Goal: Task Accomplishment & Management: Manage account settings

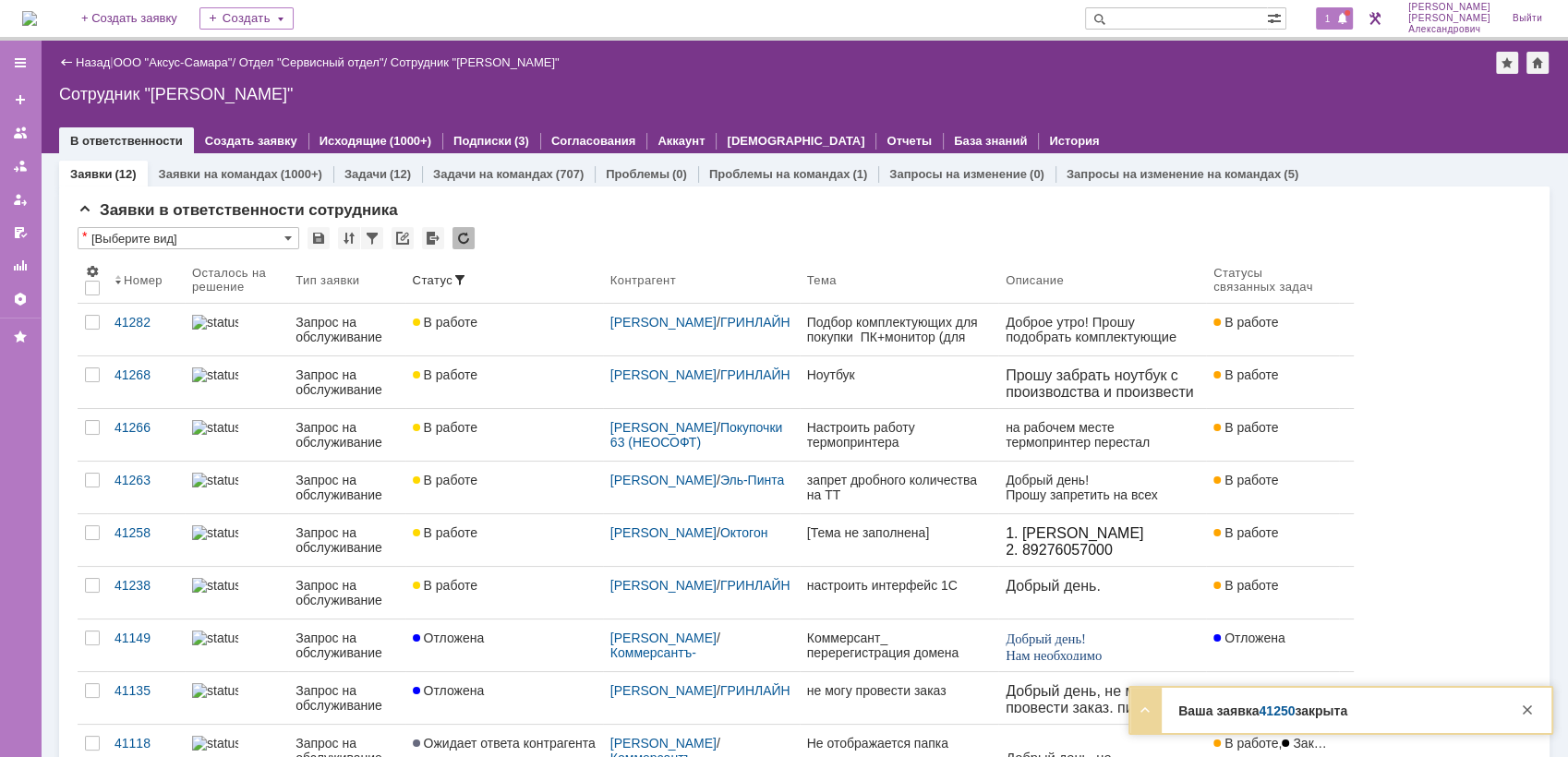
click at [1344, 18] on span at bounding box center [1342, 18] width 13 height 15
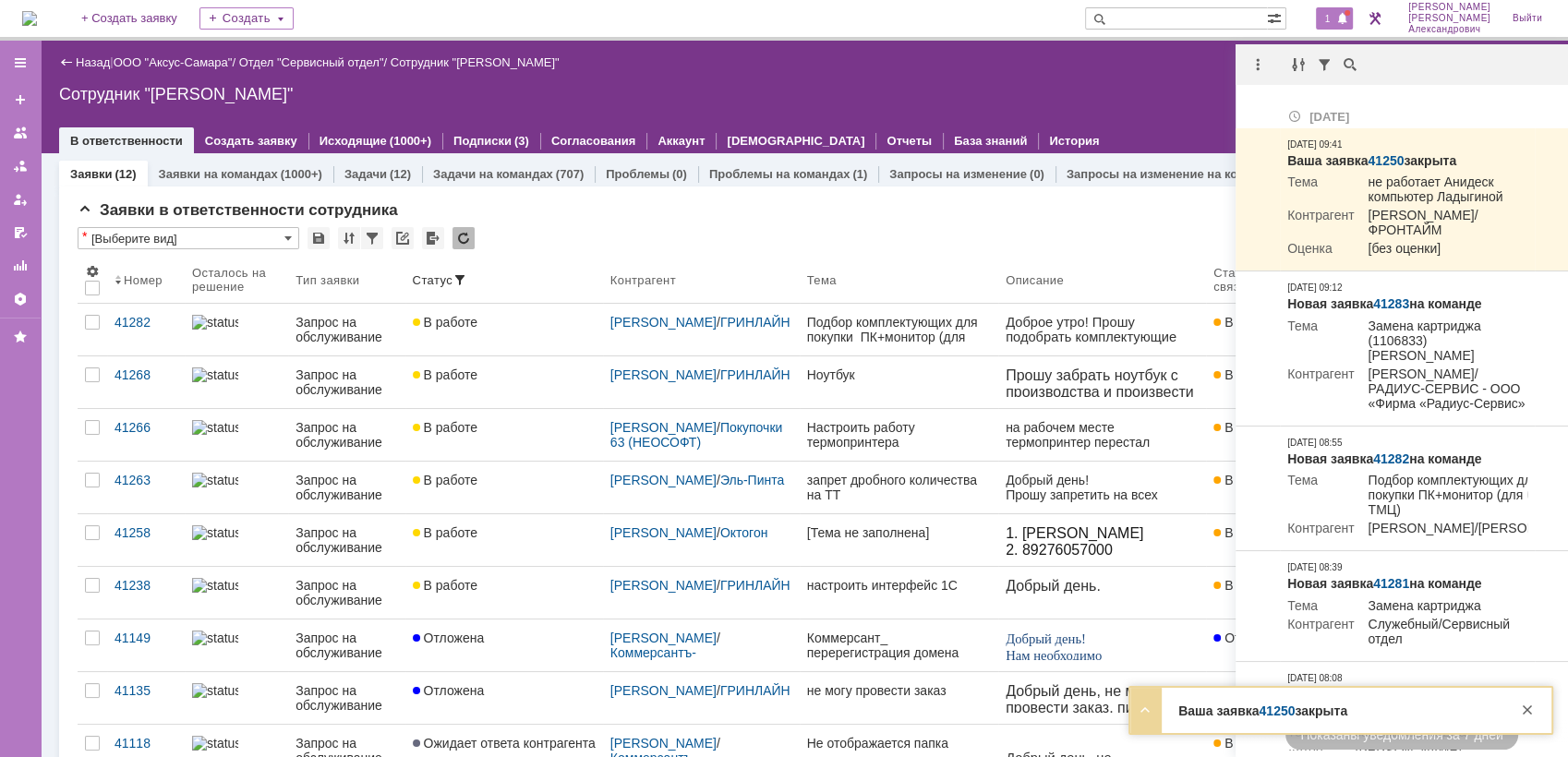
click at [1212, 71] on div "Назад | ООО "Аксус-Самара" / Отдел "Сервисный отдел" / Сотрудник "Галстьян Степ…" at bounding box center [804, 62] width 1491 height 22
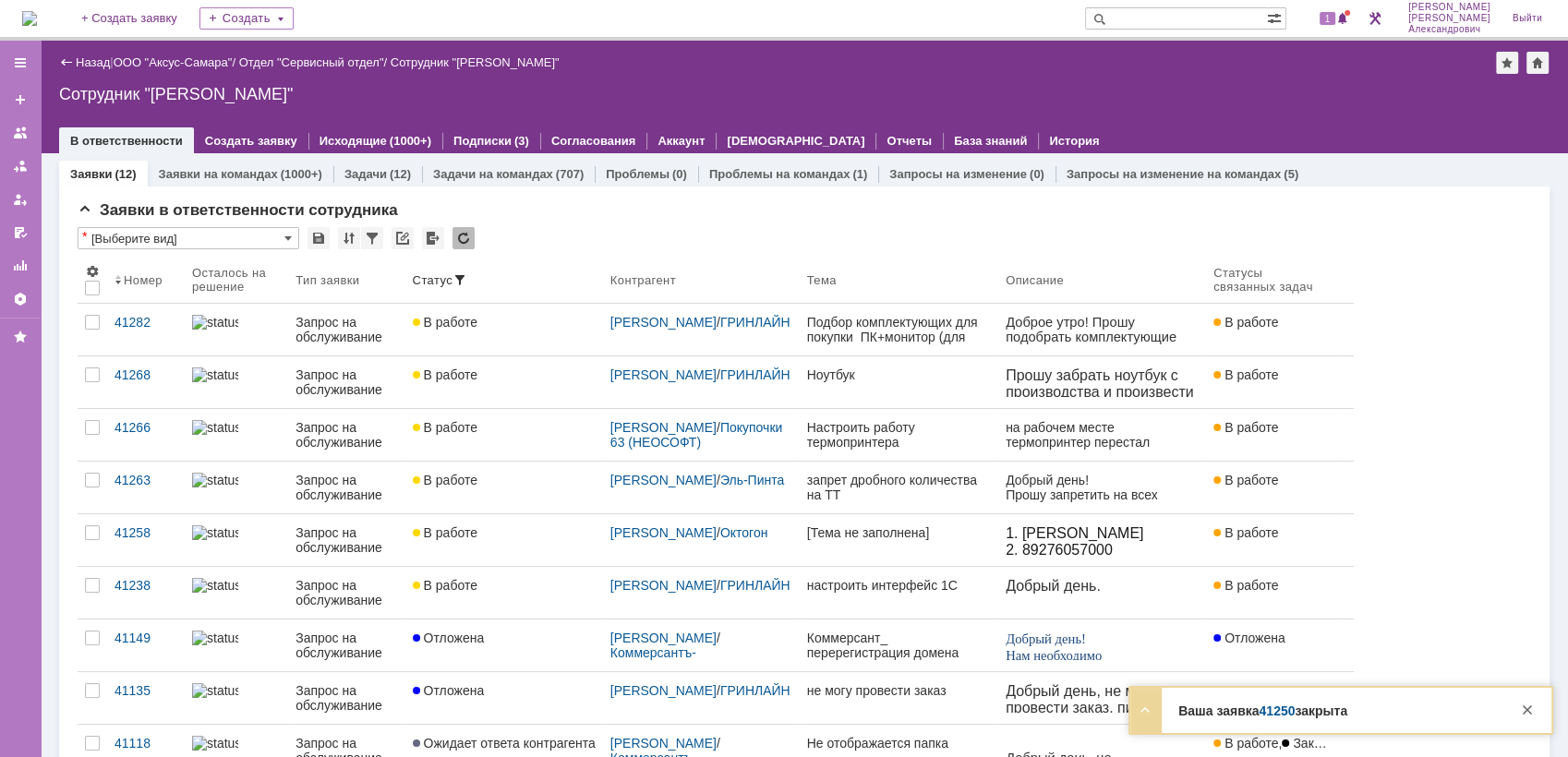
click at [22, 11] on img at bounding box center [29, 17] width 15 height 15
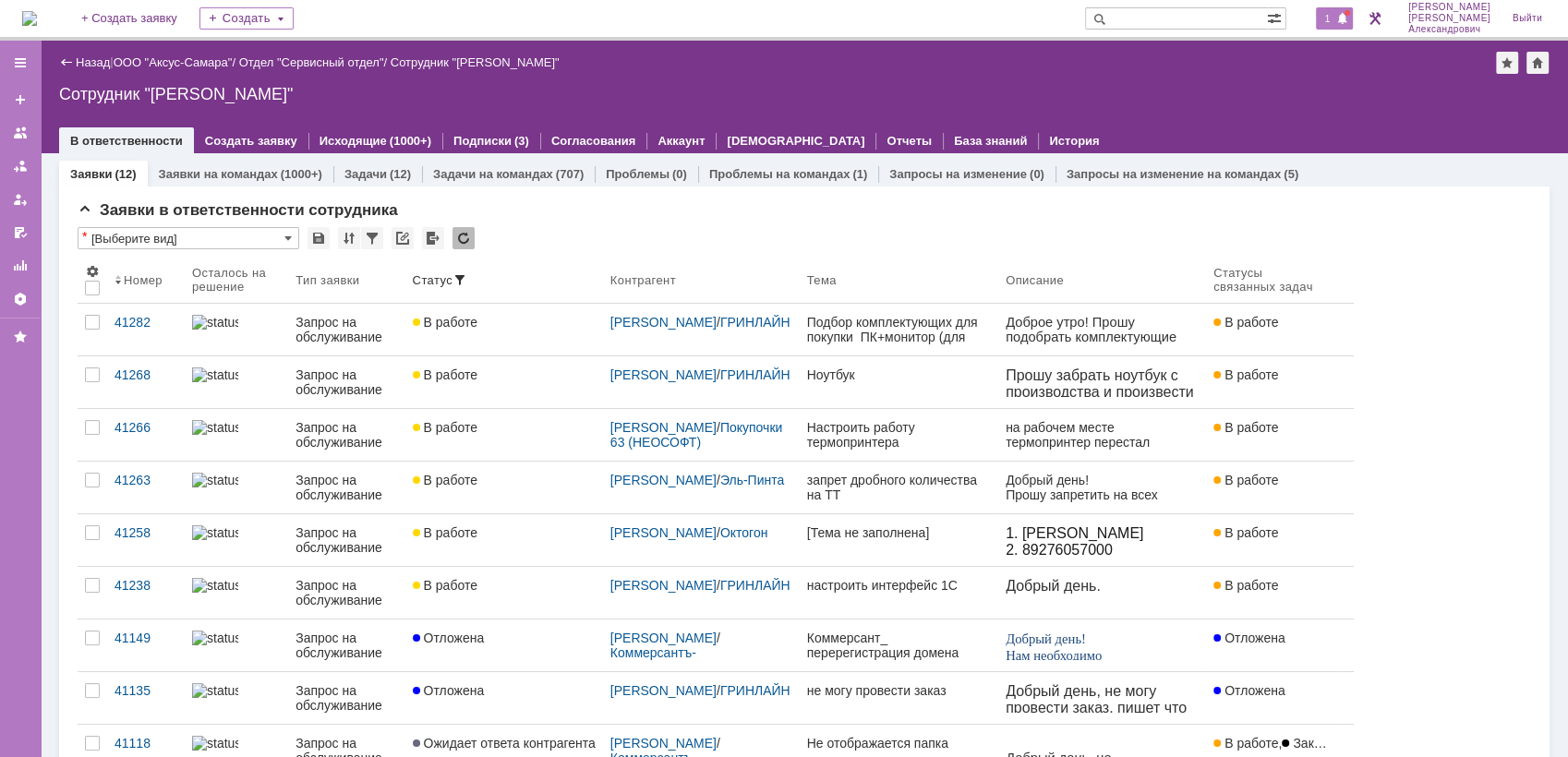
click at [1332, 29] on div "1" at bounding box center [1335, 18] width 38 height 22
click at [1157, 105] on div "Назад | ООО "Аксус-Самара" / Отдел "Сервисный отдел" / Сотрудник "[PERSON_NAME]…" at bounding box center [804, 97] width 1527 height 112
click at [1349, 19] on span at bounding box center [1342, 18] width 13 height 15
click at [1145, 79] on div "Назад | ООО "Аксус-Самара" / Отдел "Сервисный отдел" / Сотрудник "[PERSON_NAME]…" at bounding box center [804, 97] width 1527 height 112
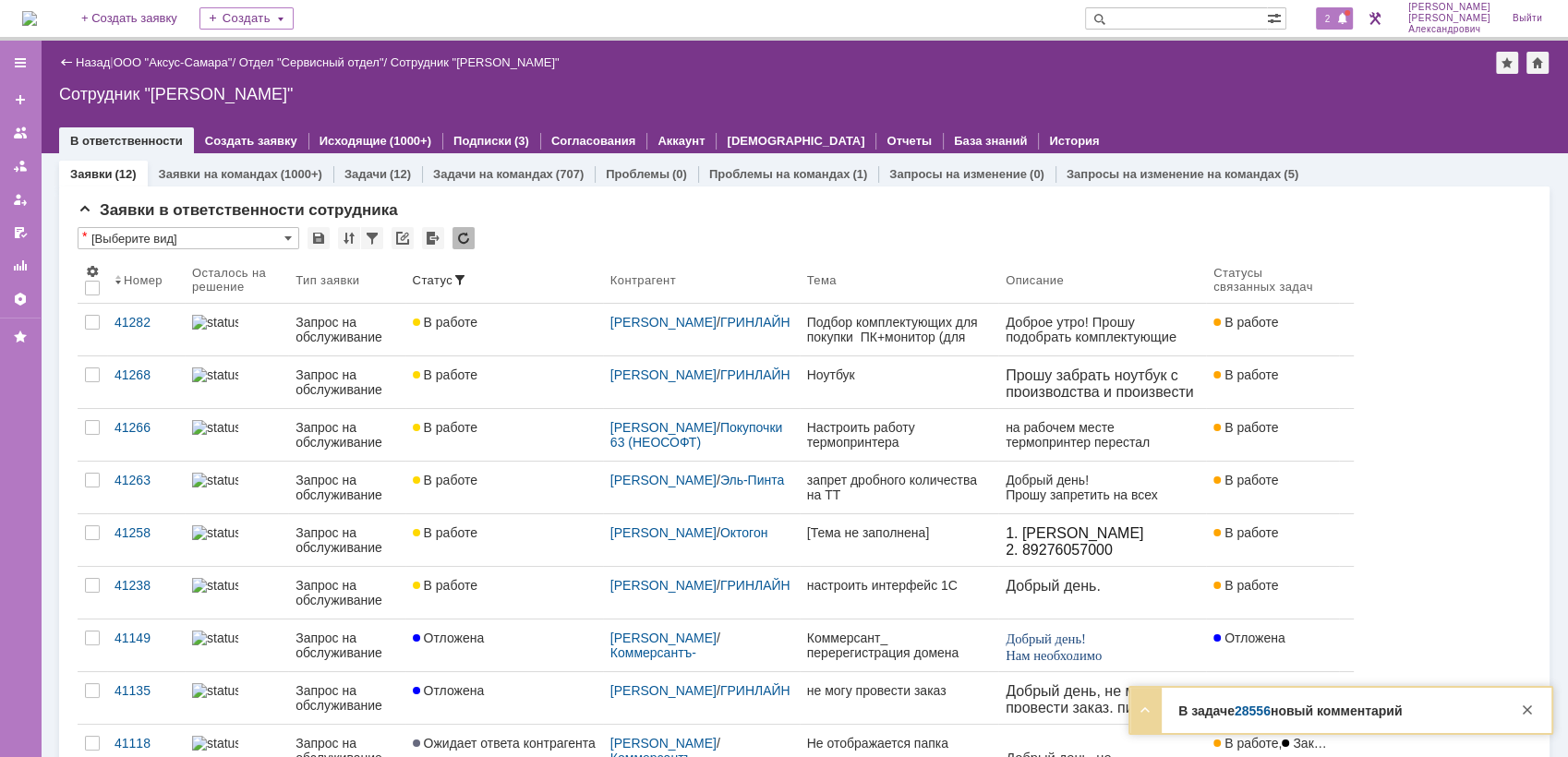
click at [1342, 12] on div "2" at bounding box center [1335, 18] width 38 height 22
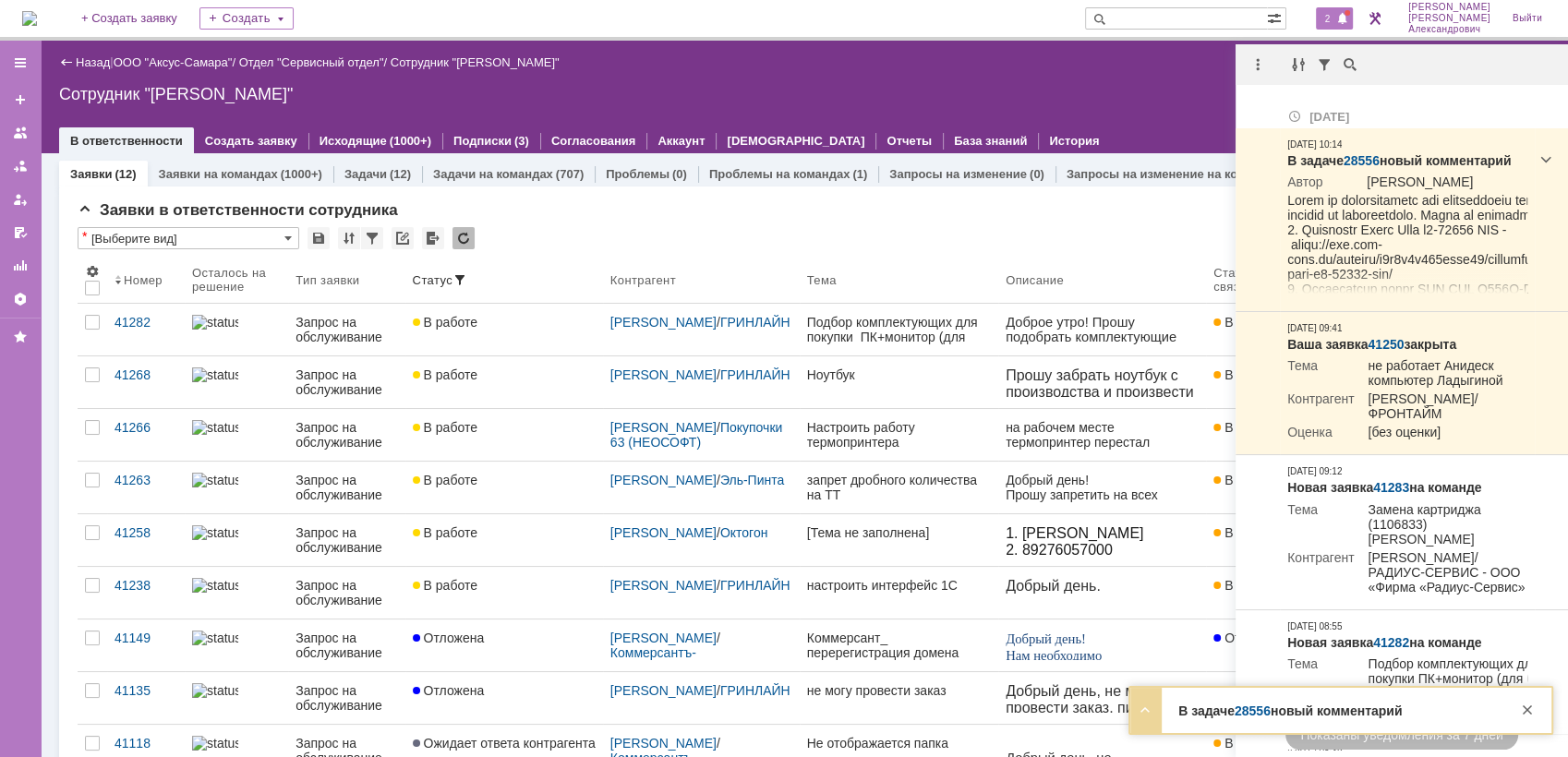
click at [1231, 80] on div "Назад | ООО "Аксус-Самара" / Отдел "Сервисный отдел" / Сотрудник "[PERSON_NAME]…" at bounding box center [804, 97] width 1527 height 112
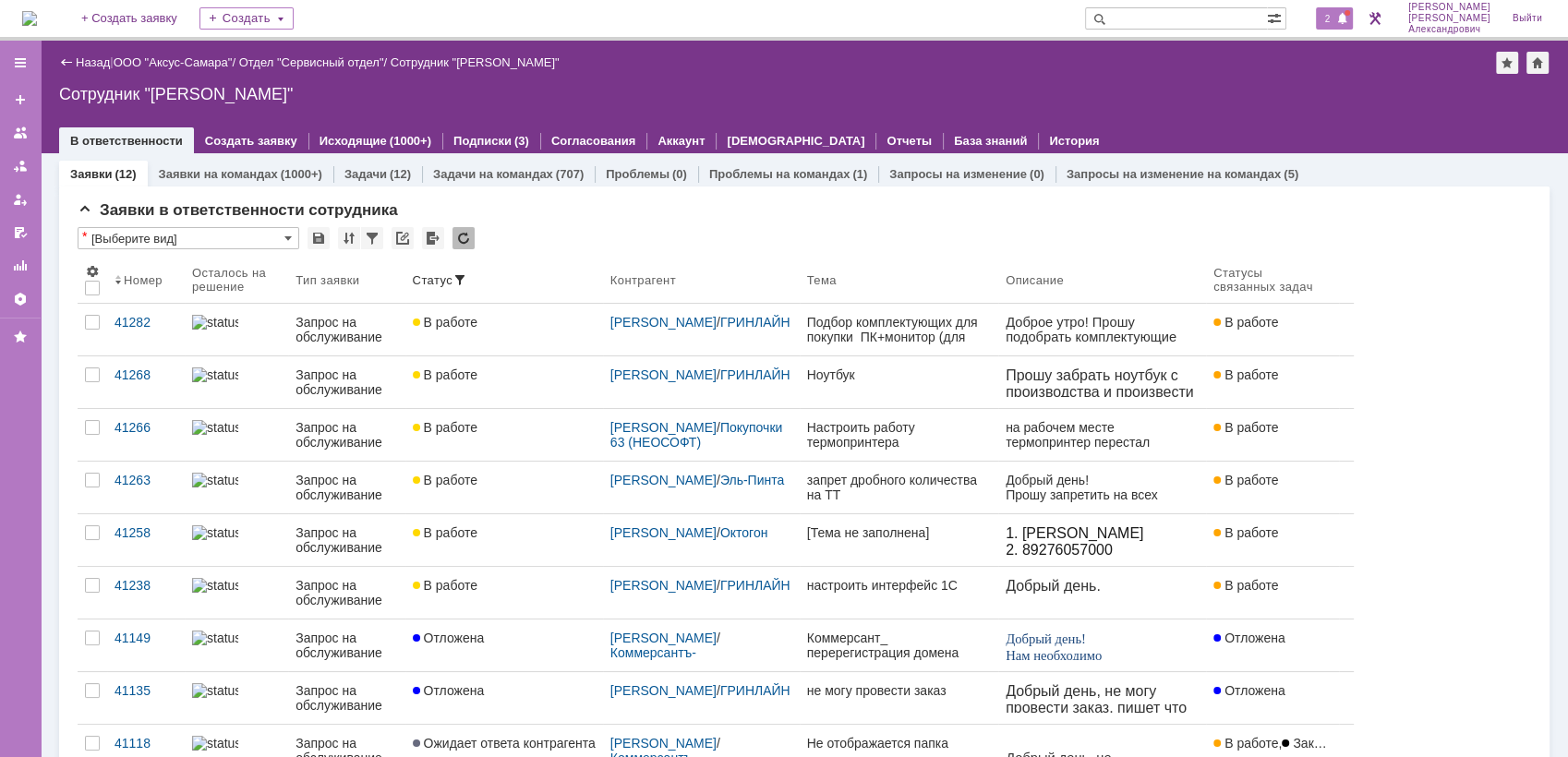
click at [1343, 17] on span at bounding box center [1342, 18] width 13 height 15
click at [1122, 97] on div "Сотрудник "[PERSON_NAME]"" at bounding box center [804, 94] width 1491 height 18
click at [1342, 23] on div "2" at bounding box center [1335, 18] width 38 height 22
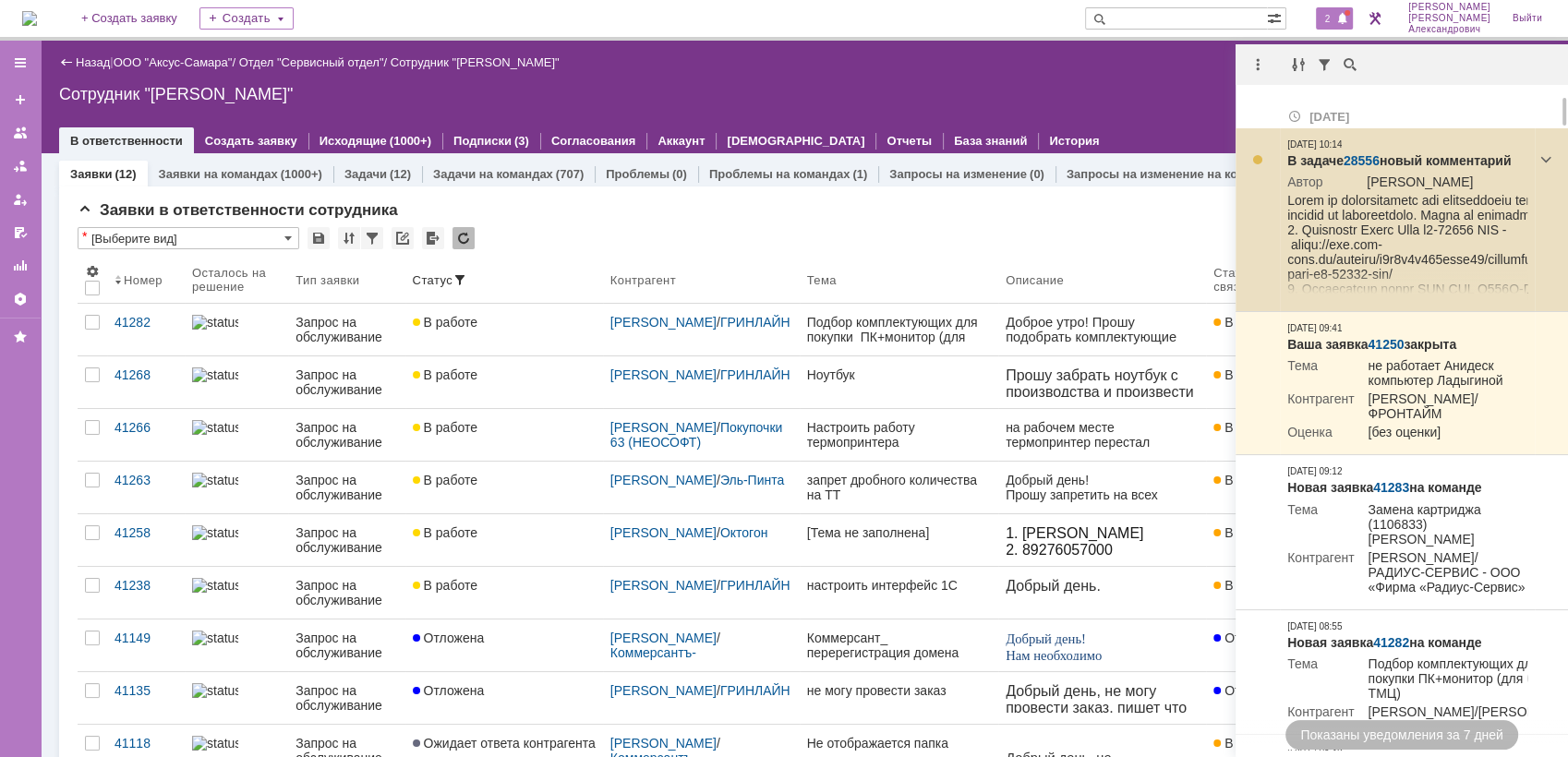
click at [1356, 165] on link "28556" at bounding box center [1361, 160] width 36 height 15
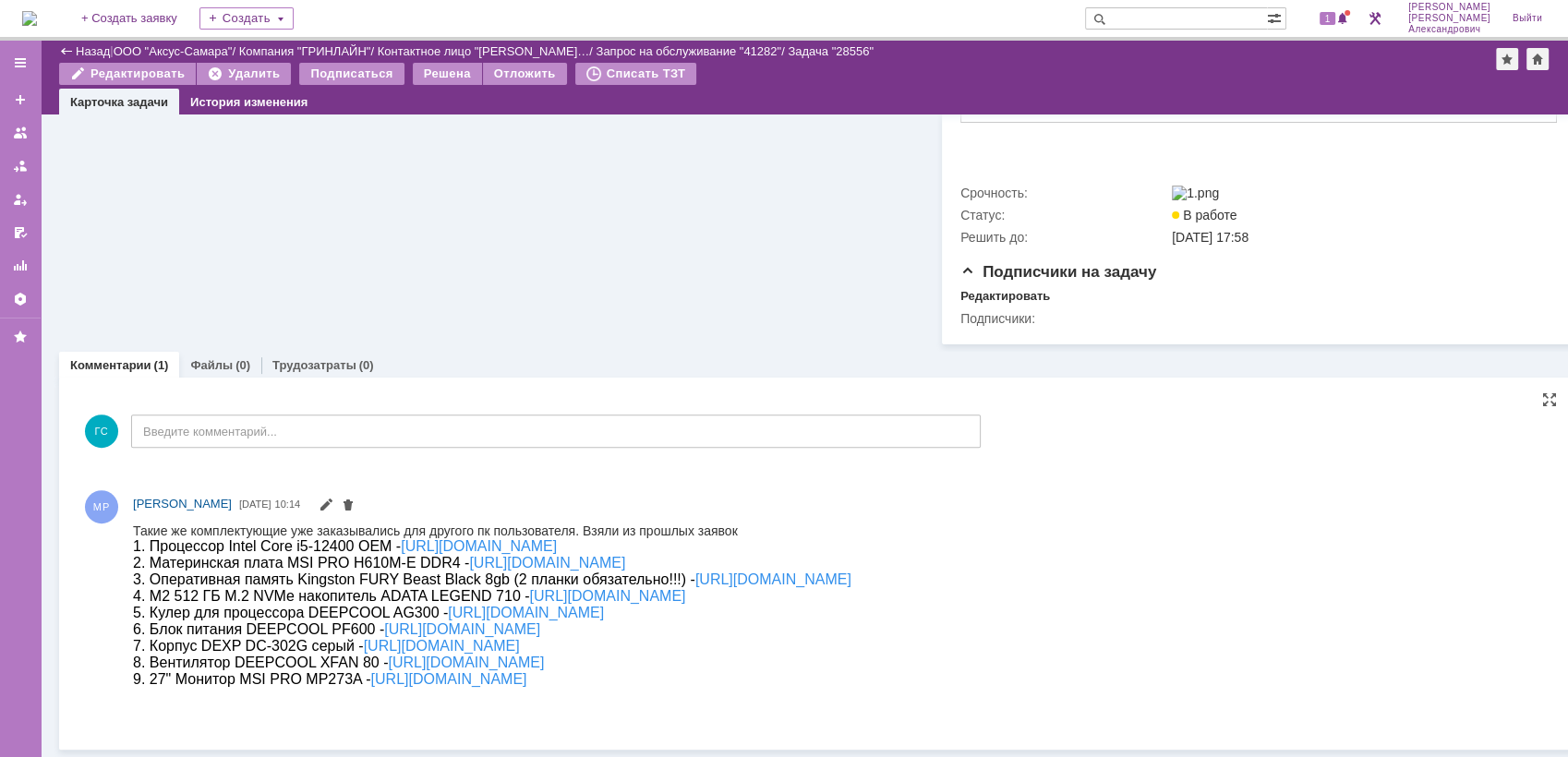
scroll to position [627, 0]
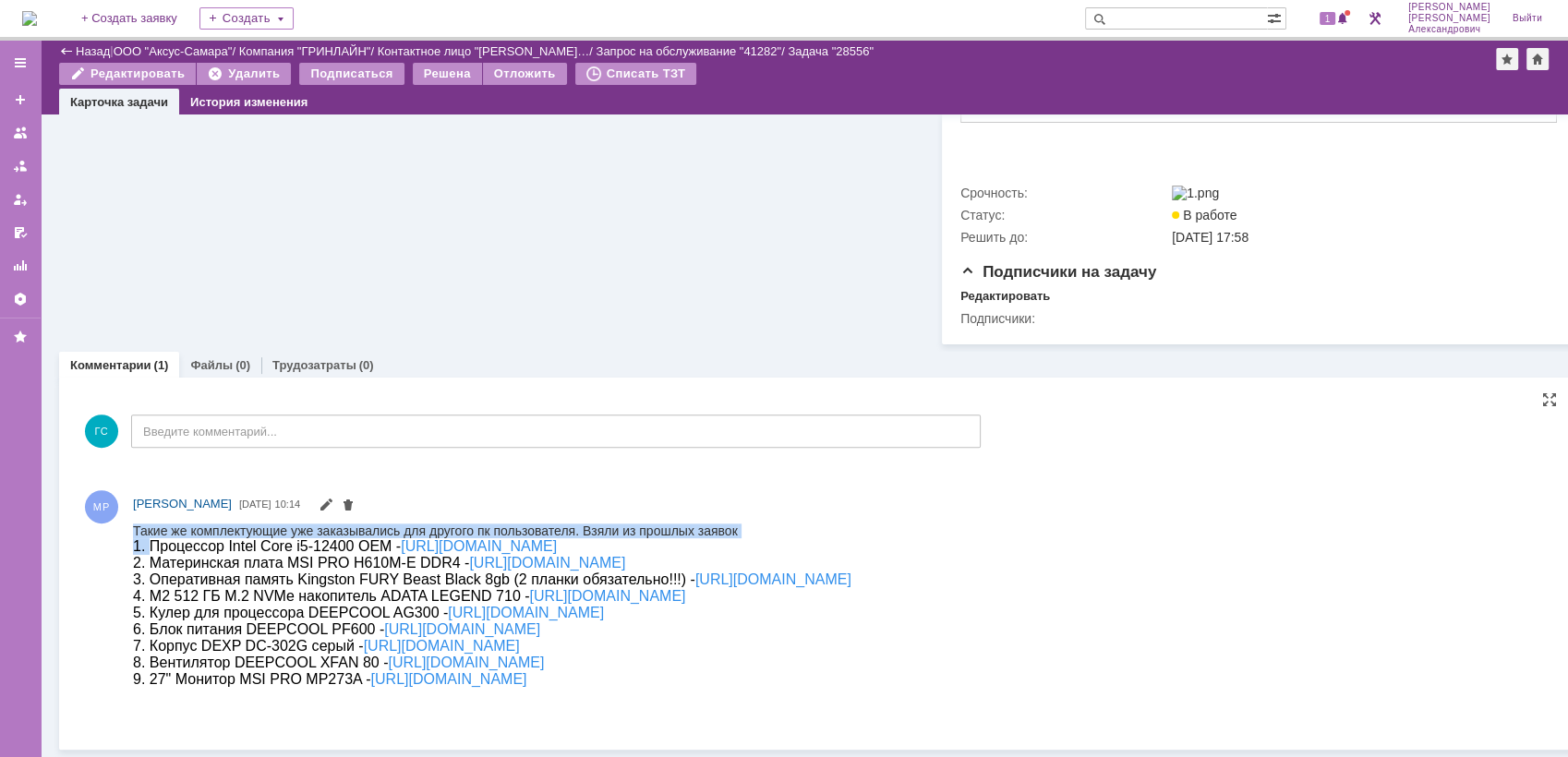
drag, startPoint x: 133, startPoint y: 529, endPoint x: 151, endPoint y: 538, distance: 20.1
click at [151, 538] on div "Такие же комплектующие уже заказывались для другого пк пользователя. Взяли из п…" at bounding box center [492, 605] width 719 height 165
drag, startPoint x: 18, startPoint y: 15, endPoint x: 120, endPoint y: 521, distance: 516.2
click at [120, 521] on div "[PERSON_NAME] [PERSON_NAME] [DATE] 10:14" at bounding box center [817, 606] width 1480 height 244
click at [127, 529] on div "[PERSON_NAME] [PERSON_NAME] [DATE] 10:14" at bounding box center [817, 606] width 1480 height 244
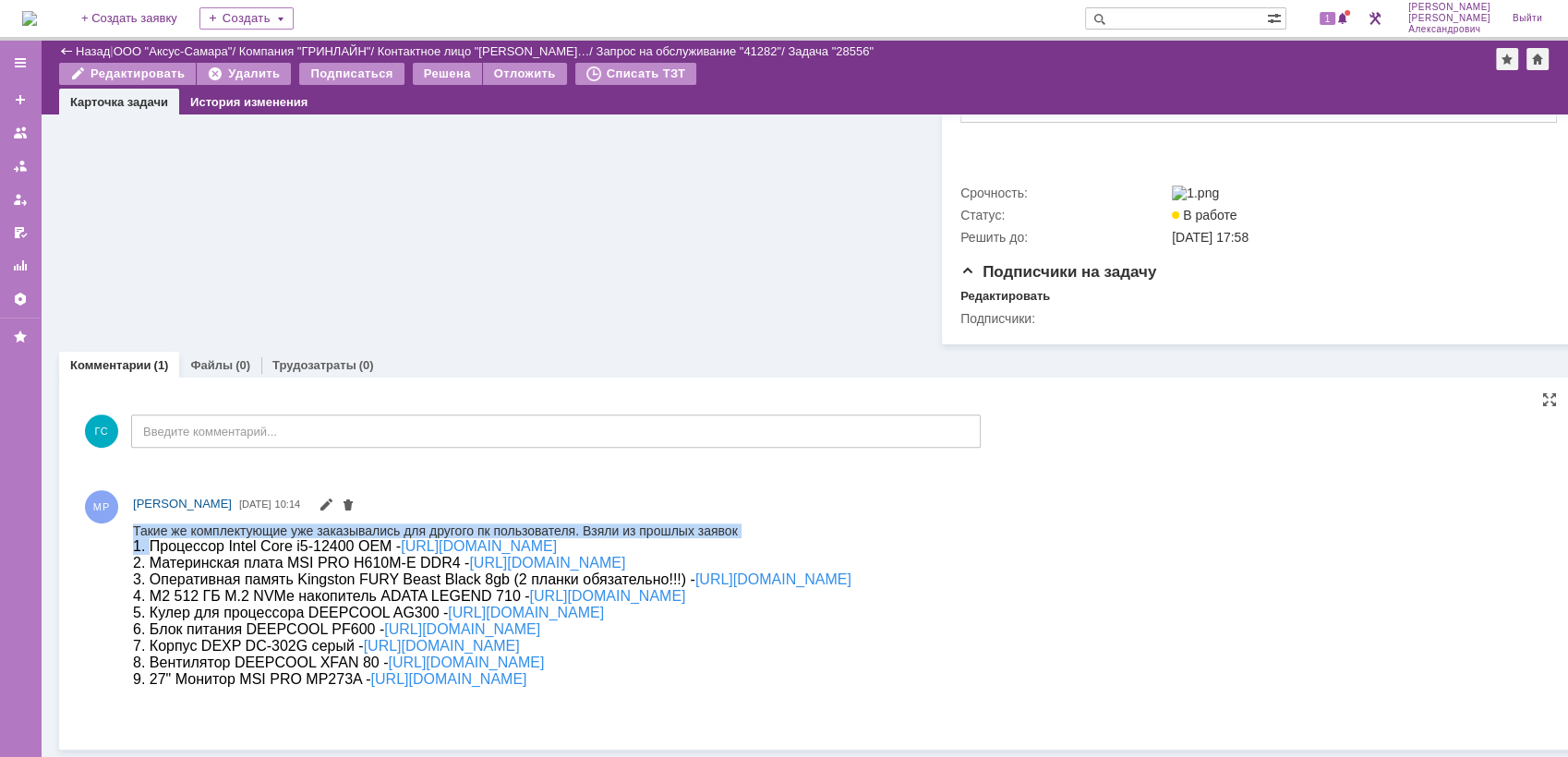
click at [152, 553] on span "1. Процессор Intel Core i5-12400 OEM -" at bounding box center [266, 545] width 268 height 15
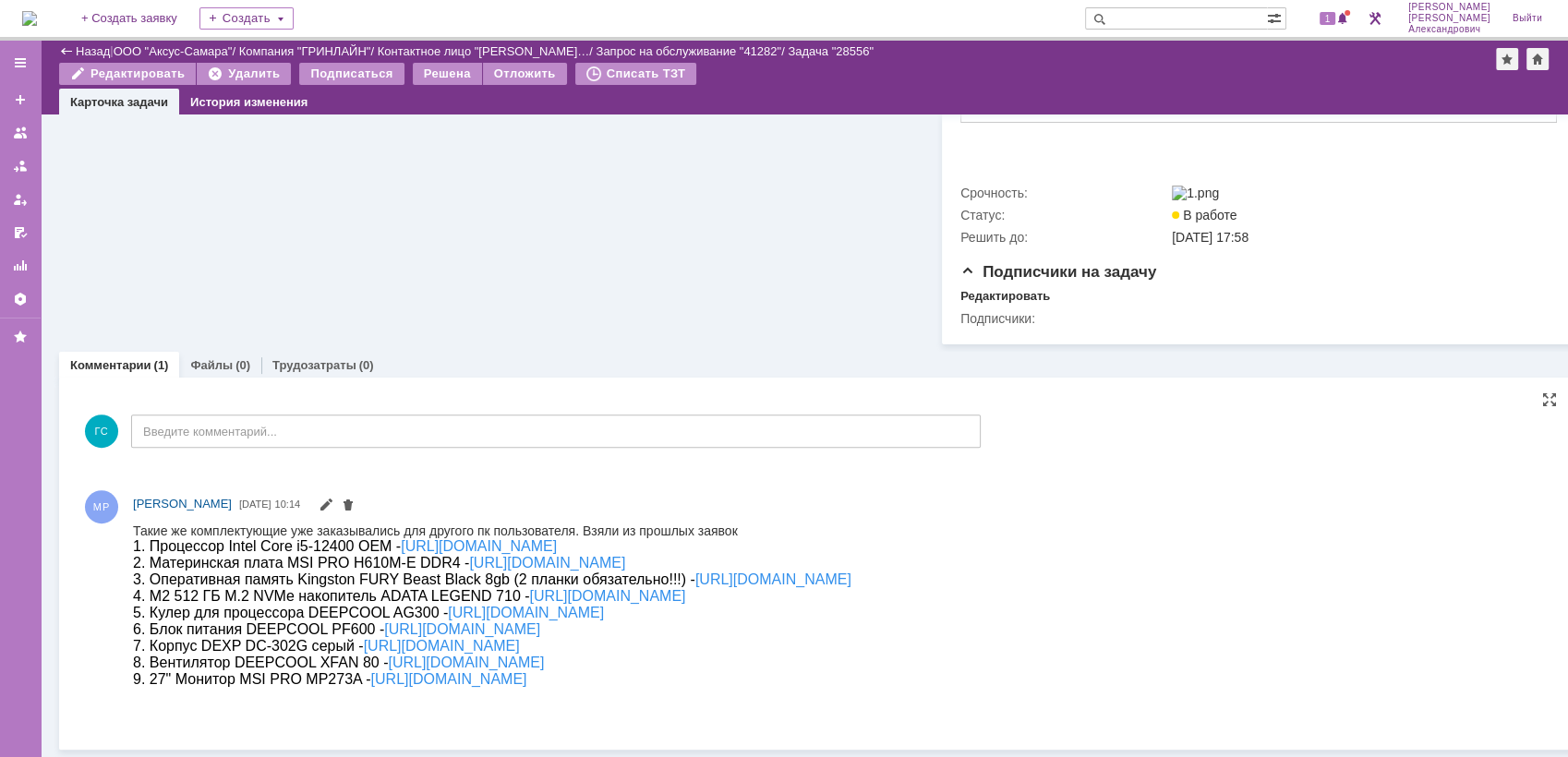
drag, startPoint x: 133, startPoint y: 549, endPoint x: 948, endPoint y: 759, distance: 841.6
click at [948, 686] on html "Такие же комплектующие уже заказывались для другого пк пользователя. Взяли из п…" at bounding box center [841, 605] width 1416 height 165
copy div "8. Loremipsu Dolor Sita c6-27561 ADI - elits://doe.tem-inci.ut/laboree/d4m5a6e0…"
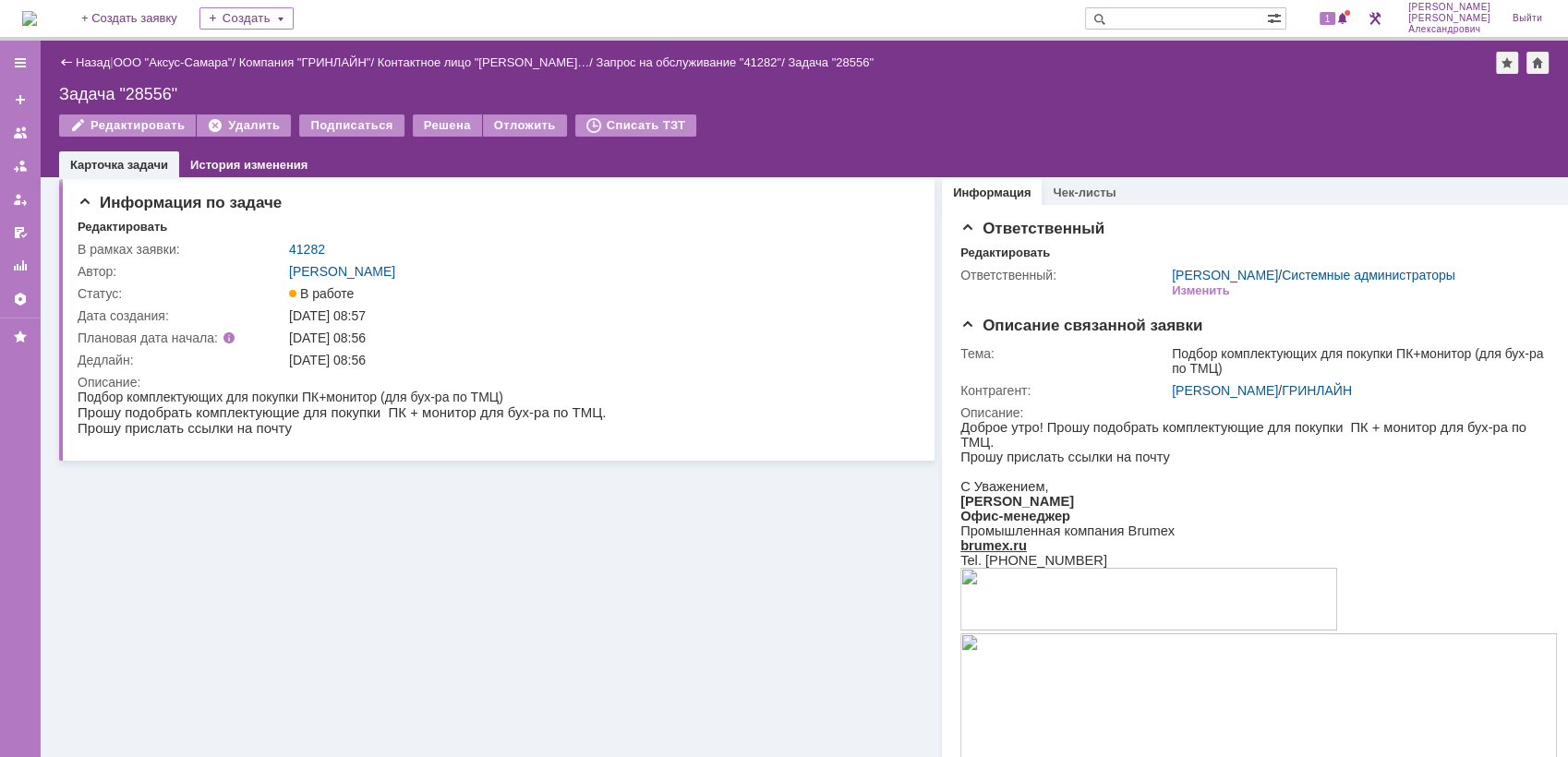
scroll to position [0, 0]
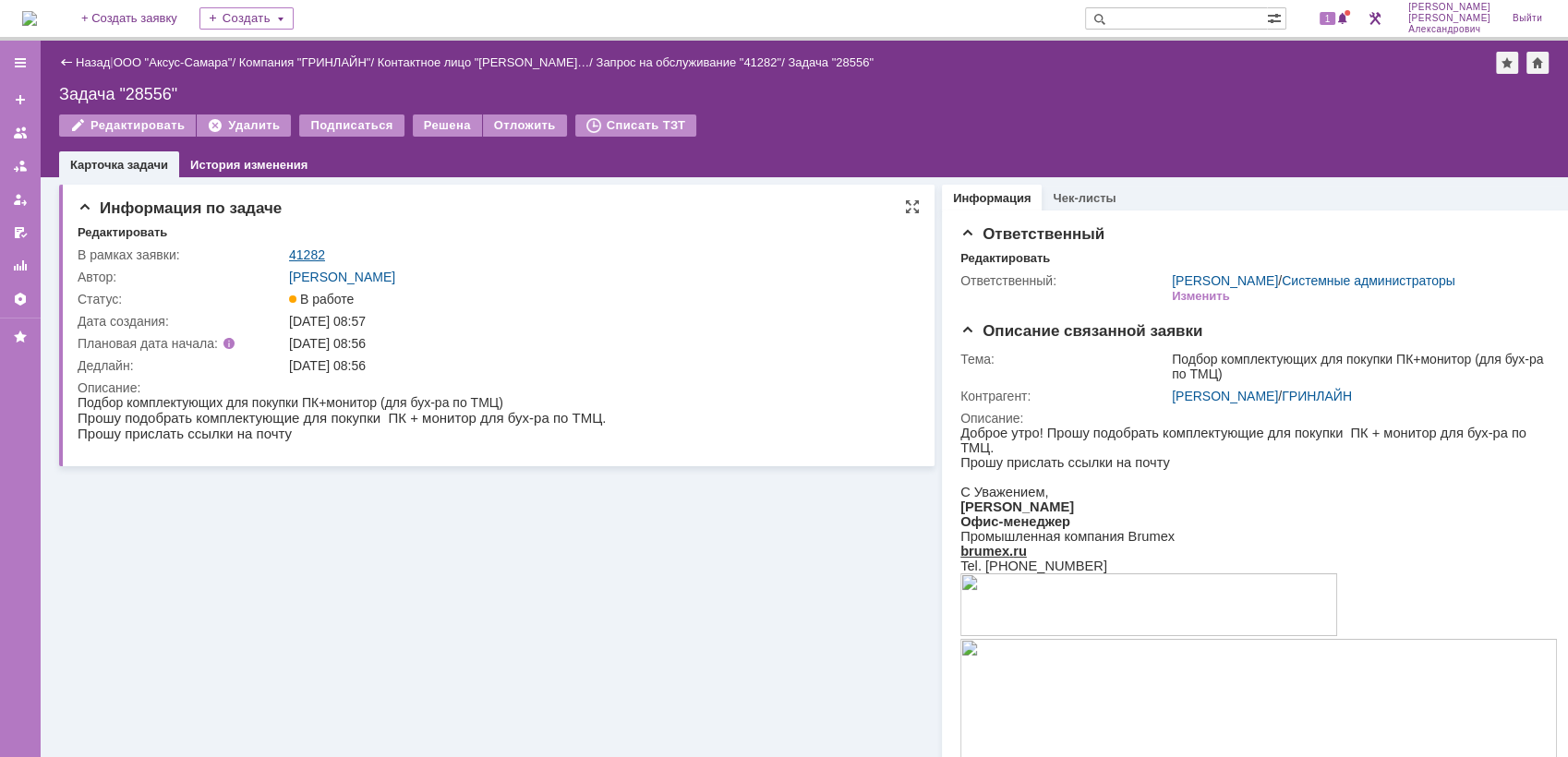
click at [311, 255] on link "41282" at bounding box center [306, 255] width 36 height 15
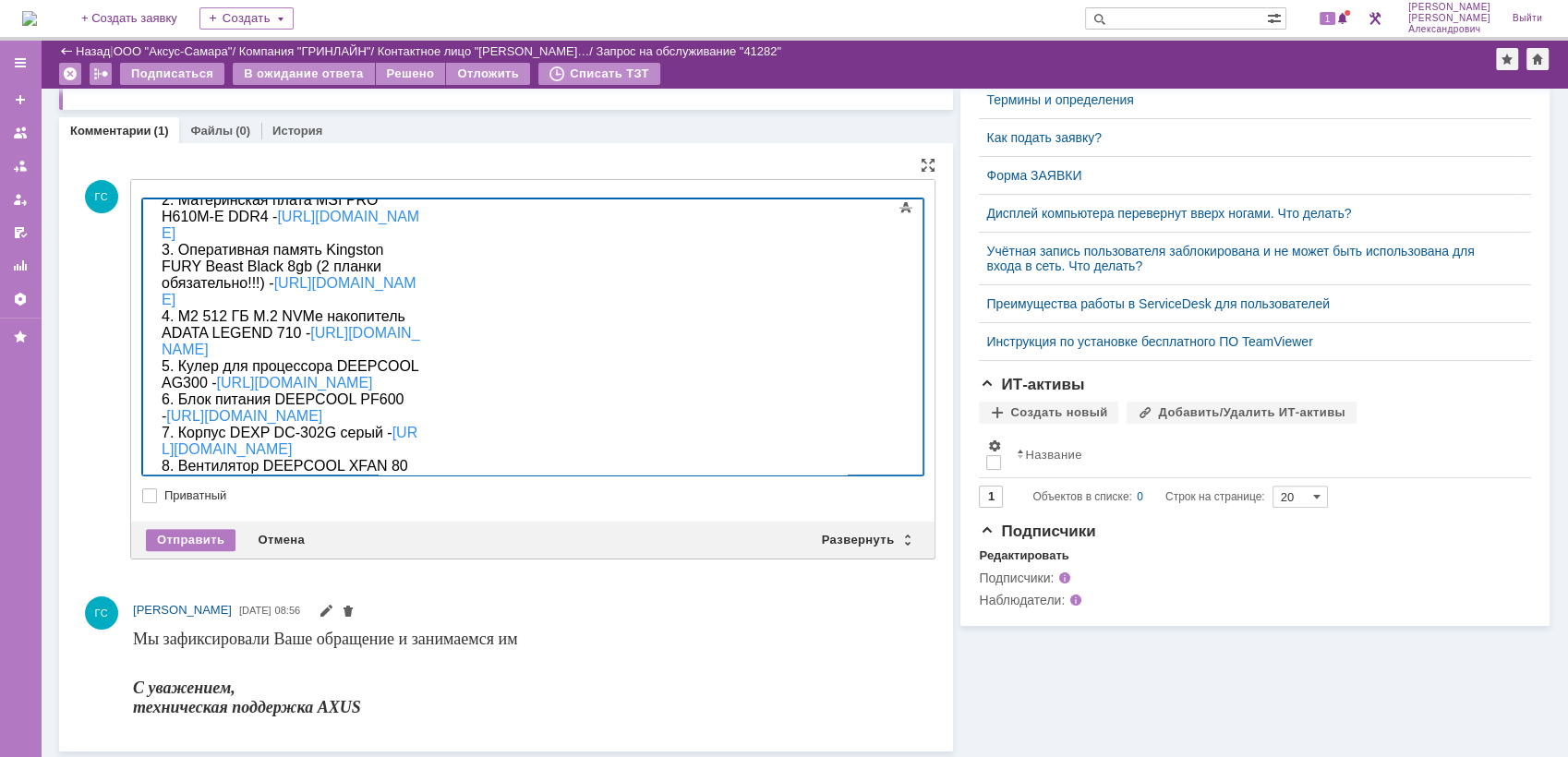
scroll to position [93, 0]
click at [208, 537] on div "Отправить" at bounding box center [191, 539] width 89 height 22
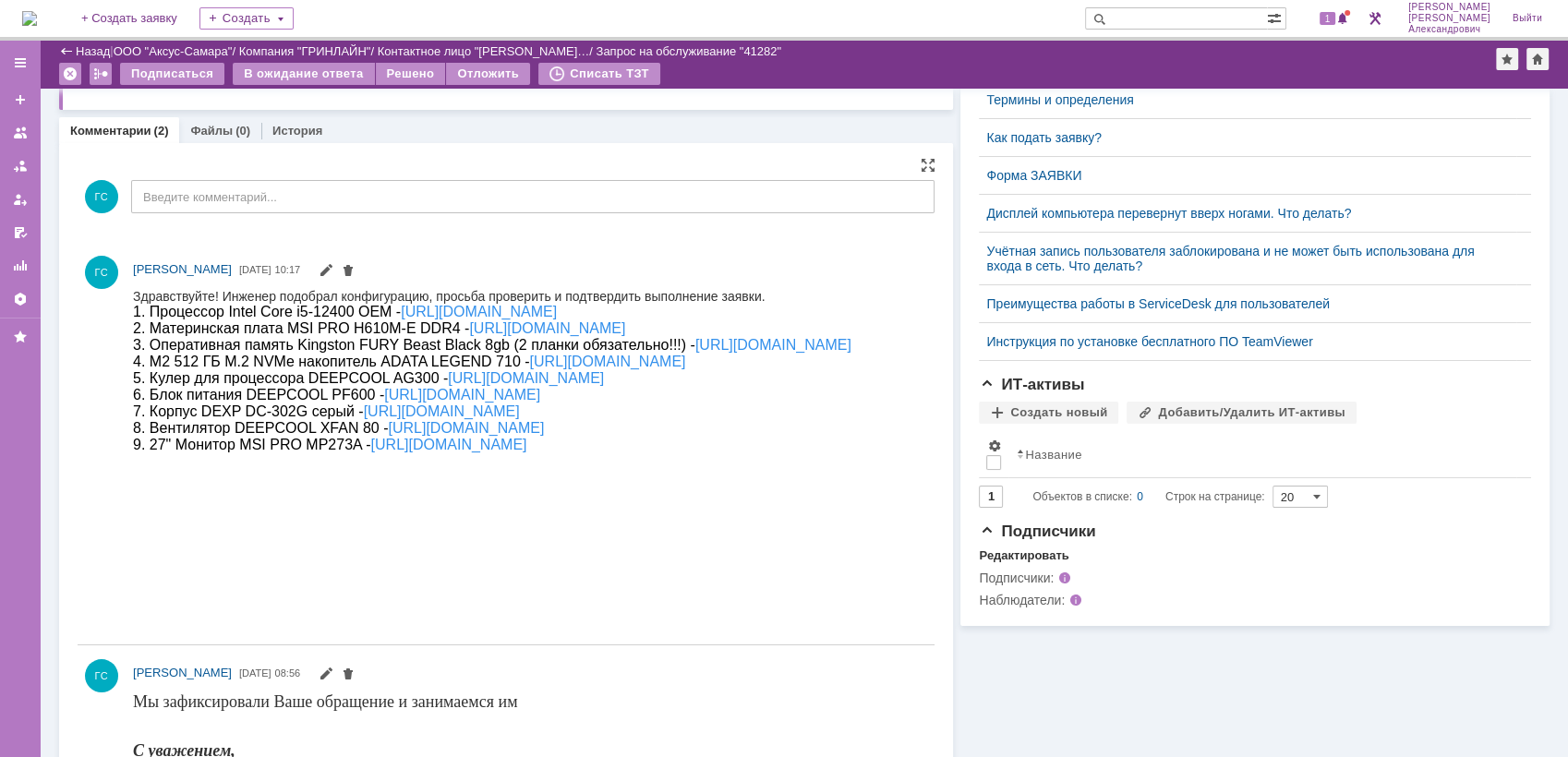
scroll to position [0, 0]
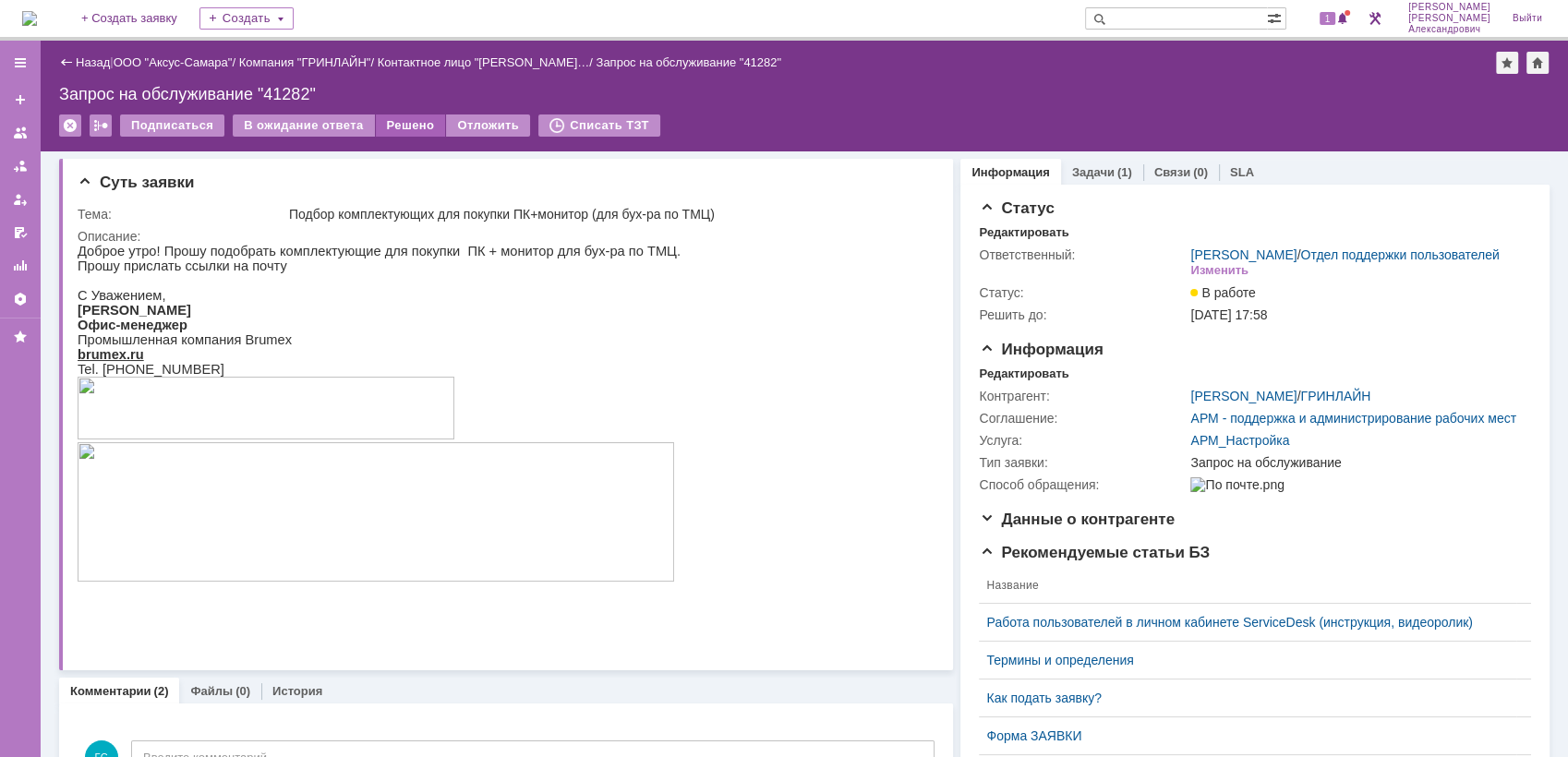
click at [393, 120] on div "Решено" at bounding box center [411, 125] width 70 height 22
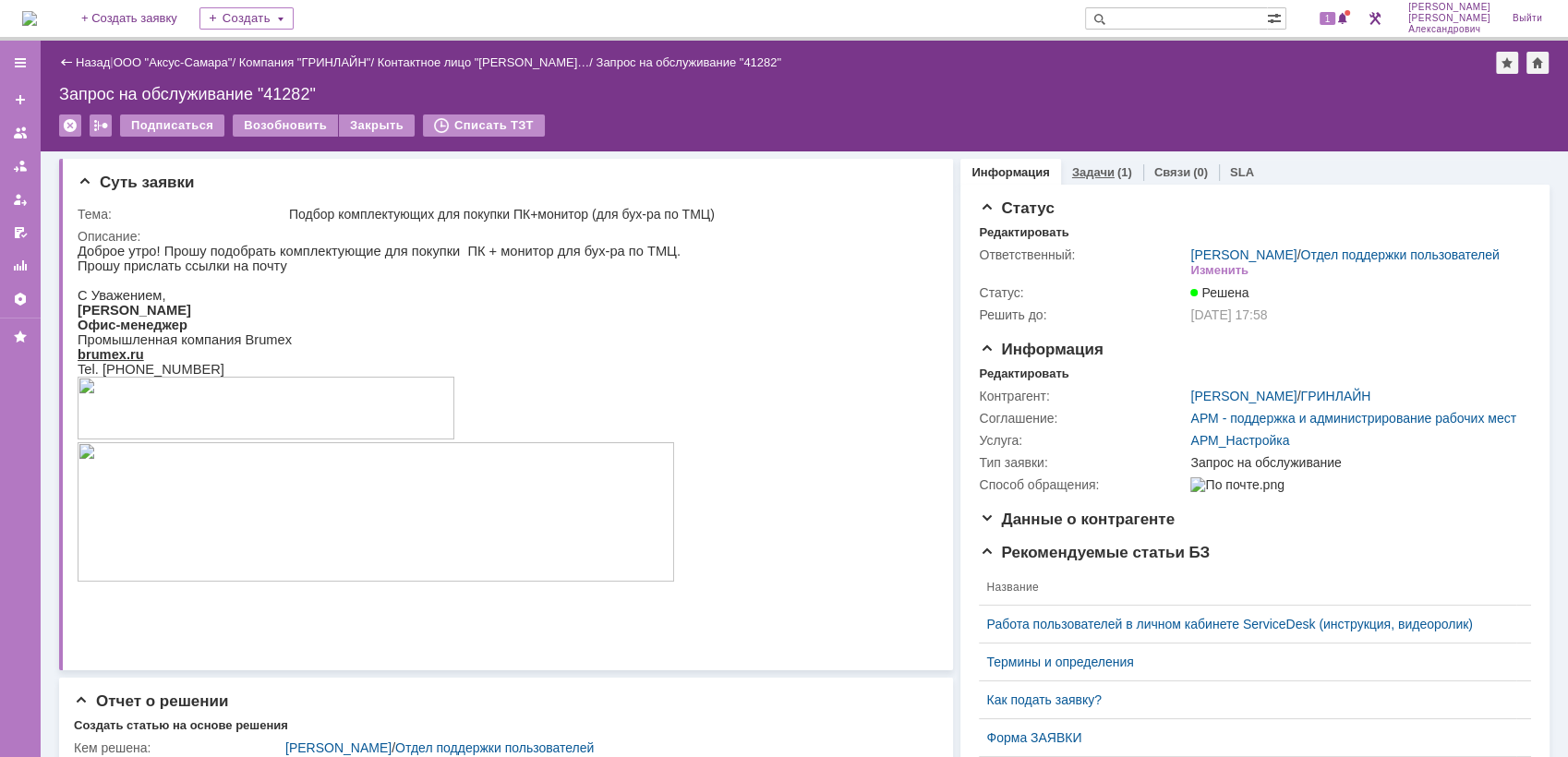
click at [1061, 170] on div "Задачи (1)" at bounding box center [1102, 172] width 82 height 27
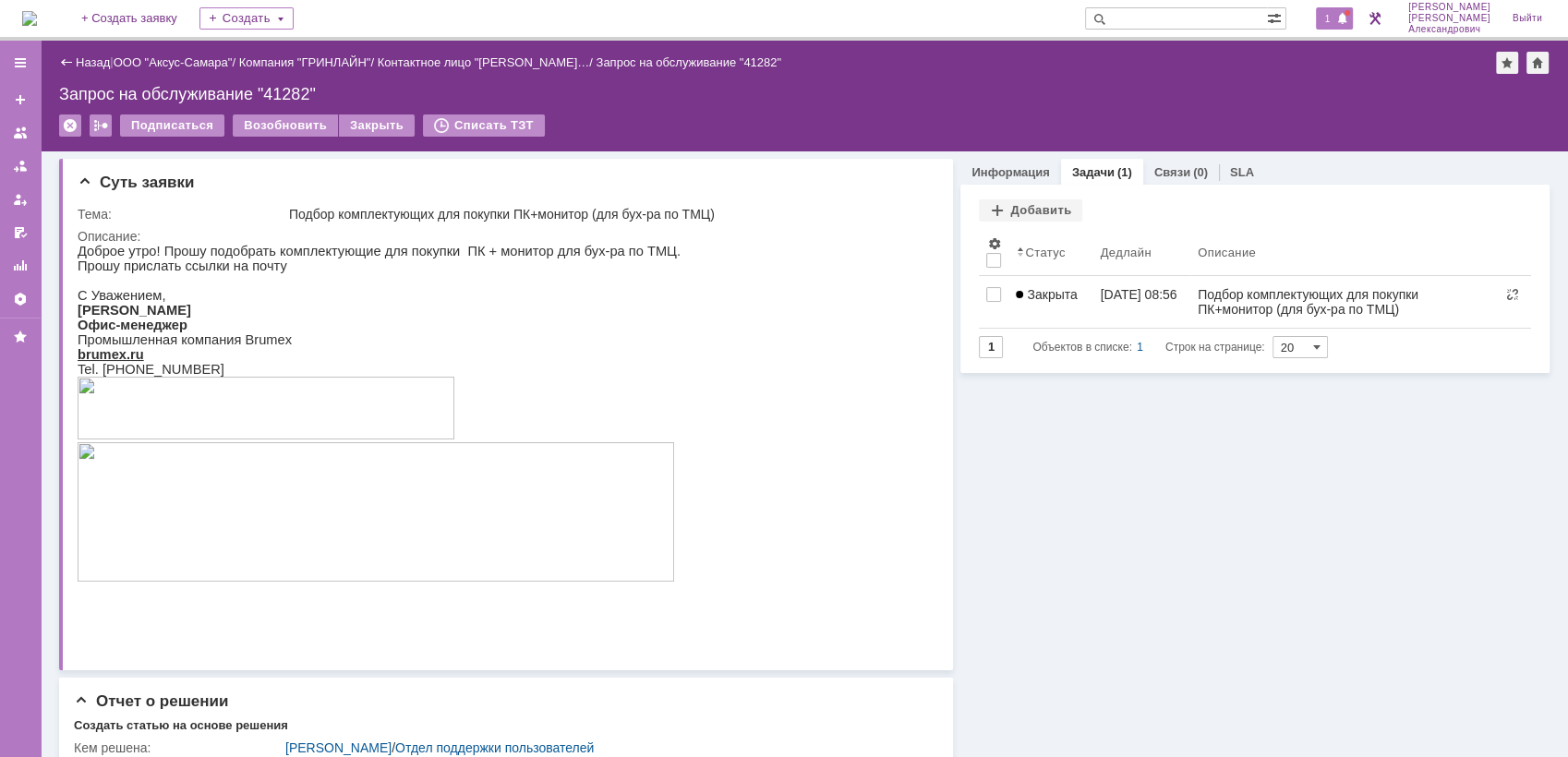
click at [1337, 15] on span "1" at bounding box center [1328, 17] width 16 height 13
click at [1095, 76] on div "Назад | ООО "Аксус-Самара" / Компания "ГРИНЛАЙН" / Контактное лицо "Инжеватова …" at bounding box center [804, 96] width 1527 height 110
click at [37, 11] on img at bounding box center [29, 17] width 15 height 15
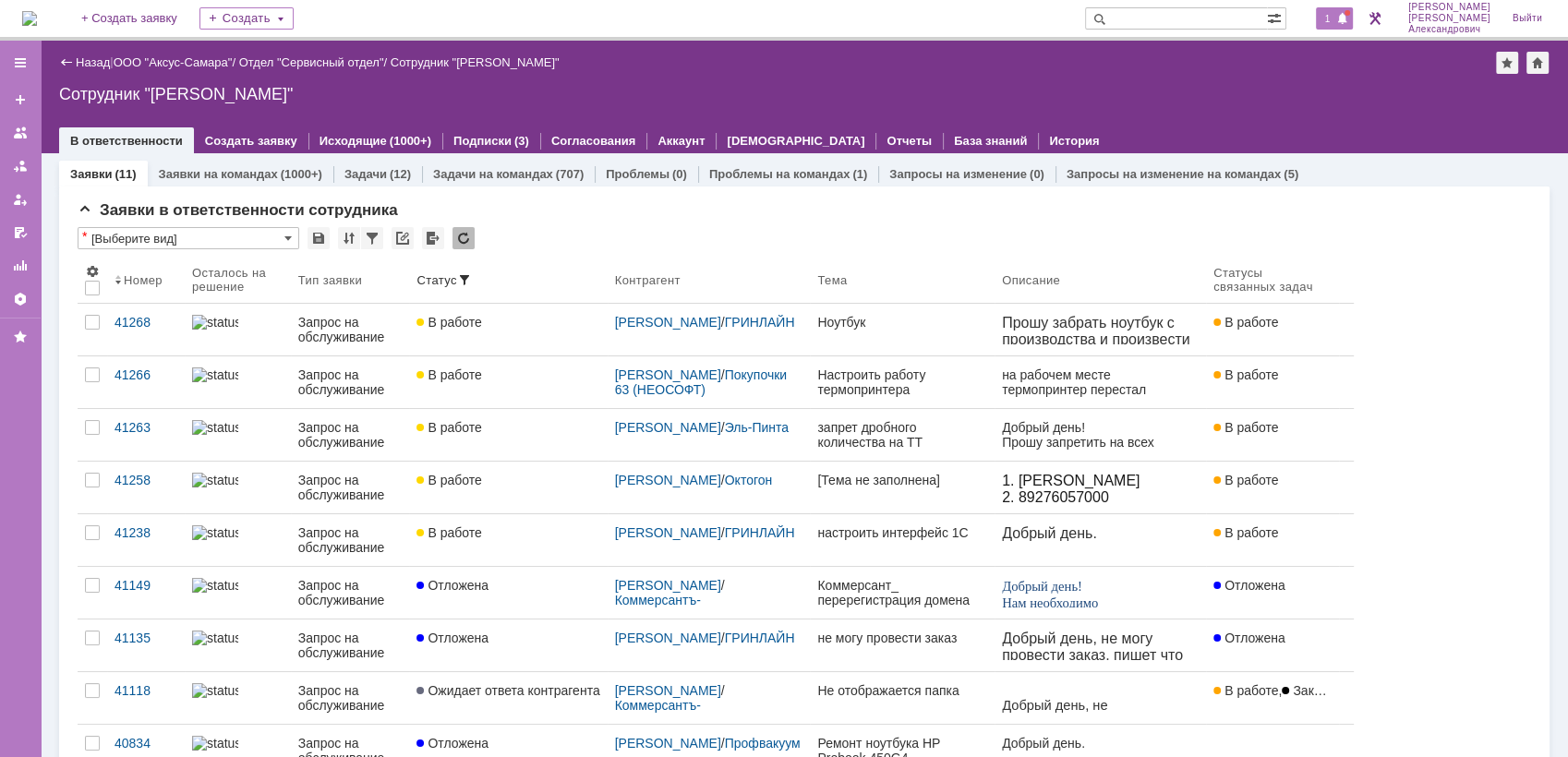
click at [1335, 23] on span "1" at bounding box center [1328, 17] width 16 height 13
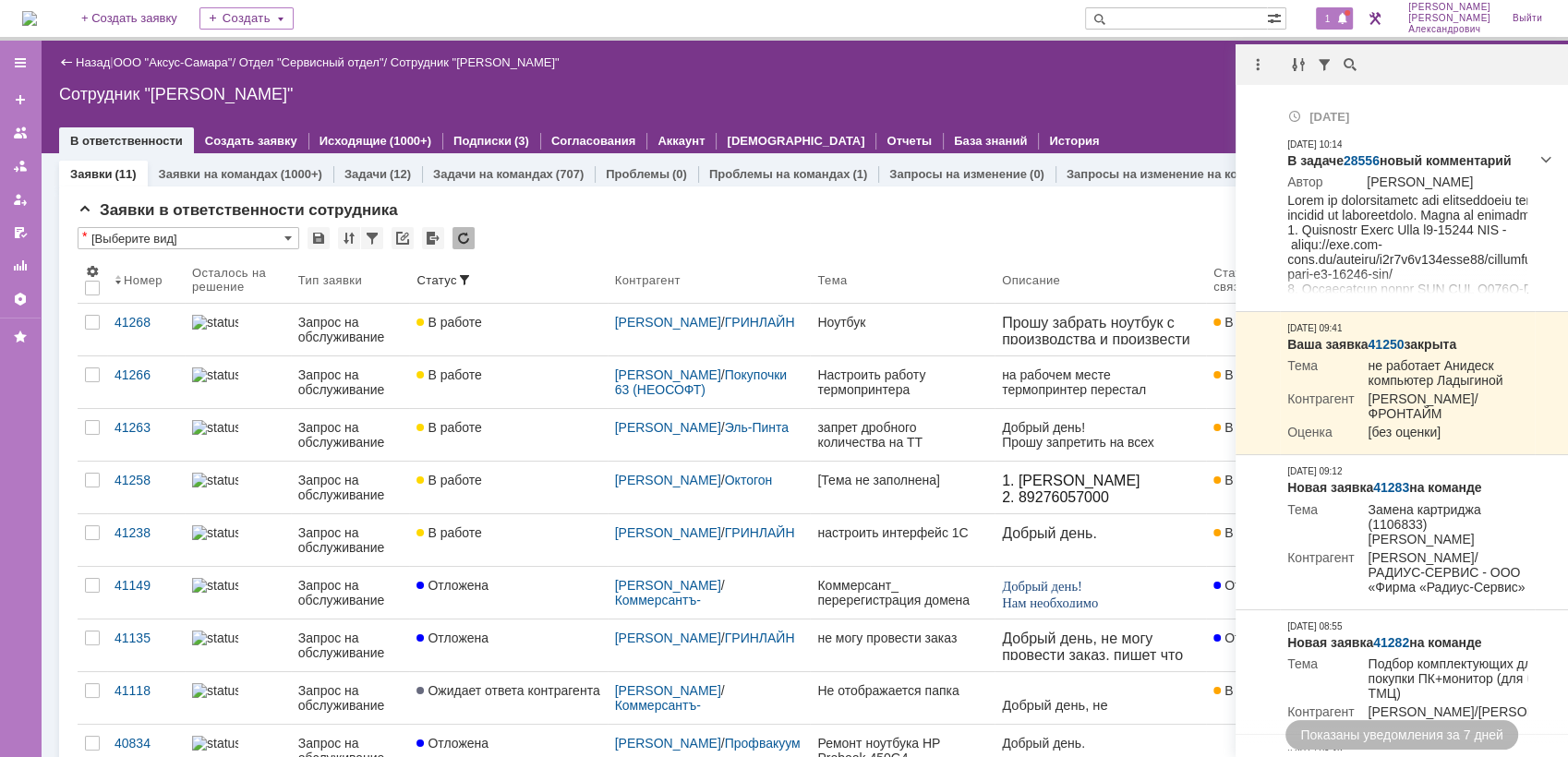
click at [857, 75] on div "Назад | ООО "Аксус-Самара" / Отдел "Сервисный отдел" / Сотрудник "Галстьян Степ…" at bounding box center [804, 97] width 1527 height 112
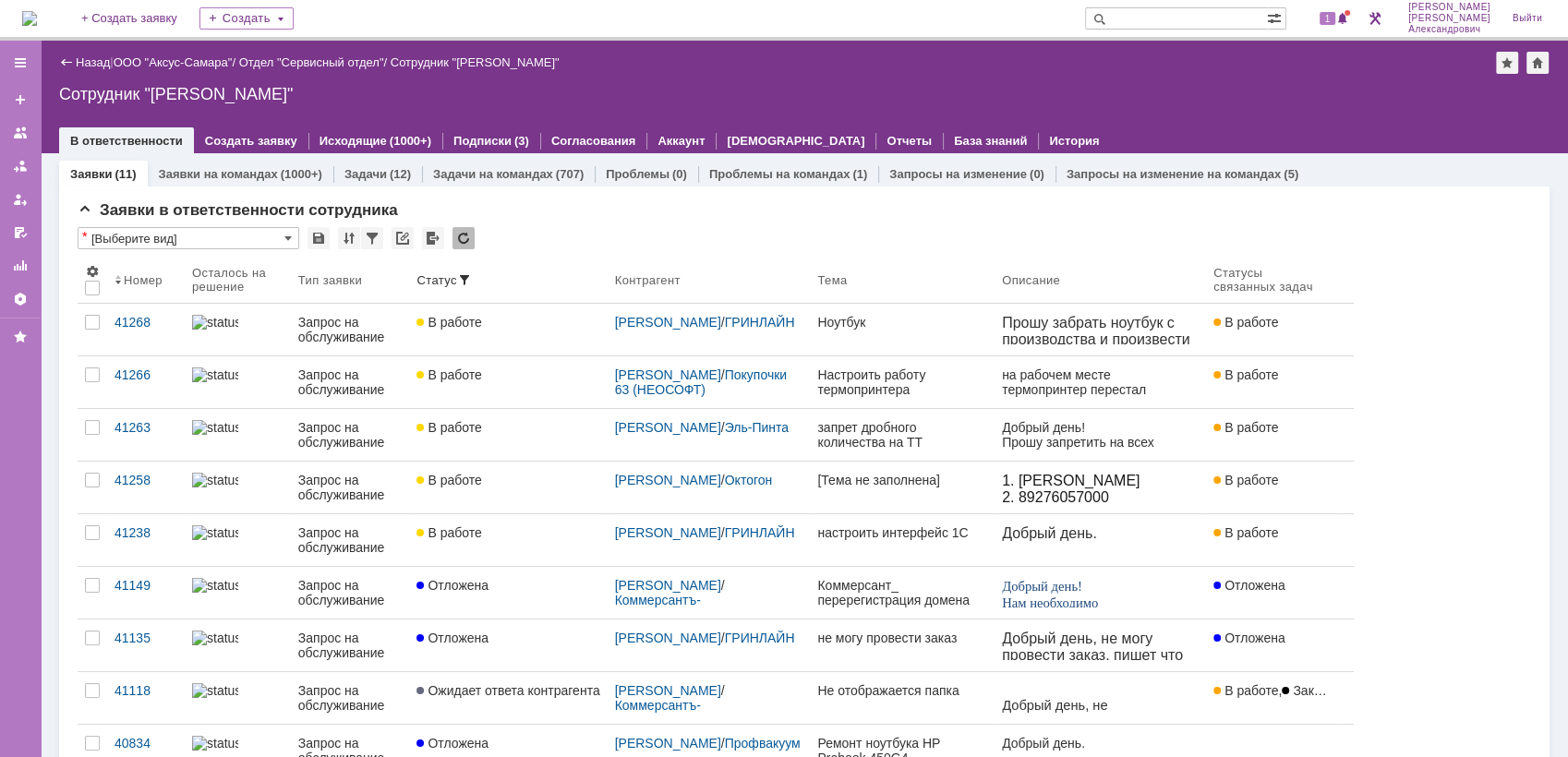
click at [37, 24] on img at bounding box center [29, 17] width 15 height 15
click at [1337, 12] on span "3" at bounding box center [1328, 17] width 16 height 13
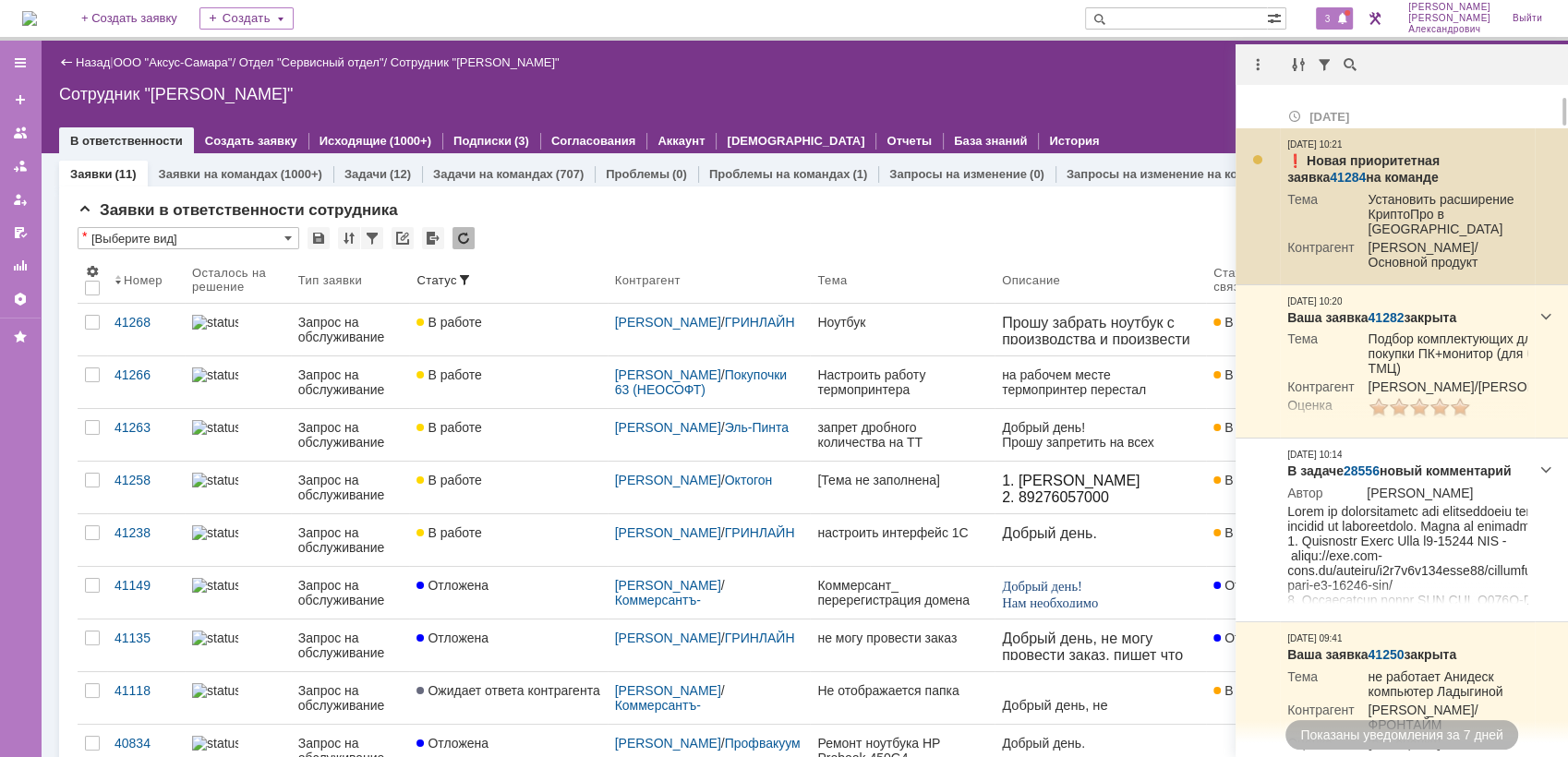
click at [1366, 169] on link "41284" at bounding box center [1347, 176] width 36 height 15
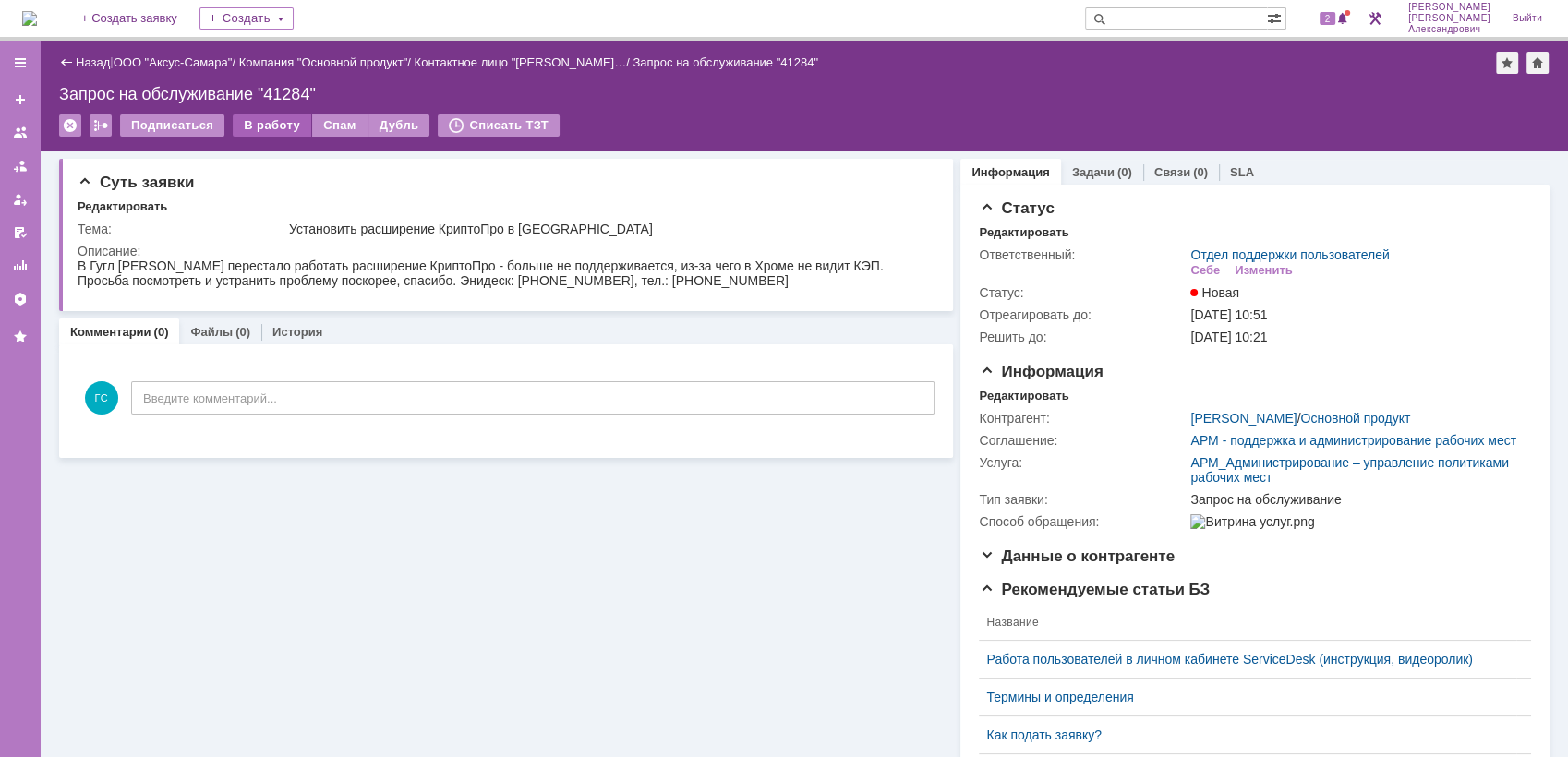
click at [249, 119] on div "В работу" at bounding box center [271, 125] width 78 height 22
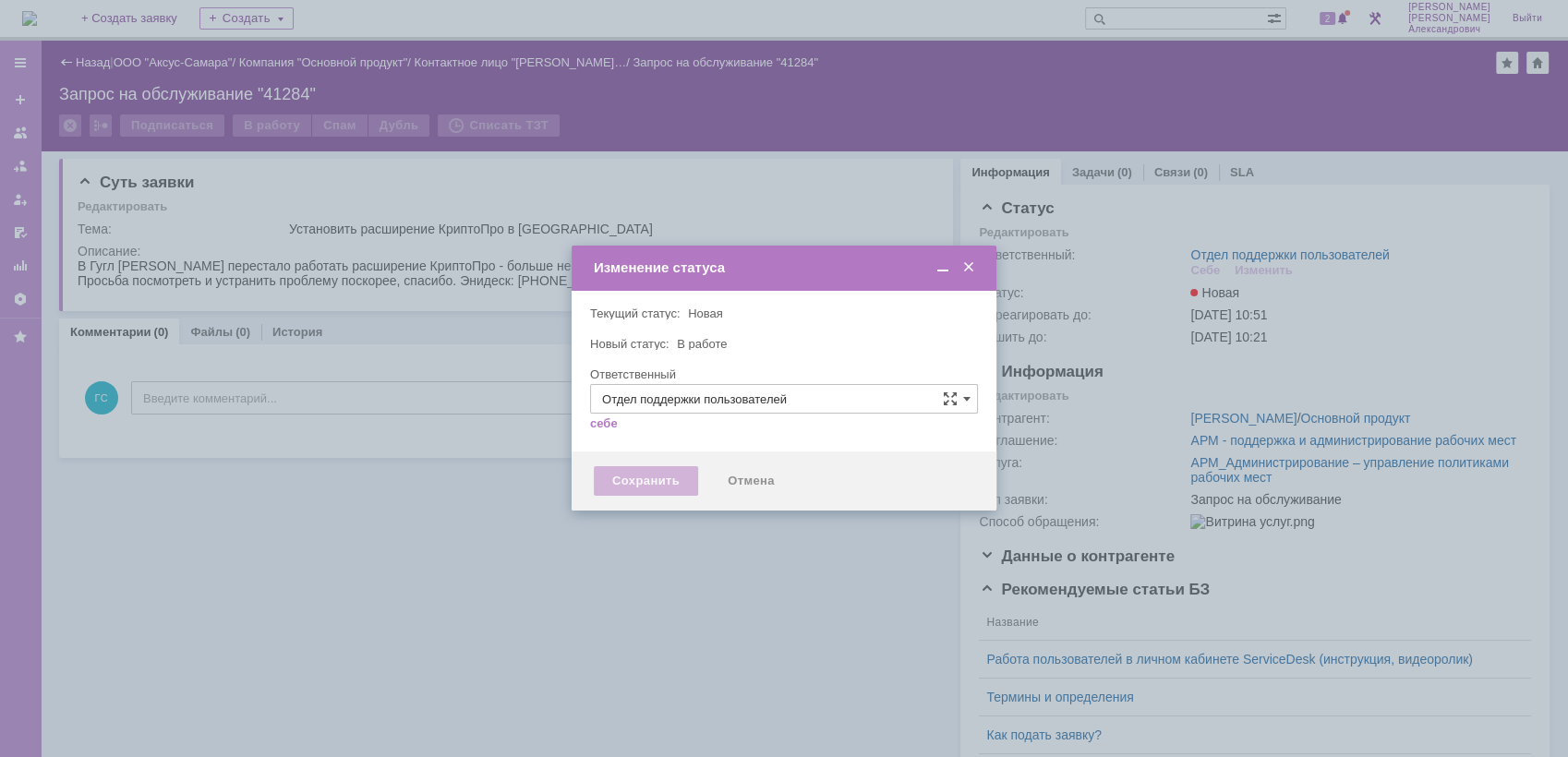
type input "[PERSON_NAME]"
click at [666, 478] on div "Сохранить" at bounding box center [646, 481] width 105 height 30
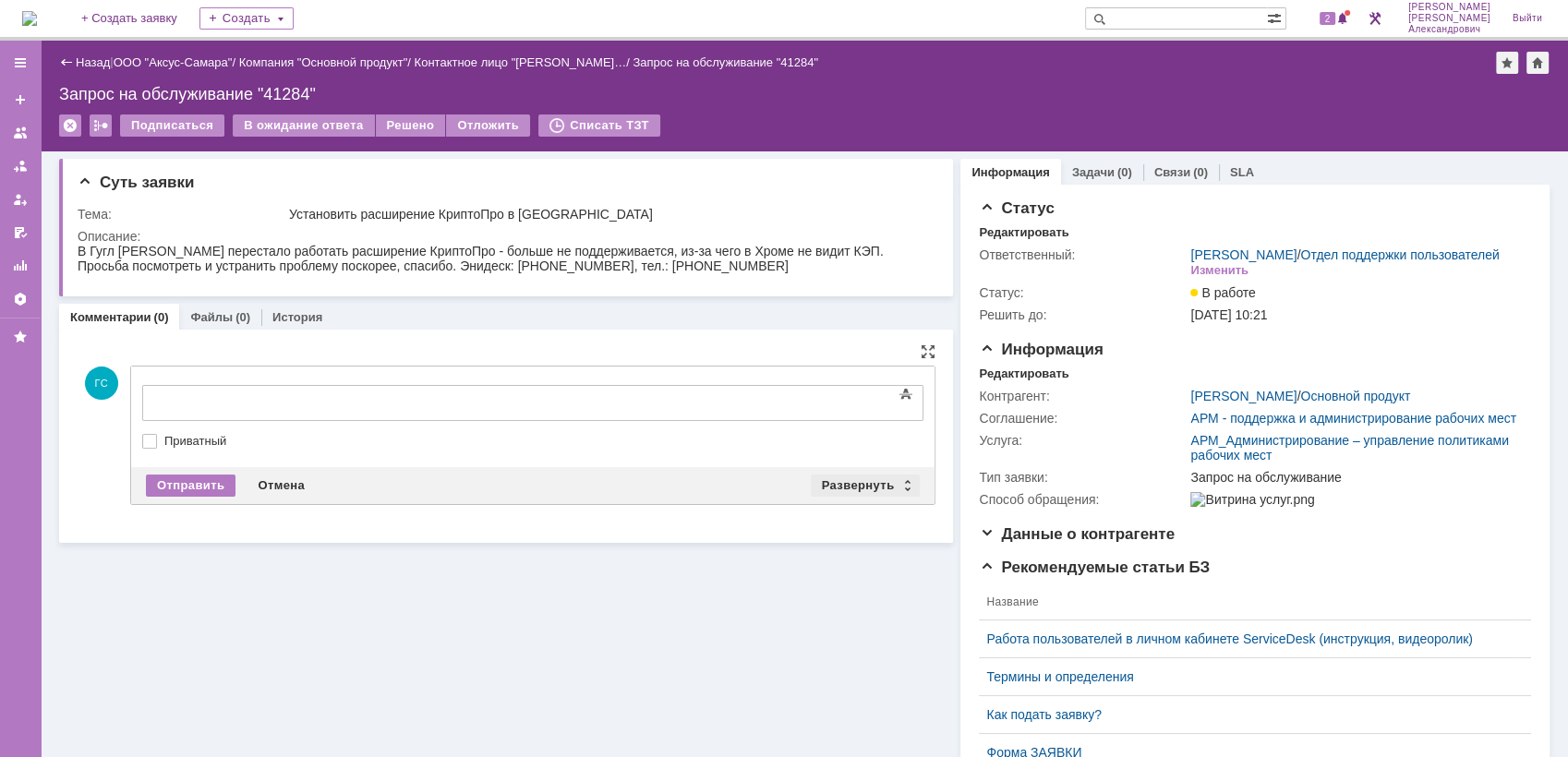
click at [842, 484] on div "Развернуть" at bounding box center [865, 485] width 109 height 22
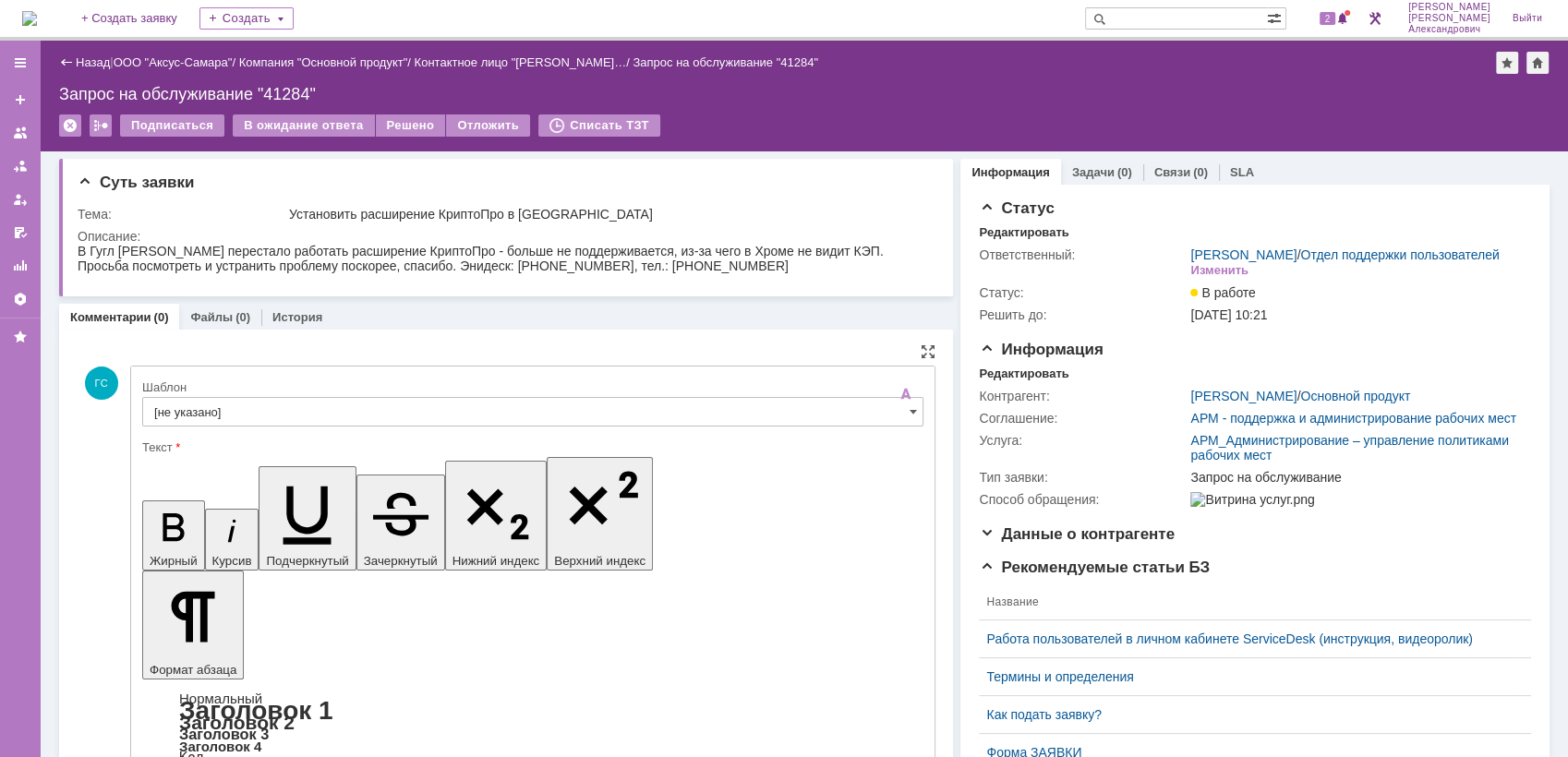
click at [349, 406] on input "[не указано]" at bounding box center [533, 411] width 782 height 30
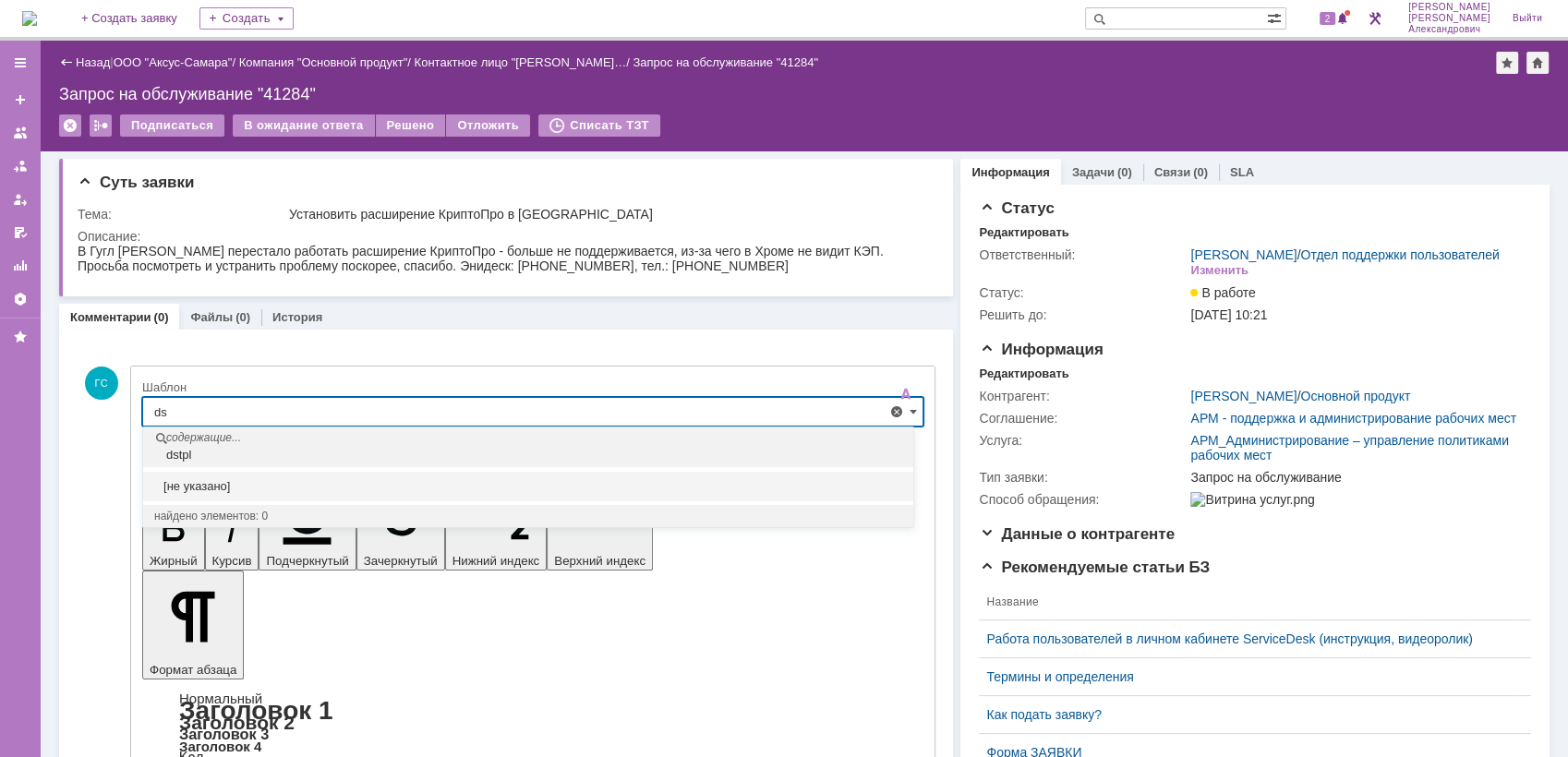
type input "d"
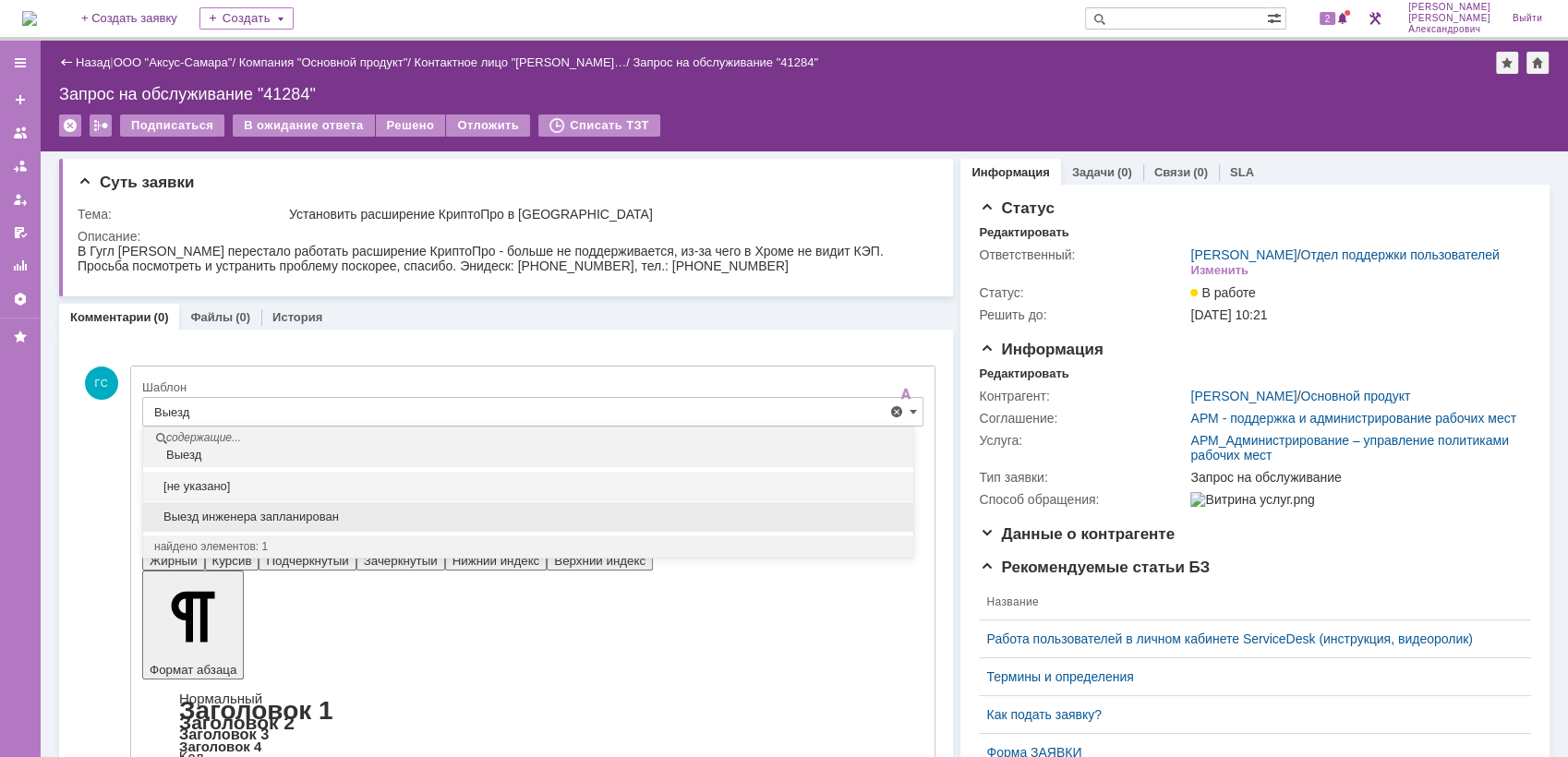
click at [338, 513] on span "Выезд инженера запланирован" at bounding box center [528, 516] width 748 height 15
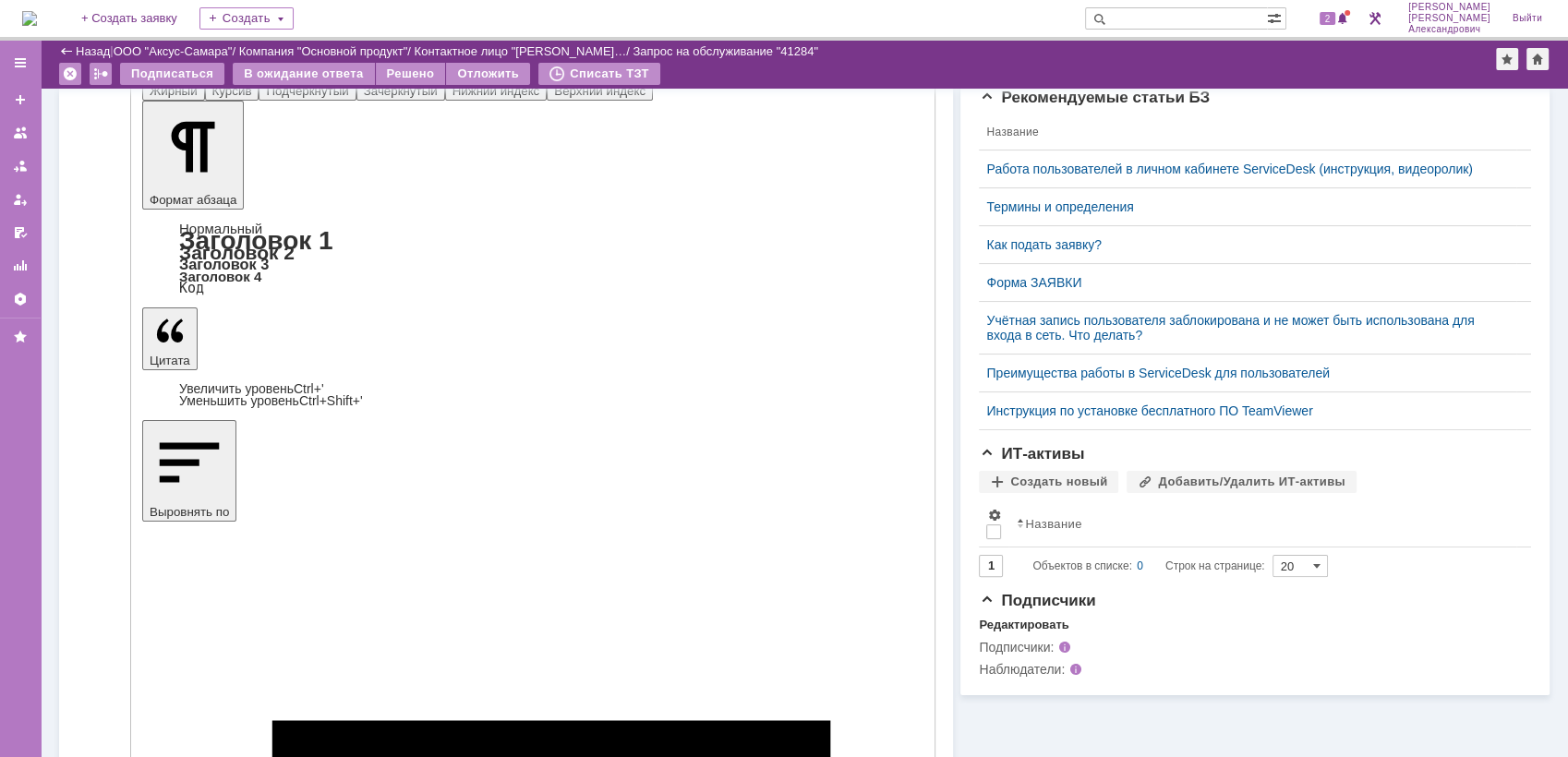
type input "Выезд инженера запланирован"
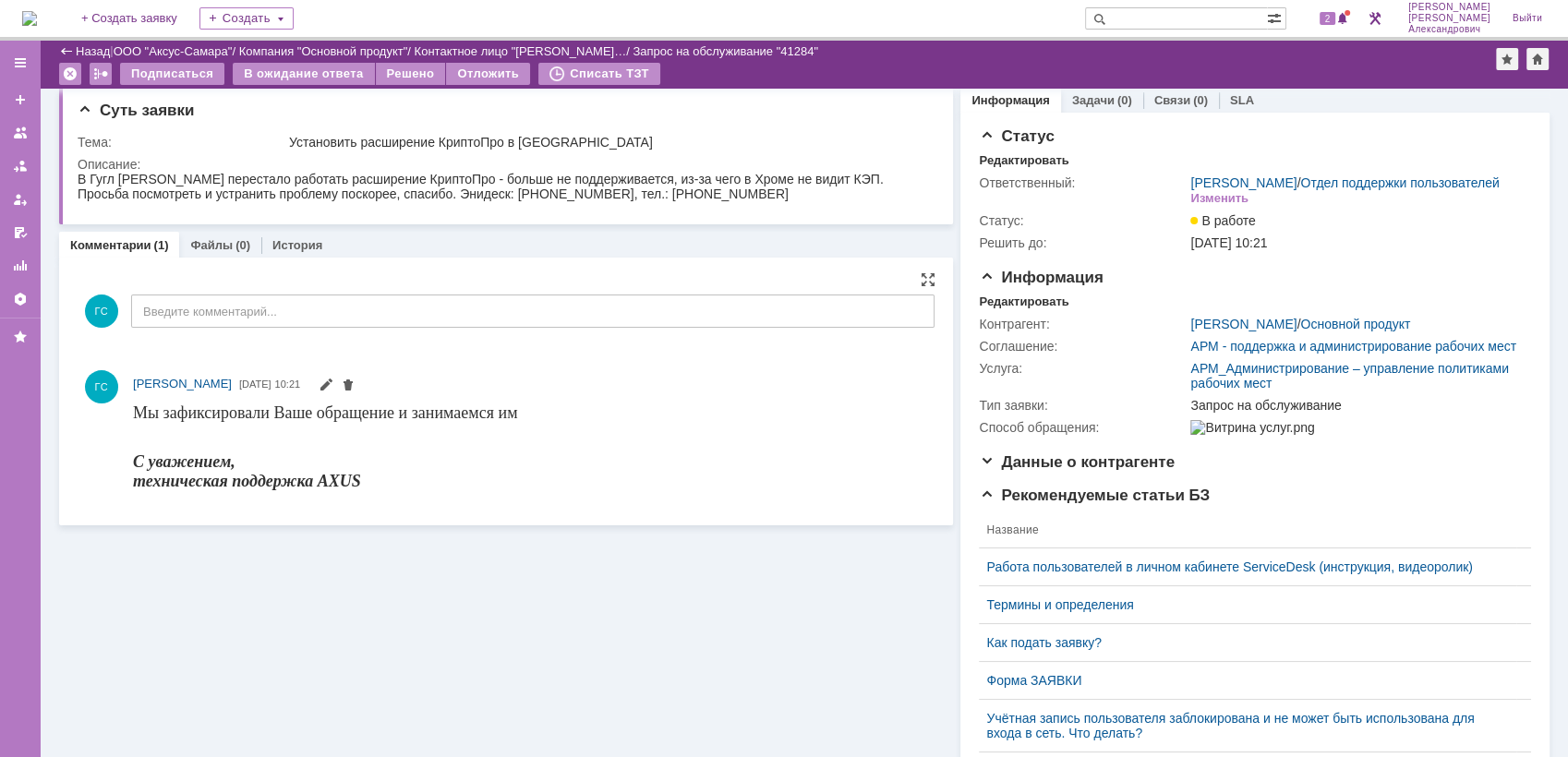
scroll to position [0, 0]
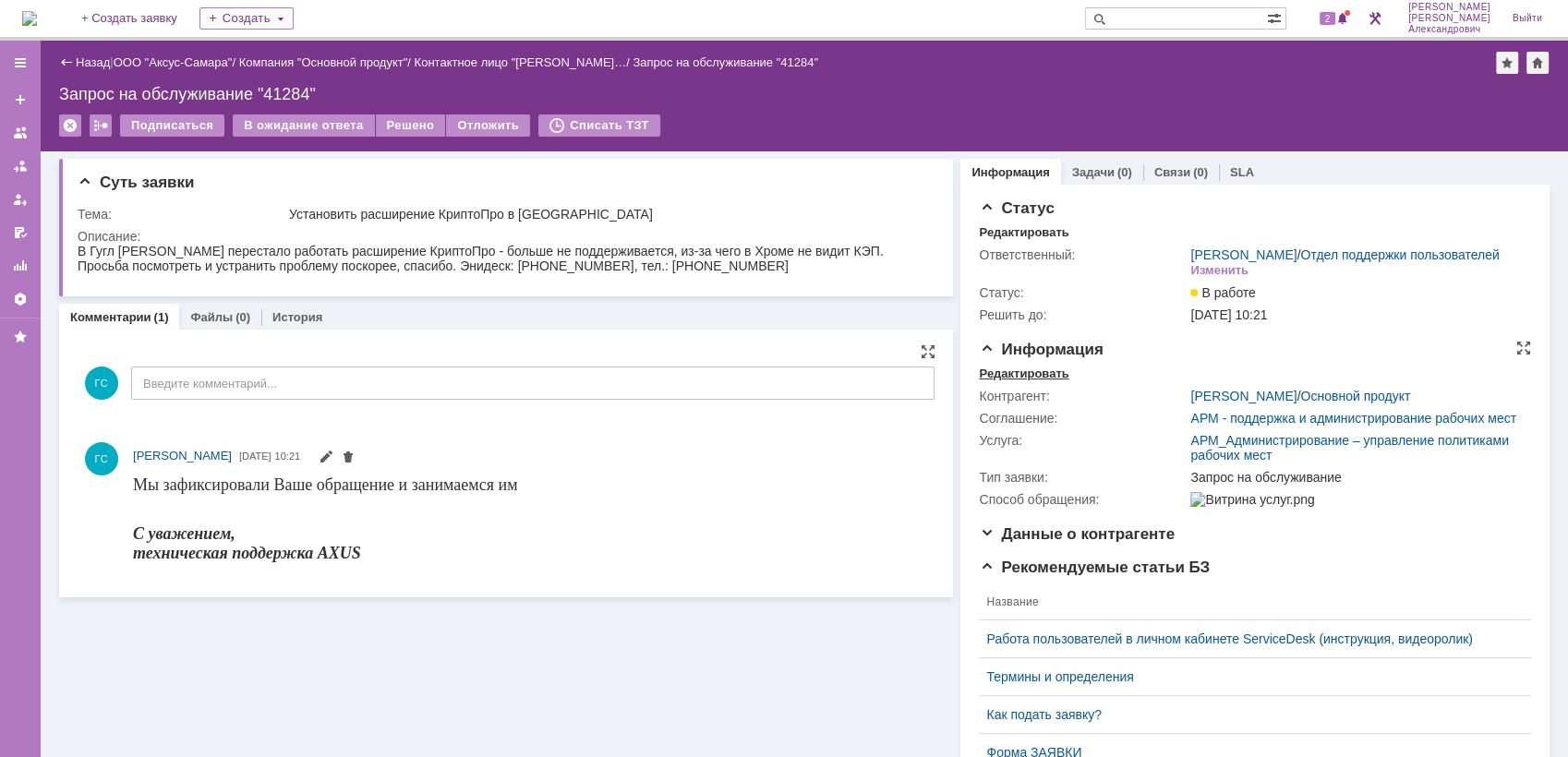
click at [998, 381] on div "Редактировать" at bounding box center [1024, 374] width 89 height 15
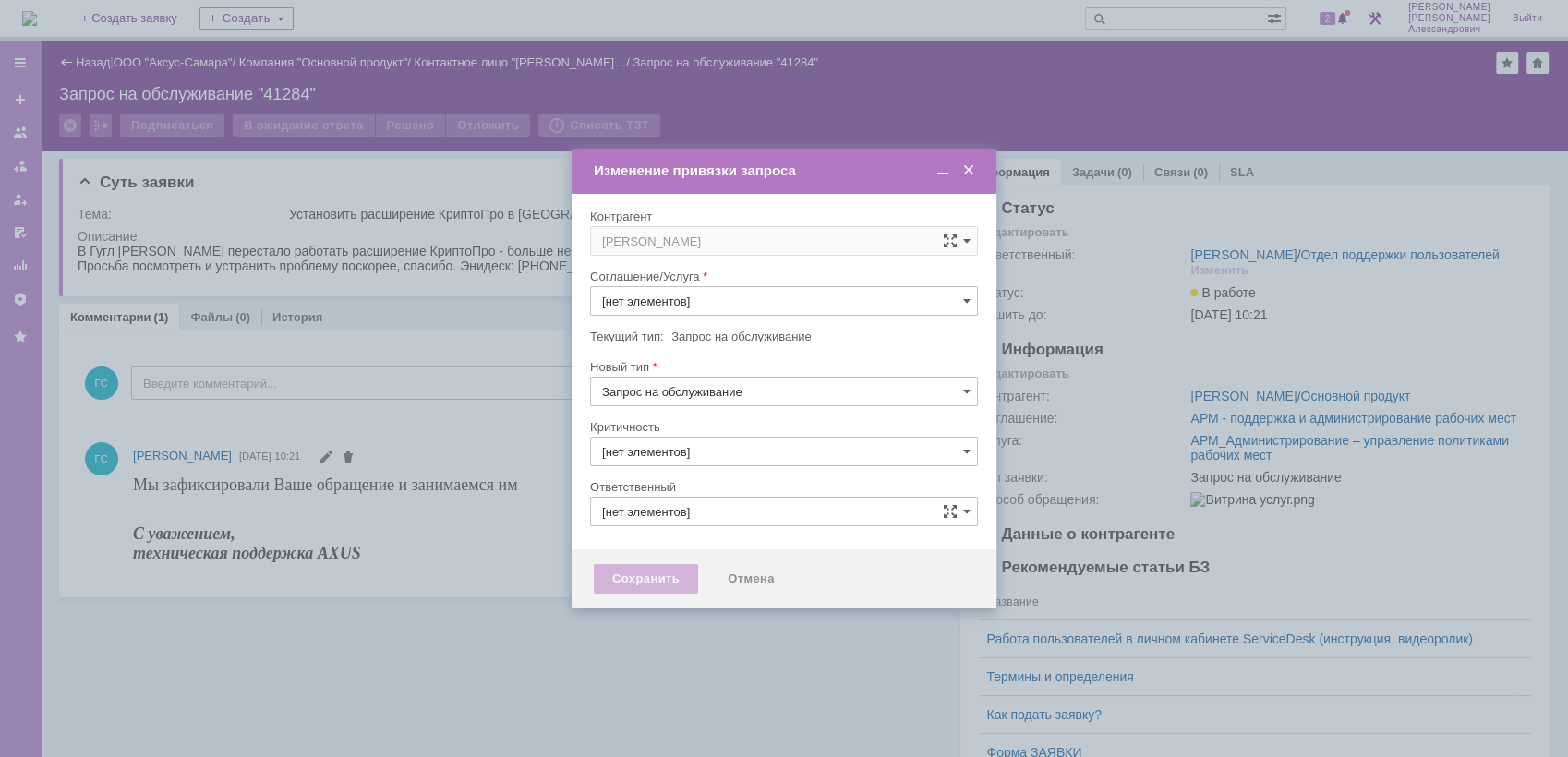
type input "АРМ_Администрирование – управление политиками рабочих мест"
type input "3. Низкая"
type input "[PERSON_NAME]"
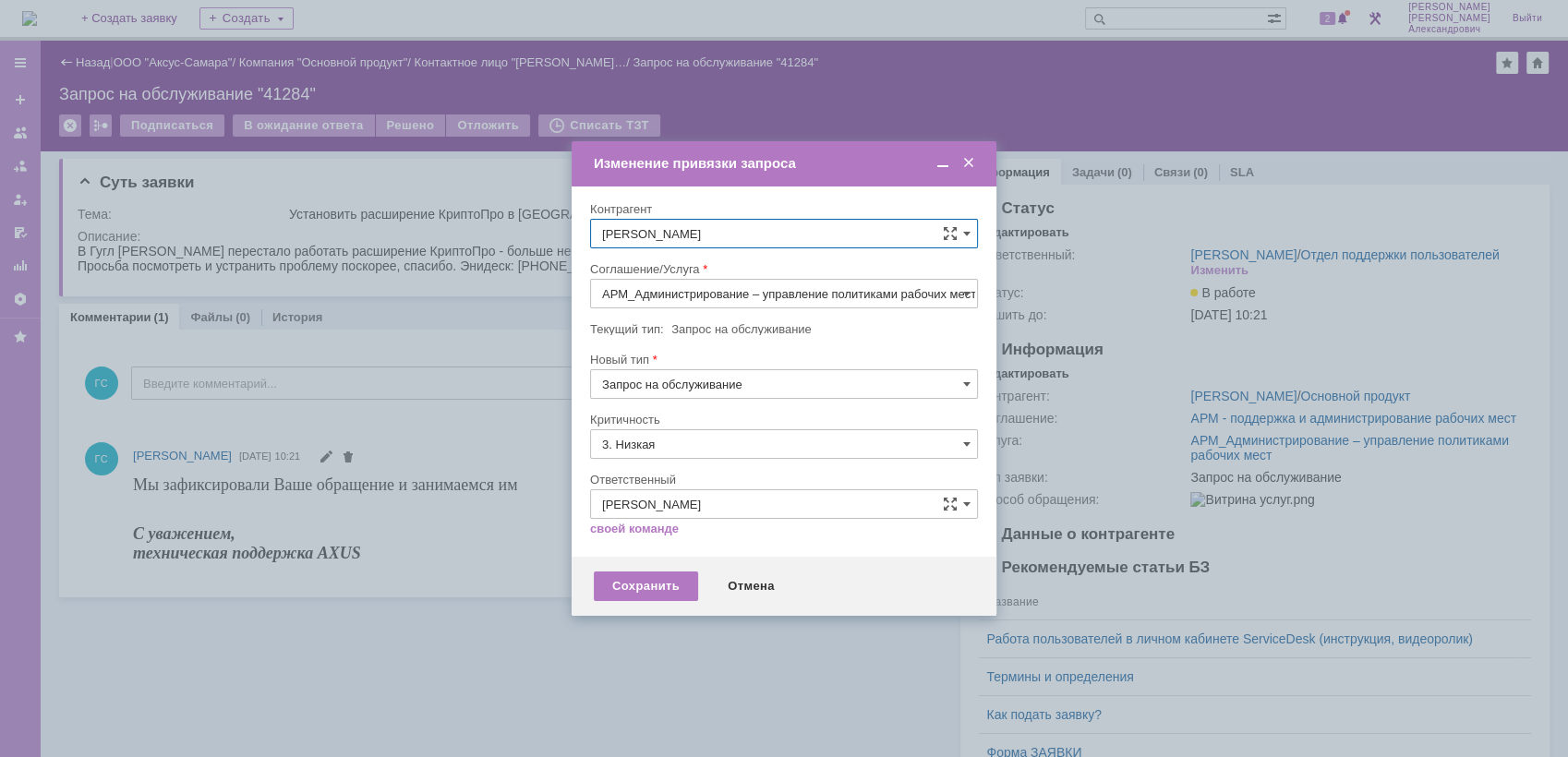
click at [819, 291] on input "АРМ_Администрирование – управление политиками рабочих мест" at bounding box center [784, 293] width 387 height 30
click at [790, 462] on div "АРМ_Настройка" at bounding box center [784, 473] width 386 height 30
type input "АРМ_Настройка"
click at [711, 443] on input "3. Низкая" at bounding box center [784, 443] width 387 height 30
click at [689, 470] on span "[не указано]" at bounding box center [784, 477] width 364 height 15
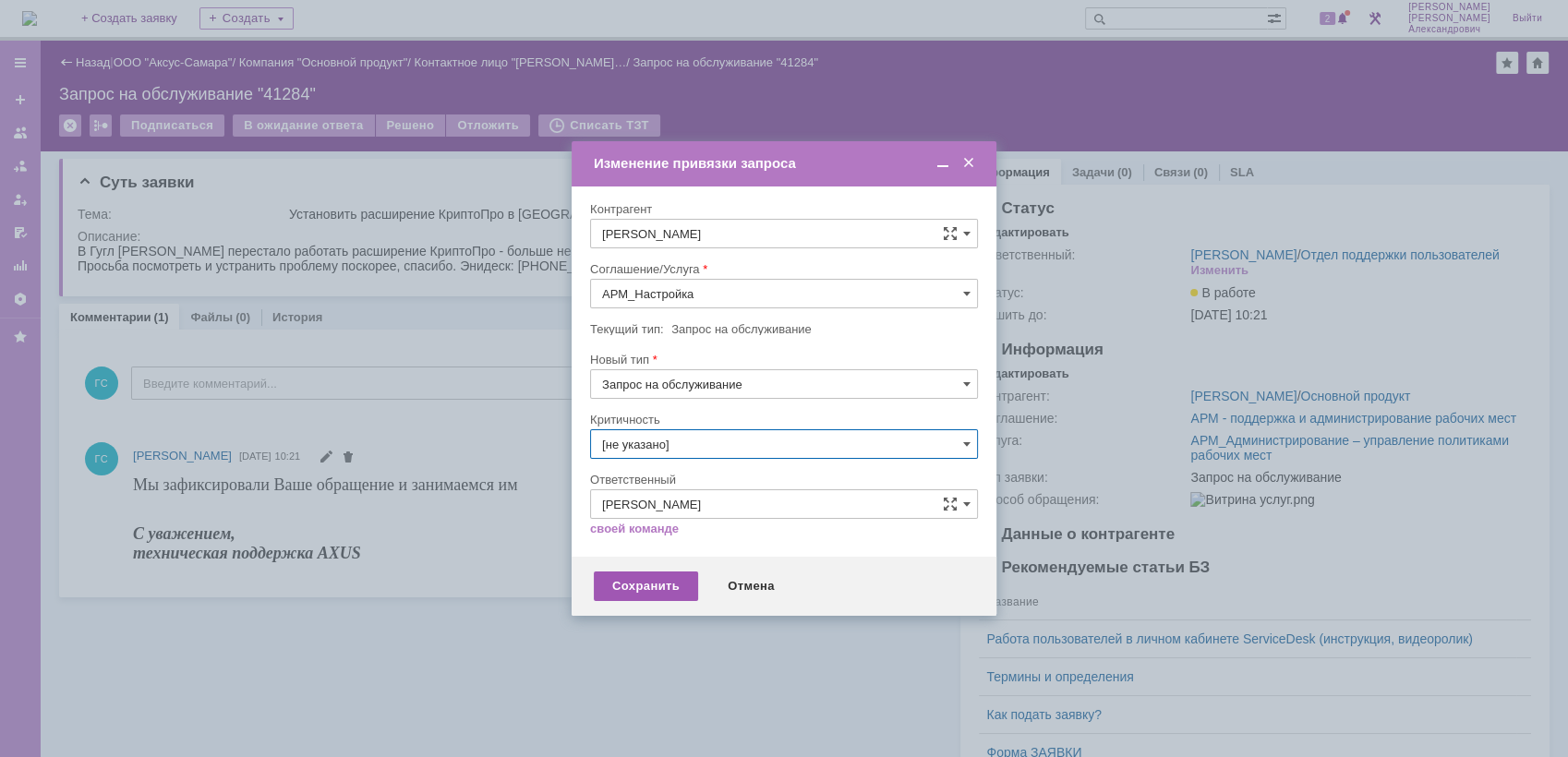
type input "[не указано]"
click at [643, 578] on div "Сохранить" at bounding box center [646, 586] width 105 height 30
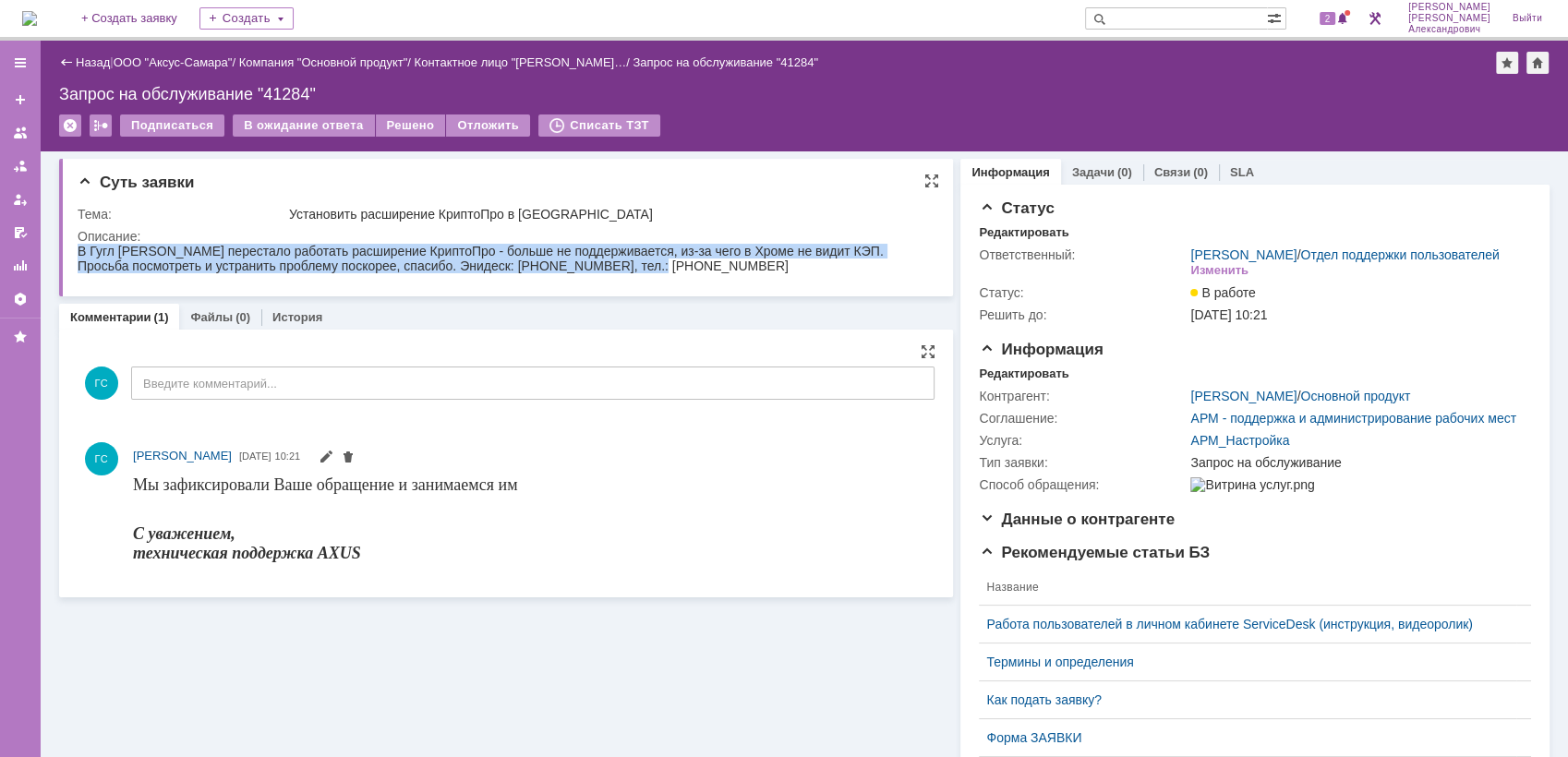
drag, startPoint x: 78, startPoint y: 246, endPoint x: 566, endPoint y: 274, distance: 488.8
click at [566, 273] on html "В Гугл [PERSON_NAME] перестало работать расширение КриптоПро - больше не поддер…" at bounding box center [499, 258] width 843 height 30
copy div "В Гугл [PERSON_NAME] перестало работать расширение КриптоПро - больше не поддер…"
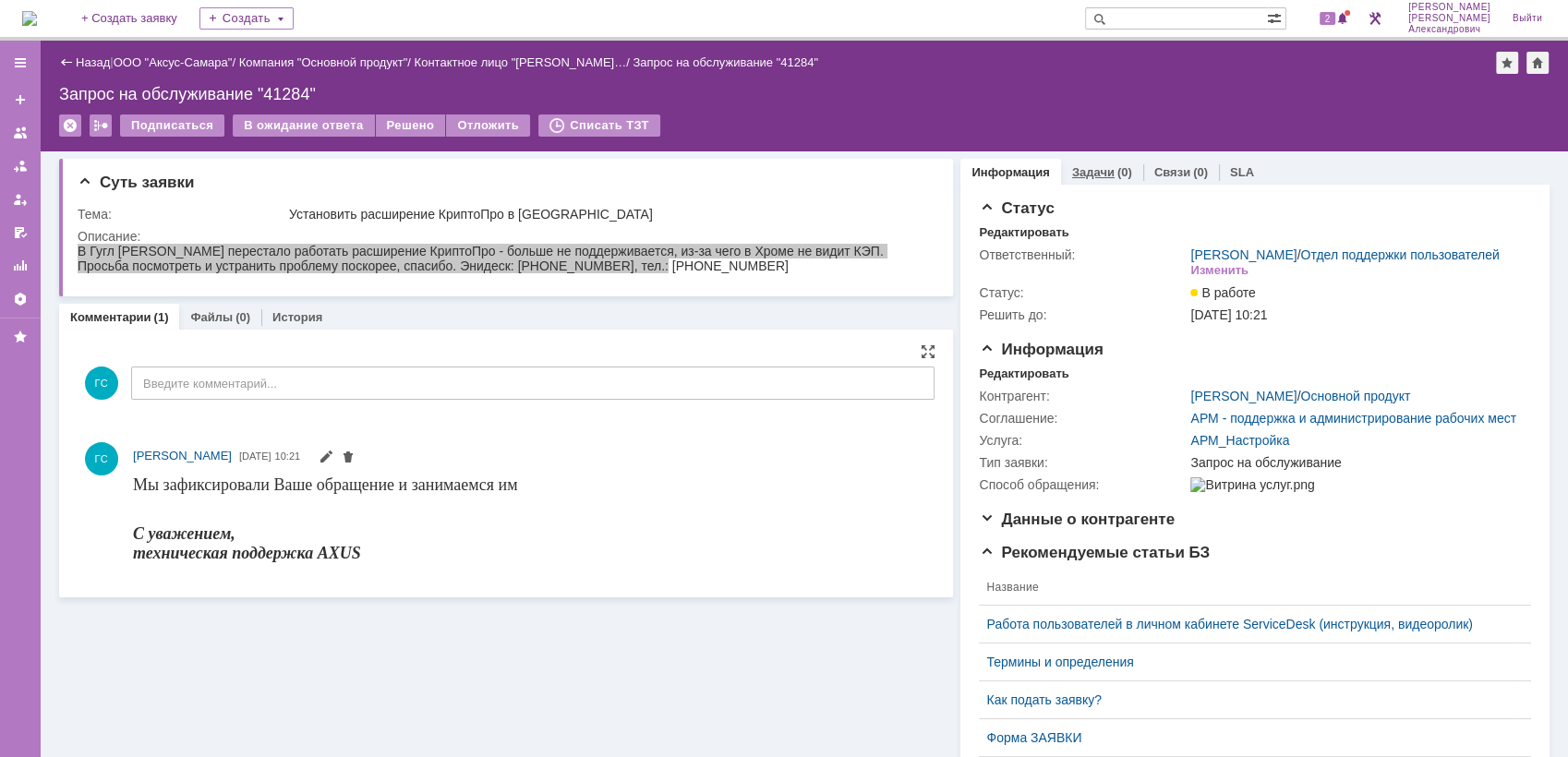
click at [1097, 166] on link "Задачи" at bounding box center [1093, 172] width 43 height 14
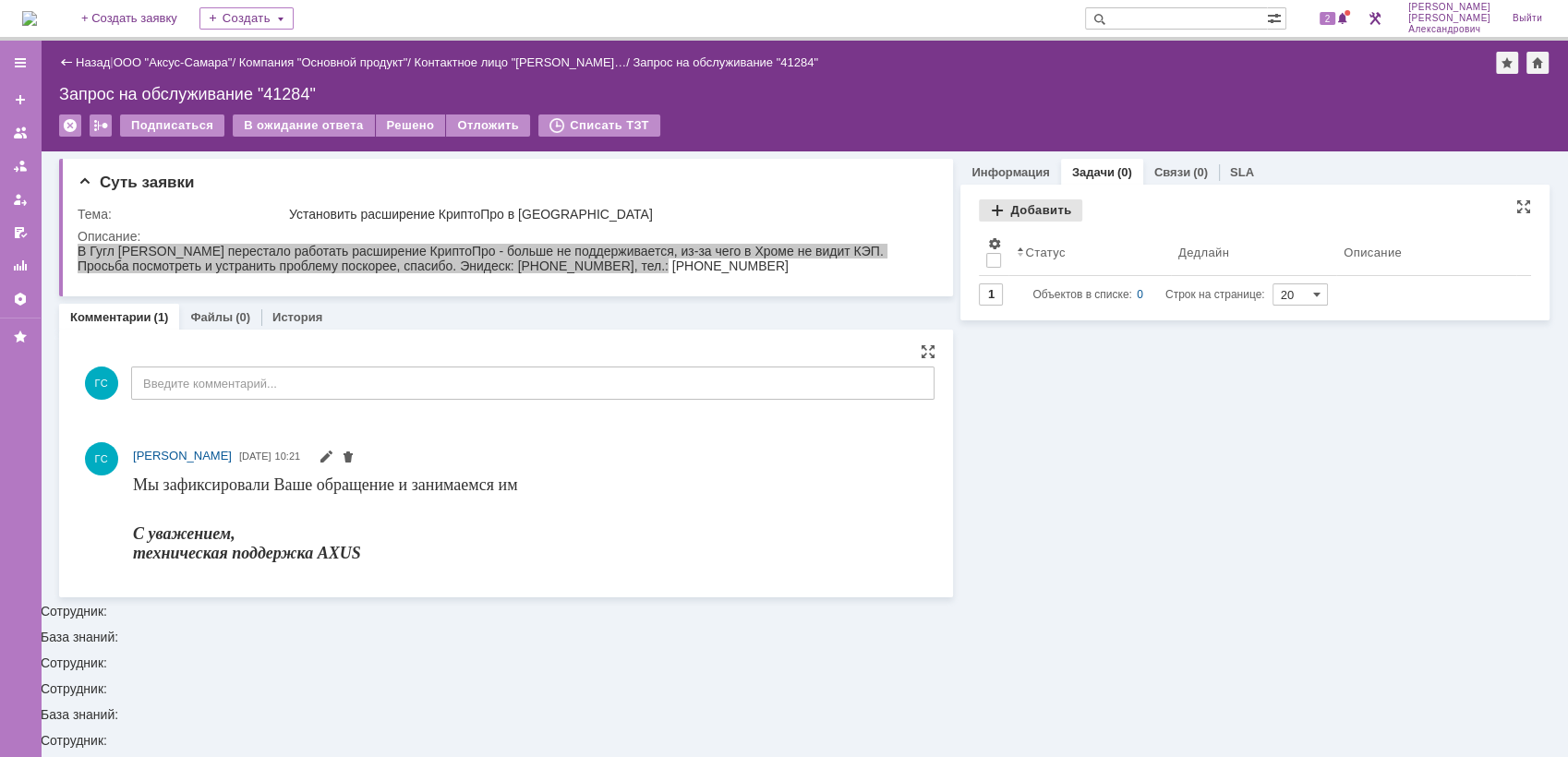
click at [1030, 203] on div "Добавить" at bounding box center [1030, 210] width 104 height 22
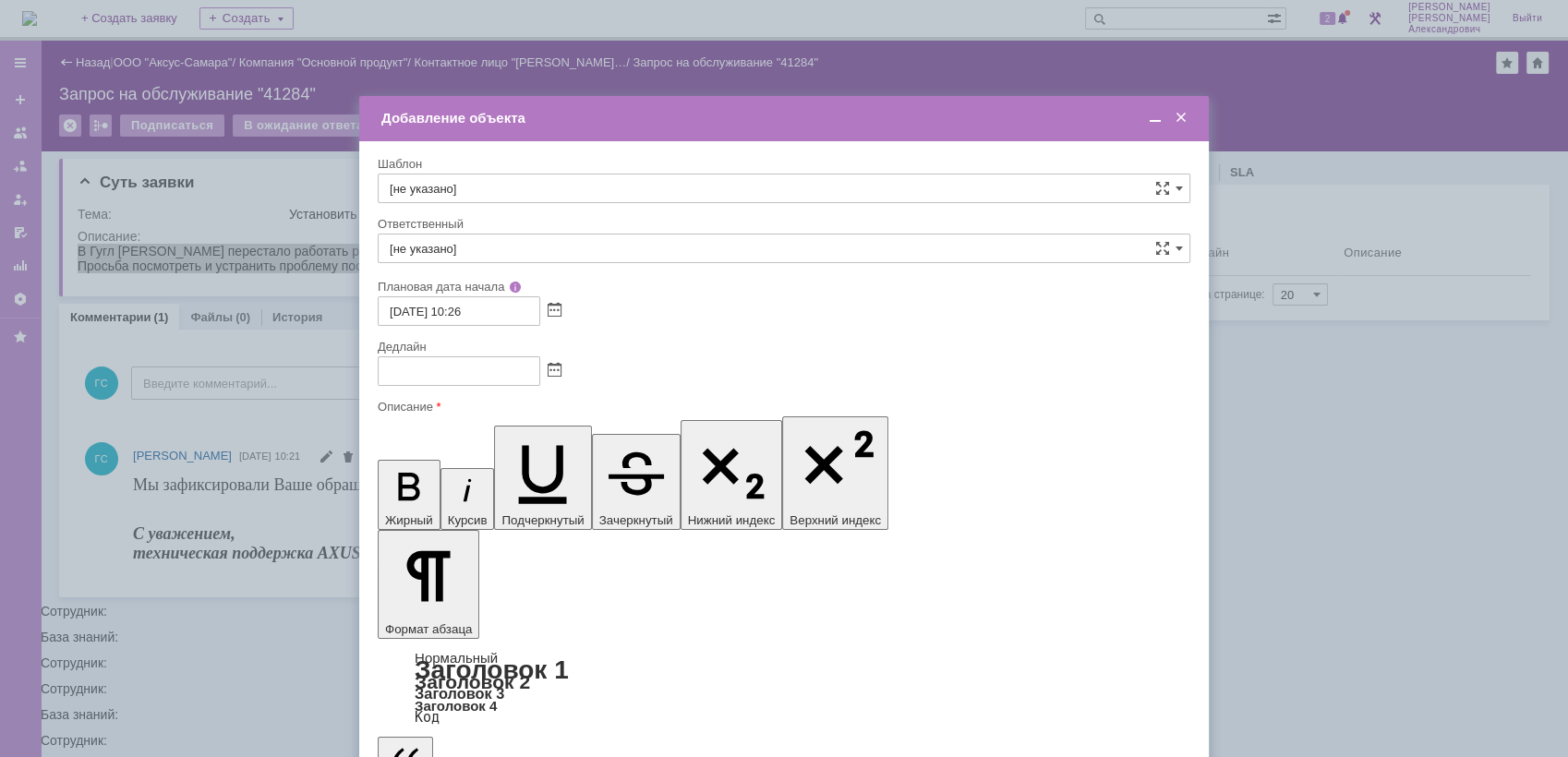
click at [552, 366] on span at bounding box center [554, 371] width 14 height 15
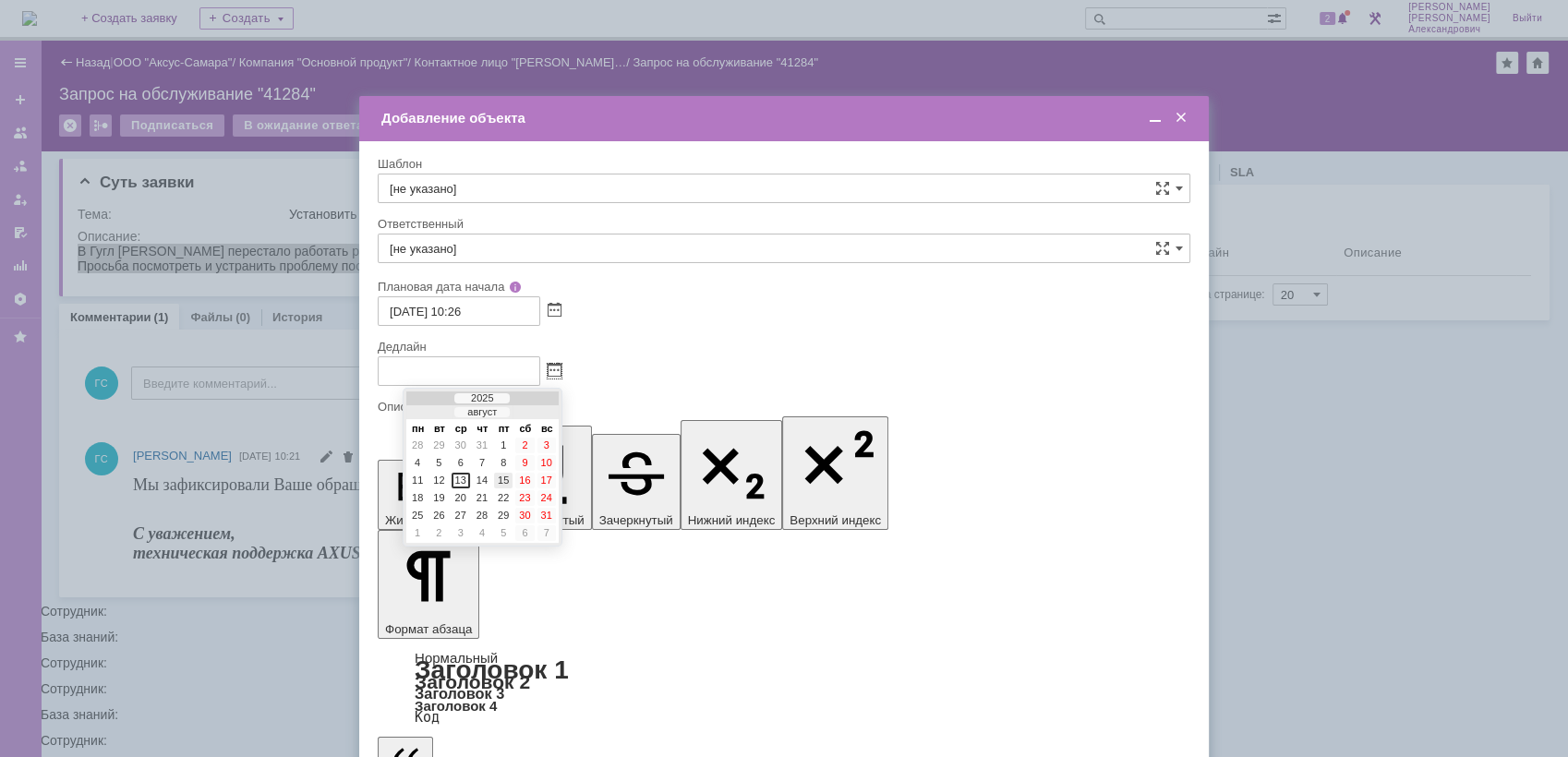
drag, startPoint x: 505, startPoint y: 482, endPoint x: 126, endPoint y: 13, distance: 603.0
click at [505, 482] on div "15" at bounding box center [503, 480] width 18 height 15
type input "15.08.2025 10:26"
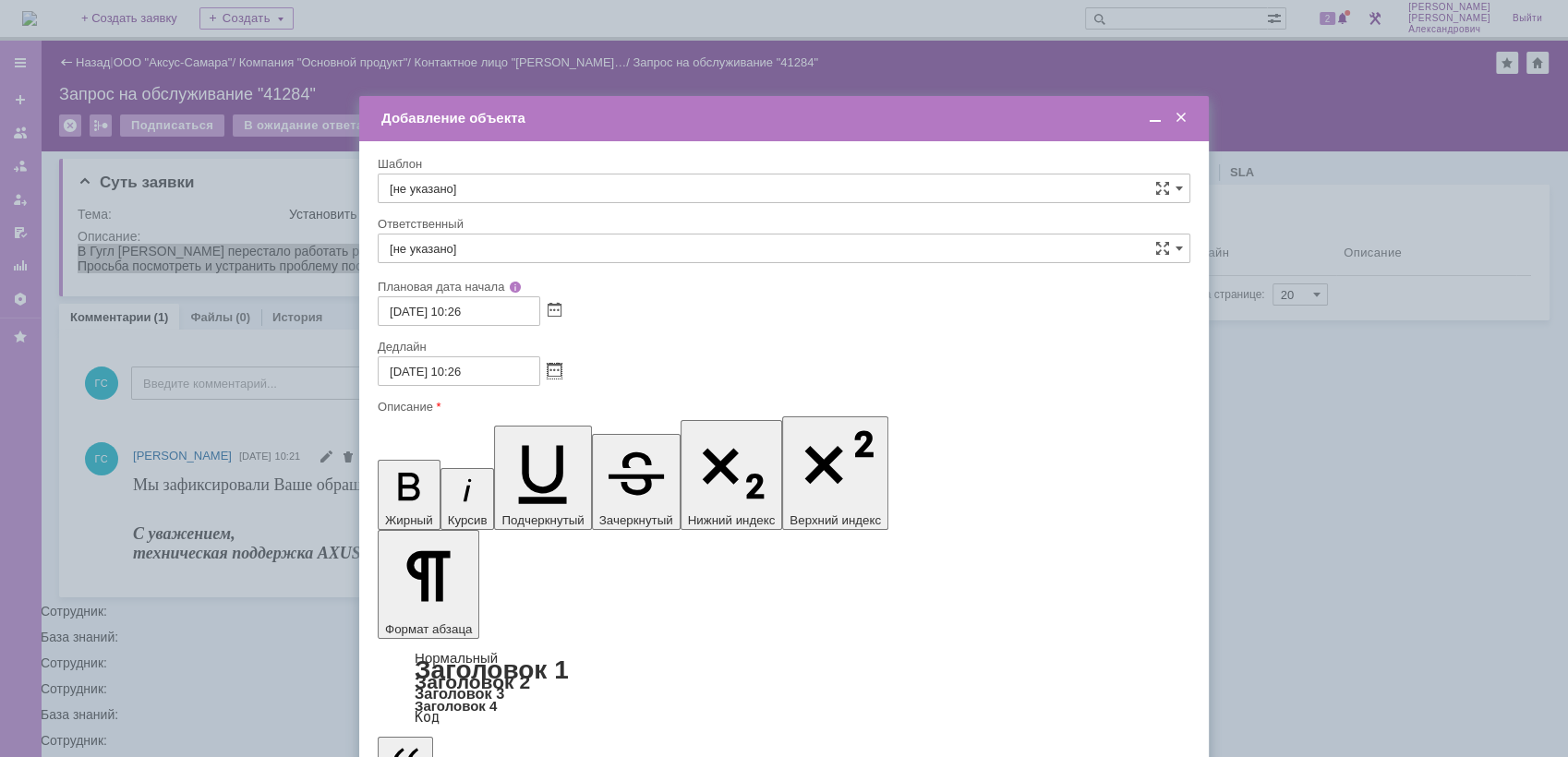
click at [507, 250] on input "[не указано]" at bounding box center [784, 248] width 813 height 30
click at [517, 450] on div "[PERSON_NAME]" at bounding box center [784, 443] width 811 height 30
type input "[PERSON_NAME]"
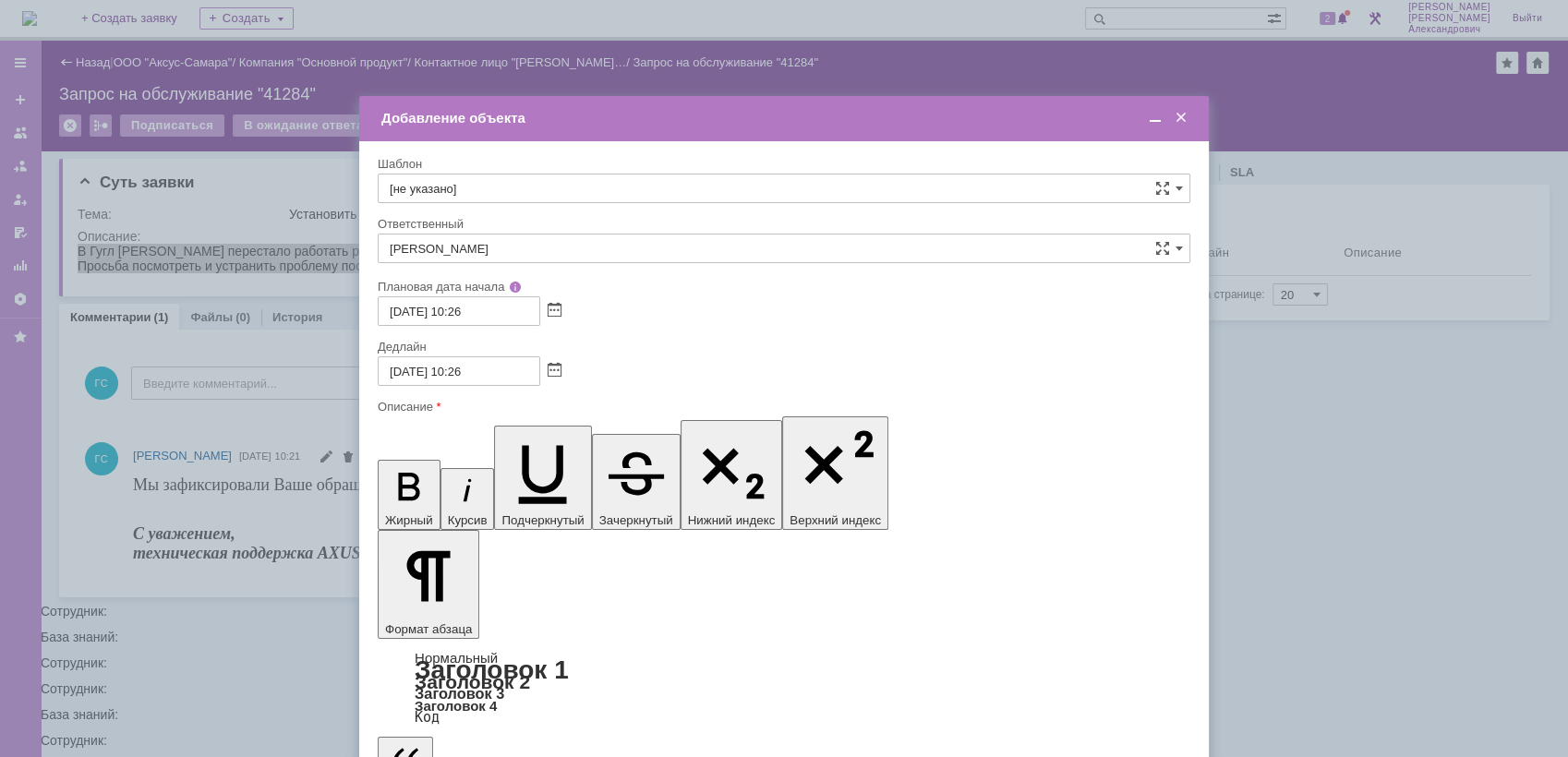
drag, startPoint x: 918, startPoint y: 5413, endPoint x: 676, endPoint y: 5862, distance: 510.1
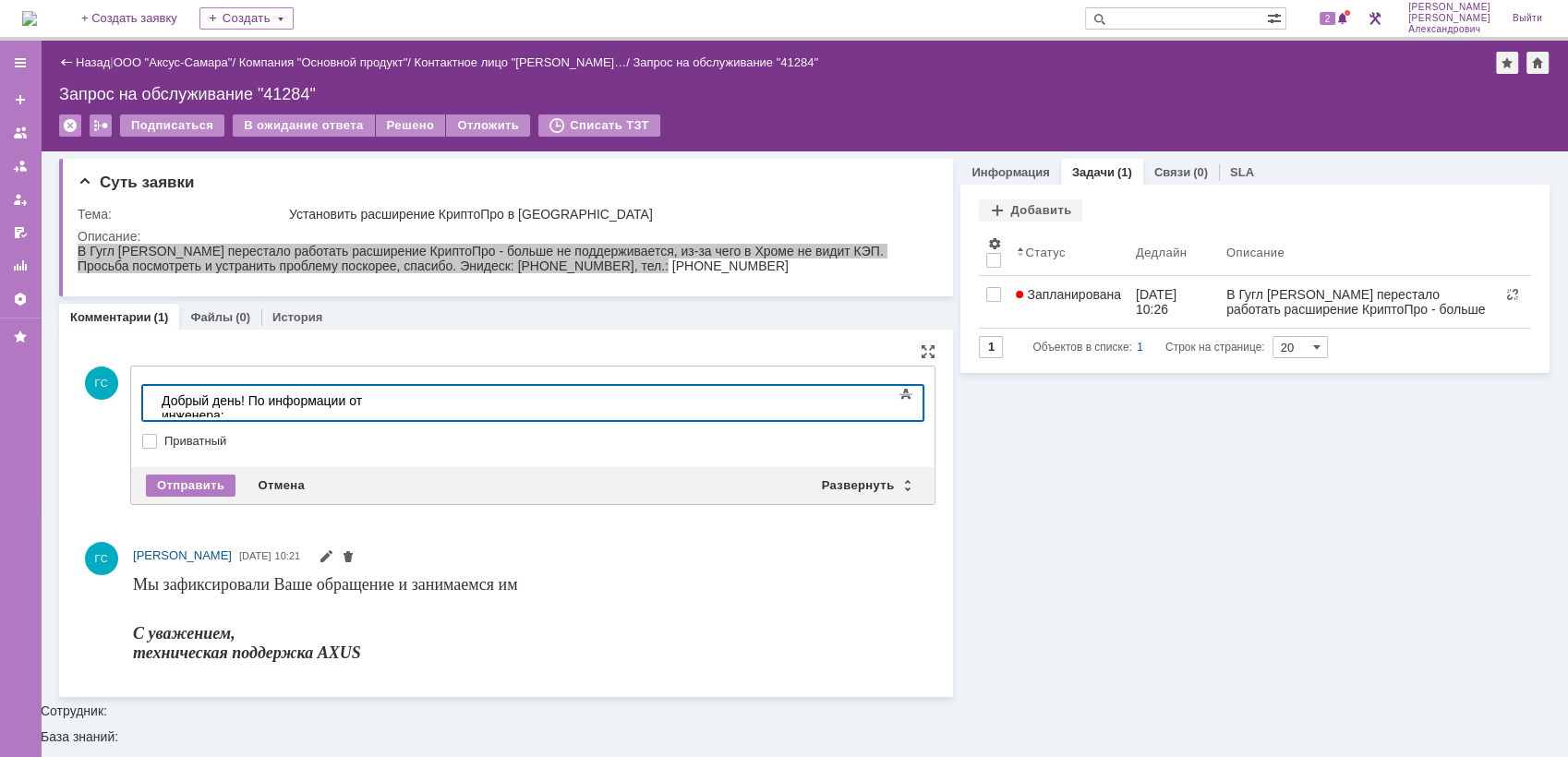
click at [431, 409] on body "Добрый день! По информации от инженера:" at bounding box center [292, 409] width 277 height 45
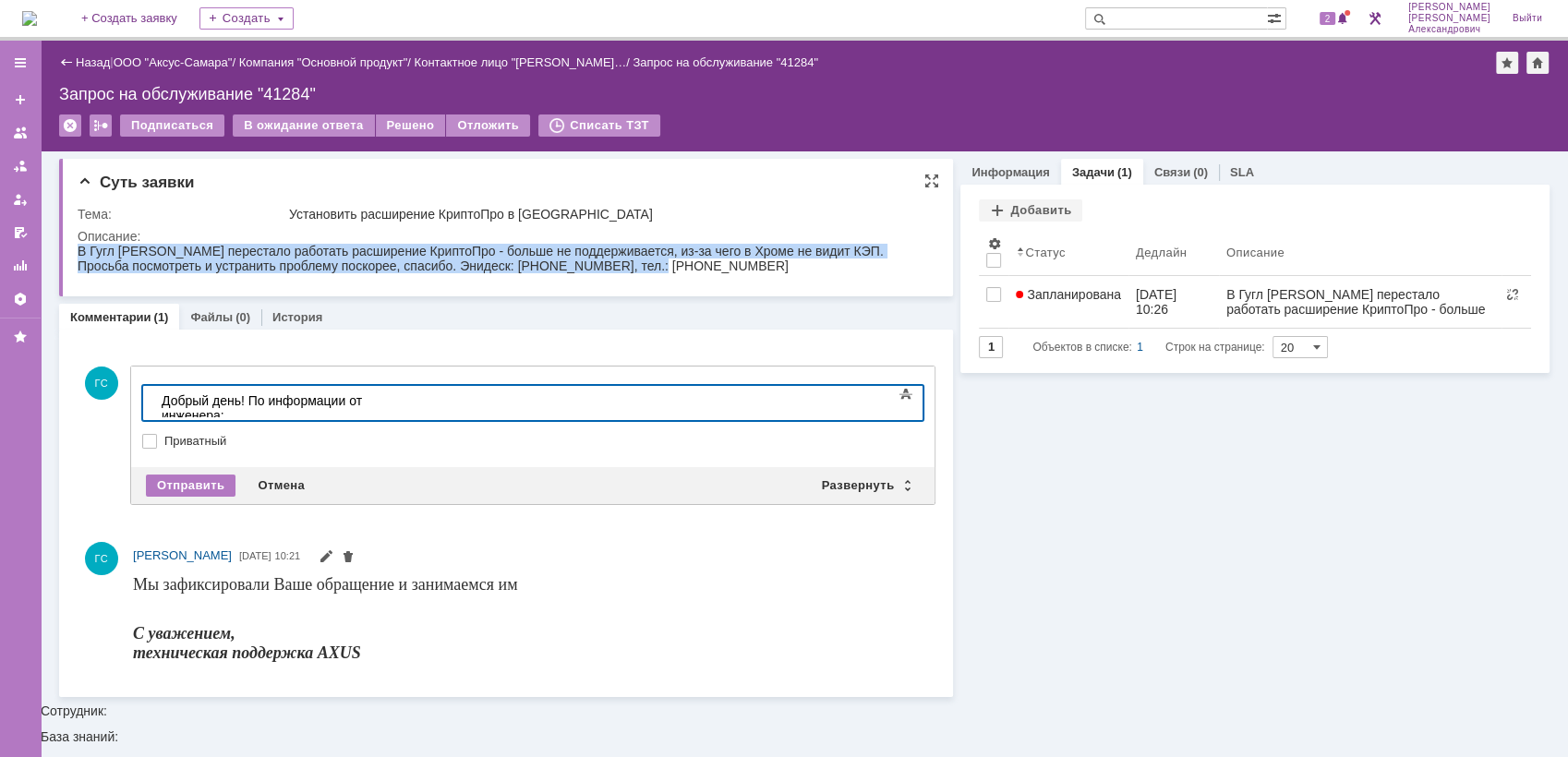
click at [524, 272] on div "В Гугл [PERSON_NAME] перестало работать расширение КриптоПро - больше не поддер…" at bounding box center [503, 258] width 851 height 30
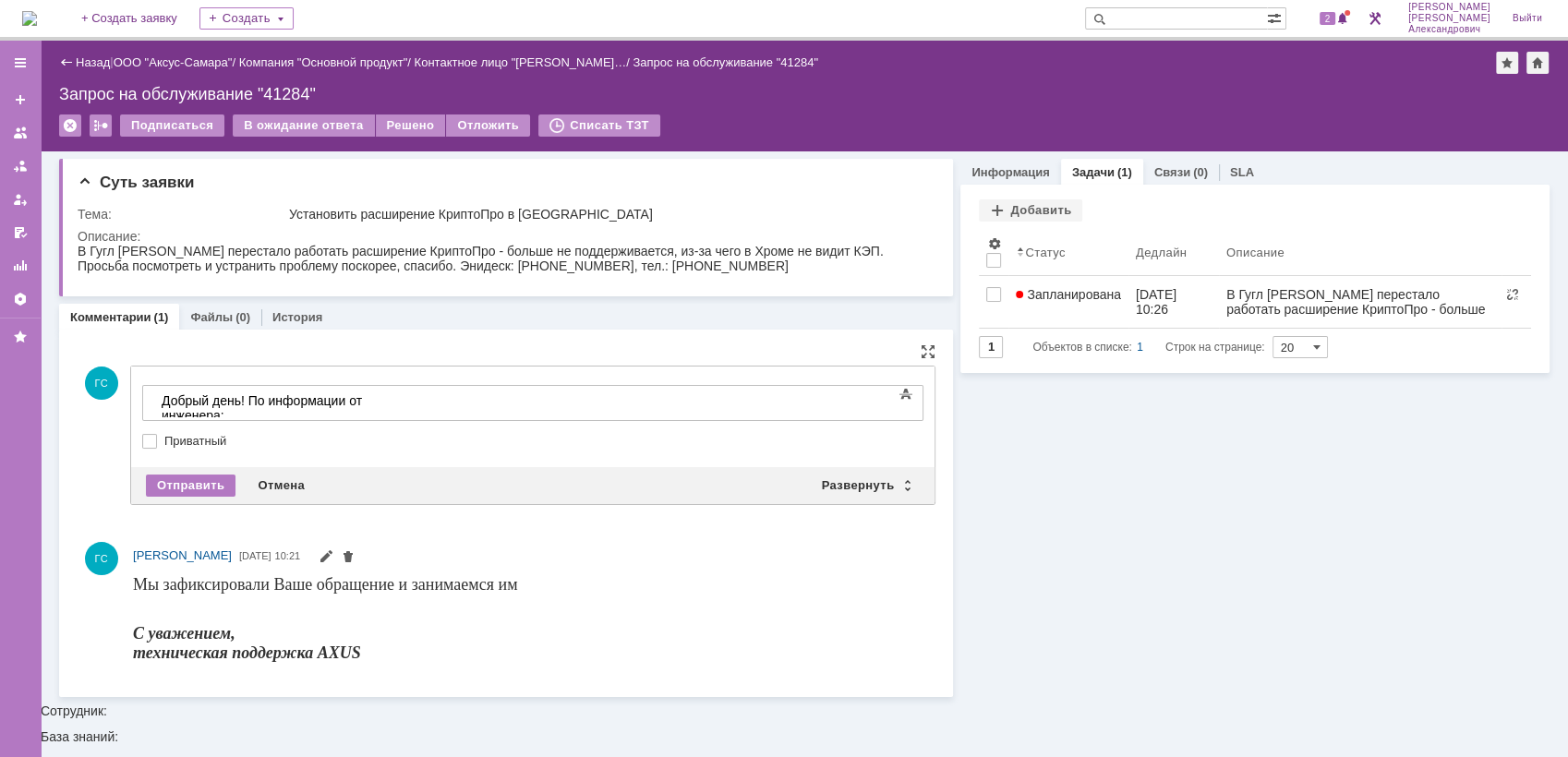
click at [424, 393] on div "Добрый день! По информации от инженера:" at bounding box center [292, 408] width 262 height 30
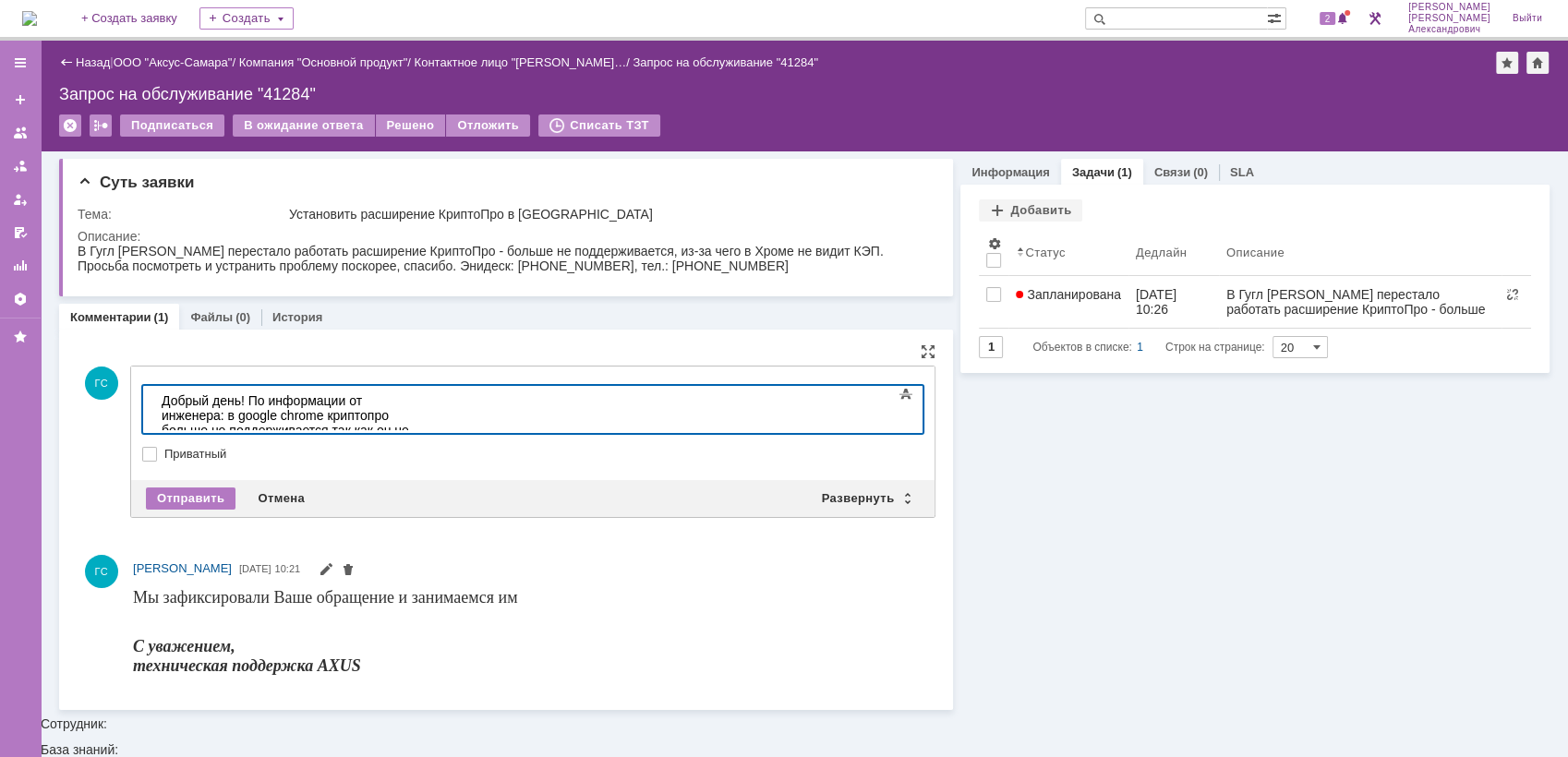
click at [395, 426] on body "Добрый день! По информации от инженера: в google chrome криптопро больше не под…" at bounding box center [292, 423] width 277 height 74
click at [424, 421] on div "Добрый день! По информации от инженера: в google chrome КриптоПро больше не под…" at bounding box center [292, 438] width 262 height 89
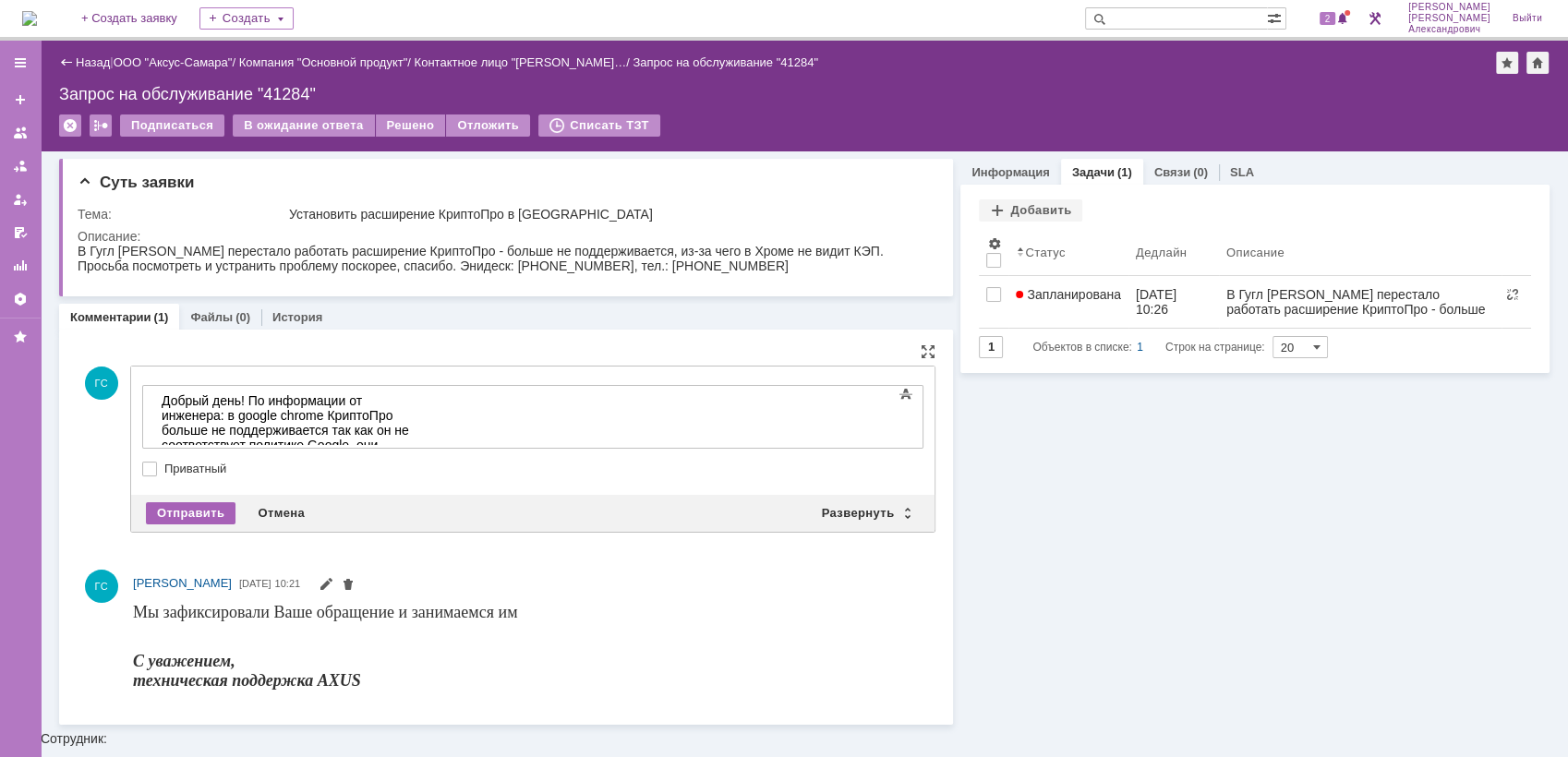
click at [219, 507] on div "Отправить" at bounding box center [191, 513] width 89 height 22
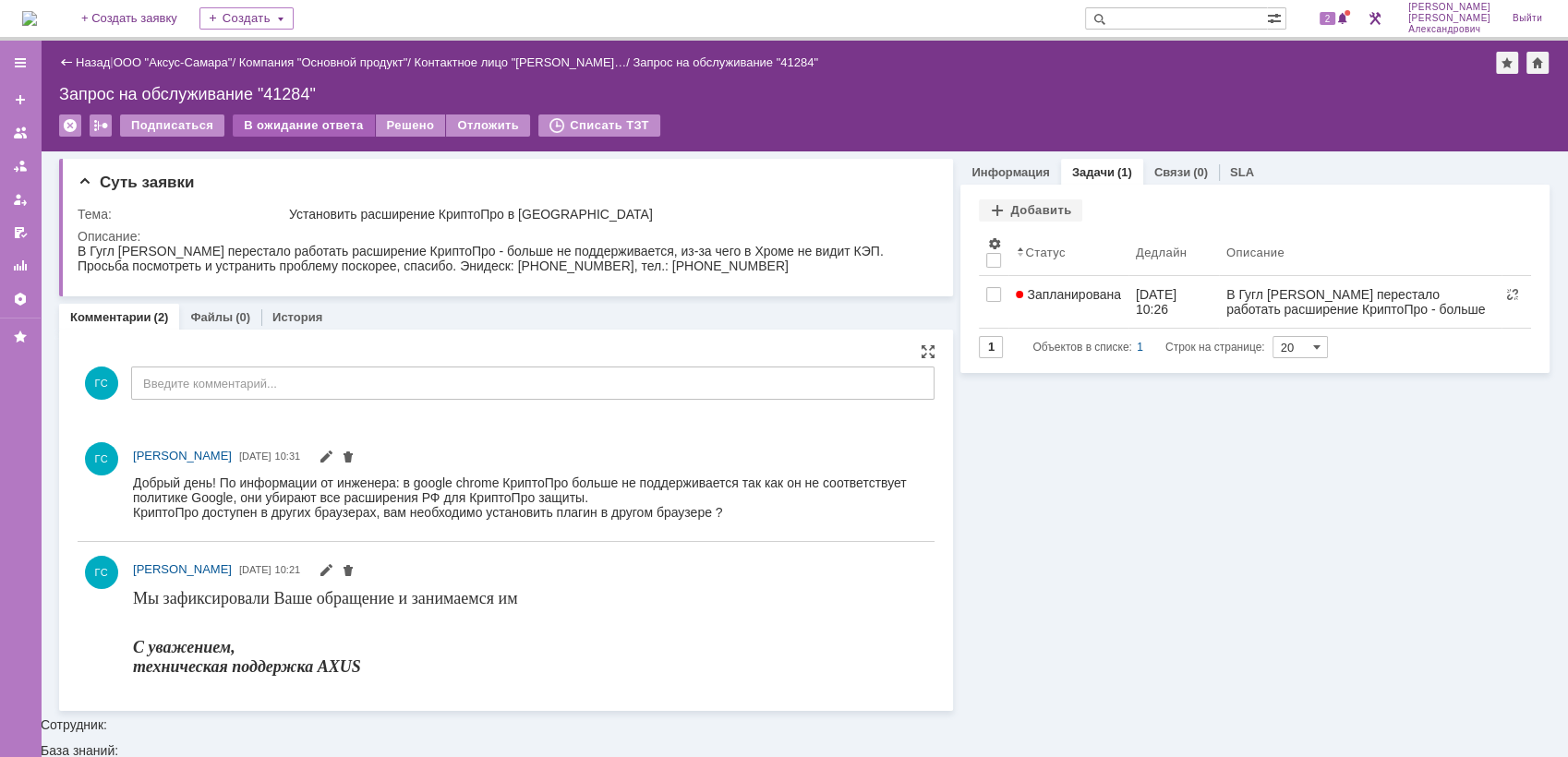
click at [315, 124] on div "В ожидание ответа" at bounding box center [303, 125] width 141 height 22
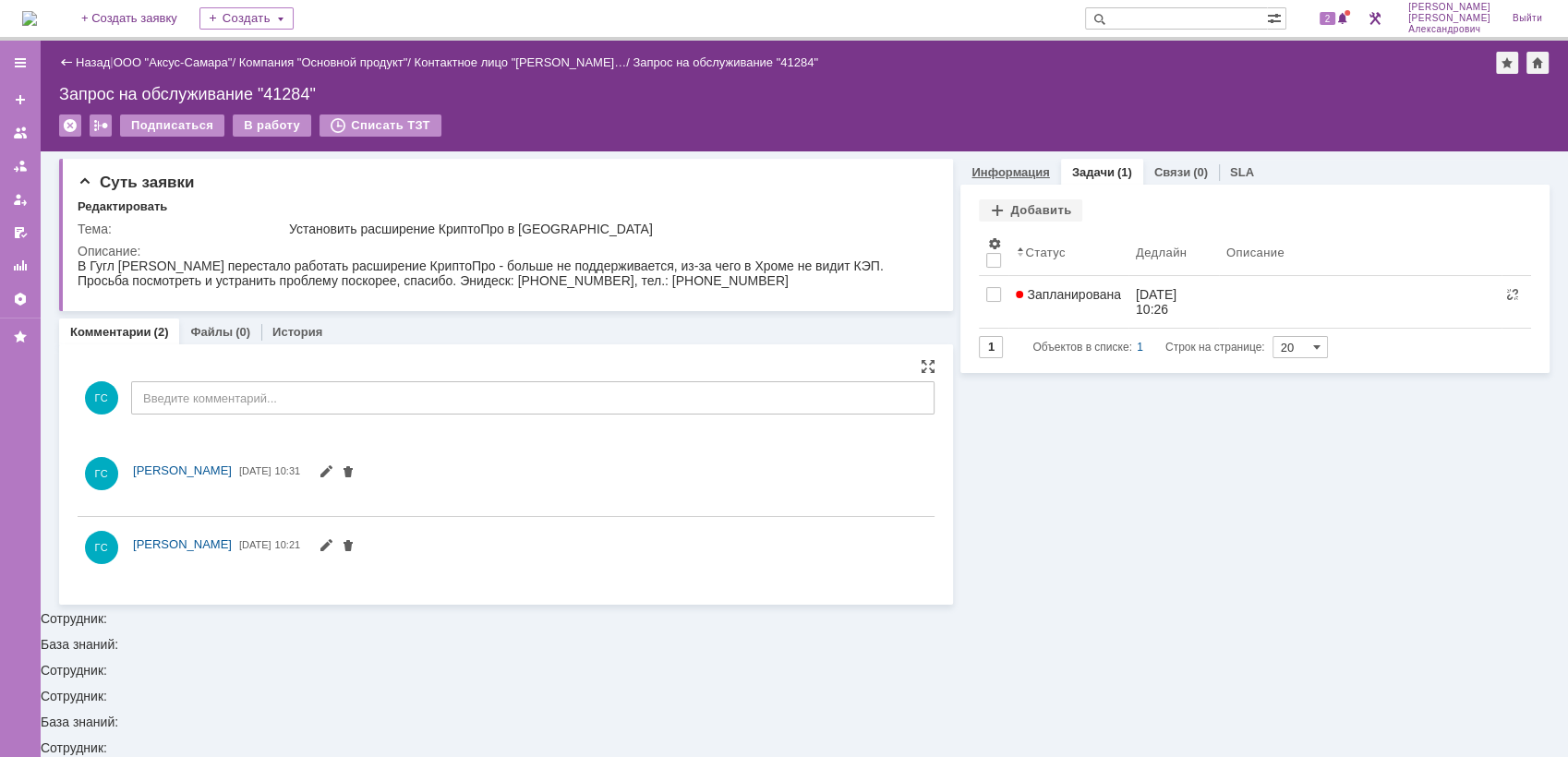
click at [1039, 169] on link "Информация" at bounding box center [1010, 172] width 77 height 14
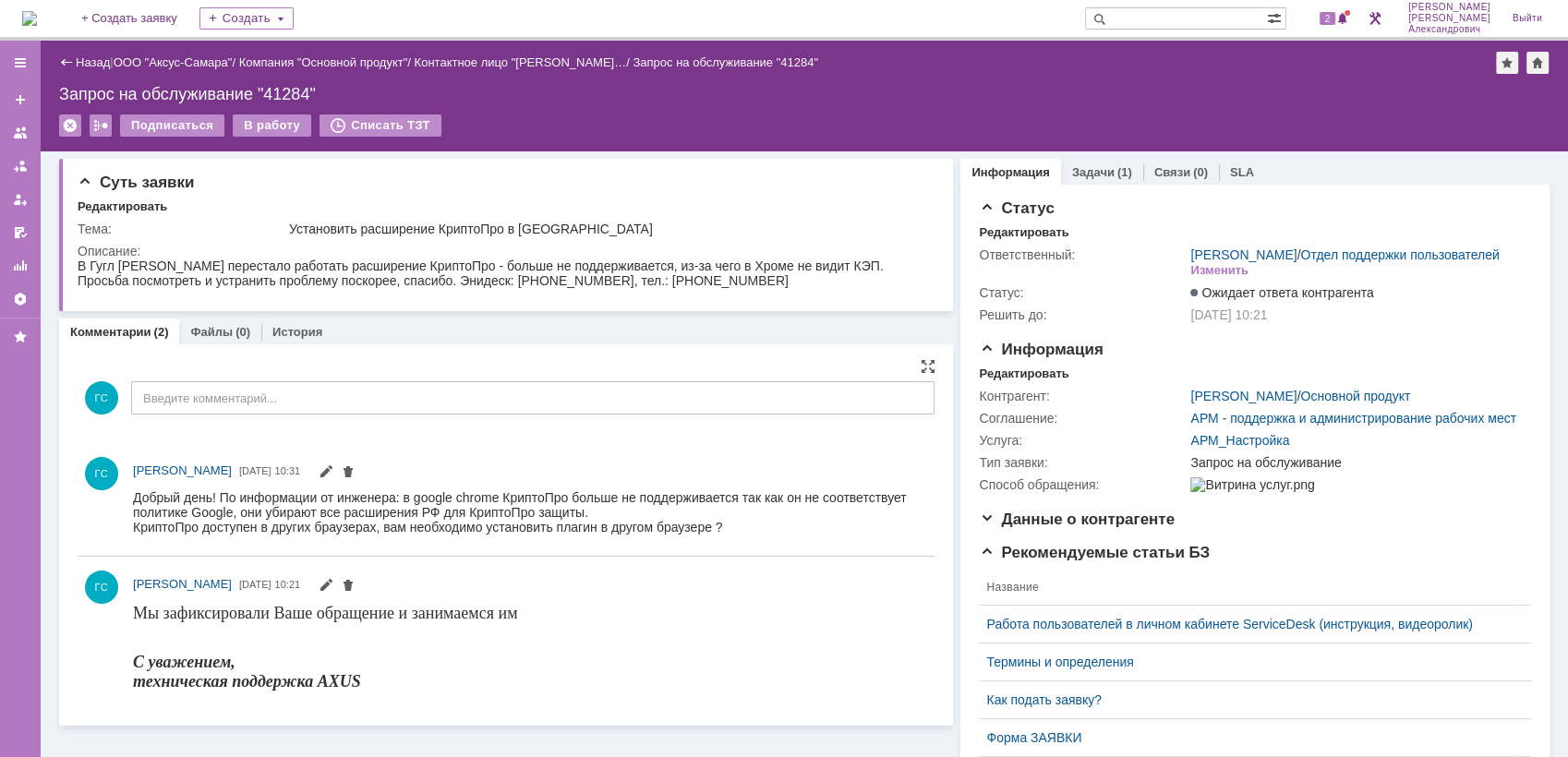
click at [1118, 167] on div "(1)" at bounding box center [1124, 172] width 15 height 14
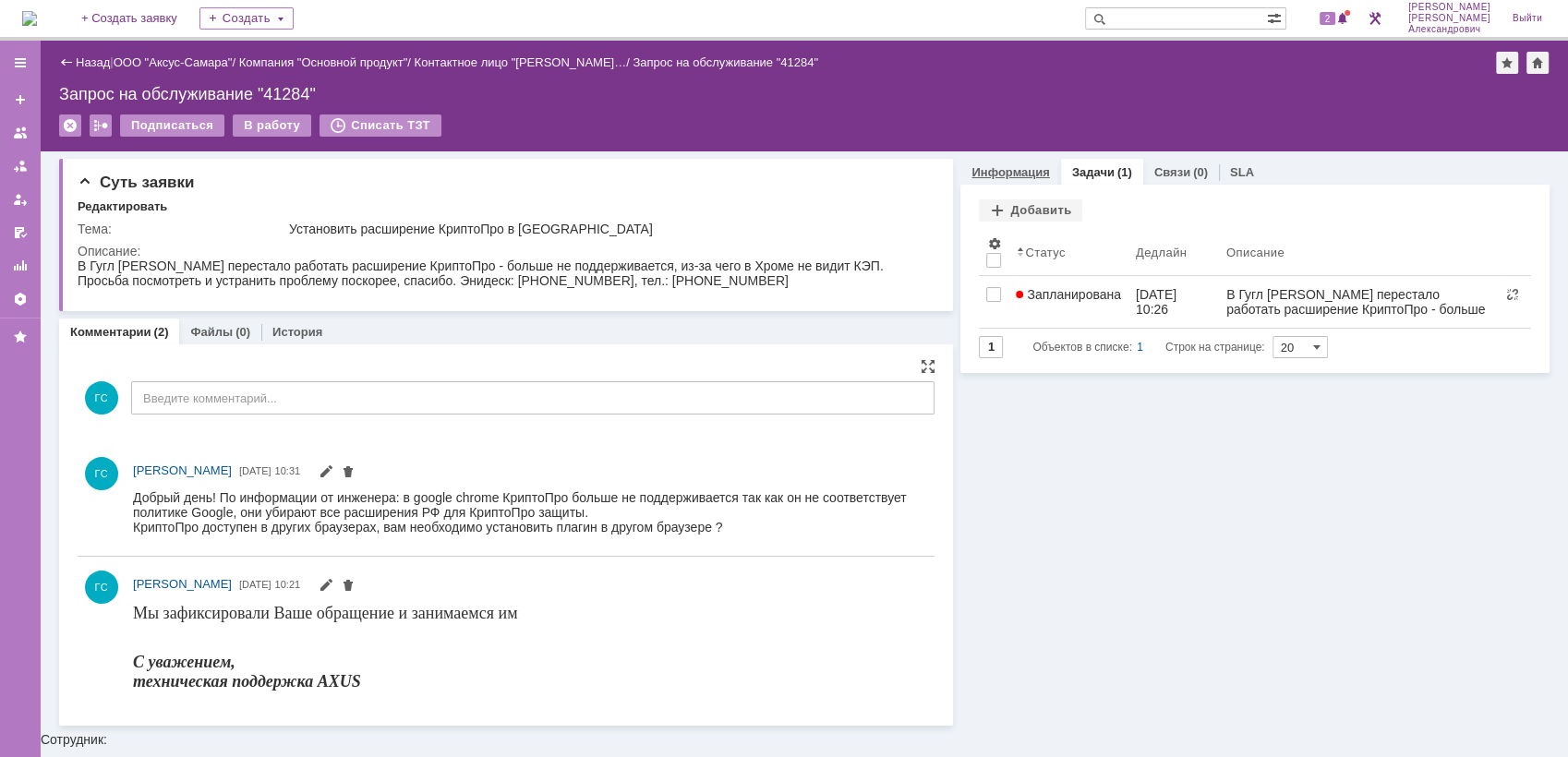
click at [991, 163] on div "Информация" at bounding box center [1010, 172] width 100 height 27
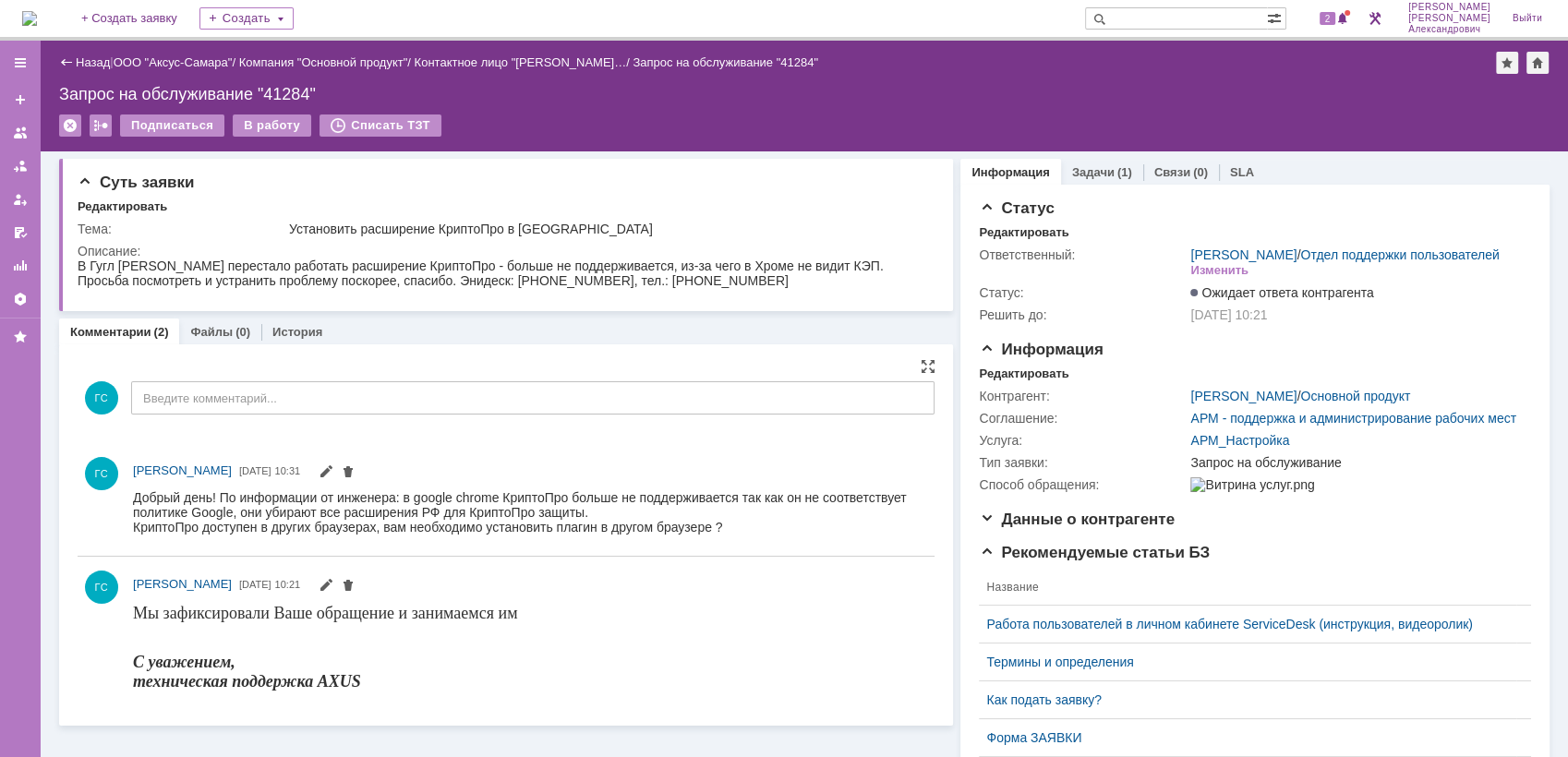
click at [37, 15] on img at bounding box center [29, 17] width 15 height 15
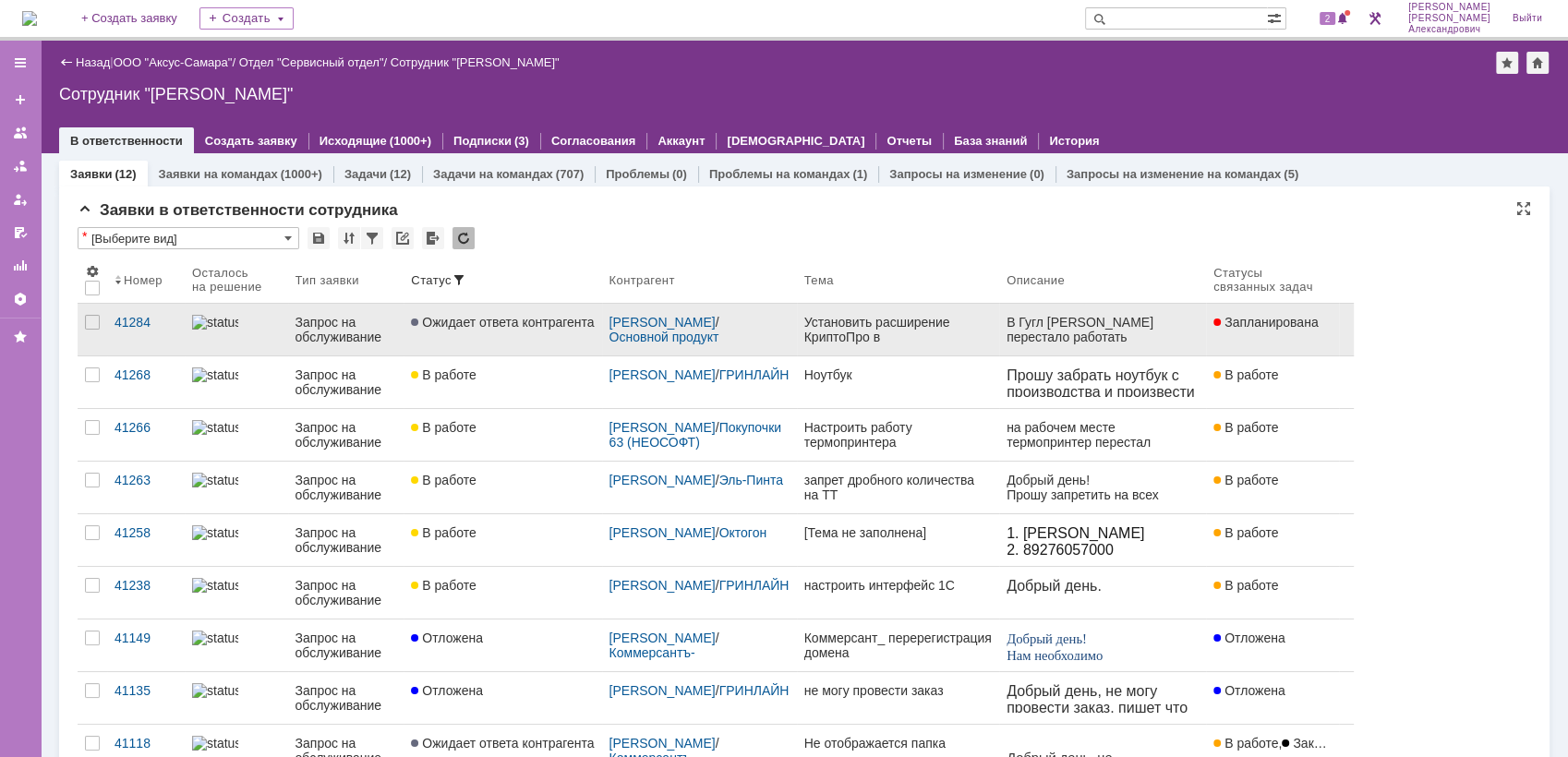
click at [947, 336] on div "Установить расширение КриптоПро в [GEOGRAPHIC_DATA]" at bounding box center [899, 329] width 188 height 30
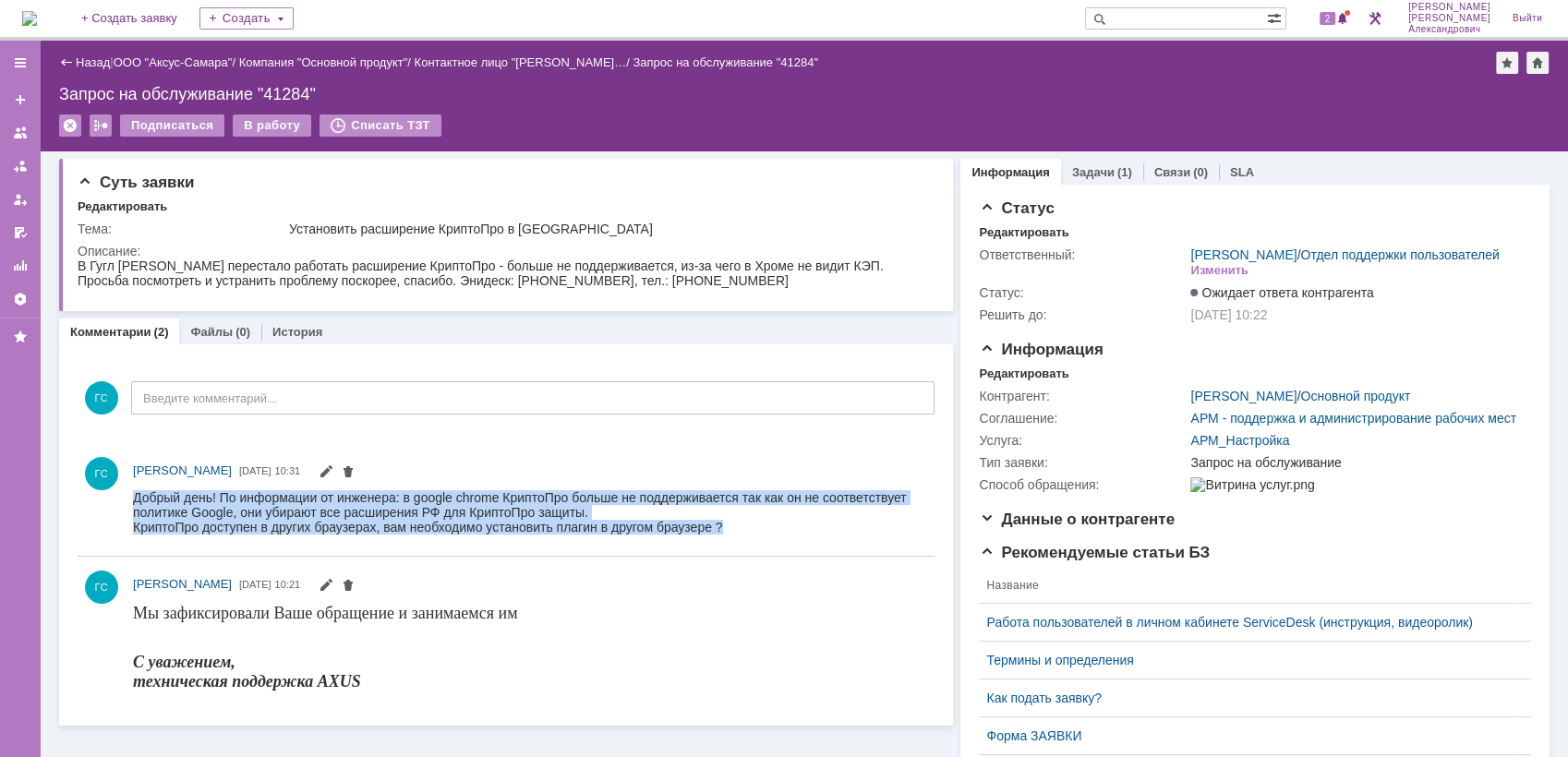
drag, startPoint x: 133, startPoint y: 494, endPoint x: 883, endPoint y: 1028, distance: 920.7
click at [750, 533] on html "Добрый день! По информации от инженера: в google chrome КриптоПро больше не под…" at bounding box center [525, 511] width 784 height 45
copy body "Добрый день! По информации от инженера: в google chrome КриптоПро больше не под…"
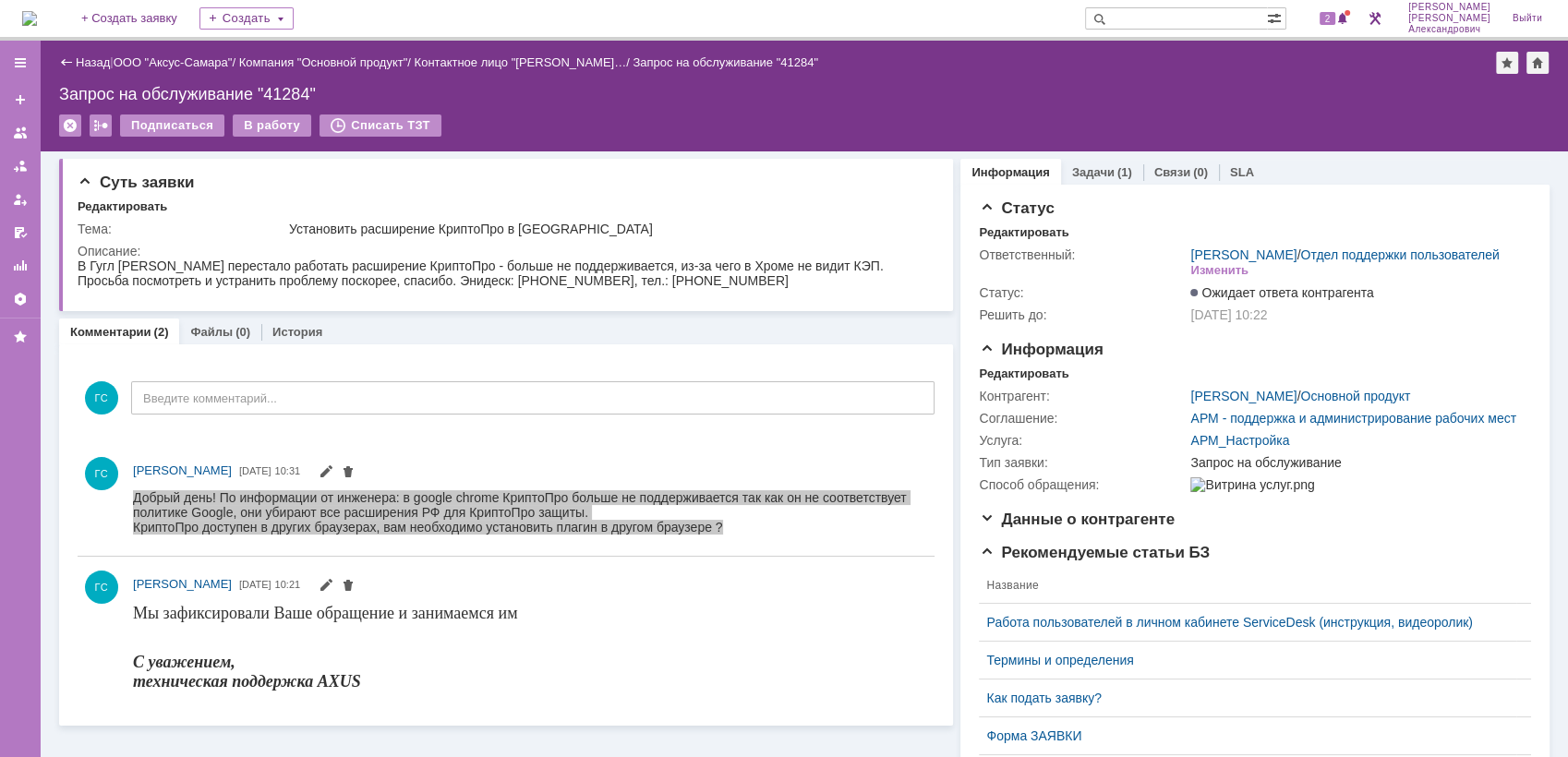
click at [37, 11] on img at bounding box center [29, 17] width 15 height 15
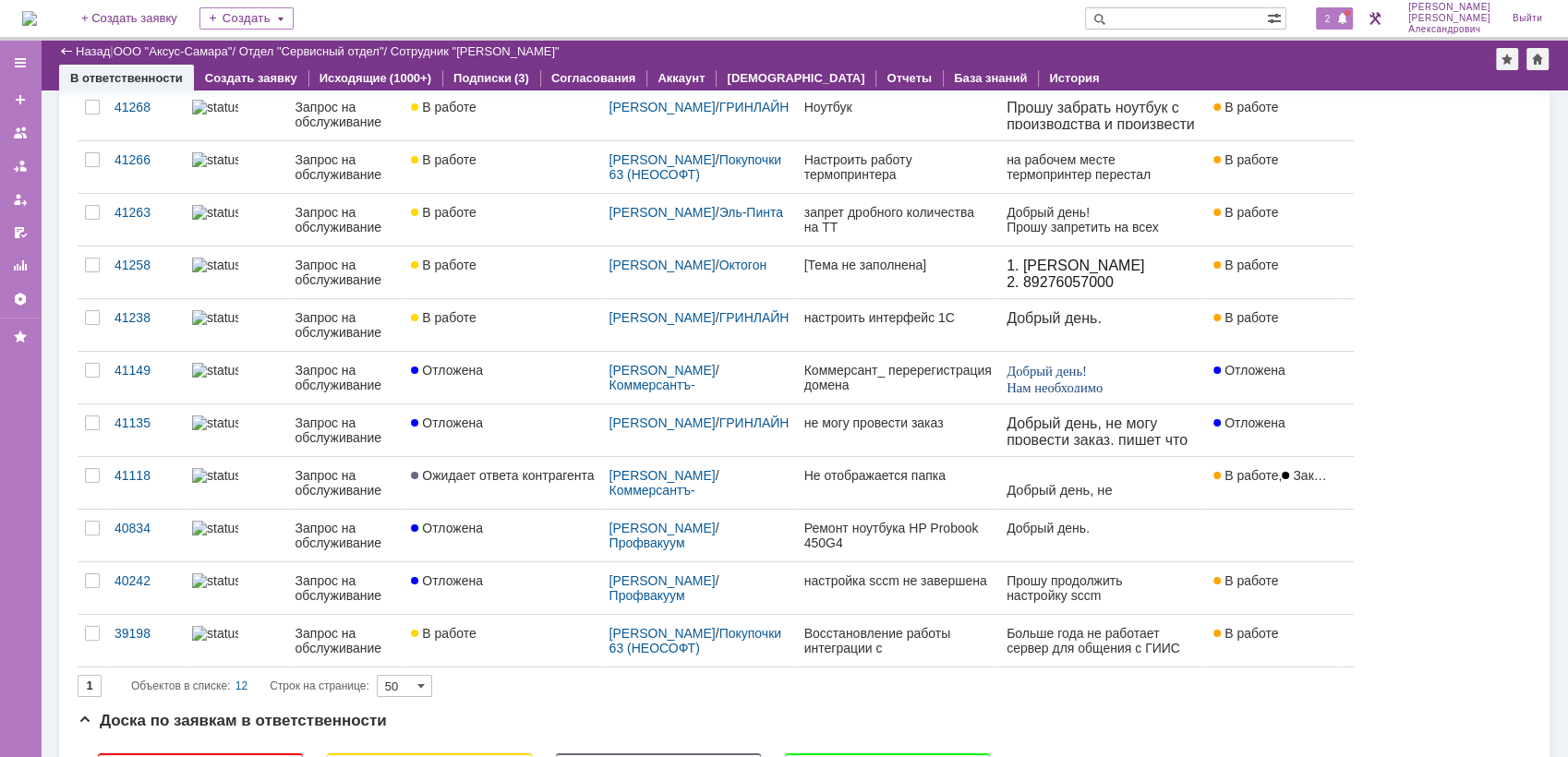
click at [1337, 17] on span "2" at bounding box center [1328, 17] width 16 height 13
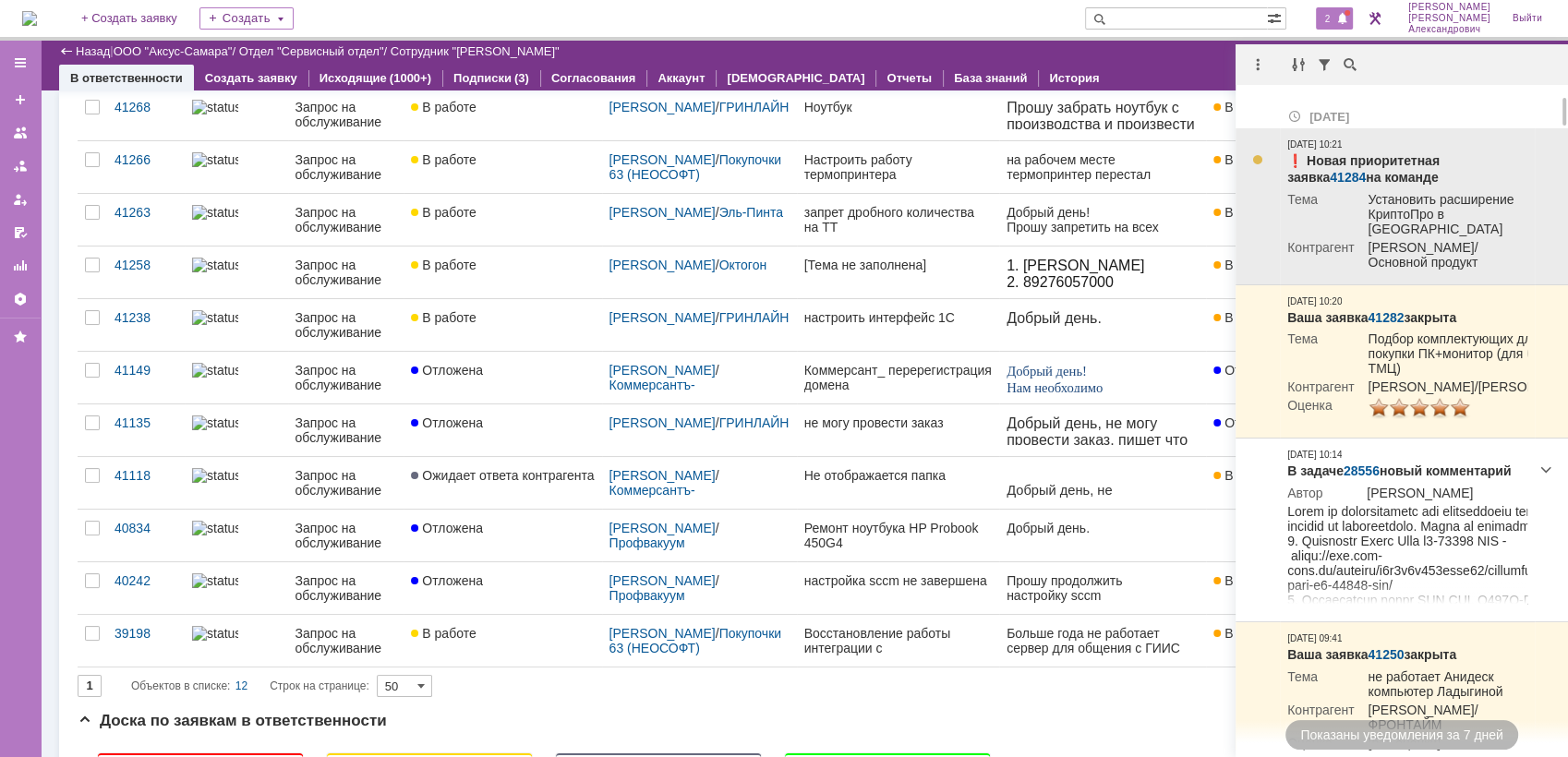
click at [1366, 169] on link "41284" at bounding box center [1347, 176] width 36 height 15
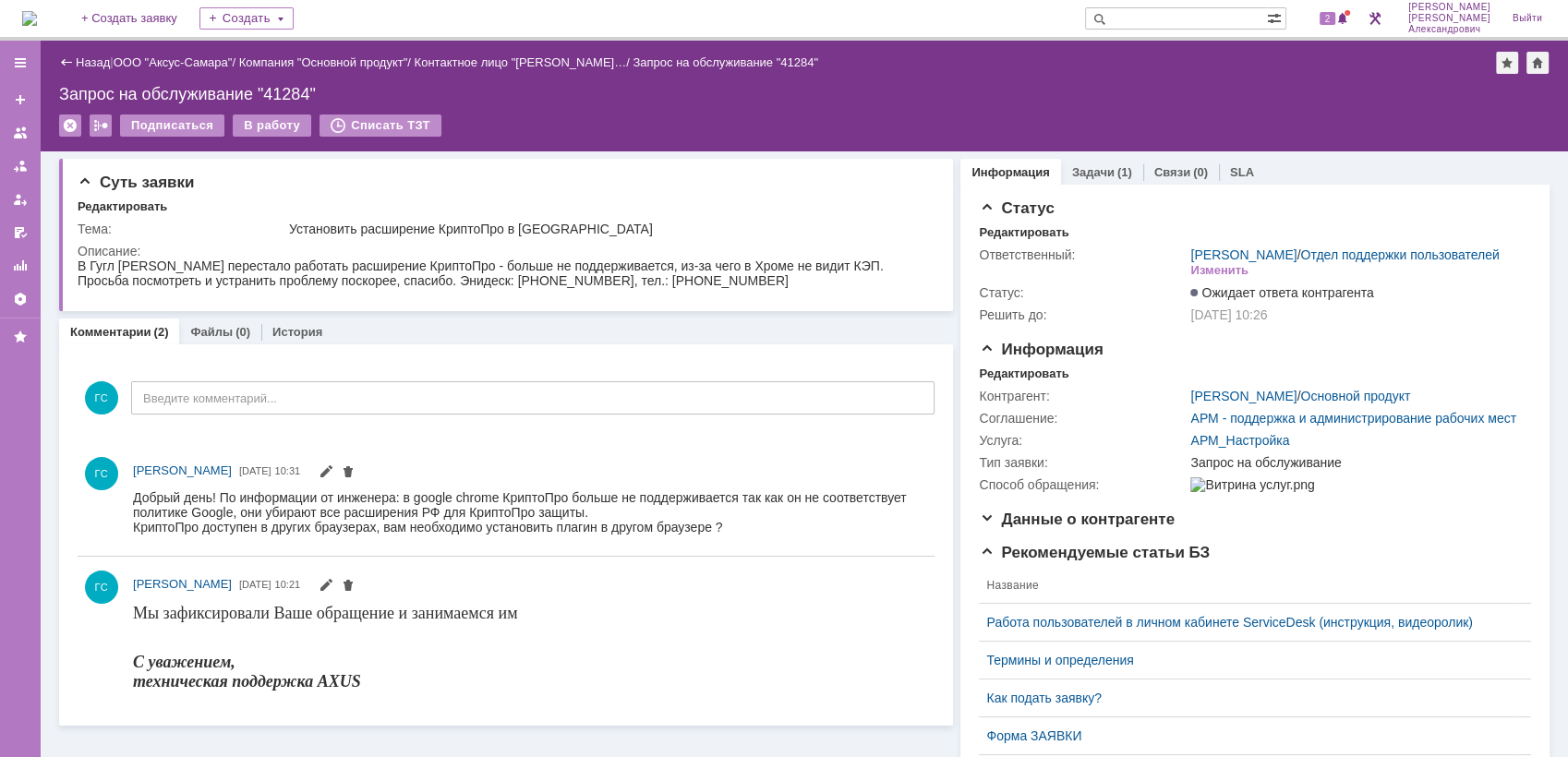
click at [1340, 6] on div "2" at bounding box center [1325, 18] width 55 height 37
click at [1349, 12] on span at bounding box center [1342, 18] width 13 height 15
click at [1063, 87] on div "Запрос на обслуживание "41284"" at bounding box center [804, 94] width 1491 height 18
click at [32, 18] on img at bounding box center [29, 17] width 15 height 15
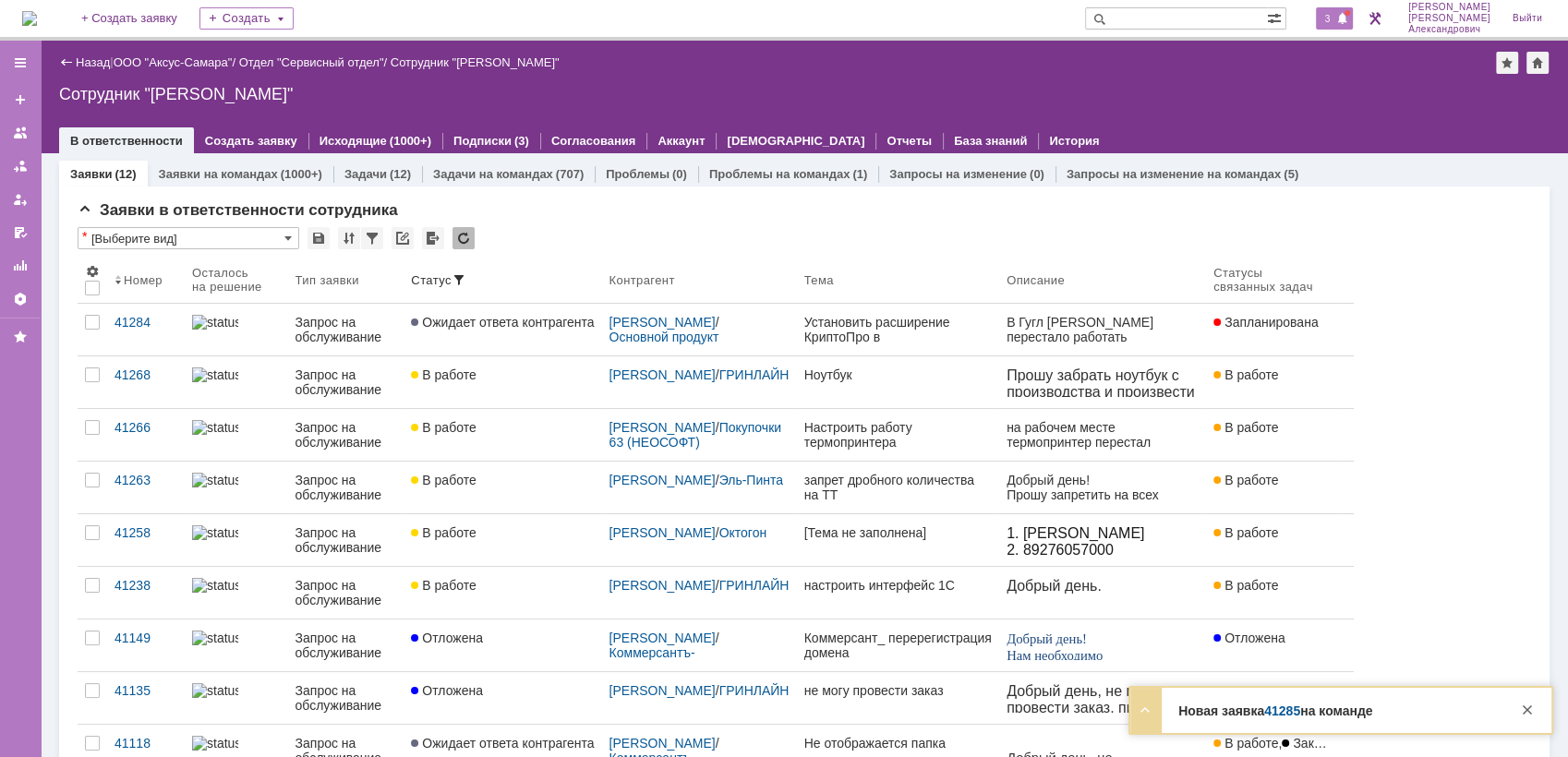
click at [1337, 19] on span "3" at bounding box center [1328, 17] width 16 height 13
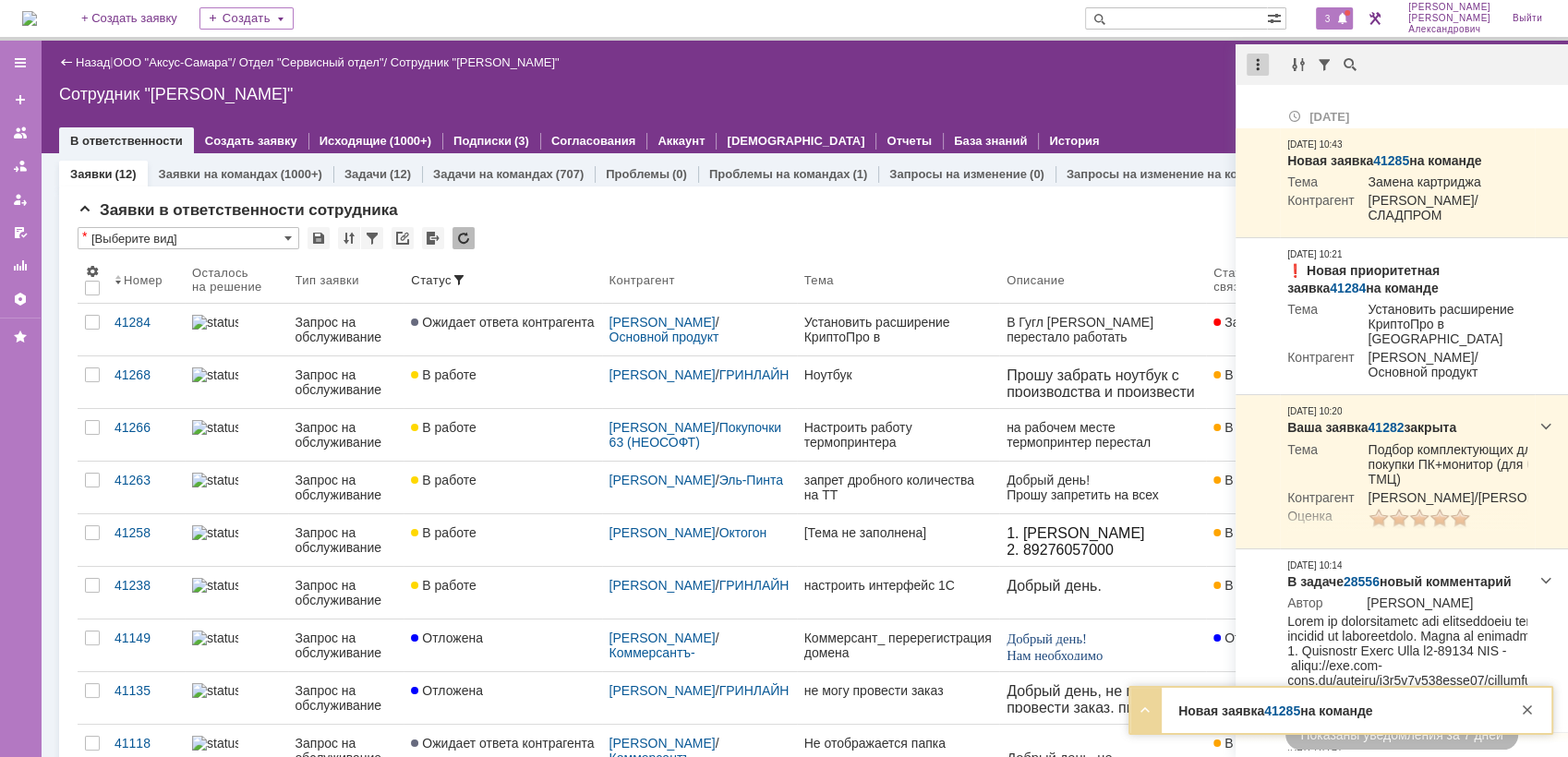
click at [1257, 67] on div at bounding box center [1257, 64] width 22 height 22
drag, startPoint x: 1285, startPoint y: 112, endPoint x: 1196, endPoint y: 104, distance: 89.4
click at [1283, 111] on div "Отметить уведомления прочитанными" at bounding box center [1386, 111] width 248 height 13
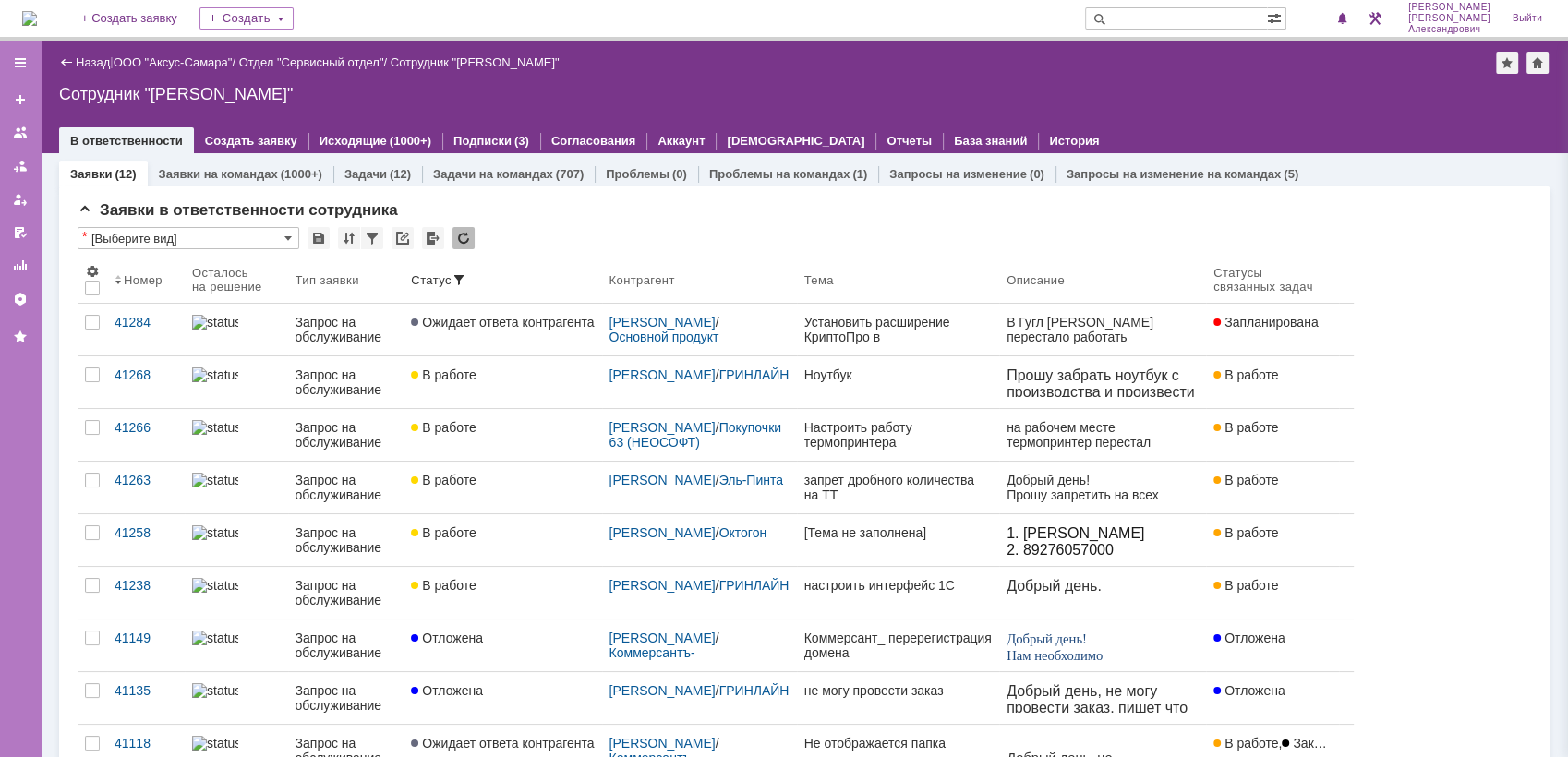
click at [1129, 101] on div "Сотрудник "[PERSON_NAME]"" at bounding box center [804, 94] width 1491 height 18
click at [37, 14] on img at bounding box center [29, 17] width 15 height 15
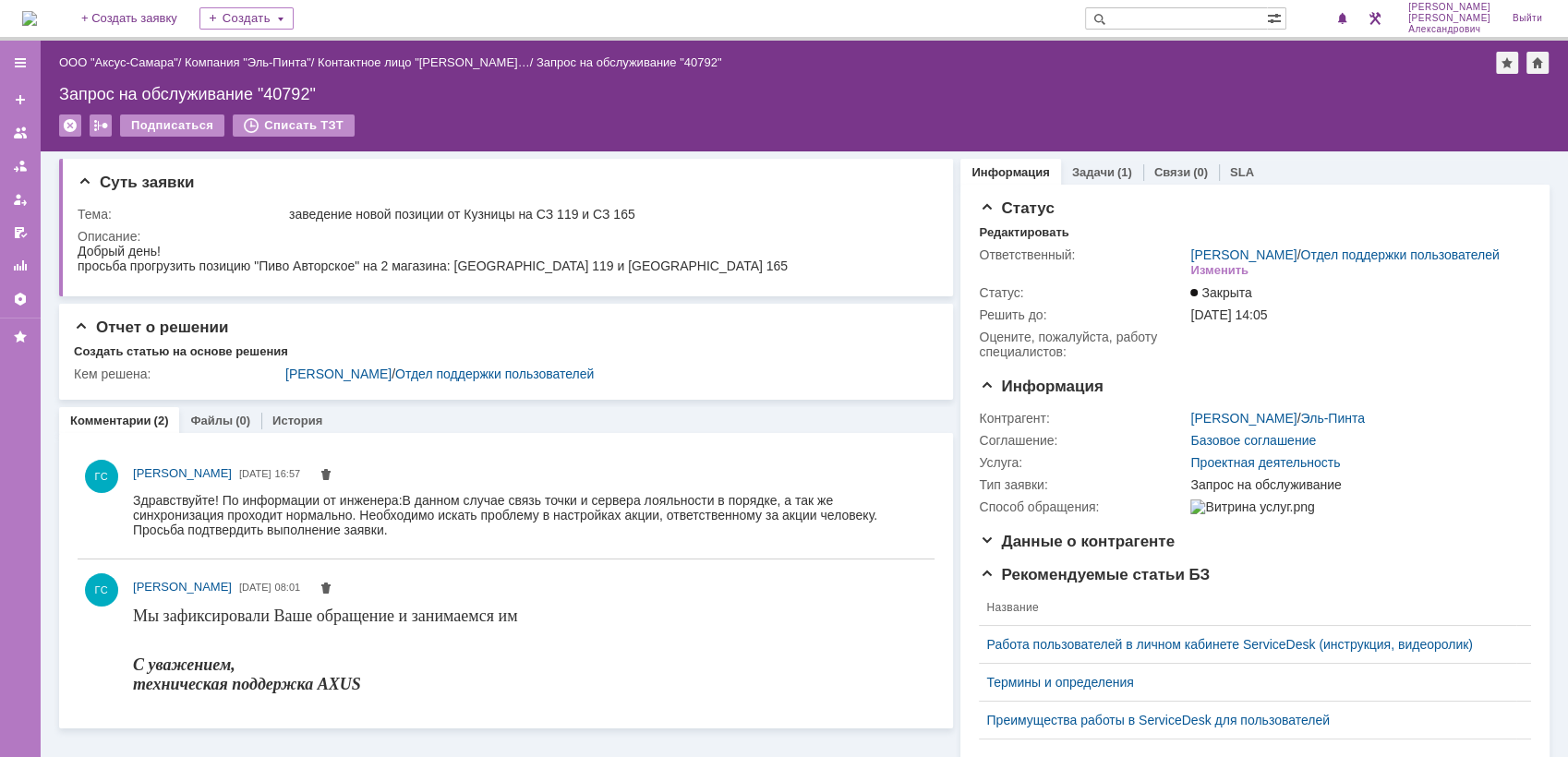
click at [37, 21] on img at bounding box center [29, 17] width 15 height 15
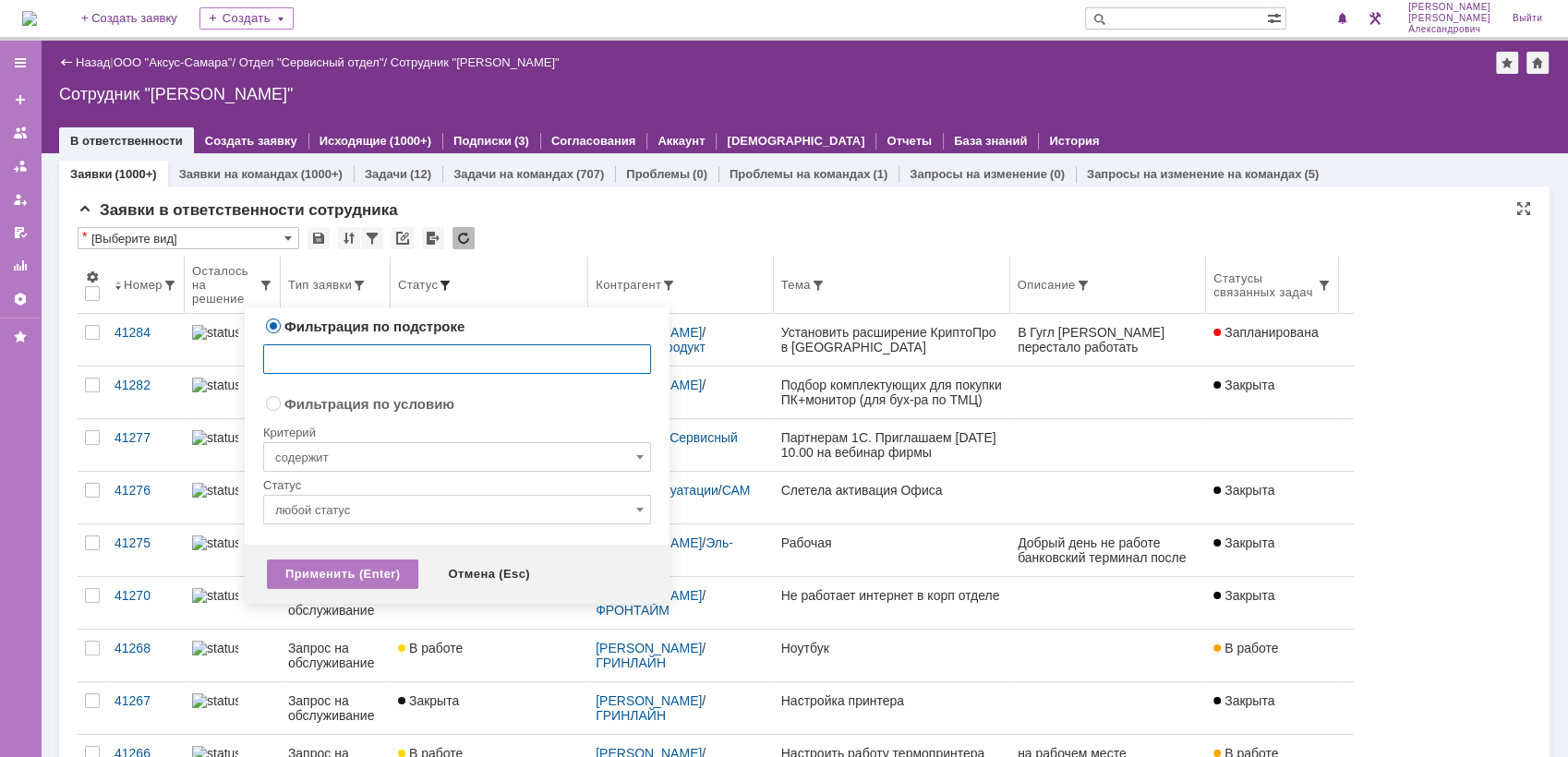
click at [451, 285] on span at bounding box center [445, 285] width 15 height 15
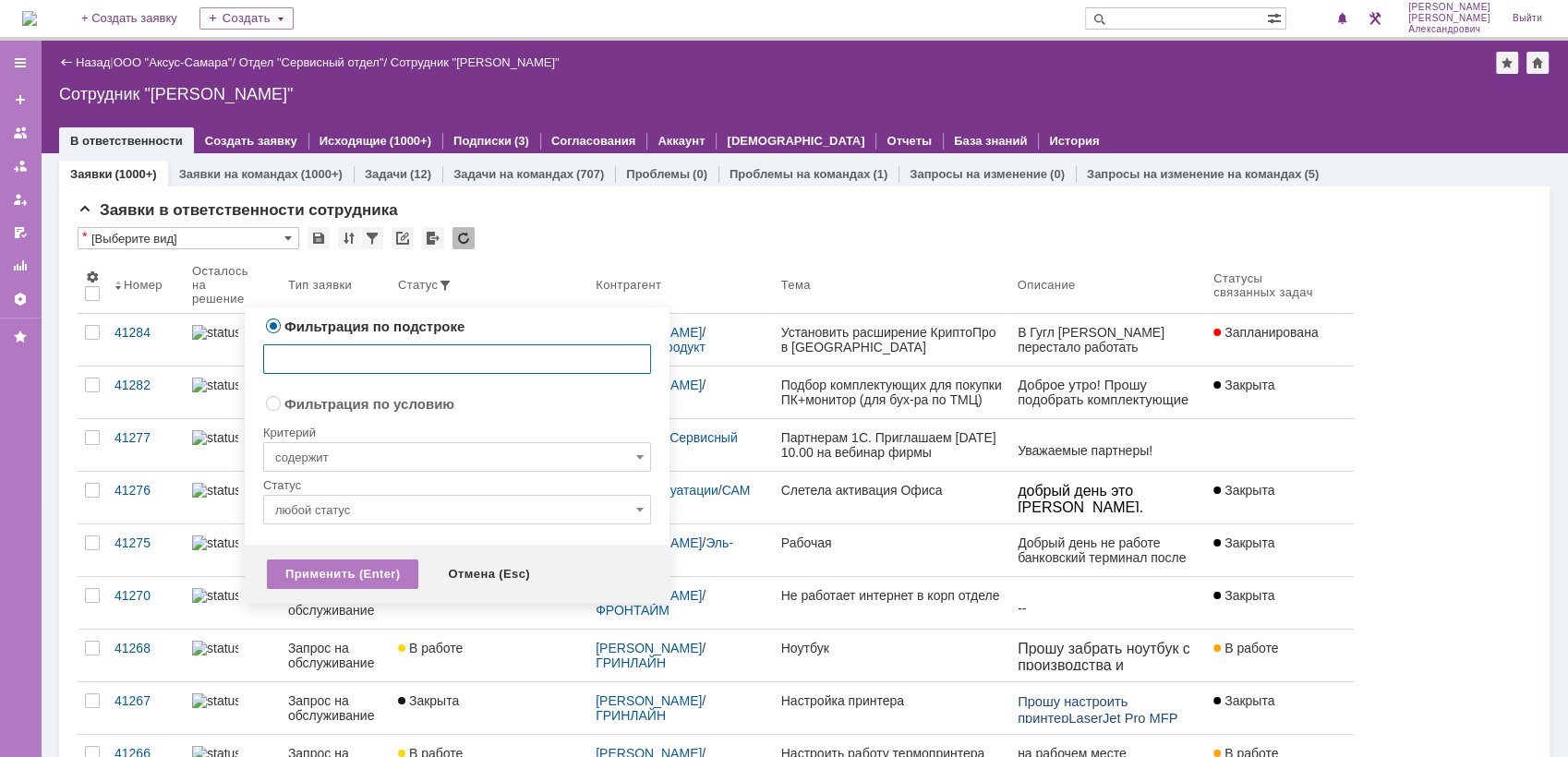
radio input "false"
radio input "true"
click at [432, 449] on input "содержит" at bounding box center [457, 457] width 387 height 30
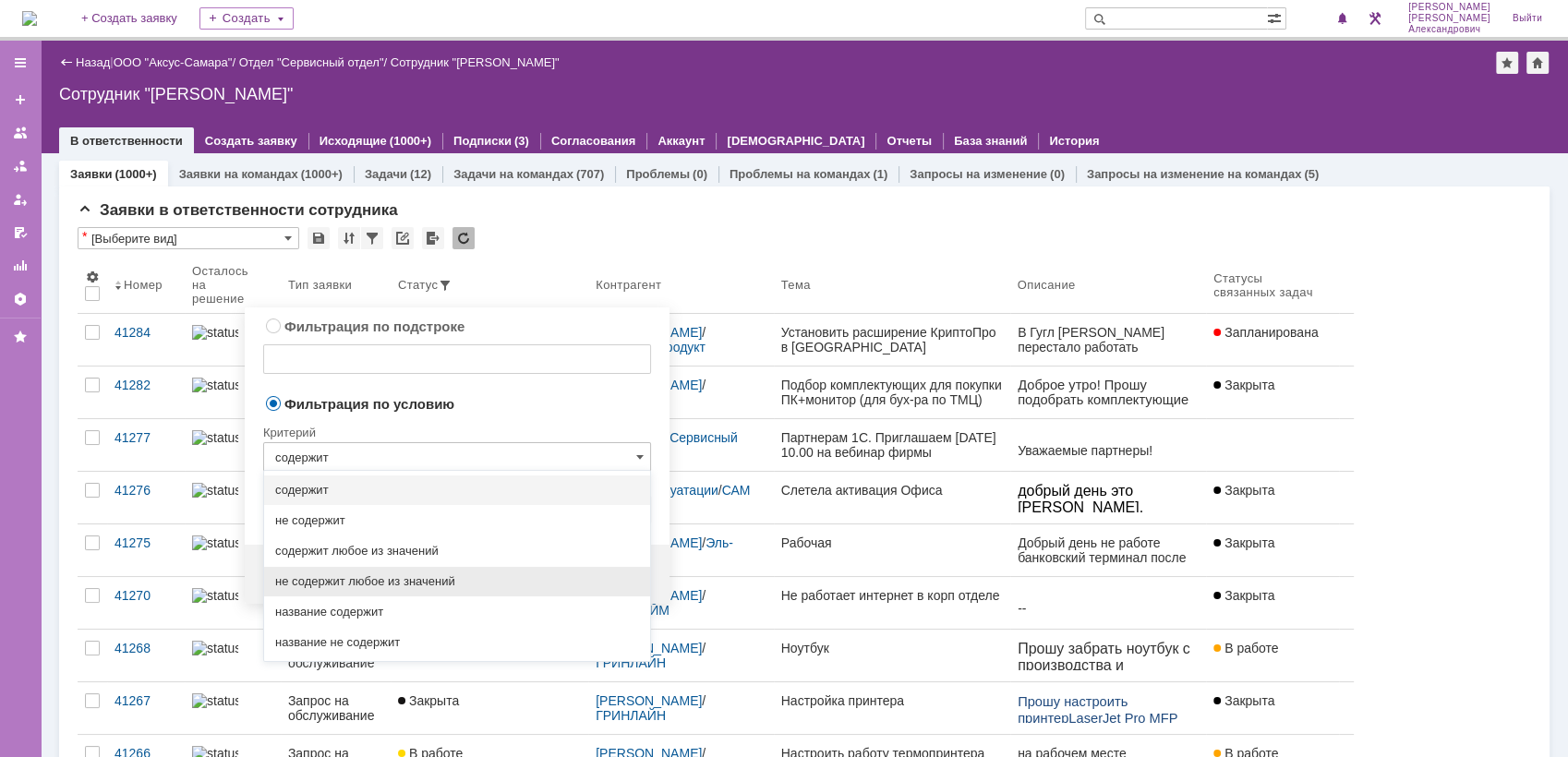
click at [410, 584] on span "не содержит любое из значений" at bounding box center [457, 581] width 364 height 15
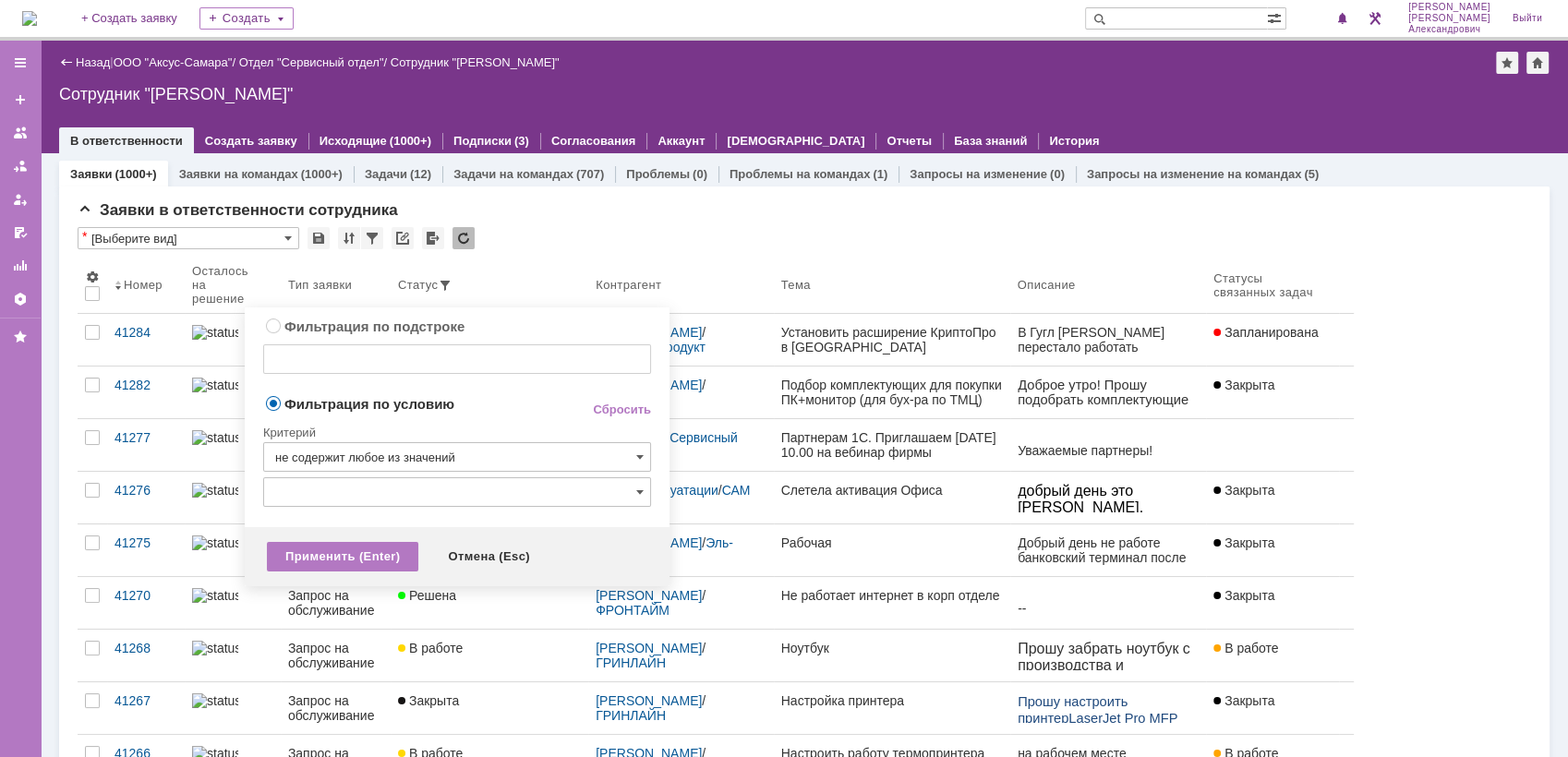
type input "не содержит любое из значений"
click at [399, 507] on div at bounding box center [457, 513] width 387 height 13
click at [399, 494] on input "text" at bounding box center [457, 492] width 387 height 30
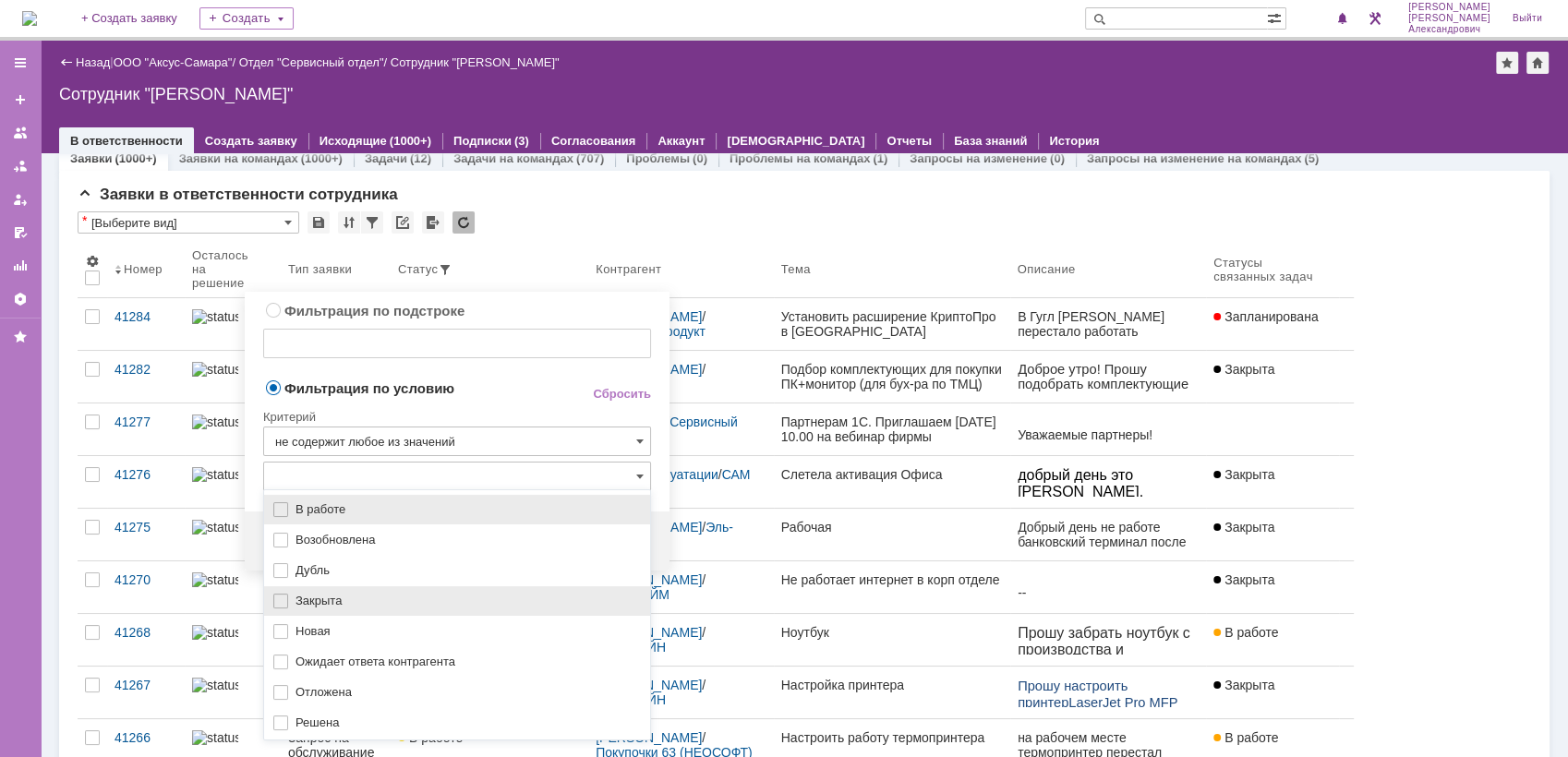
click at [369, 601] on span "Закрыта" at bounding box center [467, 600] width 344 height 15
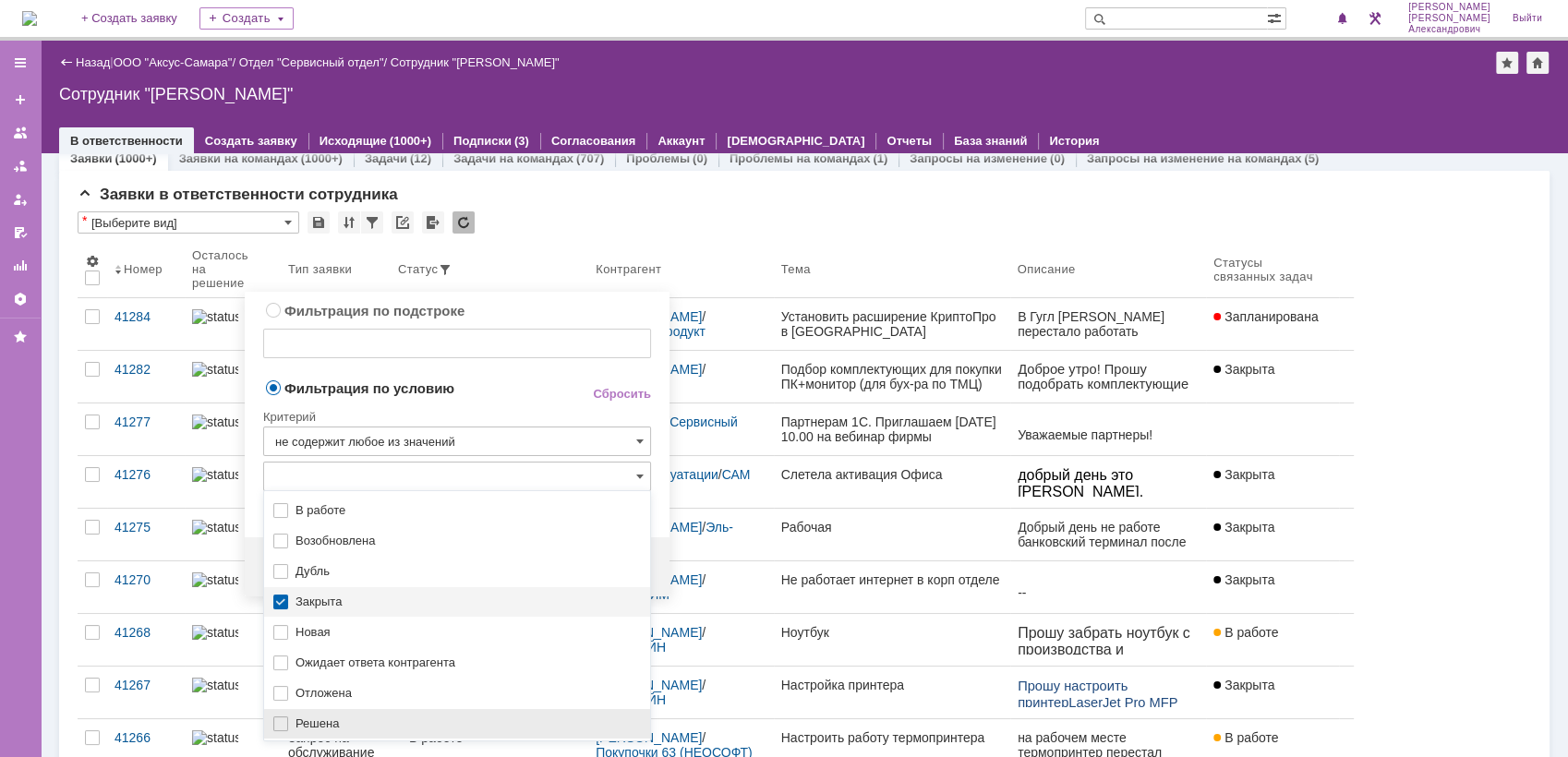
click at [325, 716] on span "Решена" at bounding box center [467, 723] width 344 height 15
click at [492, 383] on span "Фильтрация по условию" at bounding box center [413, 387] width 299 height 17
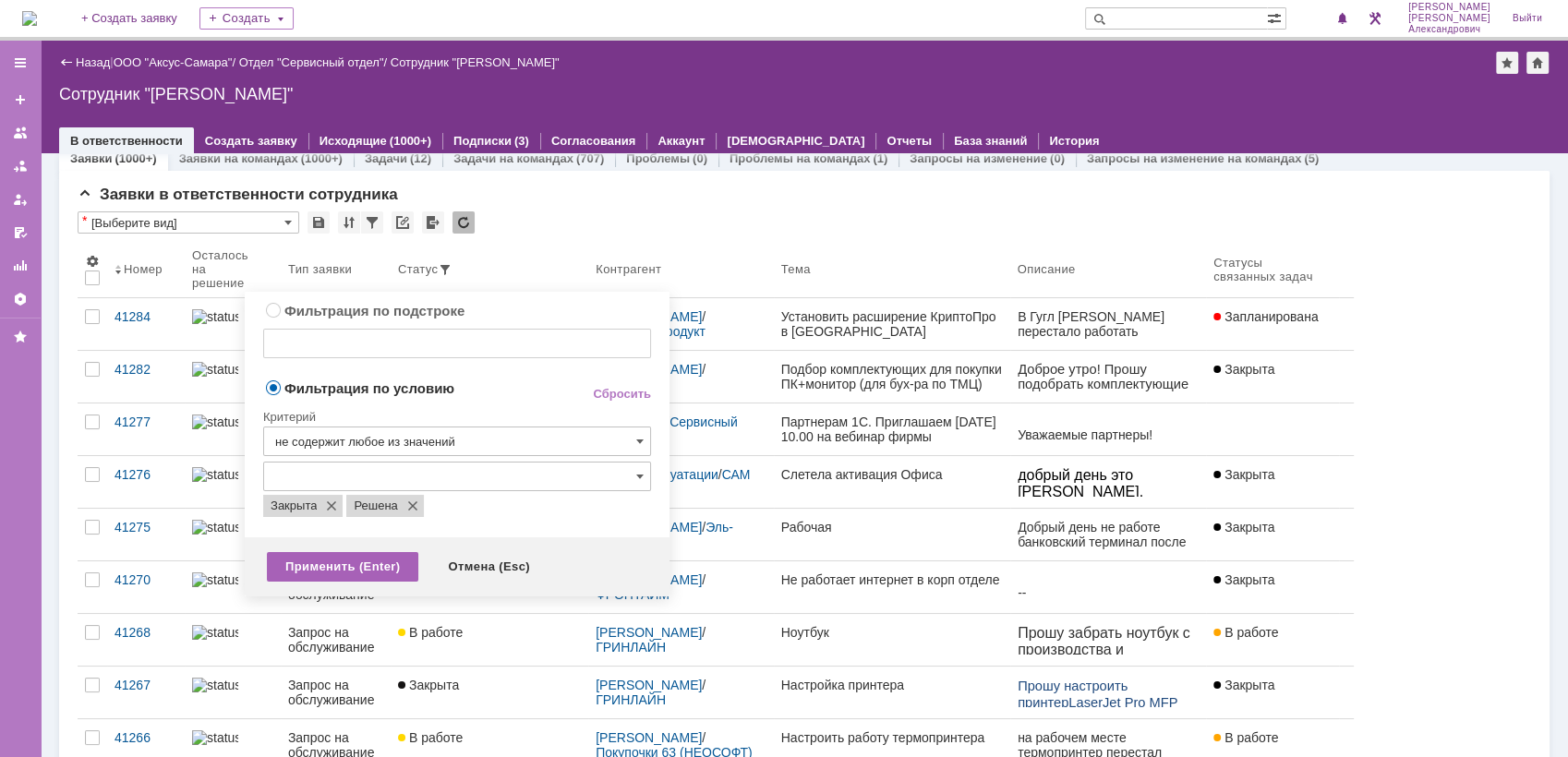
click at [364, 567] on div "Применить (Enter)" at bounding box center [343, 566] width 151 height 30
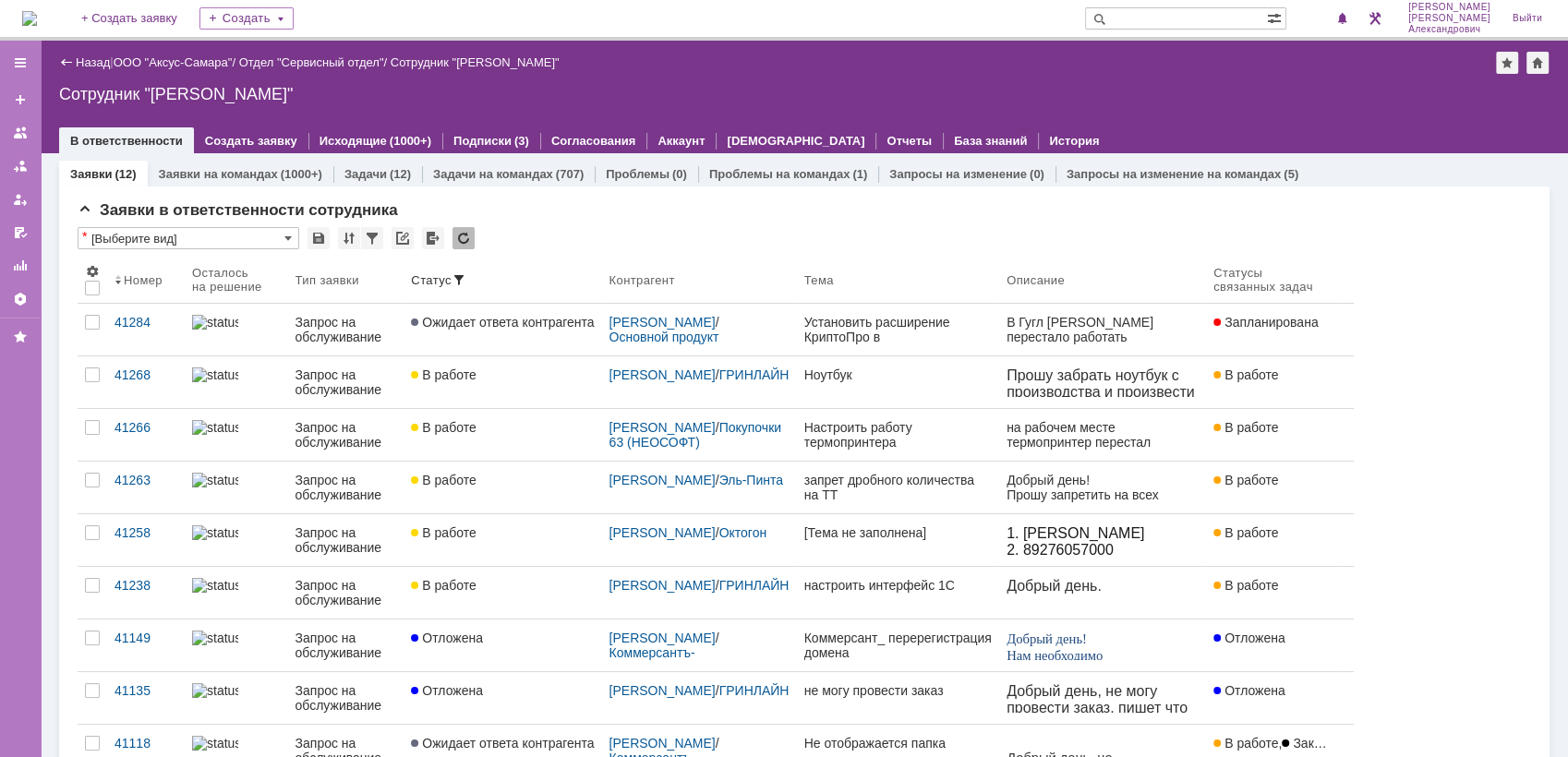
click at [37, 11] on img at bounding box center [29, 17] width 15 height 15
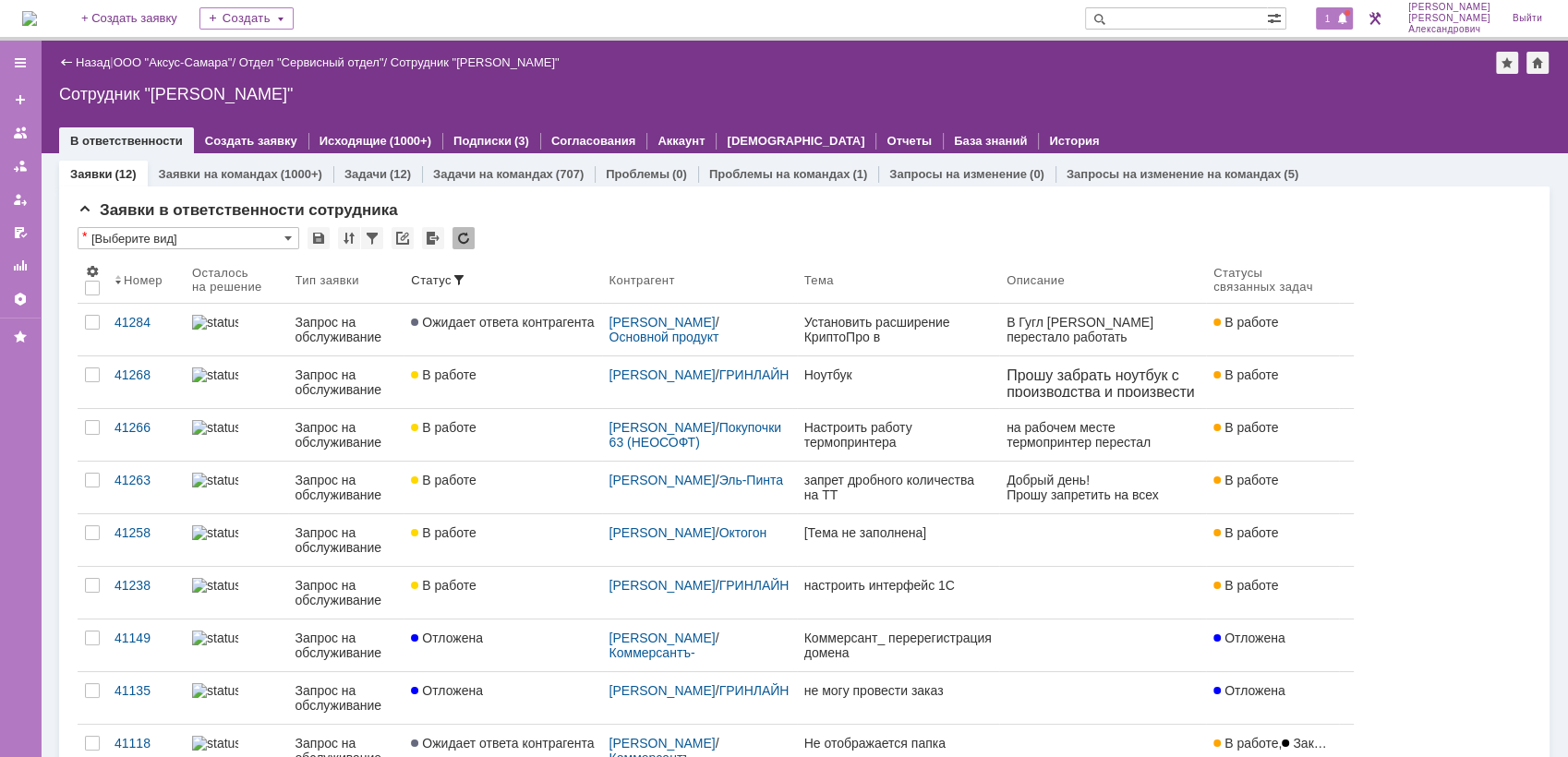
click at [1329, 23] on span "1" at bounding box center [1328, 17] width 16 height 13
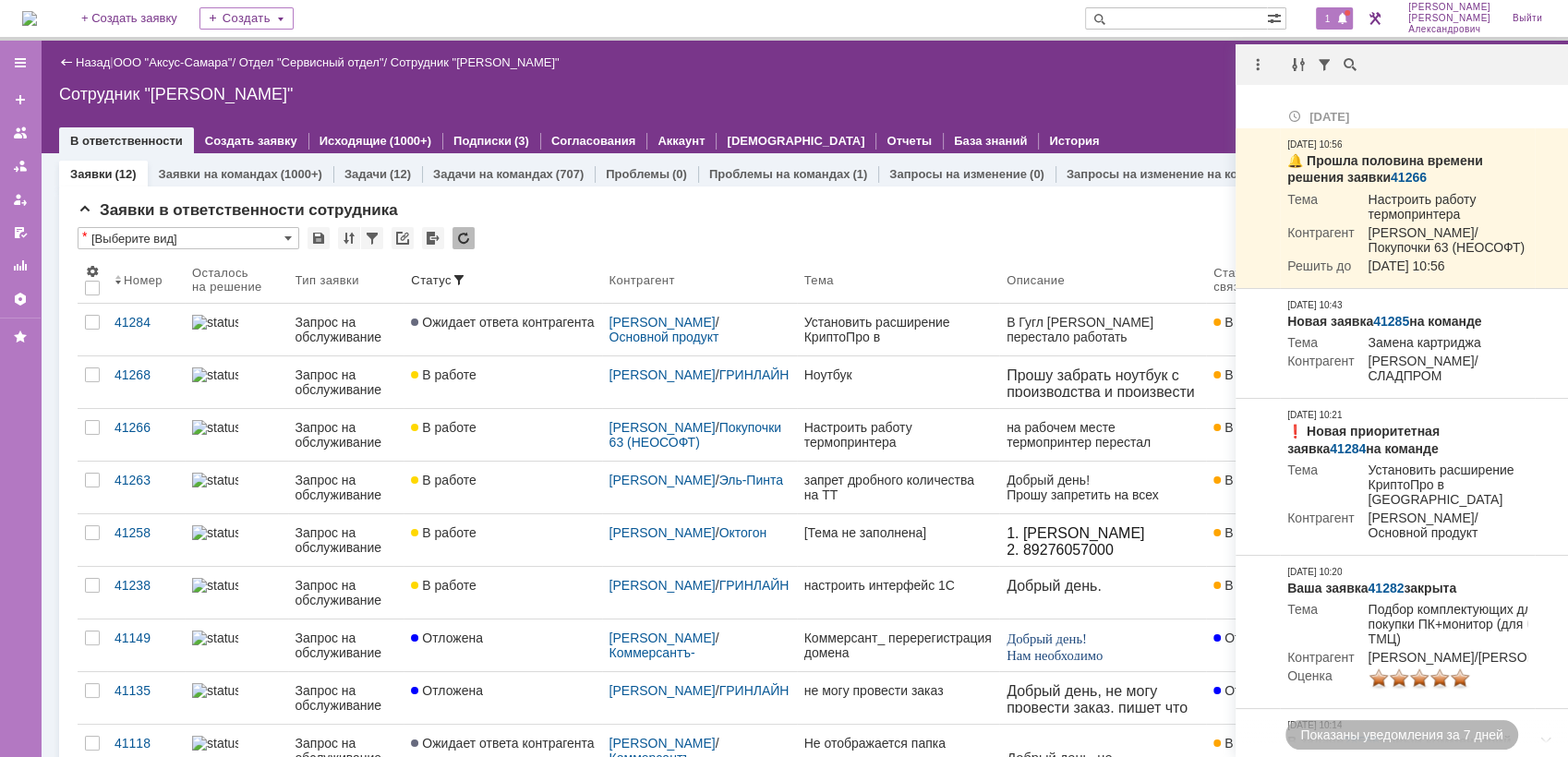
click at [1199, 56] on div "Назад | ООО "Аксус-Самара" / Отдел "Сервисный отдел" / Сотрудник "[PERSON_NAME]"" at bounding box center [804, 62] width 1491 height 22
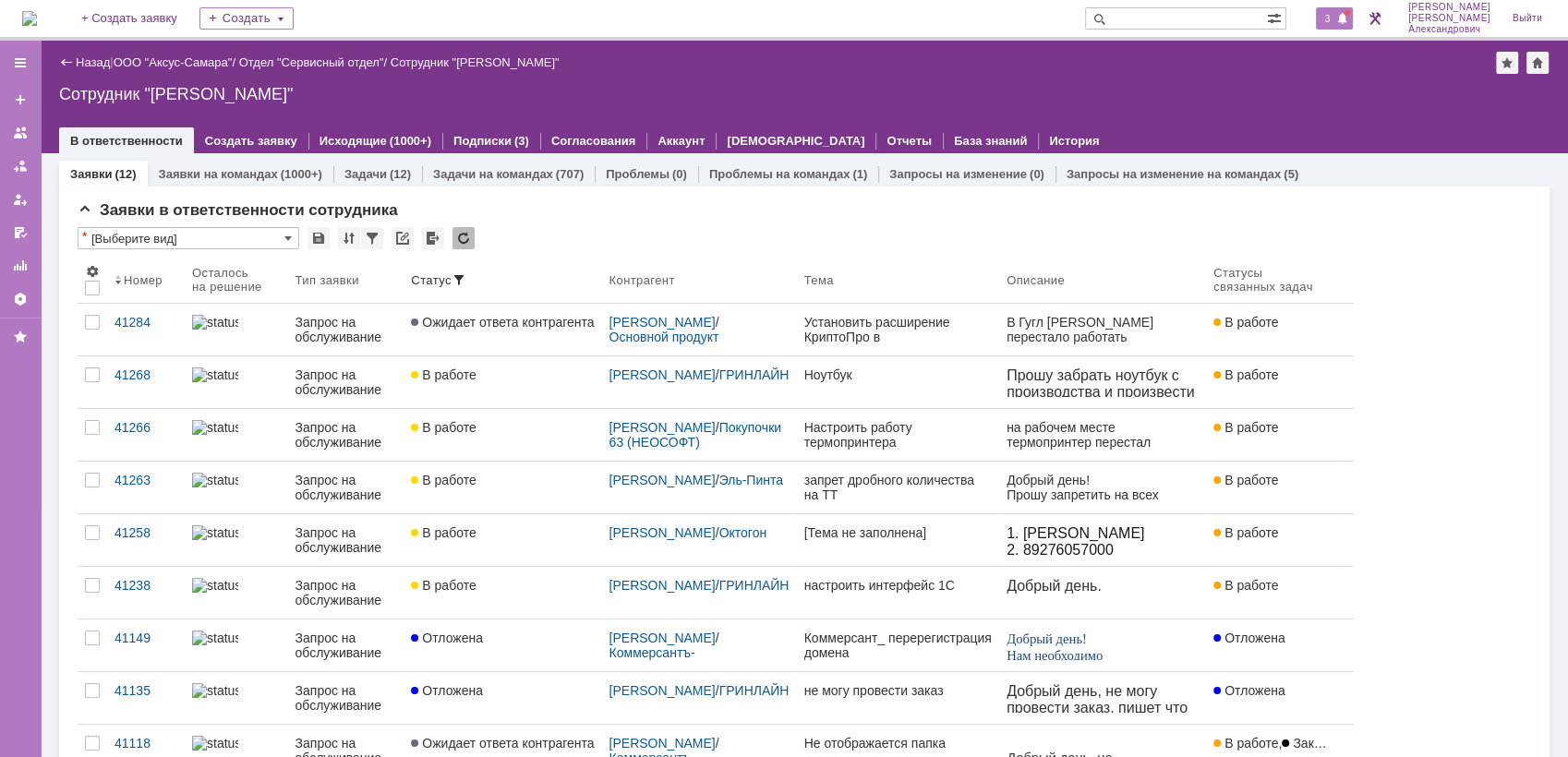
click at [1342, 24] on div "3" at bounding box center [1335, 18] width 38 height 22
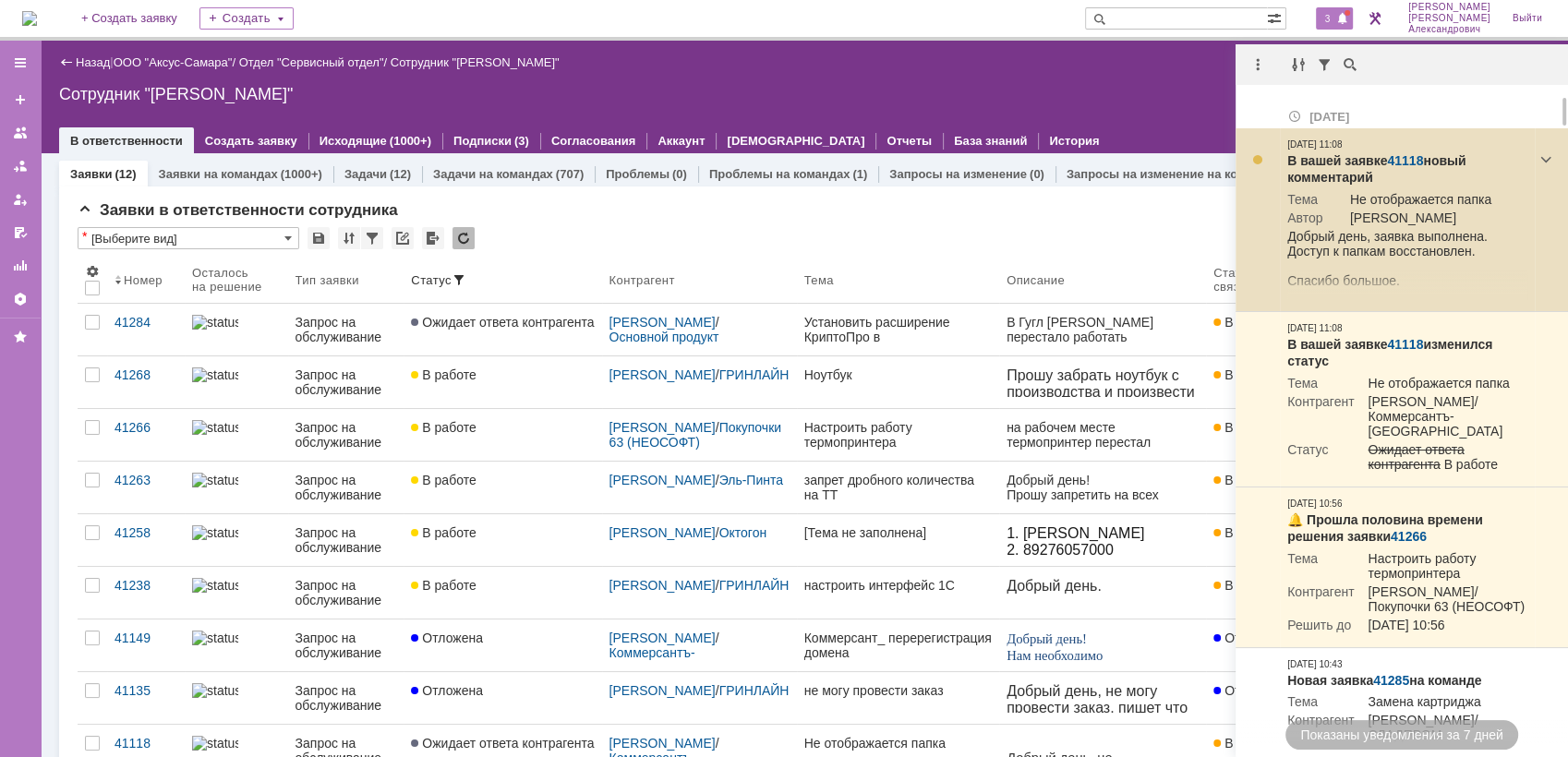
click at [1400, 153] on link "41118" at bounding box center [1404, 160] width 36 height 15
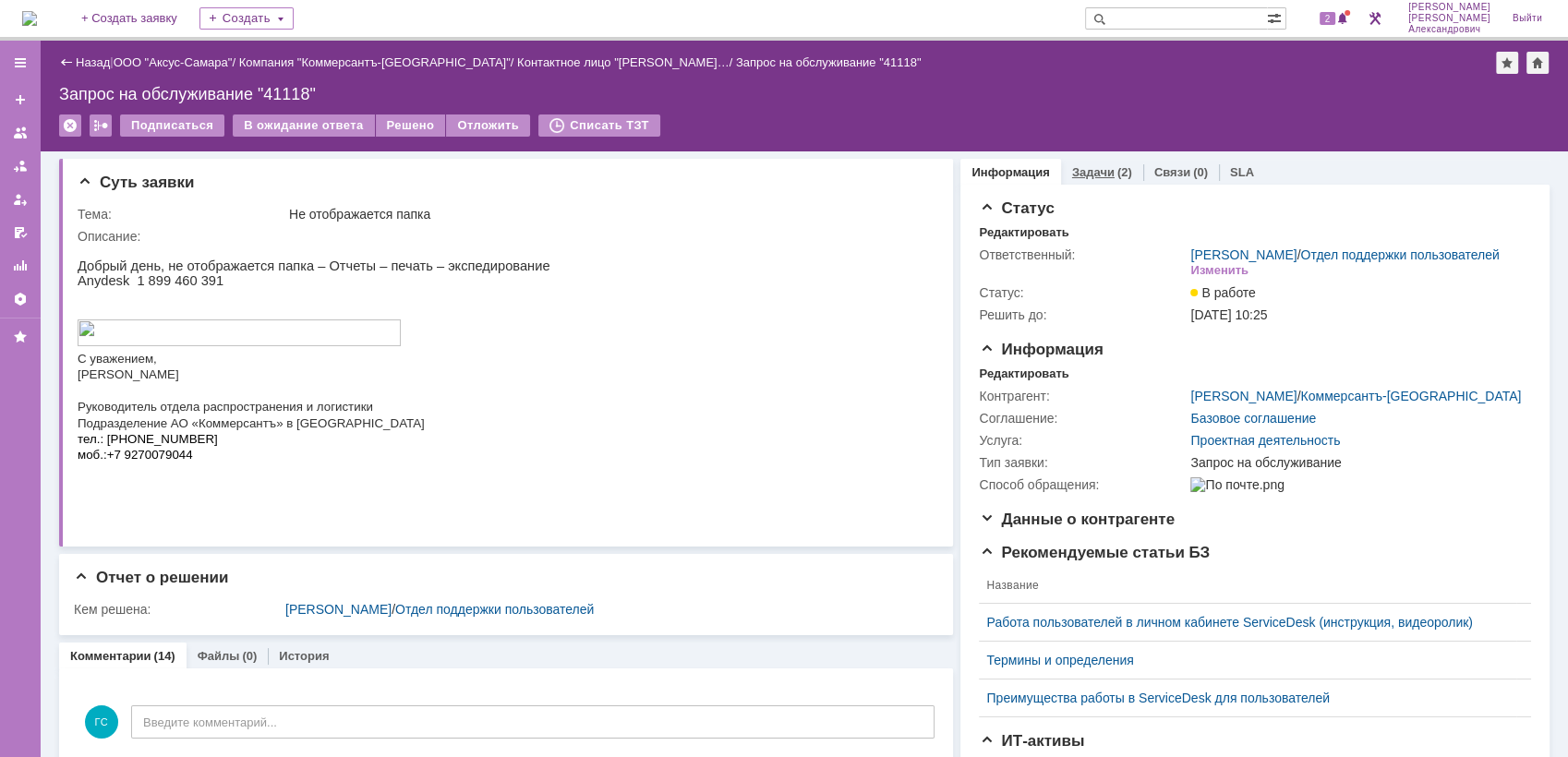
click at [1072, 173] on link "Задачи" at bounding box center [1093, 172] width 43 height 14
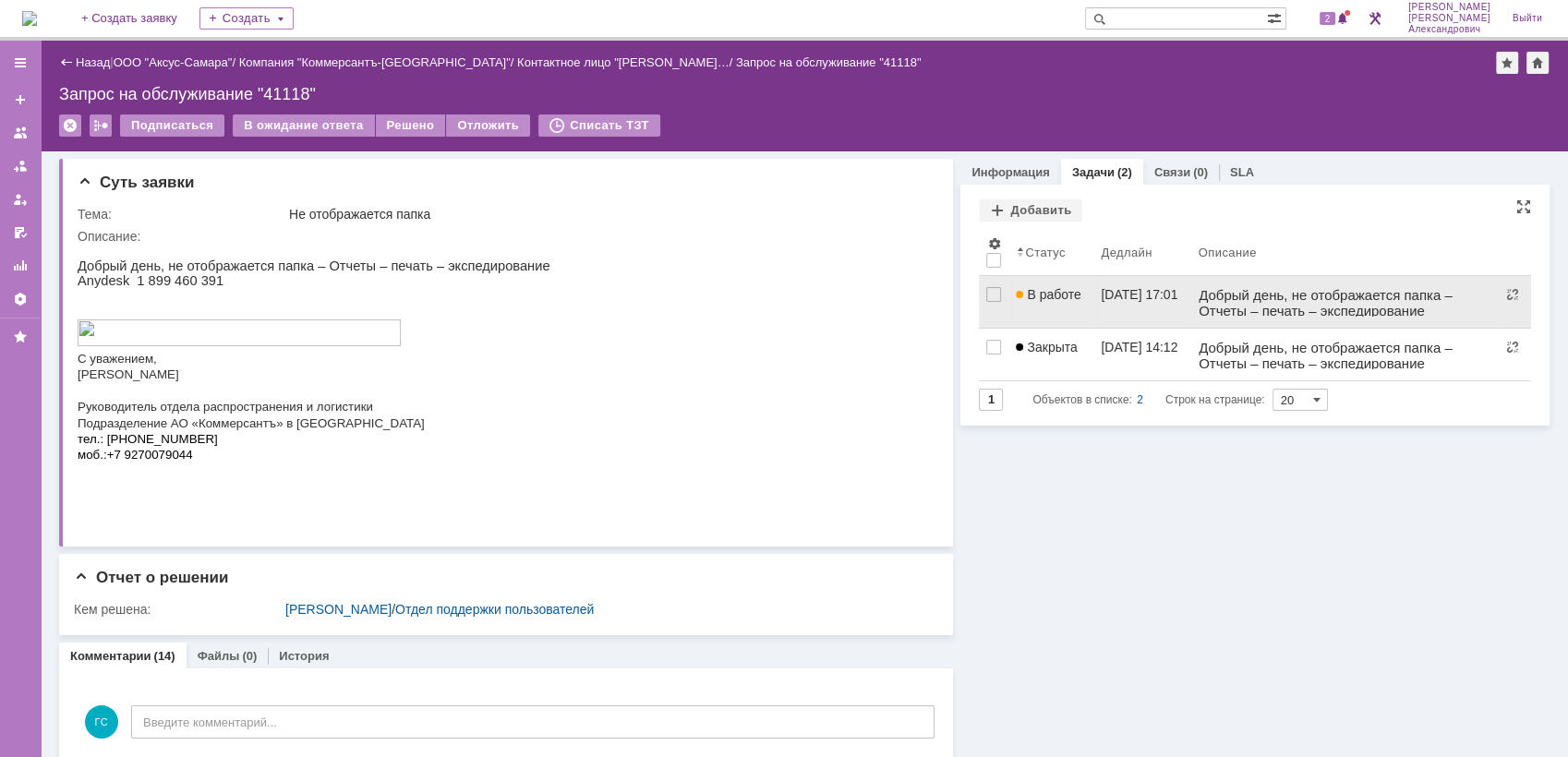
click at [1131, 307] on link "[DATE] 17:01" at bounding box center [1142, 301] width 97 height 51
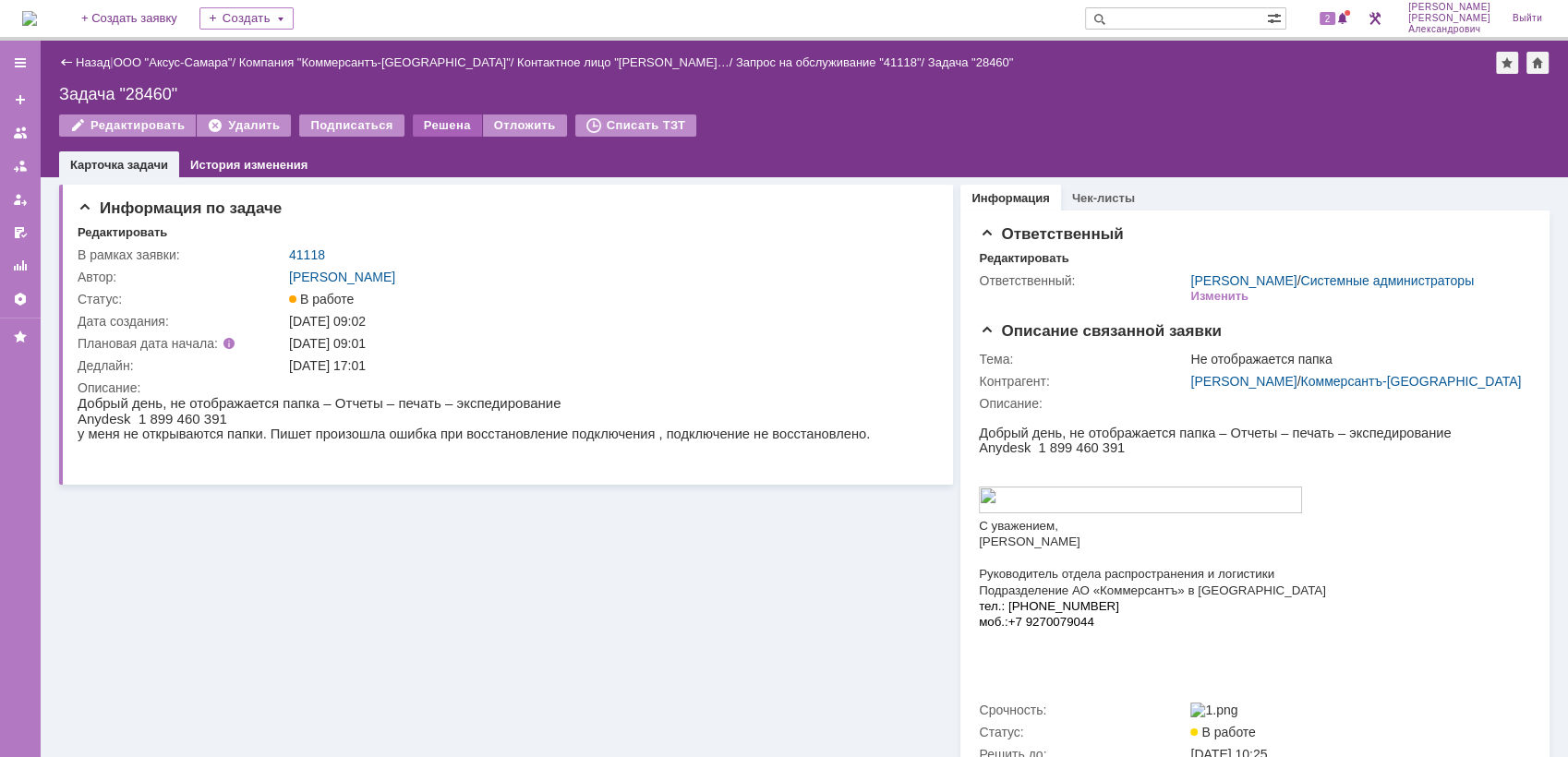
click at [450, 118] on div "Решена" at bounding box center [447, 125] width 70 height 22
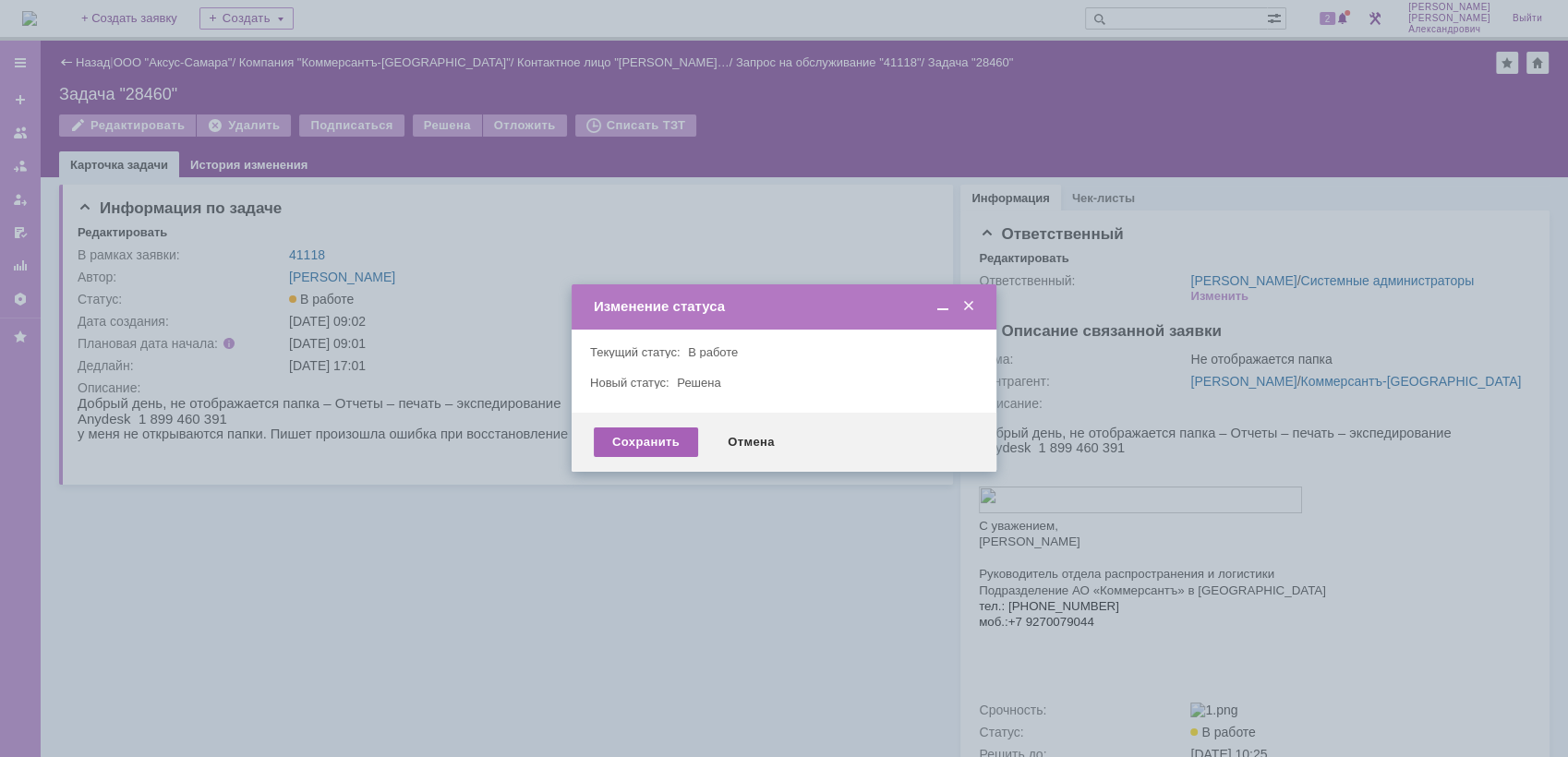
click at [642, 441] on div "Сохранить" at bounding box center [646, 442] width 105 height 30
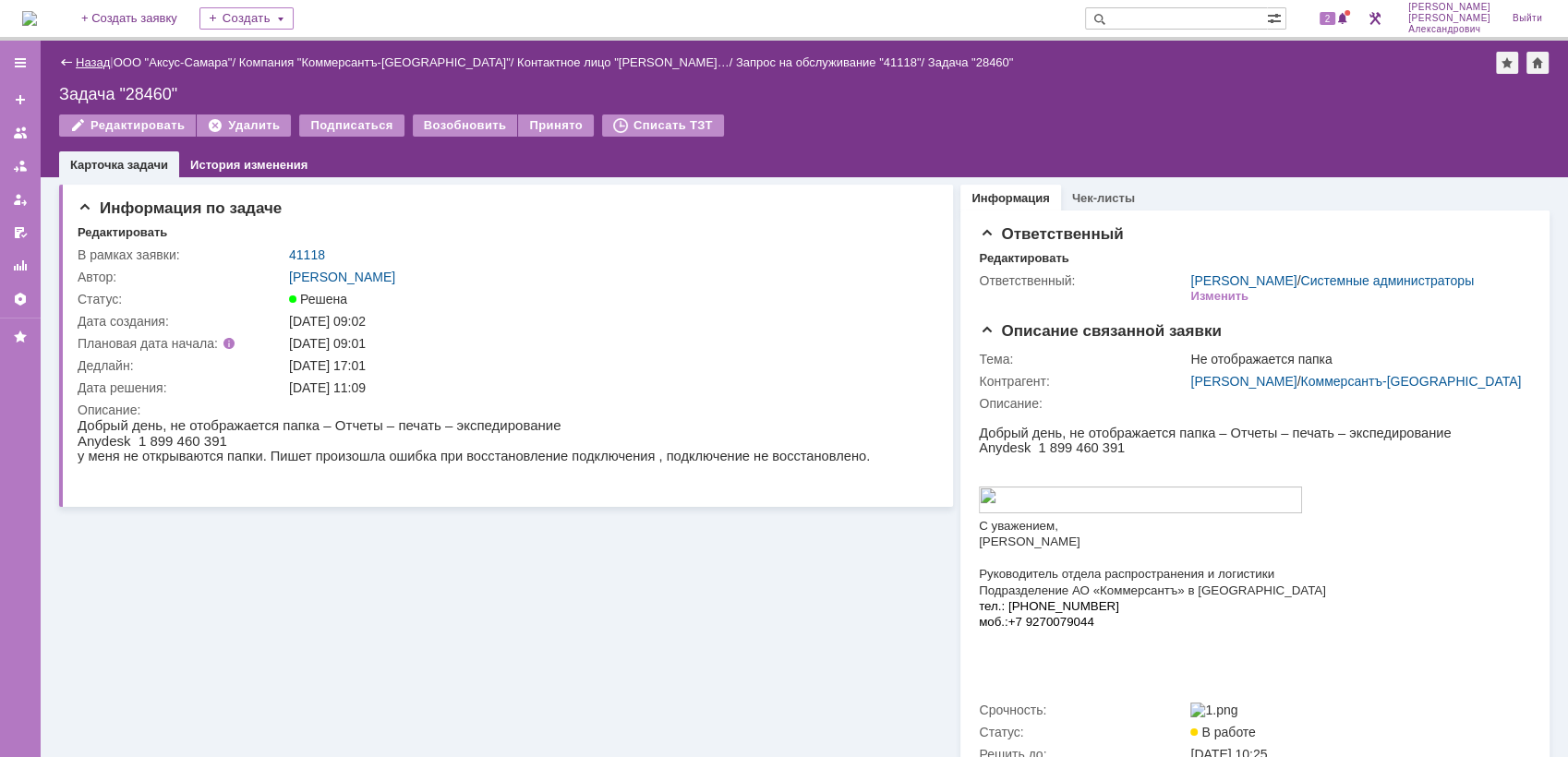
click at [81, 63] on link "Назад" at bounding box center [92, 62] width 34 height 14
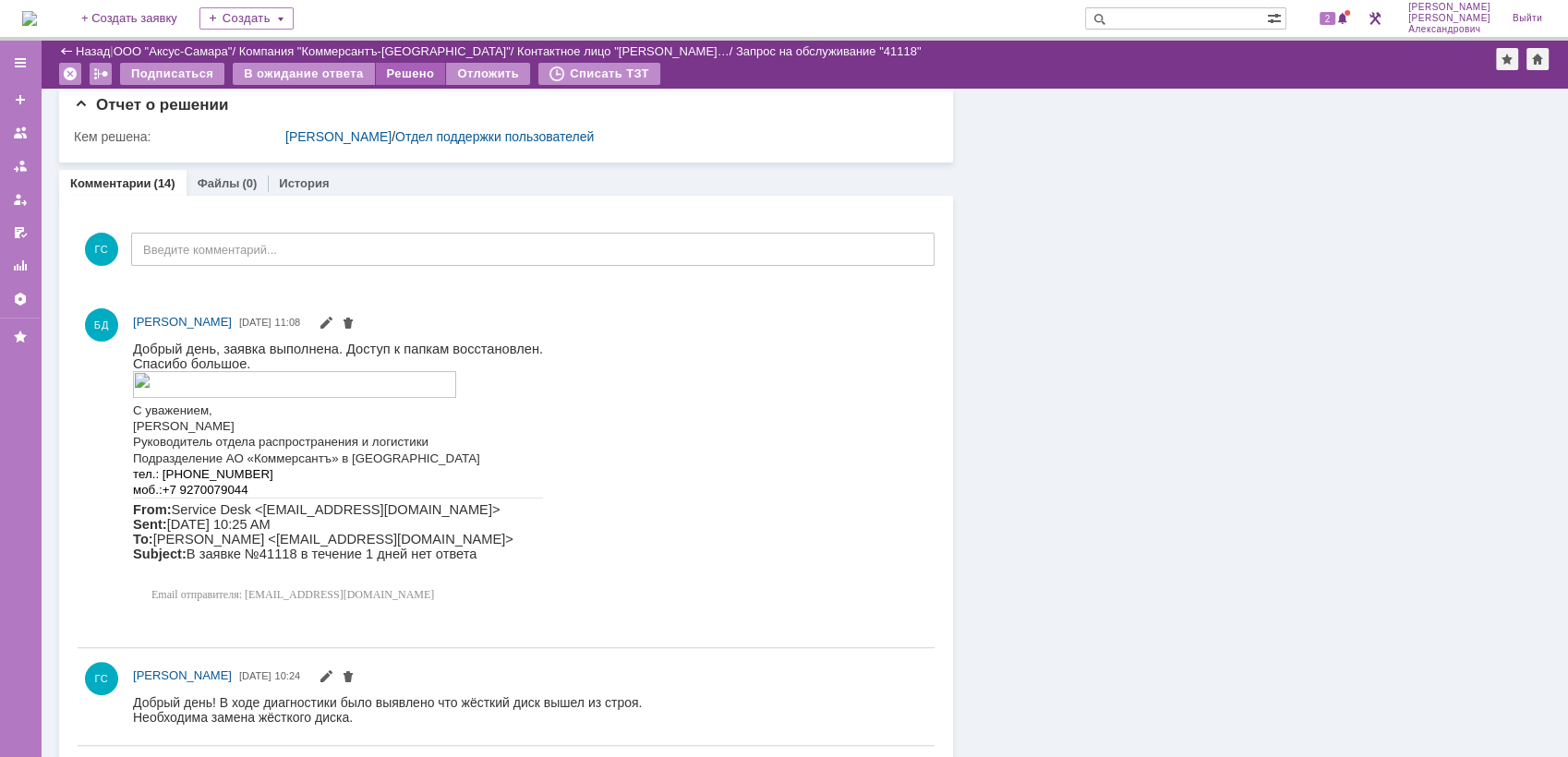
click at [403, 68] on div "Решено" at bounding box center [411, 74] width 70 height 22
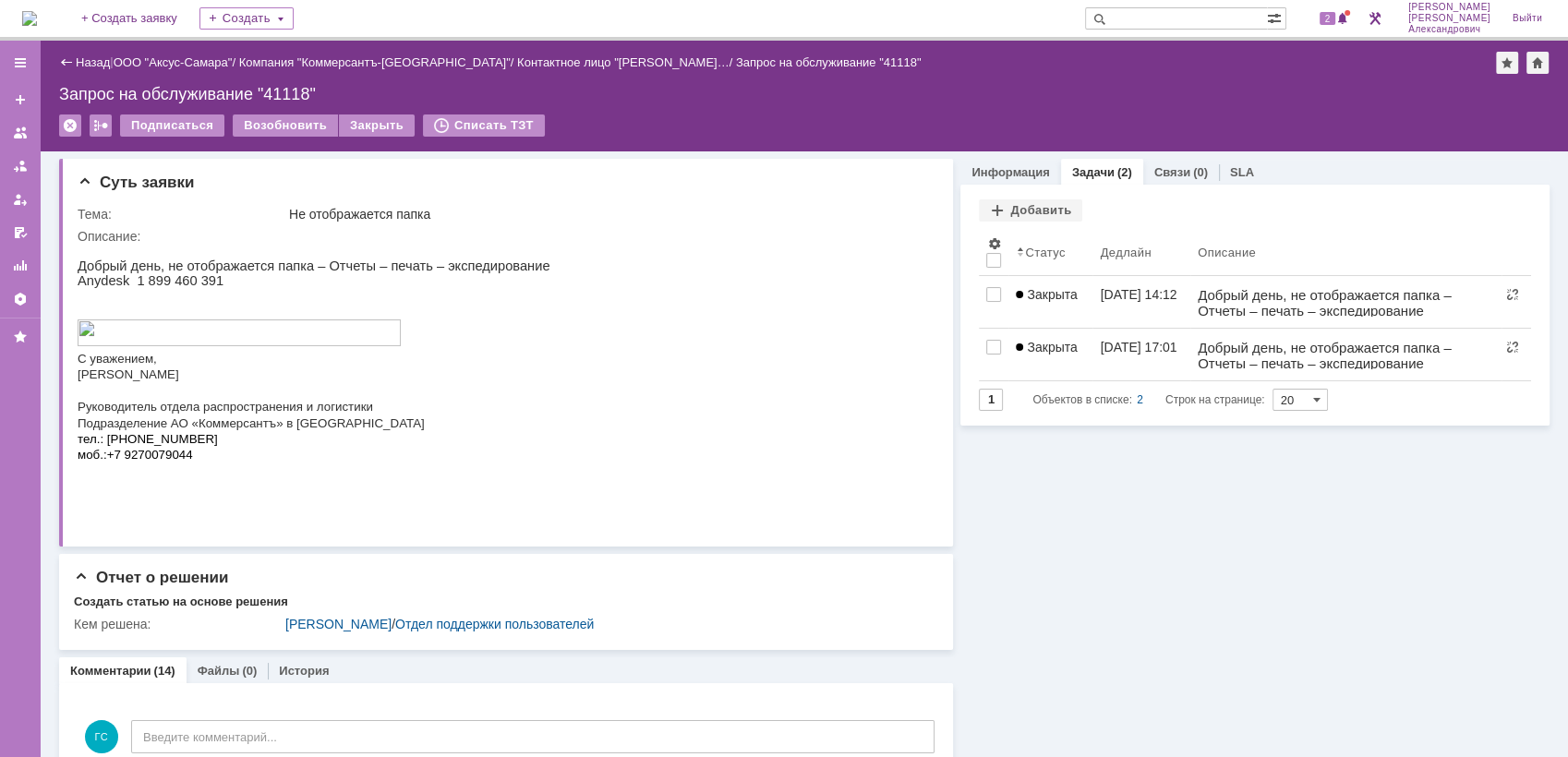
click at [37, 15] on img at bounding box center [29, 17] width 15 height 15
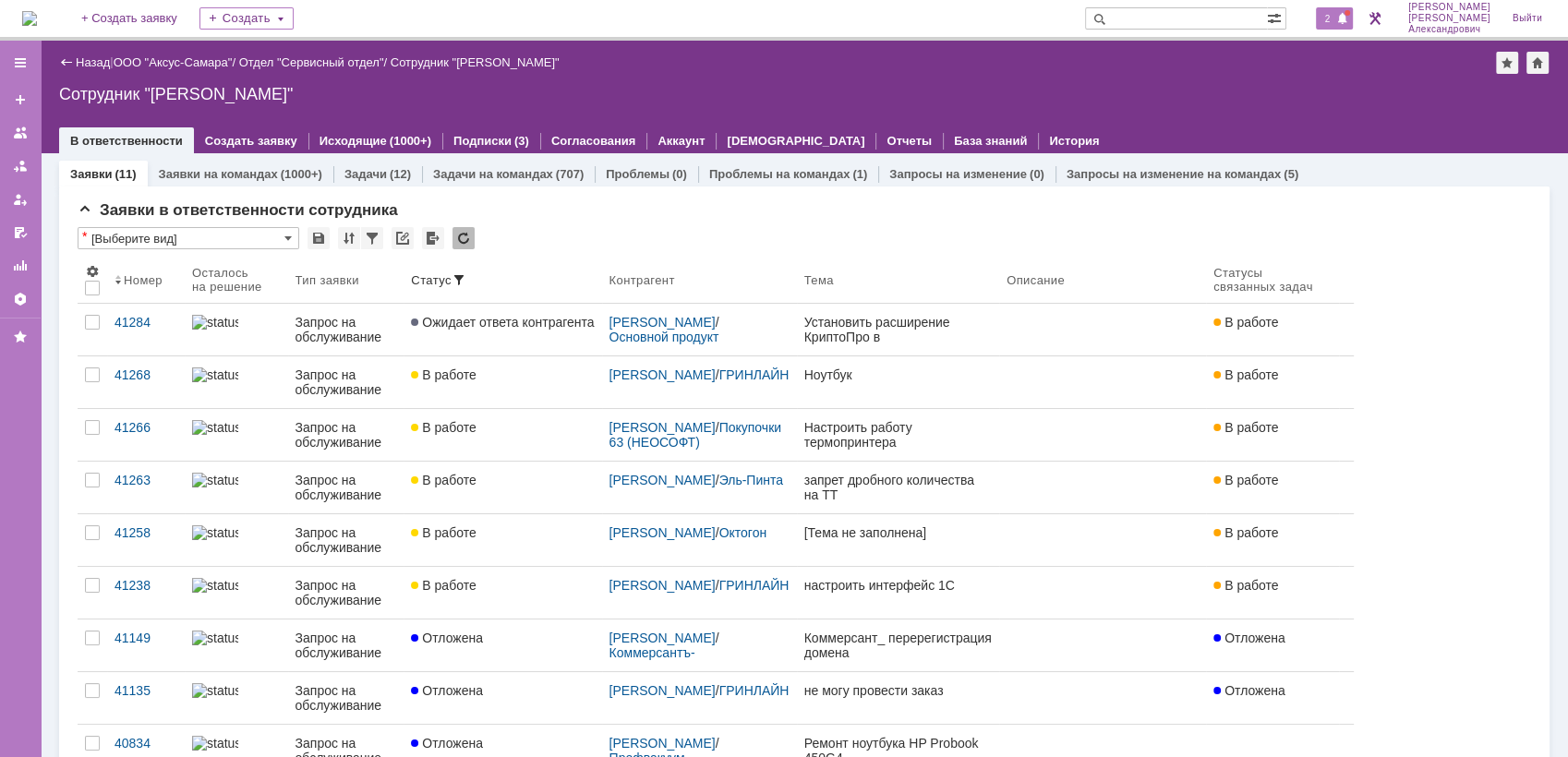
click at [1337, 16] on span "2" at bounding box center [1328, 17] width 16 height 13
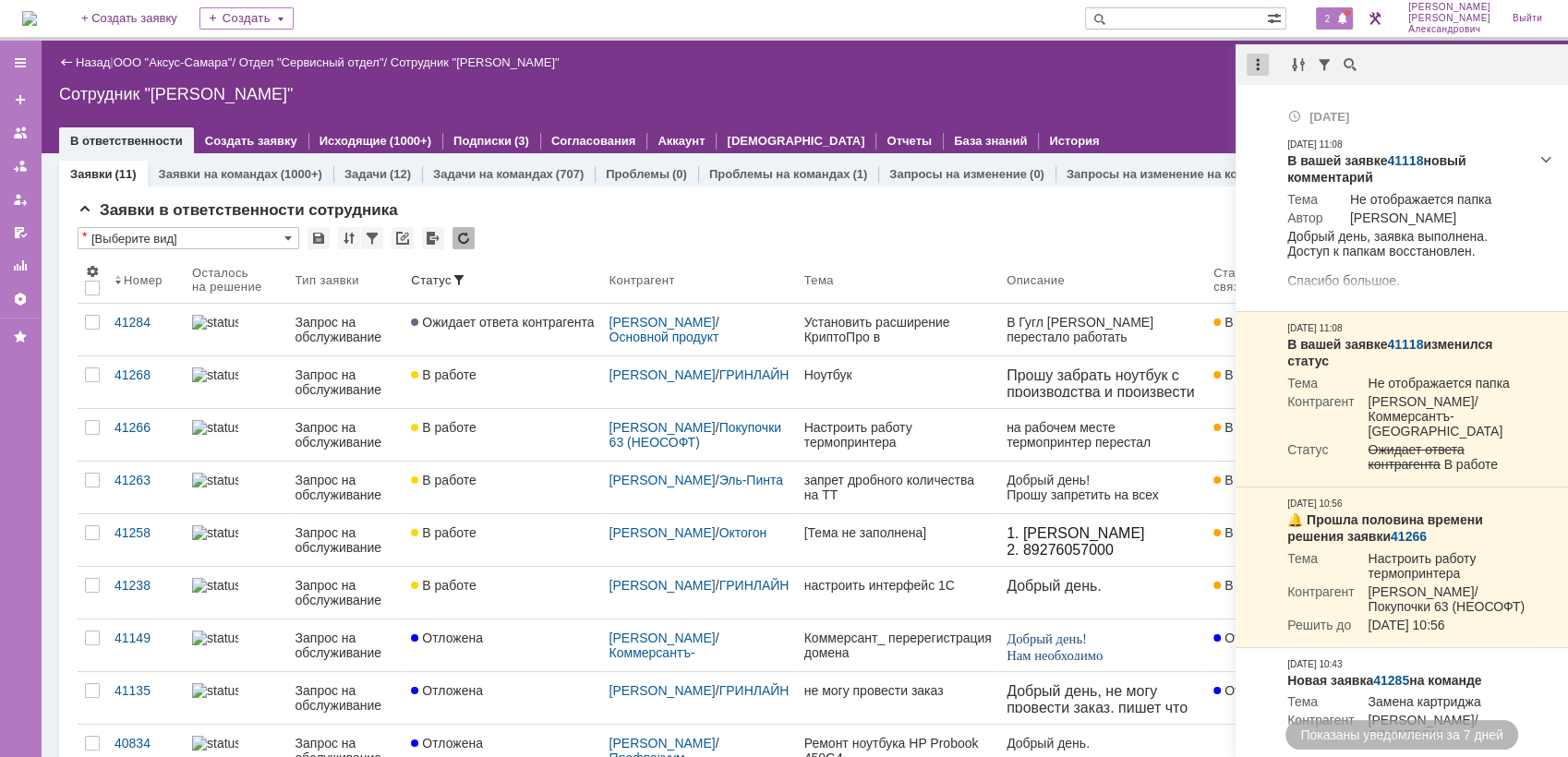
click at [1260, 68] on div at bounding box center [1257, 64] width 22 height 22
click at [1286, 119] on div "Отметить уведомления прочитанными" at bounding box center [1385, 111] width 269 height 28
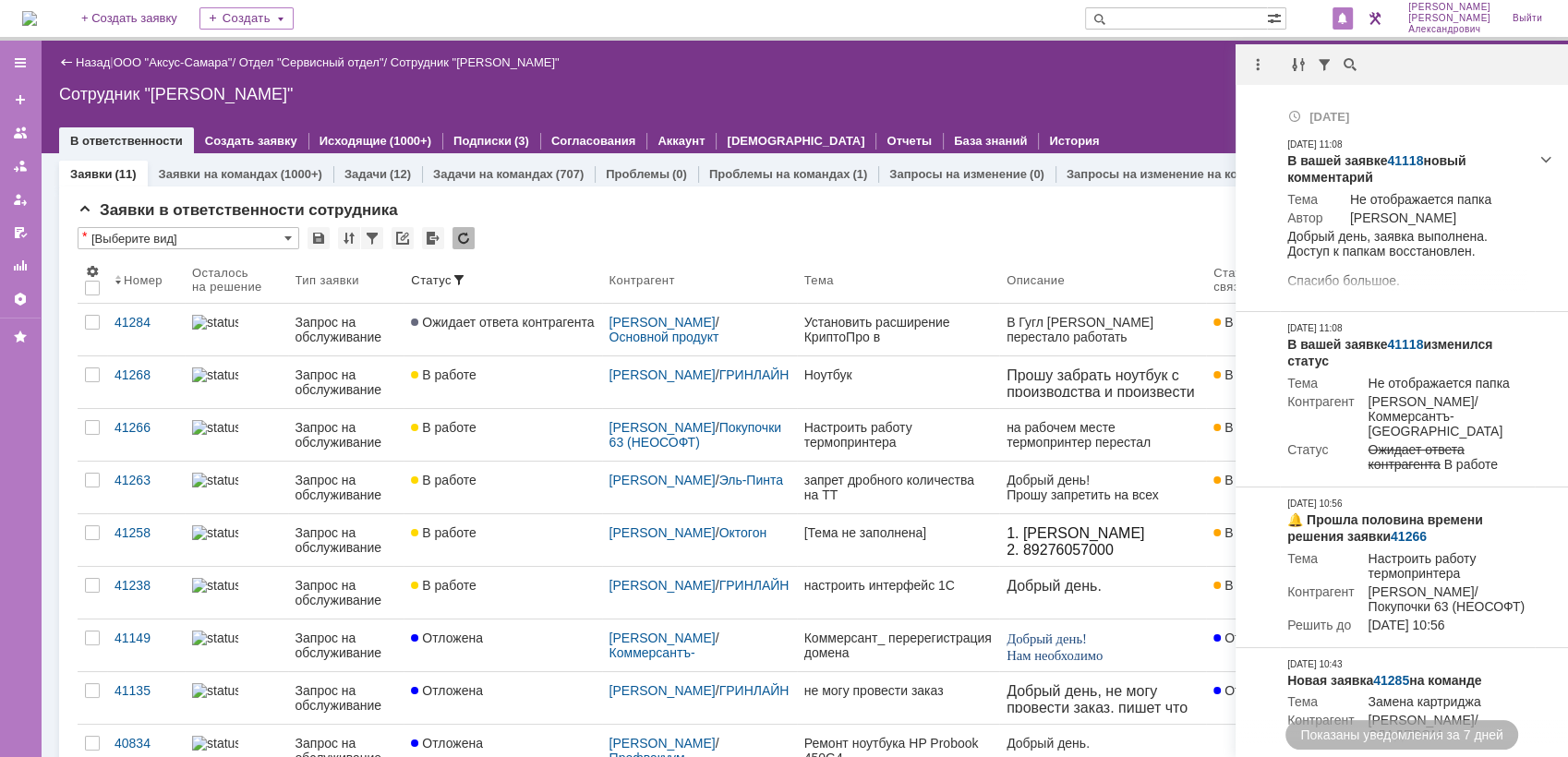
click at [1098, 88] on div "Сотрудник "[PERSON_NAME]"" at bounding box center [804, 94] width 1491 height 18
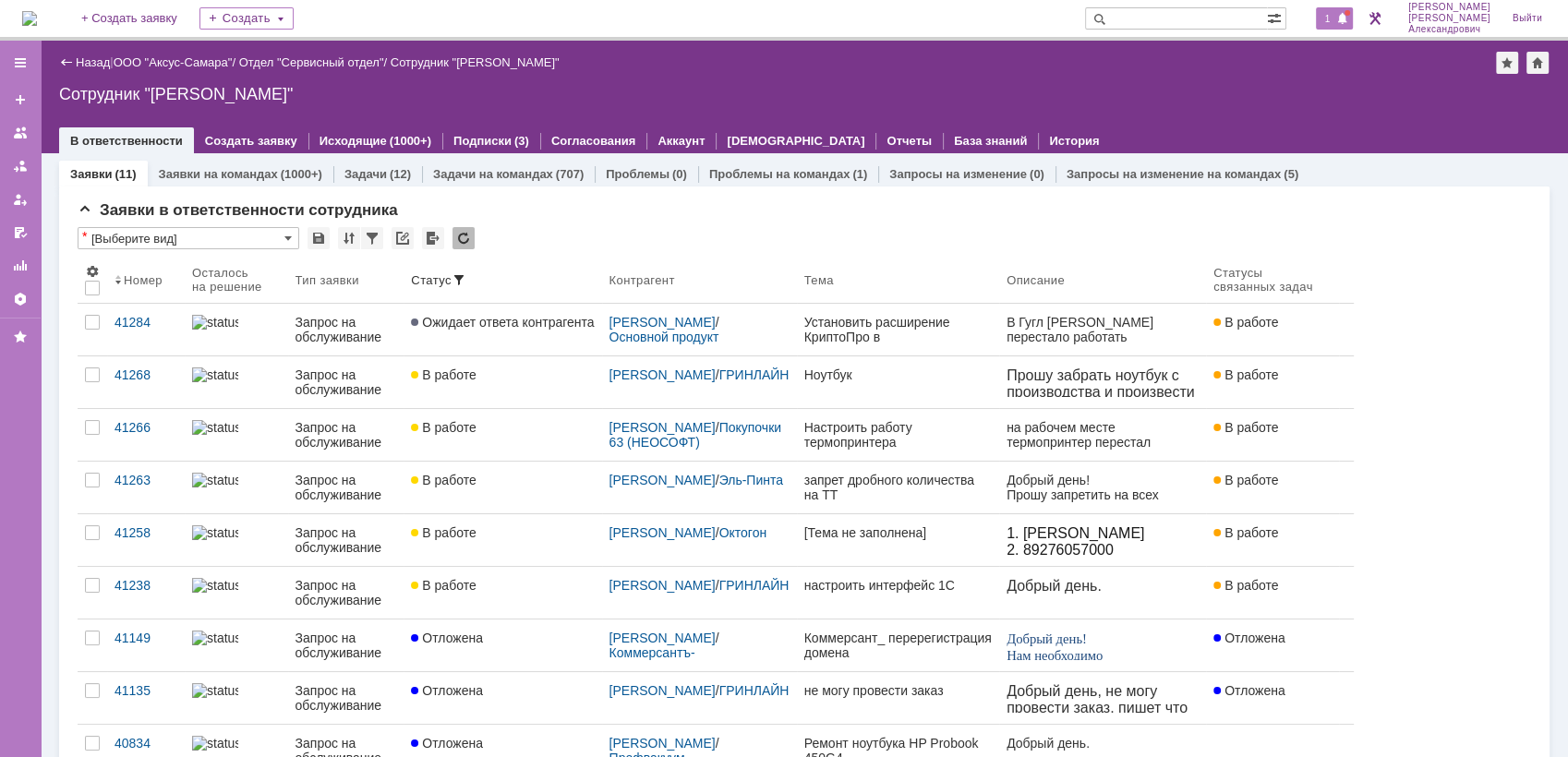
click at [1337, 19] on span "1" at bounding box center [1328, 17] width 16 height 13
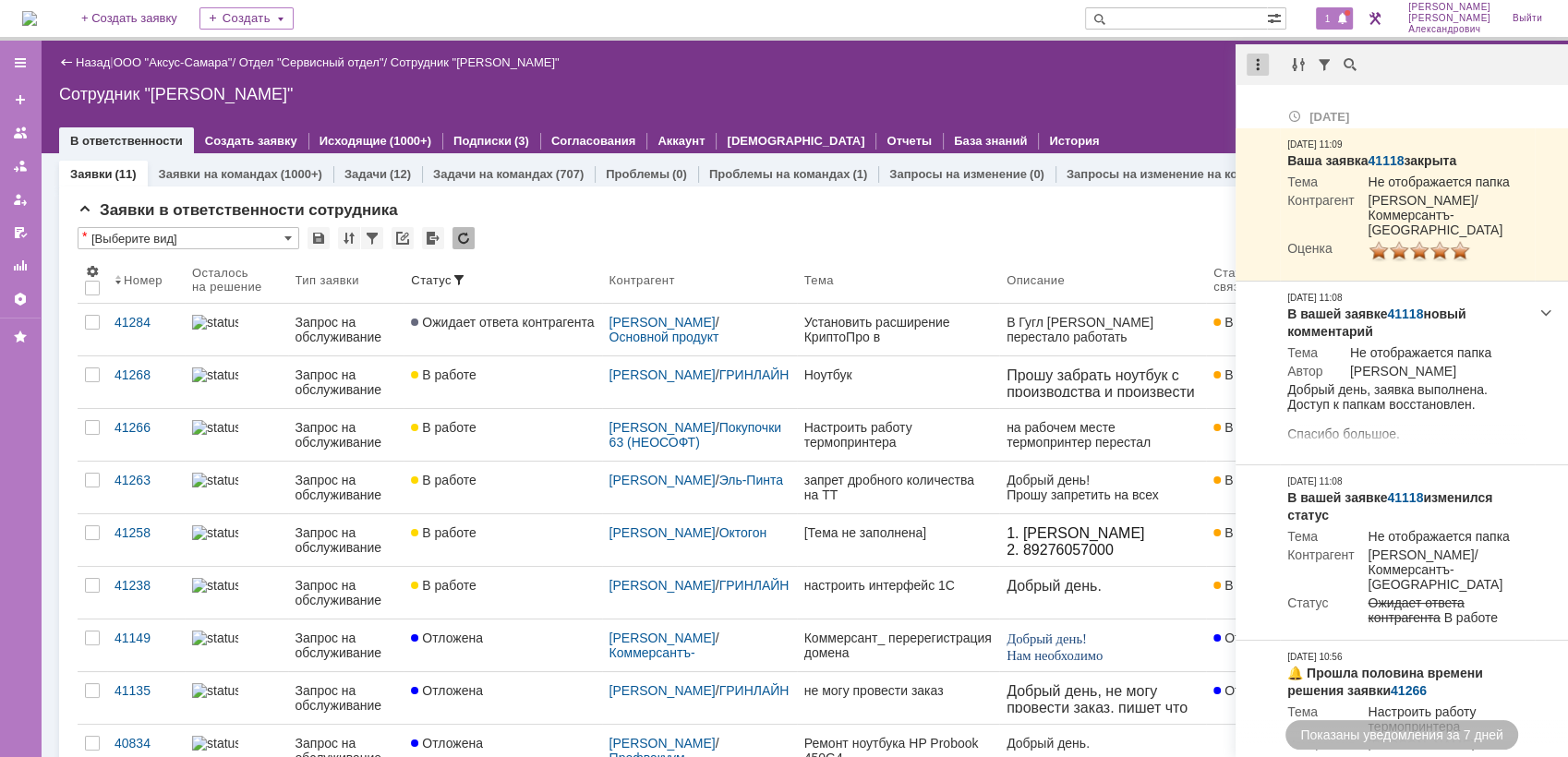
click at [1263, 63] on div at bounding box center [1257, 64] width 22 height 22
drag, startPoint x: 1275, startPoint y: 111, endPoint x: 1253, endPoint y: 113, distance: 22.1
click at [1277, 114] on div "Отметить уведомления прочитанными" at bounding box center [1386, 111] width 248 height 13
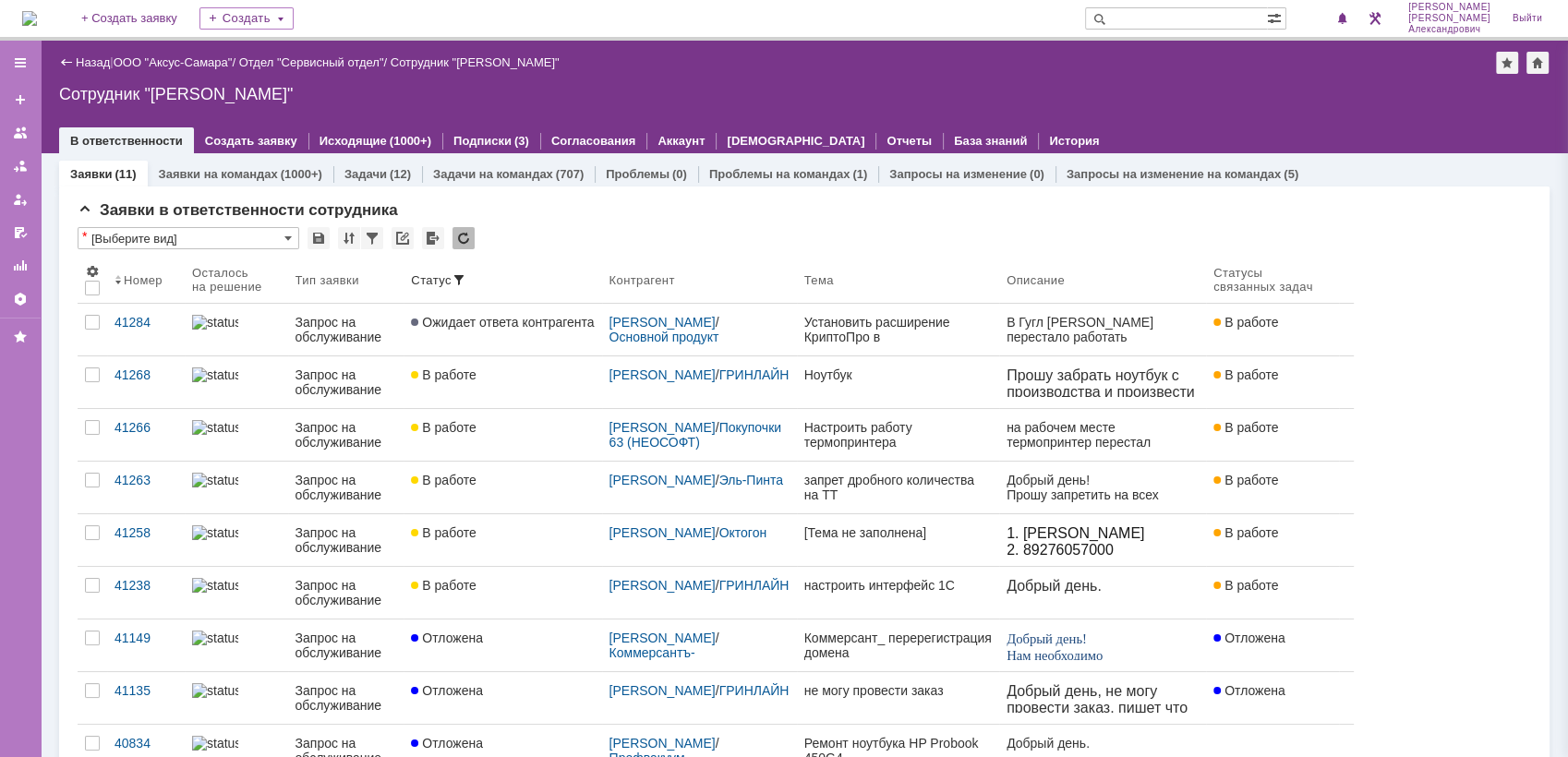
click at [1138, 105] on div "Назад | ООО "Аксус-Самара" / Отдел "Сервисный отдел" / Сотрудник "[PERSON_NAME]…" at bounding box center [804, 97] width 1527 height 112
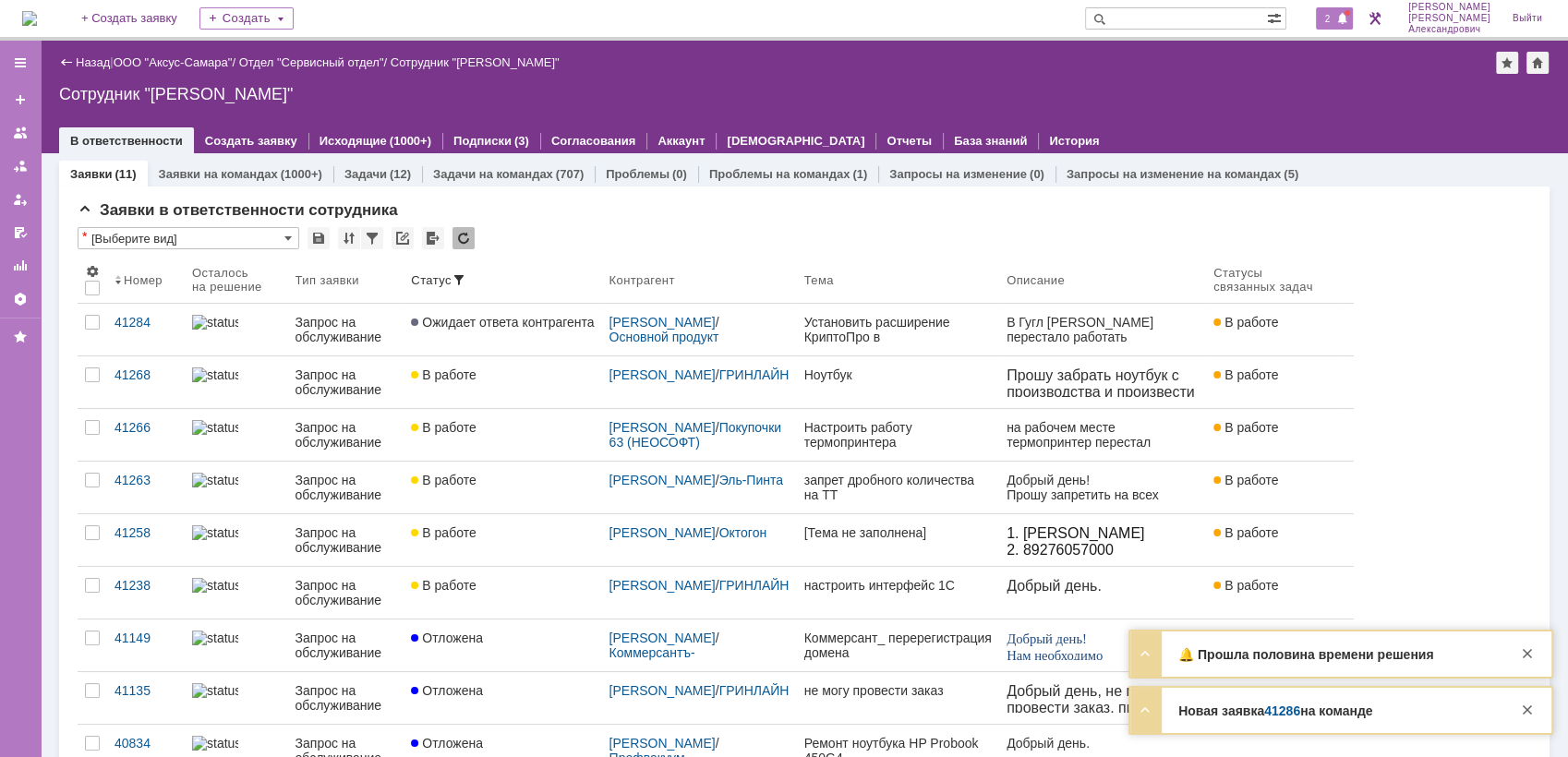
click at [1326, 13] on span "2" at bounding box center [1328, 17] width 16 height 13
click at [1146, 55] on div "Назад | ООО "Аксус-Самара" / Отдел "Сервисный отдел" / Сотрудник "[PERSON_NAME]"" at bounding box center [804, 62] width 1491 height 22
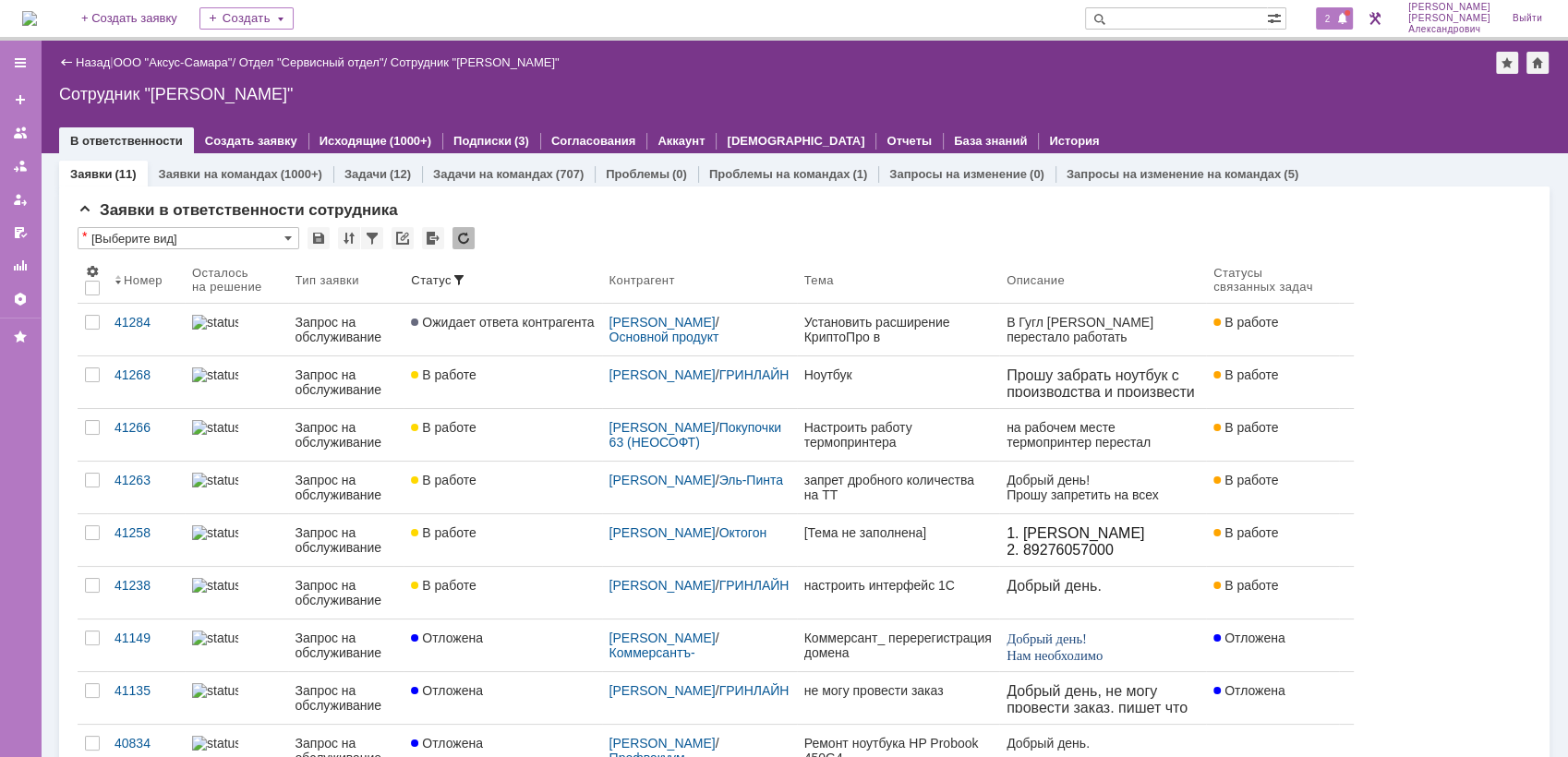
click at [1345, 15] on span at bounding box center [1342, 18] width 13 height 15
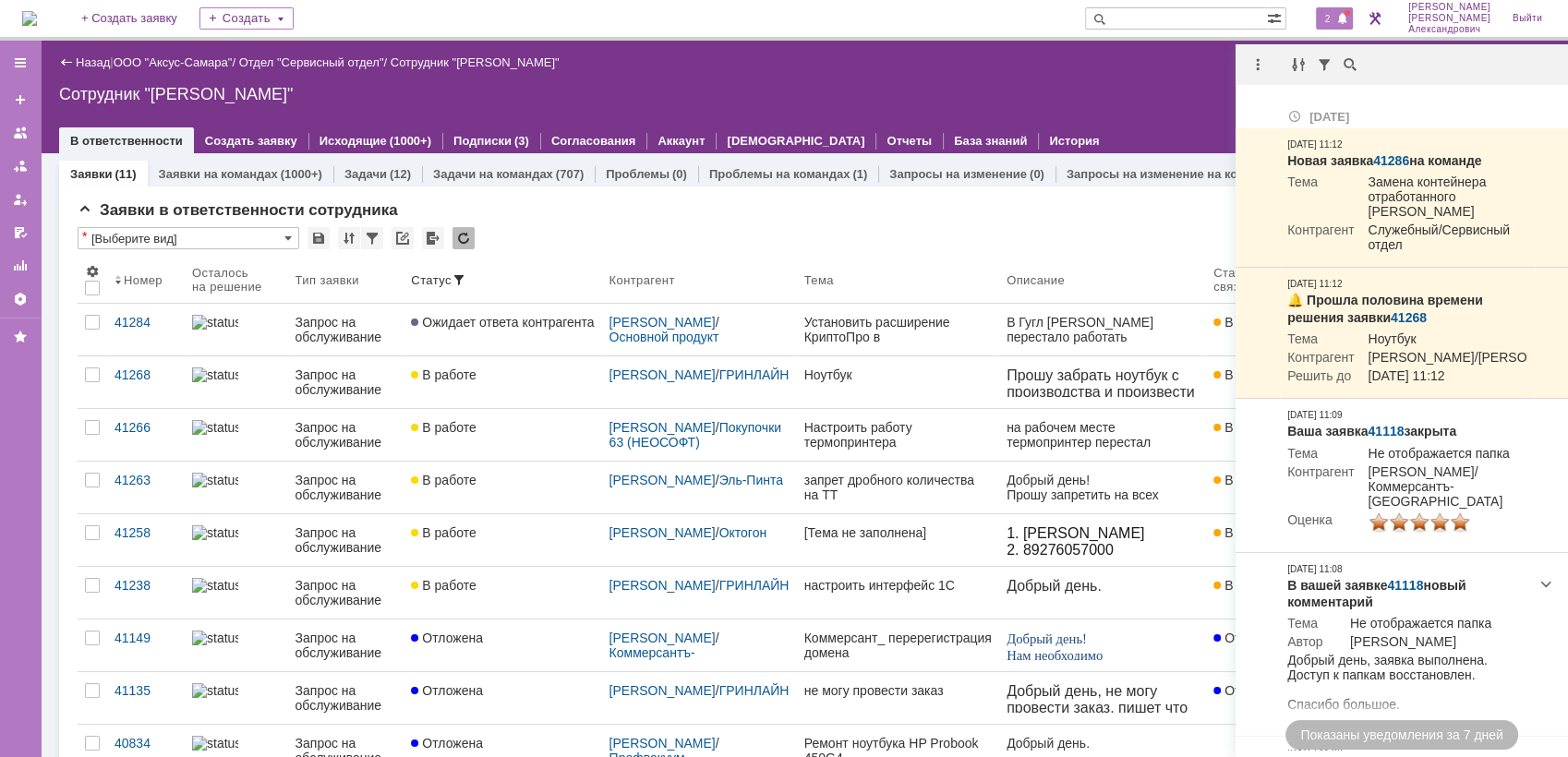
drag, startPoint x: 1102, startPoint y: 64, endPoint x: 1085, endPoint y: 86, distance: 27.8
click at [1085, 86] on div "Назад | ООО "Аксус-Самара" / Отдел "Сервисный отдел" / Сотрудник "[PERSON_NAME]…" at bounding box center [804, 97] width 1527 height 112
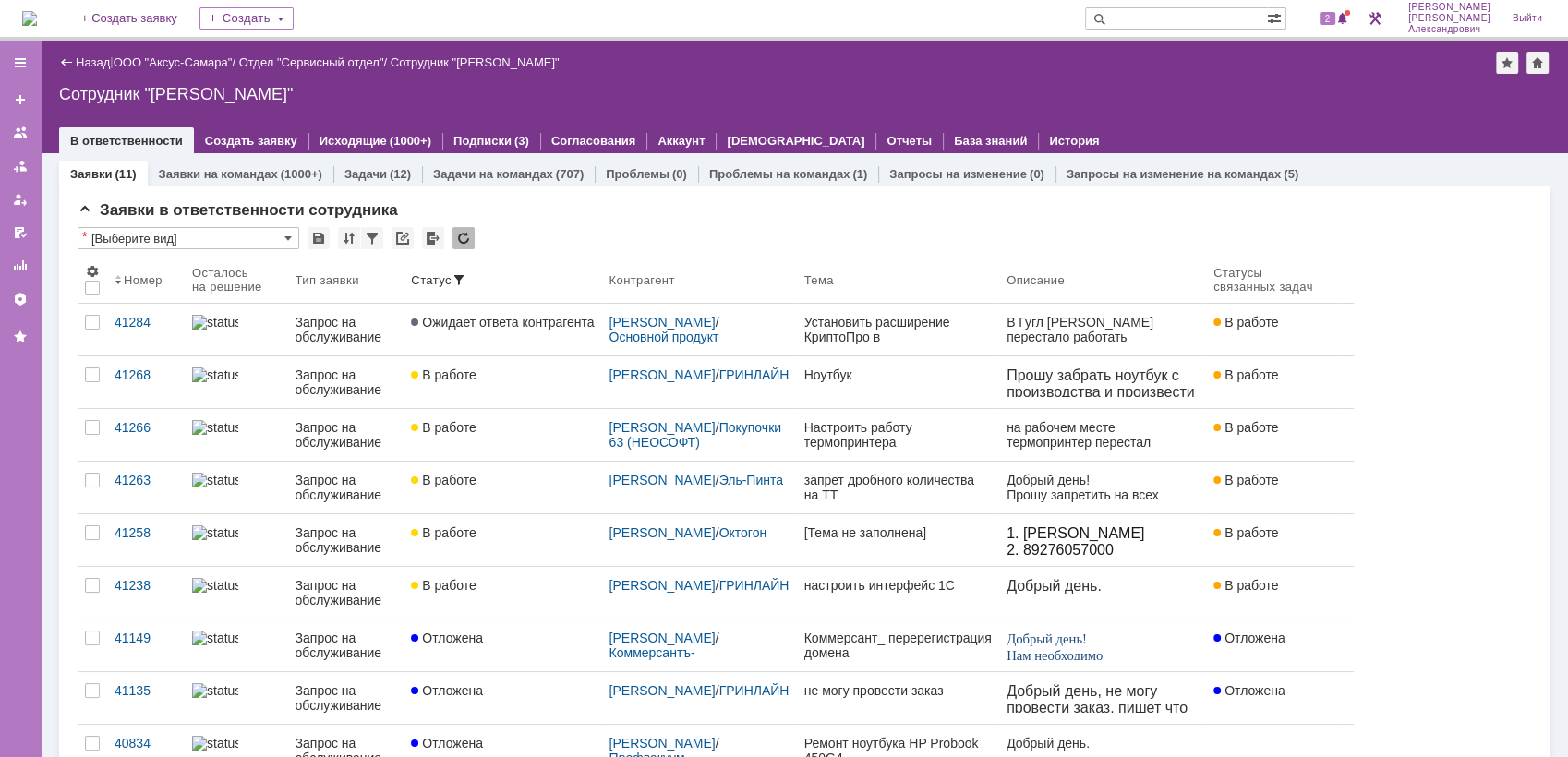
click at [523, 104] on div "Назад | ООО "Аксус-Самара" / Отдел "Сервисный отдел" / Сотрудник "[PERSON_NAME]…" at bounding box center [804, 97] width 1527 height 112
click at [37, 15] on img at bounding box center [29, 17] width 15 height 15
click at [1345, 18] on span at bounding box center [1342, 18] width 13 height 15
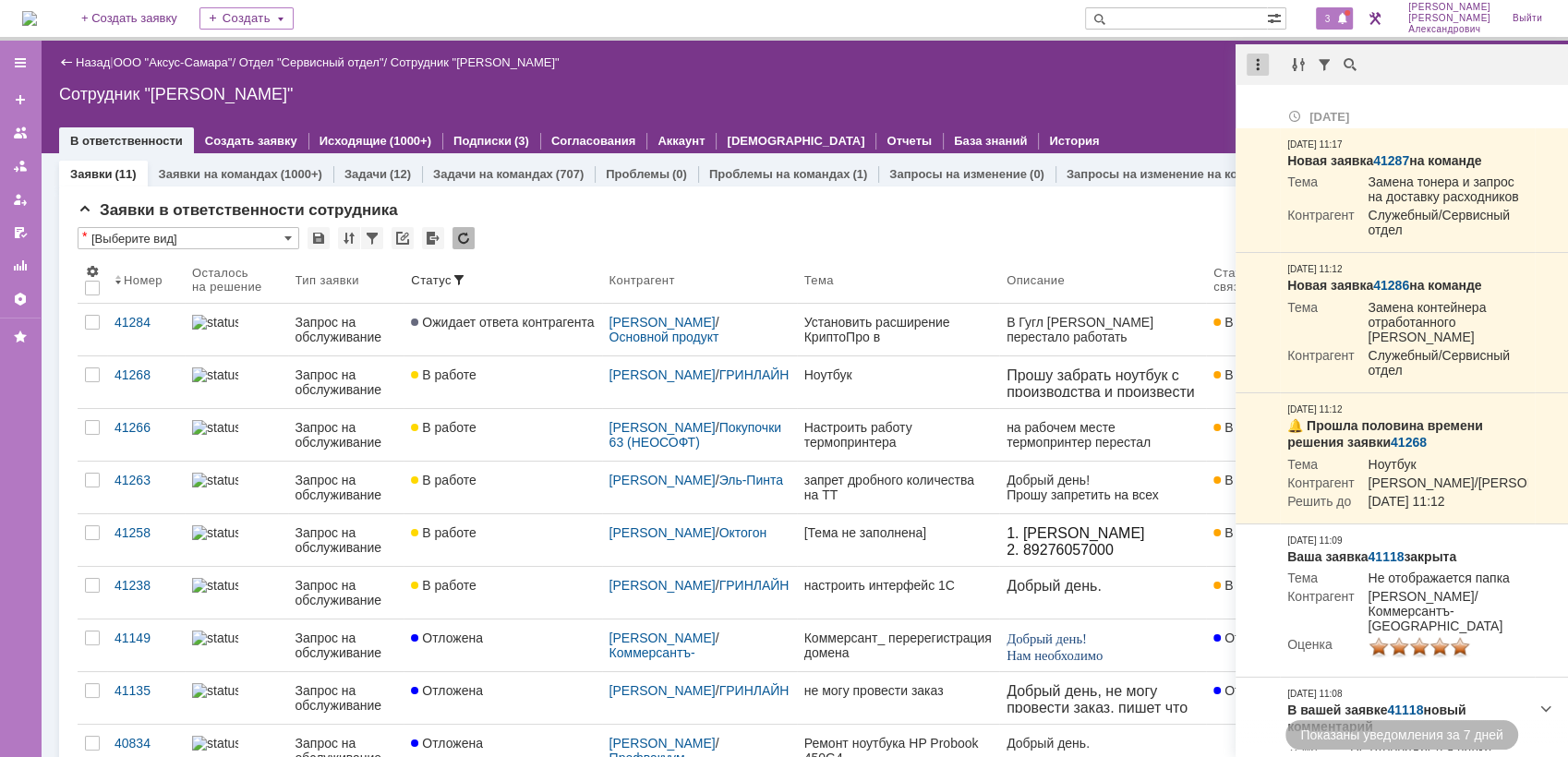
click at [1250, 62] on div at bounding box center [1257, 64] width 22 height 22
click at [1286, 116] on div "Отметить уведомления прочитанными" at bounding box center [1386, 111] width 248 height 13
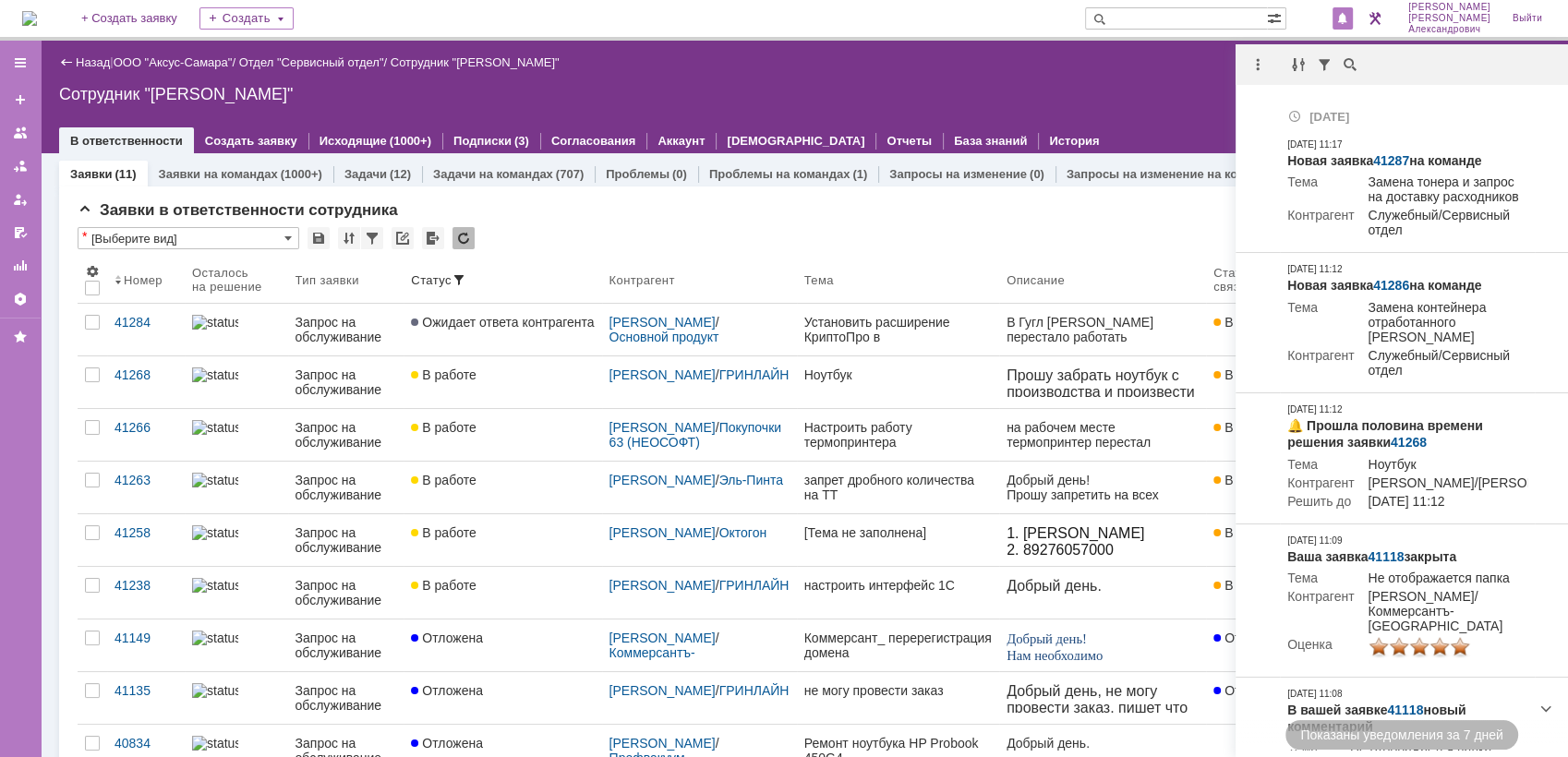
click at [1087, 87] on div "Сотрудник "[PERSON_NAME]"" at bounding box center [804, 94] width 1491 height 18
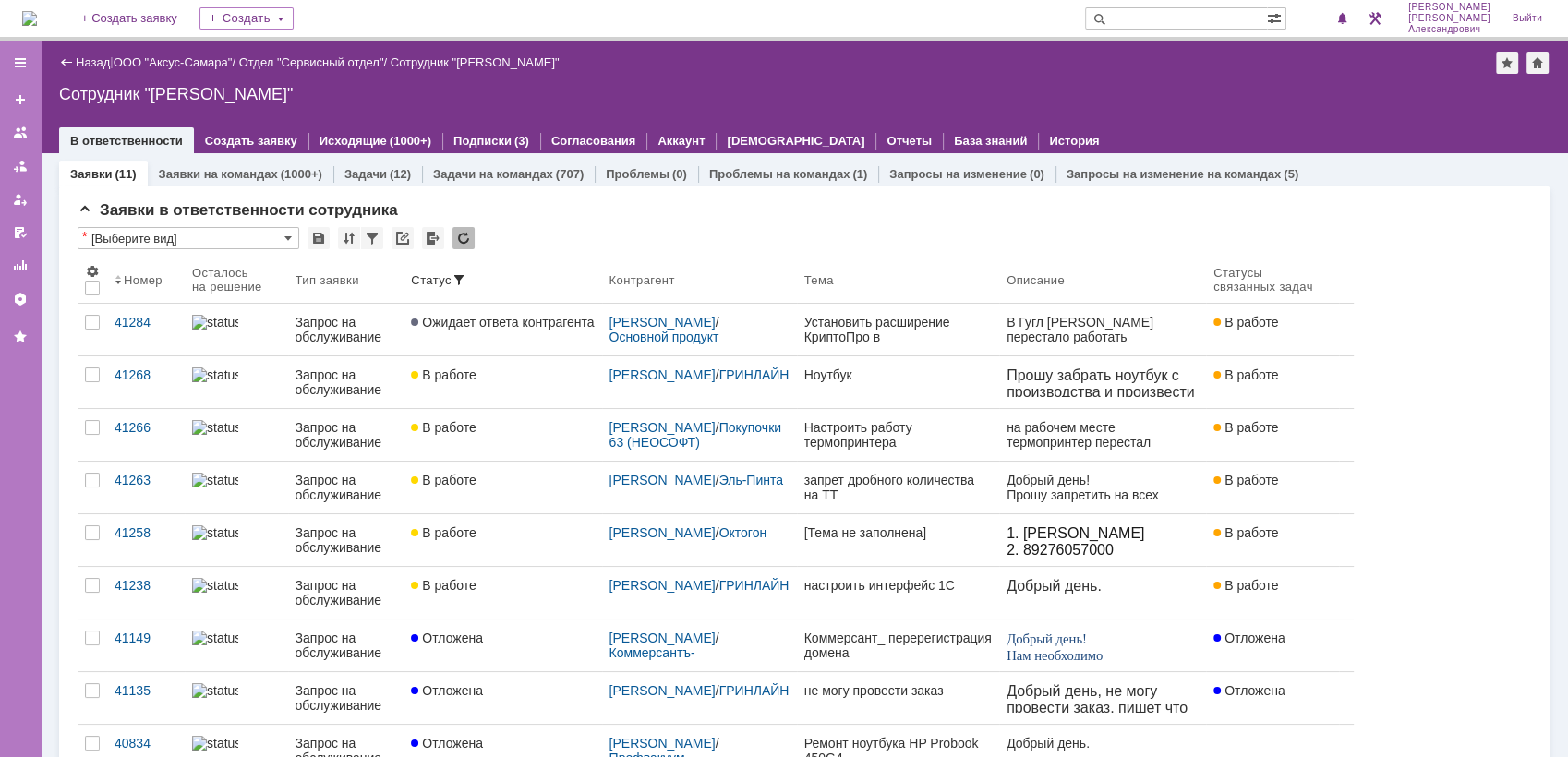
click at [37, 11] on img at bounding box center [29, 17] width 15 height 15
click at [37, 13] on img at bounding box center [29, 17] width 15 height 15
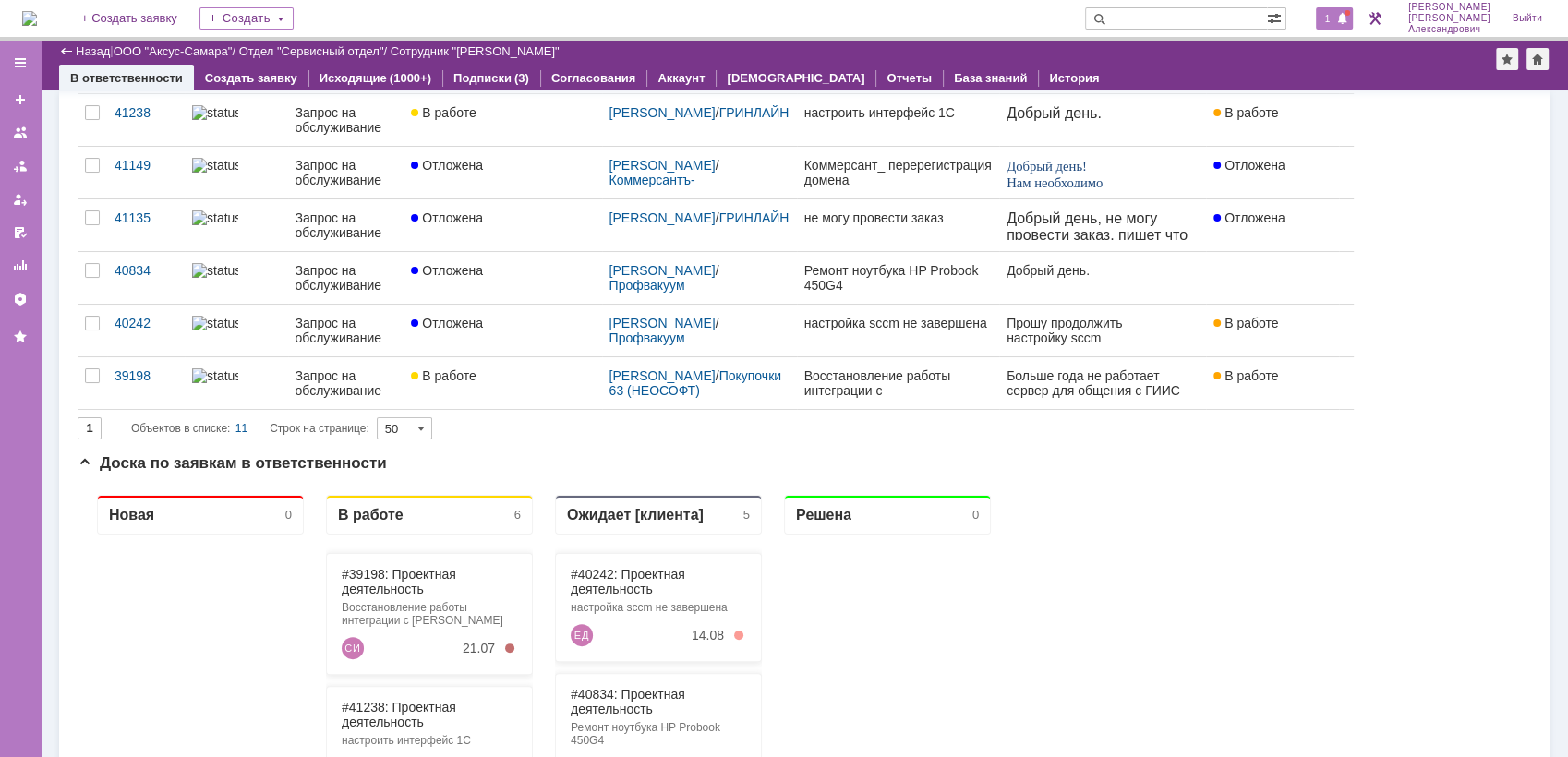
drag, startPoint x: 1368, startPoint y: 5, endPoint x: 1347, endPoint y: 13, distance: 22.5
click at [1368, 5] on div "1 Галстьян Степан Александрович Выйти" at bounding box center [1430, 18] width 245 height 37
click at [1347, 13] on span at bounding box center [1342, 18] width 13 height 15
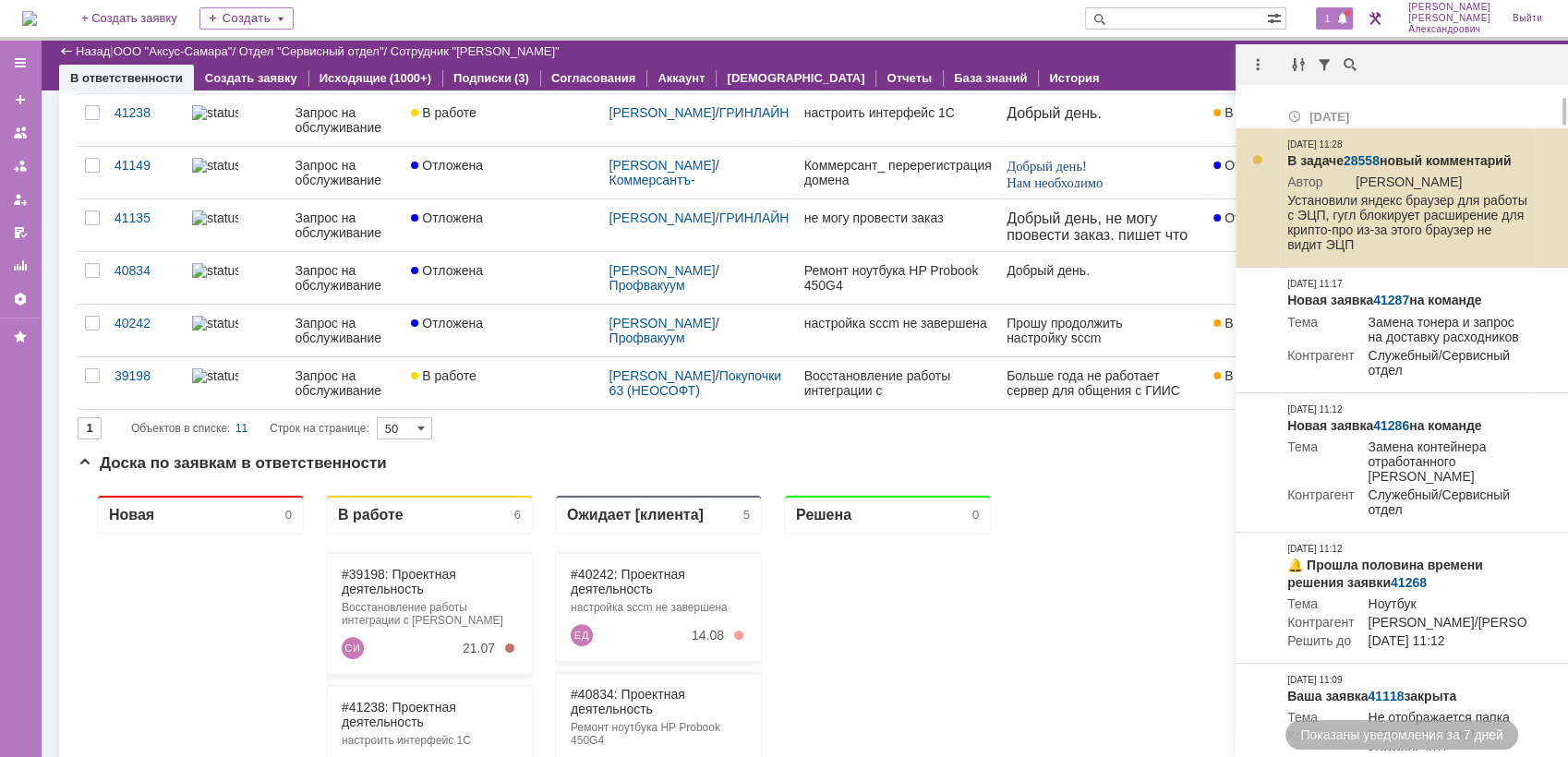
click at [1364, 162] on link "28558" at bounding box center [1361, 160] width 36 height 15
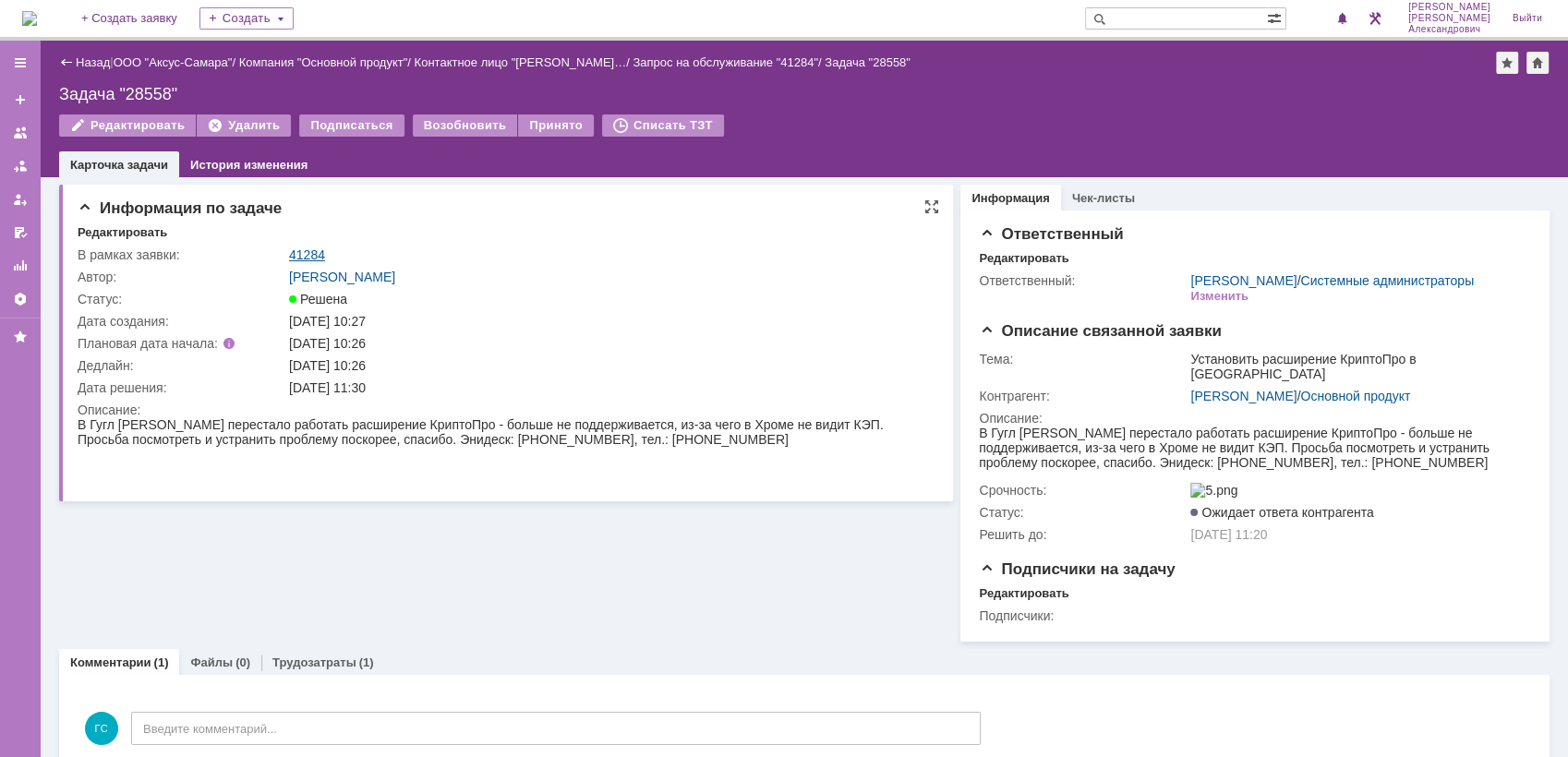
click at [310, 248] on link "41284" at bounding box center [306, 255] width 36 height 15
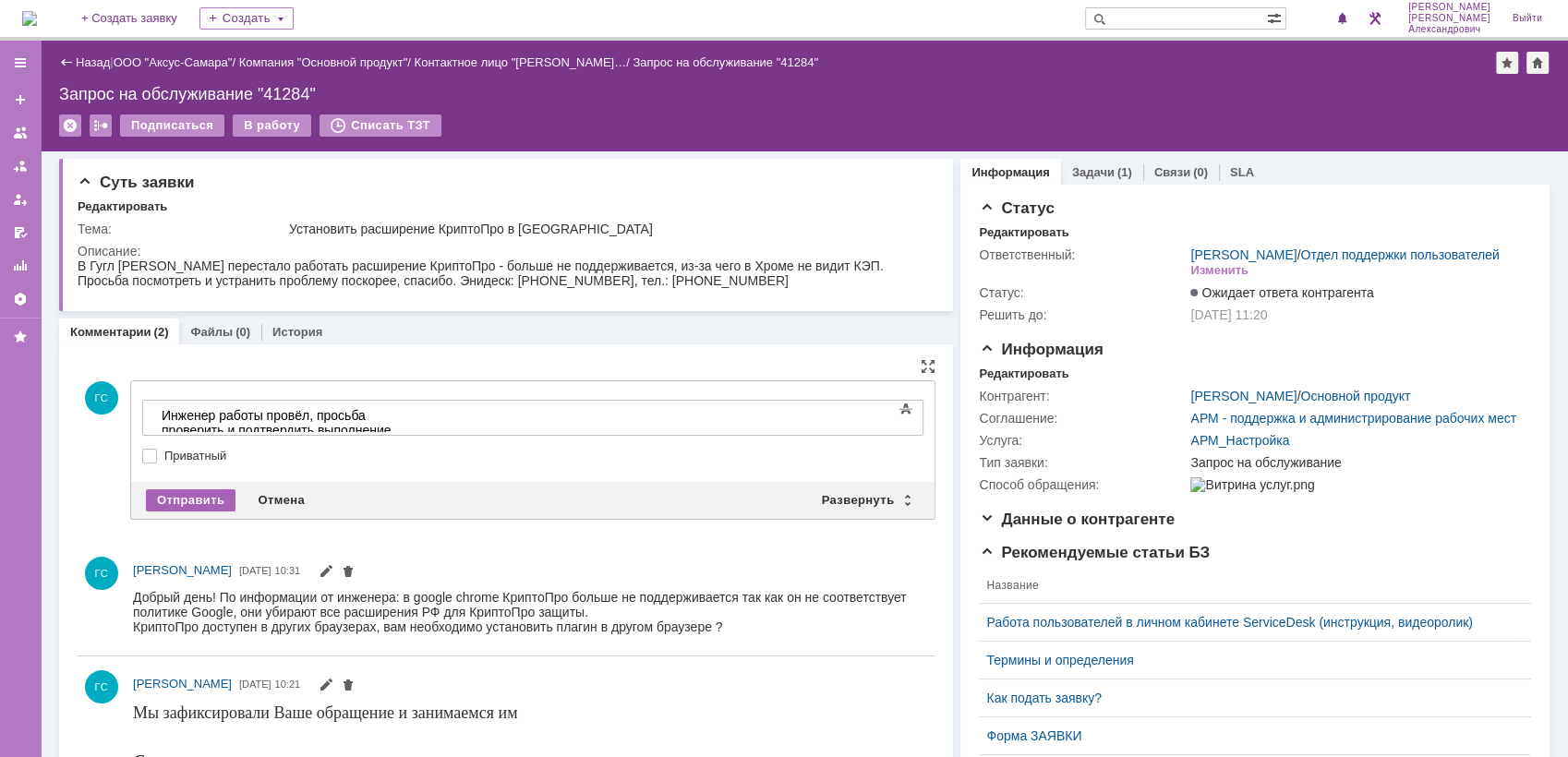
click at [193, 499] on div "Отправить" at bounding box center [191, 500] width 89 height 22
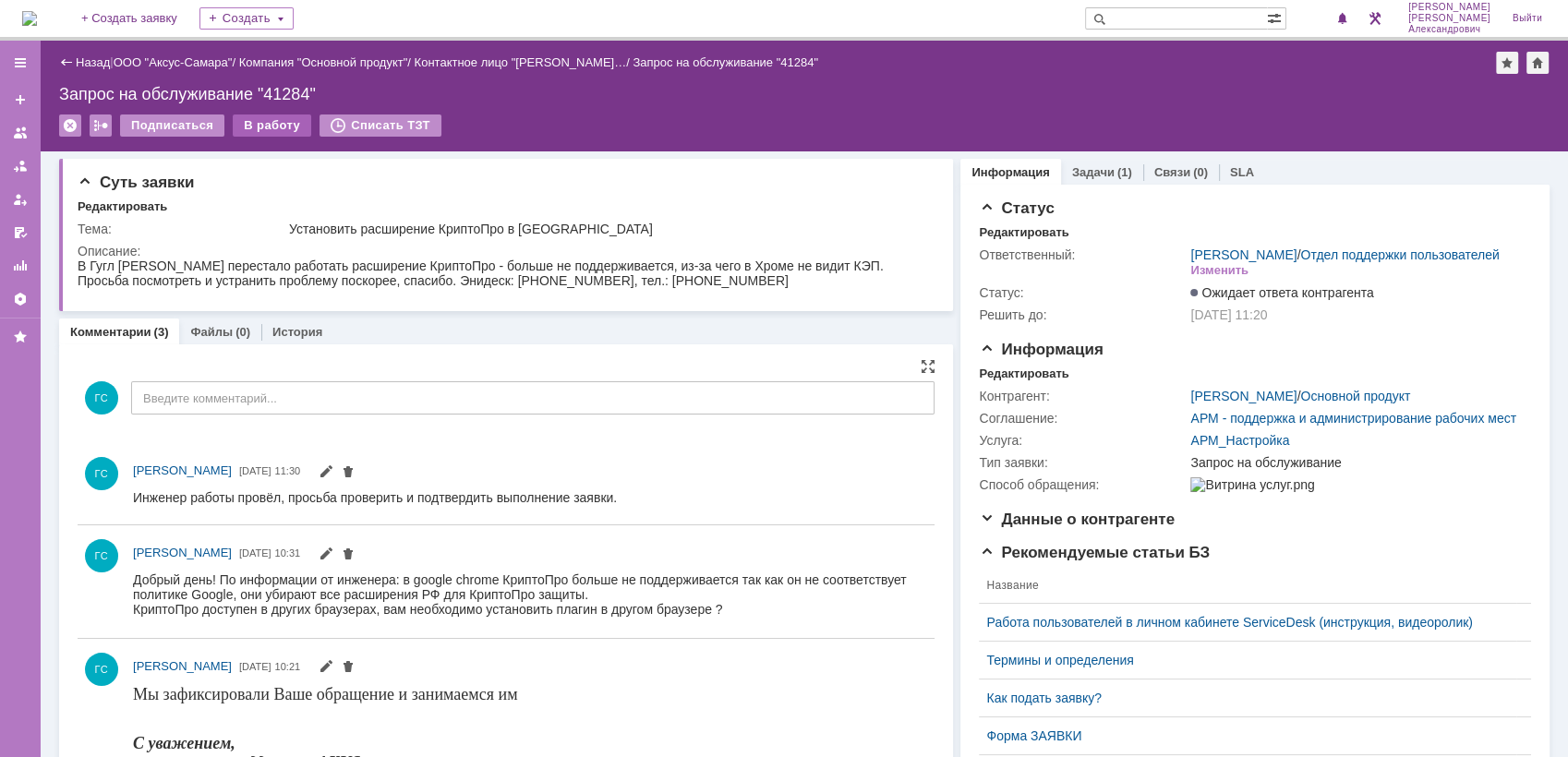
click at [281, 122] on div "В работу" at bounding box center [271, 125] width 78 height 22
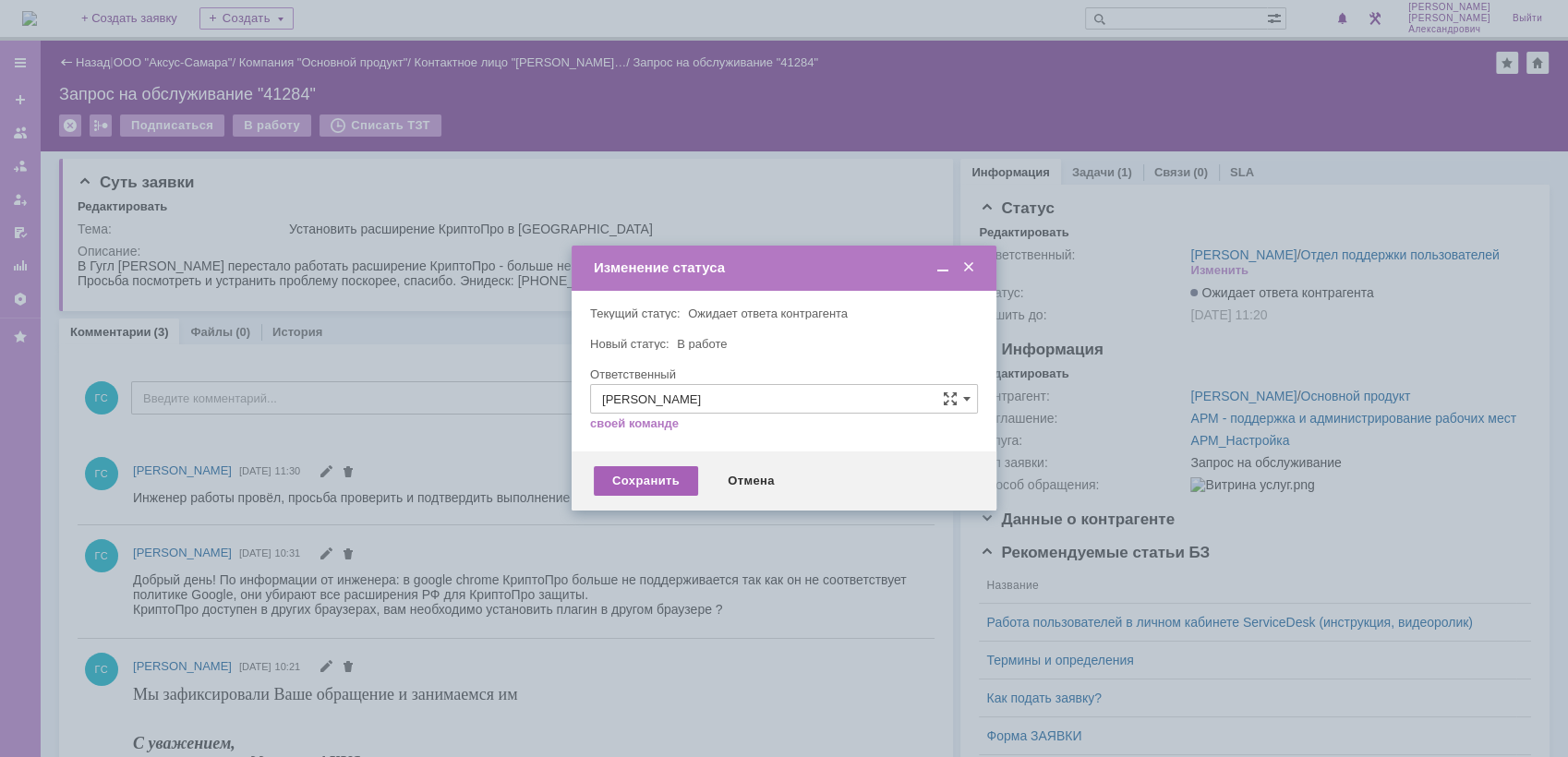
click at [616, 483] on div "Сохранить" at bounding box center [646, 481] width 105 height 30
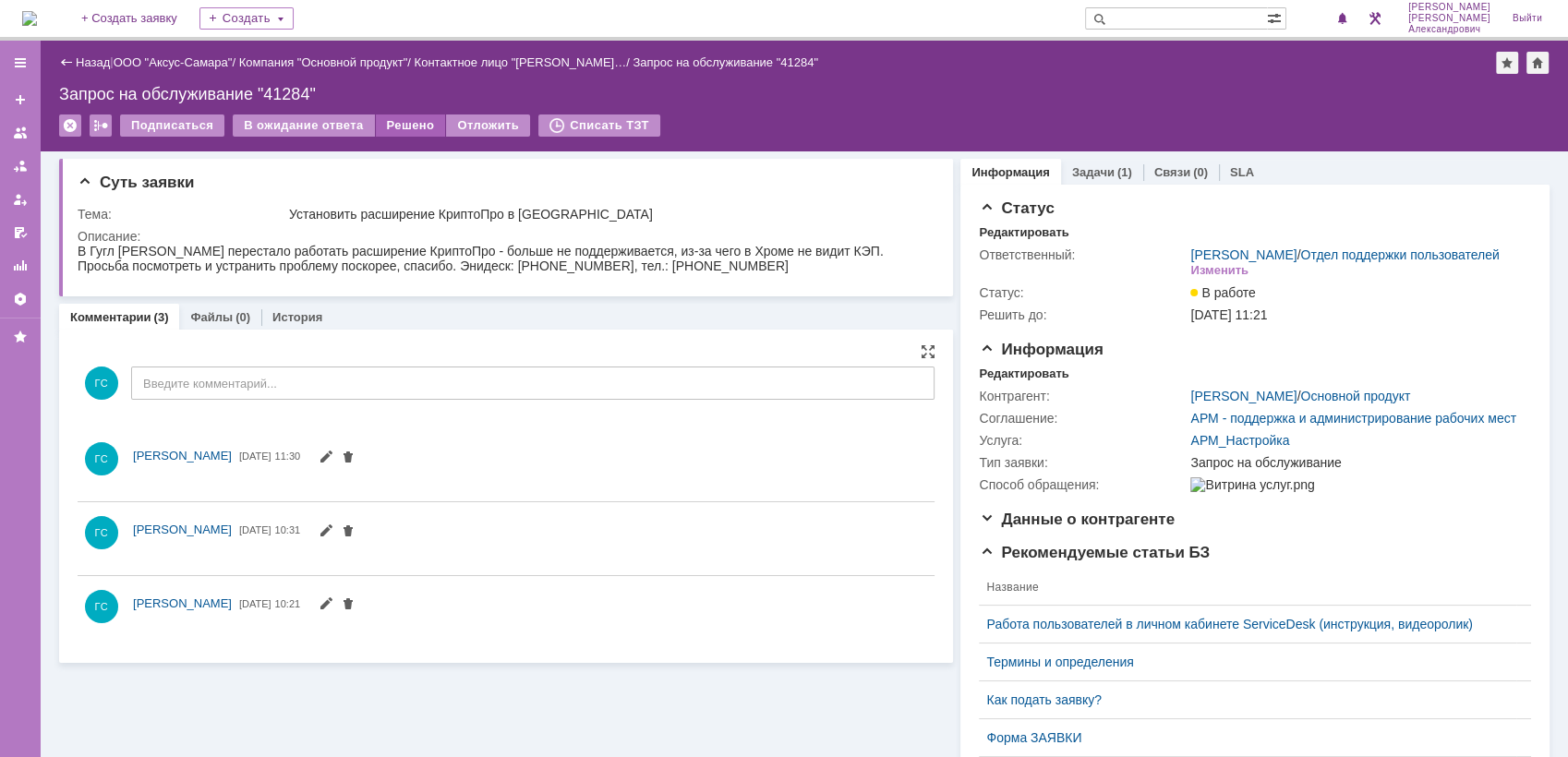
click at [382, 116] on div "Решено" at bounding box center [411, 125] width 70 height 22
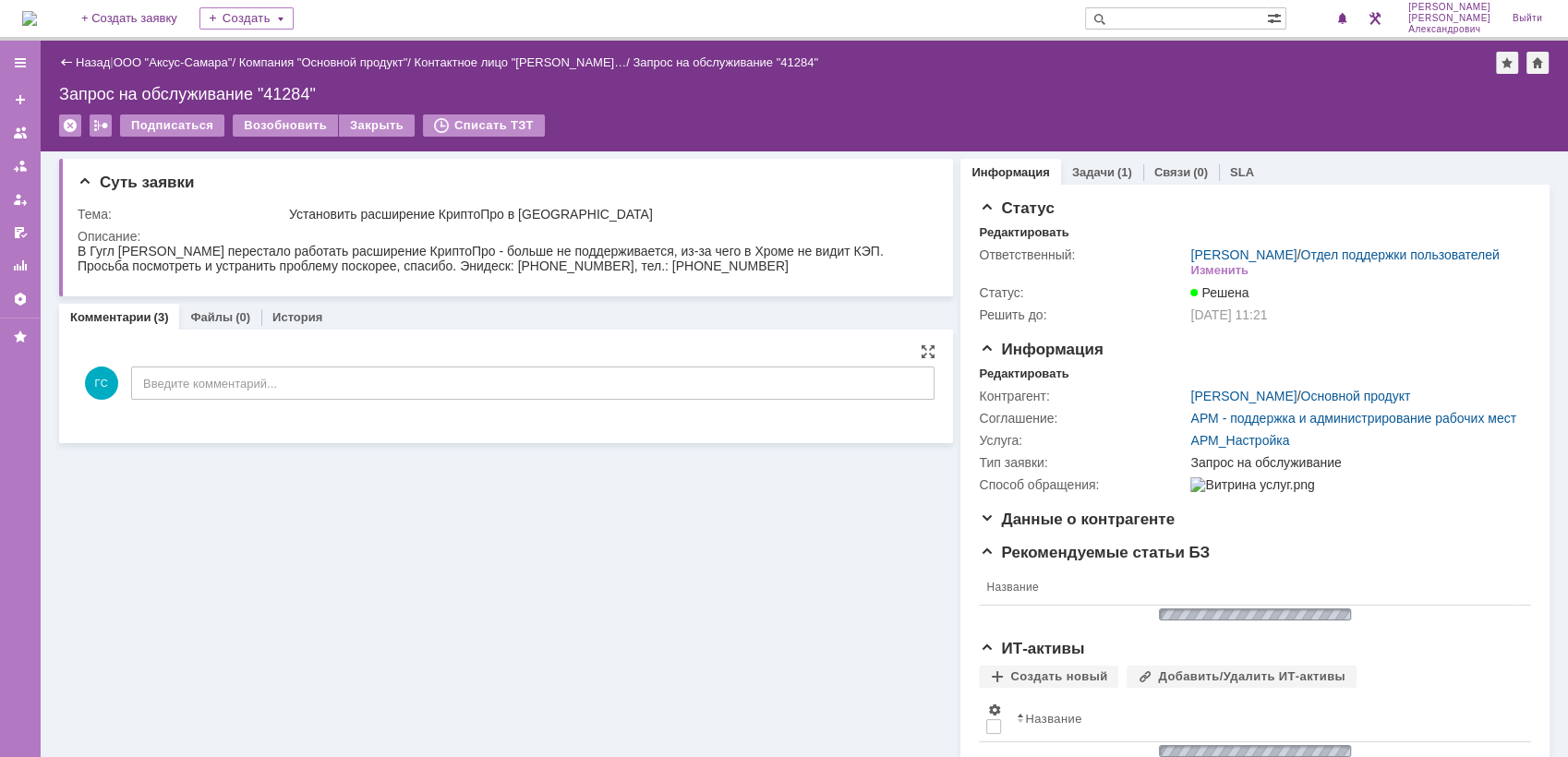
click at [30, 18] on img at bounding box center [29, 17] width 15 height 15
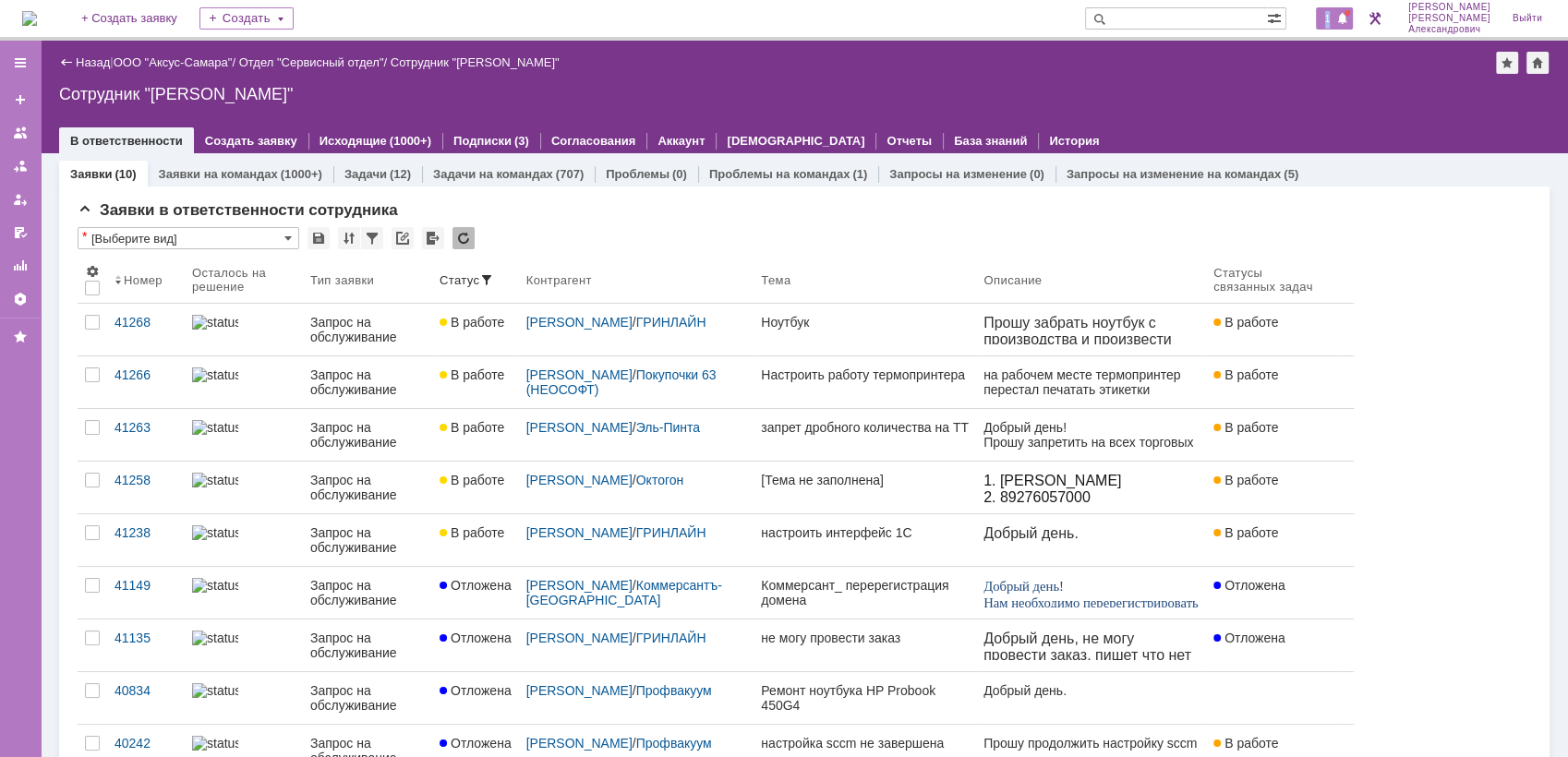
click at [1335, 25] on span "1" at bounding box center [1328, 17] width 16 height 13
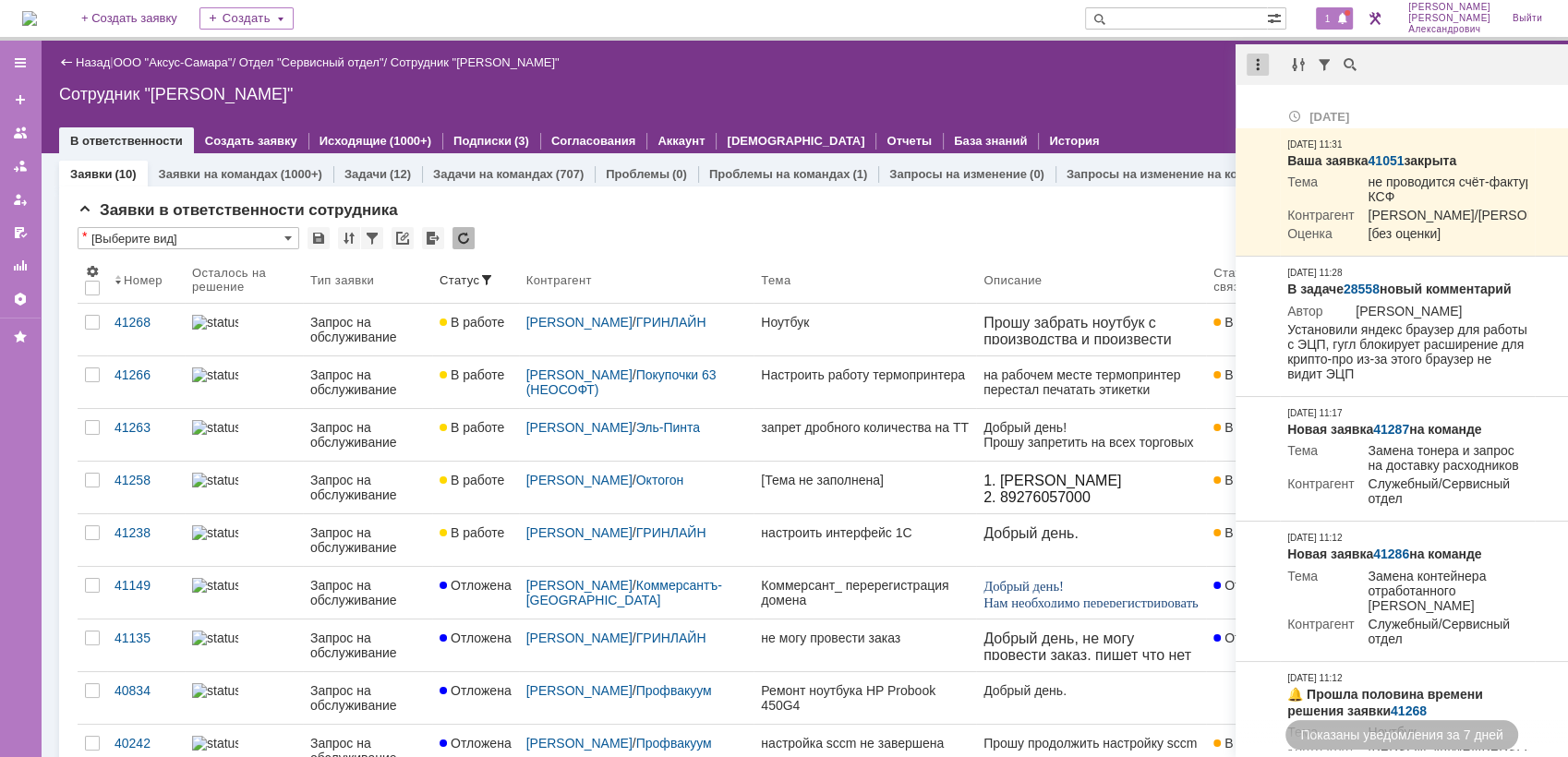
drag, startPoint x: 1335, startPoint y: 25, endPoint x: 1256, endPoint y: 59, distance: 86.0
click at [1256, 59] on div at bounding box center [1257, 64] width 22 height 22
click at [1275, 109] on div "Отметить уведомления прочитанными" at bounding box center [1386, 111] width 248 height 13
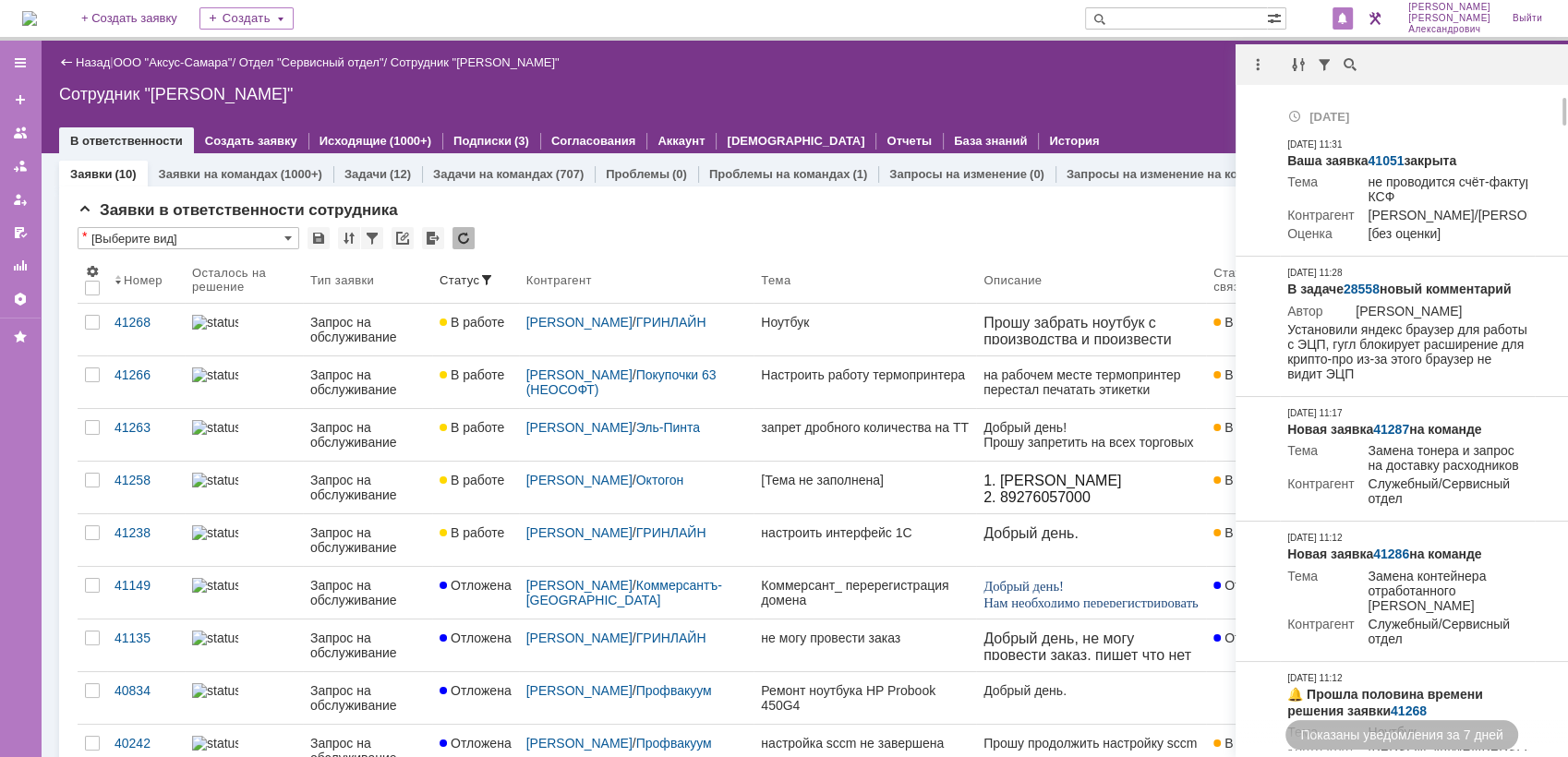
click at [1153, 93] on div "Сотрудник "[PERSON_NAME]"" at bounding box center [804, 94] width 1491 height 18
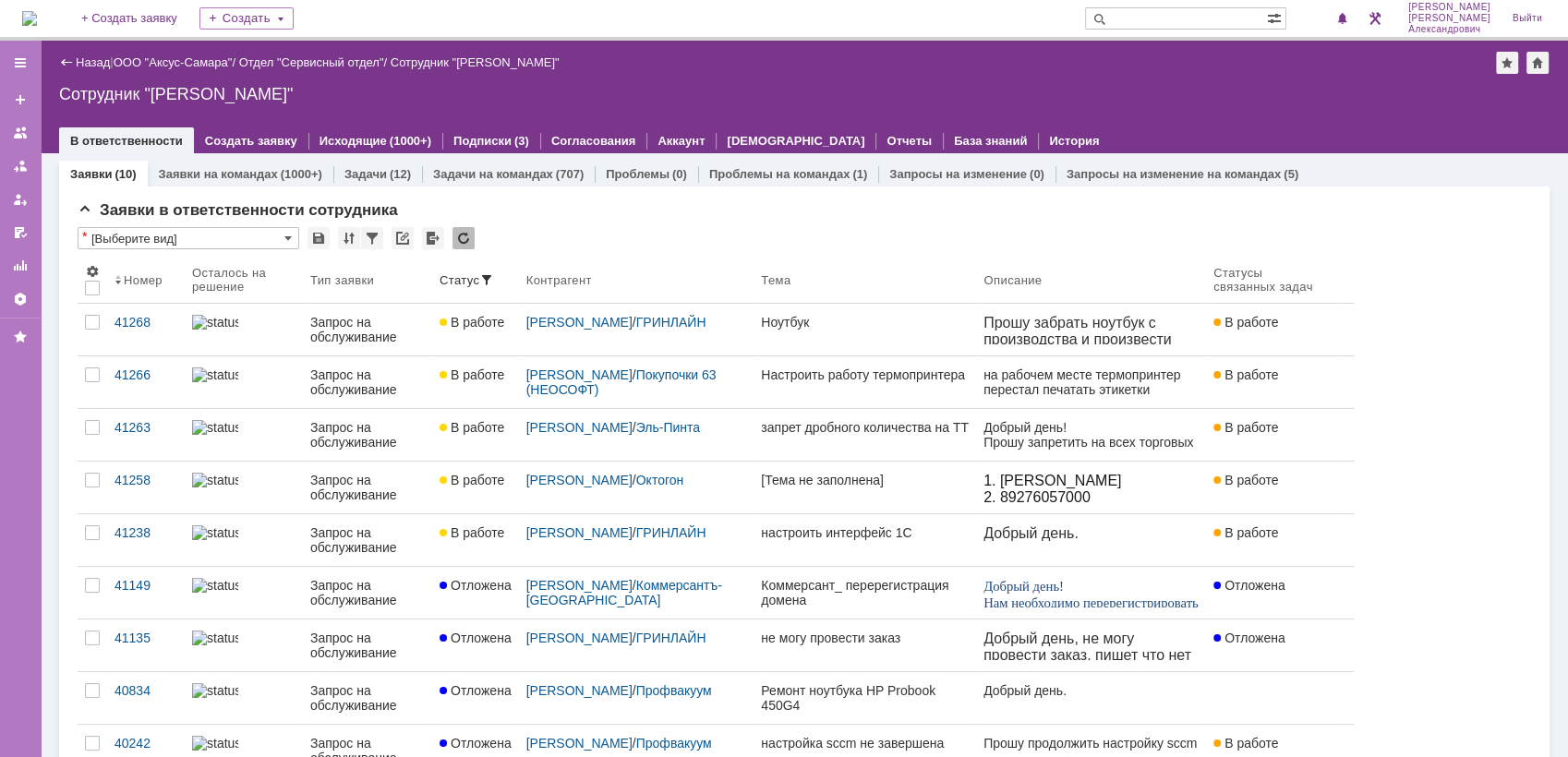
click at [37, 11] on img at bounding box center [29, 17] width 15 height 15
click at [35, 22] on img at bounding box center [29, 17] width 15 height 15
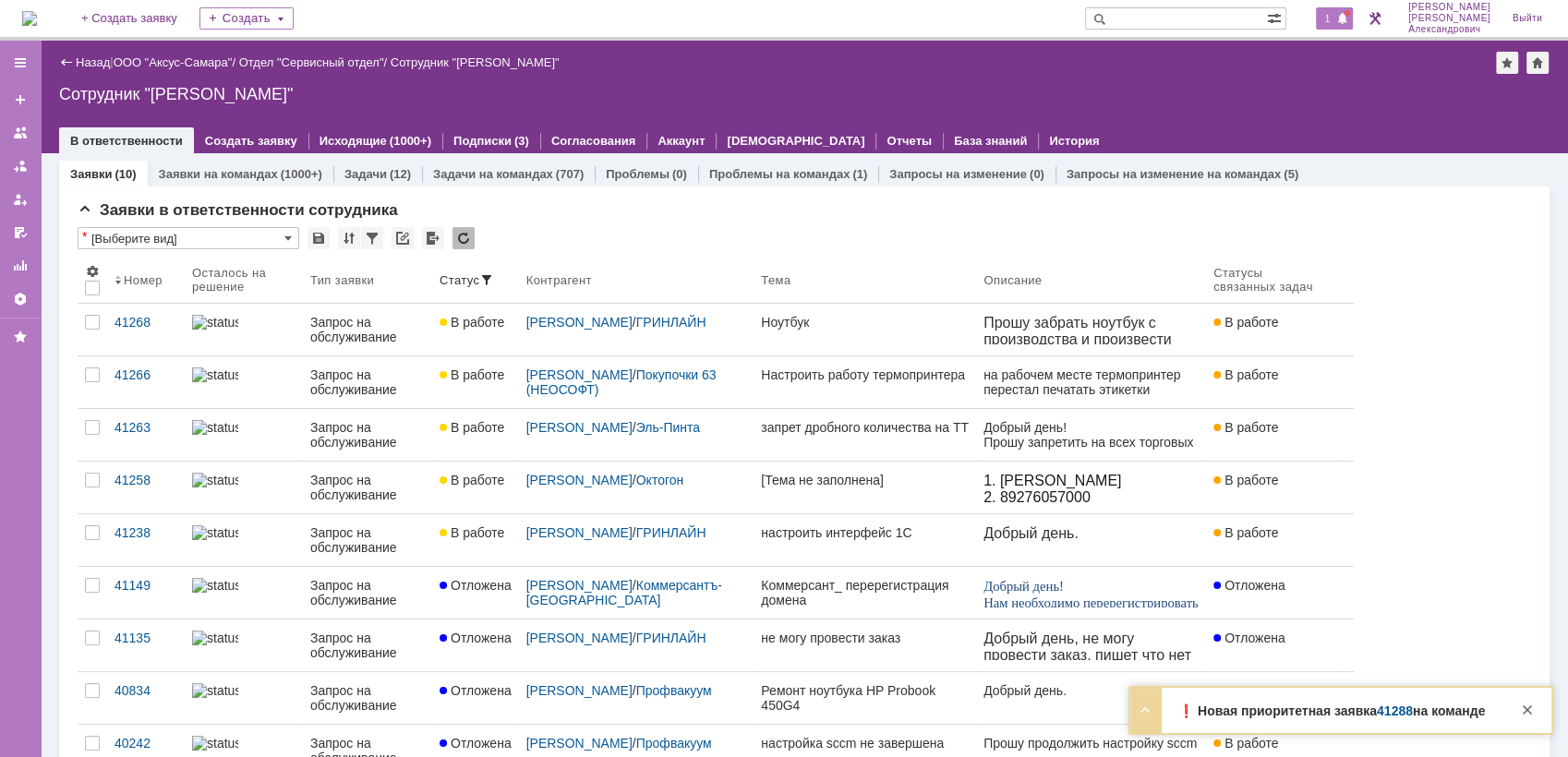
click at [1342, 12] on div "1" at bounding box center [1335, 18] width 38 height 22
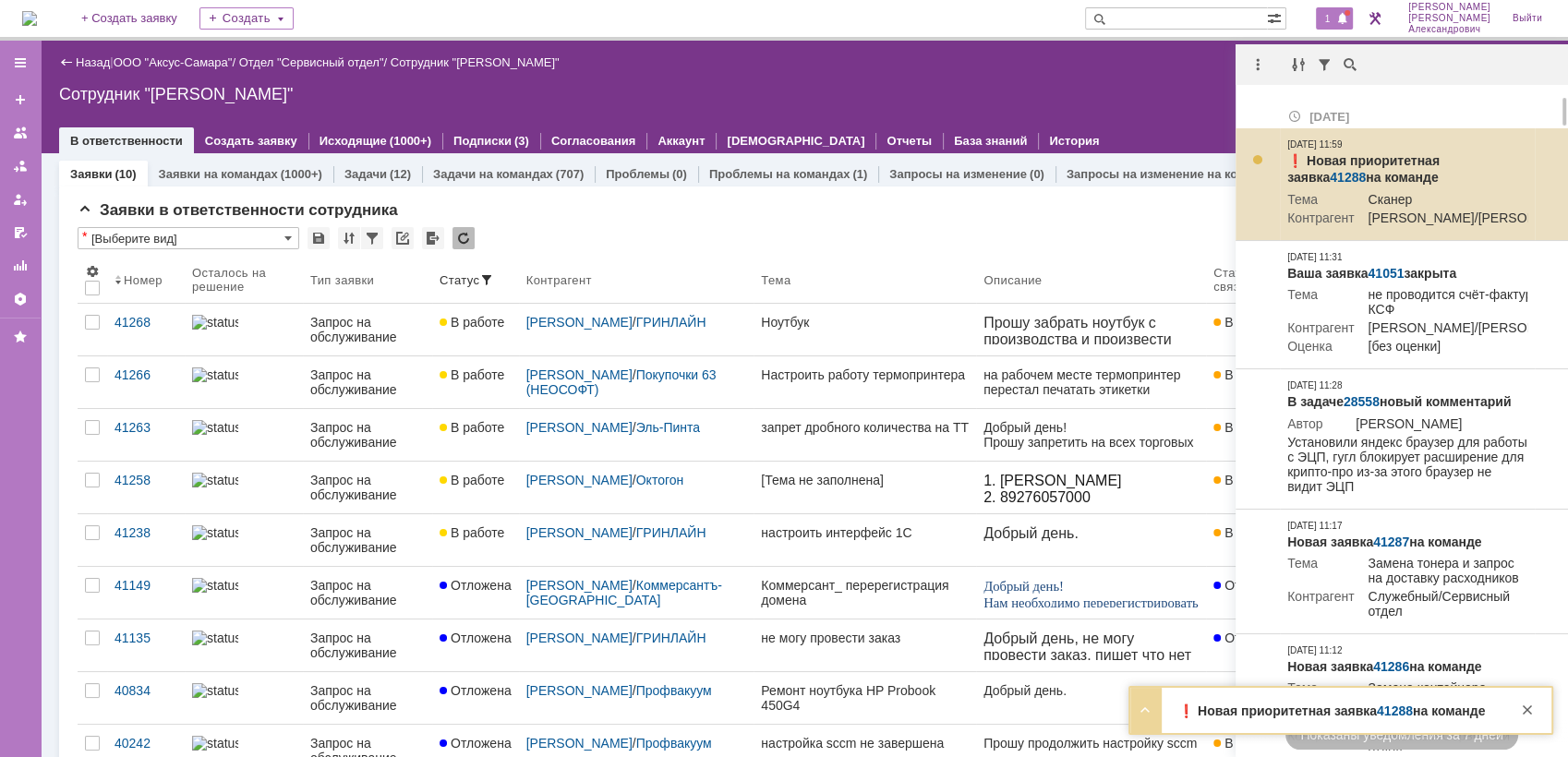
click at [1366, 169] on link "41288" at bounding box center [1347, 176] width 36 height 15
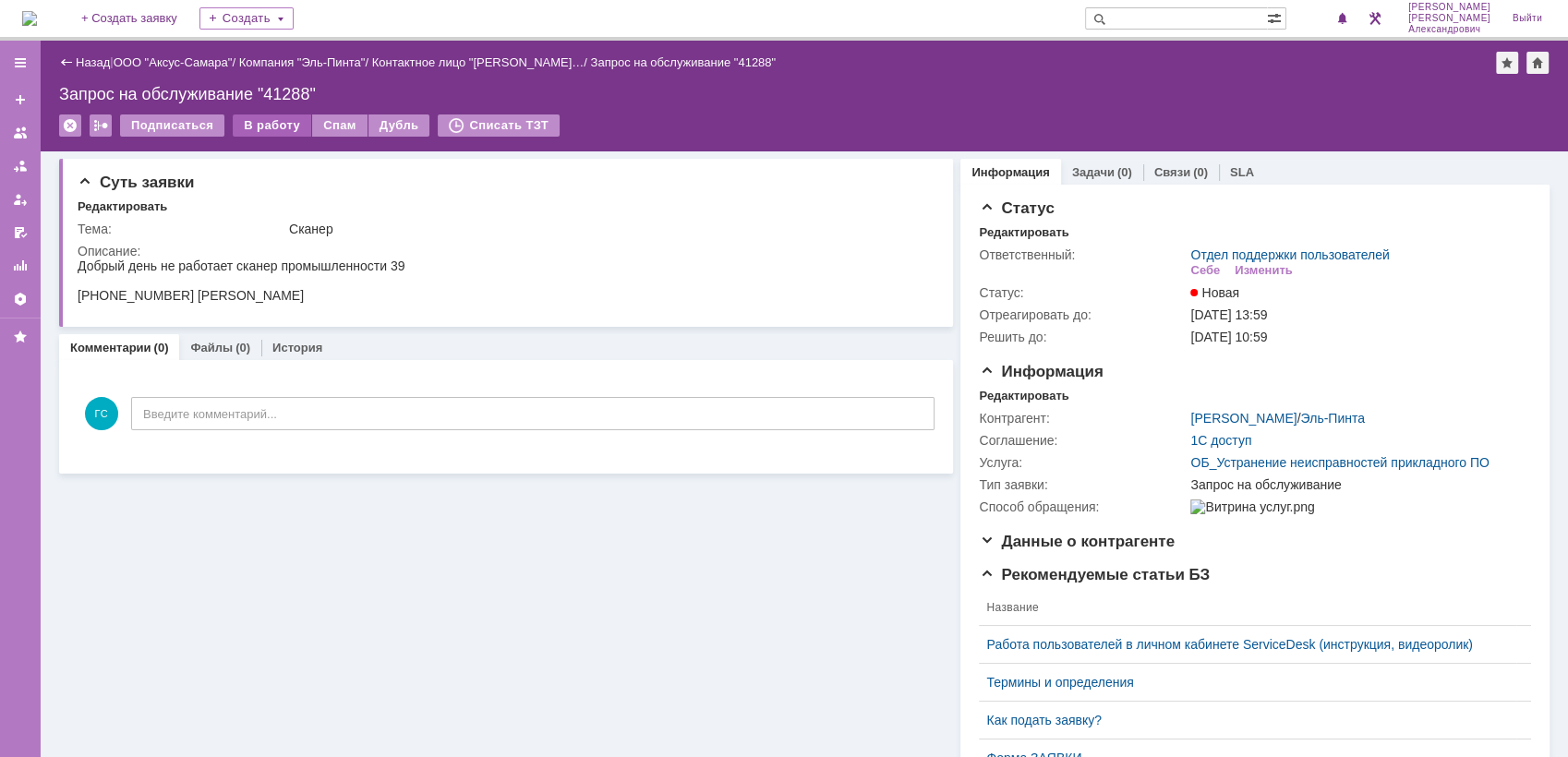
click at [249, 122] on div "В работу" at bounding box center [271, 125] width 78 height 22
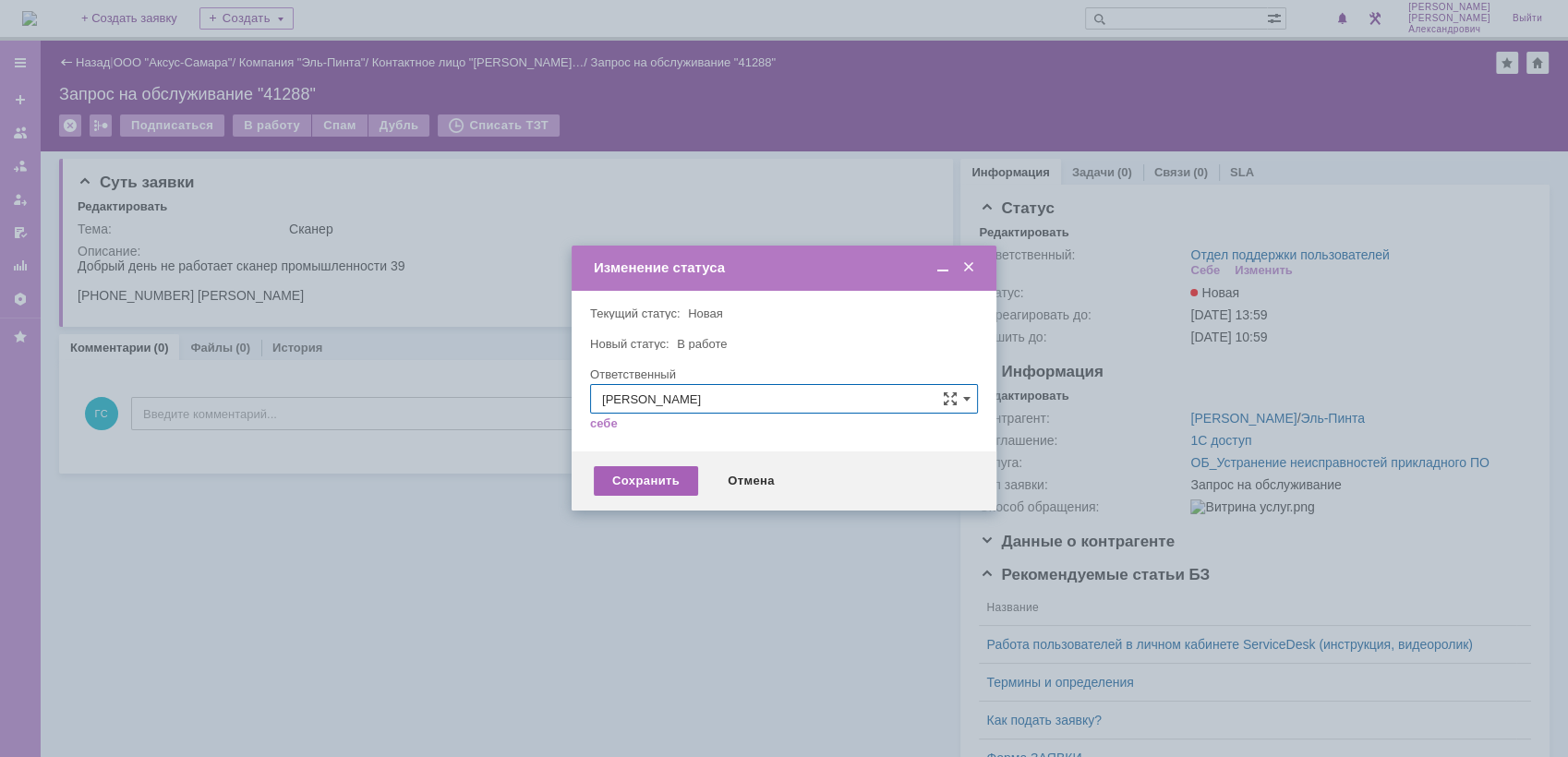
click at [672, 468] on div "Сохранить" at bounding box center [646, 481] width 105 height 30
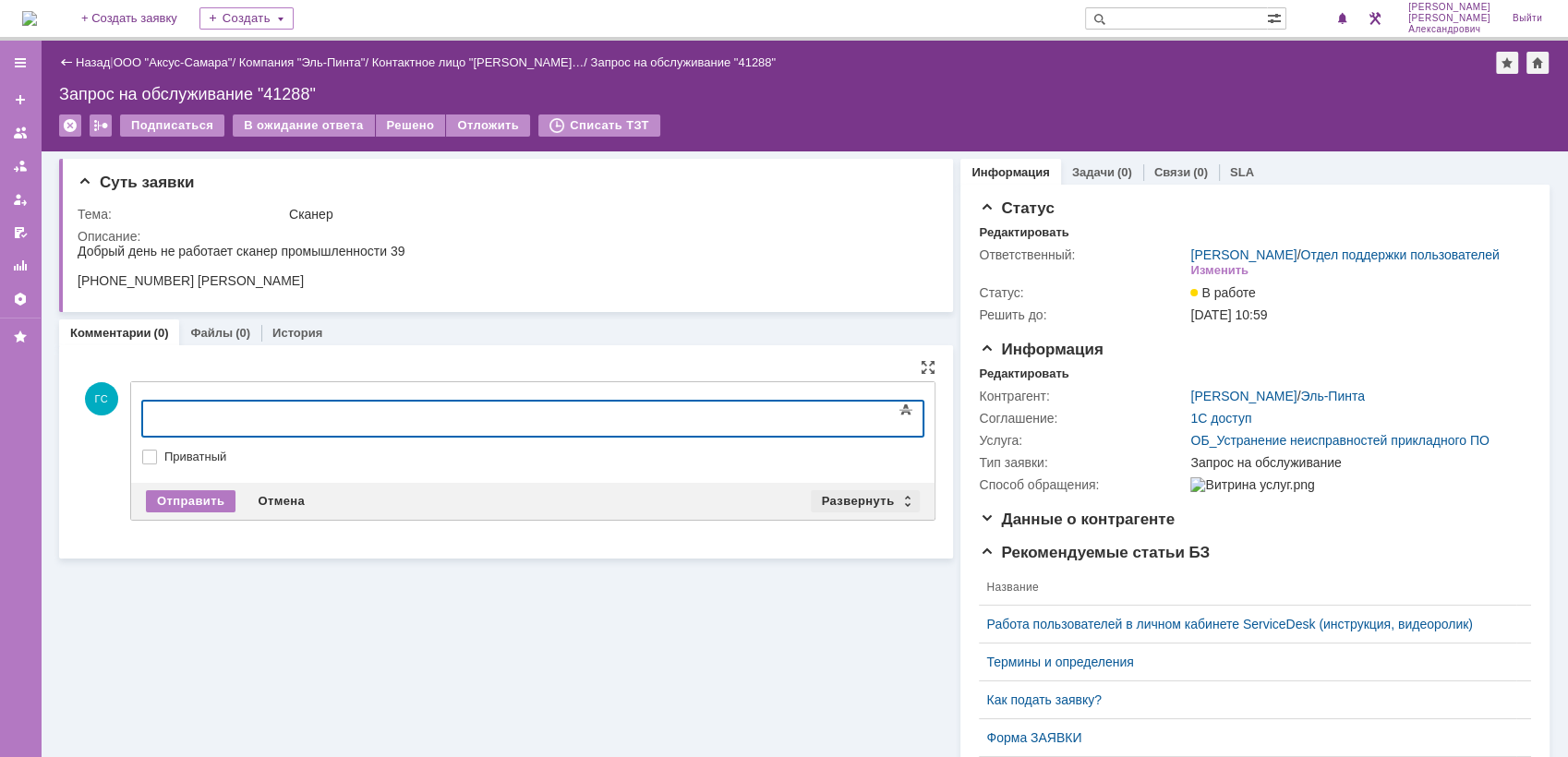
click at [825, 499] on div "Развернуть" at bounding box center [865, 500] width 109 height 22
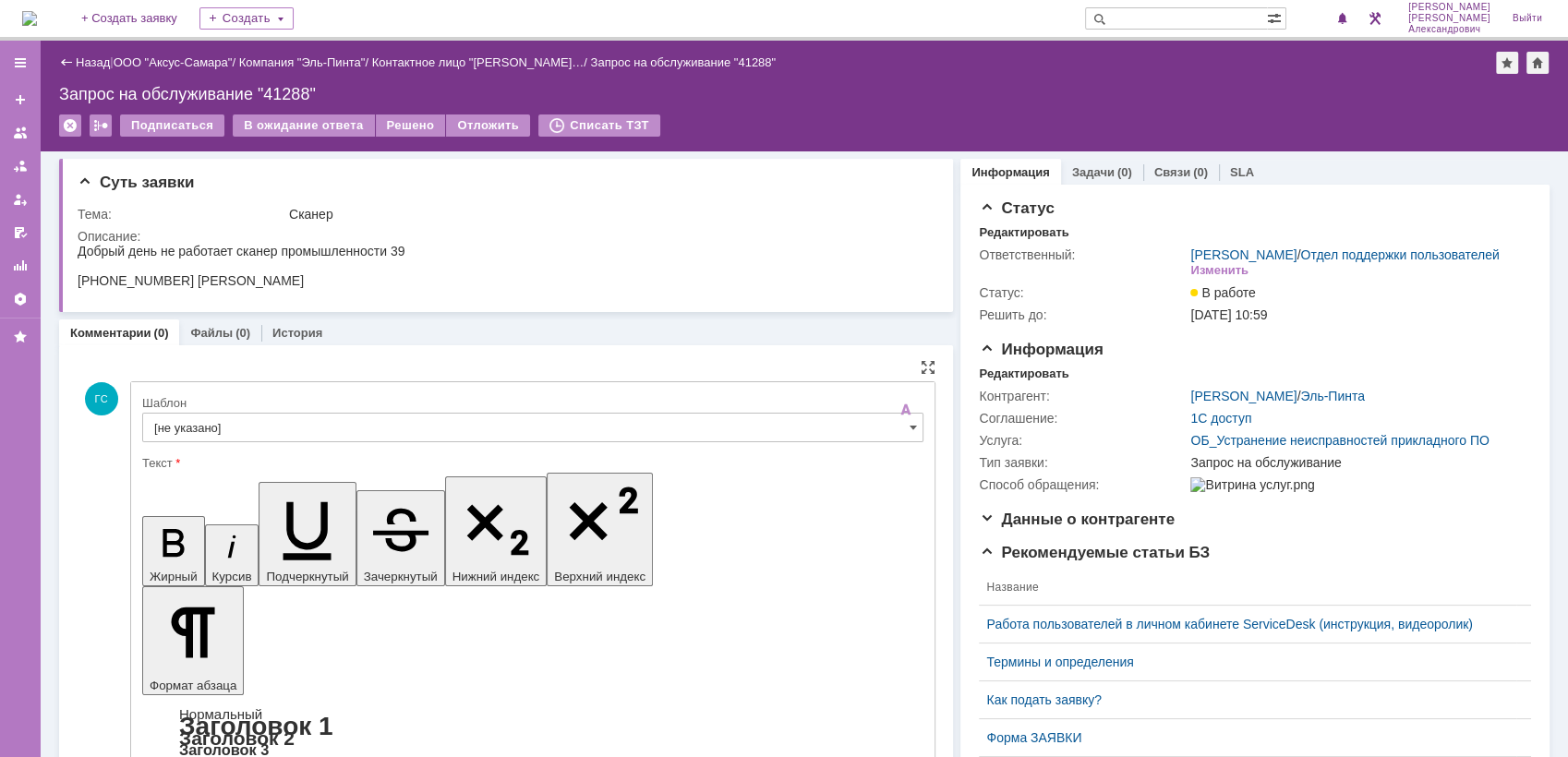
click at [399, 433] on input "[не указано]" at bounding box center [533, 427] width 782 height 30
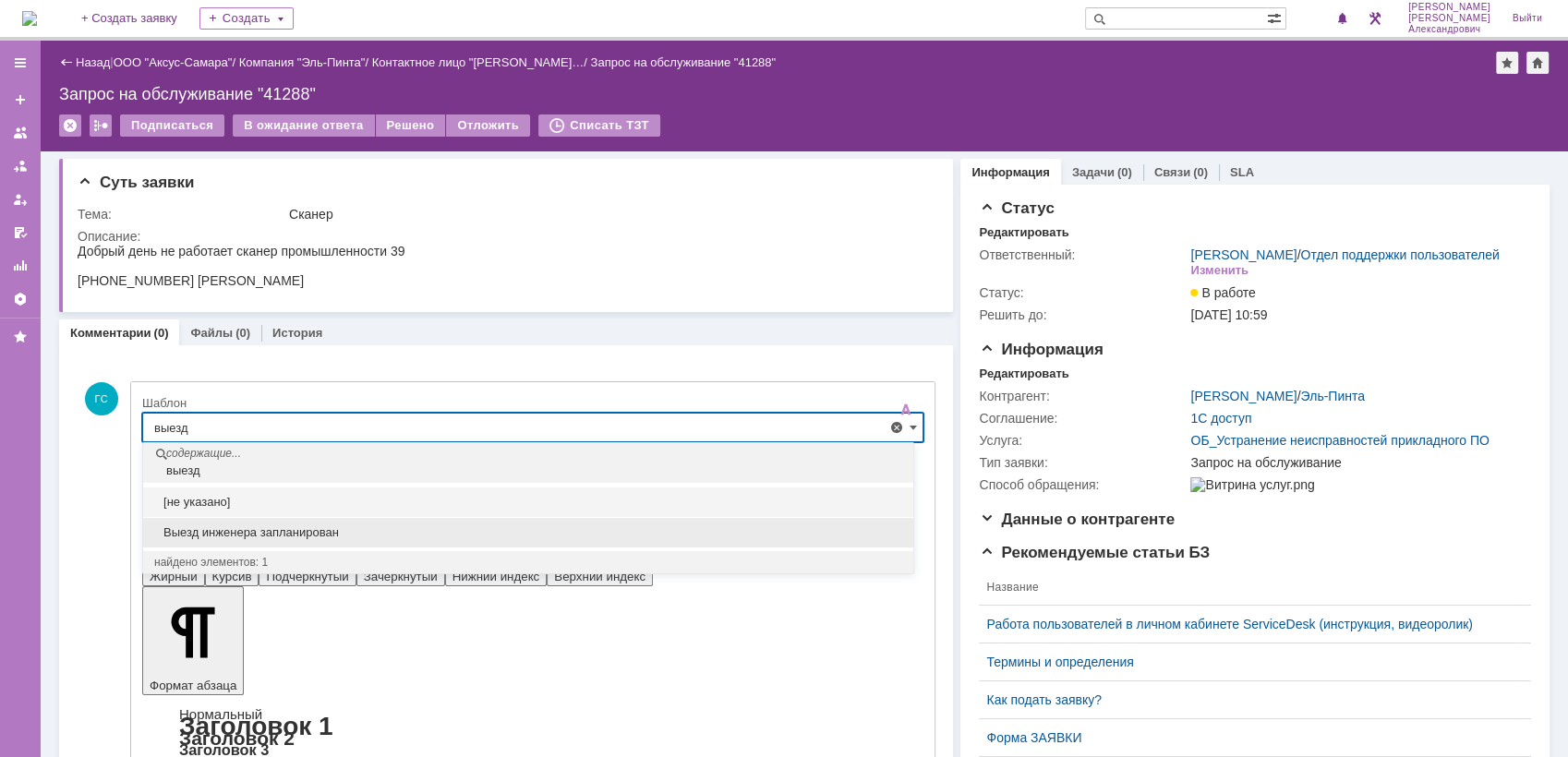
click at [290, 531] on span "Выезд инженера запланирован" at bounding box center [528, 532] width 748 height 15
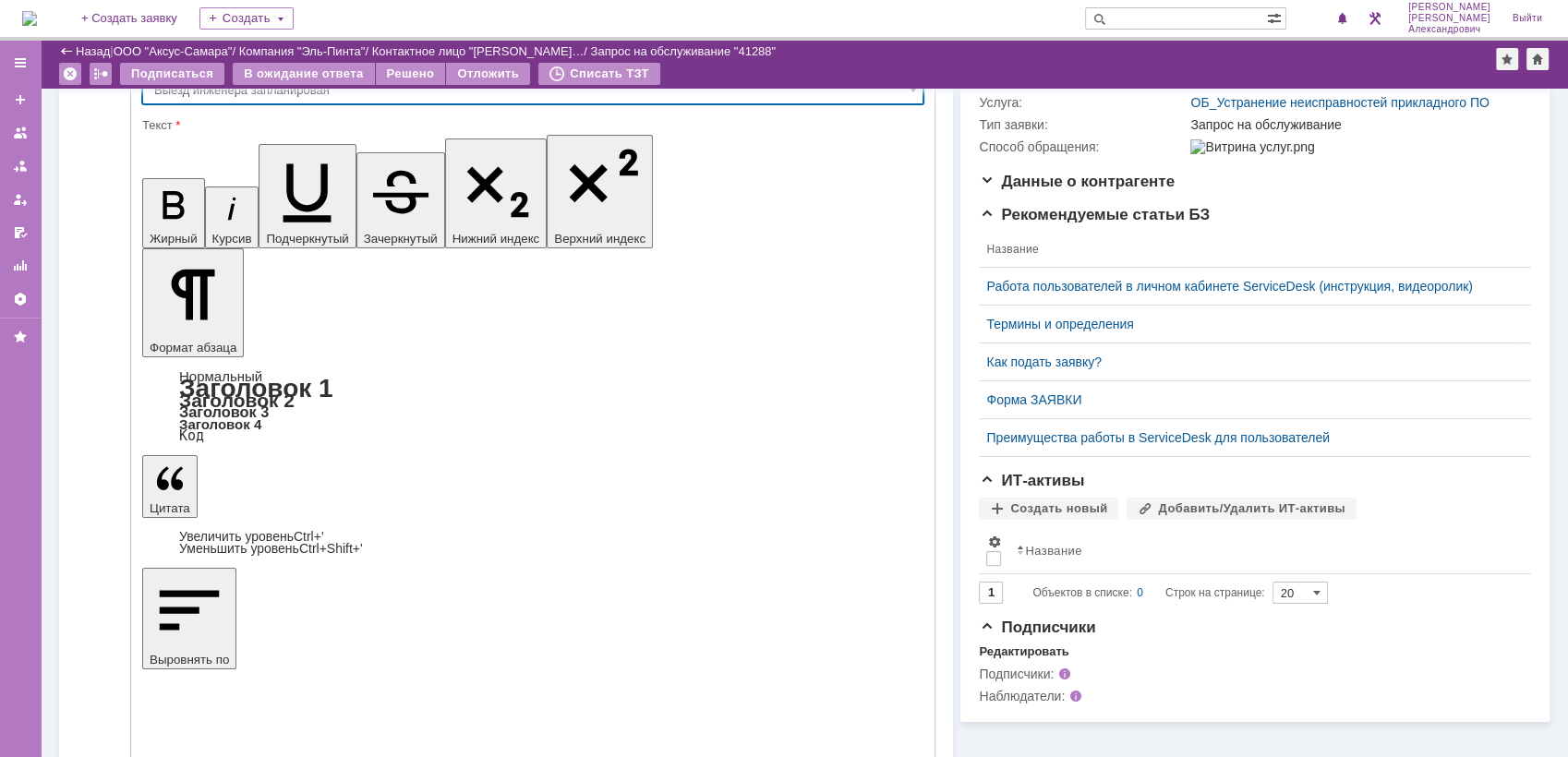
type input "Выезд инженера запланирован"
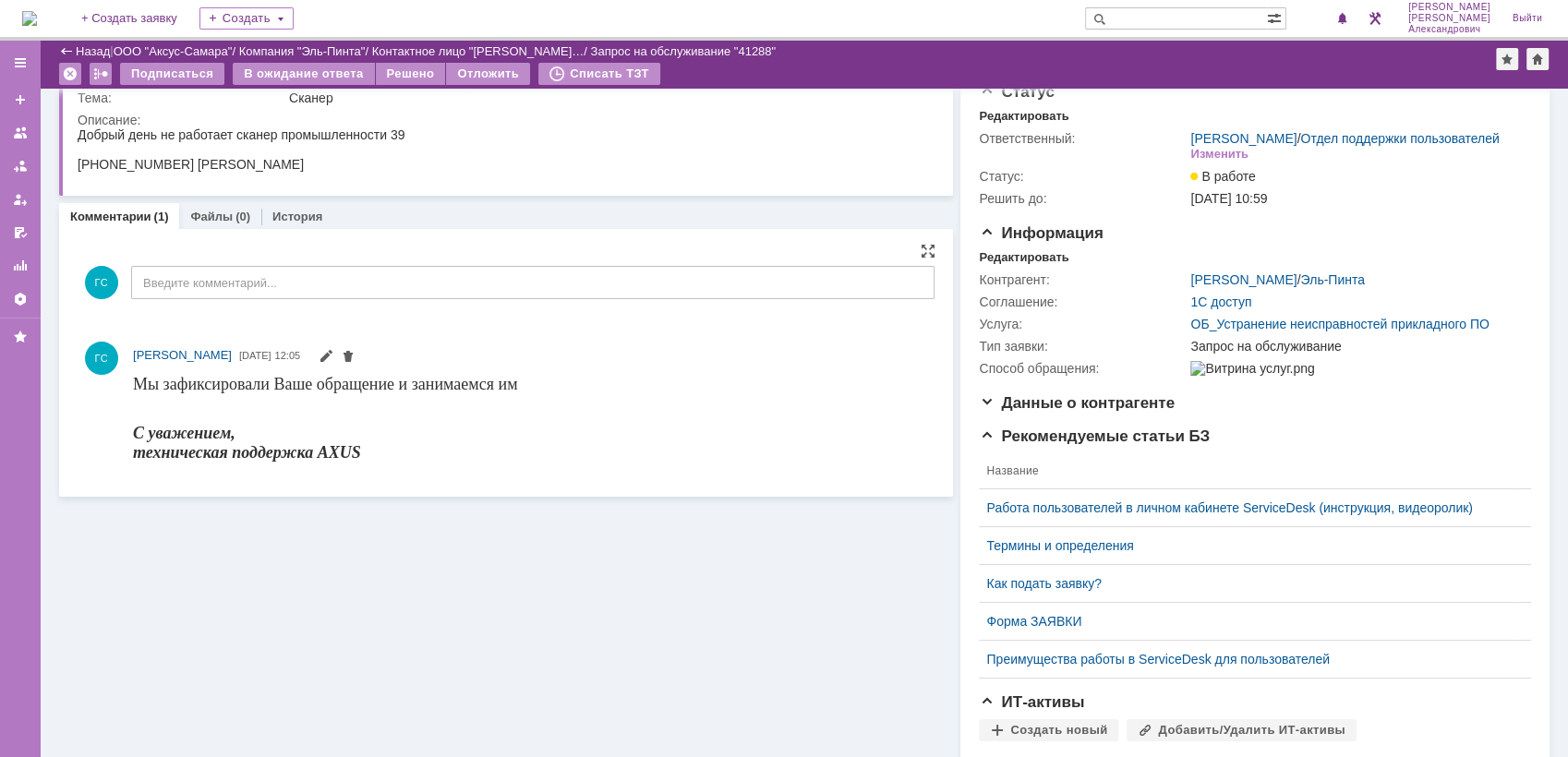
scroll to position [0, 0]
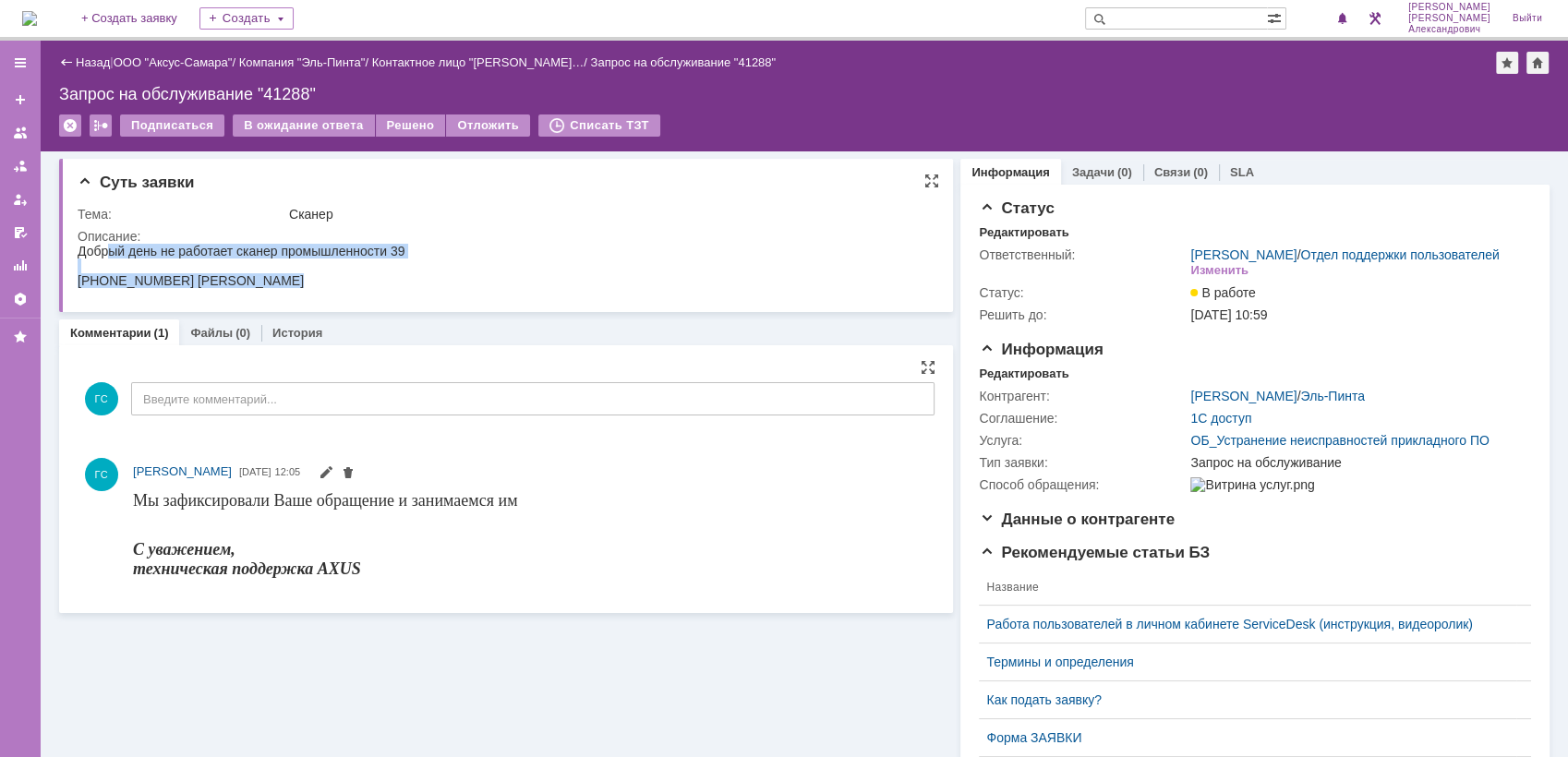
drag, startPoint x: 78, startPoint y: 248, endPoint x: 264, endPoint y: 287, distance: 190.0
click at [264, 287] on body "Добрый день не работает сканер промышленности 39 [PHONE_NUMBER] [PERSON_NAME]" at bounding box center [241, 266] width 327 height 45
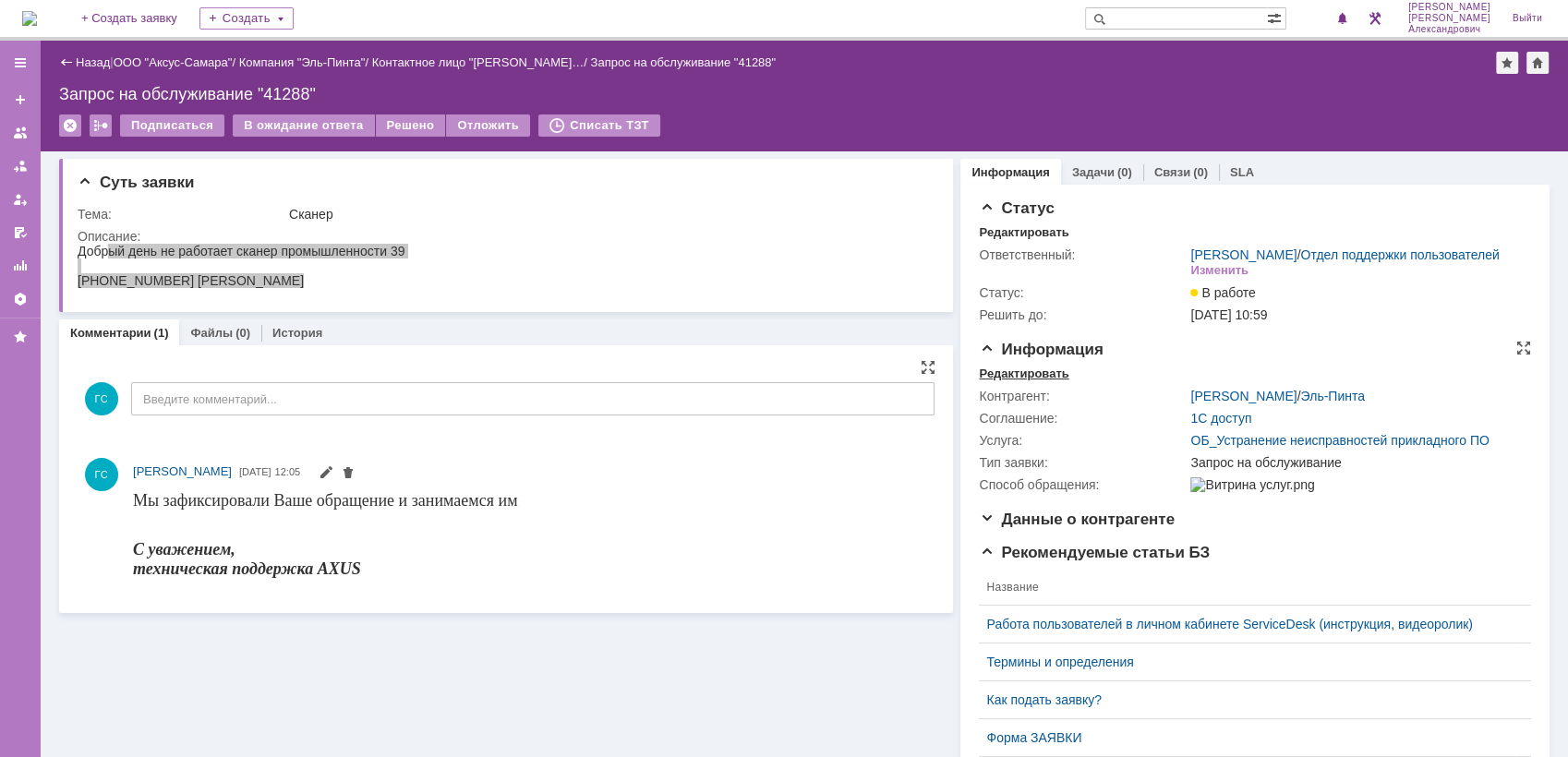
click at [1040, 381] on div "Редактировать" at bounding box center [1024, 374] width 89 height 15
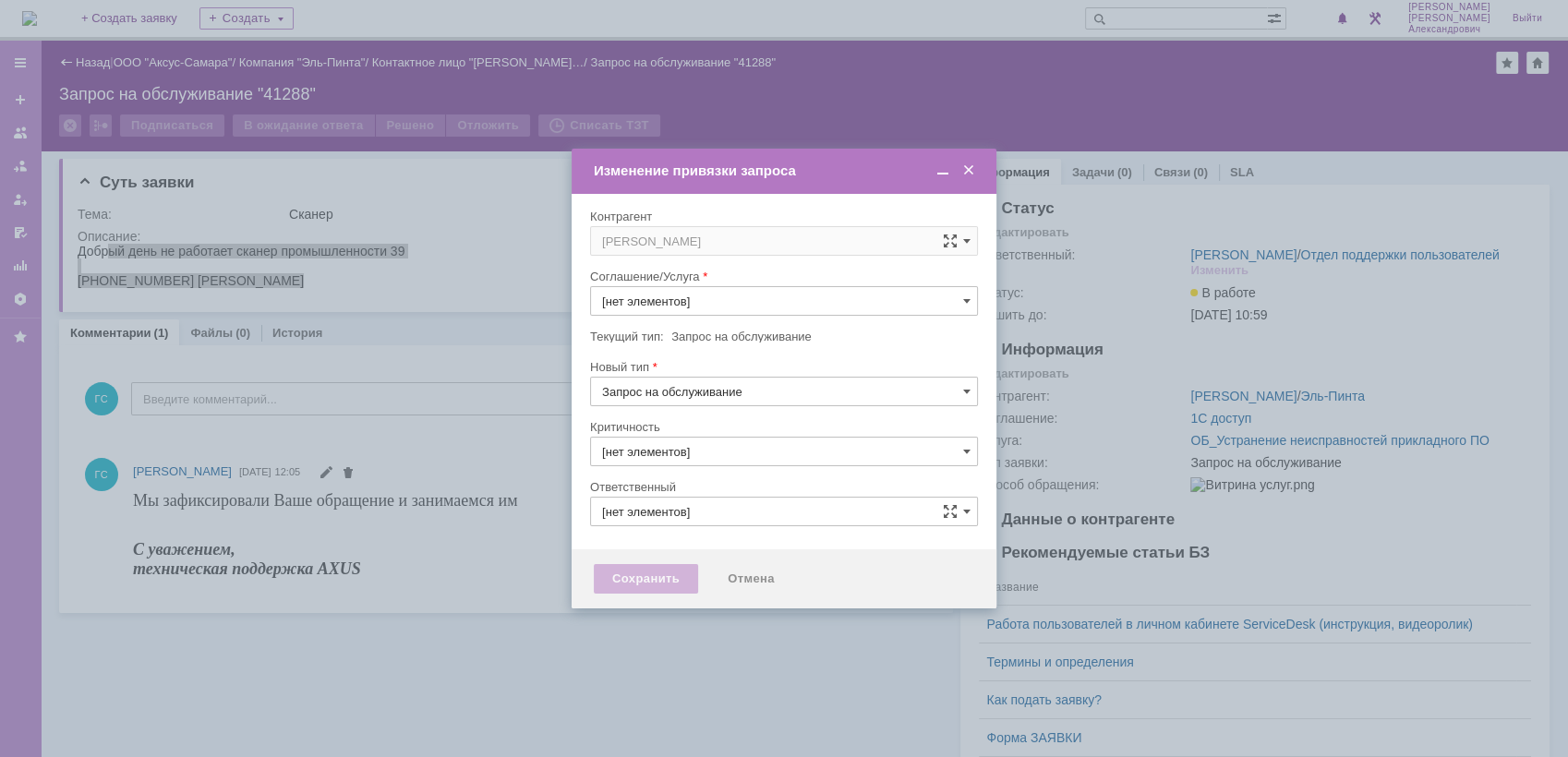
type input "ОБ_Устранение неисправностей прикладного ПО"
type input "[PERSON_NAME]"
type input "3. Низкая"
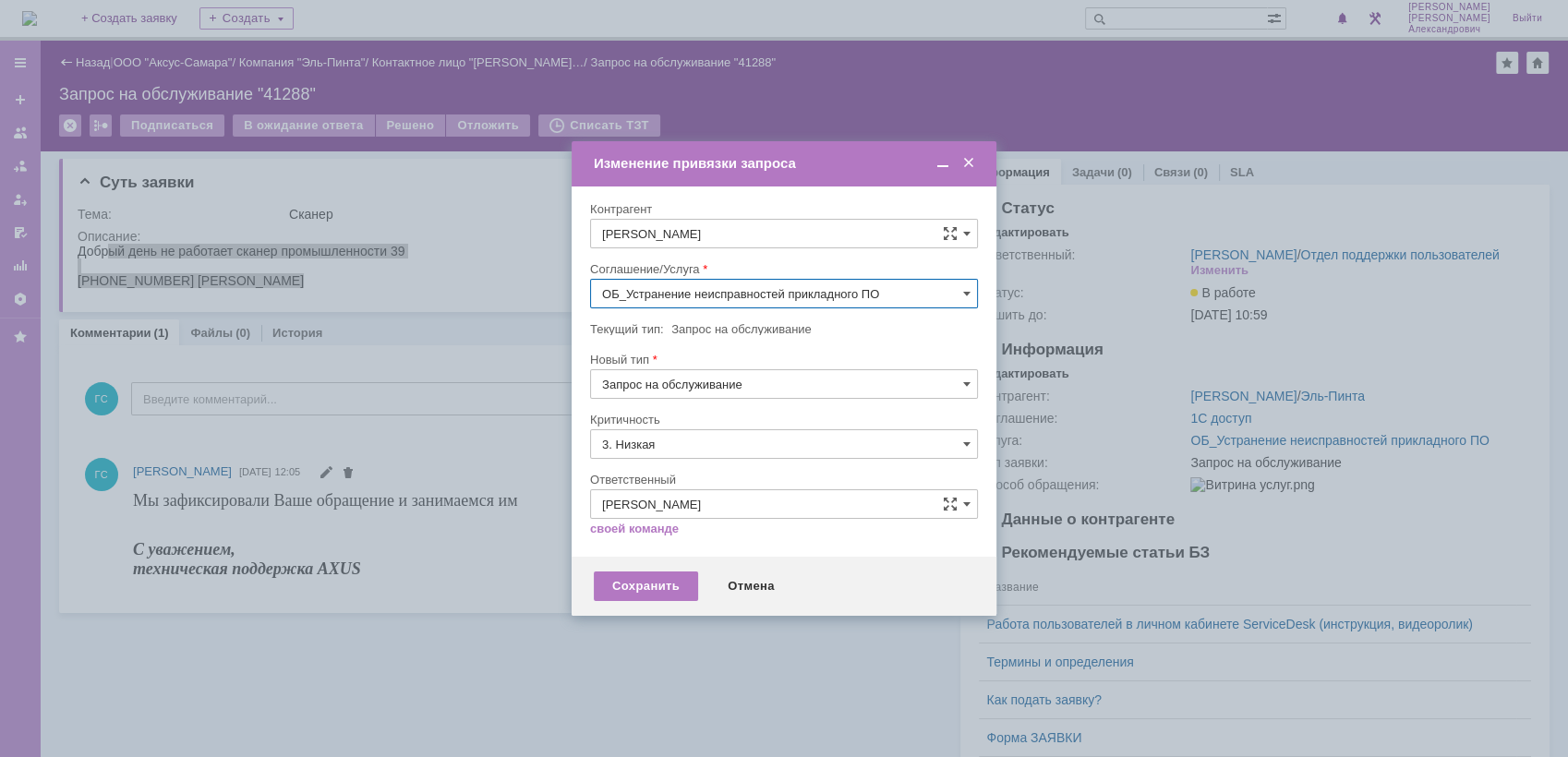
click at [732, 294] on input "ОБ_Устранение неисправностей прикладного ПО" at bounding box center [784, 293] width 387 height 30
click at [726, 513] on span "АРМ_Настройка" at bounding box center [784, 516] width 364 height 15
type input "АРМ_Настройка"
click at [713, 442] on input "3. Низкая" at bounding box center [784, 443] width 387 height 30
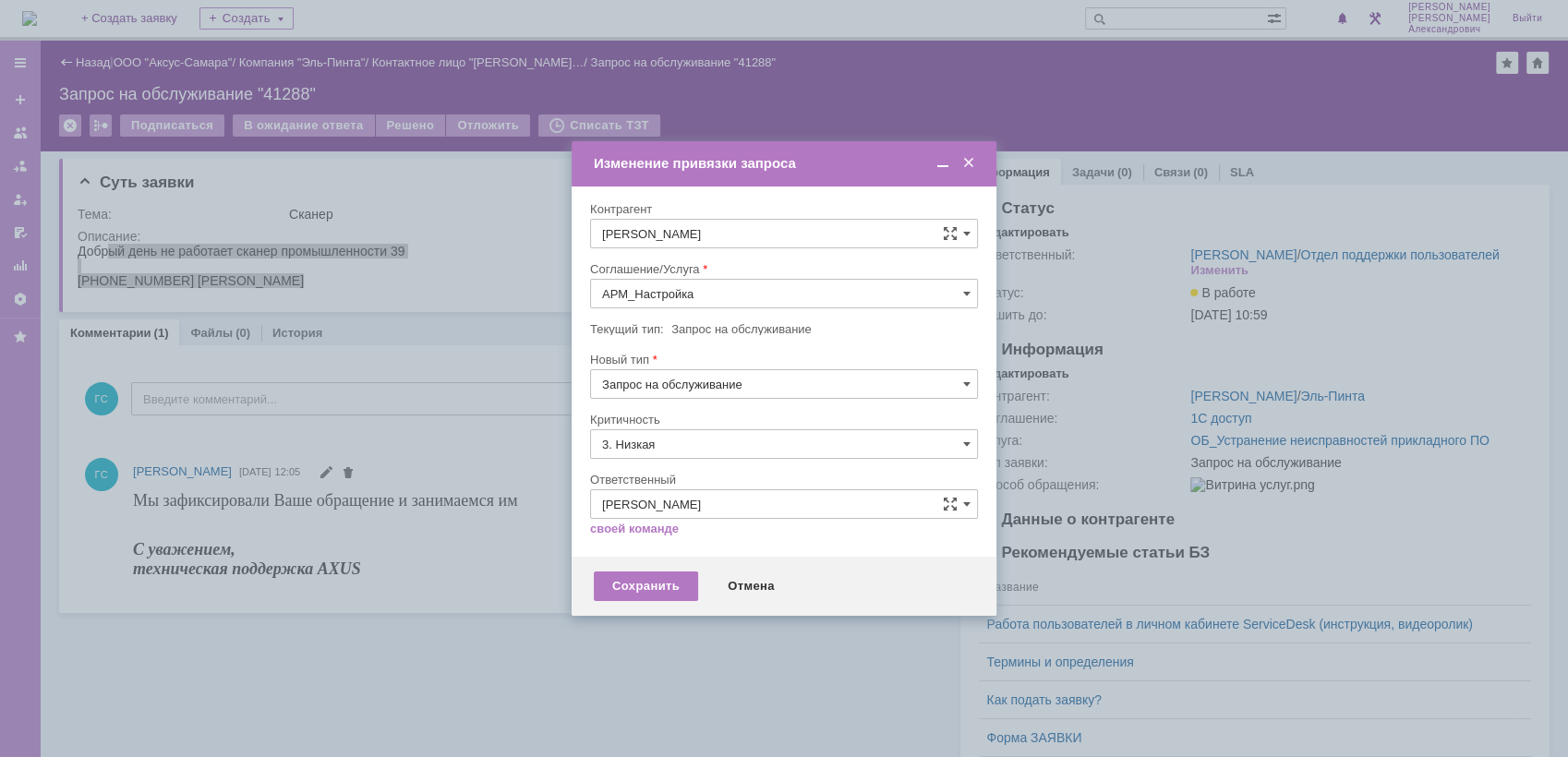
click at [695, 481] on span "[не указано]" at bounding box center [784, 477] width 364 height 15
click at [630, 585] on div "Сохранить" at bounding box center [646, 586] width 105 height 30
type input "[не указано]"
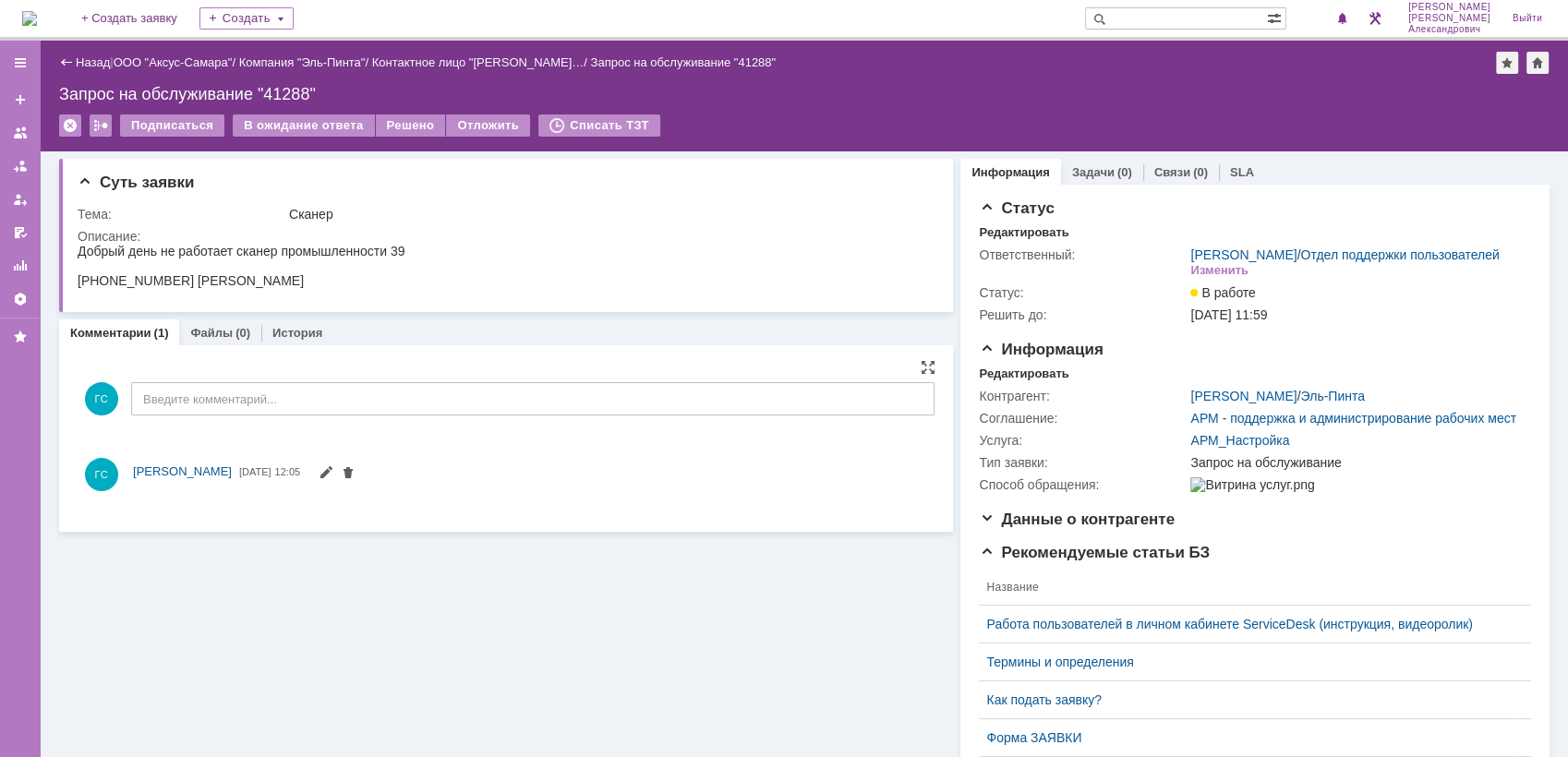
scroll to position [0, 0]
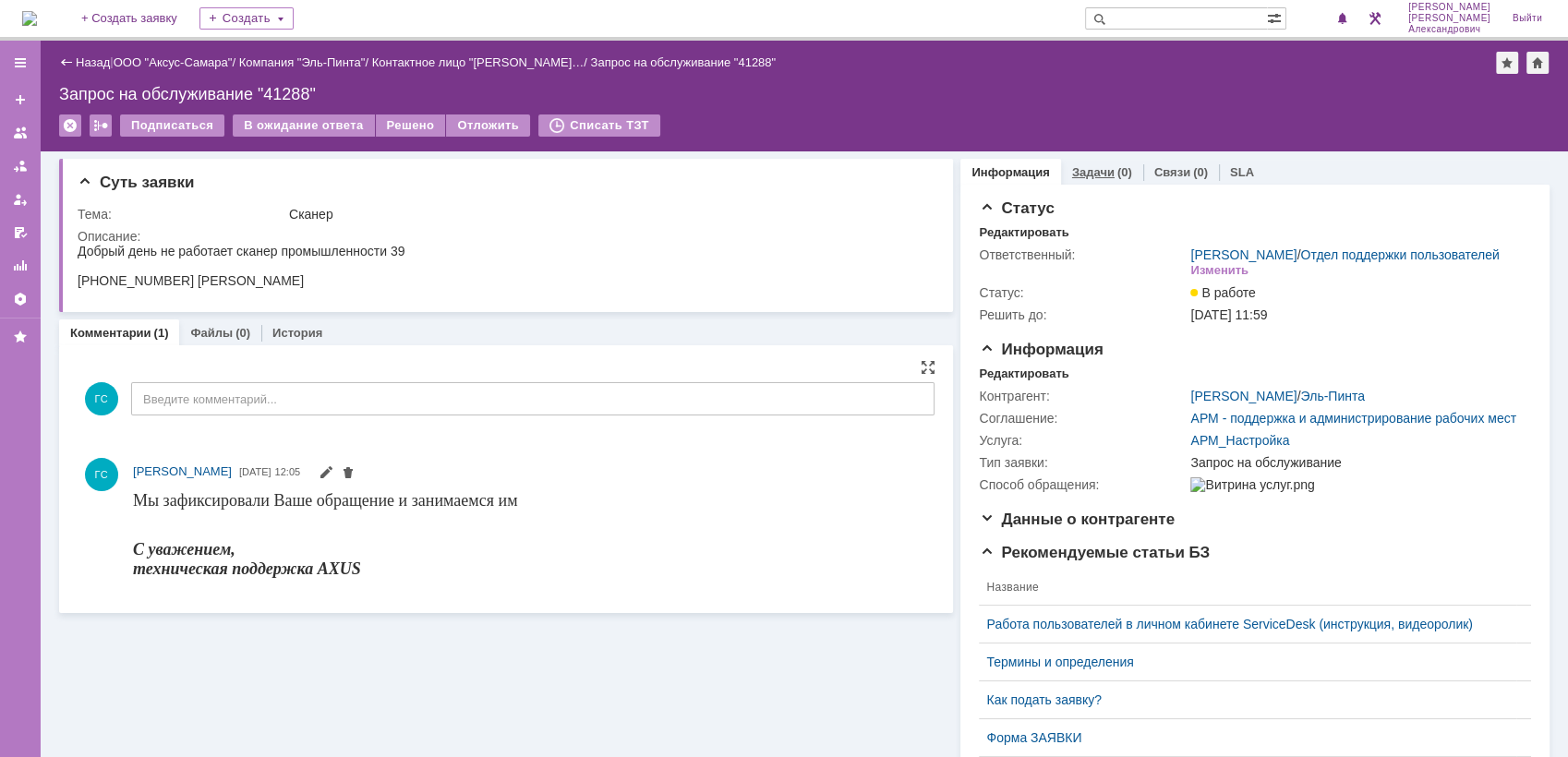
click at [1084, 166] on link "Задачи" at bounding box center [1093, 172] width 43 height 14
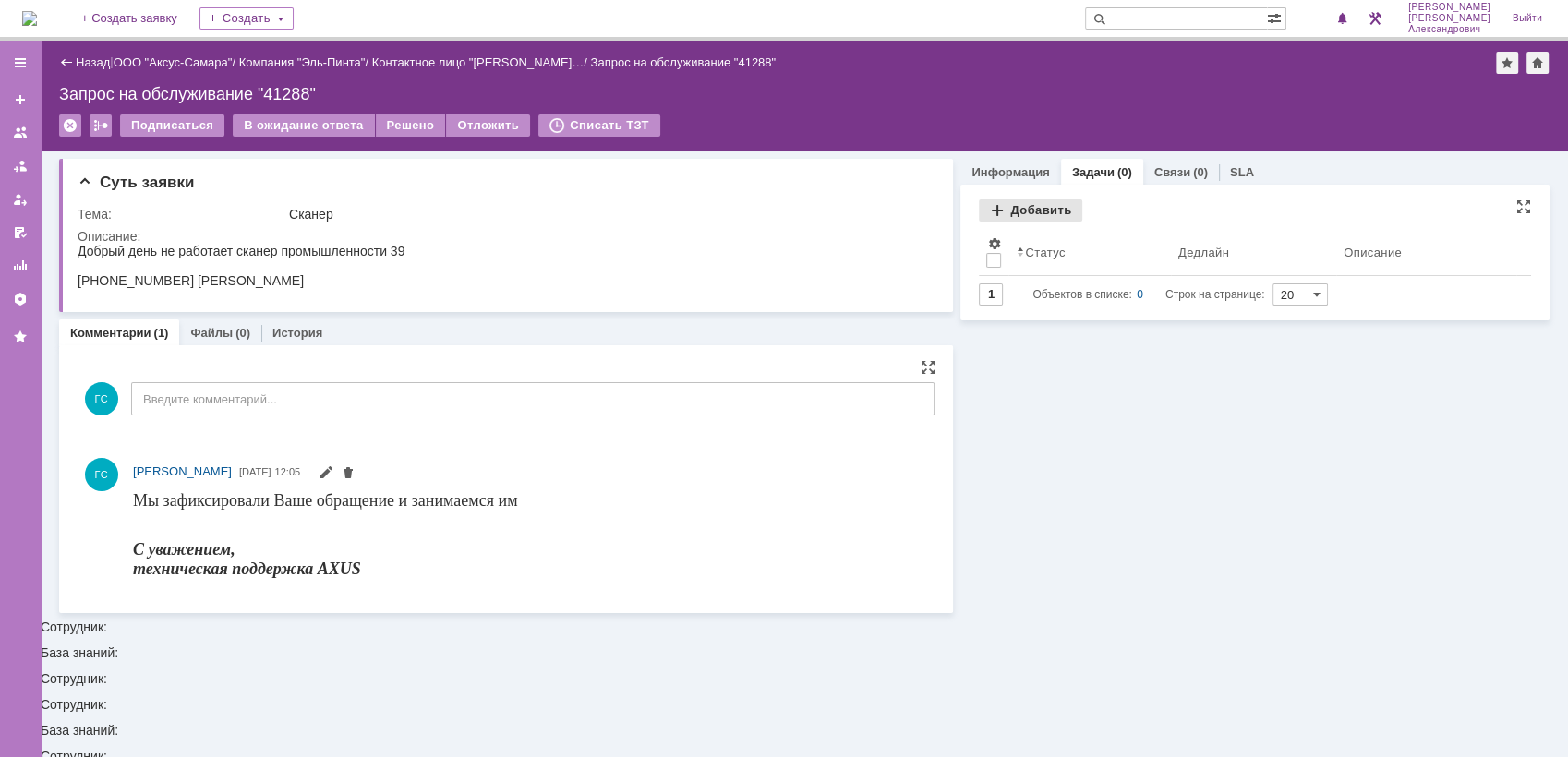
click at [1026, 203] on div "Добавить" at bounding box center [1030, 210] width 104 height 22
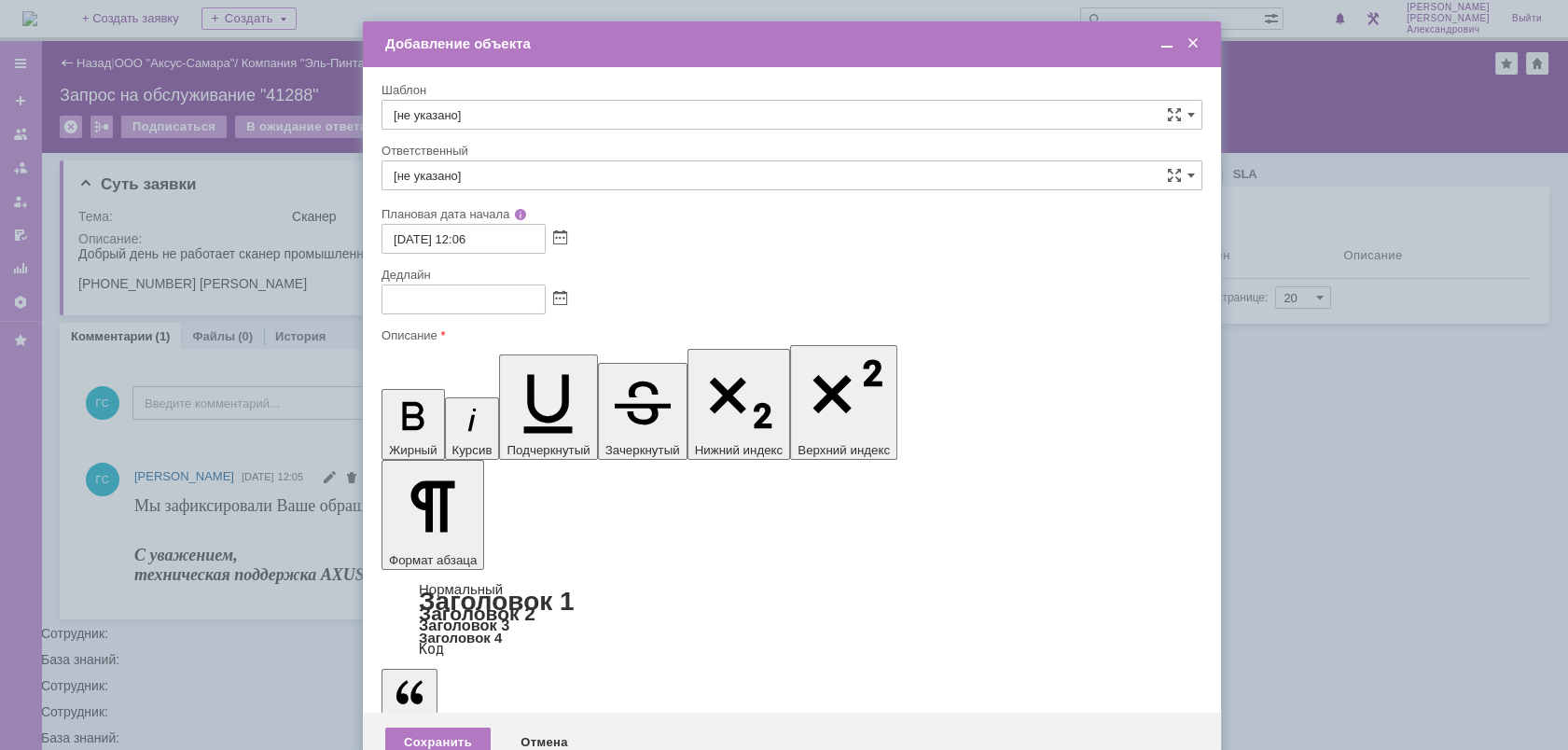
drag, startPoint x: 826, startPoint y: 5368, endPoint x: 733, endPoint y: 5461, distance: 131.5
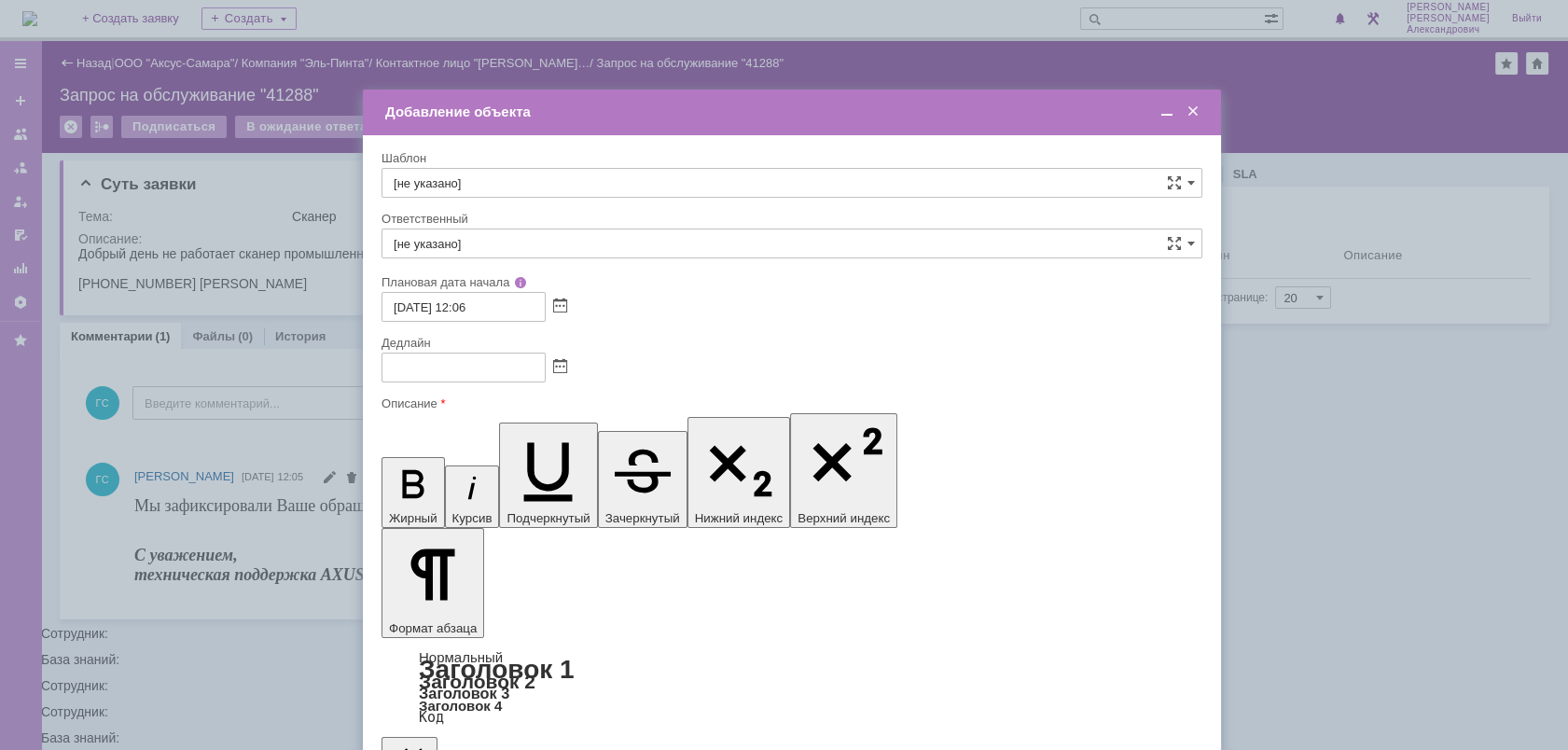
click at [1169, 112] on span at bounding box center [1166, 111] width 19 height 17
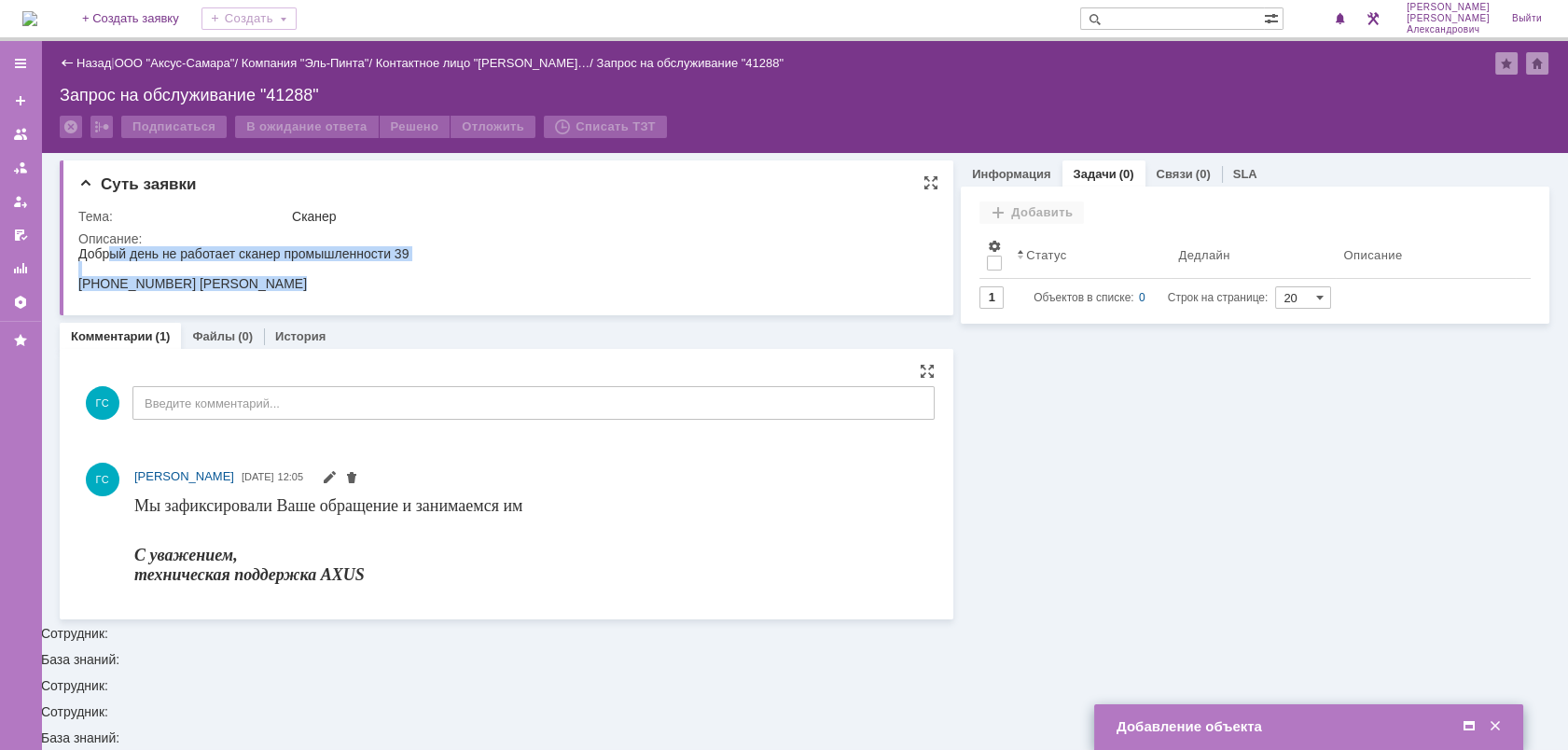
drag, startPoint x: 79, startPoint y: 250, endPoint x: 281, endPoint y: 313, distance: 211.6
click at [281, 291] on html "Добрый день не работает сканер промышленности 39 [PHONE_NUMBER] [PERSON_NAME]" at bounding box center [504, 269] width 851 height 45
copy body "Добрый день не работает сканер промышленности 39 [PHONE_NUMBER] [PERSON_NAME]"
click at [1468, 726] on span at bounding box center [1468, 726] width 19 height 17
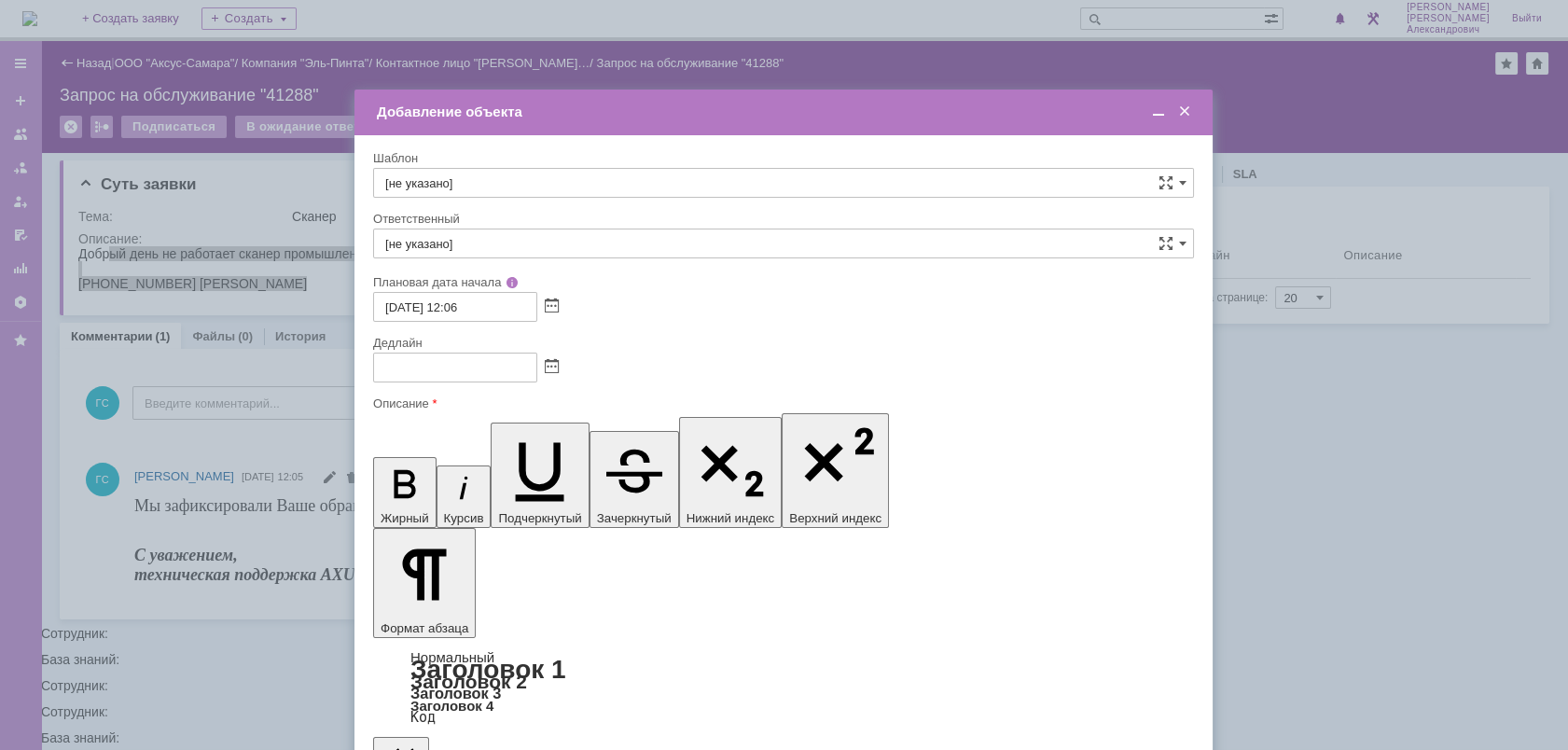
click at [552, 365] on span at bounding box center [552, 367] width 14 height 15
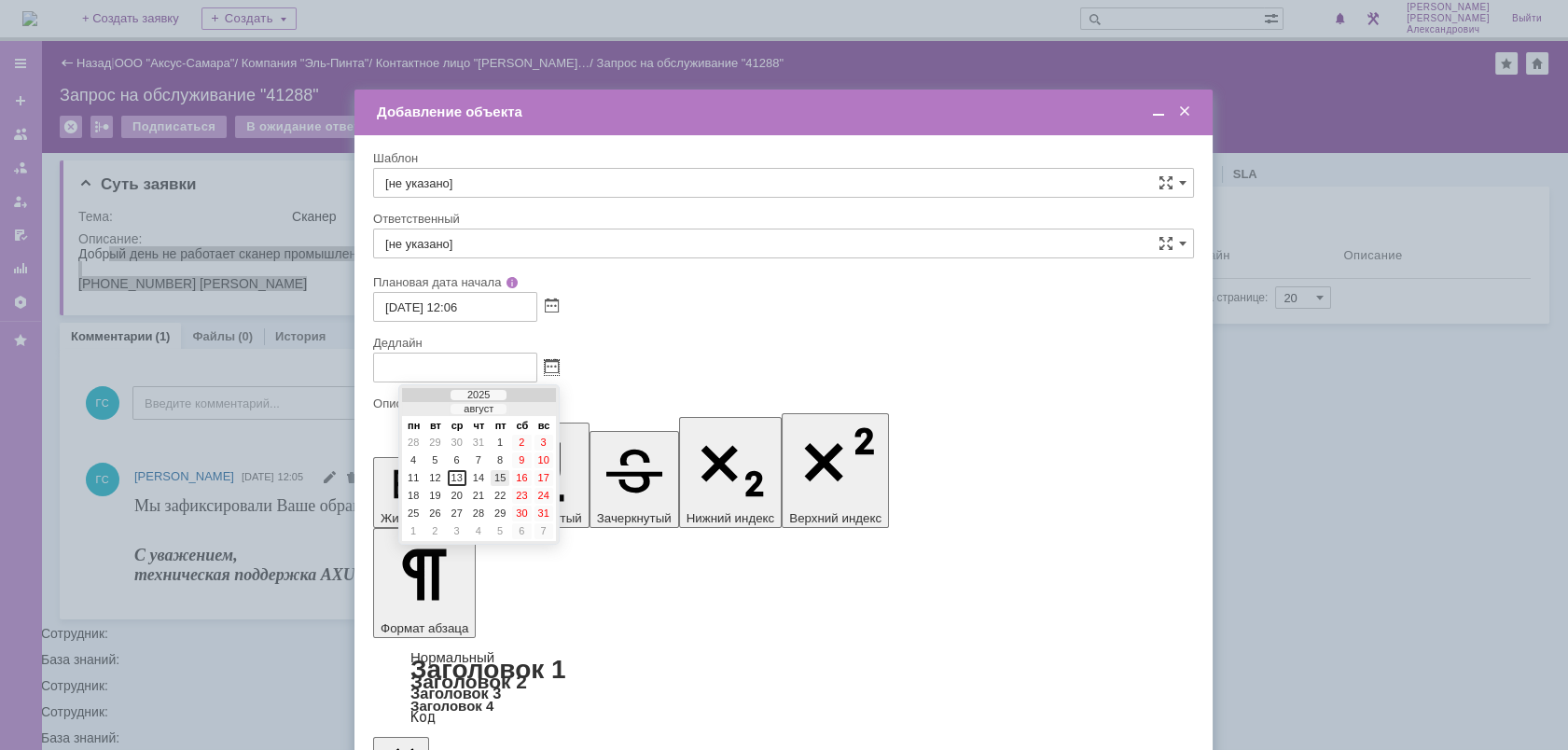
click at [495, 480] on div "15" at bounding box center [500, 478] width 19 height 16
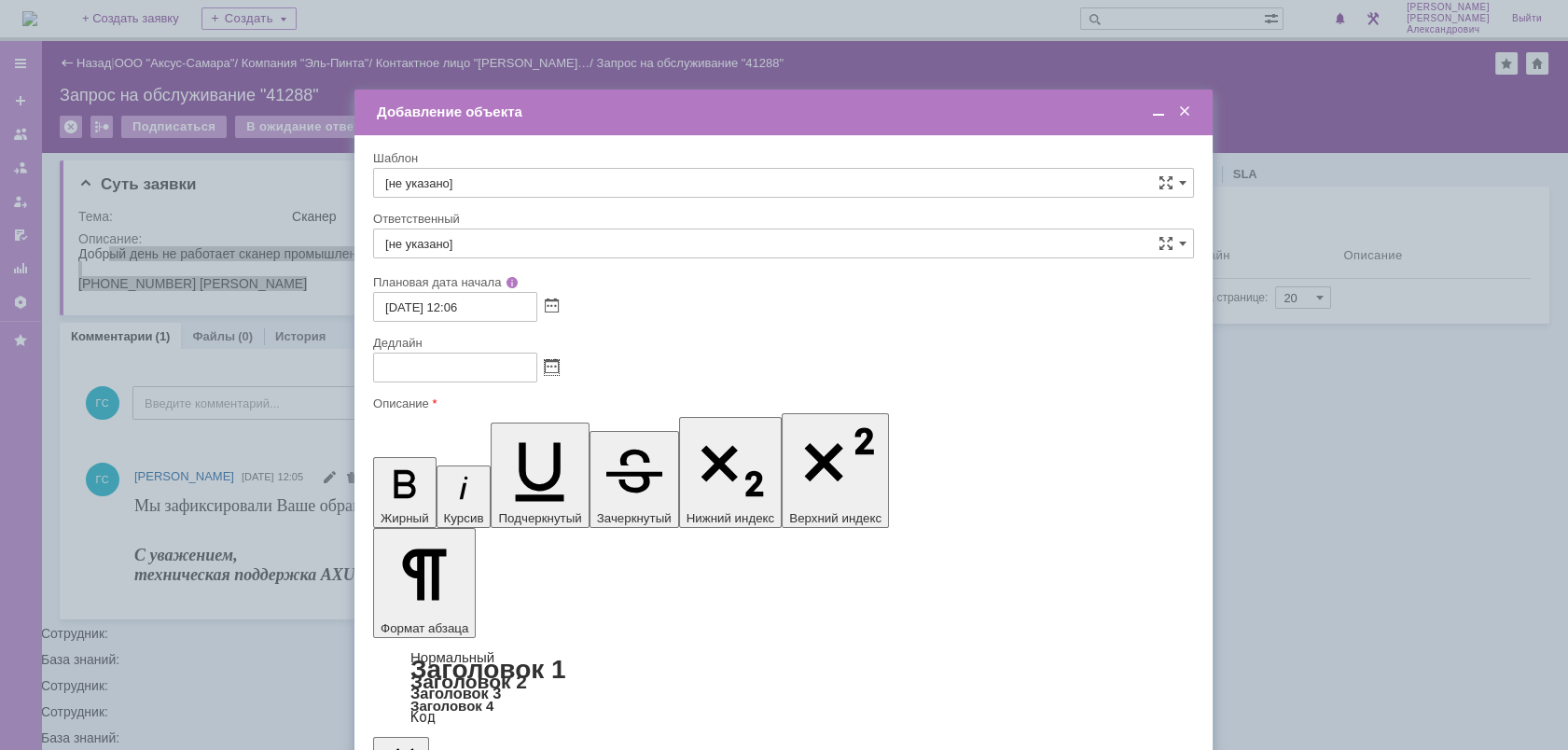
type input "[DATE] 12:07"
click at [498, 240] on input "[не указано]" at bounding box center [783, 243] width 821 height 30
click at [499, 373] on span "[PERSON_NAME]" at bounding box center [784, 378] width 796 height 15
type input "[PERSON_NAME]"
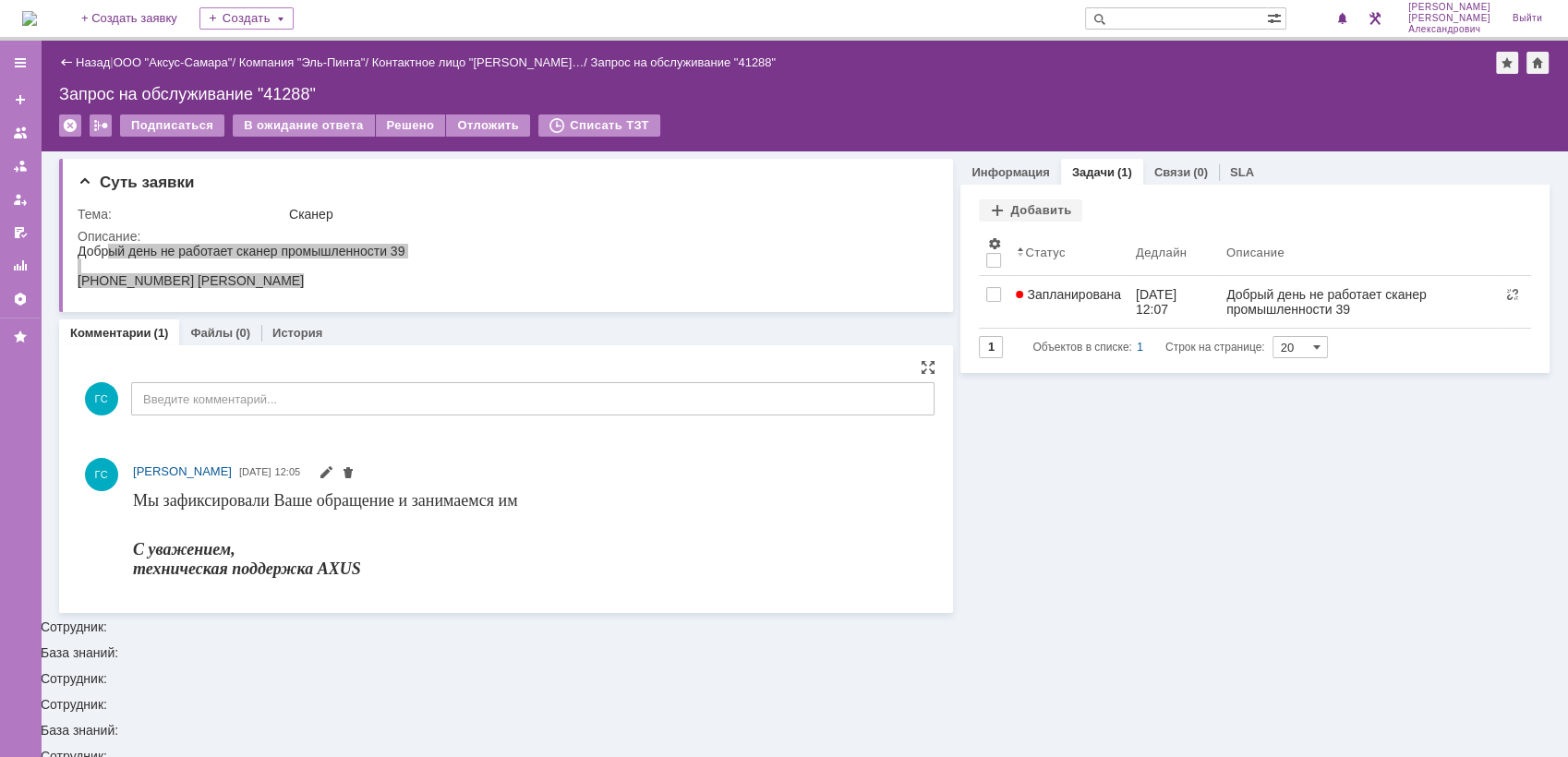
click at [37, 25] on img at bounding box center [29, 17] width 15 height 15
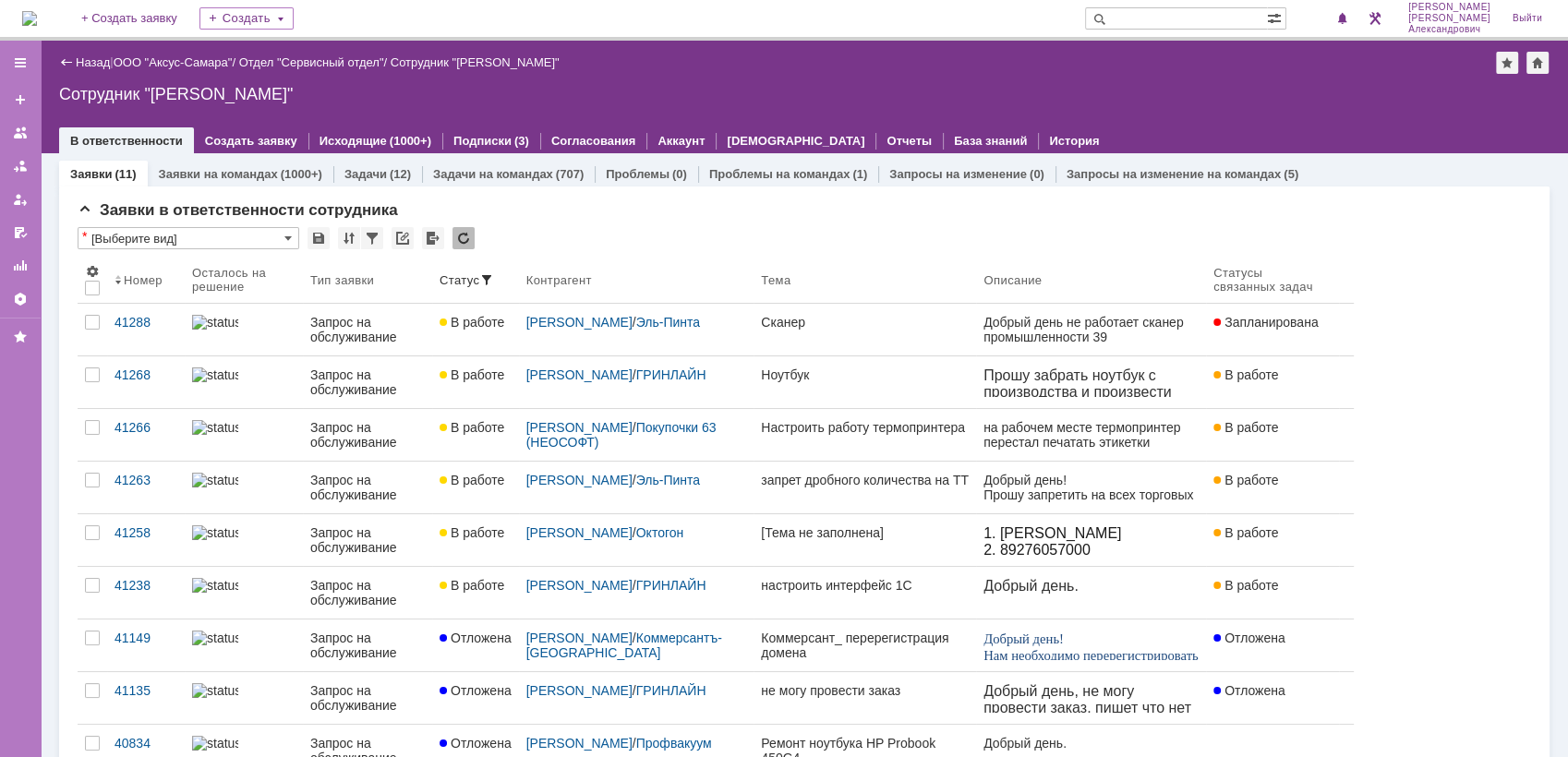
click at [37, 11] on img at bounding box center [29, 17] width 15 height 15
click at [27, 11] on img at bounding box center [29, 17] width 15 height 15
click at [1337, 29] on div "1" at bounding box center [1335, 18] width 38 height 22
click at [1183, 85] on div "Сотрудник "[PERSON_NAME]"" at bounding box center [804, 94] width 1491 height 18
click at [1334, 13] on span "1" at bounding box center [1328, 17] width 16 height 13
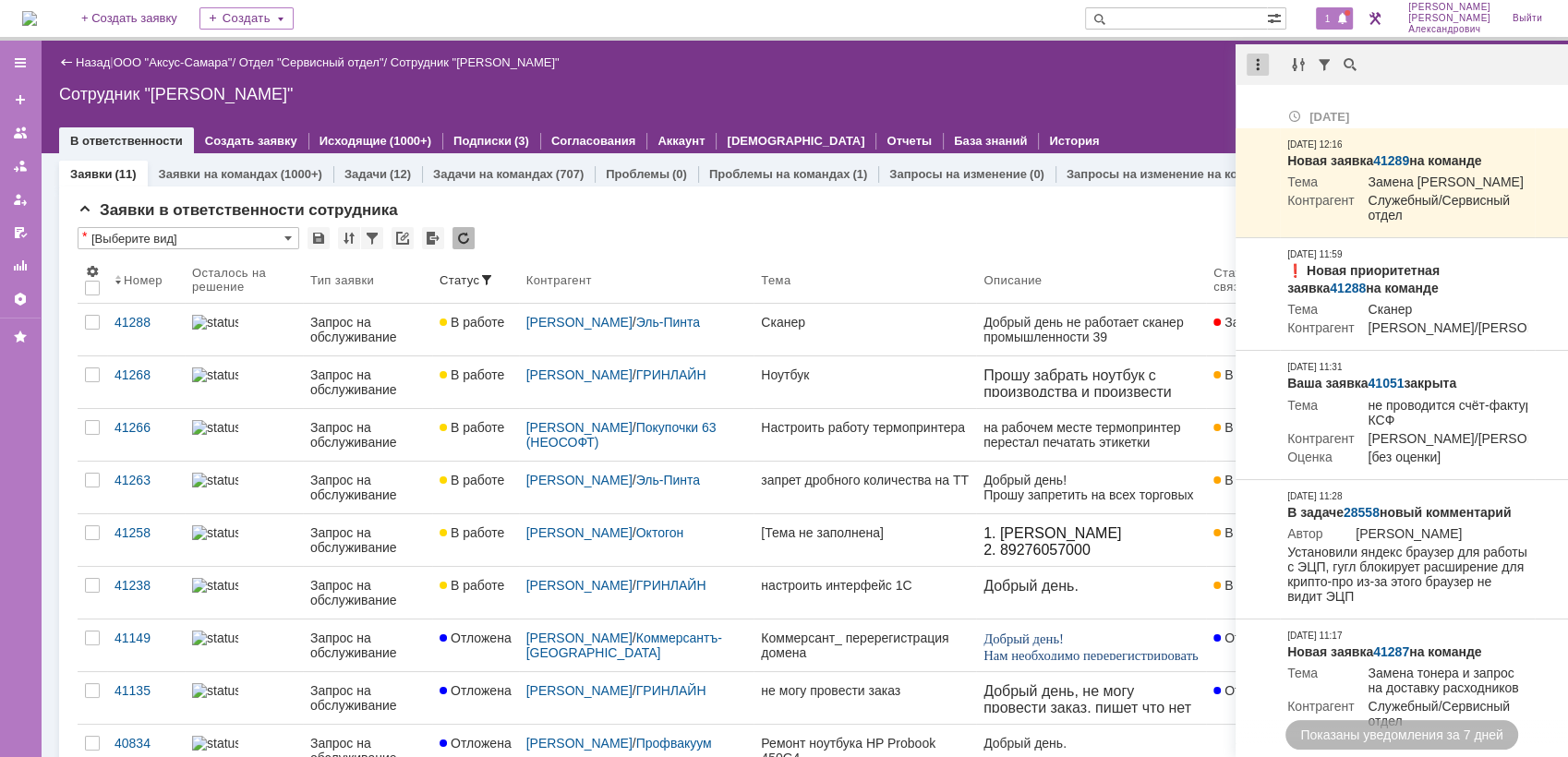
click at [1259, 55] on div at bounding box center [1257, 64] width 22 height 22
click at [1292, 106] on div "Отметить уведомления прочитанными" at bounding box center [1386, 111] width 248 height 13
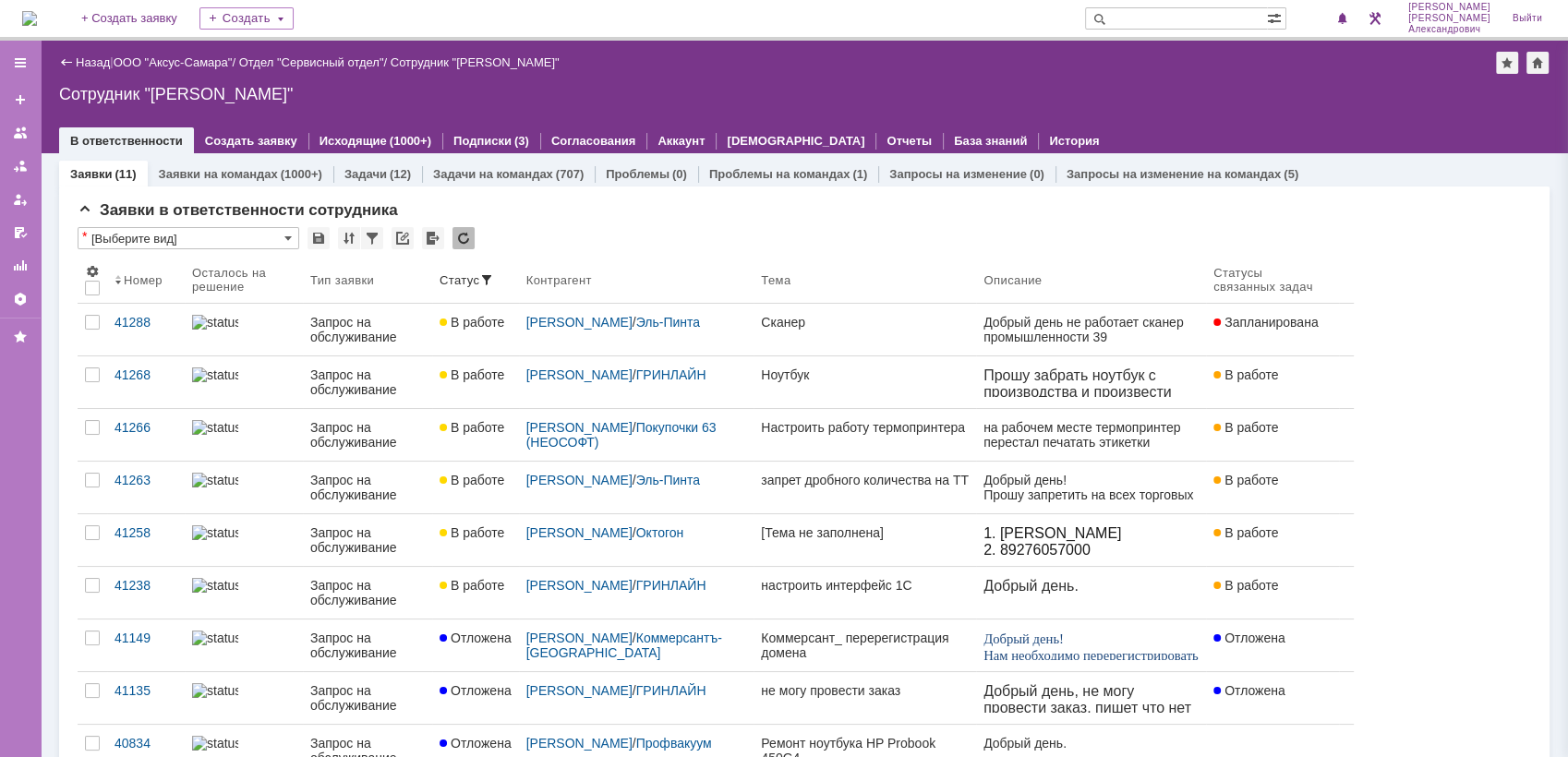
click at [1153, 92] on div "Сотрудник "[PERSON_NAME]"" at bounding box center [804, 94] width 1491 height 18
click at [37, 15] on img at bounding box center [29, 17] width 15 height 15
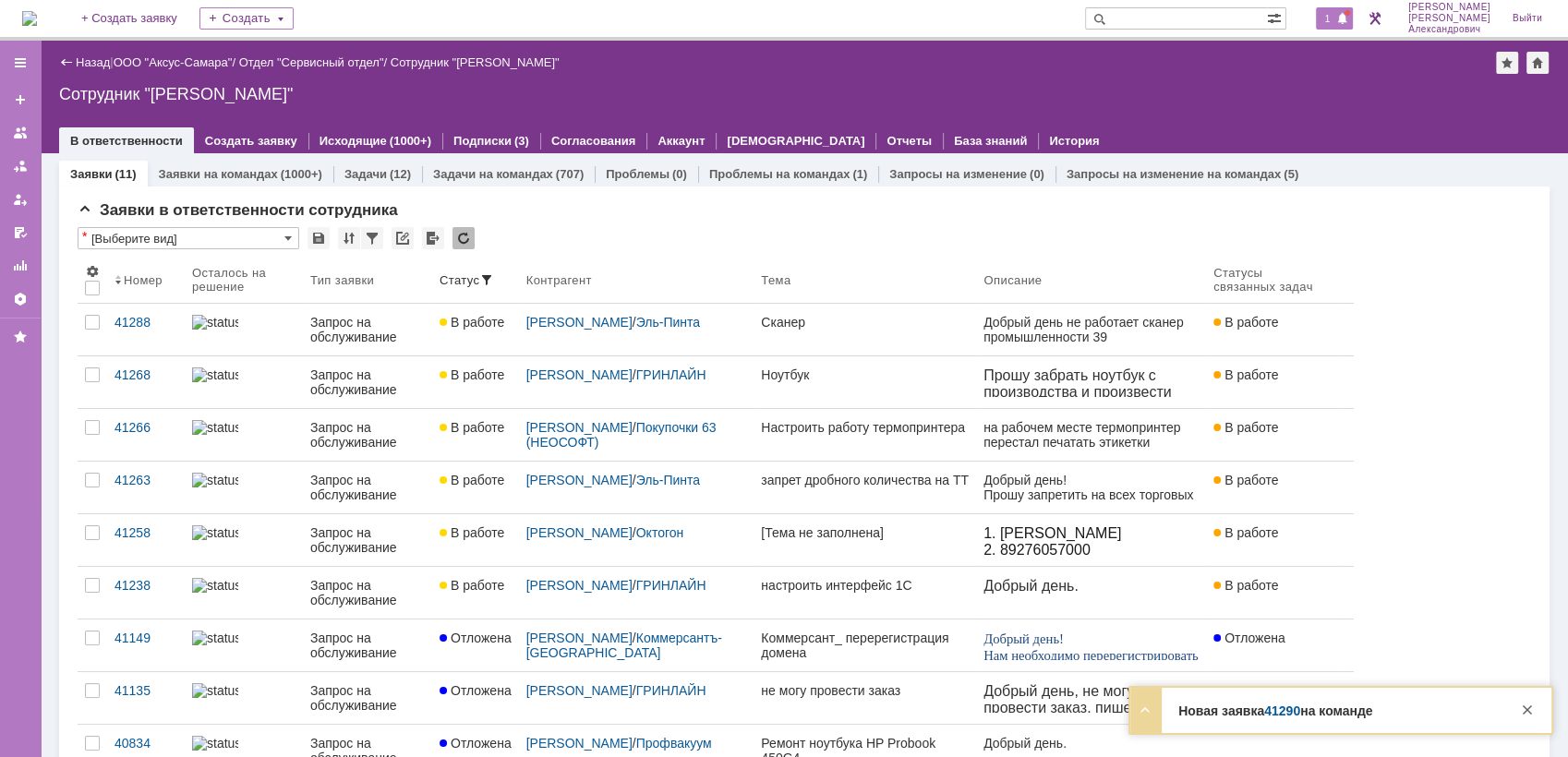
click at [1331, 18] on span "1" at bounding box center [1328, 17] width 16 height 13
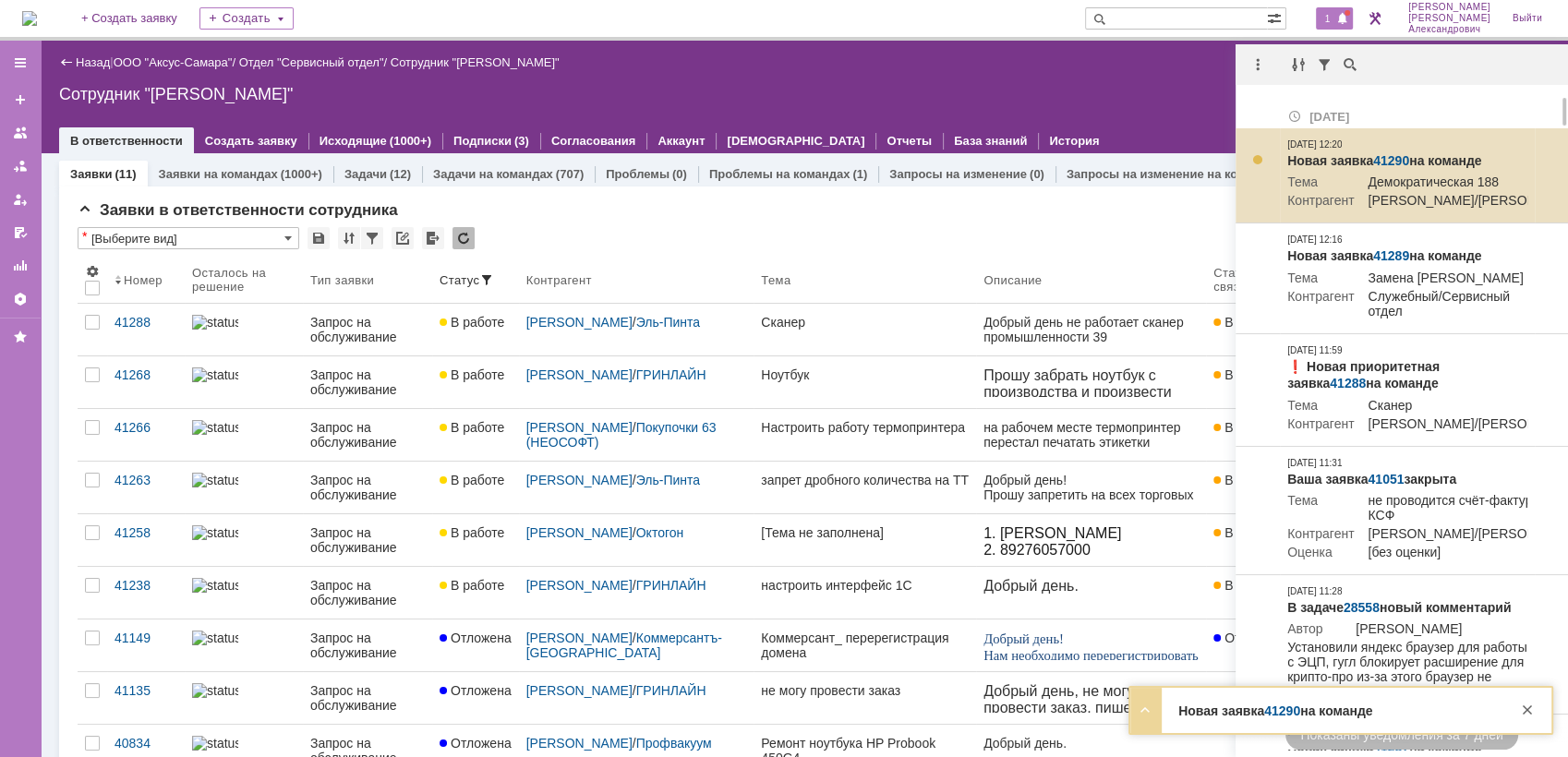
click at [1398, 156] on link "41290" at bounding box center [1391, 160] width 36 height 15
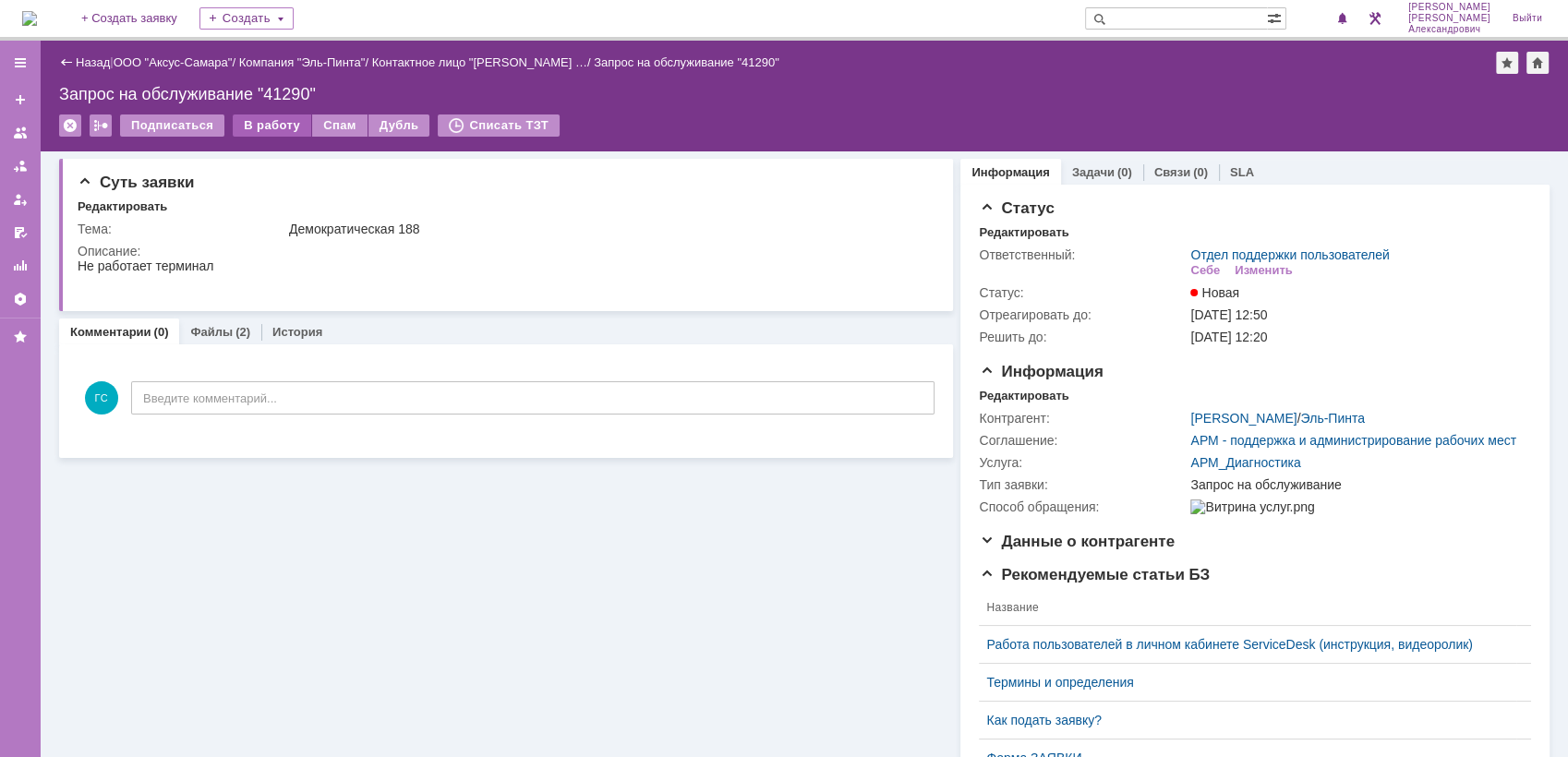
click at [267, 130] on div "В работу" at bounding box center [271, 125] width 78 height 22
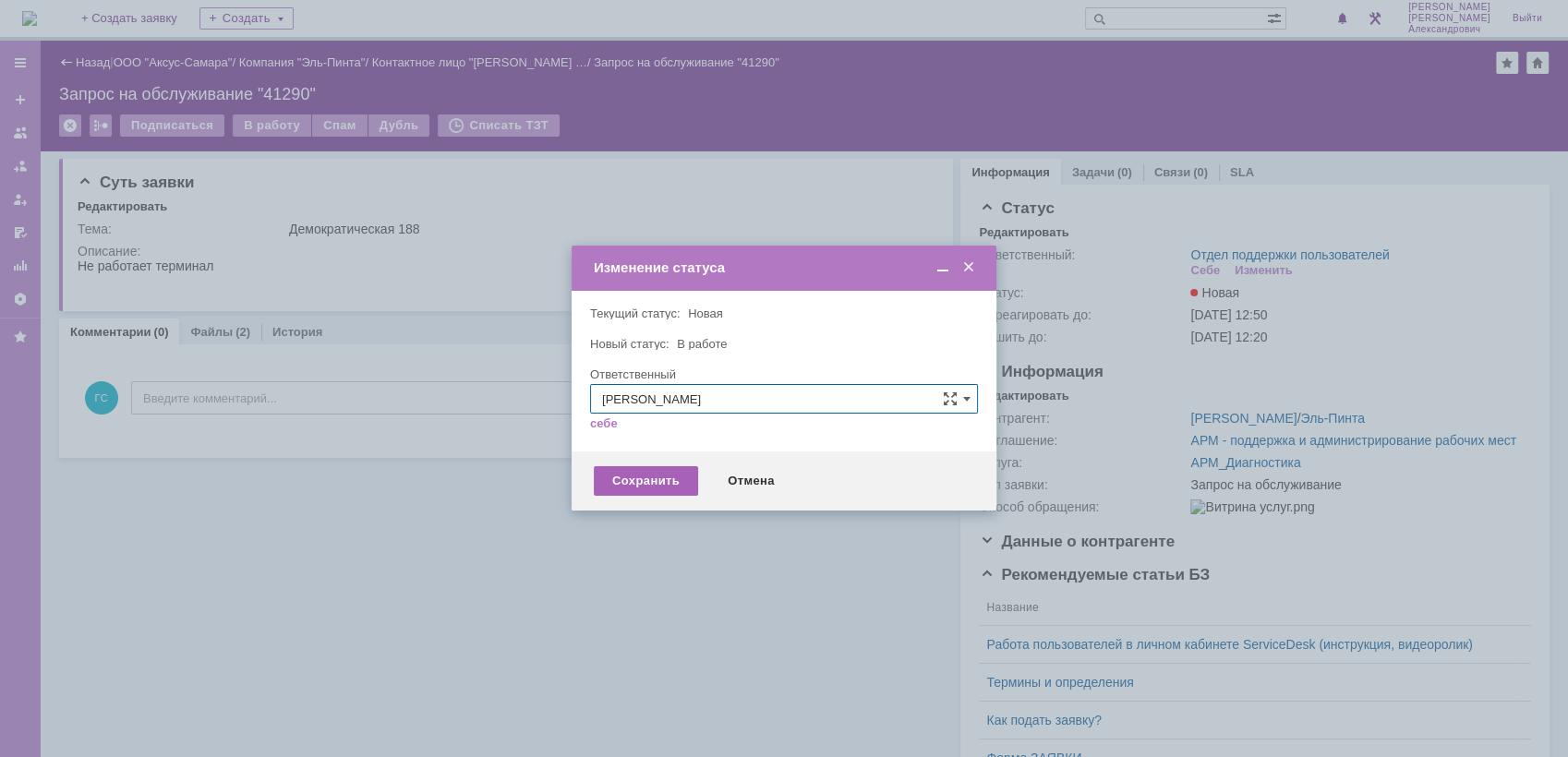
click at [672, 473] on div "Сохранить" at bounding box center [646, 481] width 105 height 30
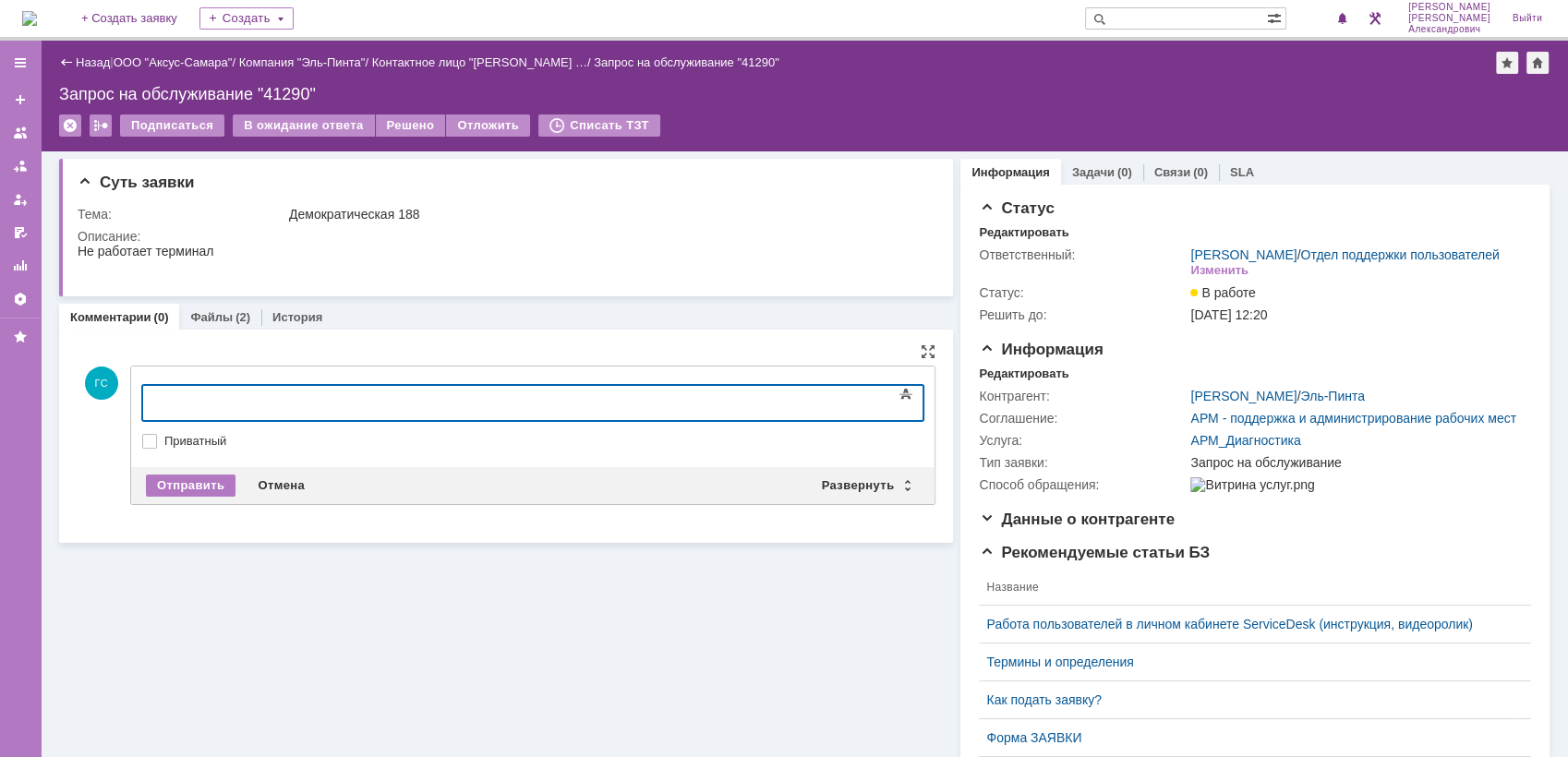
drag, startPoint x: 325, startPoint y: 380, endPoint x: 472, endPoint y: 30, distance: 379.6
click at [827, 480] on div "Развернуть" at bounding box center [865, 485] width 109 height 22
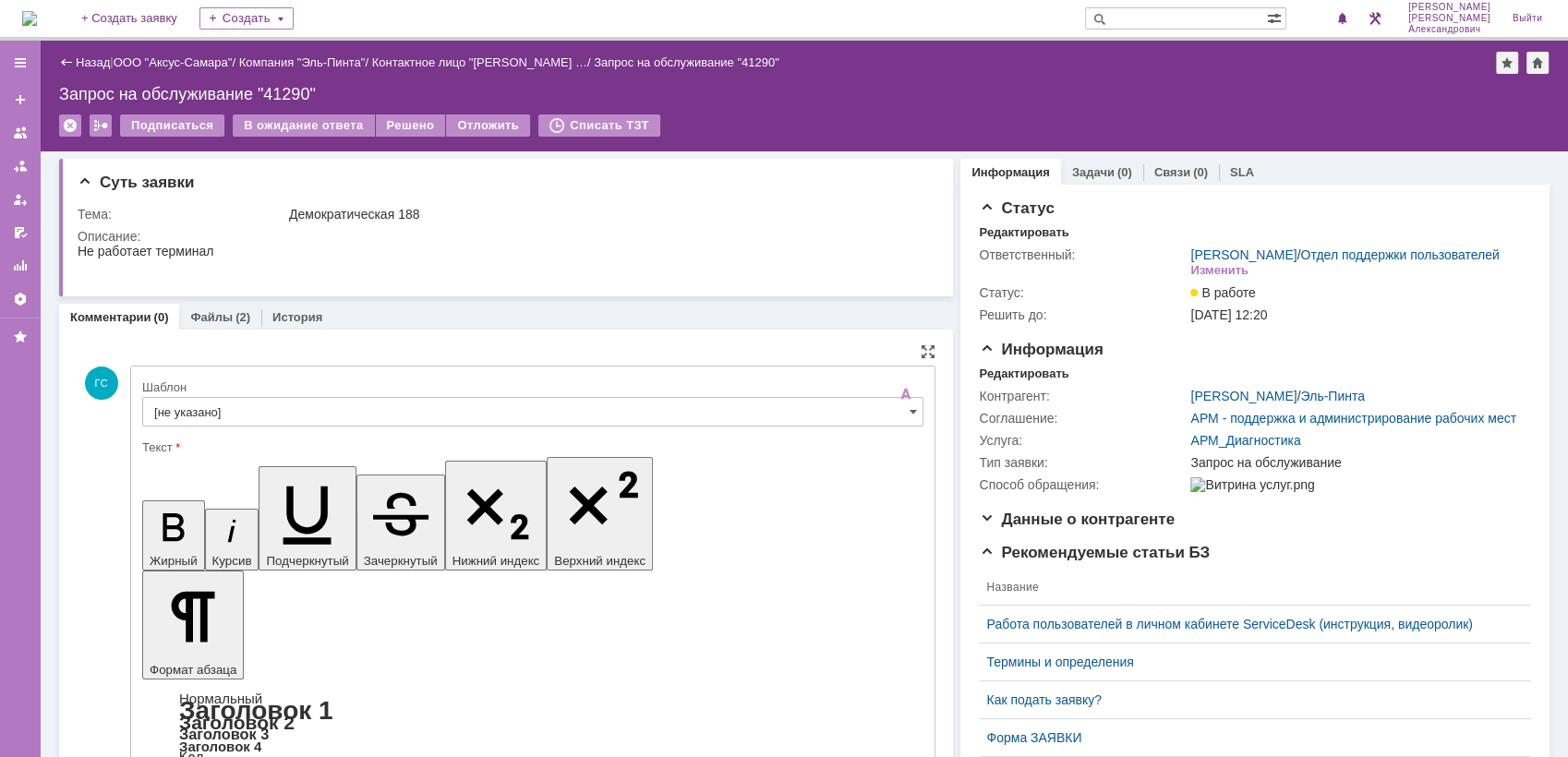
click at [367, 399] on input "[не указано]" at bounding box center [533, 411] width 782 height 30
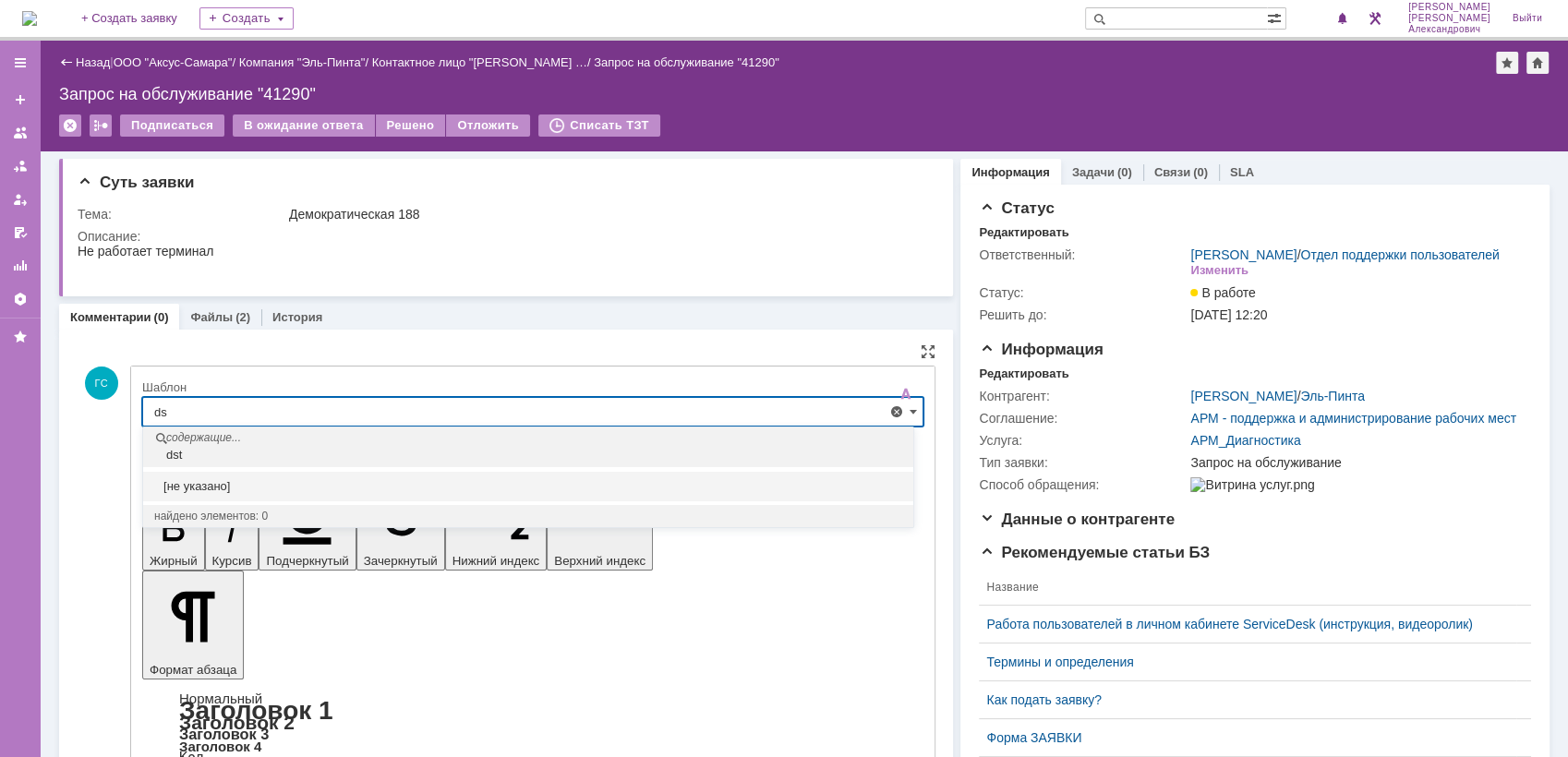
type input "d"
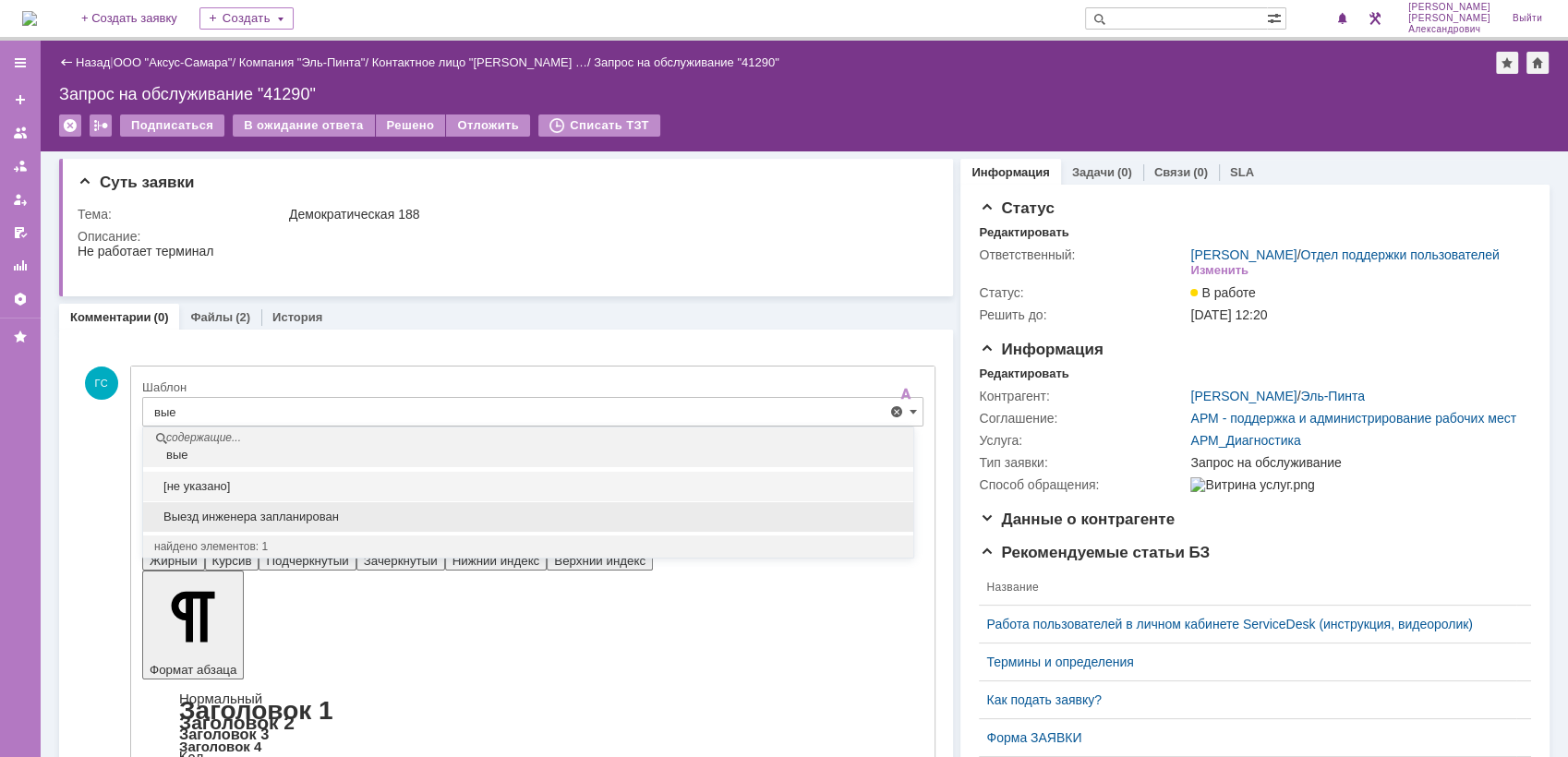
drag, startPoint x: 323, startPoint y: 510, endPoint x: 177, endPoint y: 24, distance: 507.5
click at [323, 510] on span "Выезд инженера запланирован" at bounding box center [528, 516] width 748 height 15
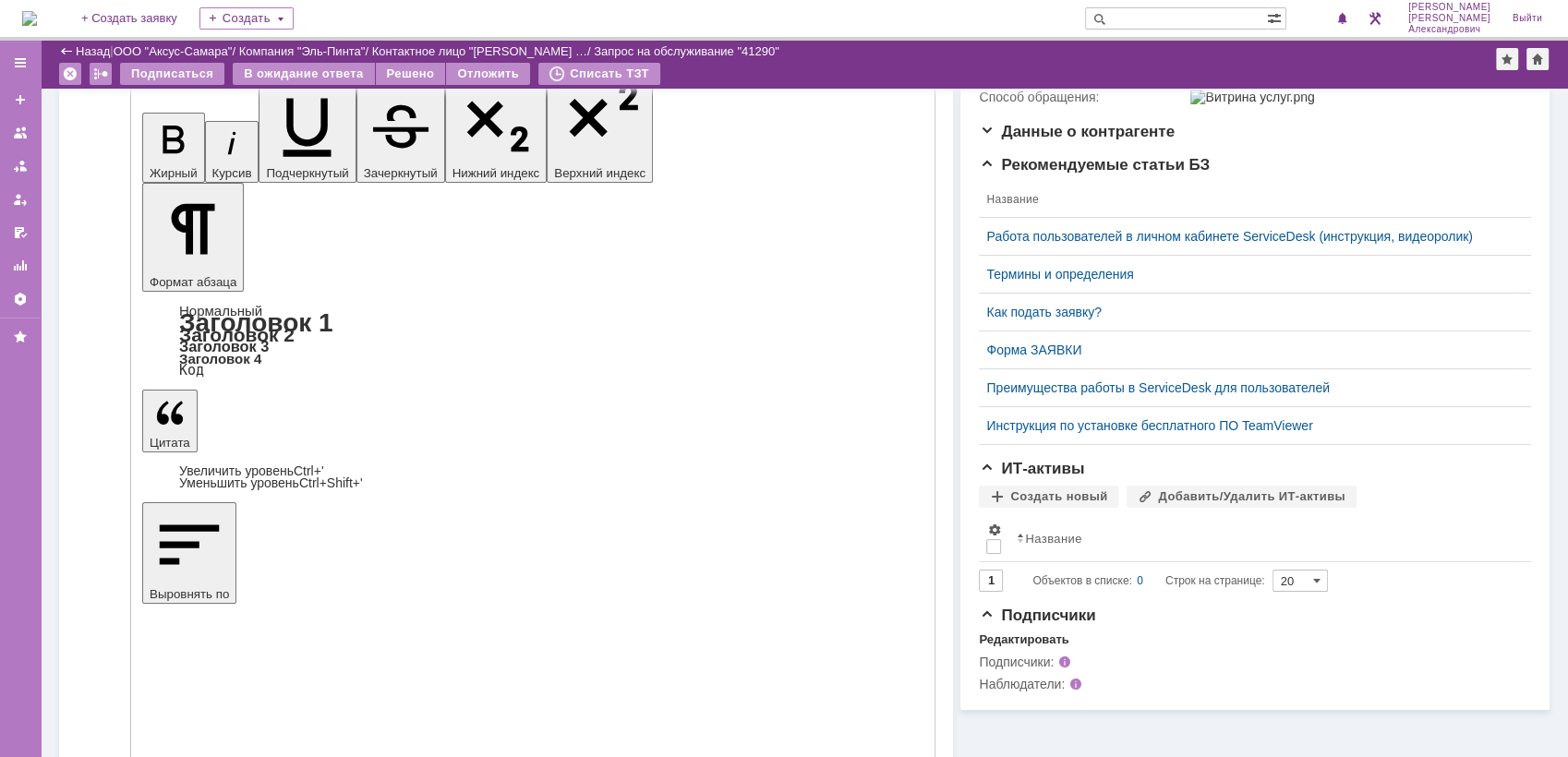
type input "Выезд инженера запланирован"
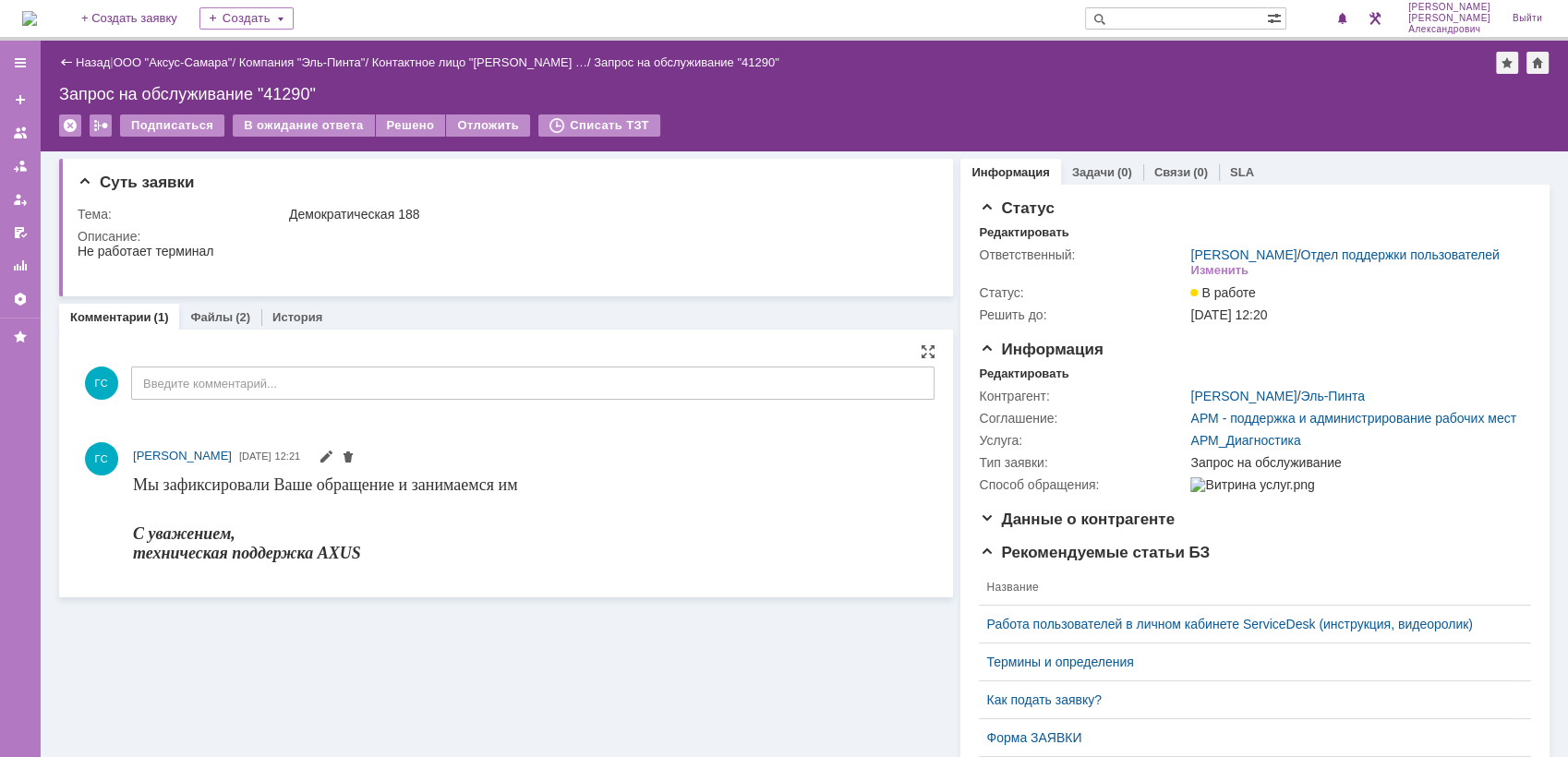
scroll to position [0, 0]
click at [218, 310] on link "Файлы" at bounding box center [211, 317] width 43 height 14
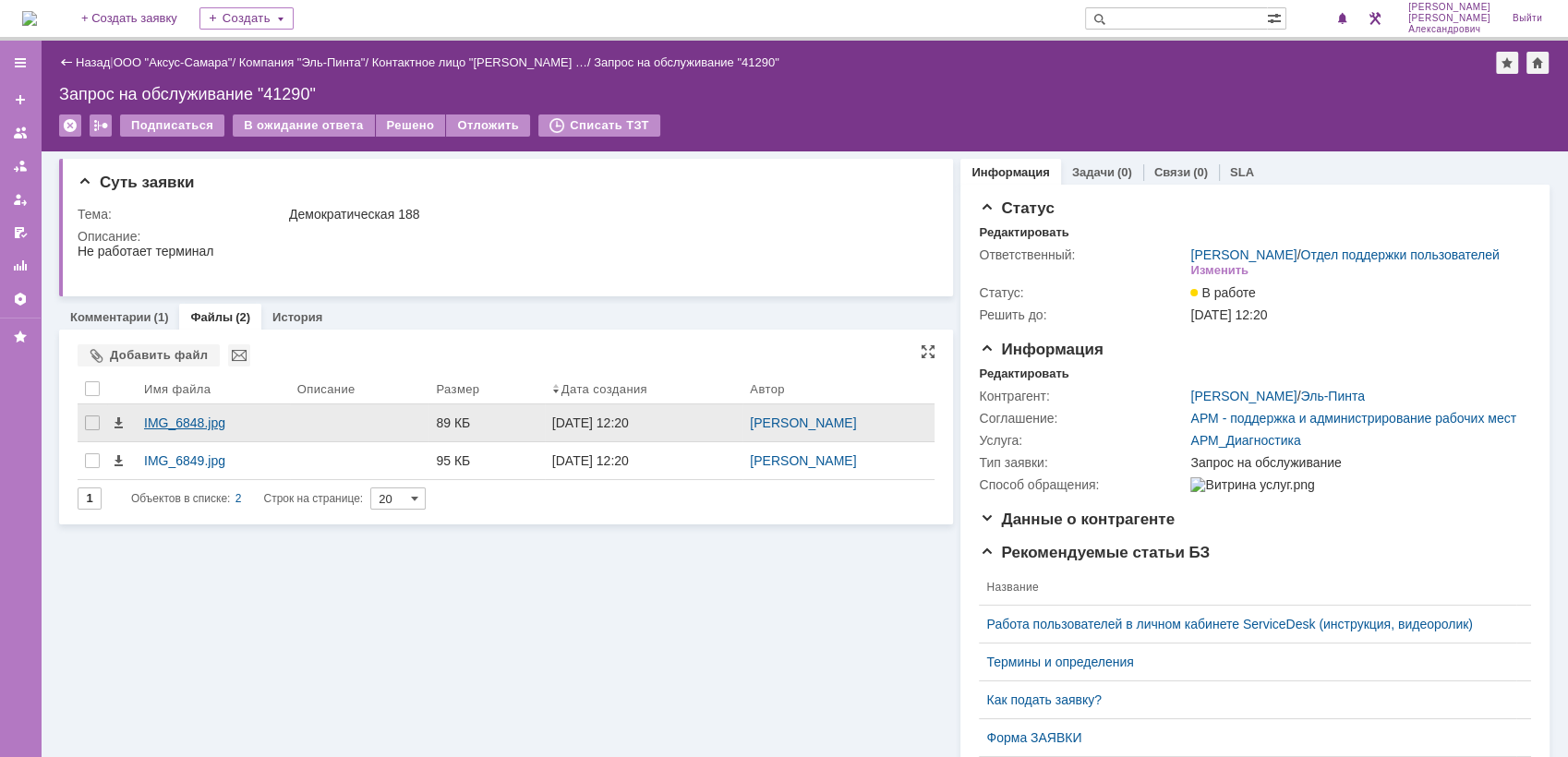
click at [225, 428] on div "IMG_6848.jpg" at bounding box center [213, 422] width 138 height 15
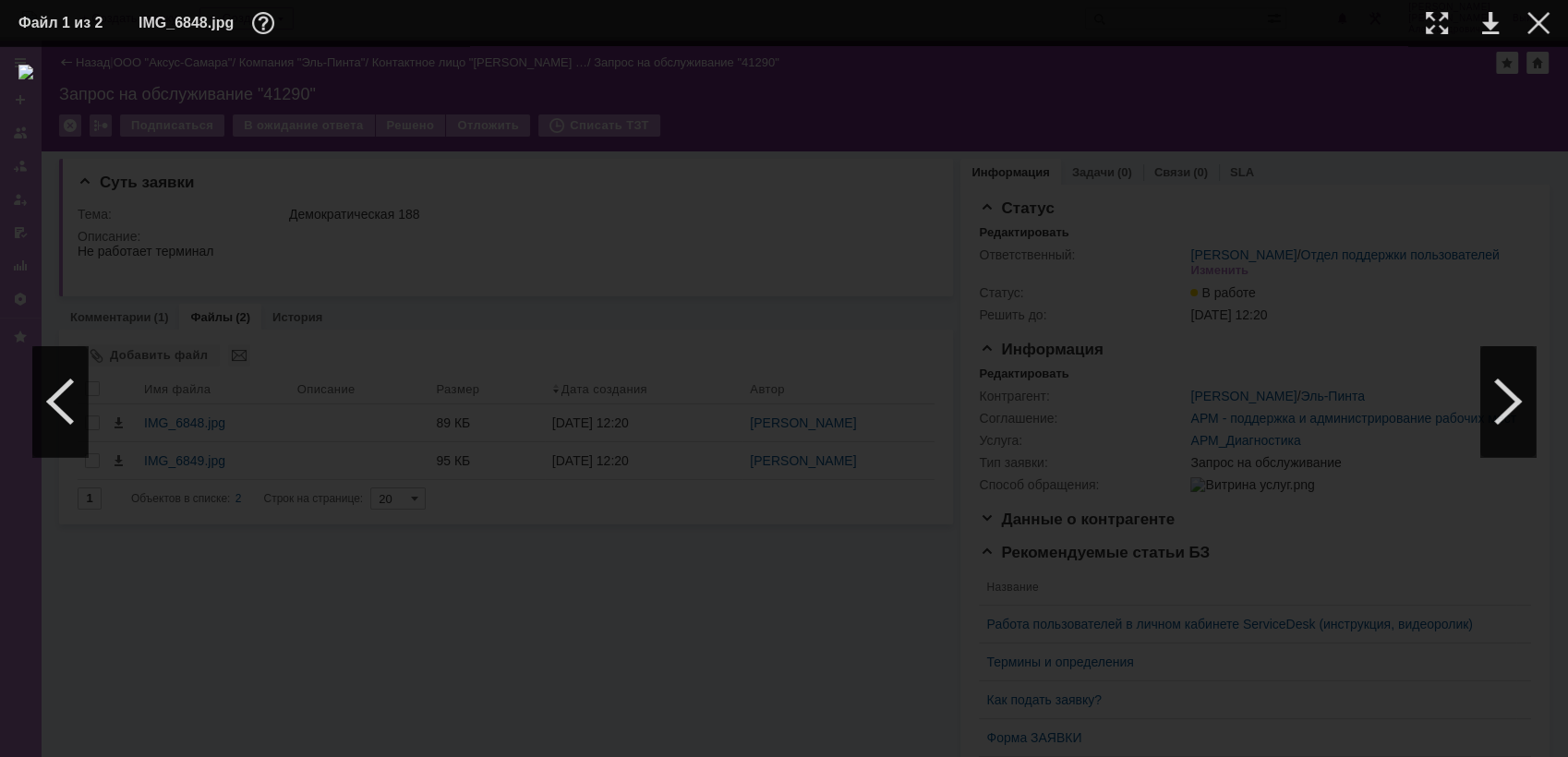
click at [1544, 34] on td at bounding box center [1524, 23] width 50 height 28
click at [1544, 28] on div at bounding box center [1538, 22] width 22 height 22
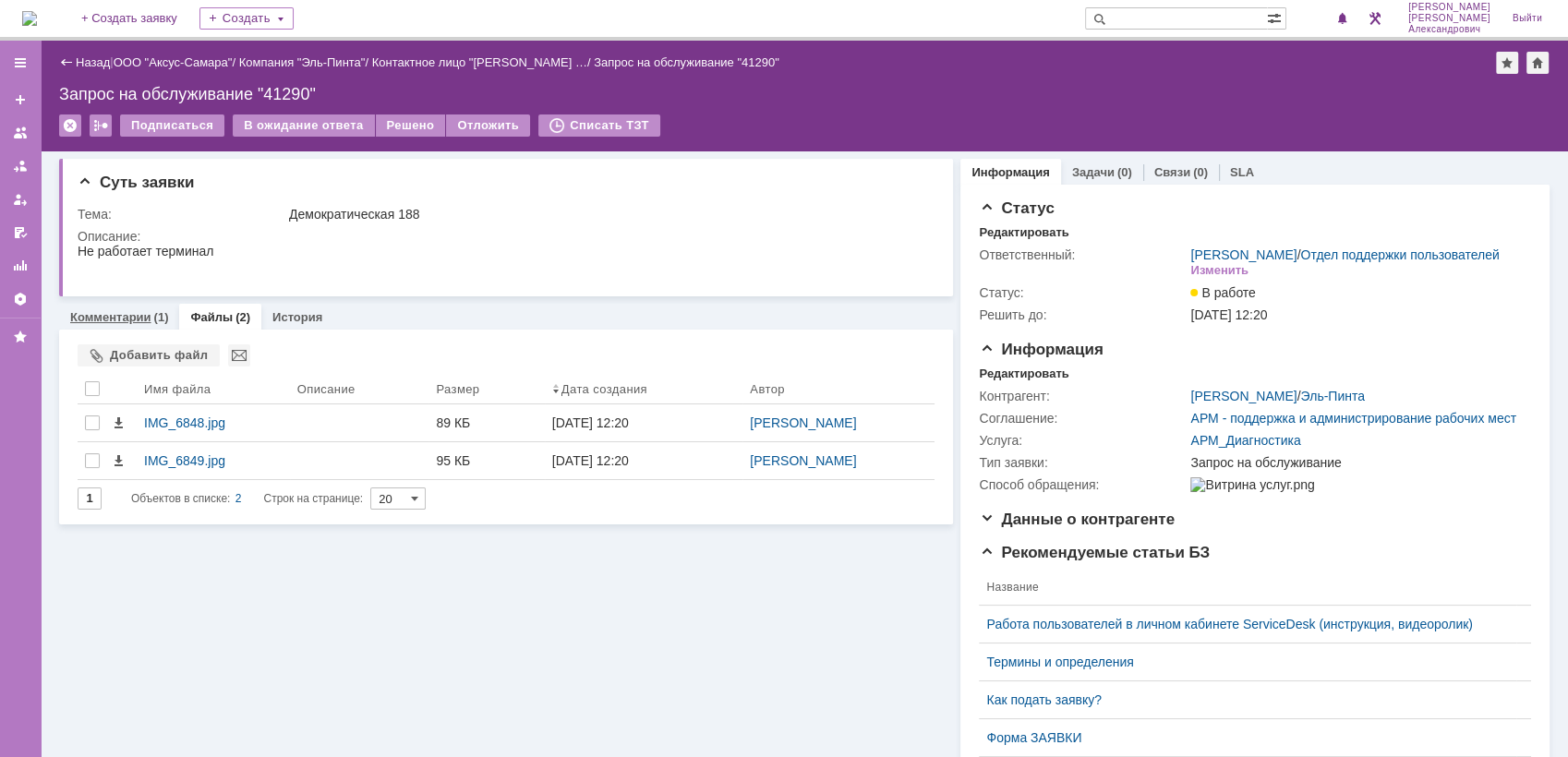
click at [138, 313] on link "Комментарии" at bounding box center [110, 317] width 81 height 14
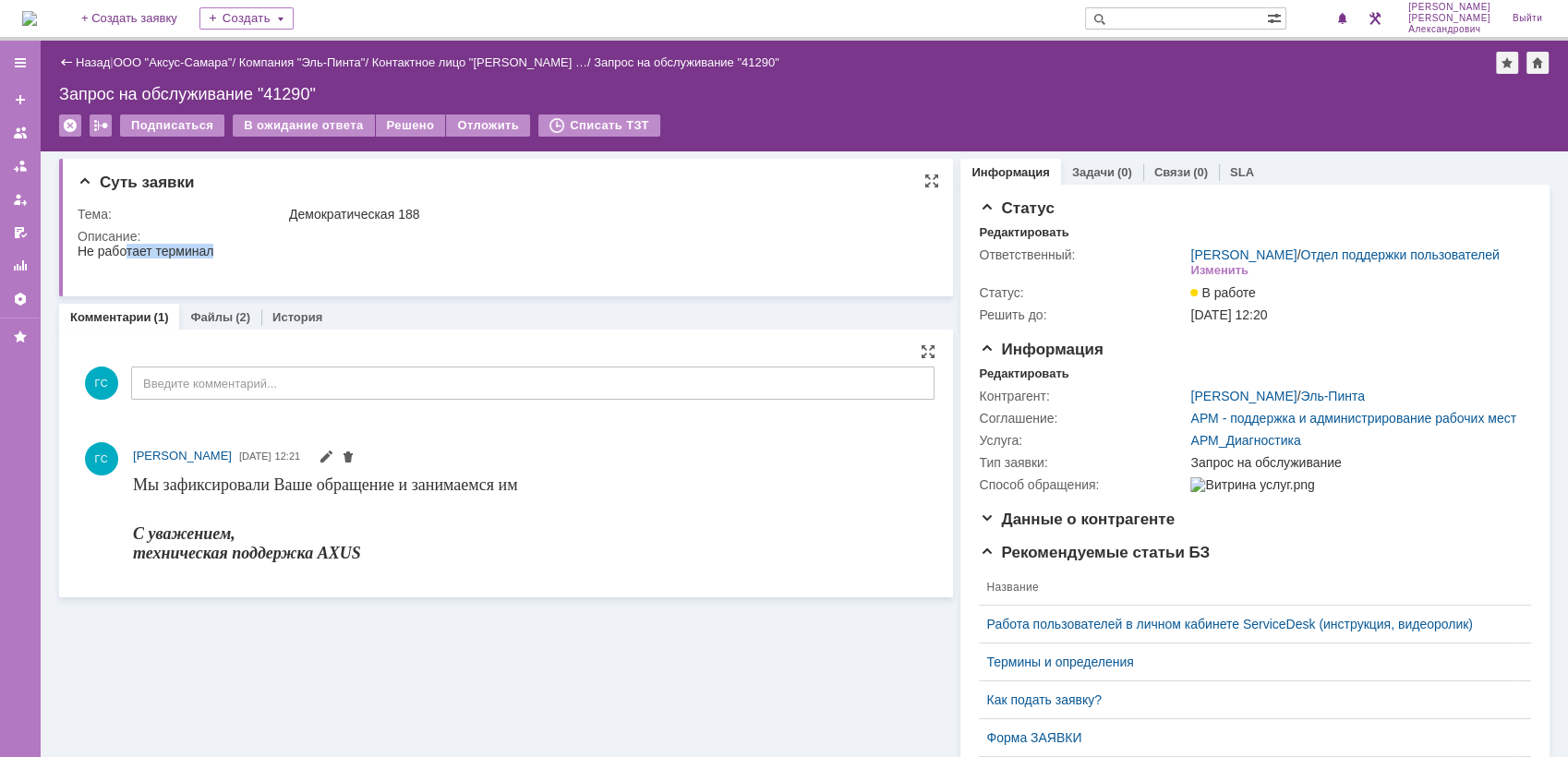
drag, startPoint x: 78, startPoint y: 249, endPoint x: 238, endPoint y: 255, distance: 160.1
click at [238, 255] on html "Не работает терминал" at bounding box center [499, 258] width 843 height 30
copy div "Не работает терминал"
click at [1083, 167] on link "Задачи" at bounding box center [1093, 172] width 43 height 14
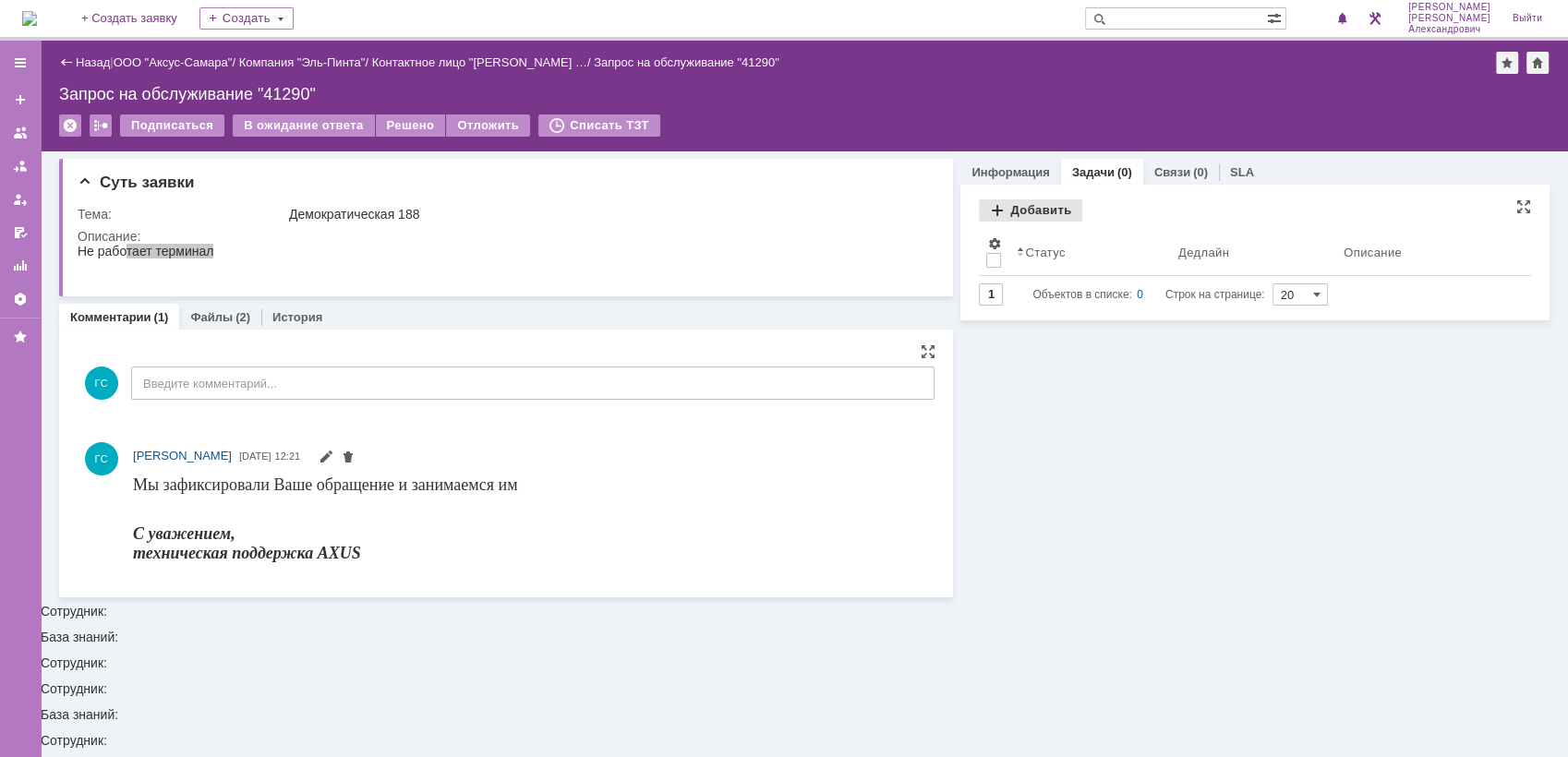
click at [1030, 209] on div "Добавить" at bounding box center [1030, 210] width 104 height 22
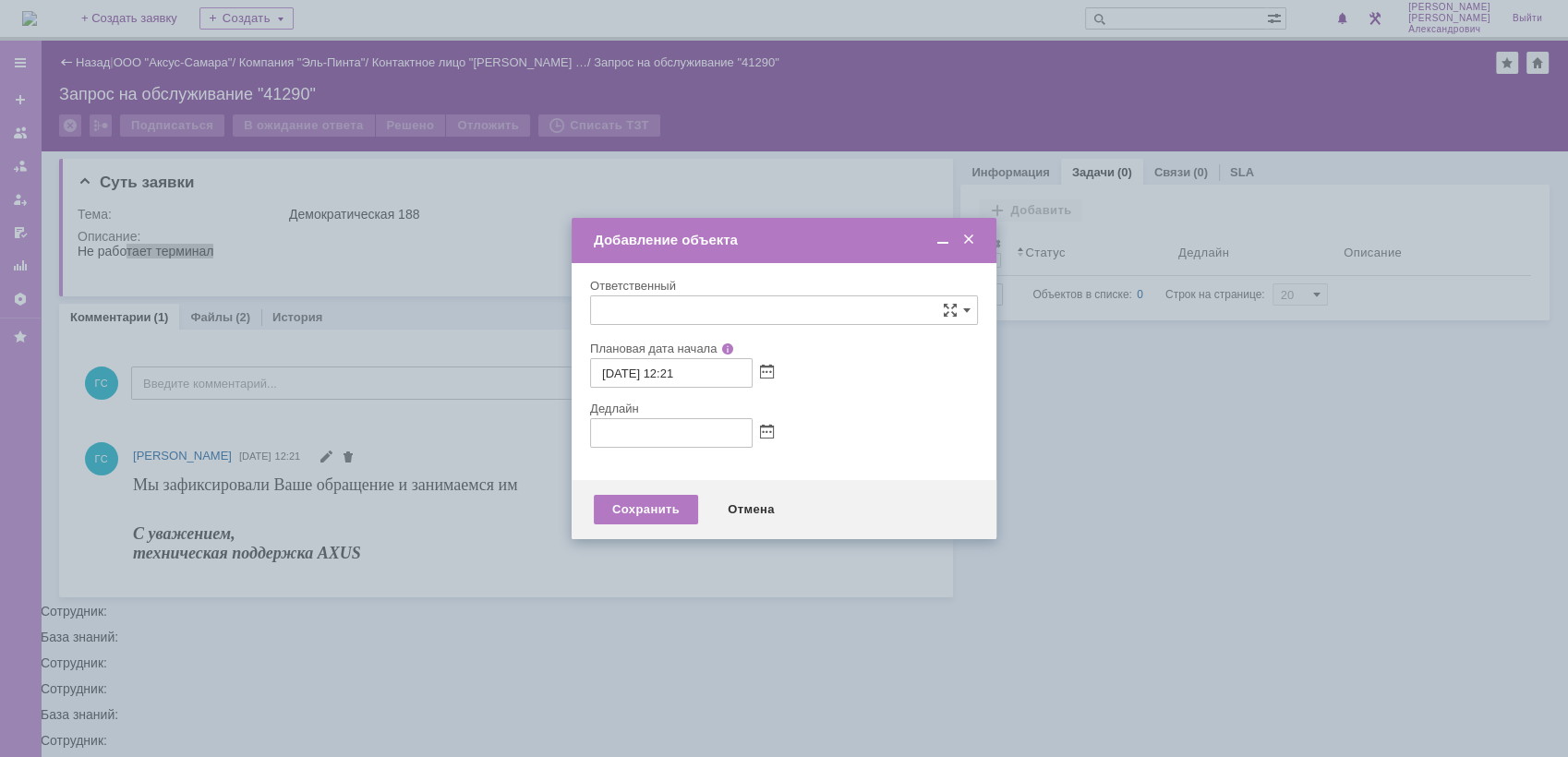
type input "[не указано]"
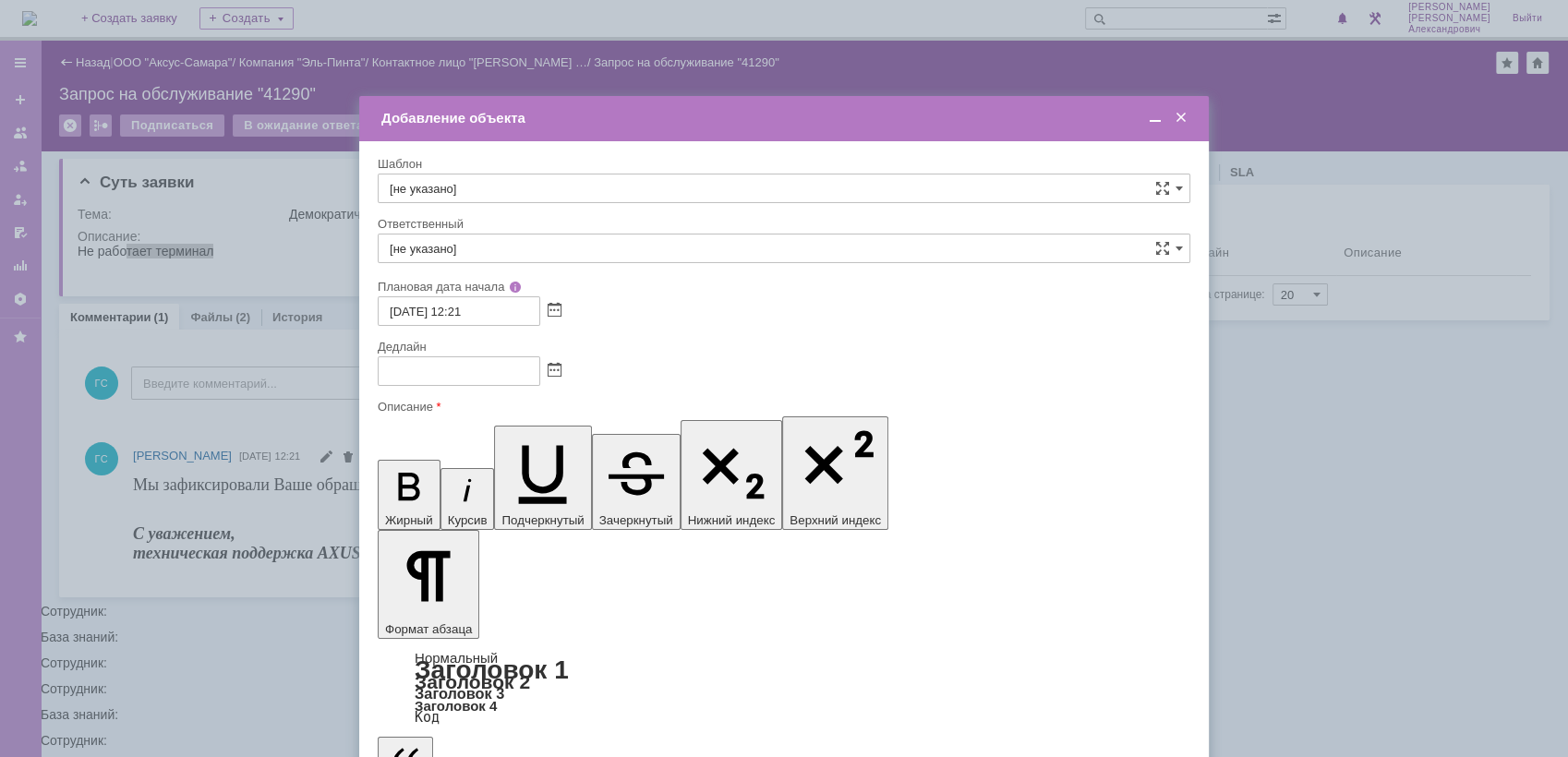
click at [1154, 124] on span at bounding box center [1154, 117] width 18 height 16
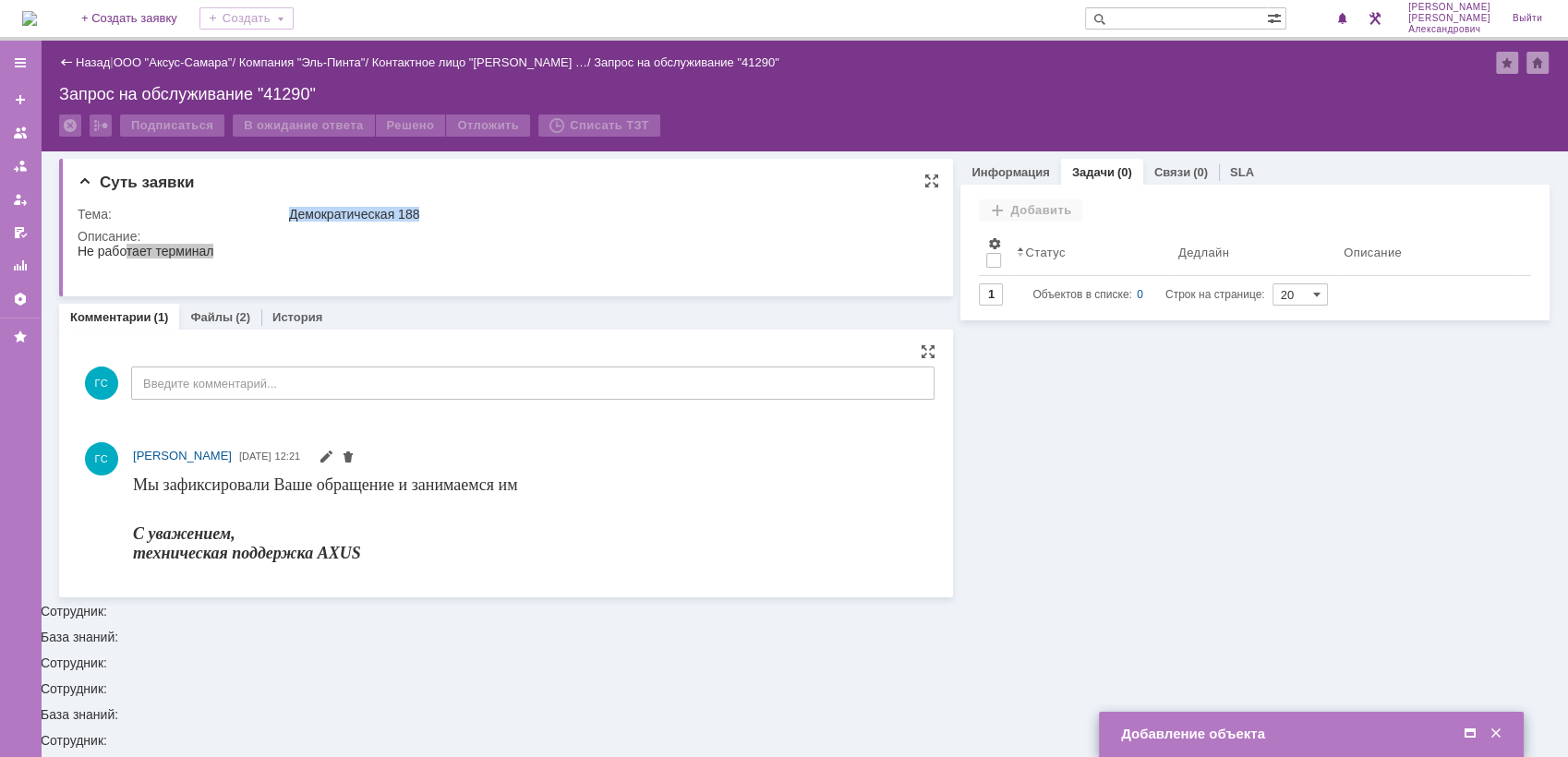
drag, startPoint x: 292, startPoint y: 215, endPoint x: 495, endPoint y: 217, distance: 203.0
click at [495, 217] on div "Демократическая 188" at bounding box center [607, 214] width 637 height 15
copy div "Демократическая 188"
click at [1464, 726] on span at bounding box center [1470, 734] width 18 height 16
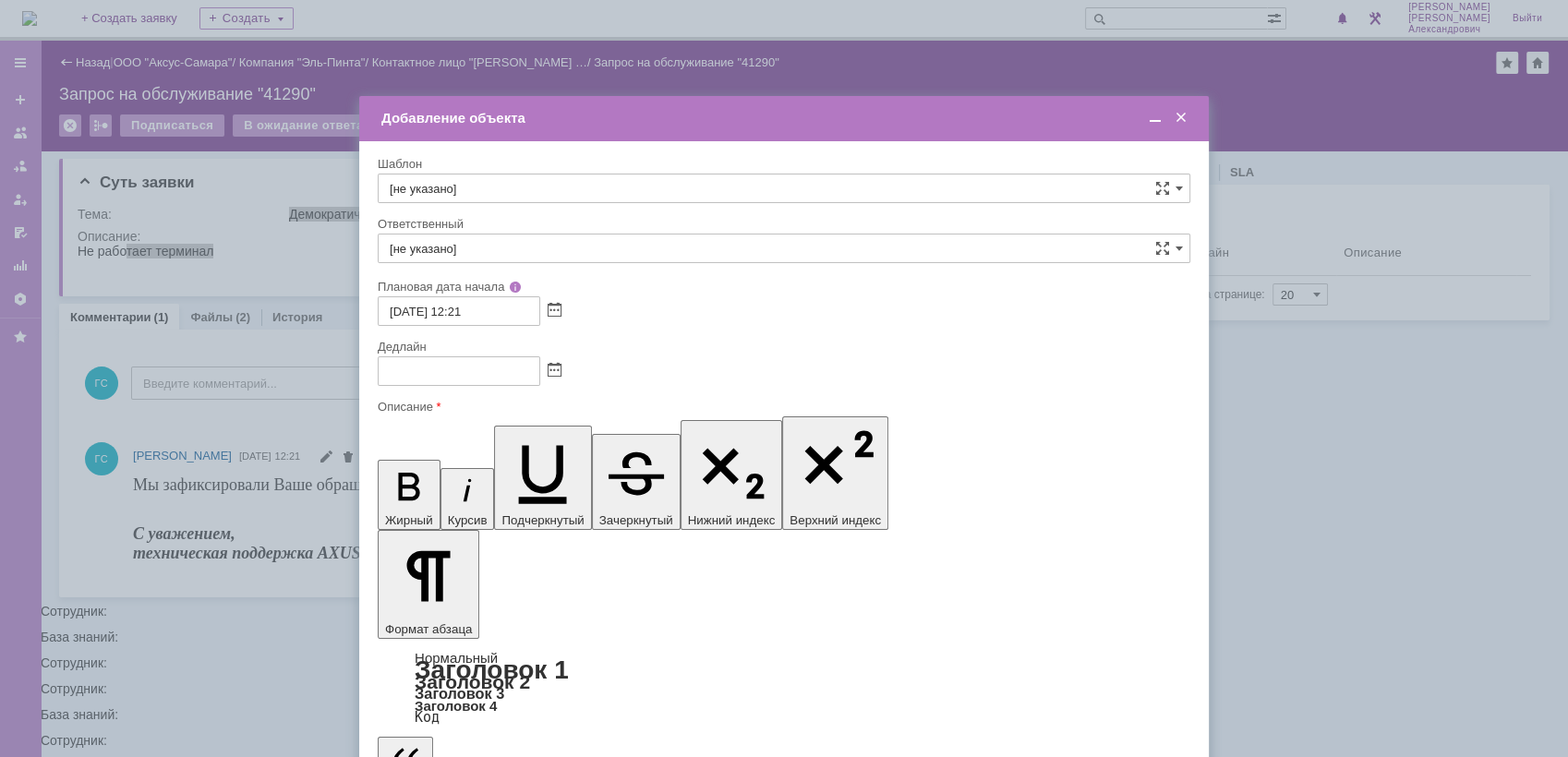
click at [545, 366] on div at bounding box center [551, 370] width 21 height 15
click at [555, 371] on span at bounding box center [554, 371] width 14 height 15
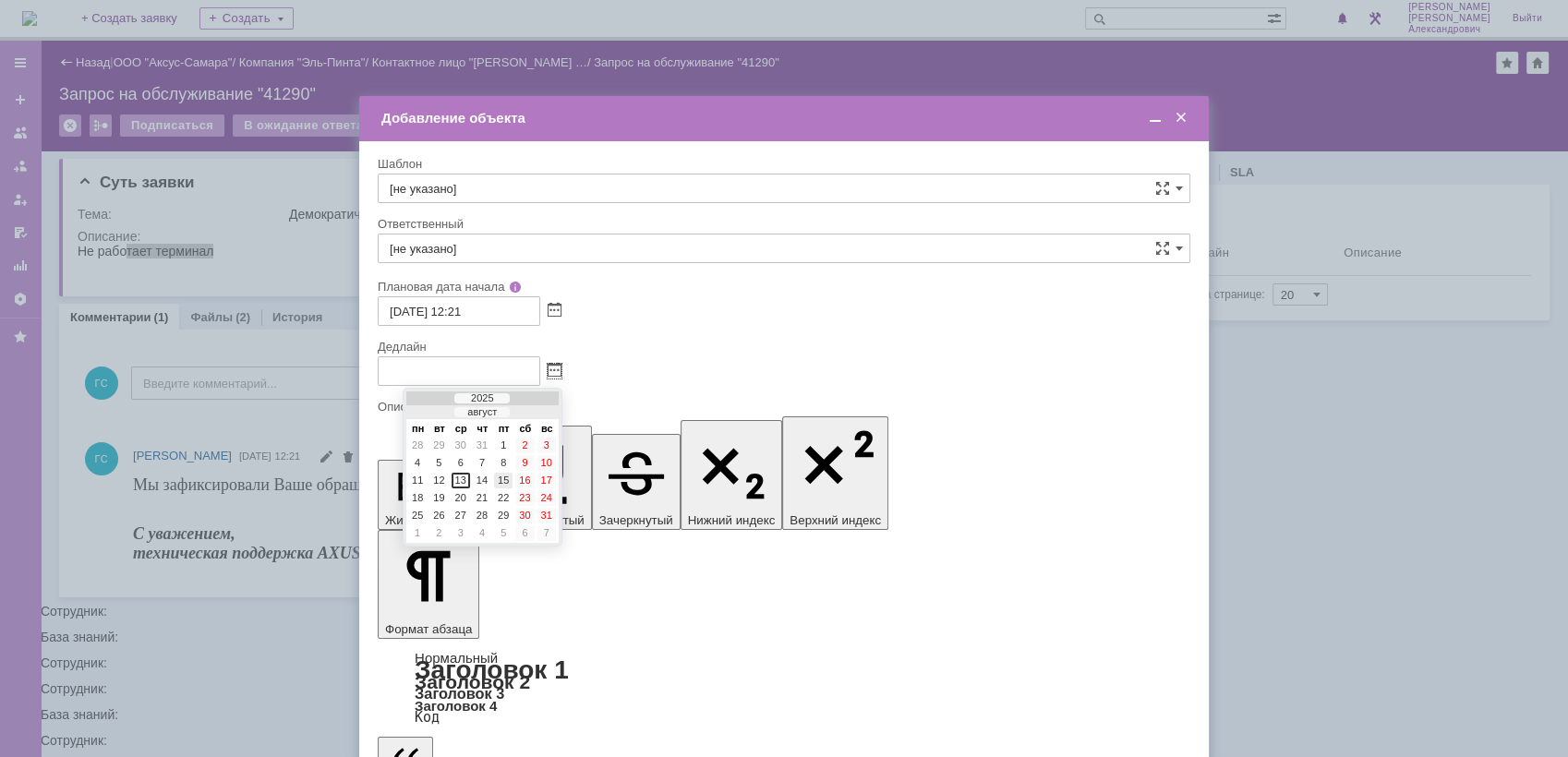
click at [504, 481] on div "15" at bounding box center [503, 480] width 18 height 15
type input "15.08.2025 12:22"
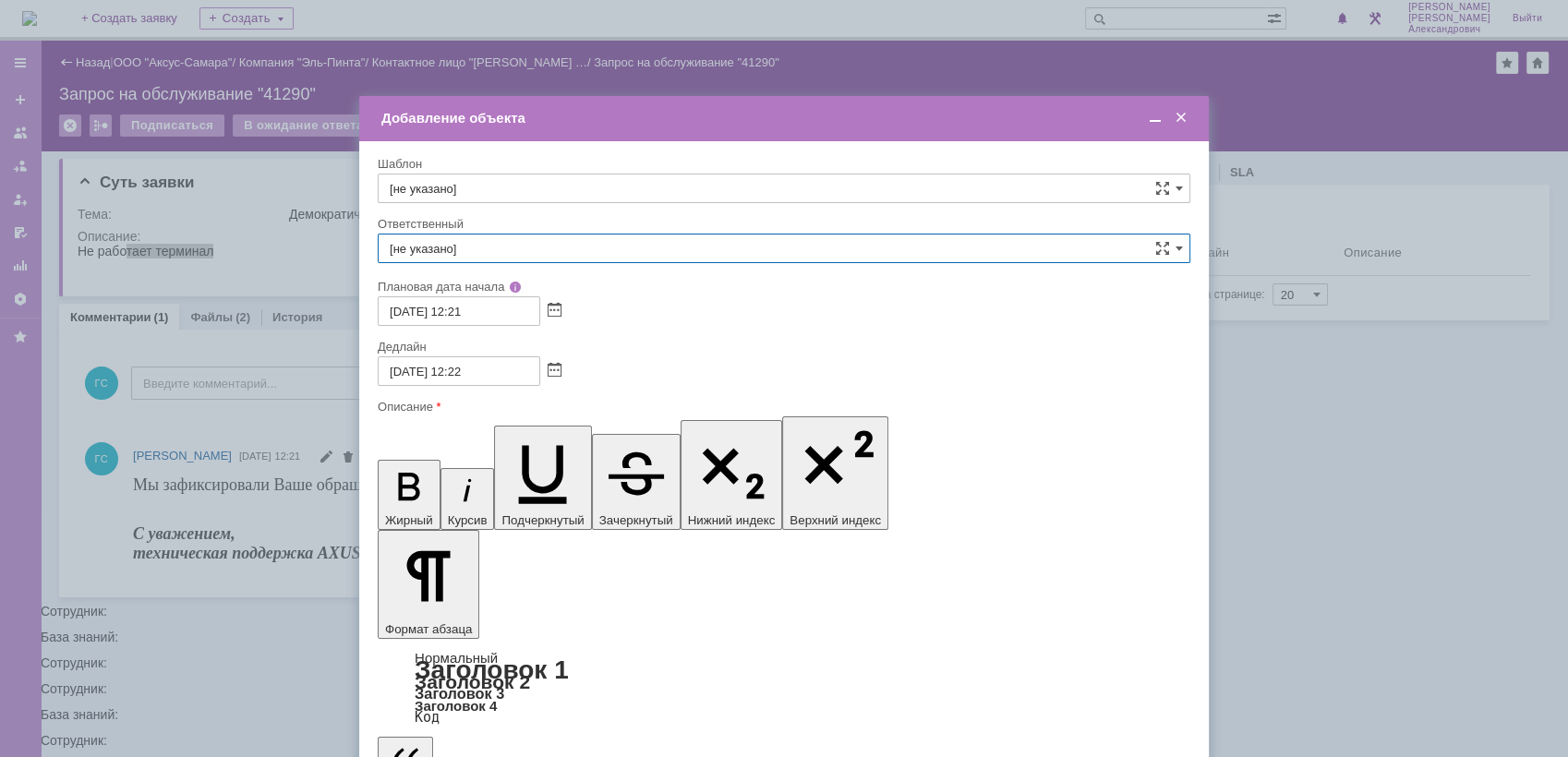
click at [494, 257] on input "[не указано]" at bounding box center [784, 248] width 813 height 30
click at [503, 381] on span "[PERSON_NAME]" at bounding box center [784, 382] width 788 height 15
type input "[PERSON_NAME]"
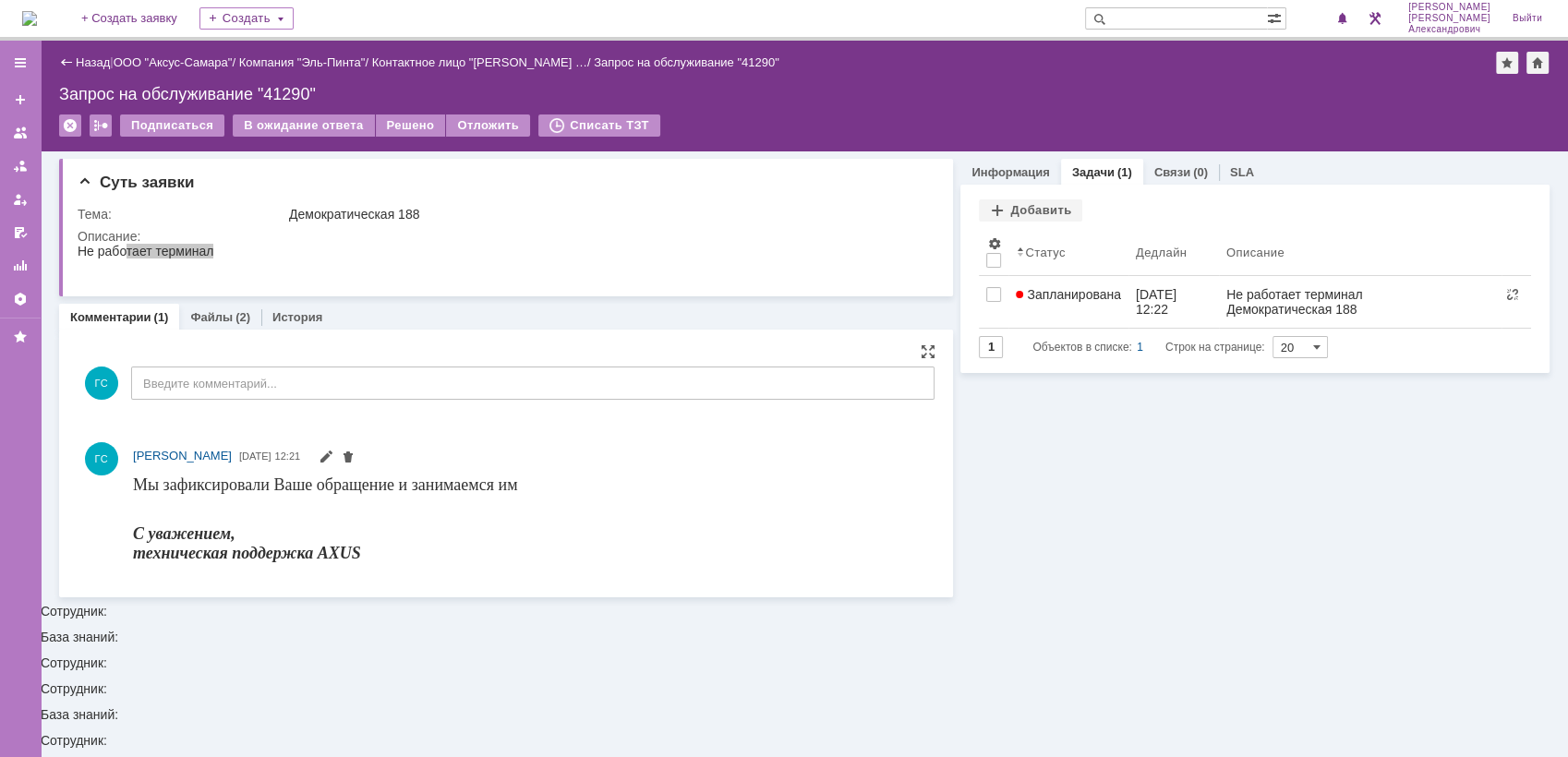
click at [37, 16] on img at bounding box center [29, 17] width 15 height 15
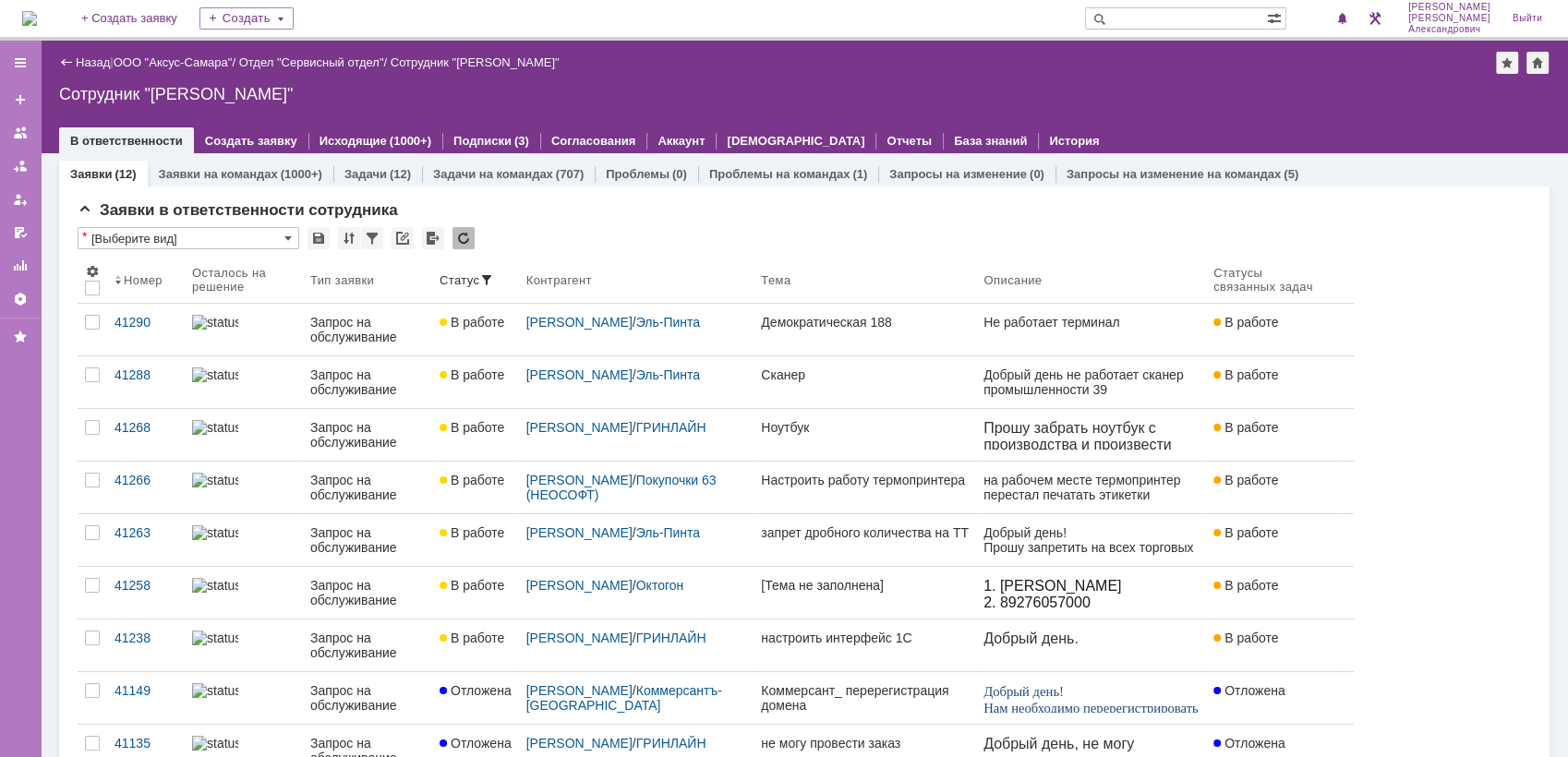
click at [36, 15] on img at bounding box center [29, 17] width 15 height 15
click at [37, 16] on img at bounding box center [29, 17] width 15 height 15
click at [37, 11] on img at bounding box center [29, 17] width 15 height 15
click at [264, 283] on div "Осталось на решение" at bounding box center [236, 280] width 89 height 28
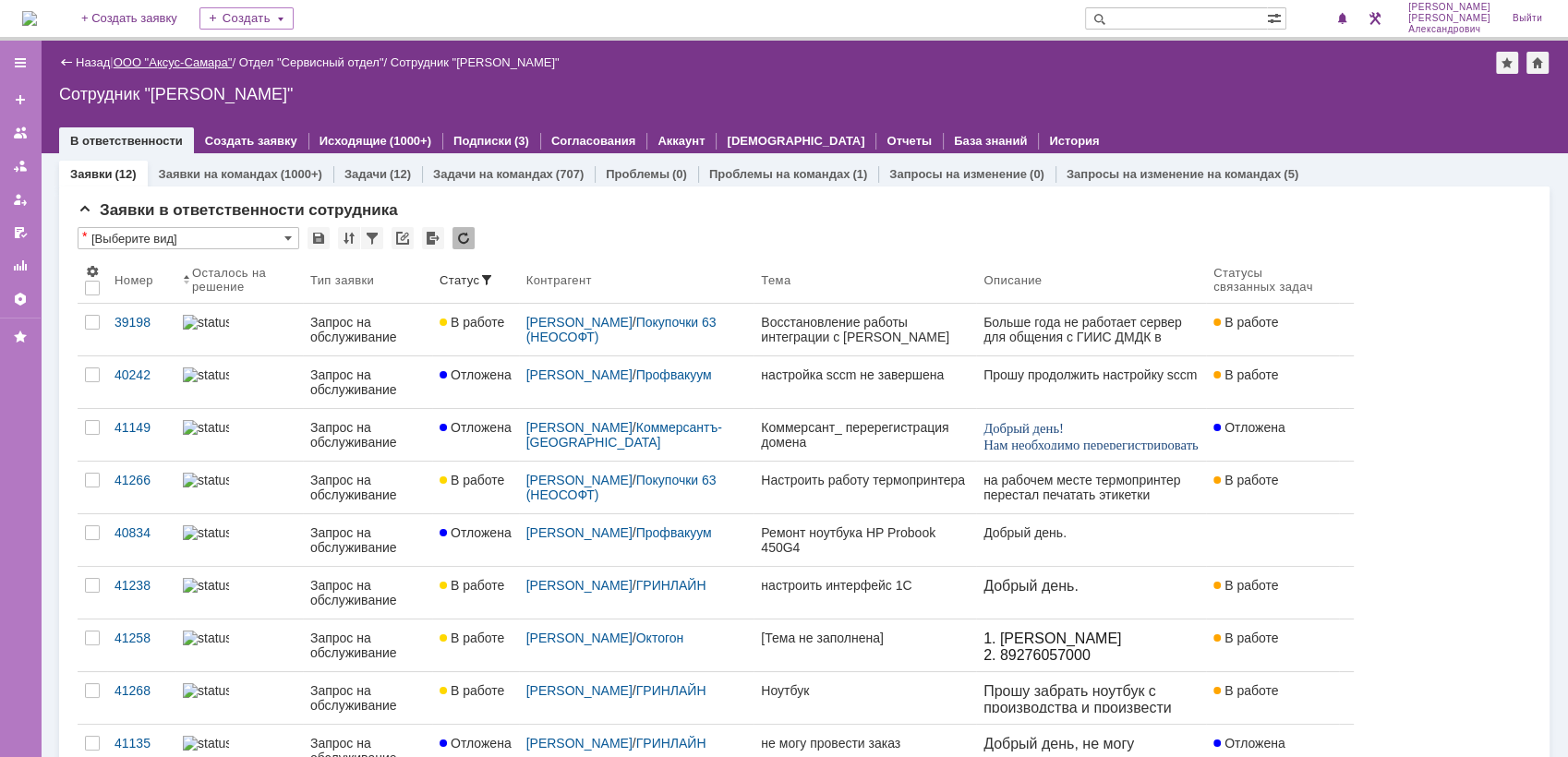
click at [197, 62] on link "ООО "Аксус-Самара"" at bounding box center [172, 62] width 119 height 14
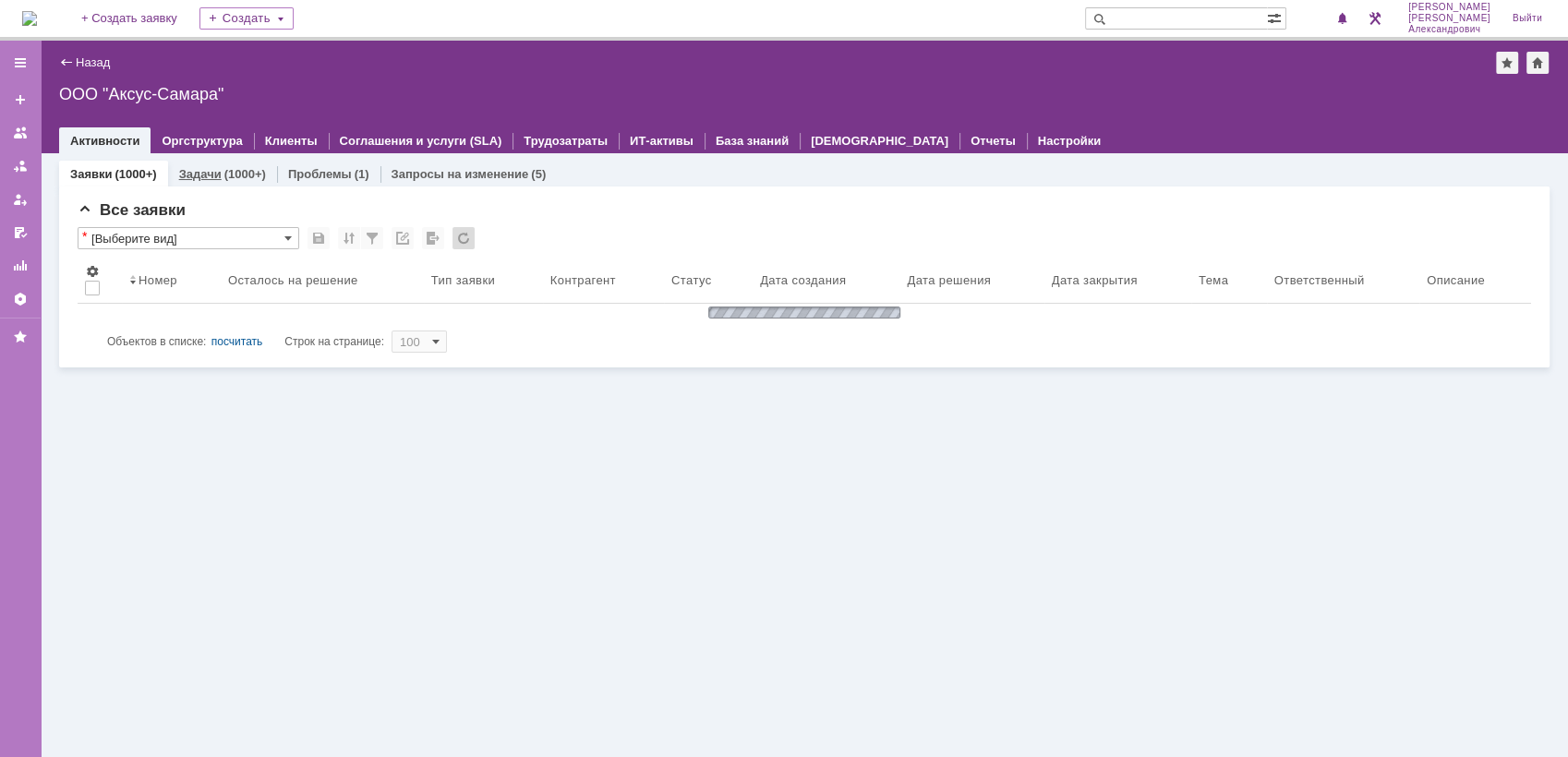
click at [239, 177] on div "(1000+)" at bounding box center [245, 174] width 42 height 14
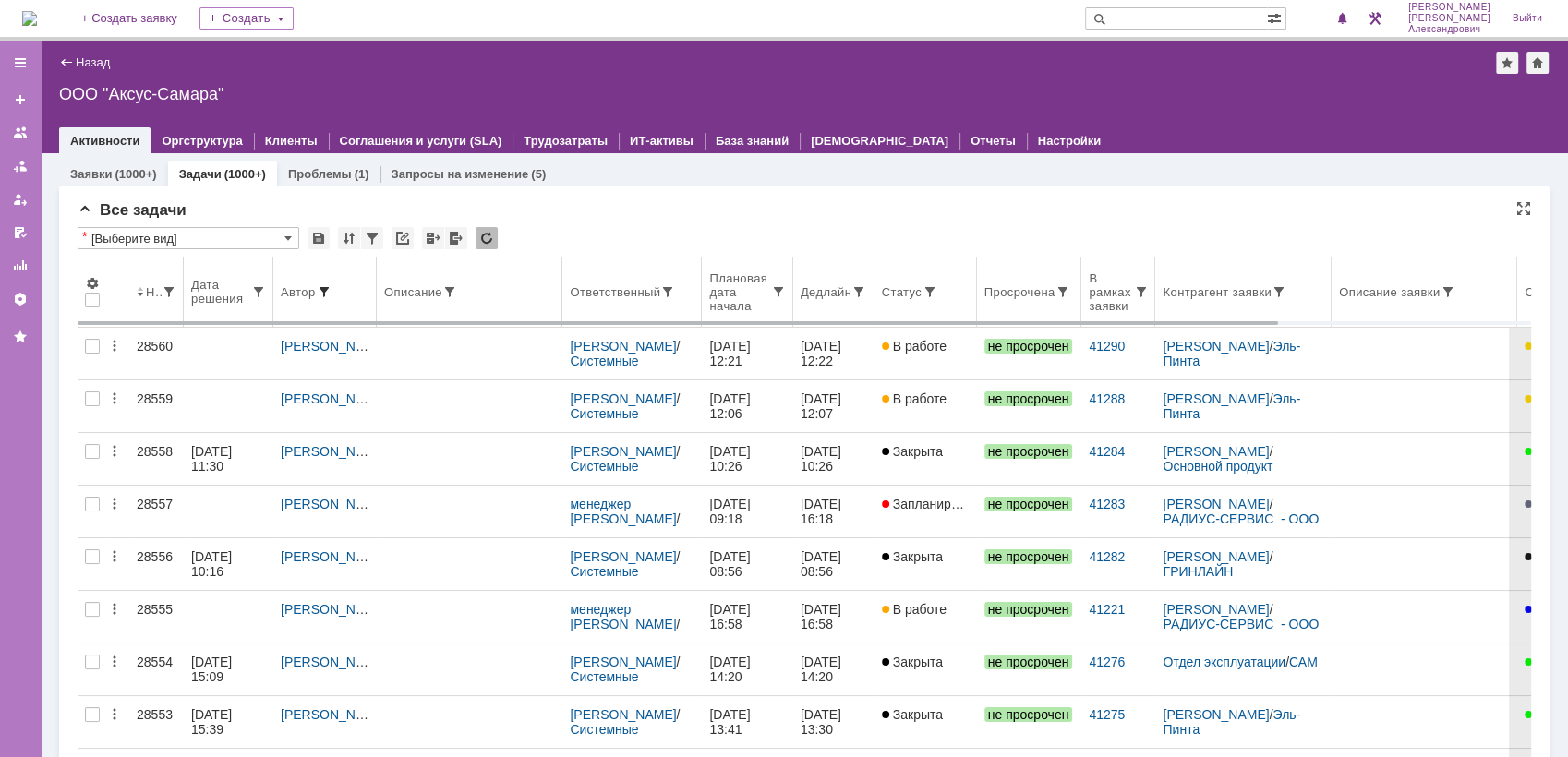
click at [323, 290] on span at bounding box center [323, 291] width 15 height 15
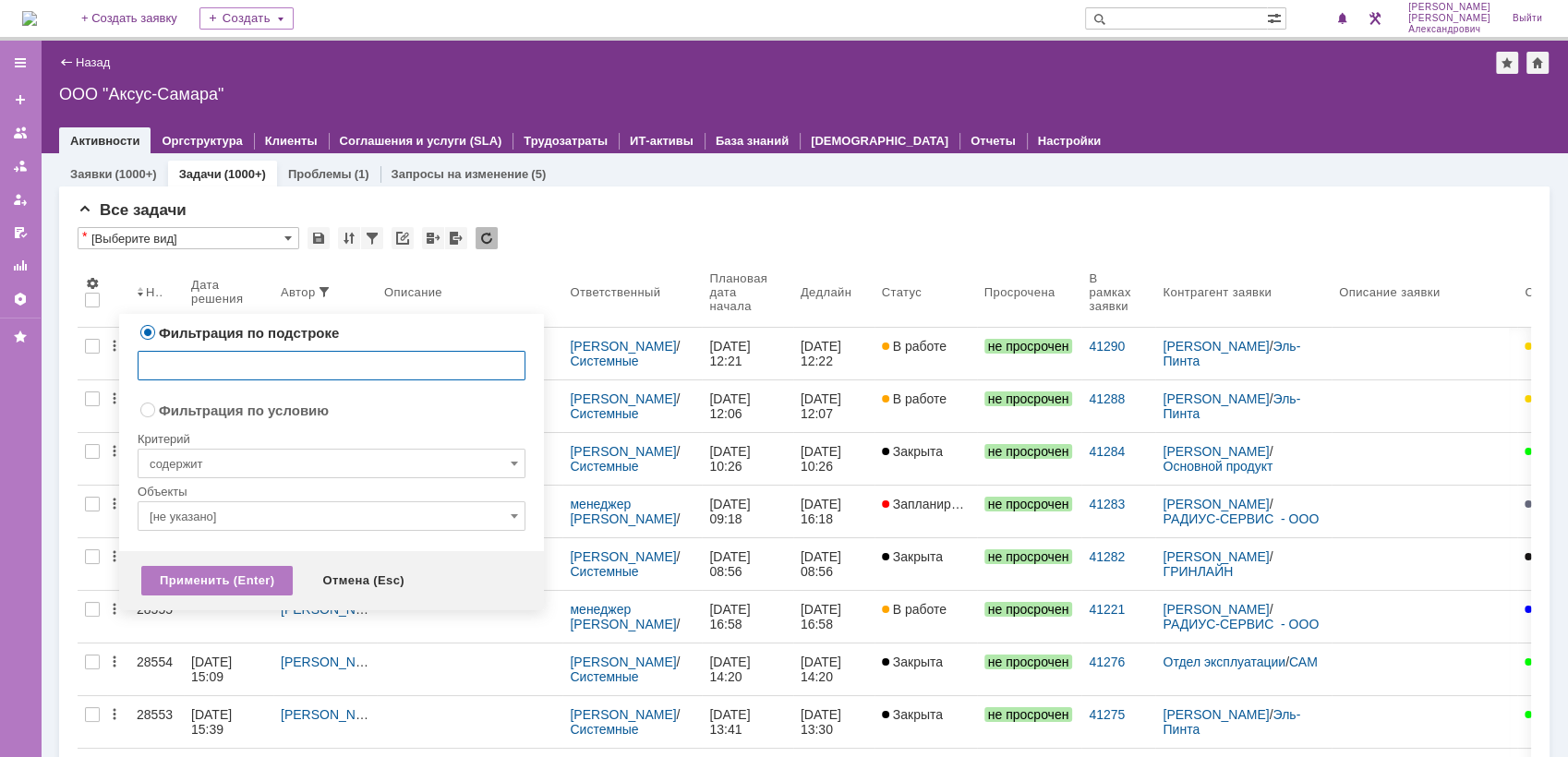
radio input "false"
radio input "true"
click at [234, 467] on input "содержит" at bounding box center [331, 463] width 387 height 30
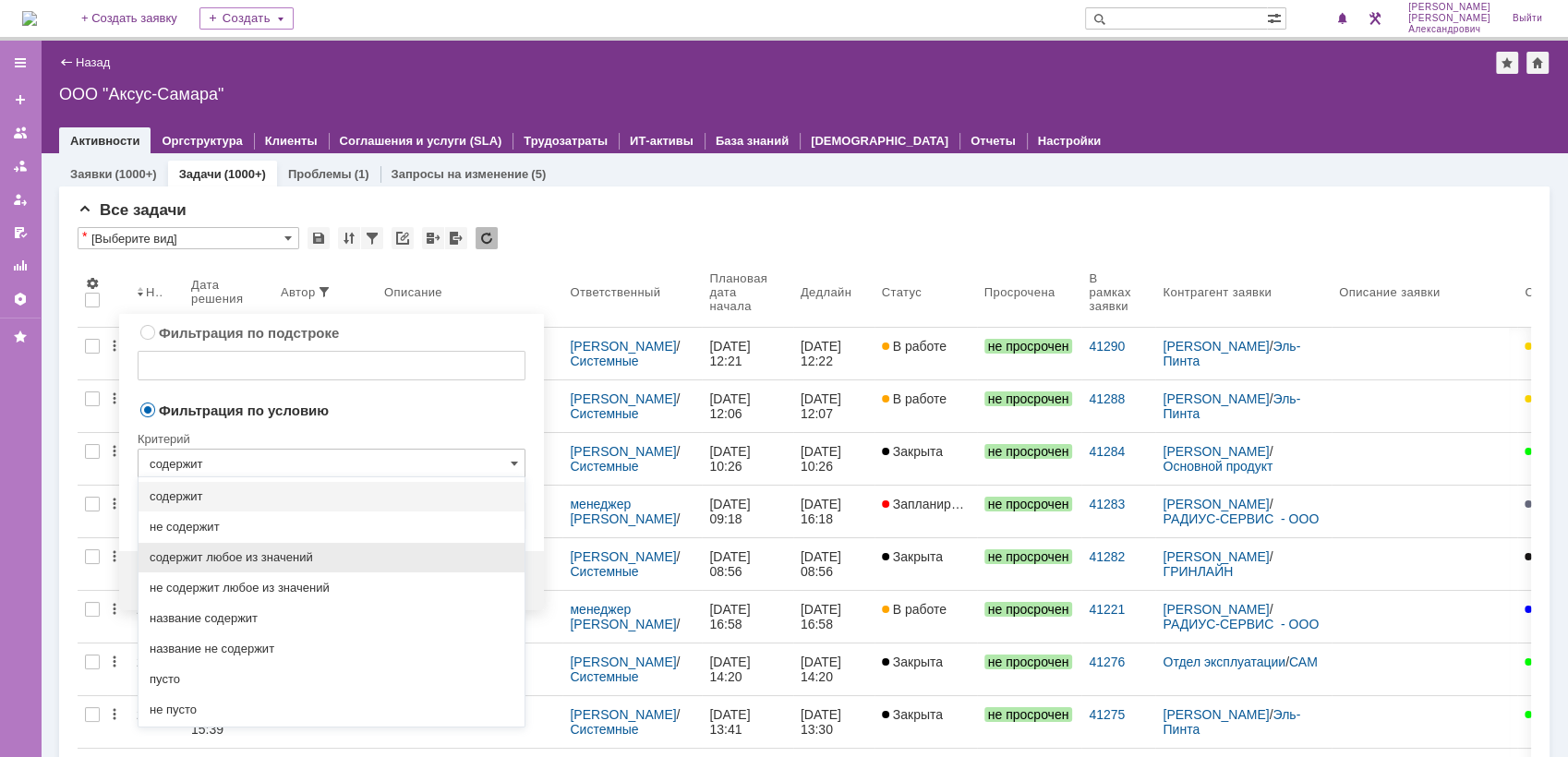
click at [251, 557] on span "содержит любое из значений" at bounding box center [331, 557] width 364 height 15
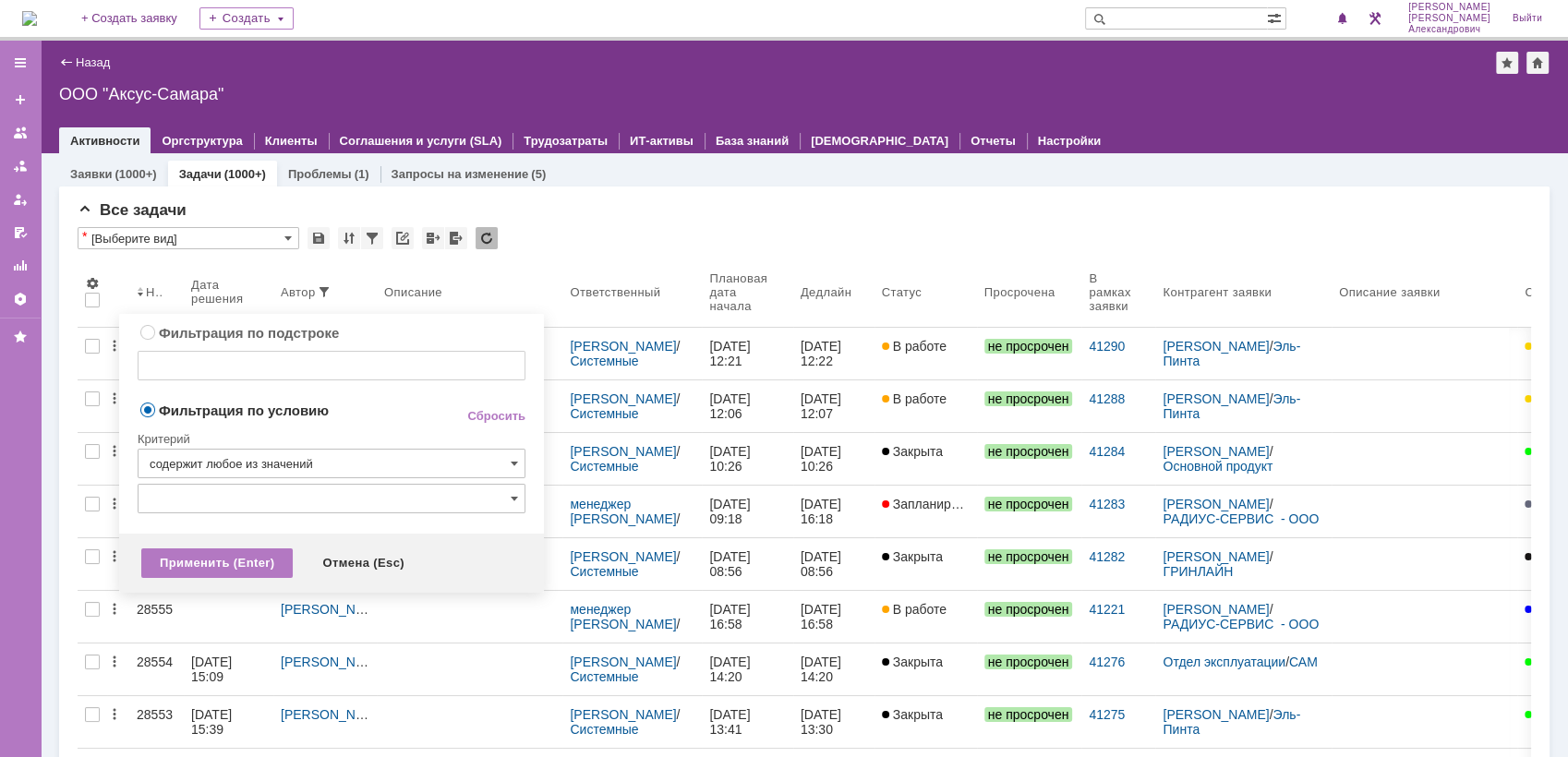
type input "содержит любое из значений"
click at [258, 494] on input "text" at bounding box center [331, 499] width 387 height 30
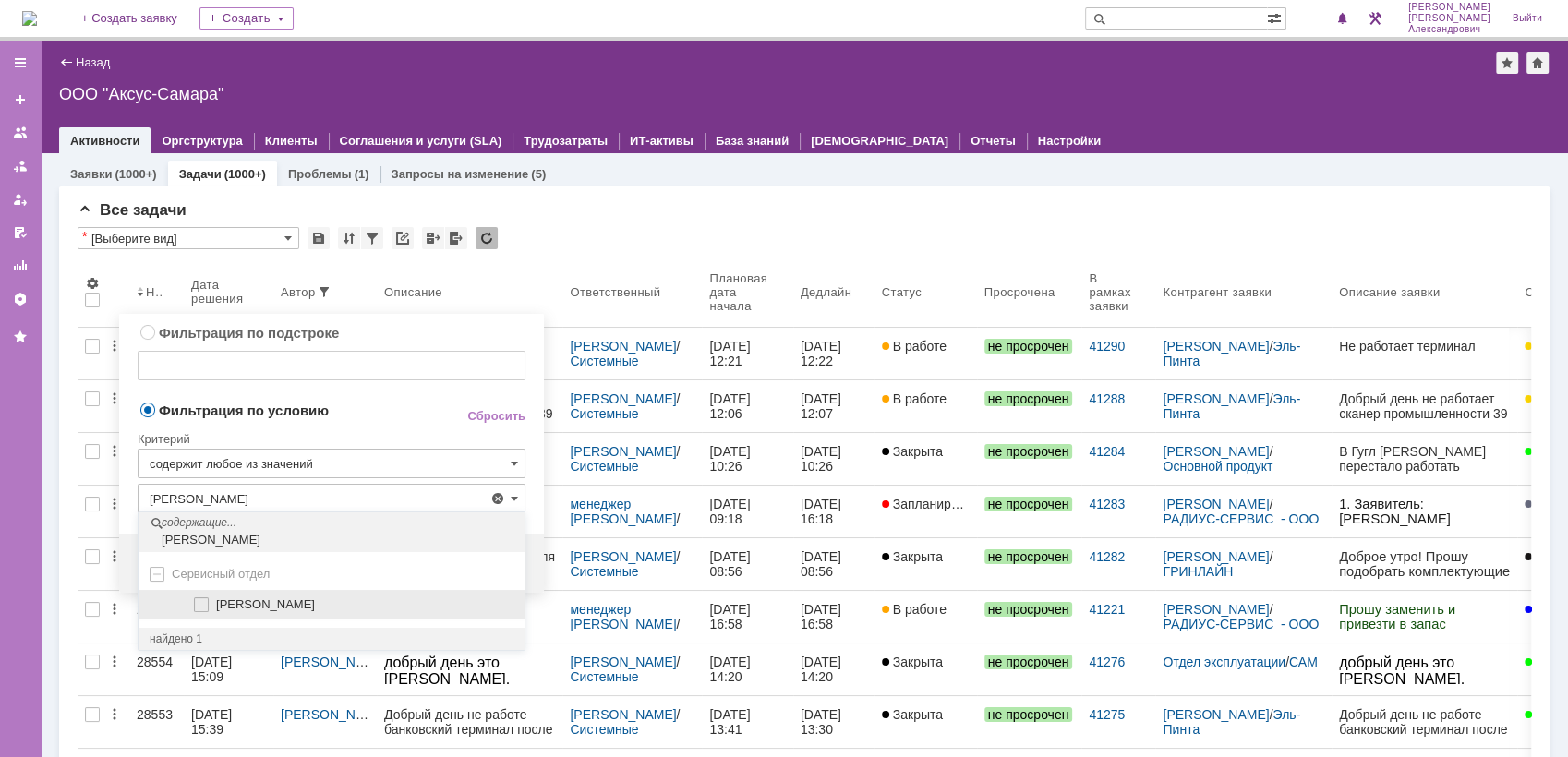
click at [216, 606] on span at bounding box center [216, 602] width 0 height 10
click at [202, 606] on input "[PERSON_NAME]" at bounding box center [202, 605] width 12 height 12
type input "[PERSON_NAME]"
click at [216, 606] on span at bounding box center [216, 602] width 0 height 10
click at [200, 608] on input "[PERSON_NAME]" at bounding box center [202, 605] width 12 height 12
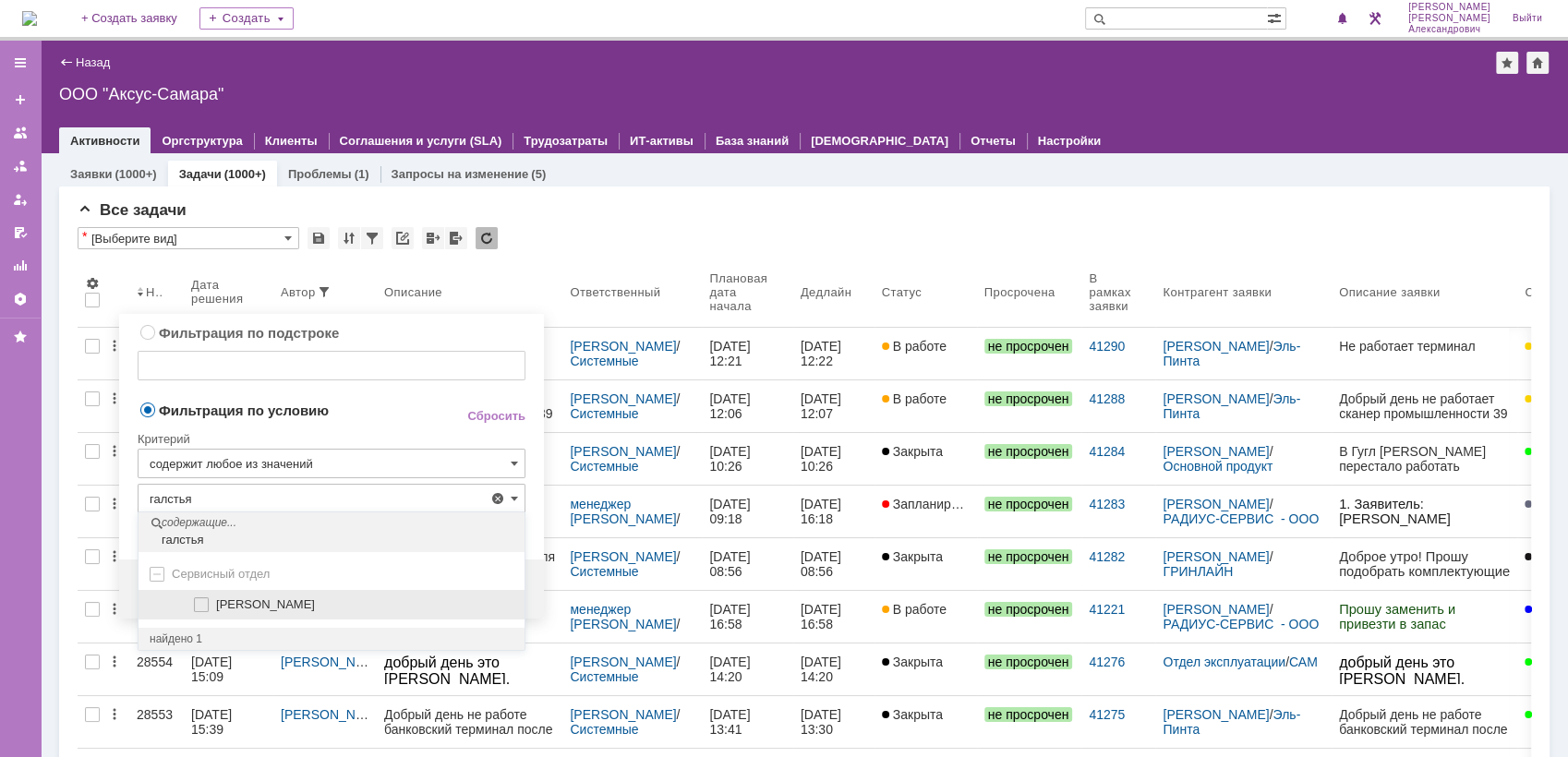
type input "Галстьян Степан Александрович, Мукминьзянов Раиль Рамильевич"
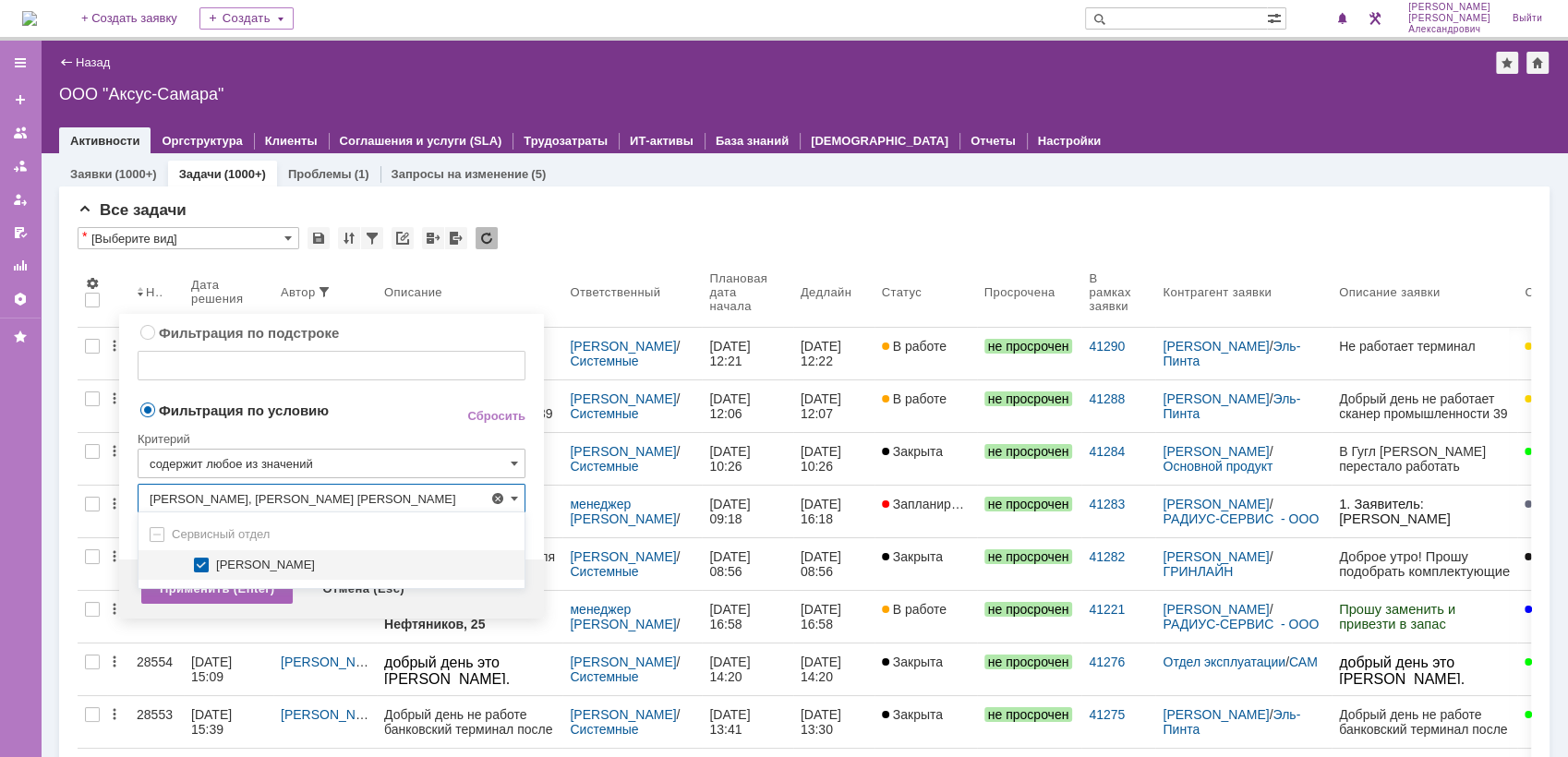
click at [205, 604] on div "Применить (Enter)" at bounding box center [217, 589] width 151 height 30
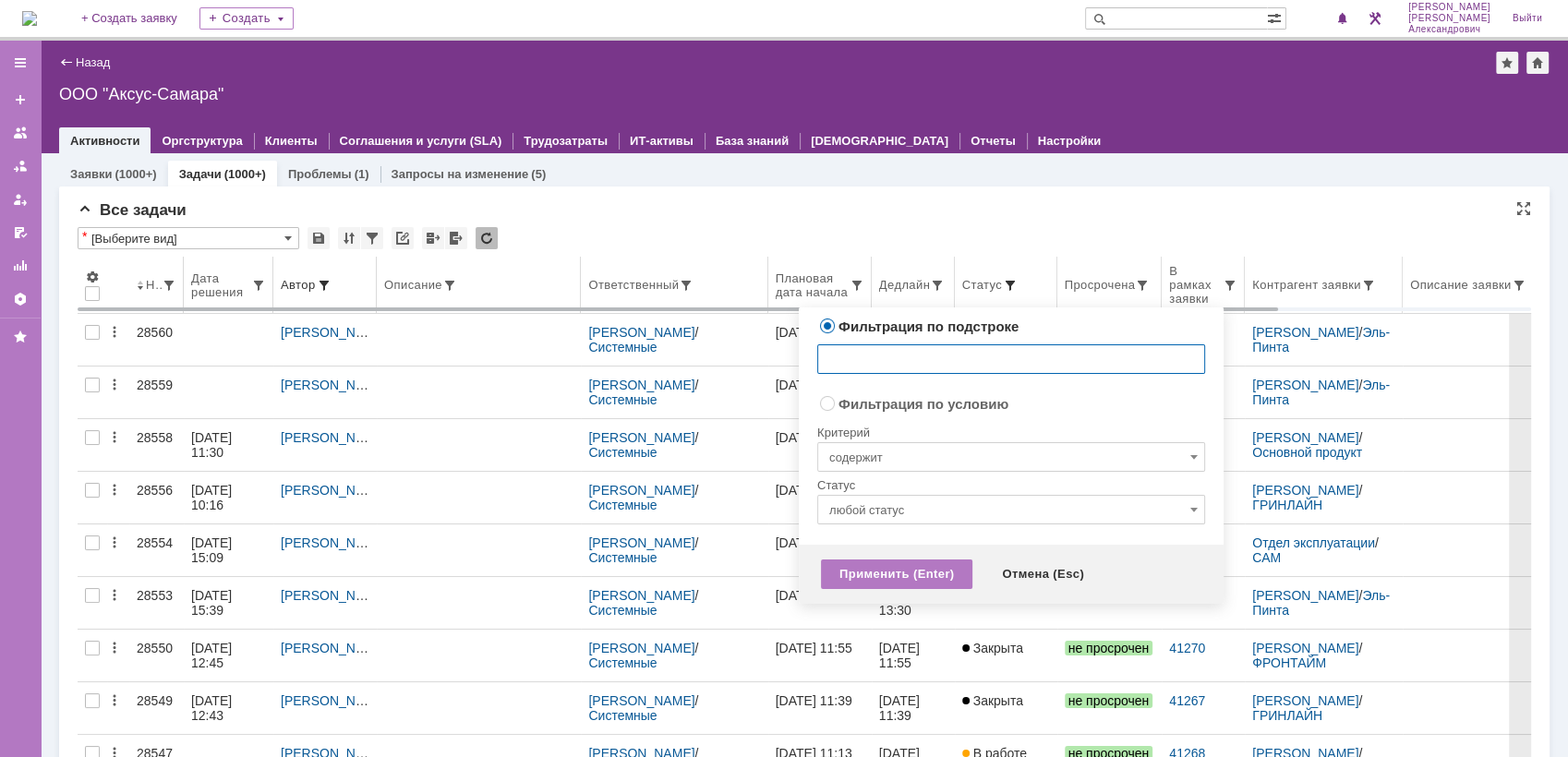
click at [1004, 287] on span at bounding box center [1010, 285] width 15 height 15
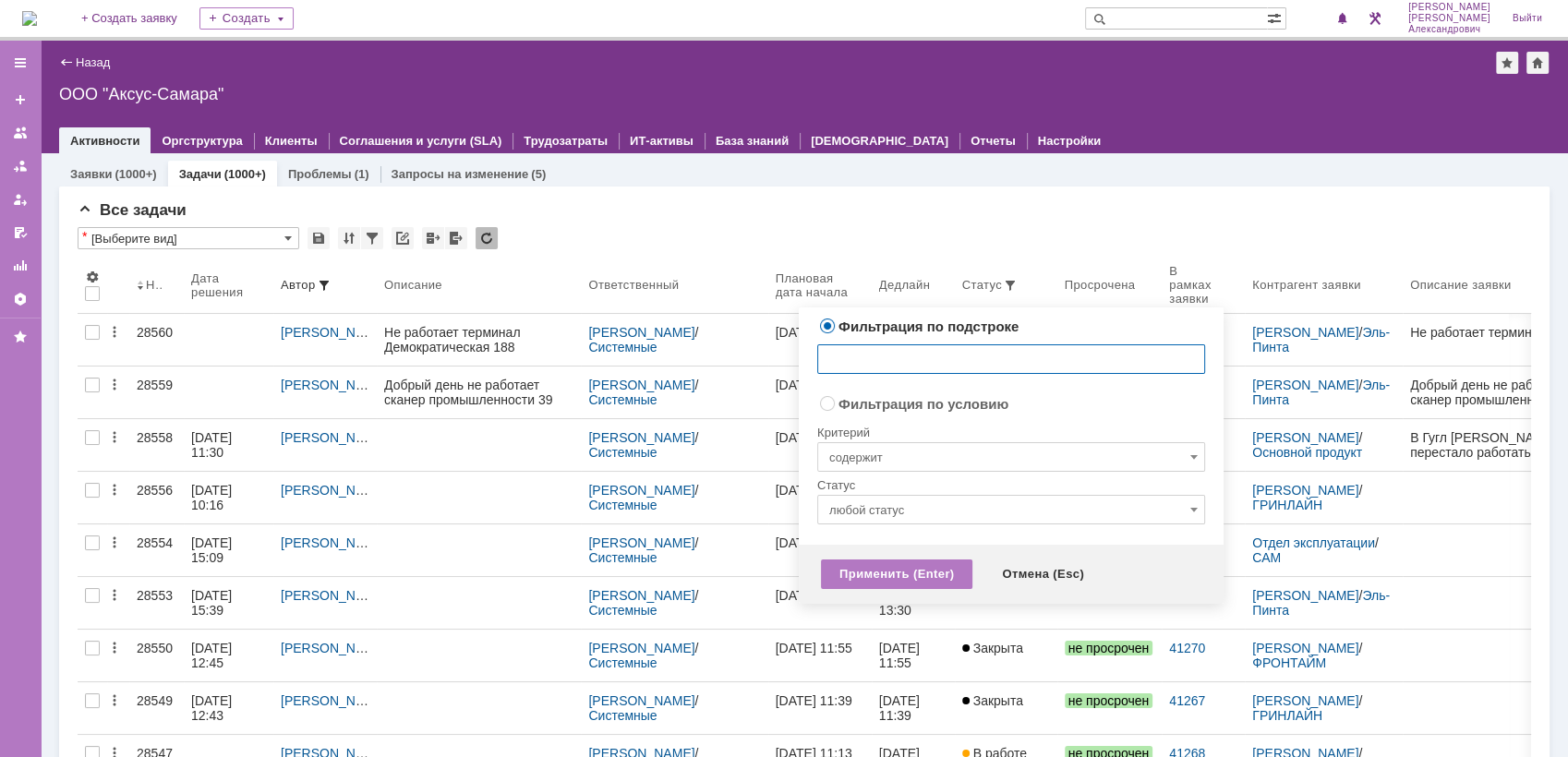
radio input "false"
radio input "true"
click at [968, 464] on input "содержит" at bounding box center [1011, 457] width 387 height 30
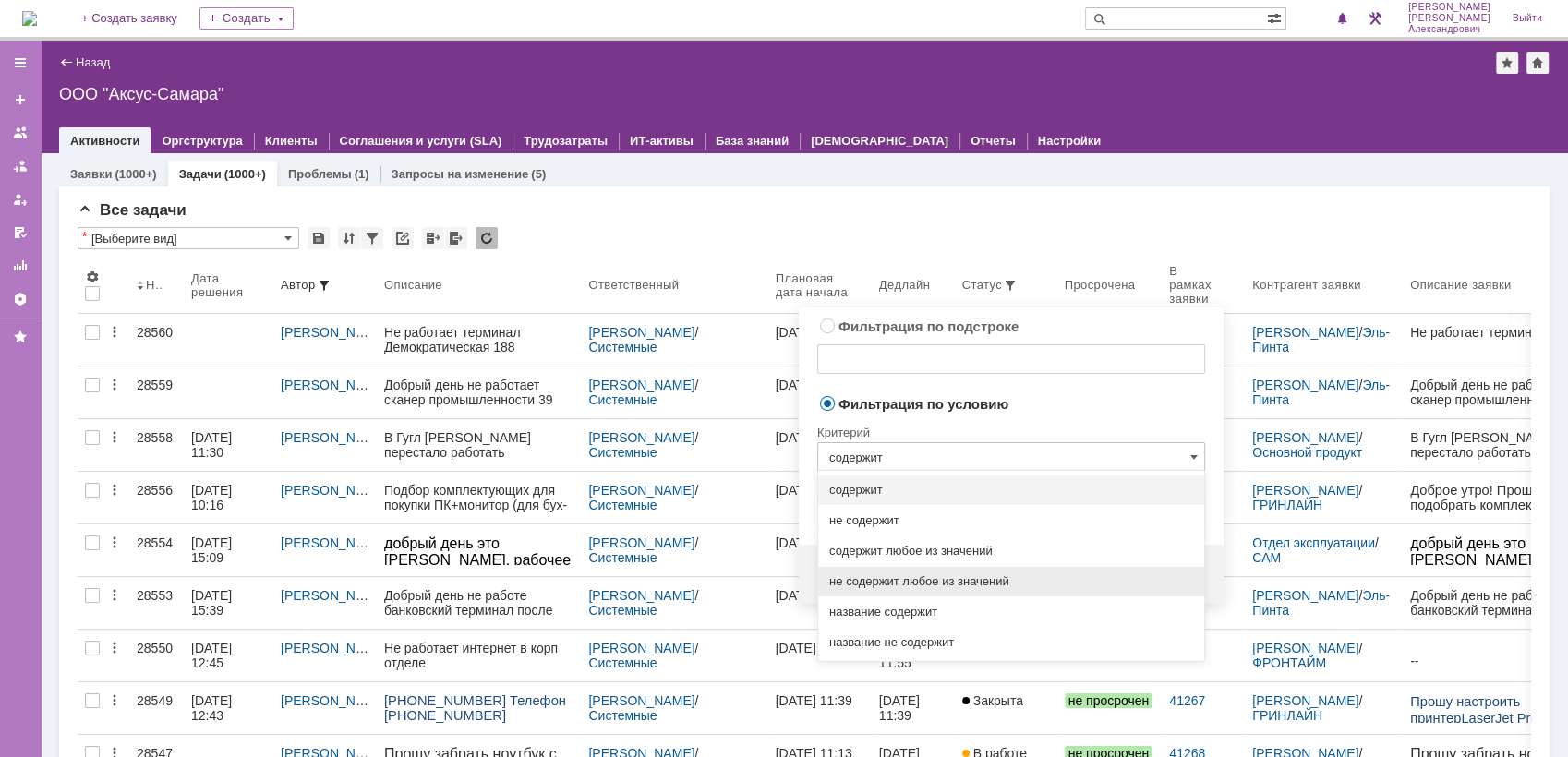
click at [939, 576] on span "не содержит любое из значений" at bounding box center [1011, 581] width 364 height 15
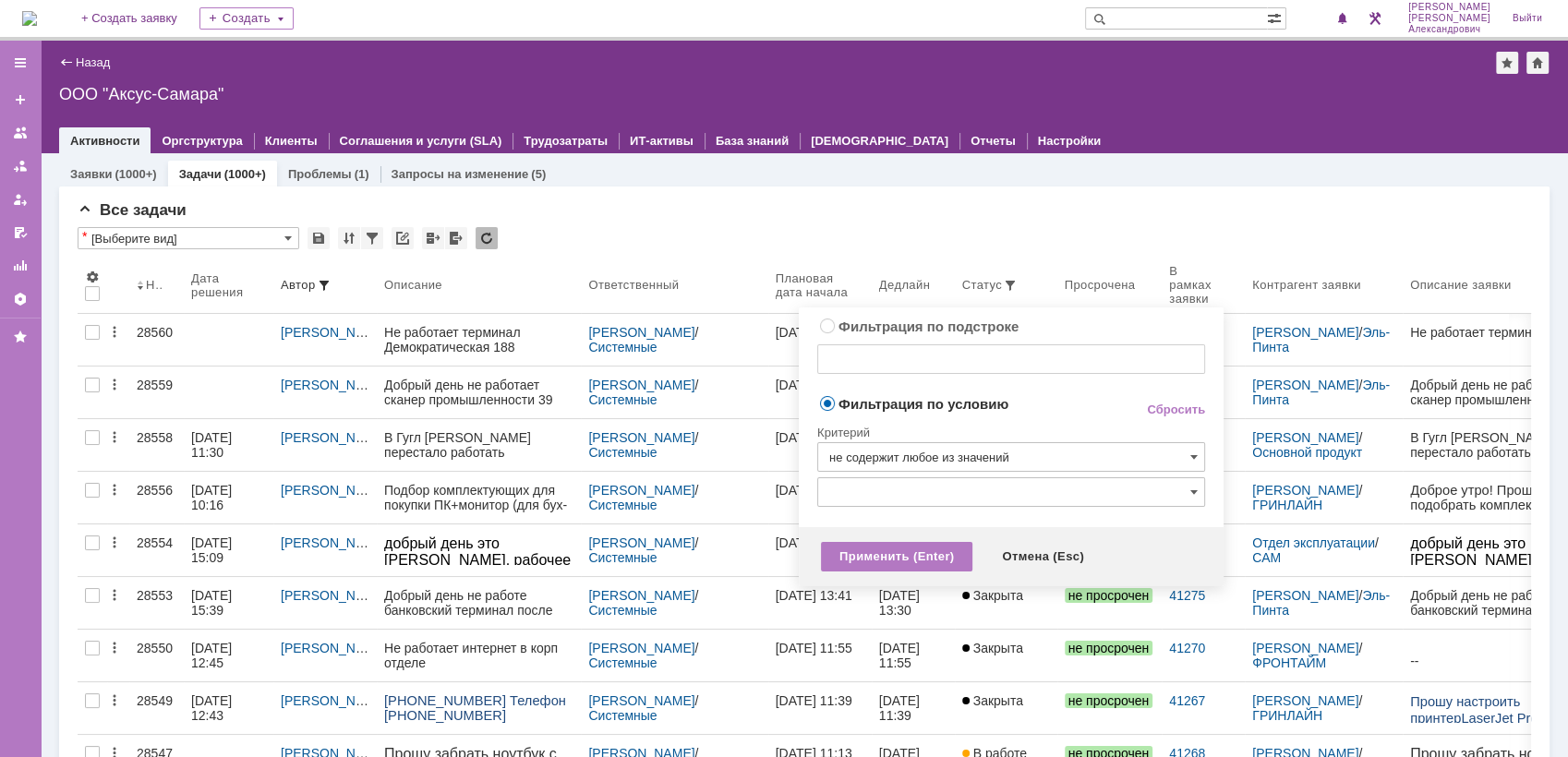
type input "не содержит любое из значений"
click at [938, 490] on input "text" at bounding box center [1011, 492] width 387 height 30
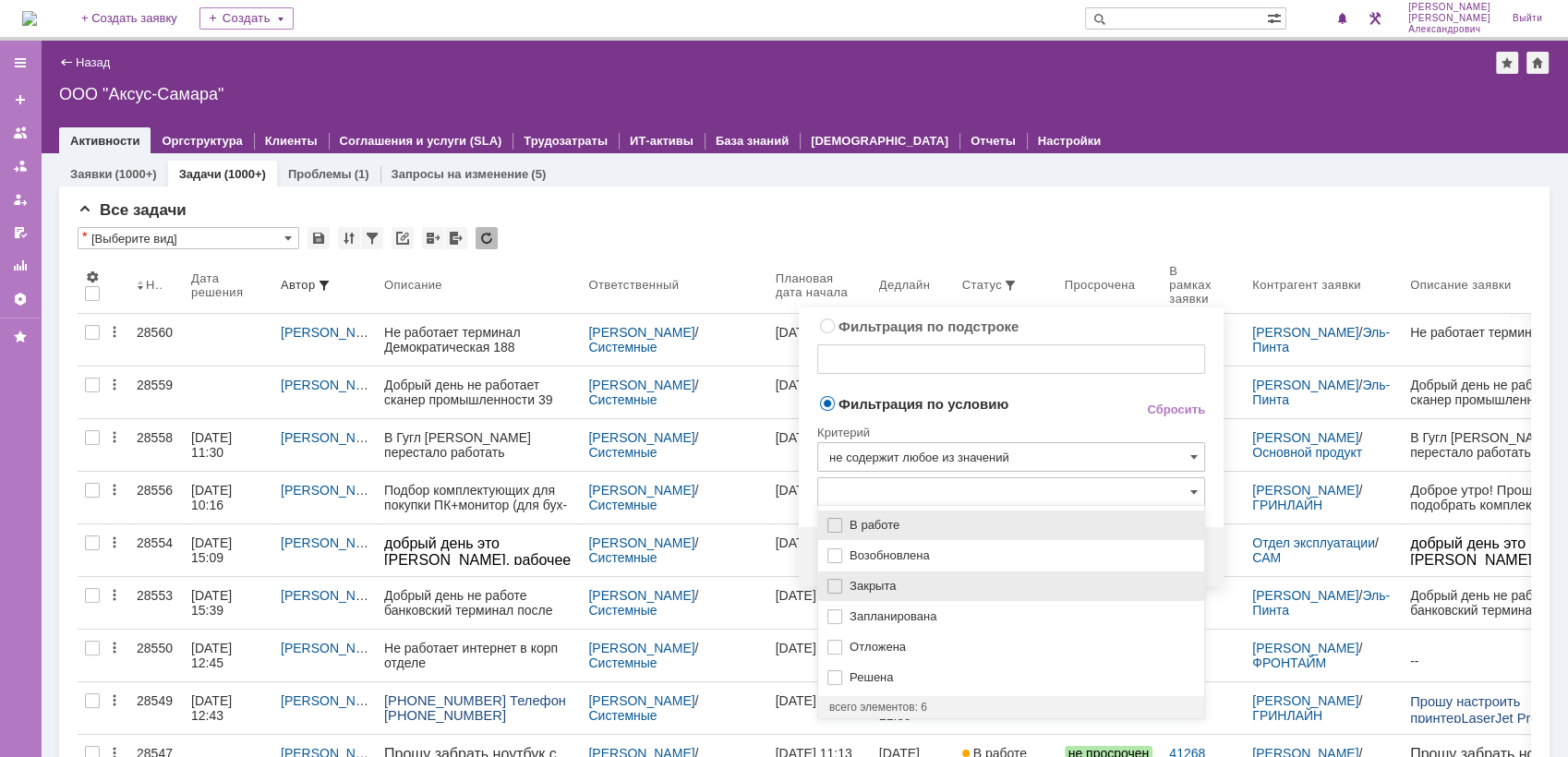
click at [925, 586] on span "Закрыта" at bounding box center [1021, 586] width 344 height 15
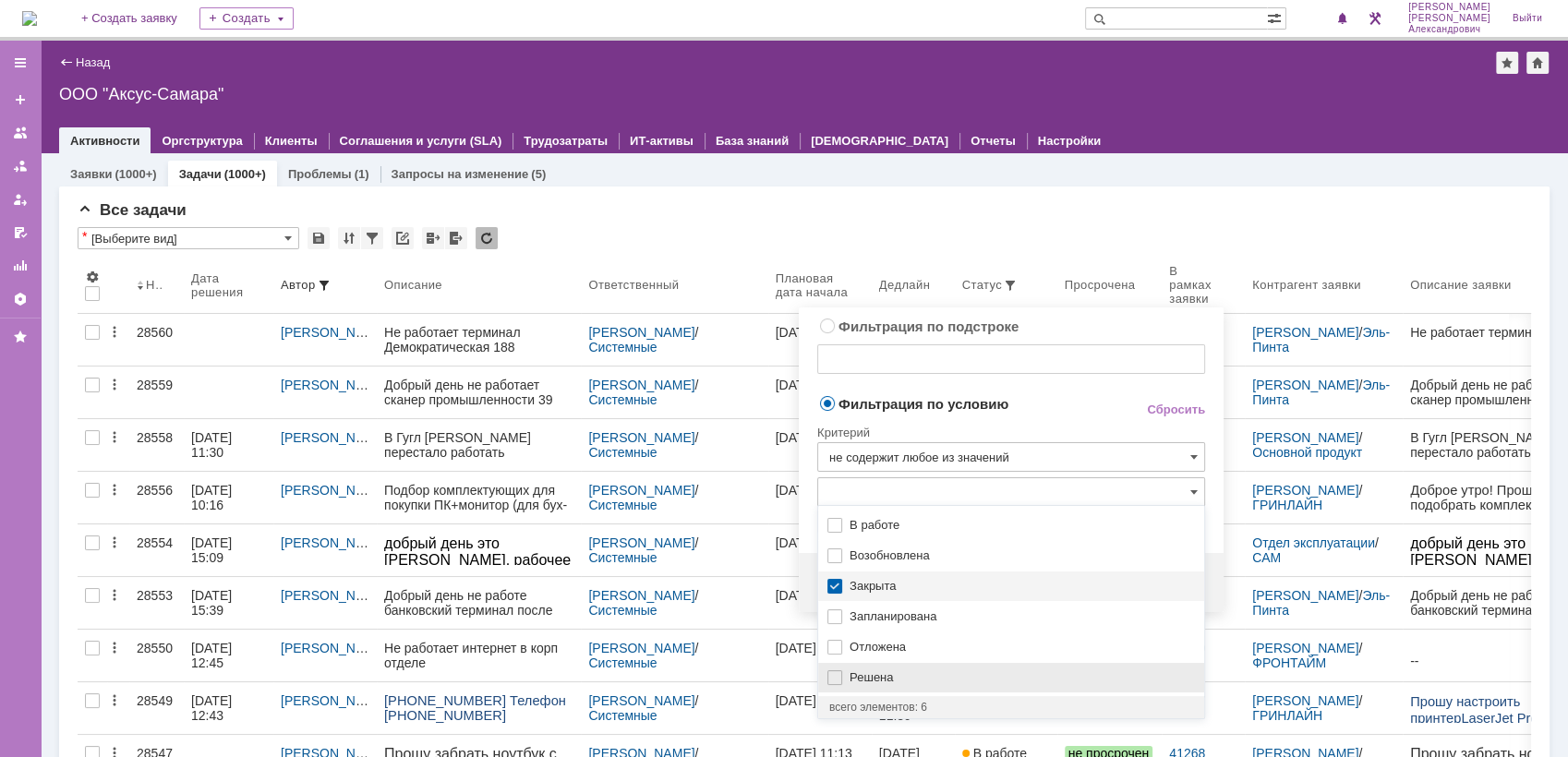
click at [865, 672] on span "Решена" at bounding box center [1021, 677] width 344 height 15
click at [1038, 421] on div "Критерий" at bounding box center [1011, 430] width 387 height 25
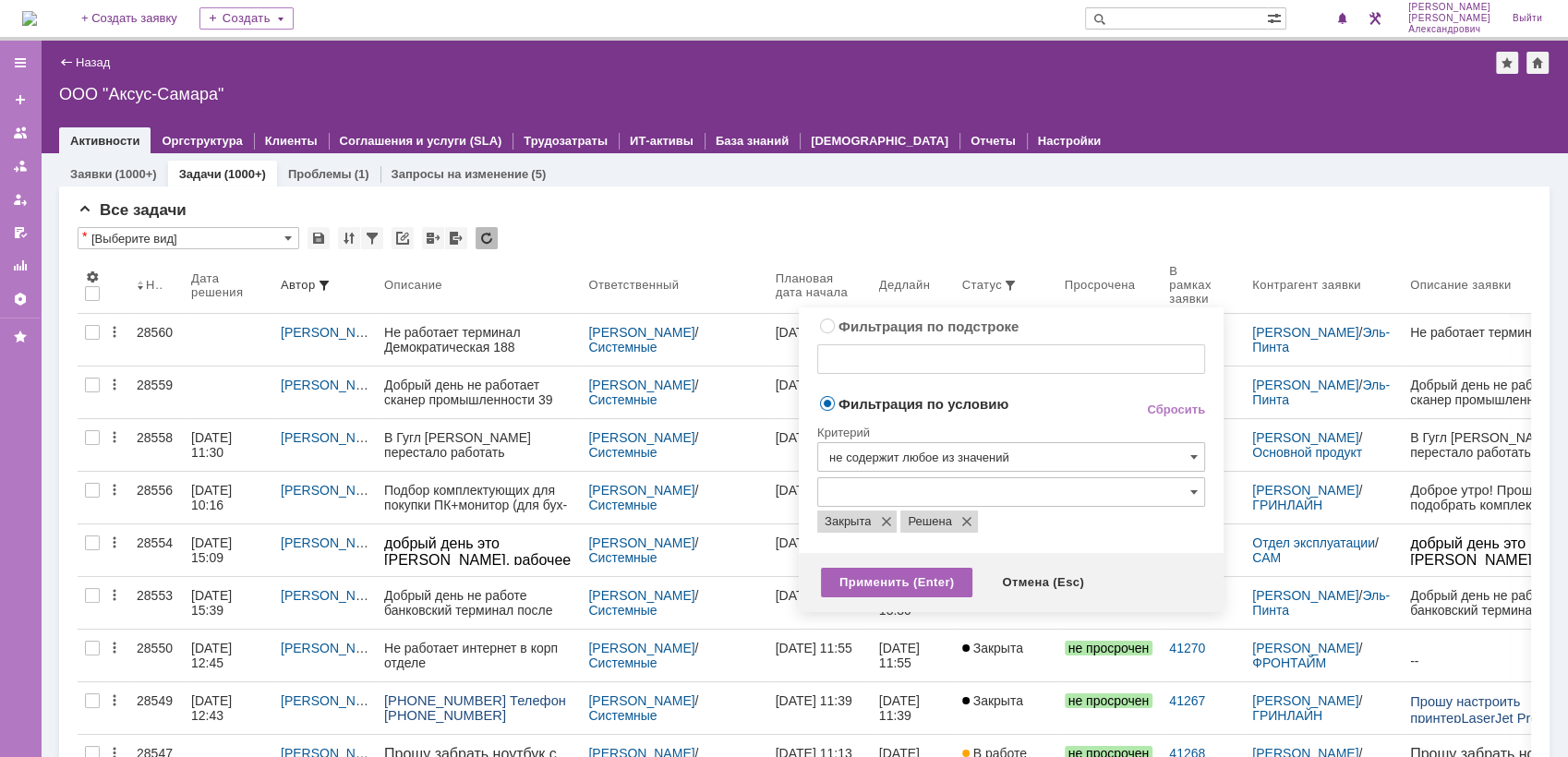
click at [886, 577] on div "Применить (Enter)" at bounding box center [897, 582] width 151 height 30
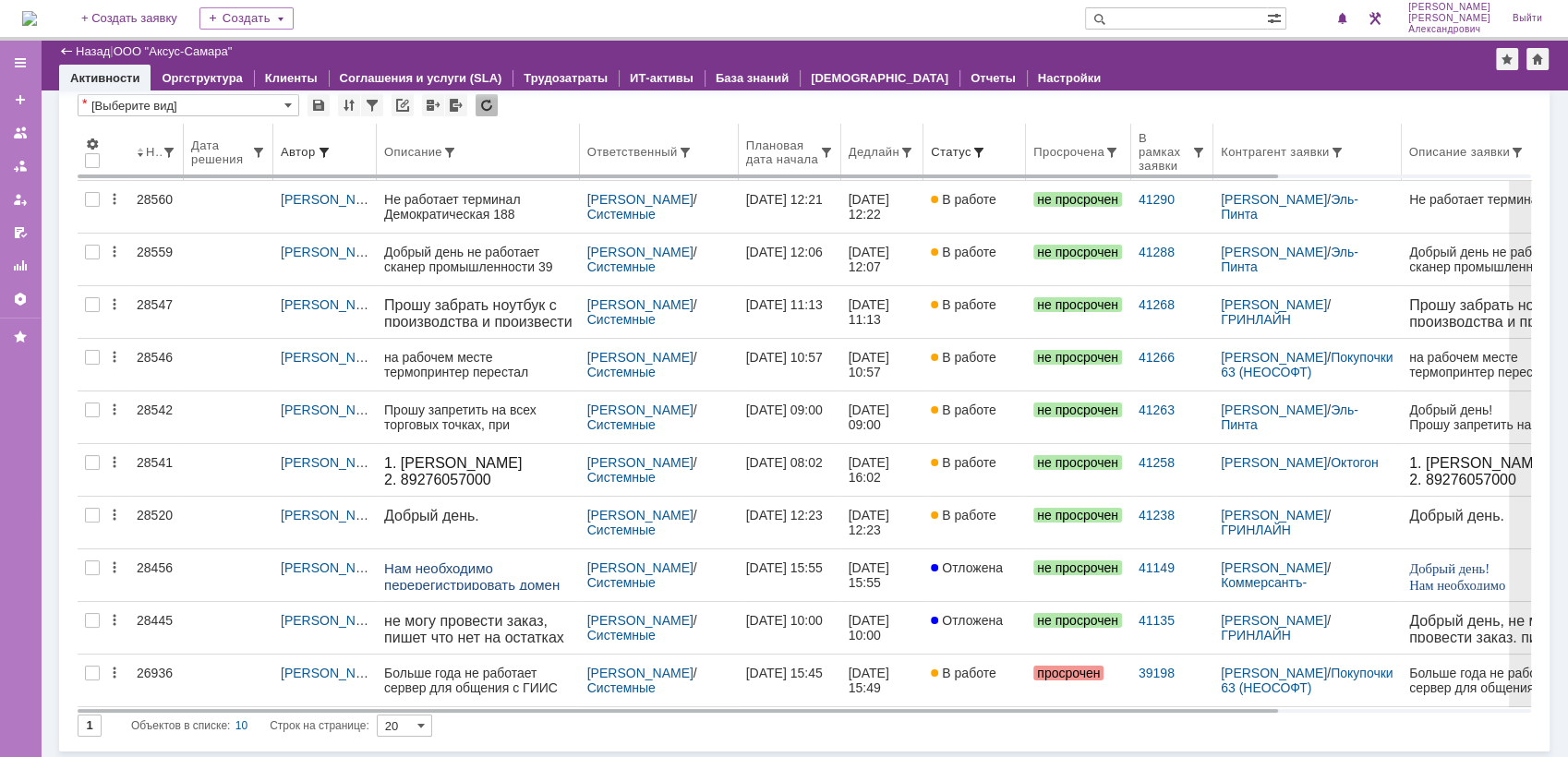
click at [901, 162] on th "Дедлайн" at bounding box center [883, 152] width 83 height 57
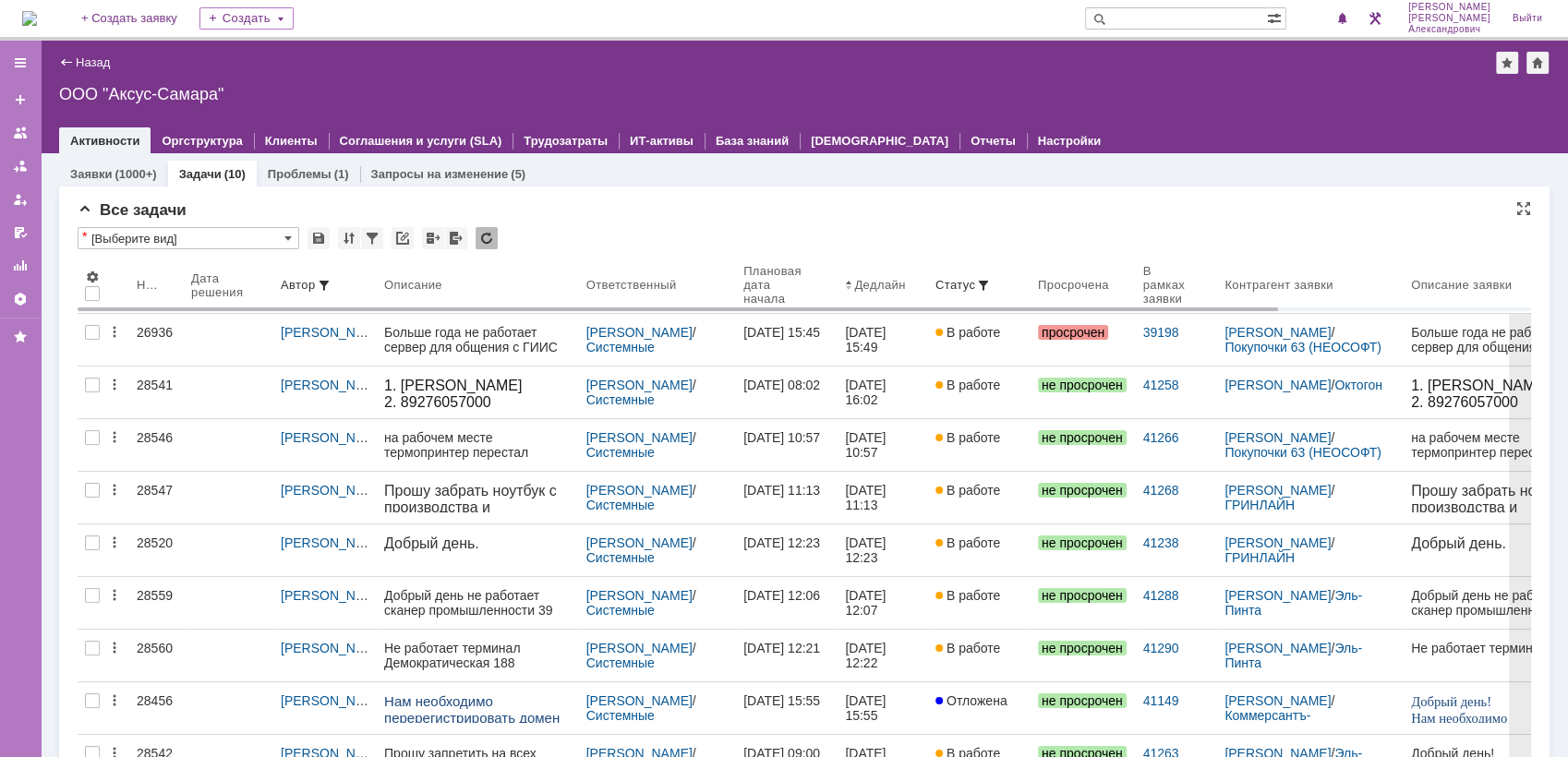
click at [37, 18] on img at bounding box center [29, 17] width 15 height 15
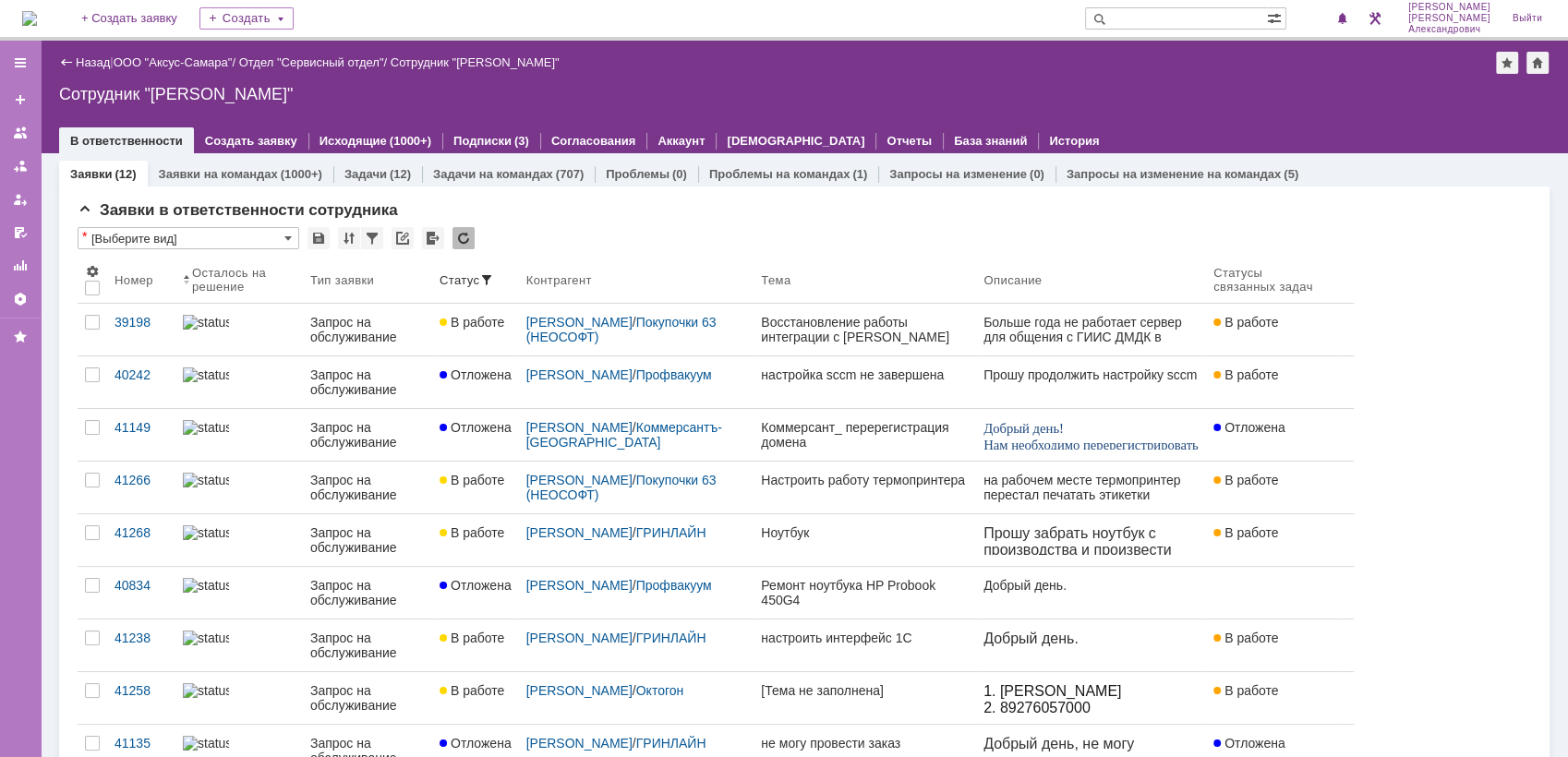
click at [37, 15] on img at bounding box center [29, 17] width 15 height 15
click at [1323, 11] on div "1" at bounding box center [1335, 18] width 38 height 22
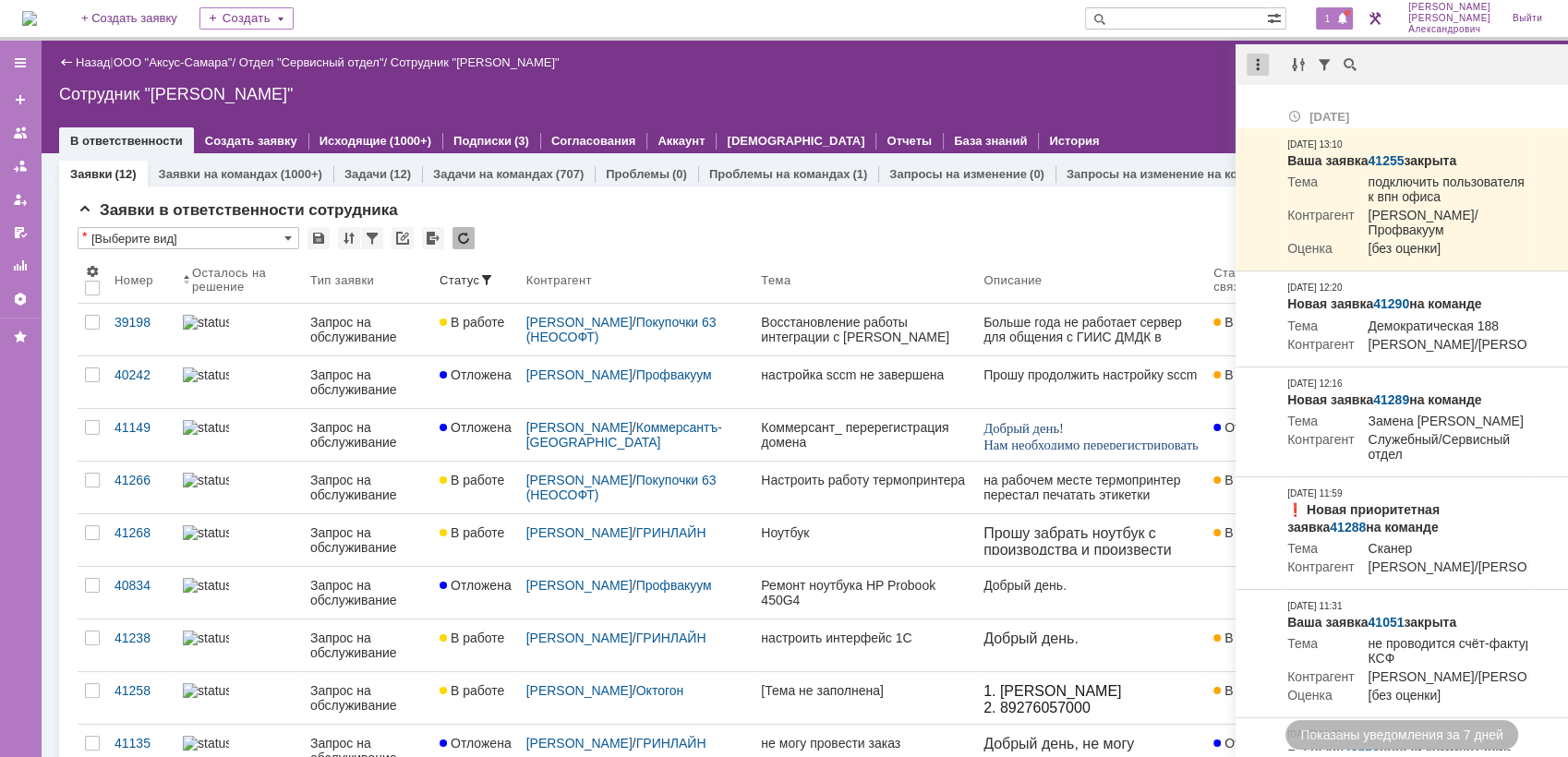
click at [1254, 63] on div at bounding box center [1257, 64] width 22 height 22
click at [1286, 111] on div "Отметить уведомления прочитанными" at bounding box center [1386, 111] width 248 height 13
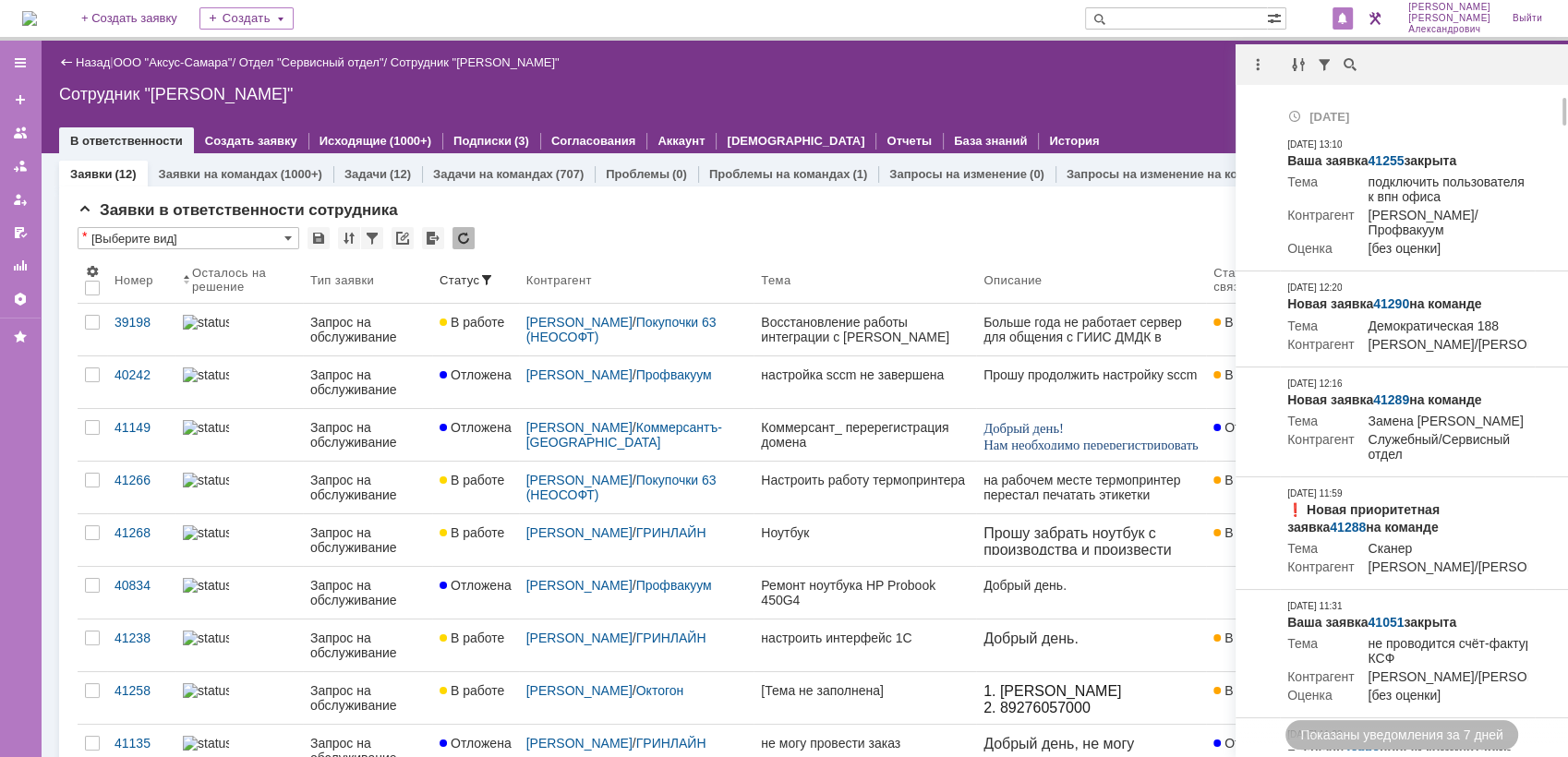
click at [1101, 85] on div "Сотрудник "[PERSON_NAME]"" at bounding box center [804, 94] width 1491 height 18
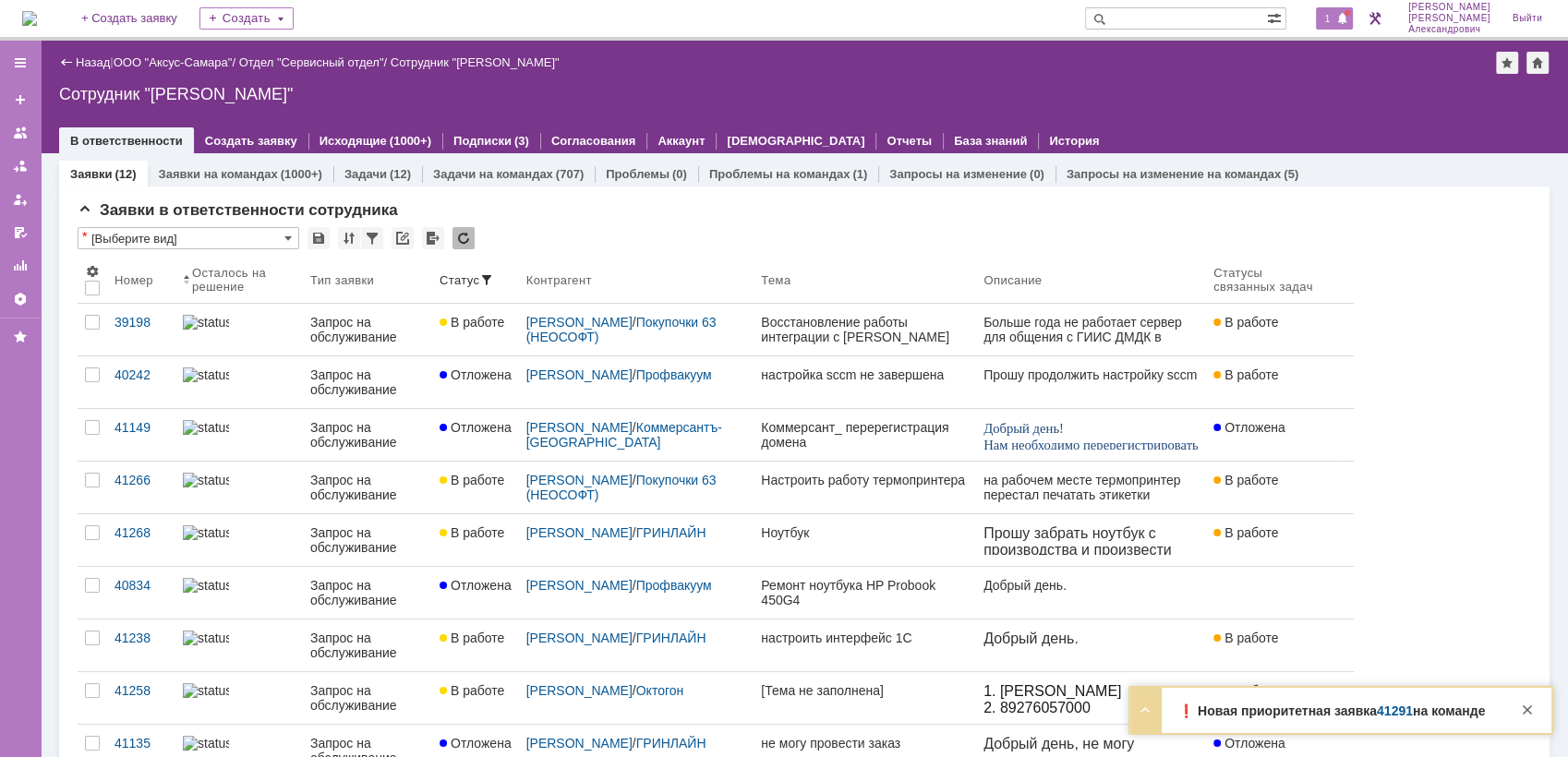
click at [1354, 14] on div "1" at bounding box center [1335, 18] width 38 height 22
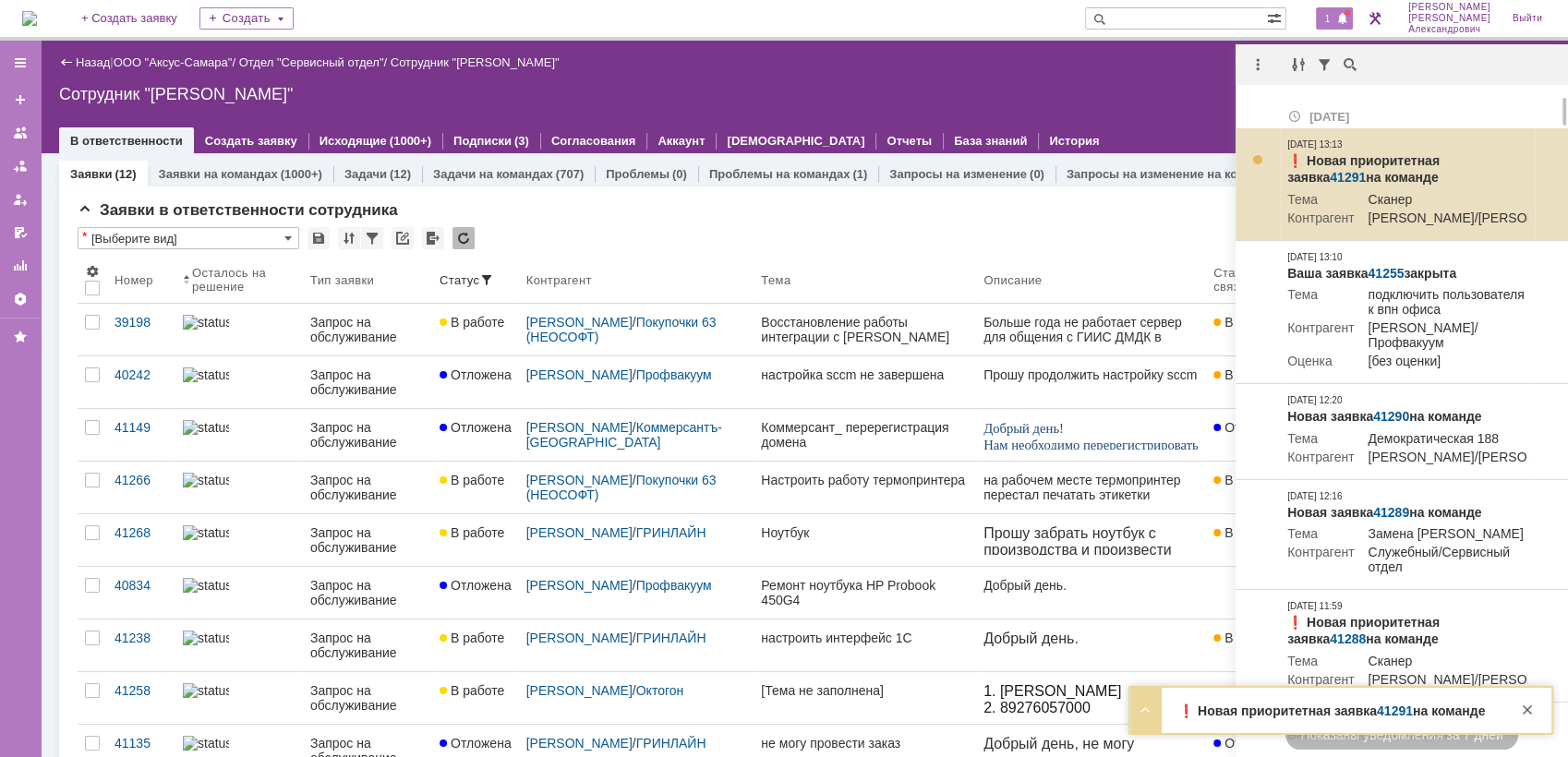
click at [1366, 169] on link "41291" at bounding box center [1347, 176] width 36 height 15
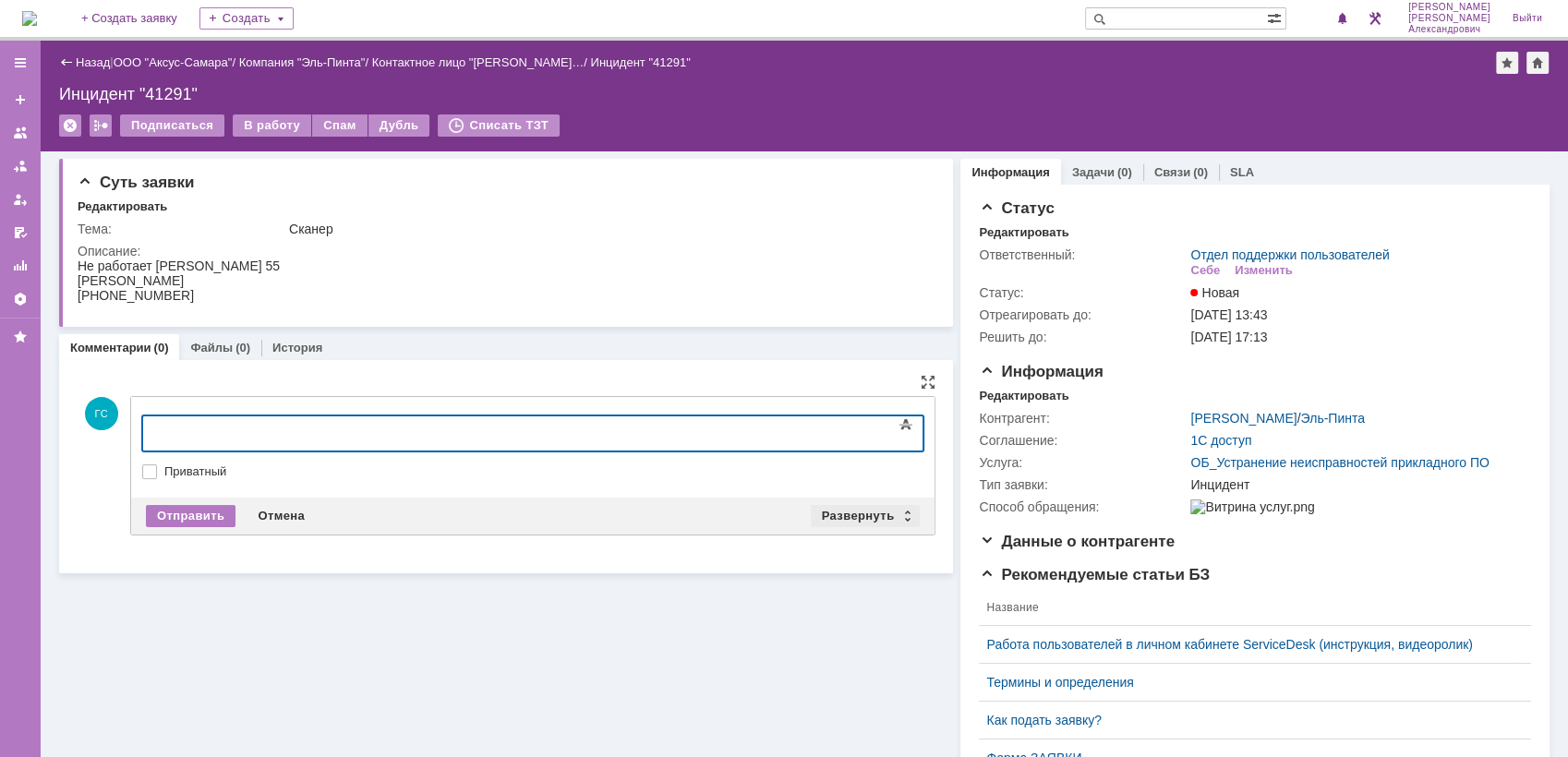
click at [841, 514] on div "Развернуть" at bounding box center [865, 516] width 109 height 22
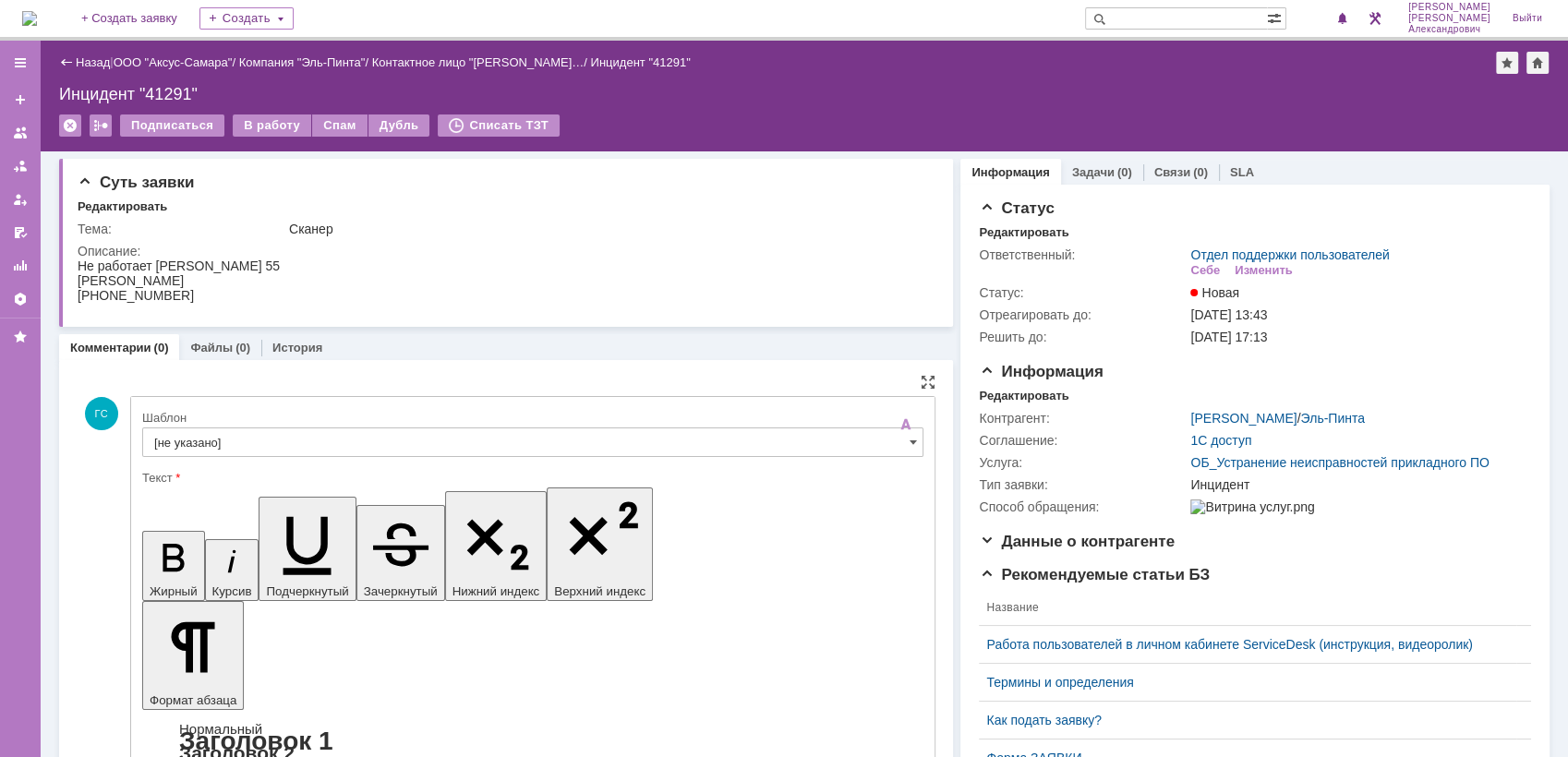
click at [409, 436] on input "[не указано]" at bounding box center [533, 442] width 782 height 30
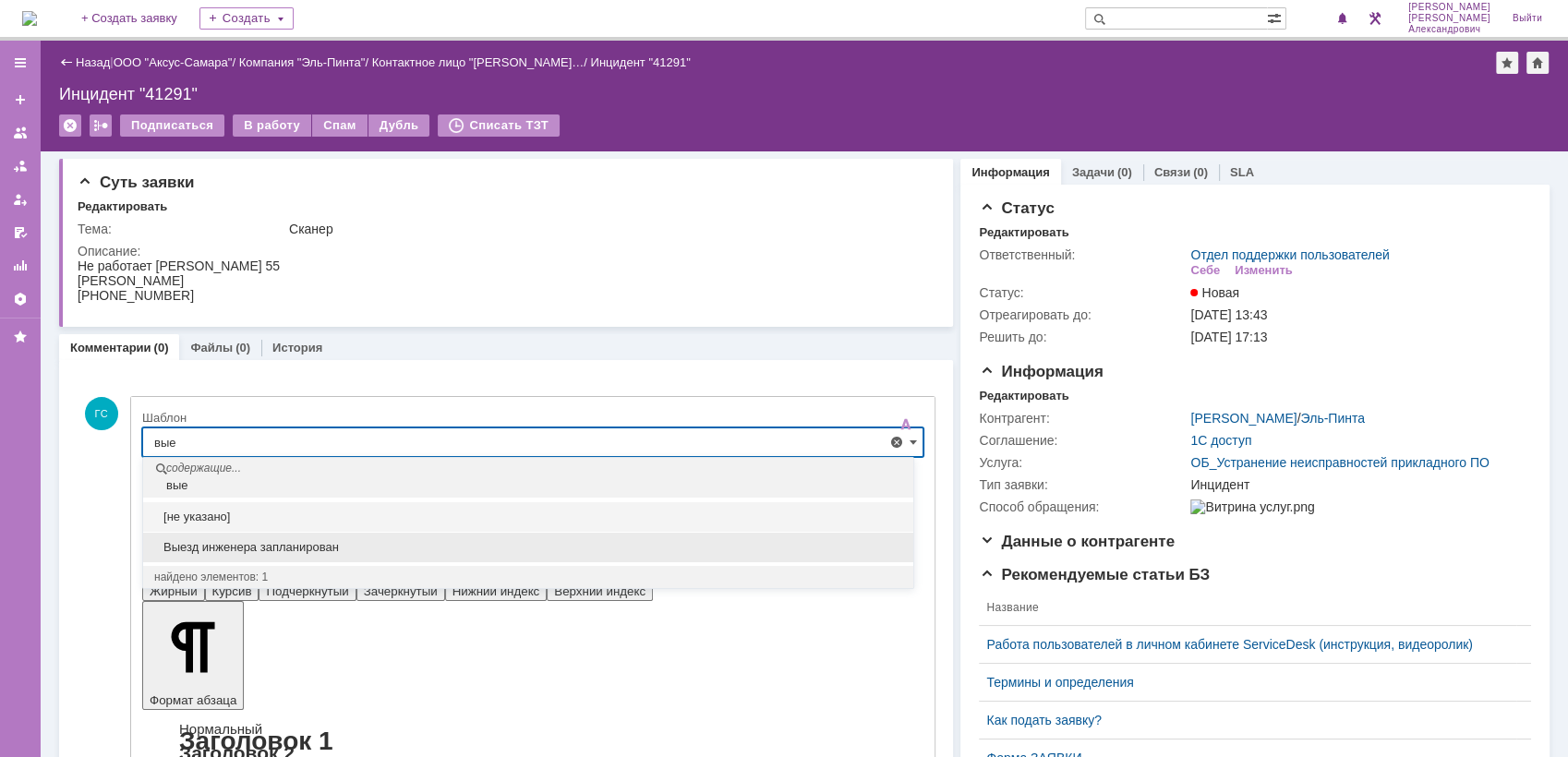
click at [350, 551] on span "Выезд инженера запланирован" at bounding box center [528, 547] width 748 height 15
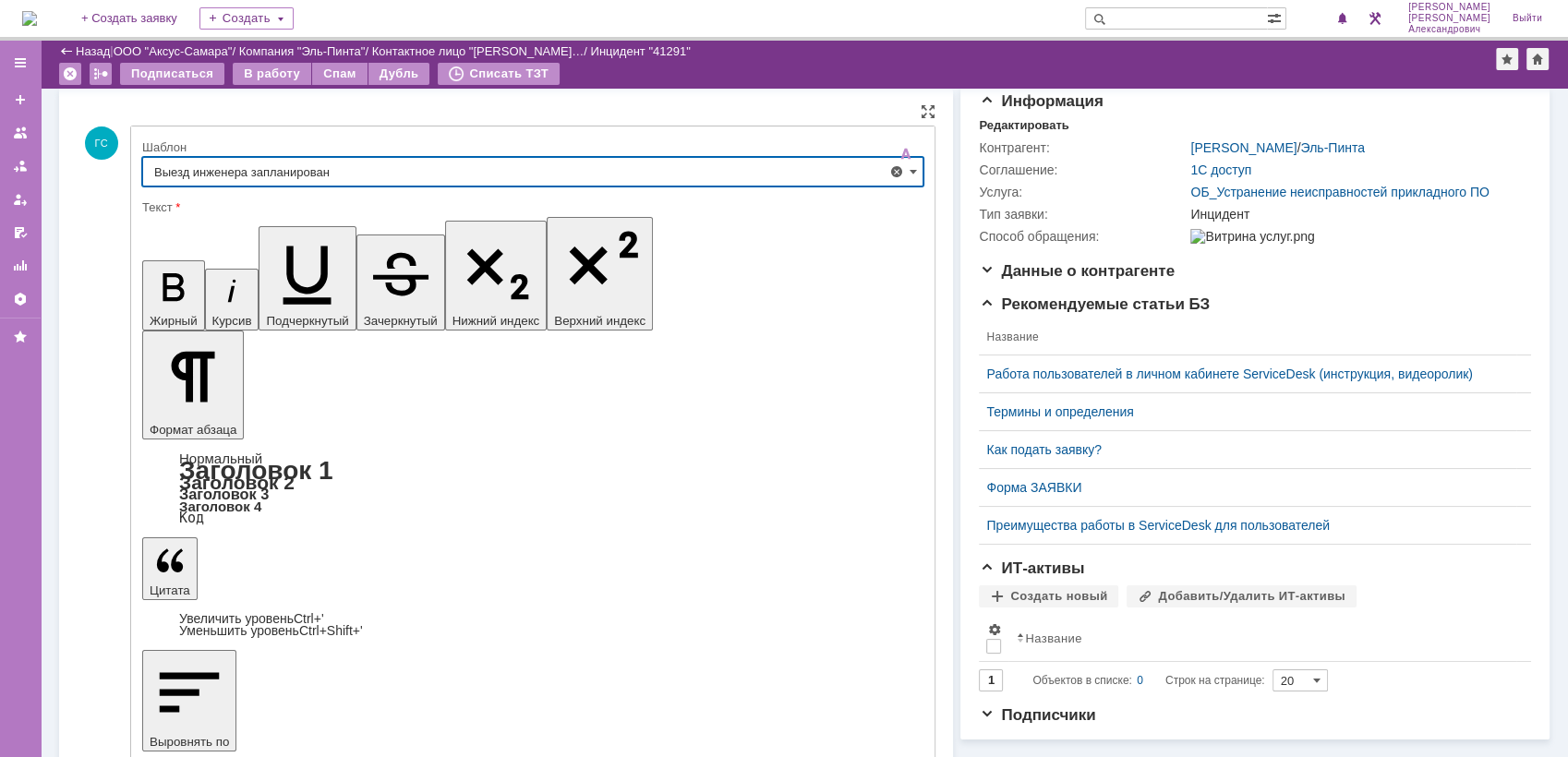
type input "Выезд инженера запланирован"
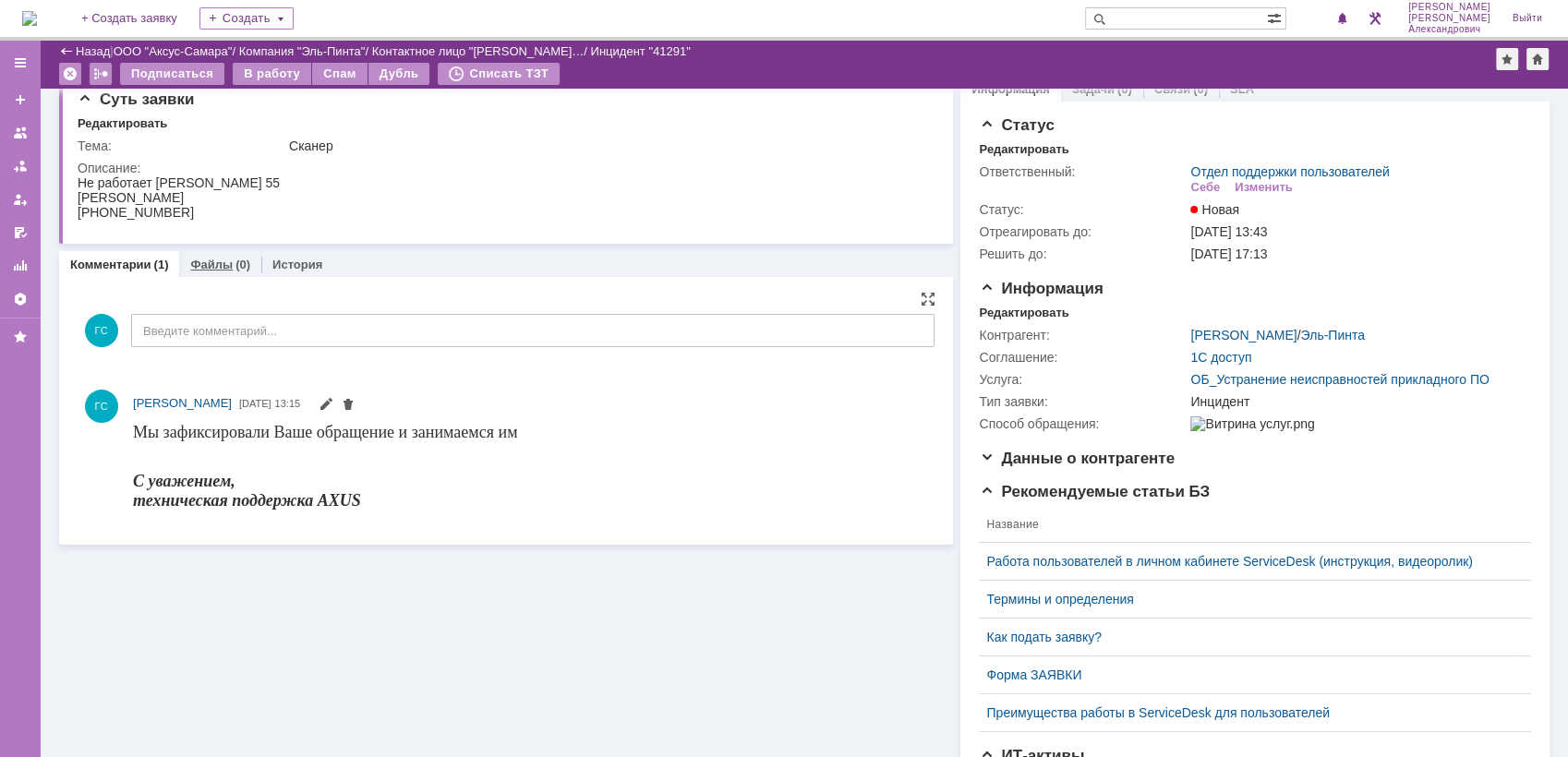
scroll to position [0, 0]
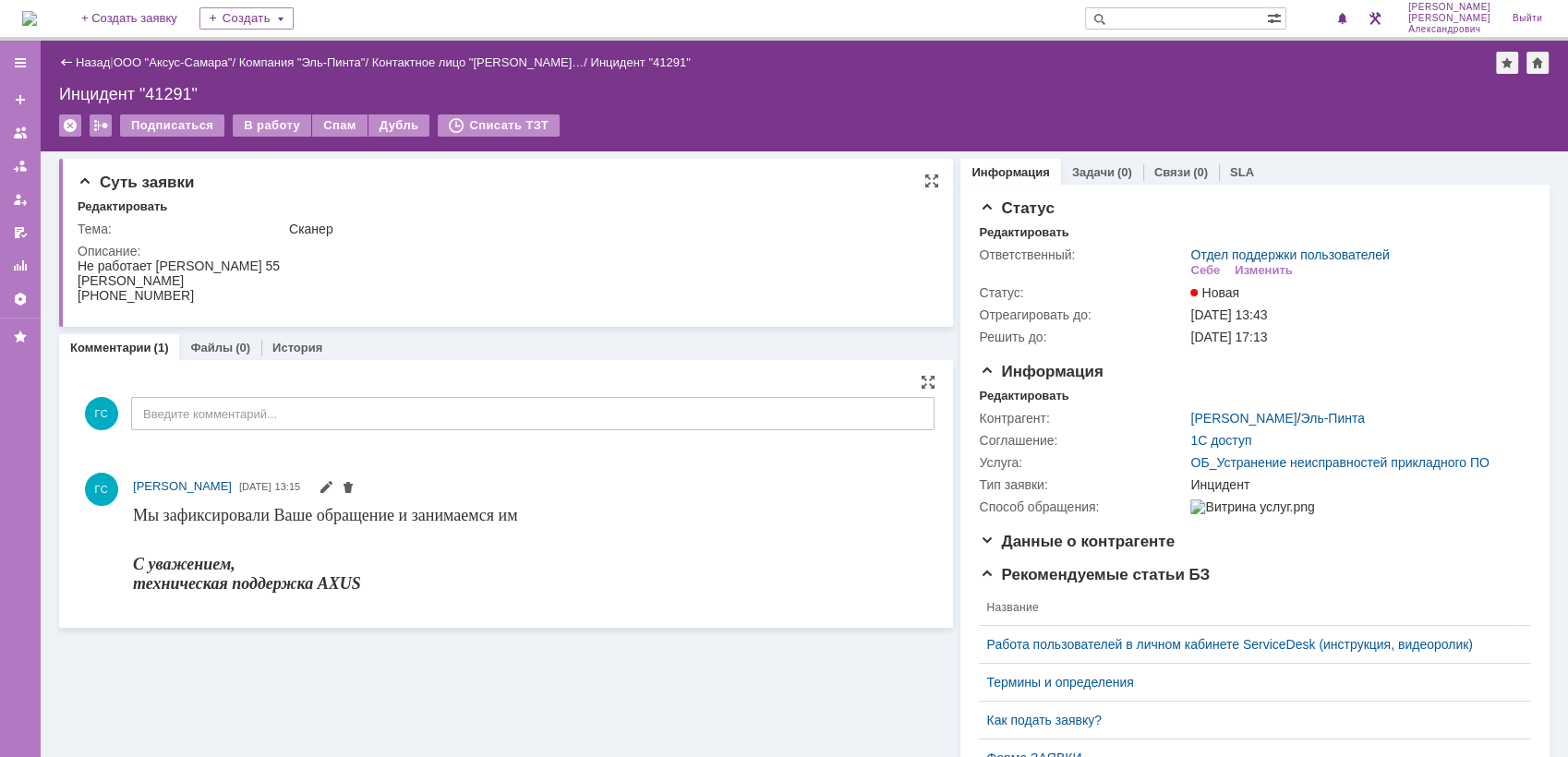
drag, startPoint x: 79, startPoint y: 266, endPoint x: 214, endPoint y: 290, distance: 137.1
click at [214, 290] on body "Не работает сканер Неверова 55 Светлана +7 917 168 7632" at bounding box center [178, 281] width 202 height 45
copy body "Не работает сканер Неверова 55 Светлана +7 917 168 7632"
click at [1029, 388] on div "Редактировать" at bounding box center [1024, 395] width 89 height 15
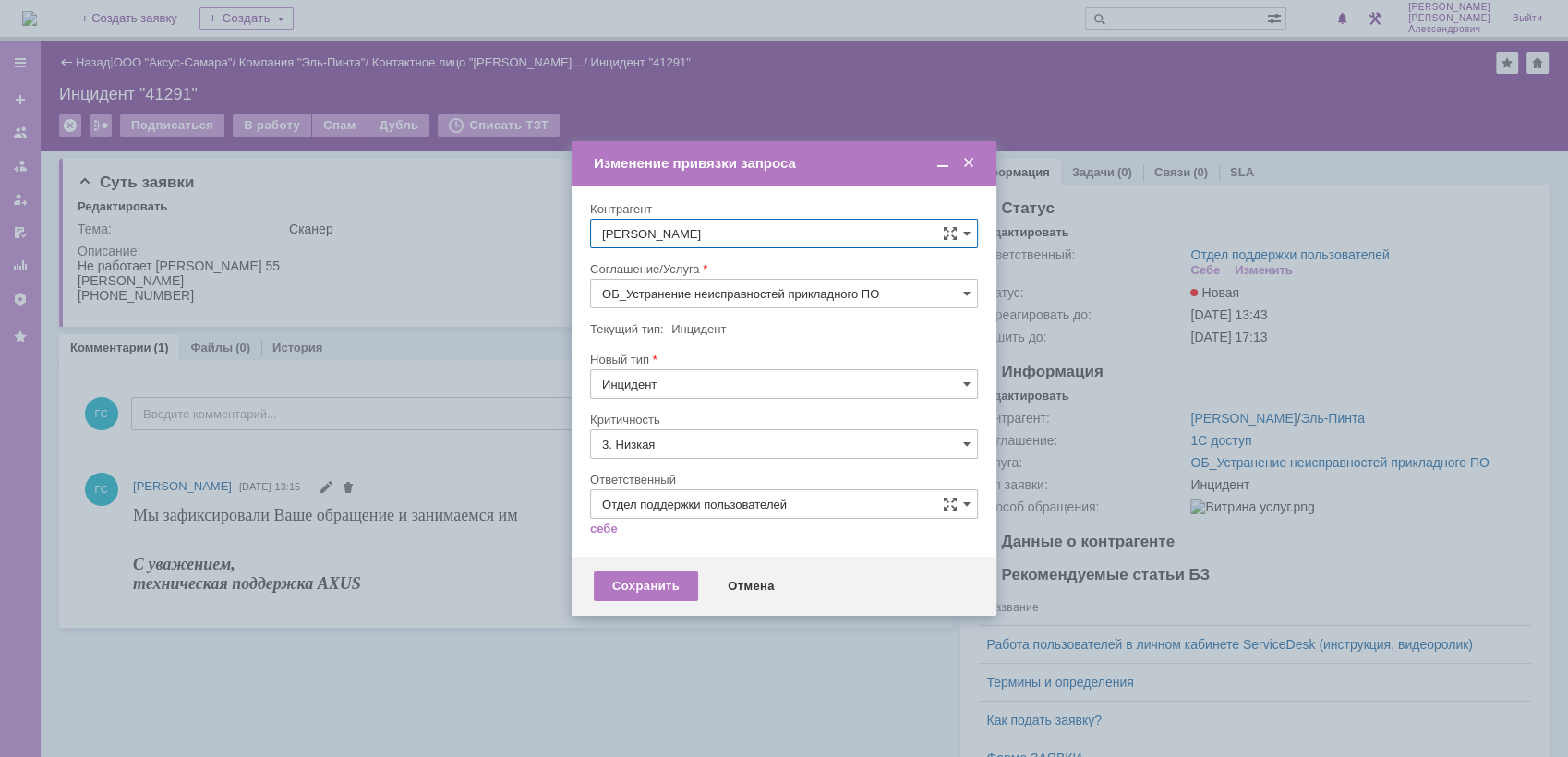
click at [695, 280] on input "ОБ_Устранение неисправностей прикладного ПО" at bounding box center [784, 293] width 387 height 30
click at [711, 510] on span "АРМ_Настройка" at bounding box center [784, 516] width 364 height 15
type input "АРМ_Настройка"
click at [701, 429] on input "3. Низкая" at bounding box center [784, 443] width 387 height 30
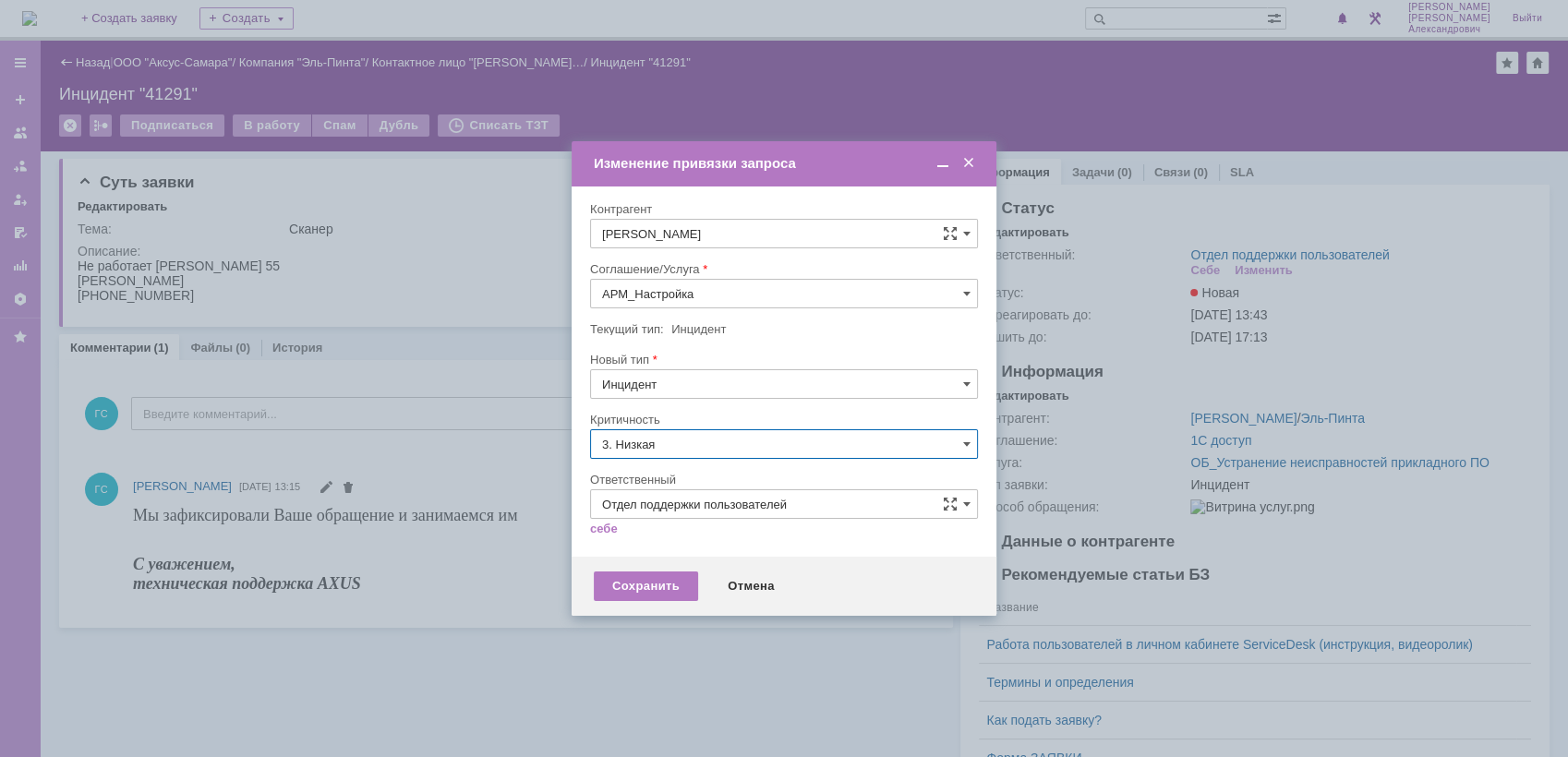
click at [690, 473] on span "[не указано]" at bounding box center [784, 477] width 364 height 15
type input "[не указано]"
click at [650, 593] on div "Сохранить" at bounding box center [646, 586] width 105 height 30
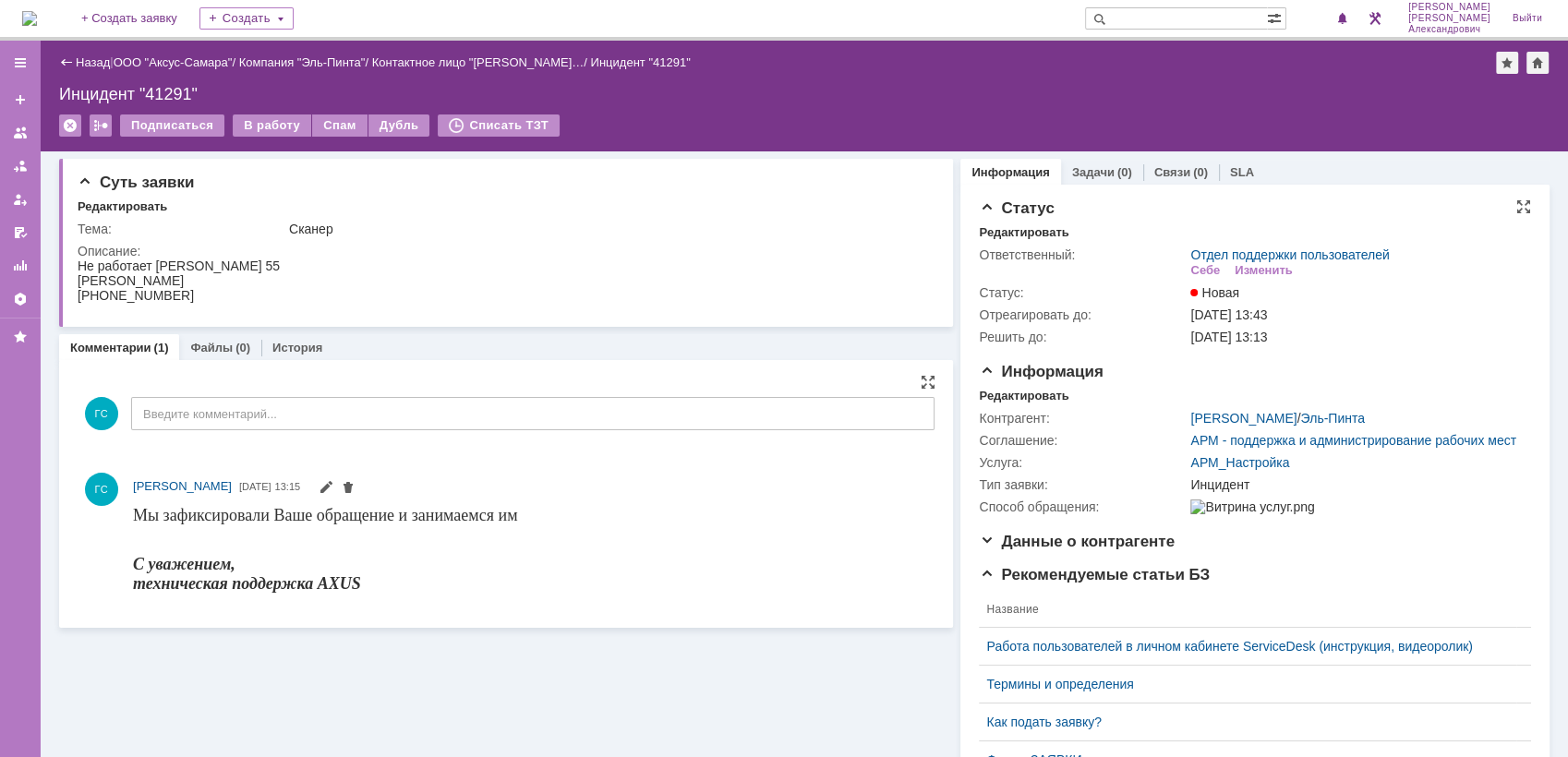
scroll to position [0, 0]
click at [1099, 168] on link "Задачи" at bounding box center [1093, 172] width 43 height 14
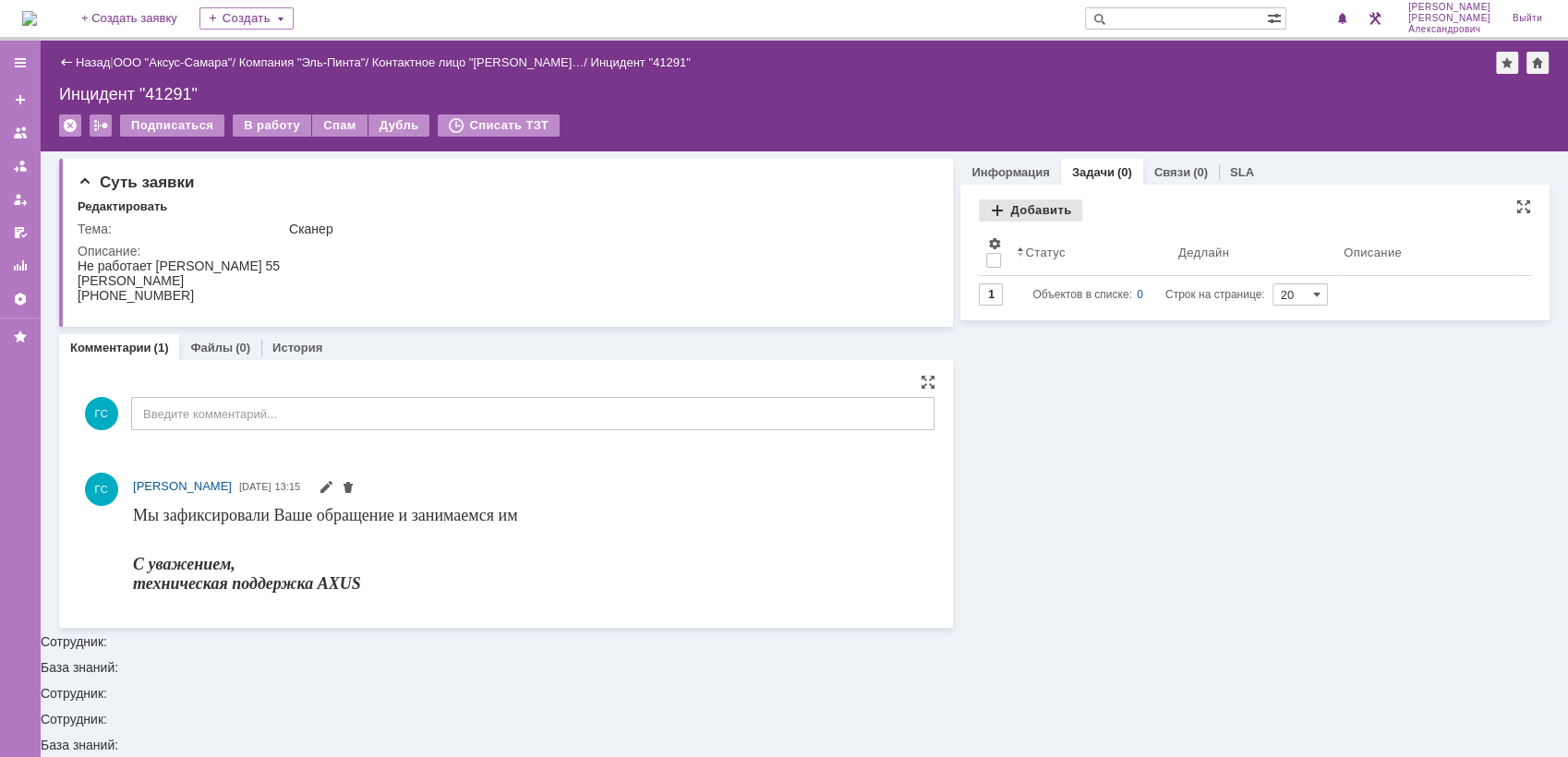
click at [1017, 209] on div "Добавить" at bounding box center [1030, 210] width 104 height 22
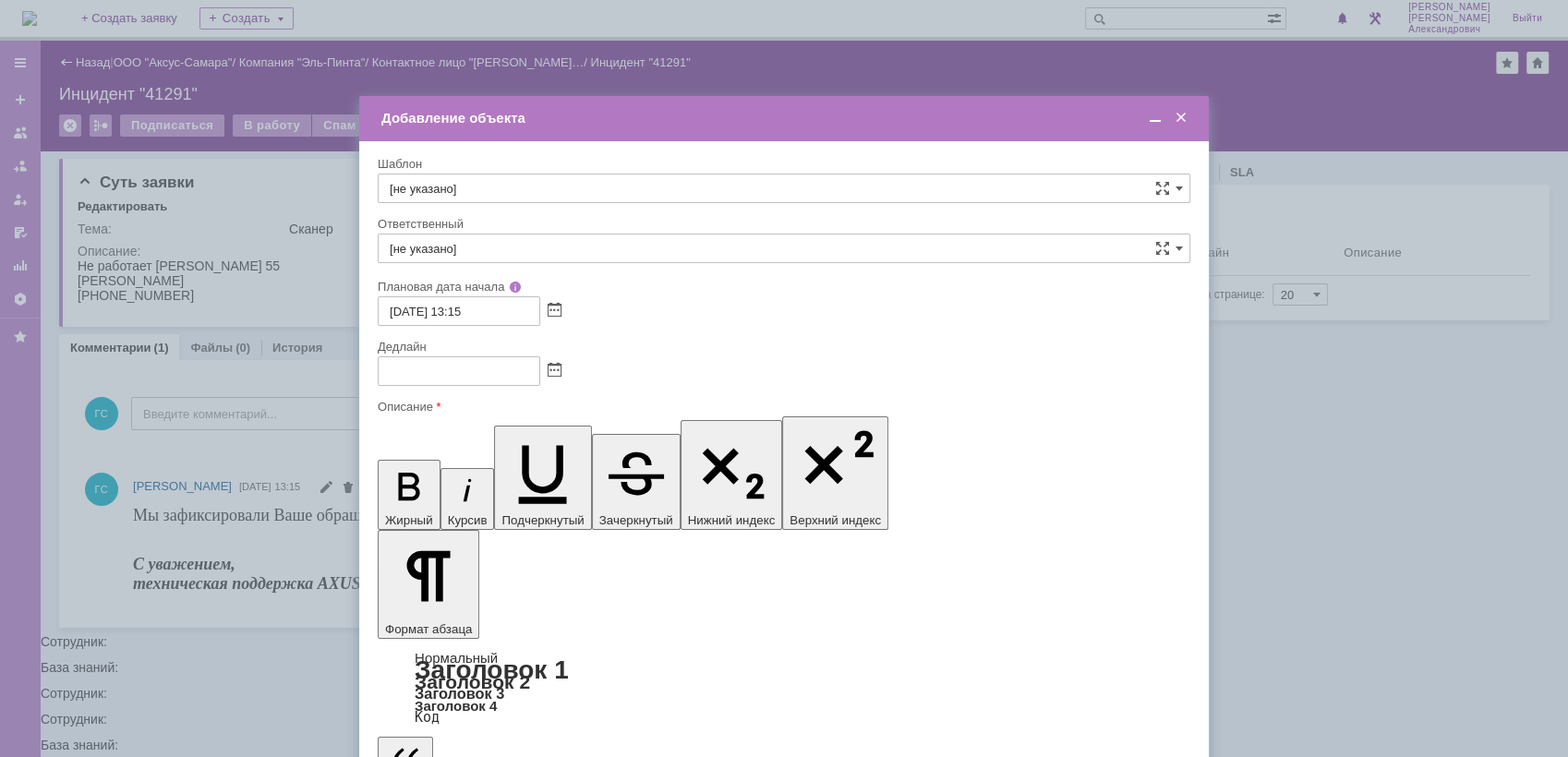
click at [556, 364] on span at bounding box center [554, 371] width 14 height 15
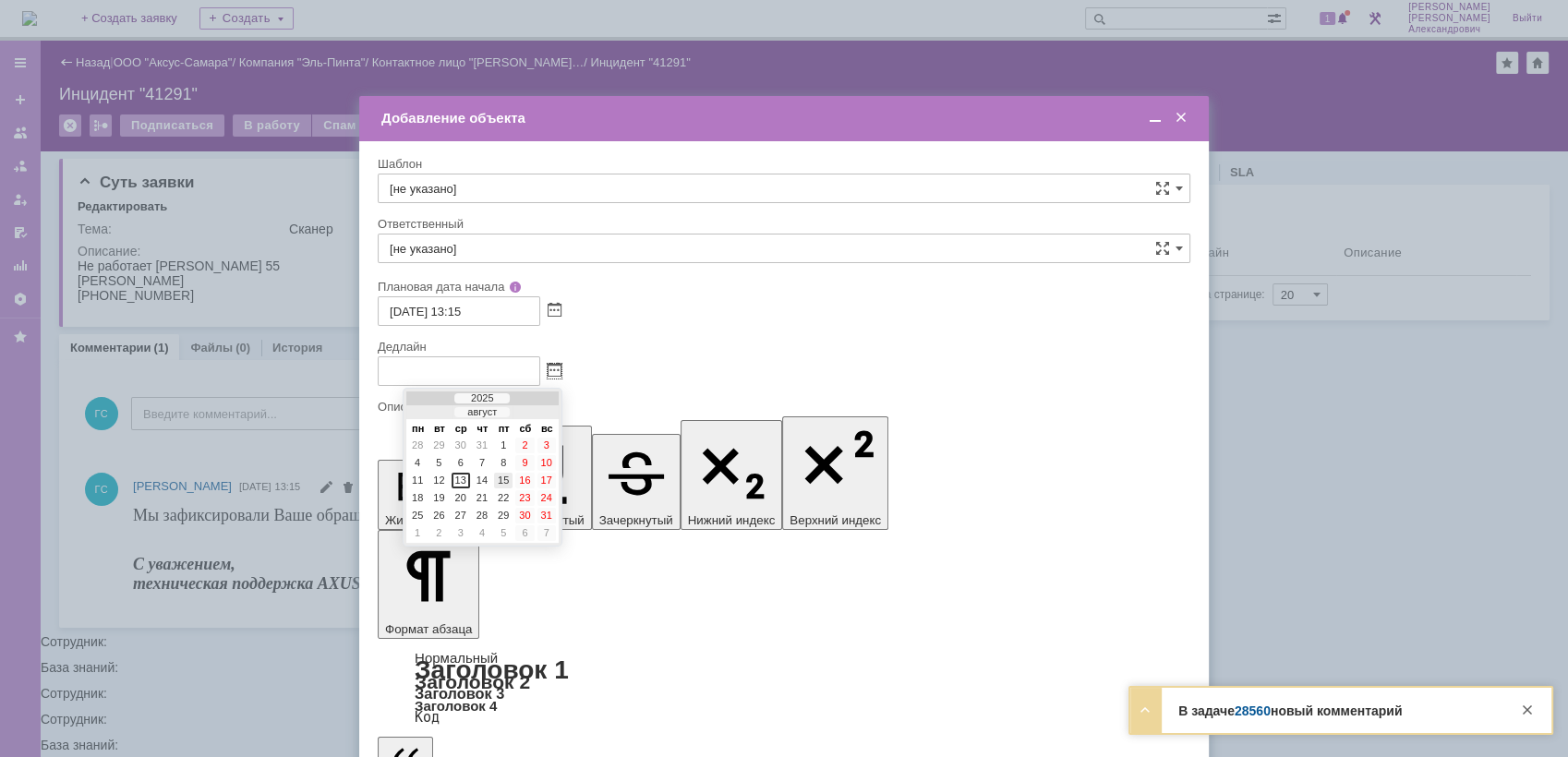
click at [503, 479] on div "15" at bounding box center [503, 480] width 18 height 15
type input "15.08.2025 13:15"
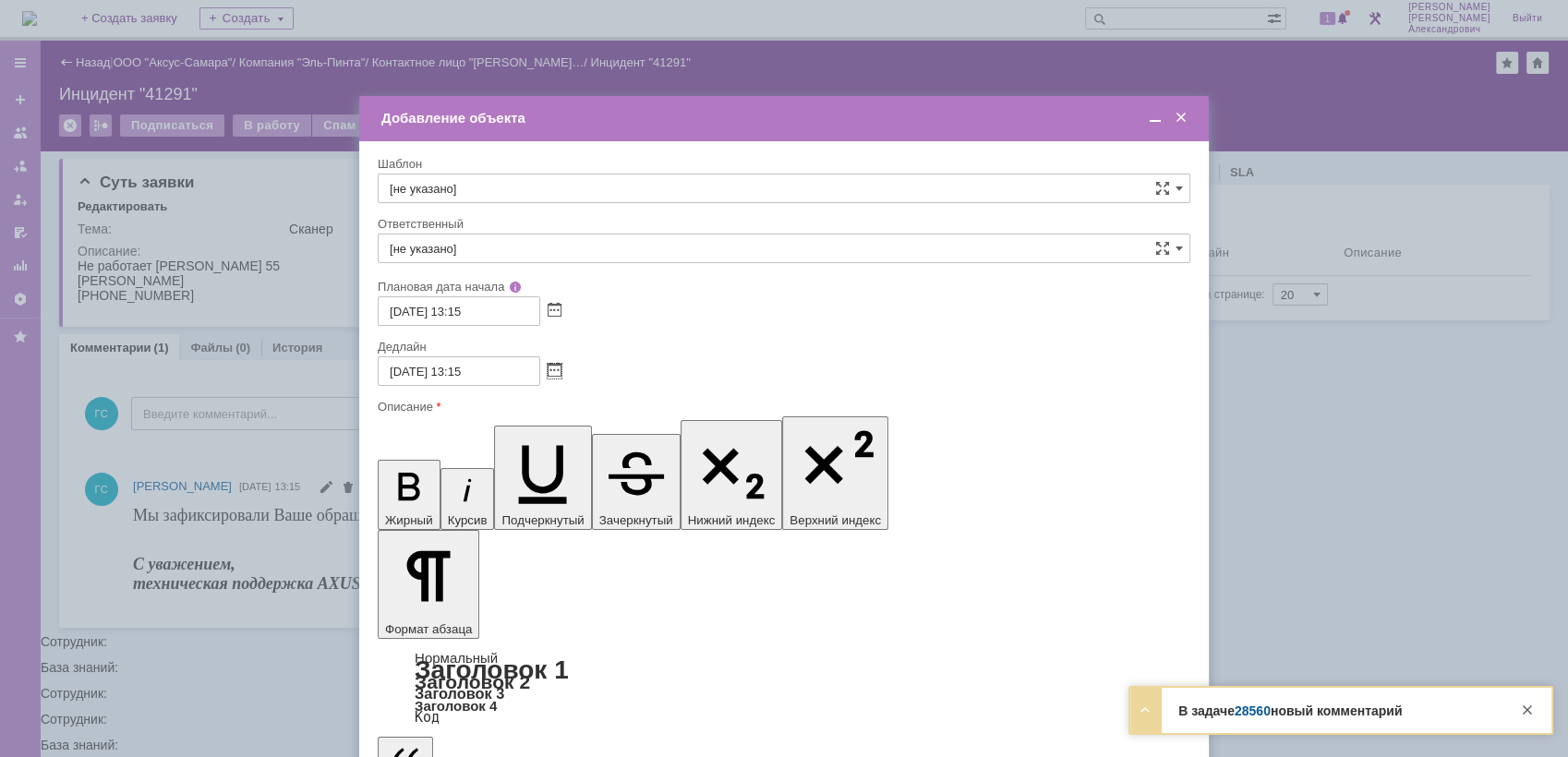
click at [490, 256] on input "[не указано]" at bounding box center [784, 248] width 813 height 30
click at [527, 376] on span "[PERSON_NAME]" at bounding box center [784, 382] width 788 height 15
type input "[PERSON_NAME]"
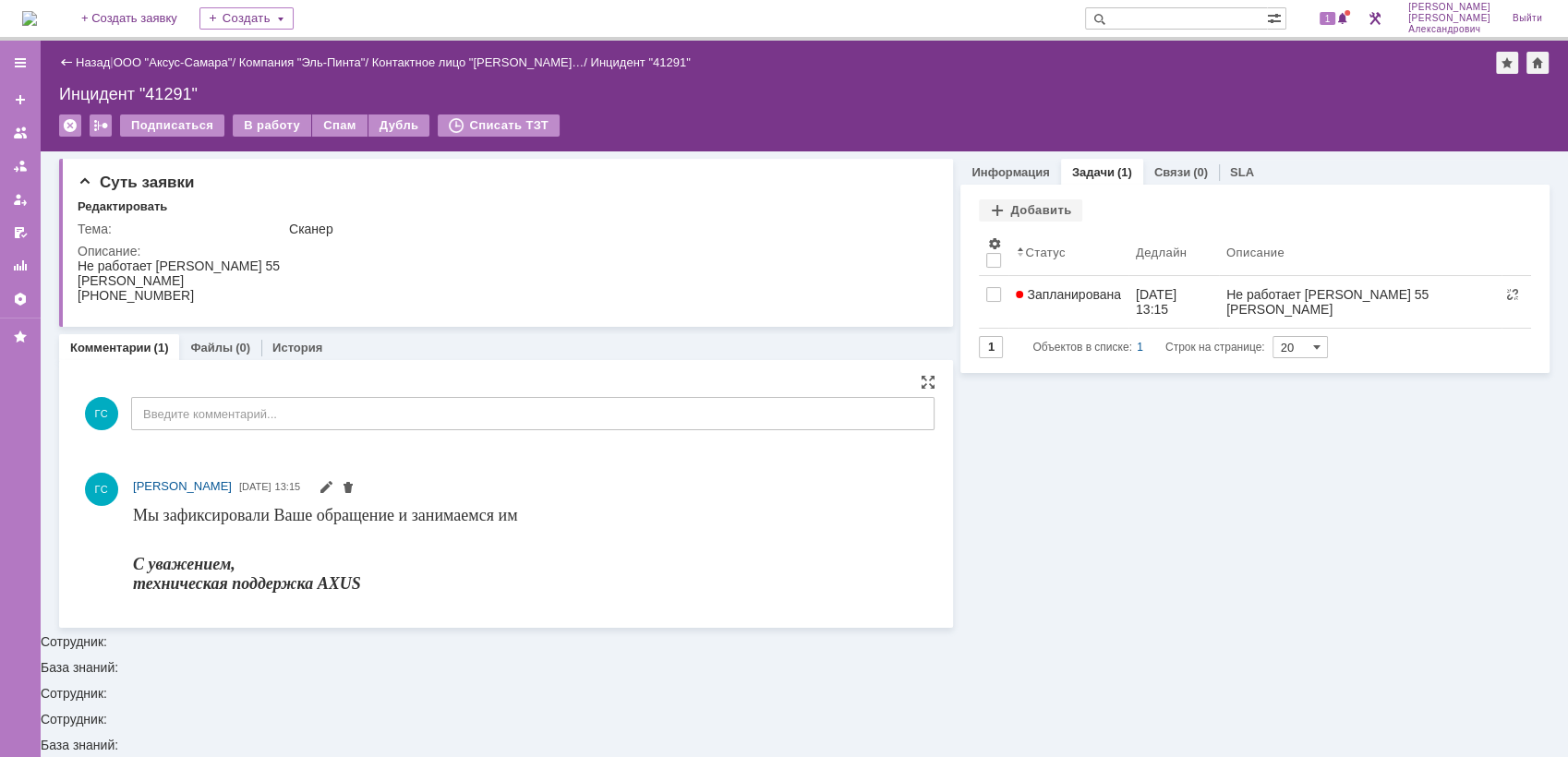
click at [30, 15] on img at bounding box center [29, 17] width 15 height 15
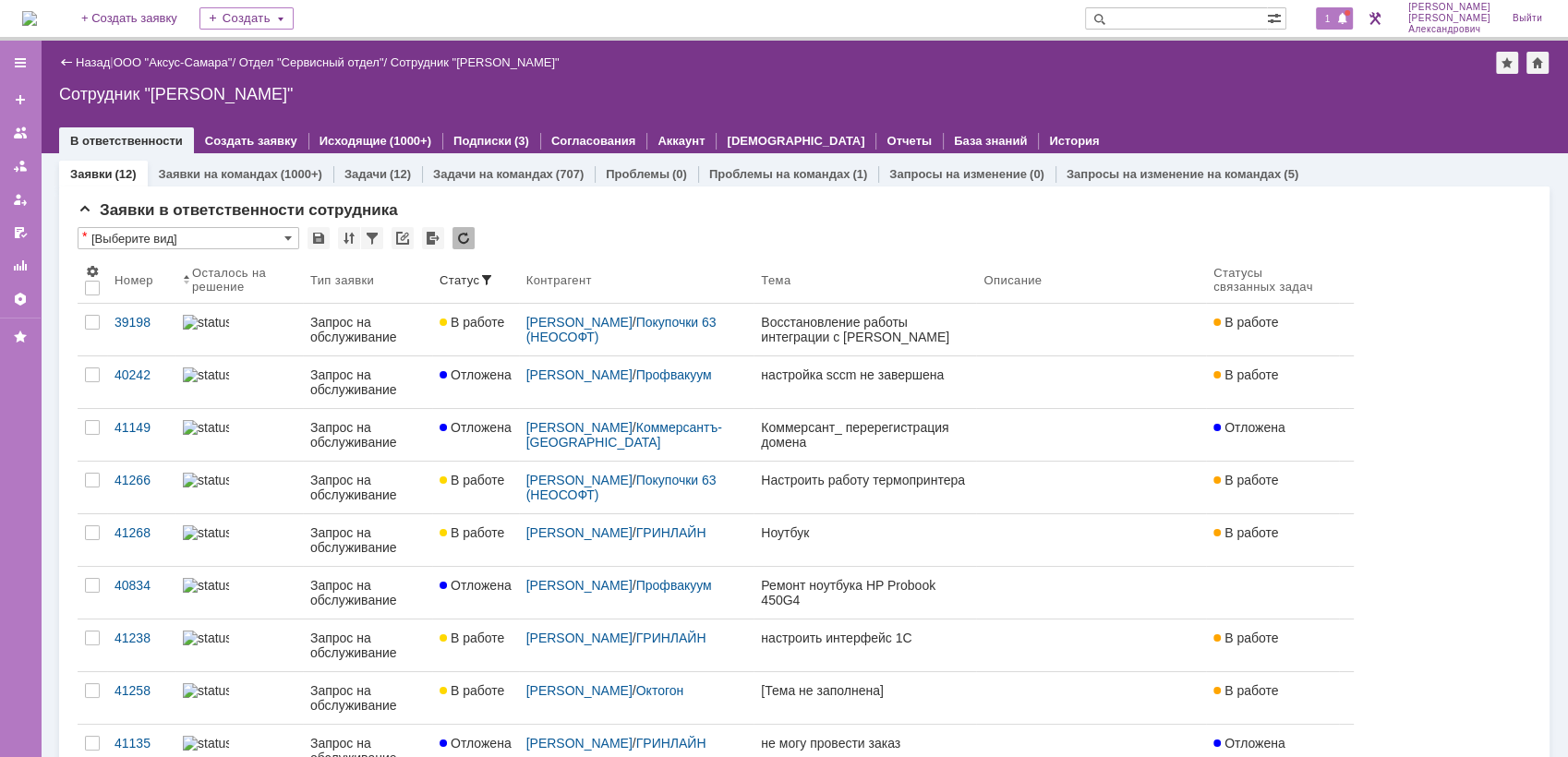
click at [1345, 8] on div "1" at bounding box center [1335, 18] width 38 height 22
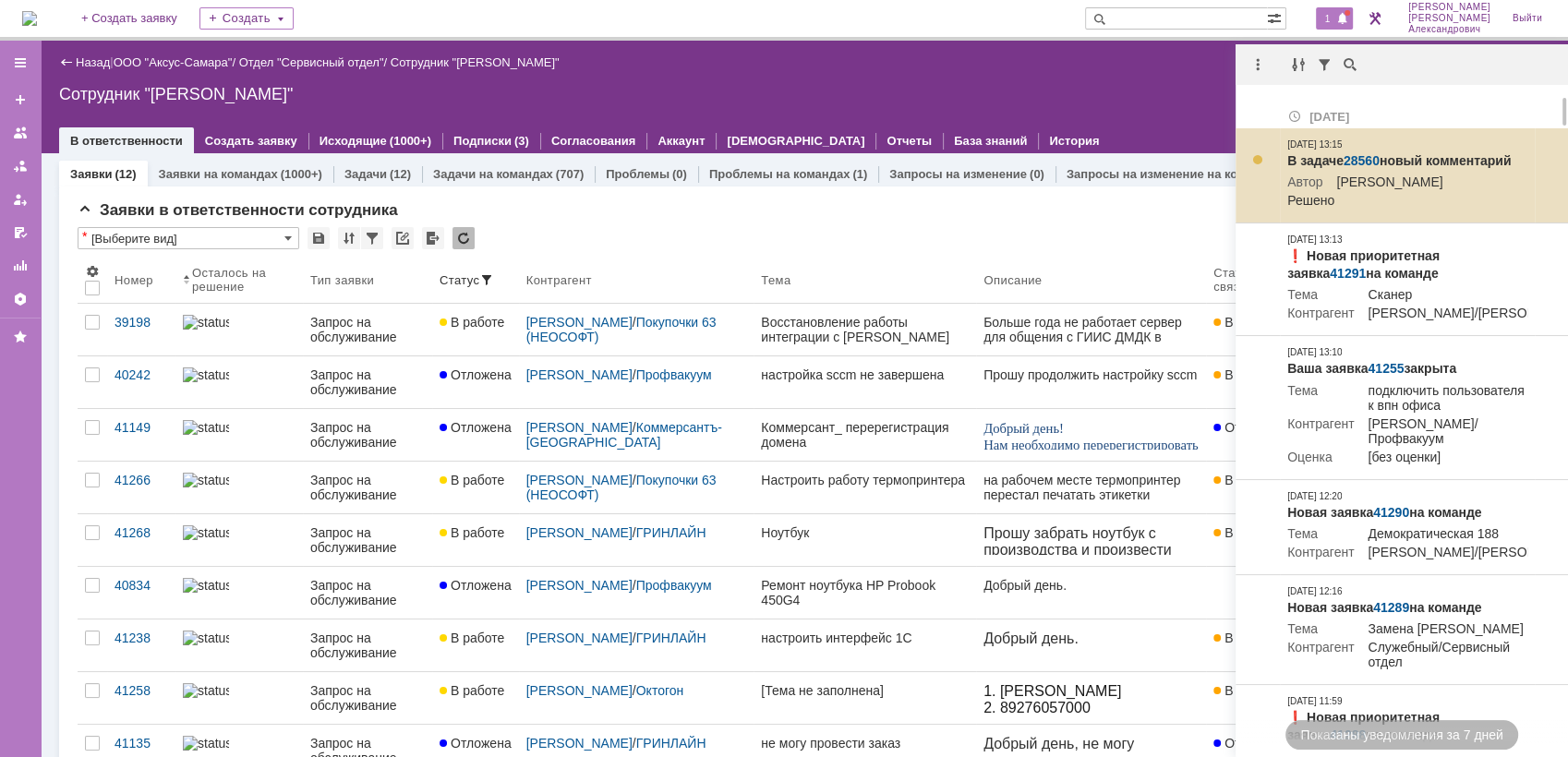
click at [1363, 154] on link "28560" at bounding box center [1361, 160] width 36 height 15
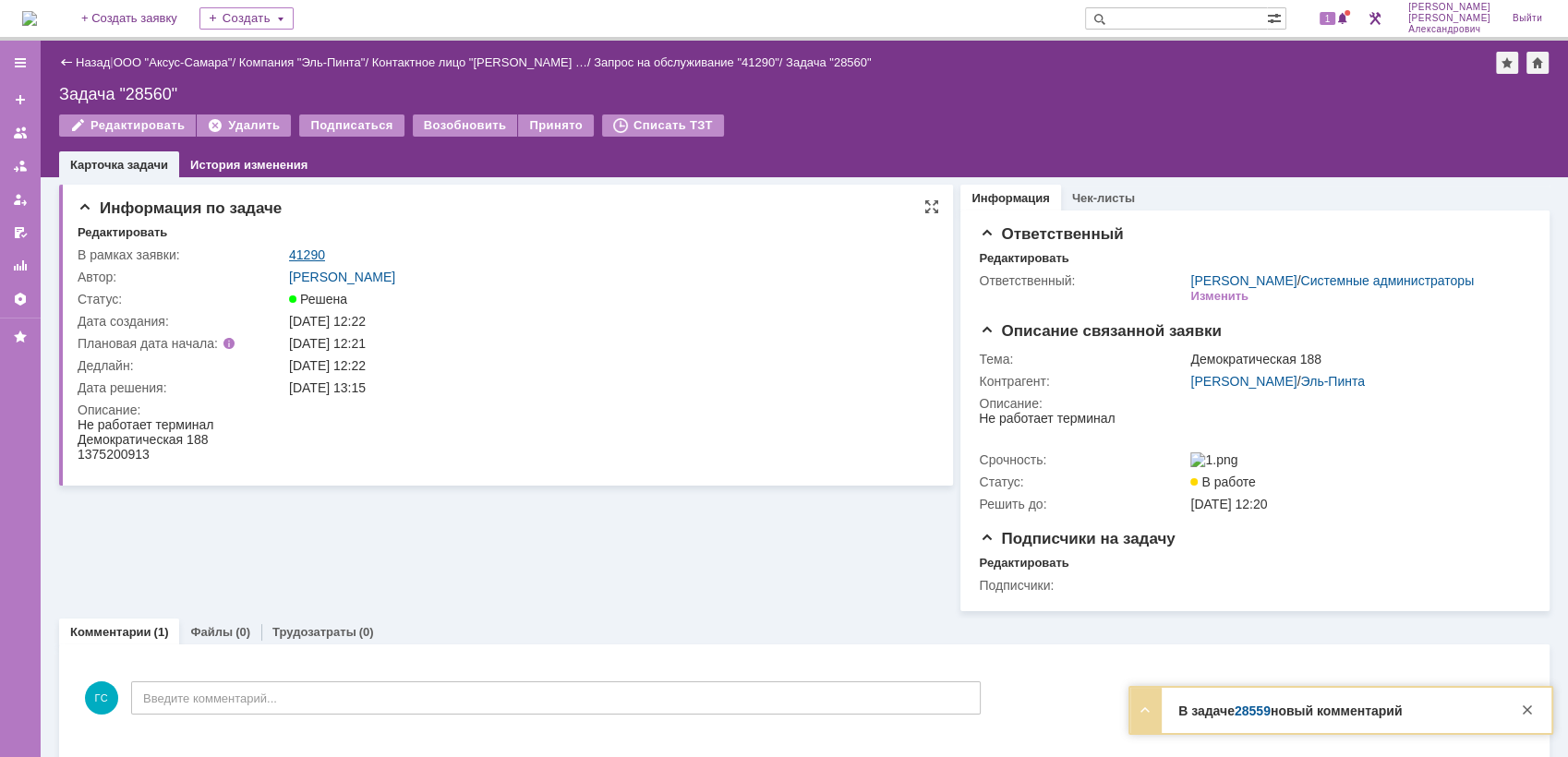
click at [317, 251] on link "41290" at bounding box center [306, 255] width 36 height 15
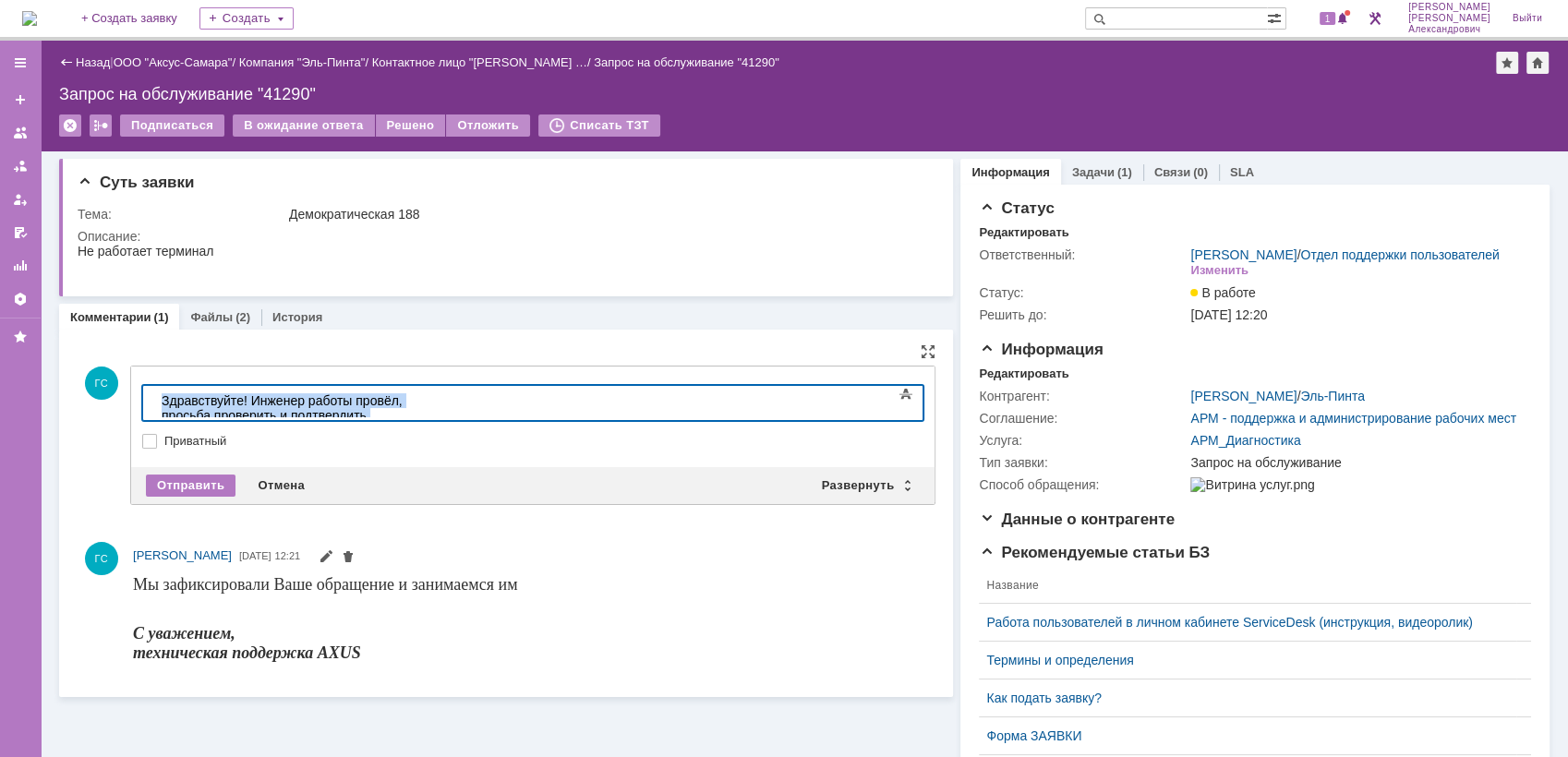
drag, startPoint x: 747, startPoint y: 396, endPoint x: 130, endPoint y: 378, distance: 617.3
click at [154, 386] on html "Здравствуйте! Инженер работы провёл, просьба проверить и подтвердить выполнение…" at bounding box center [292, 415] width 277 height 59
copy div "Здравствуйте! Инженер работы провёл, просьба проверить и подтвердить выполнение…"
click at [211, 476] on div "Отправить" at bounding box center [191, 485] width 89 height 22
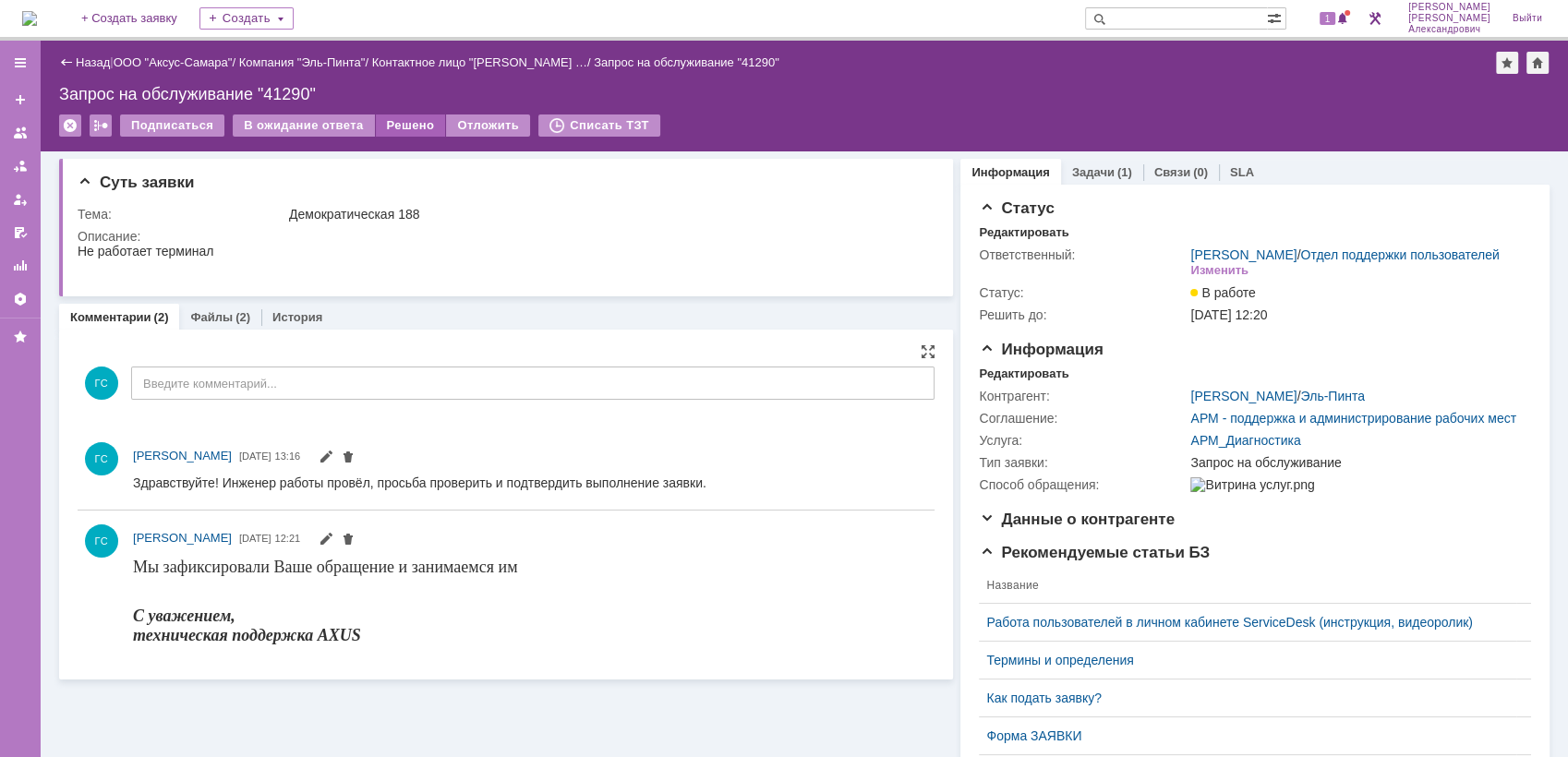
click at [385, 129] on div "Решено" at bounding box center [411, 125] width 70 height 22
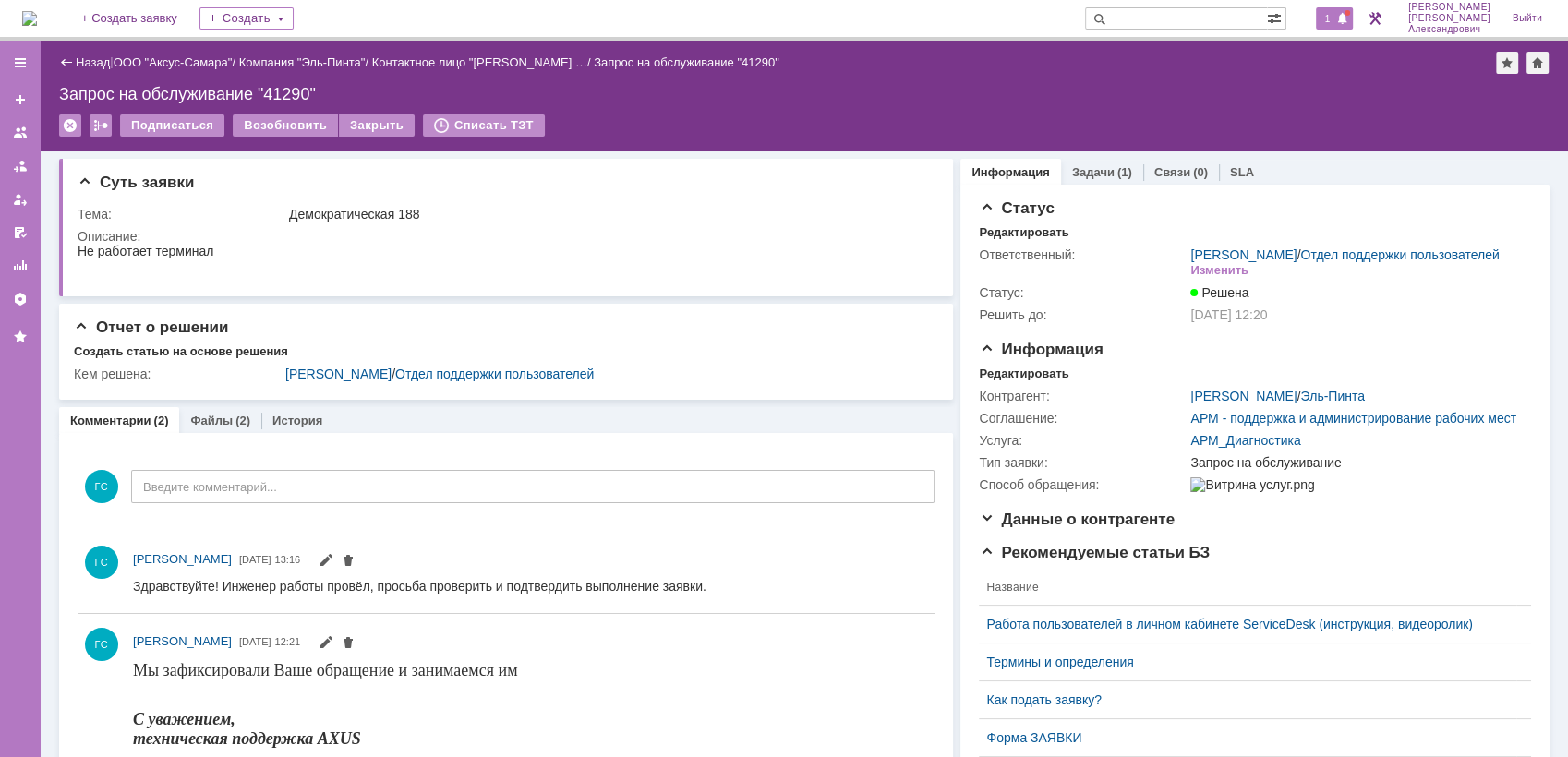
click at [1327, 21] on span "1" at bounding box center [1328, 17] width 16 height 13
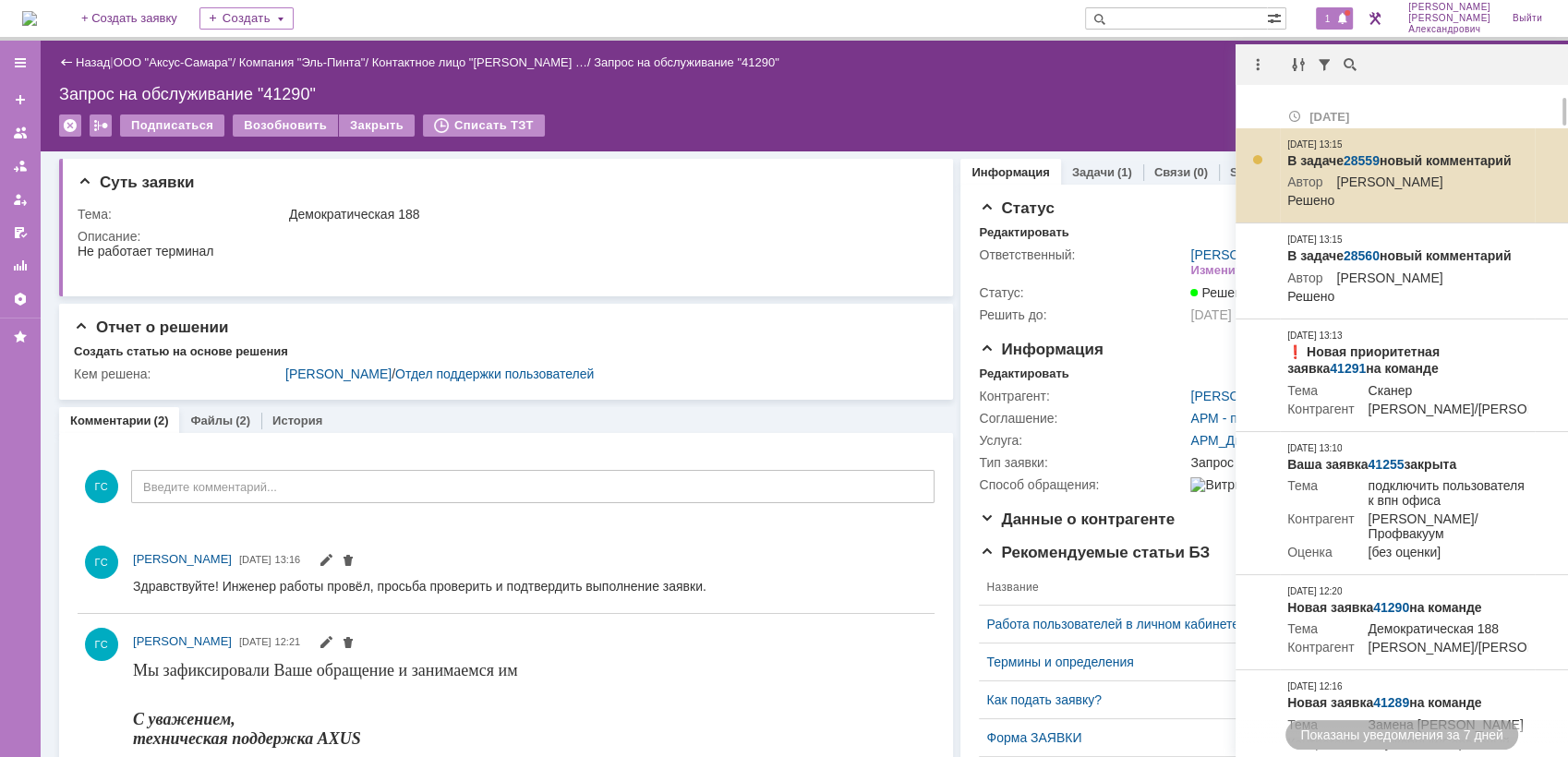
click at [1370, 153] on link "28559" at bounding box center [1361, 160] width 36 height 15
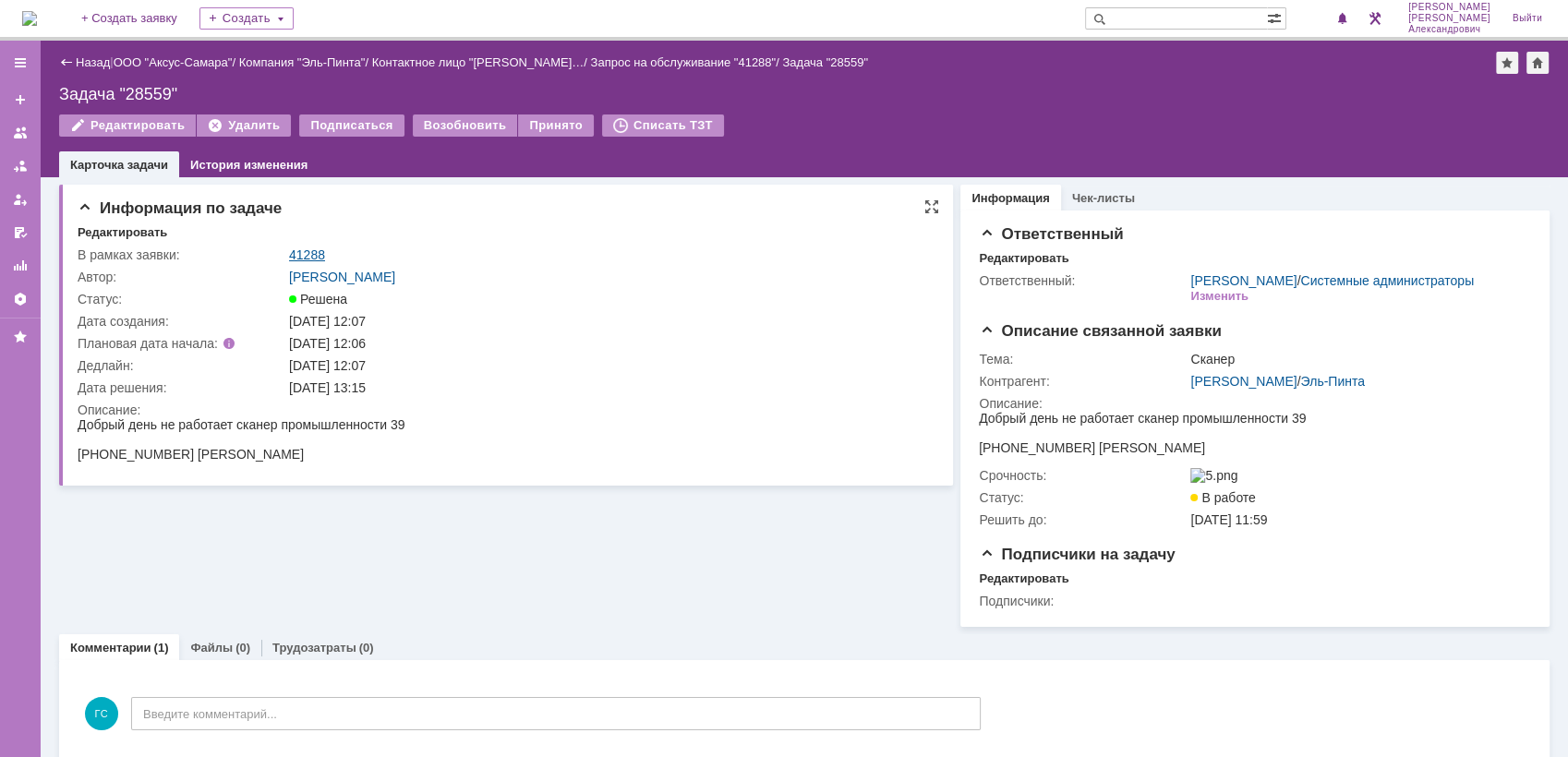
click at [307, 252] on link "41288" at bounding box center [306, 255] width 36 height 15
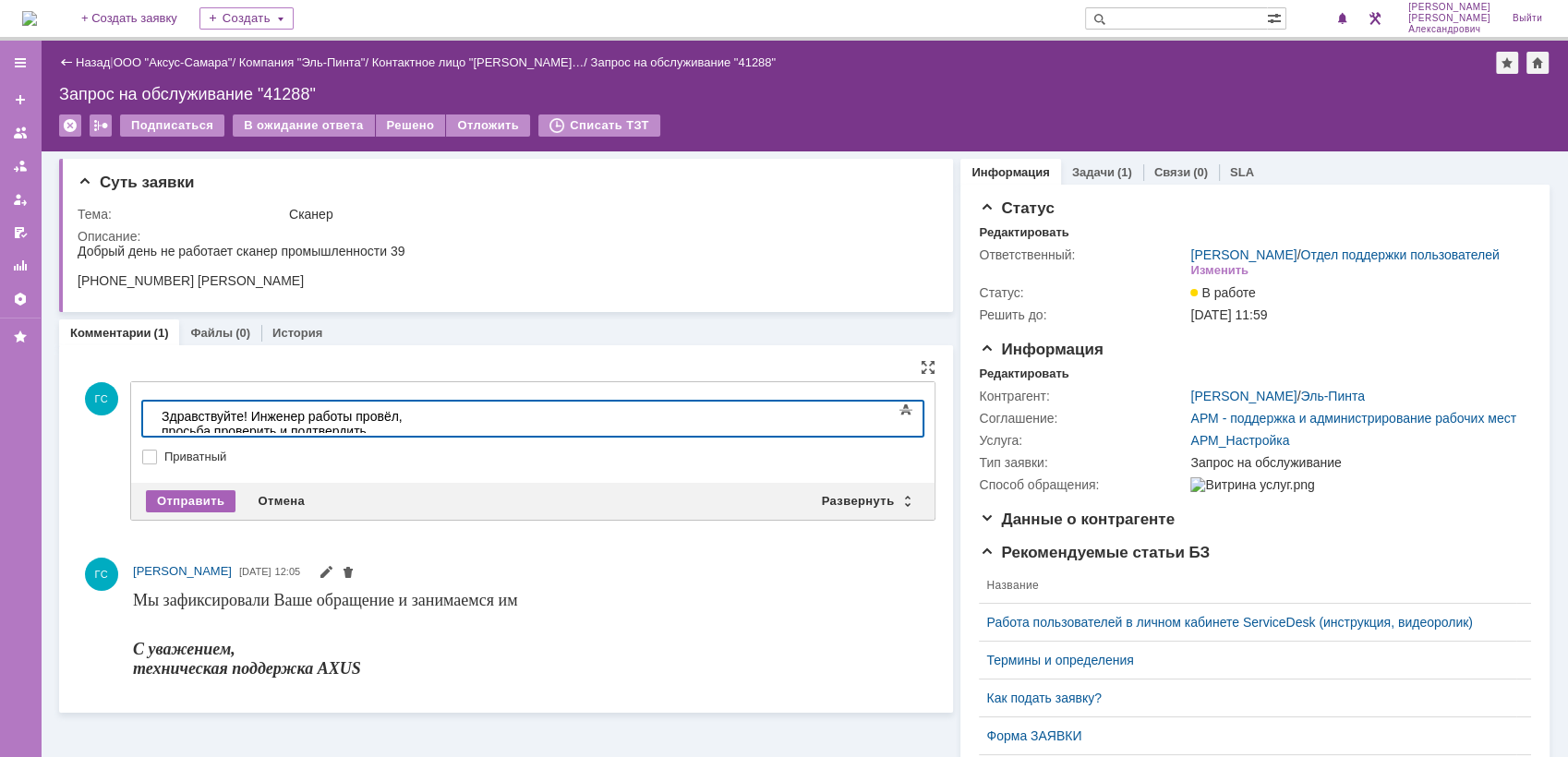
click at [199, 500] on div "Отправить" at bounding box center [191, 500] width 89 height 22
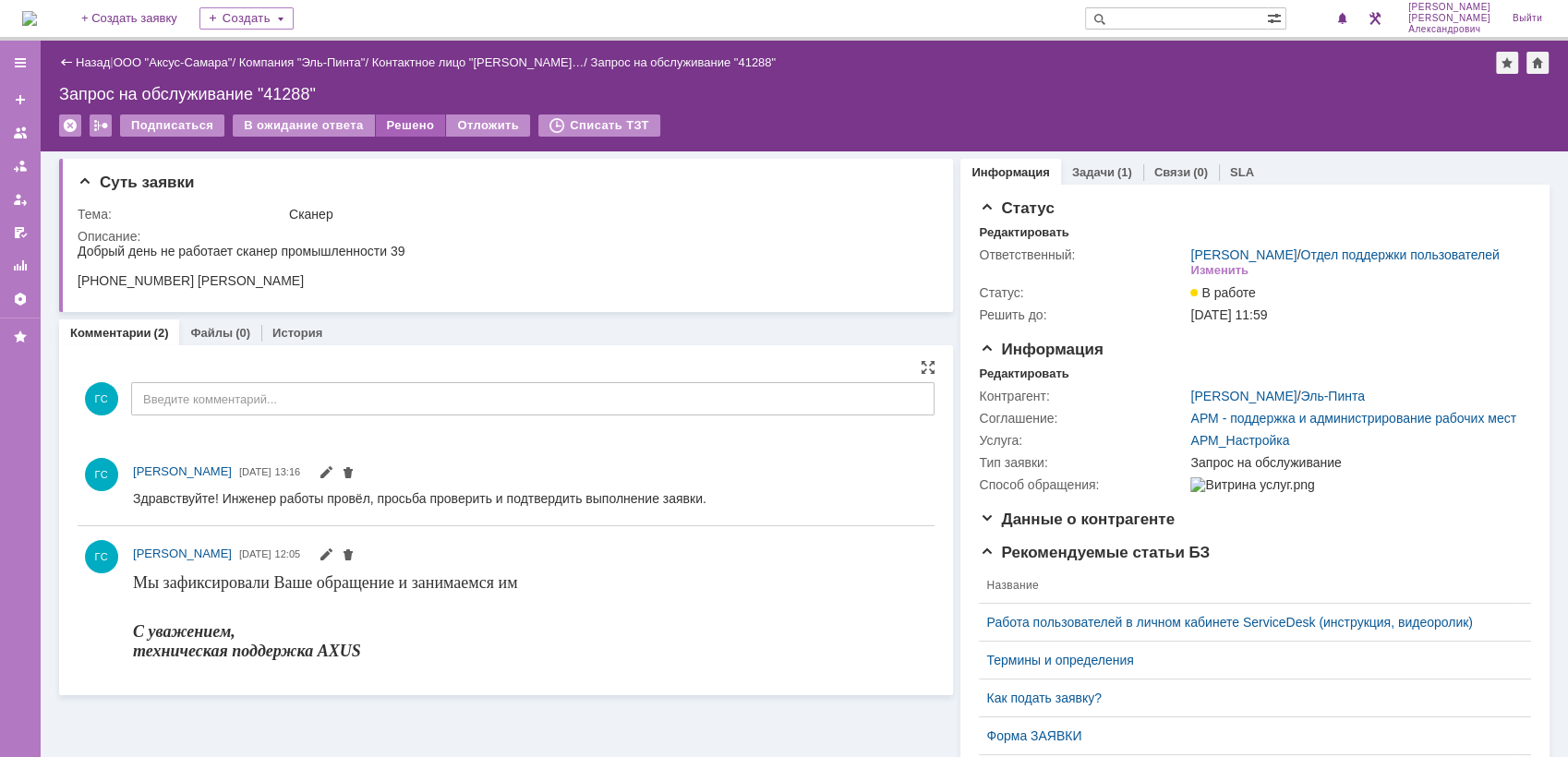
click at [406, 128] on div "Решено" at bounding box center [411, 125] width 70 height 22
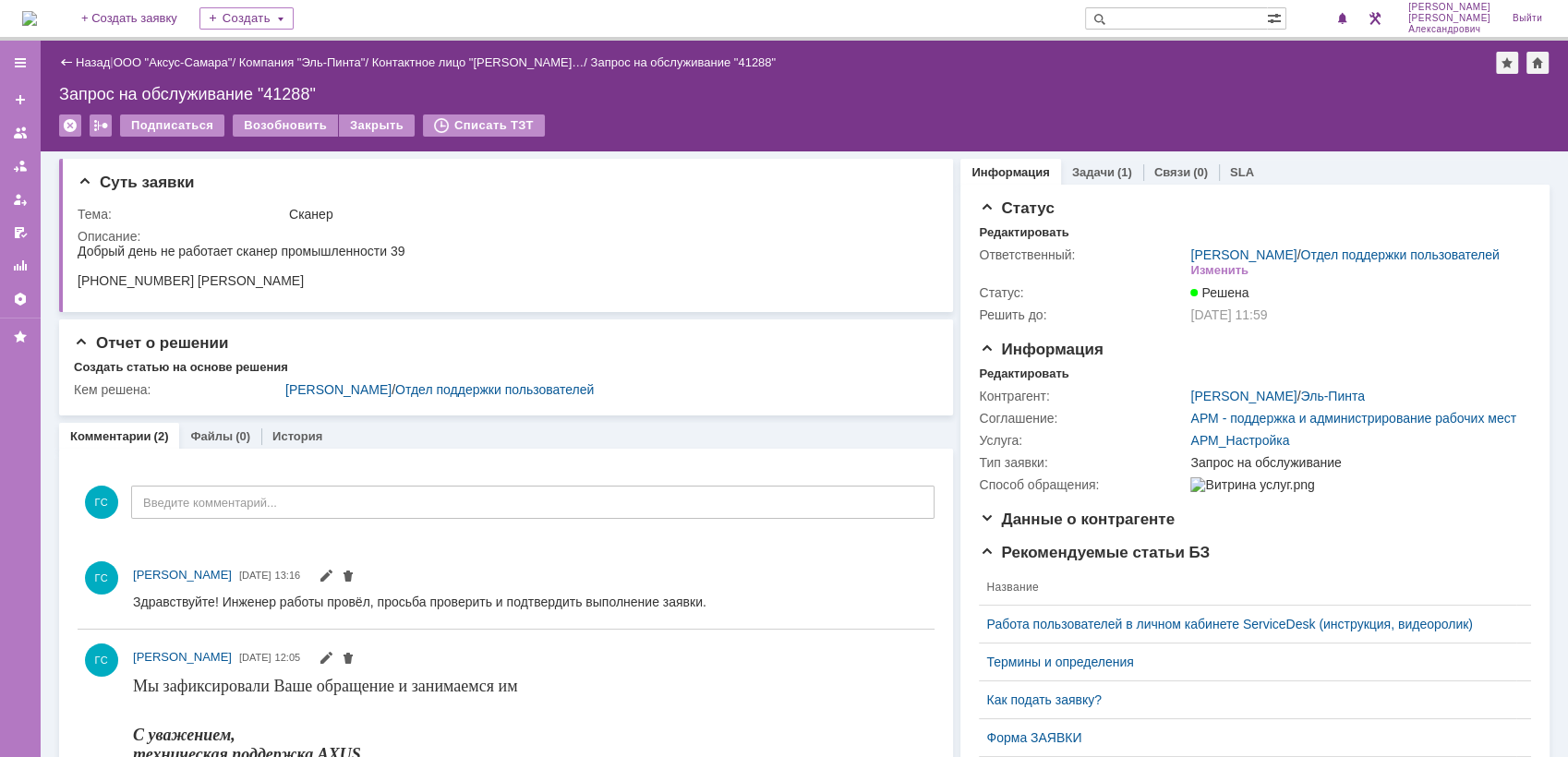
click at [37, 17] on img at bounding box center [29, 17] width 15 height 15
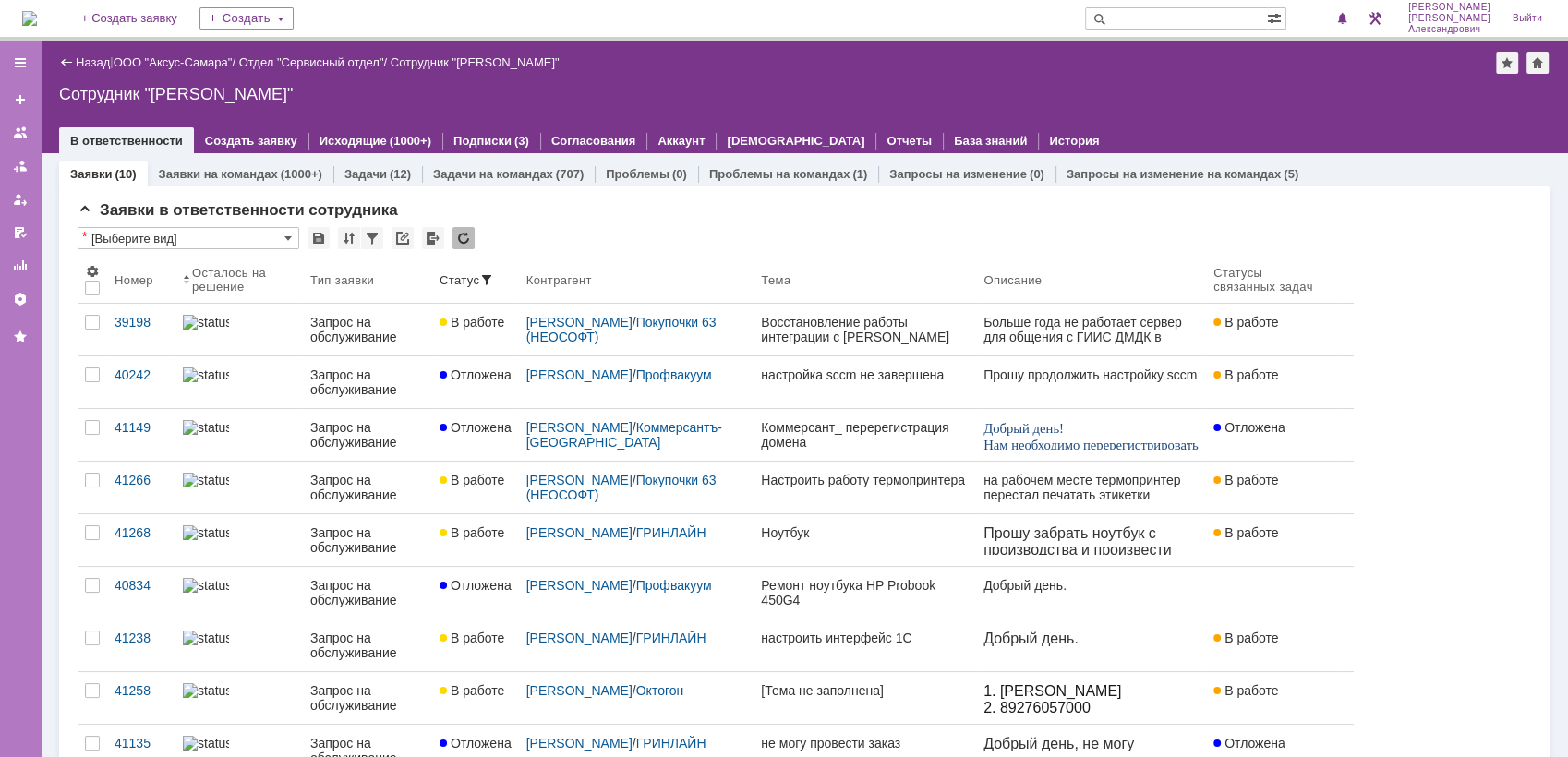
click at [32, 18] on img at bounding box center [29, 17] width 15 height 15
click at [37, 26] on img at bounding box center [29, 17] width 15 height 15
click at [37, 16] on img at bounding box center [29, 17] width 15 height 15
click at [25, 19] on img at bounding box center [29, 17] width 15 height 15
click at [216, 64] on link "ООО "Аксус-Самара"" at bounding box center [172, 62] width 119 height 14
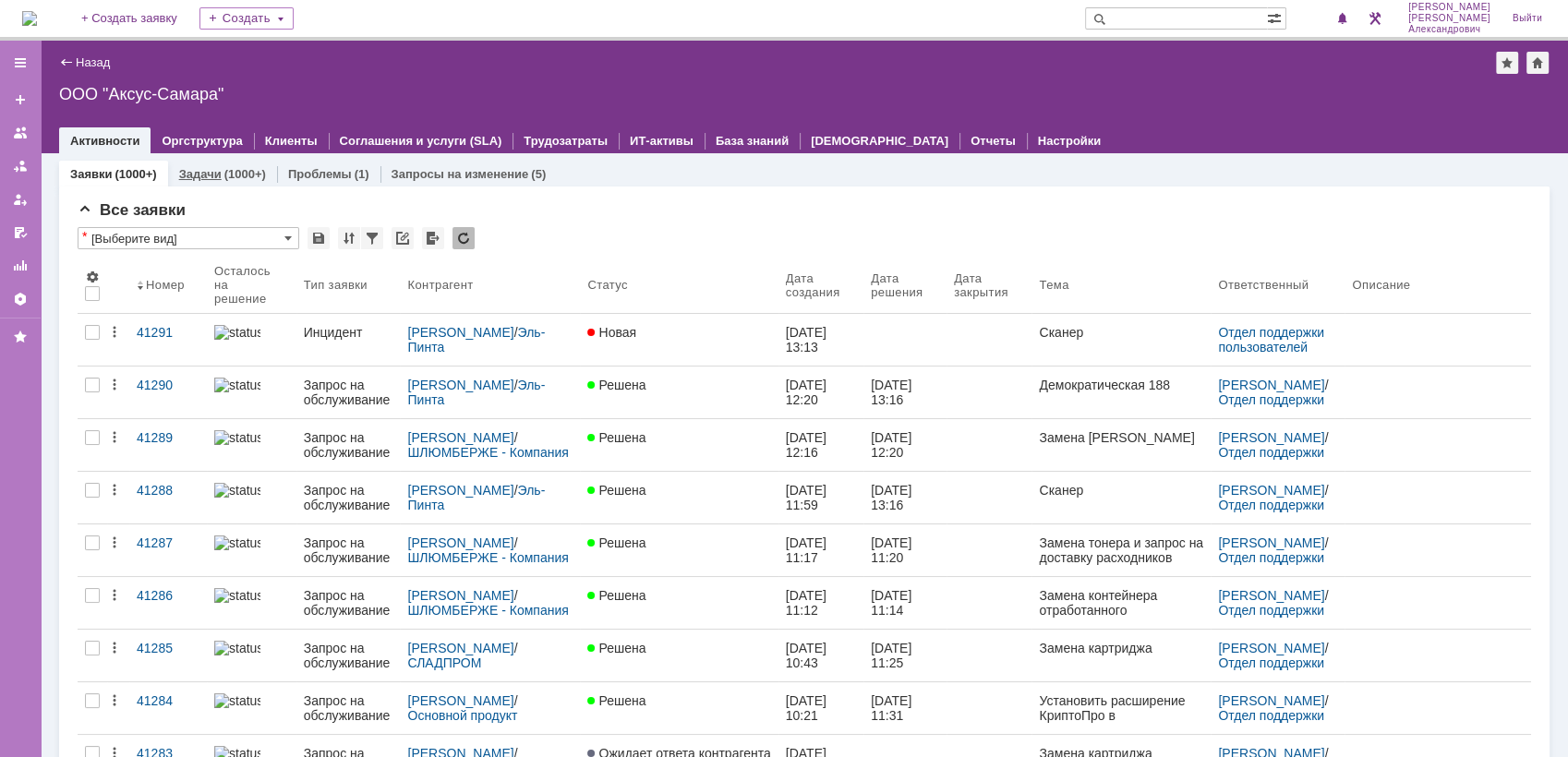
click at [225, 177] on div "(1000+)" at bounding box center [245, 174] width 42 height 14
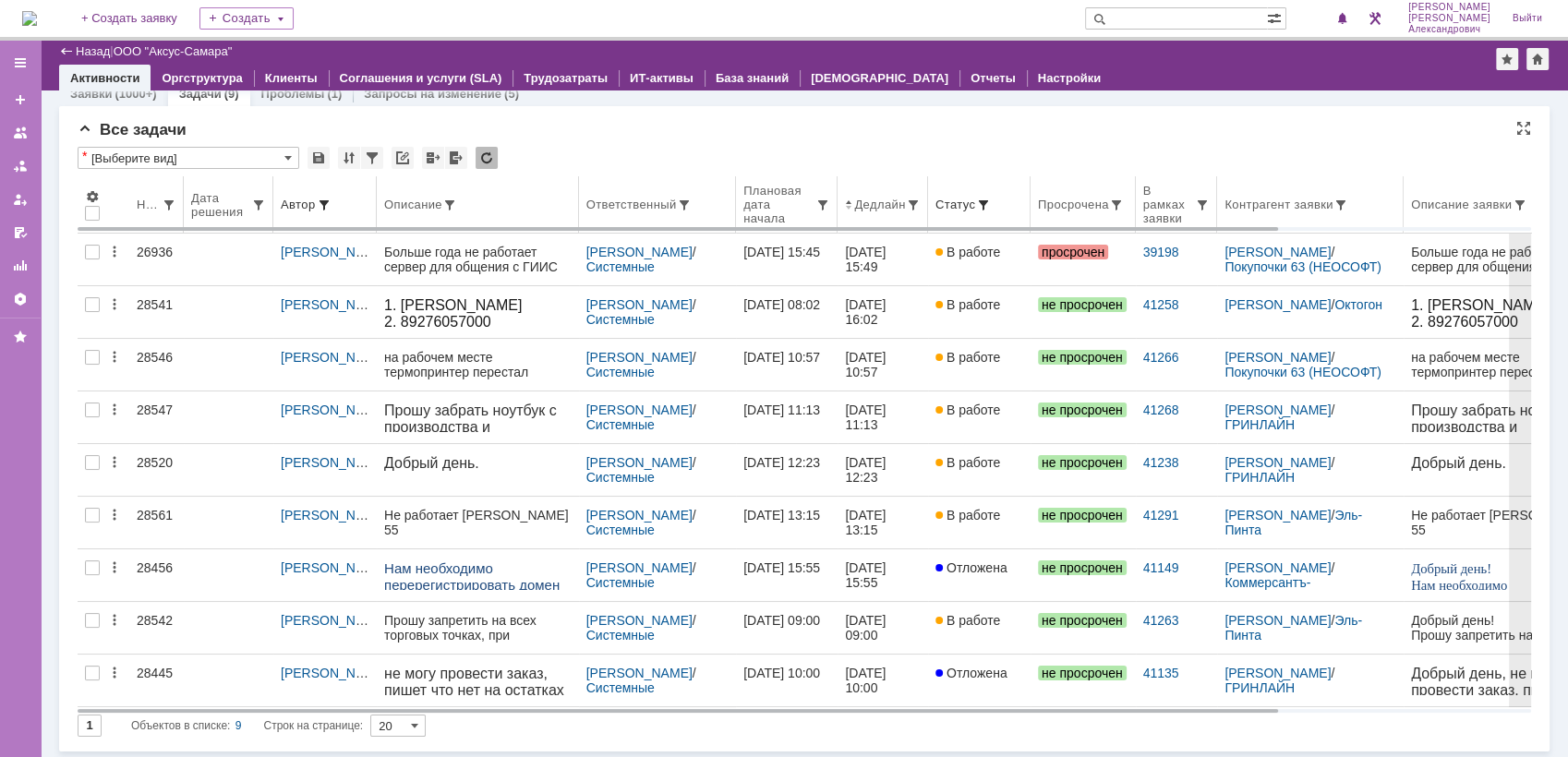
click at [630, 212] on th "Ответственный" at bounding box center [658, 204] width 157 height 57
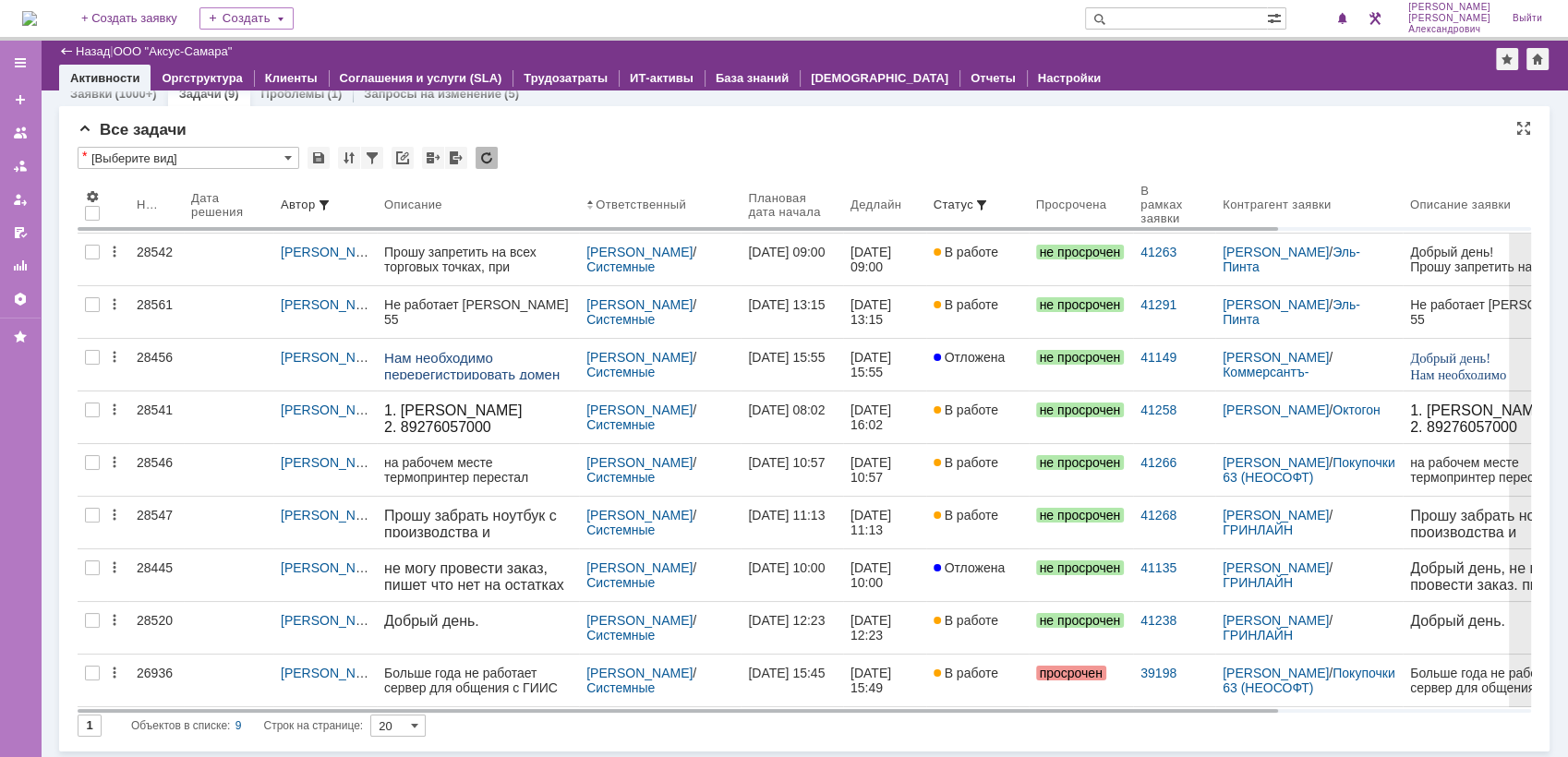
click at [37, 26] on img at bounding box center [29, 17] width 15 height 15
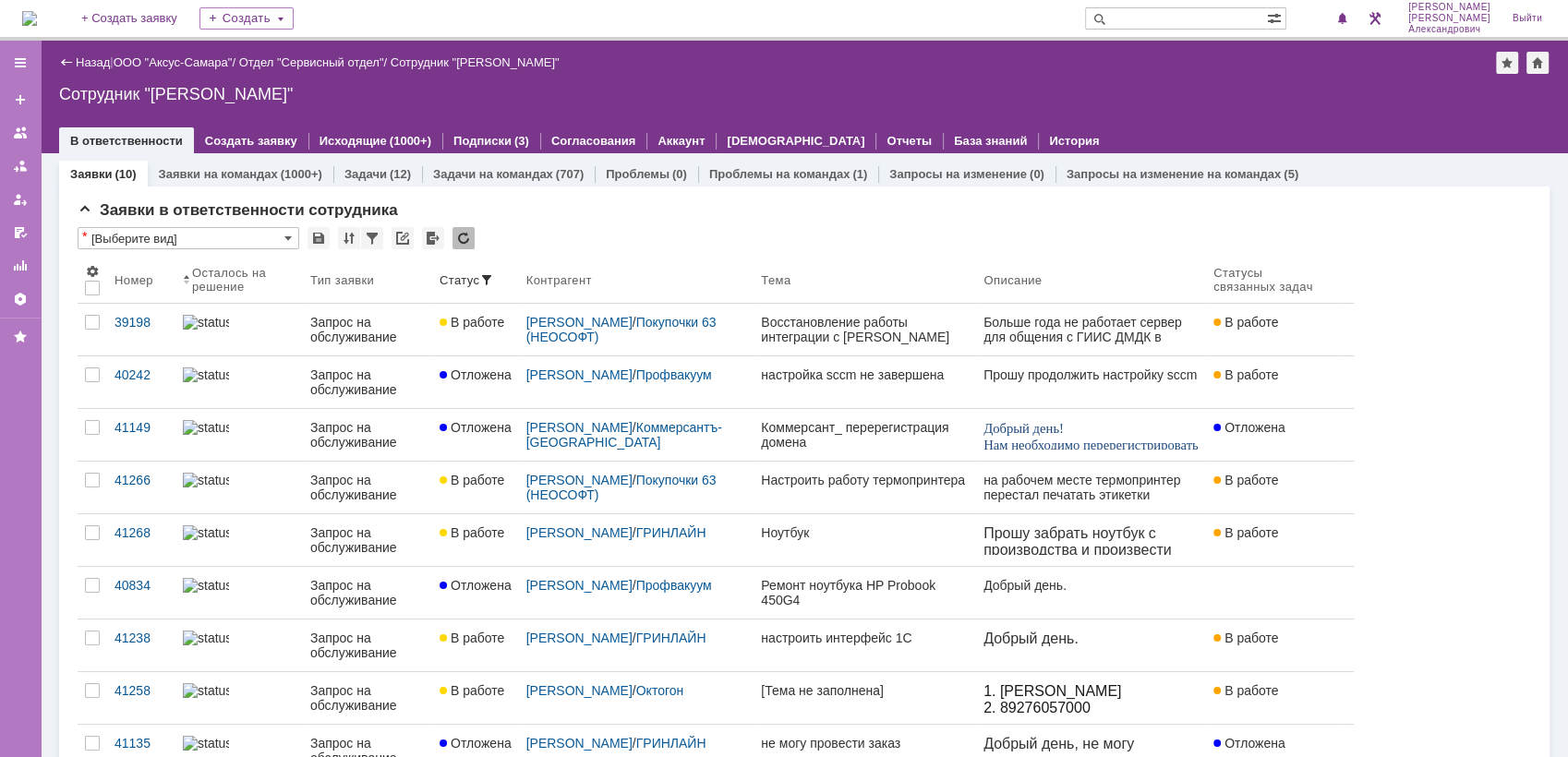
click at [37, 11] on img at bounding box center [29, 17] width 15 height 15
click at [32, 14] on img at bounding box center [29, 17] width 15 height 15
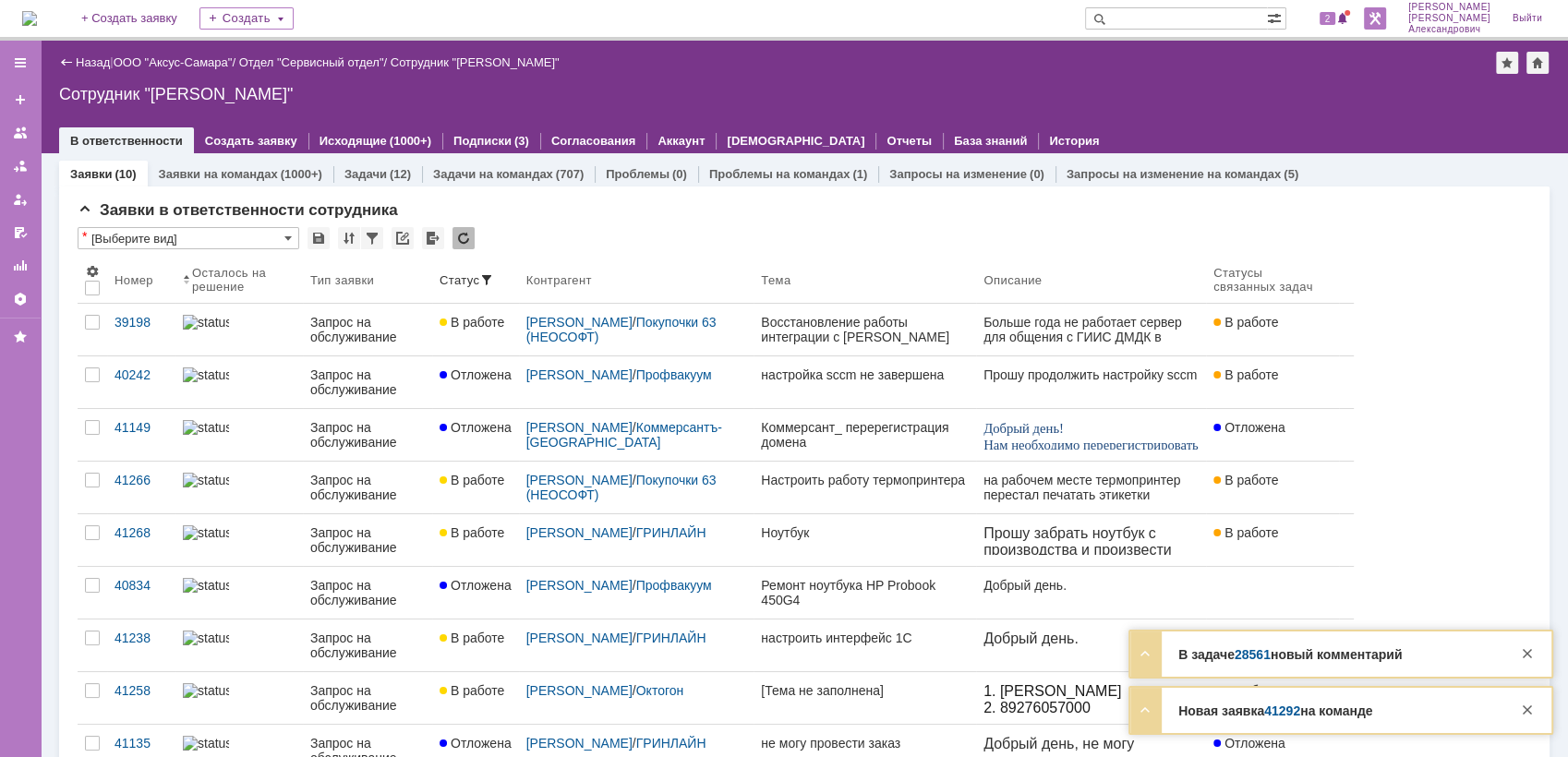
click at [1378, 12] on link at bounding box center [1374, 18] width 22 height 22
click at [1332, 29] on div "2" at bounding box center [1335, 18] width 38 height 22
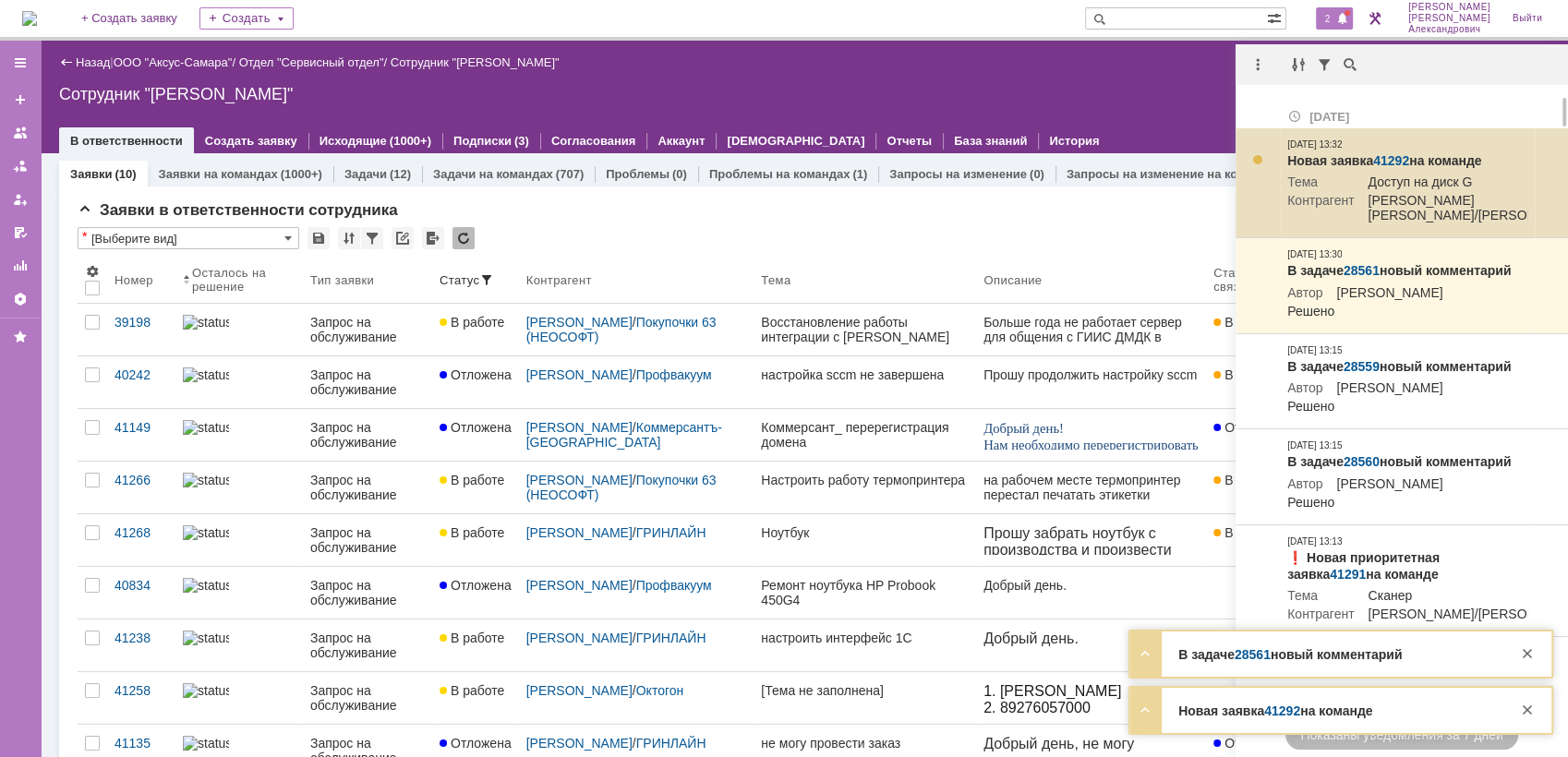
click at [1393, 158] on link "41292" at bounding box center [1391, 160] width 36 height 15
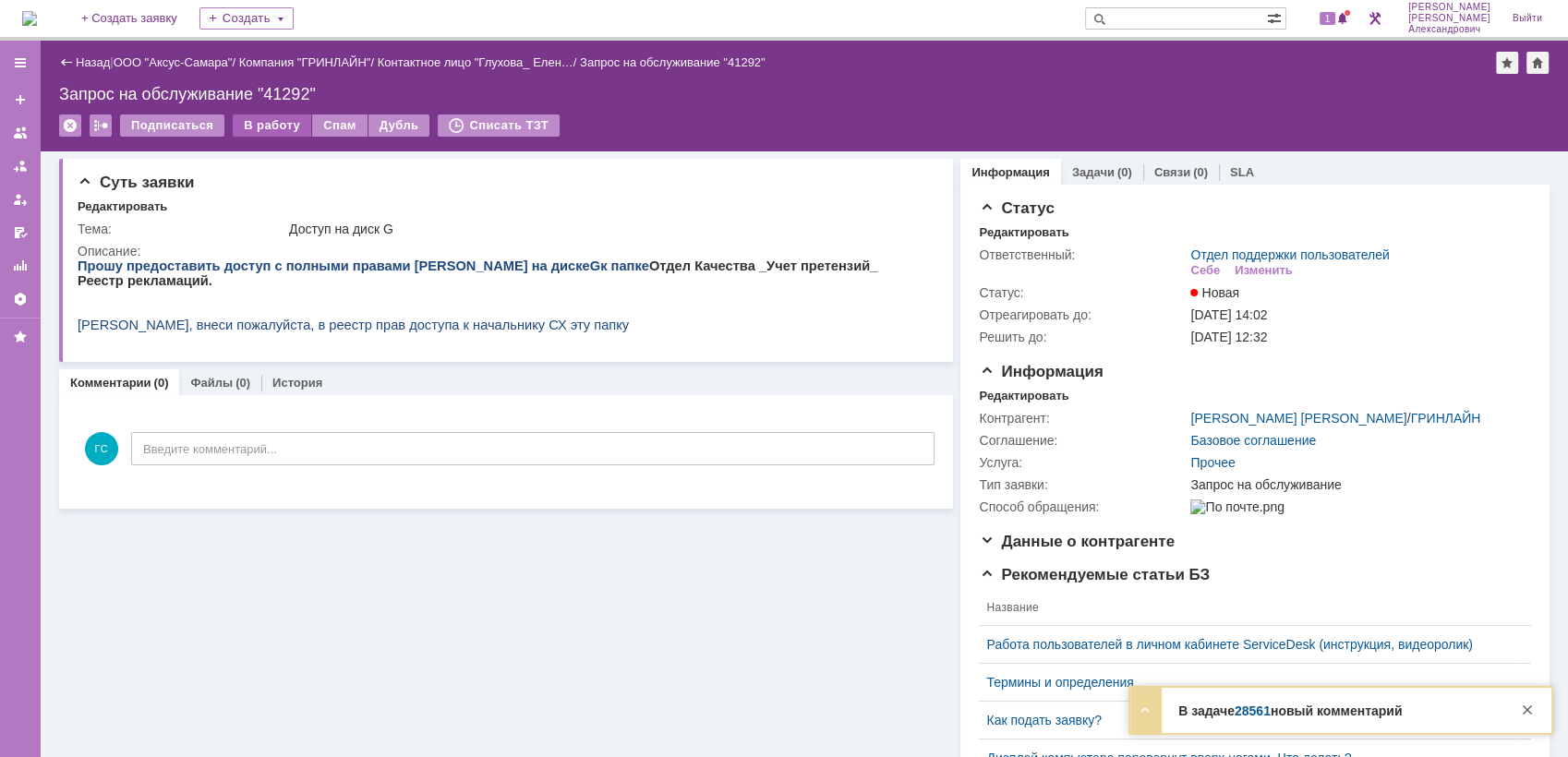
click at [264, 115] on div "В работу" at bounding box center [271, 125] width 78 height 22
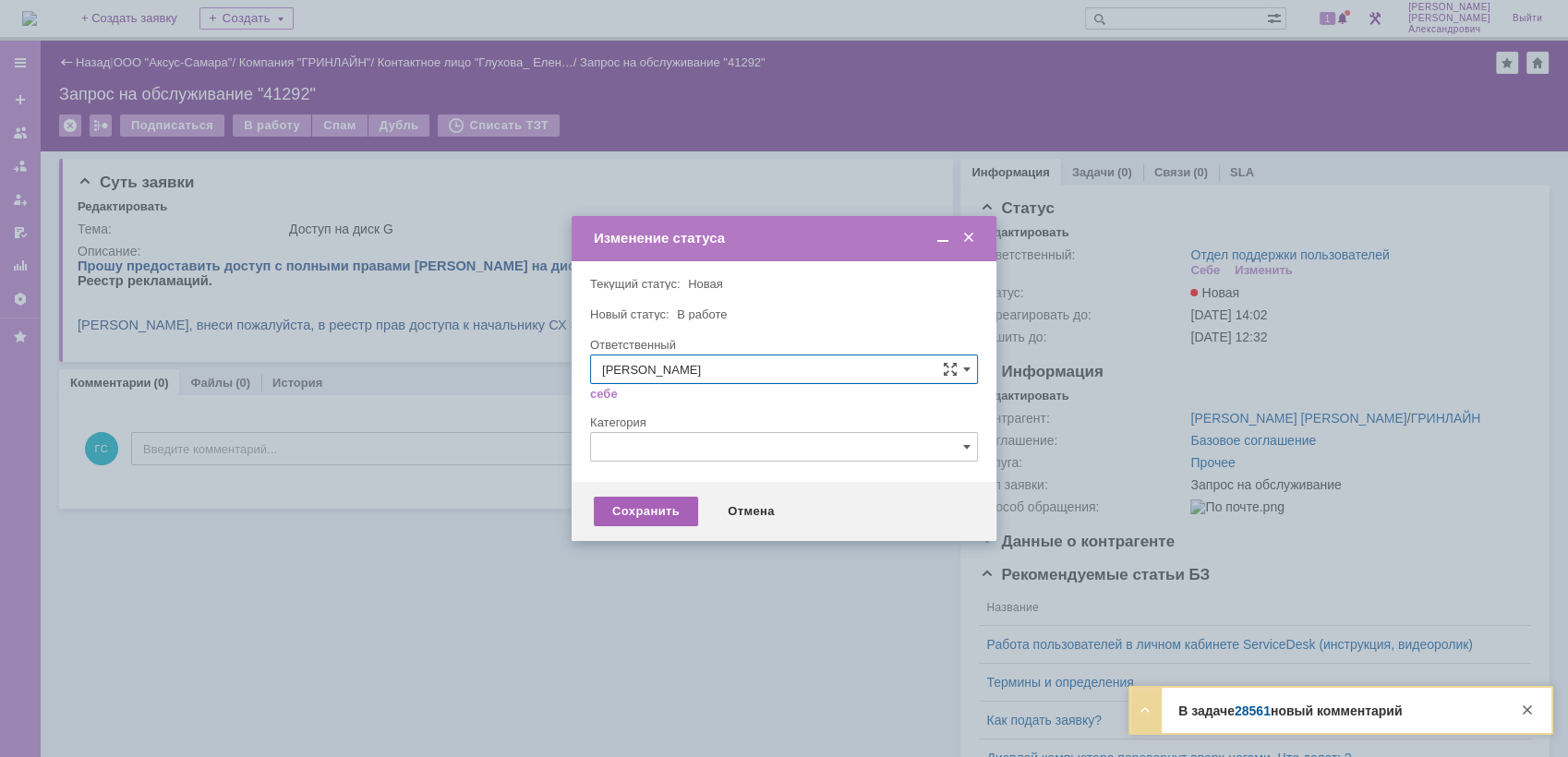
click at [632, 518] on div "Сохранить" at bounding box center [646, 511] width 105 height 30
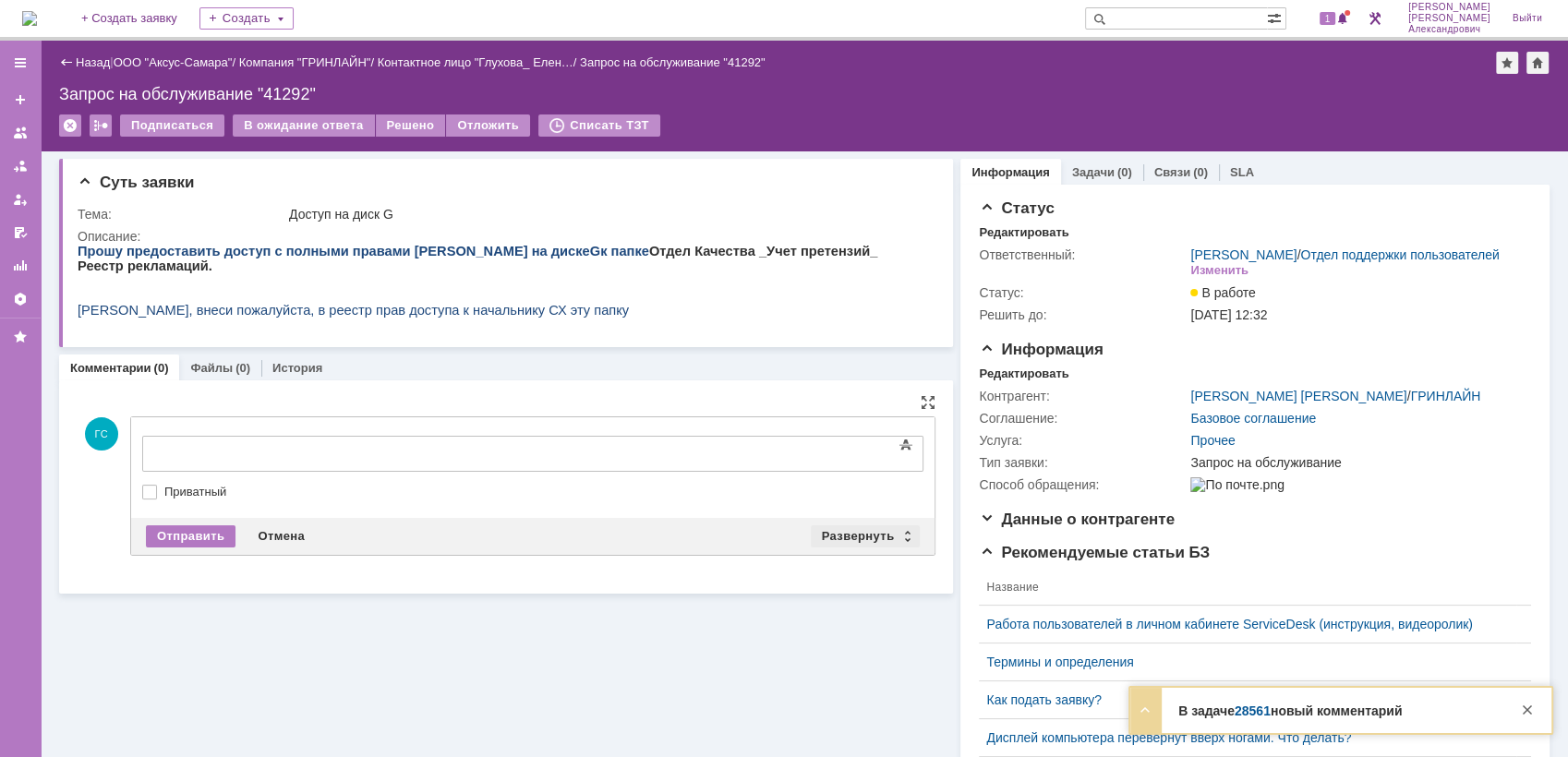
click at [834, 528] on div "Развернуть" at bounding box center [865, 536] width 109 height 22
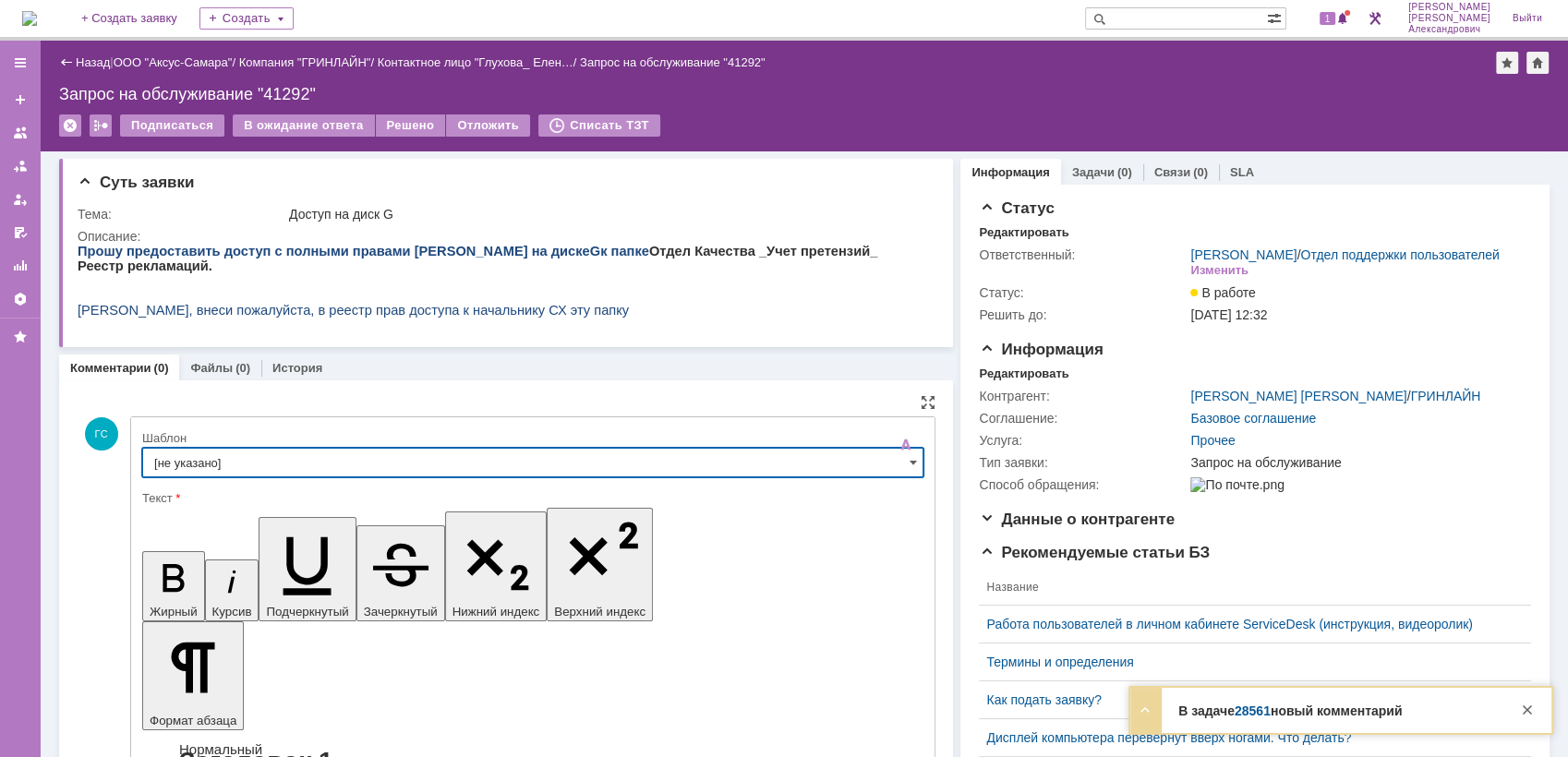
click at [261, 448] on input "[не указано]" at bounding box center [533, 462] width 782 height 30
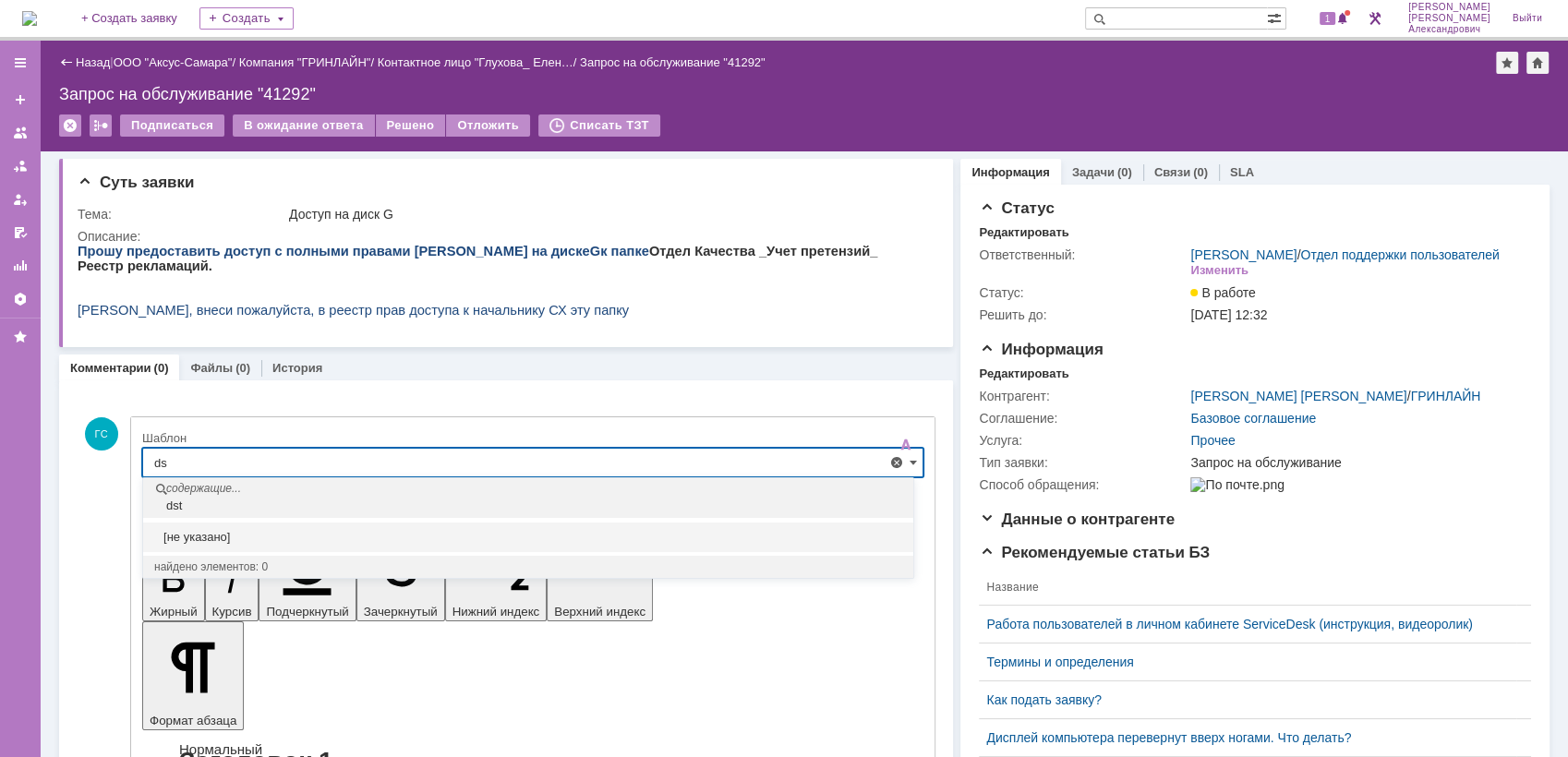
type input "d"
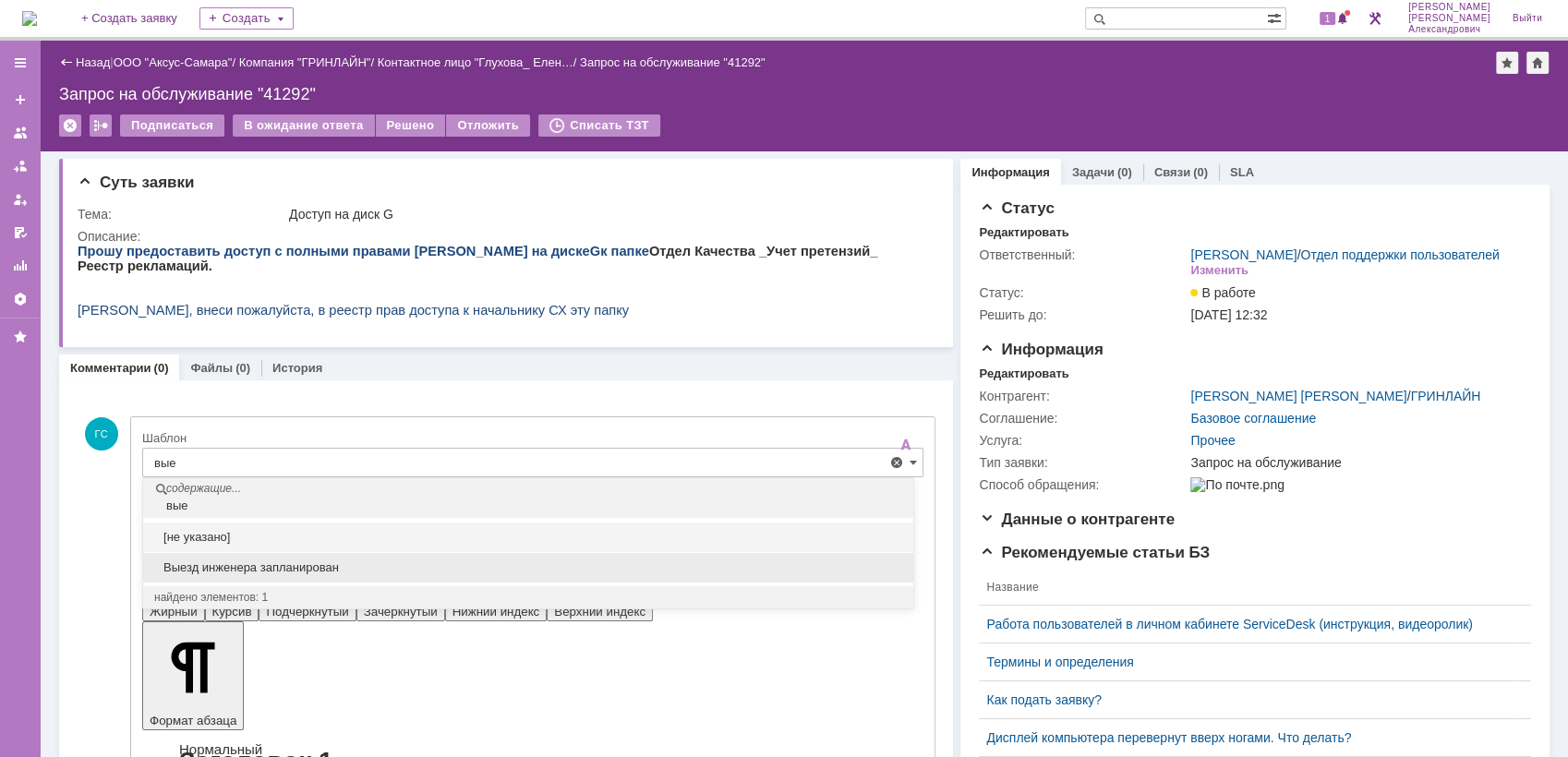
click at [292, 558] on div "Выезд инженера запланирован" at bounding box center [528, 567] width 770 height 30
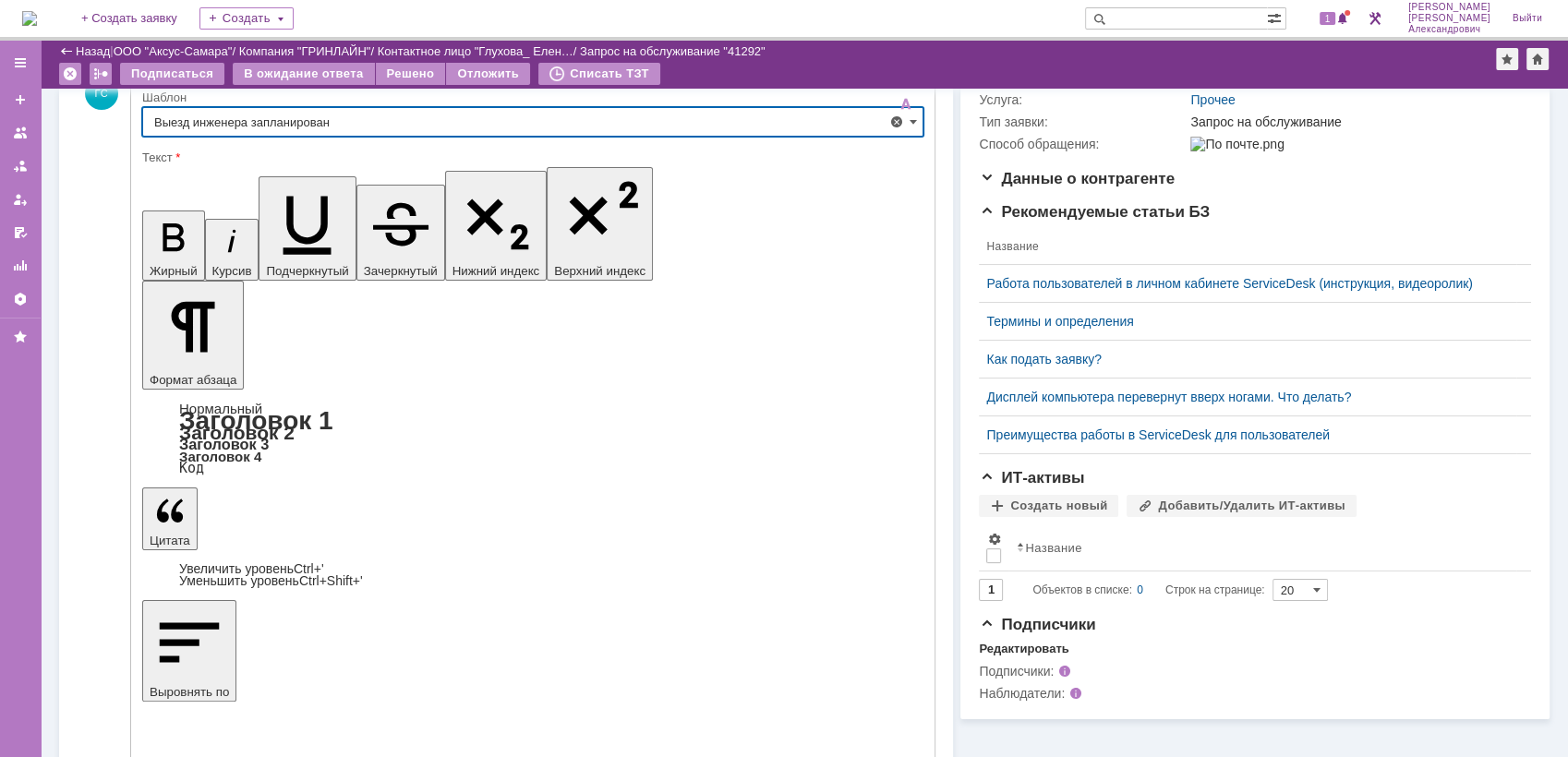
type input "Выезд инженера запланирован"
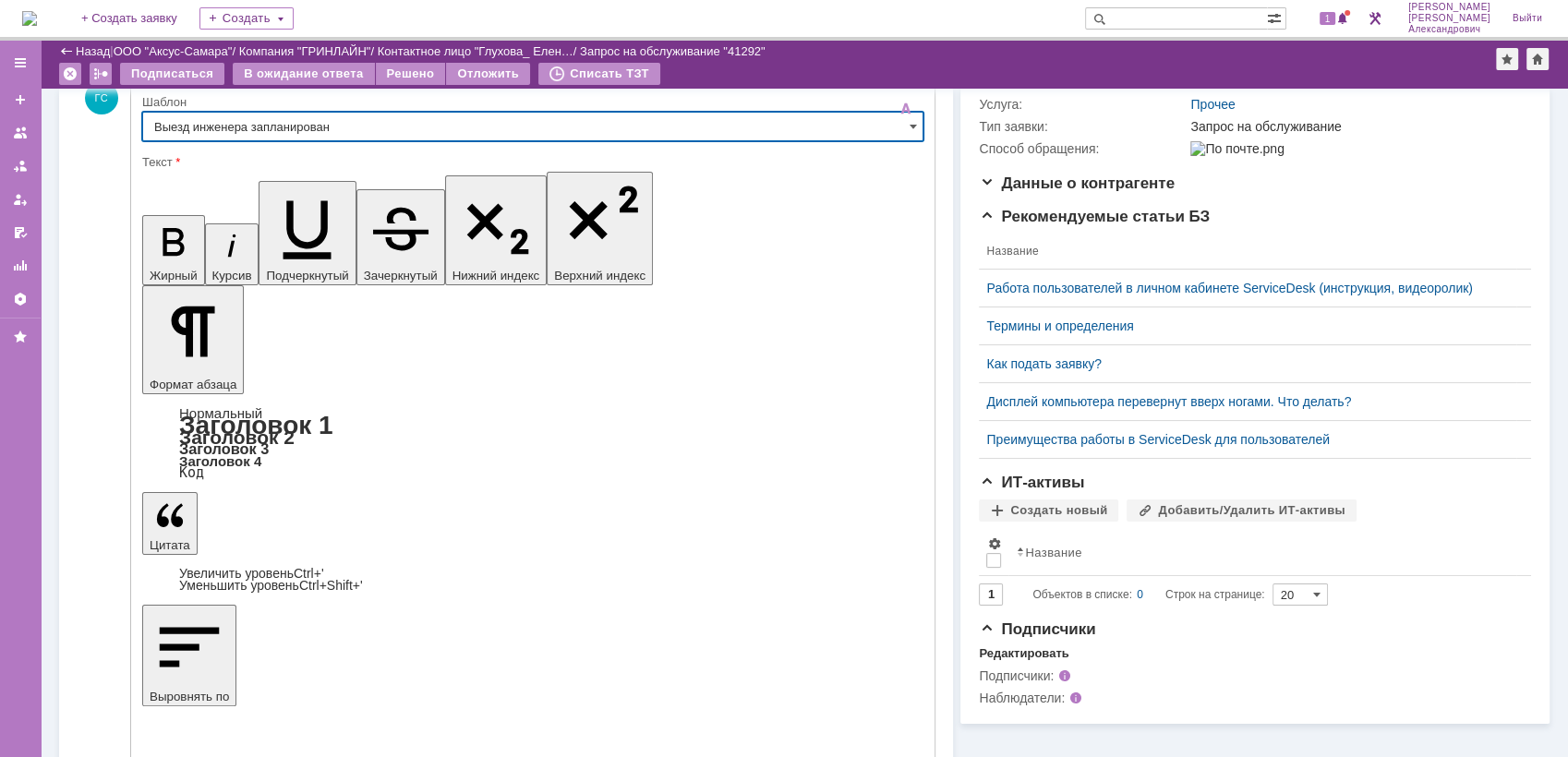
scroll to position [272, 0]
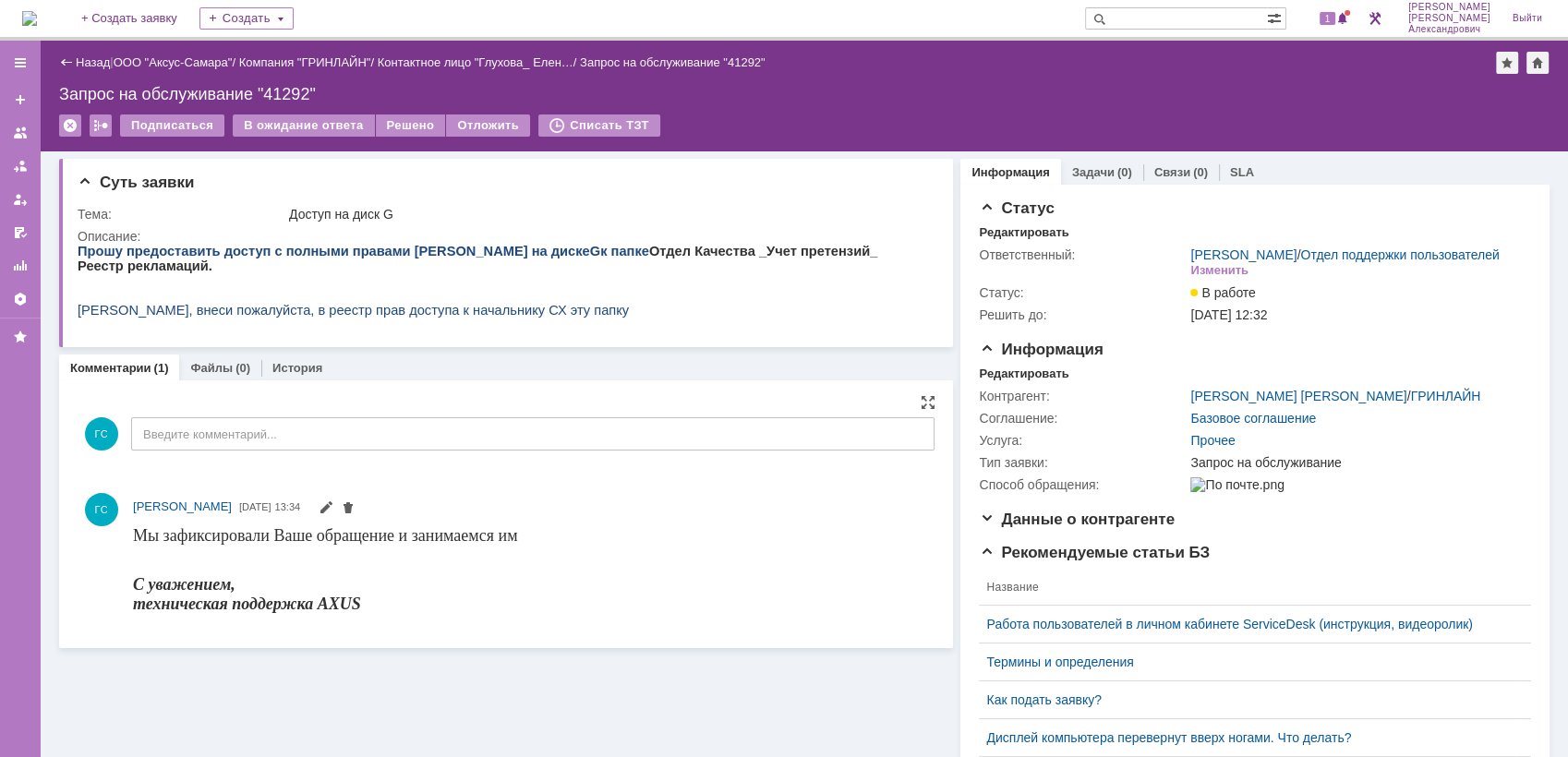
scroll to position [0, 0]
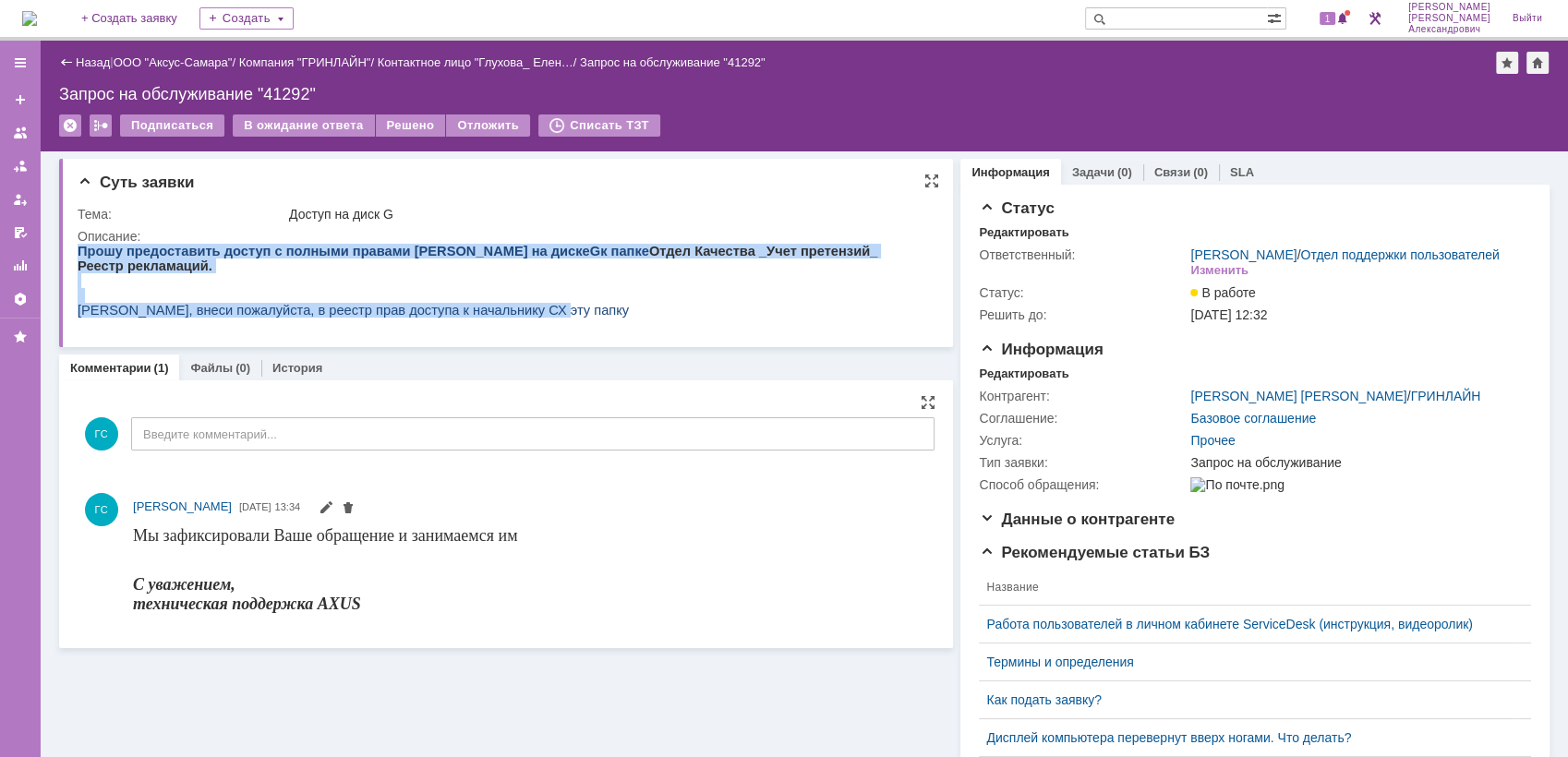
drag, startPoint x: 78, startPoint y: 251, endPoint x: 613, endPoint y: 306, distance: 537.8
click at [613, 306] on div "Прошу предоставить доступ с полными правами Гаджиеву Видади на диске G к папке …" at bounding box center [499, 288] width 843 height 89
copy div "Прошу предоставить доступ с полными правами Гаджиеву Видади на диске G к папке …"
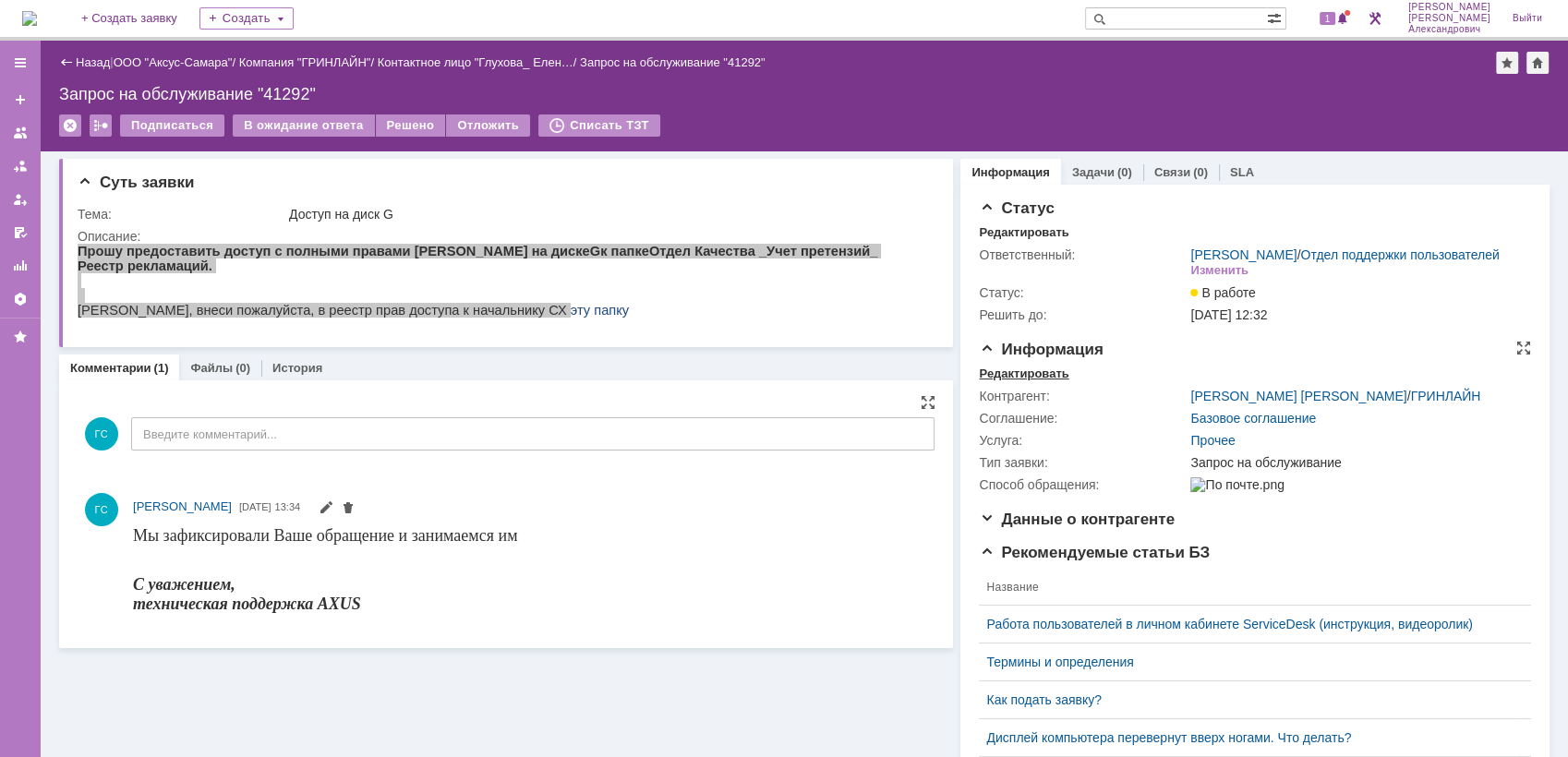
click at [1005, 380] on div "Редактировать" at bounding box center [1024, 374] width 89 height 15
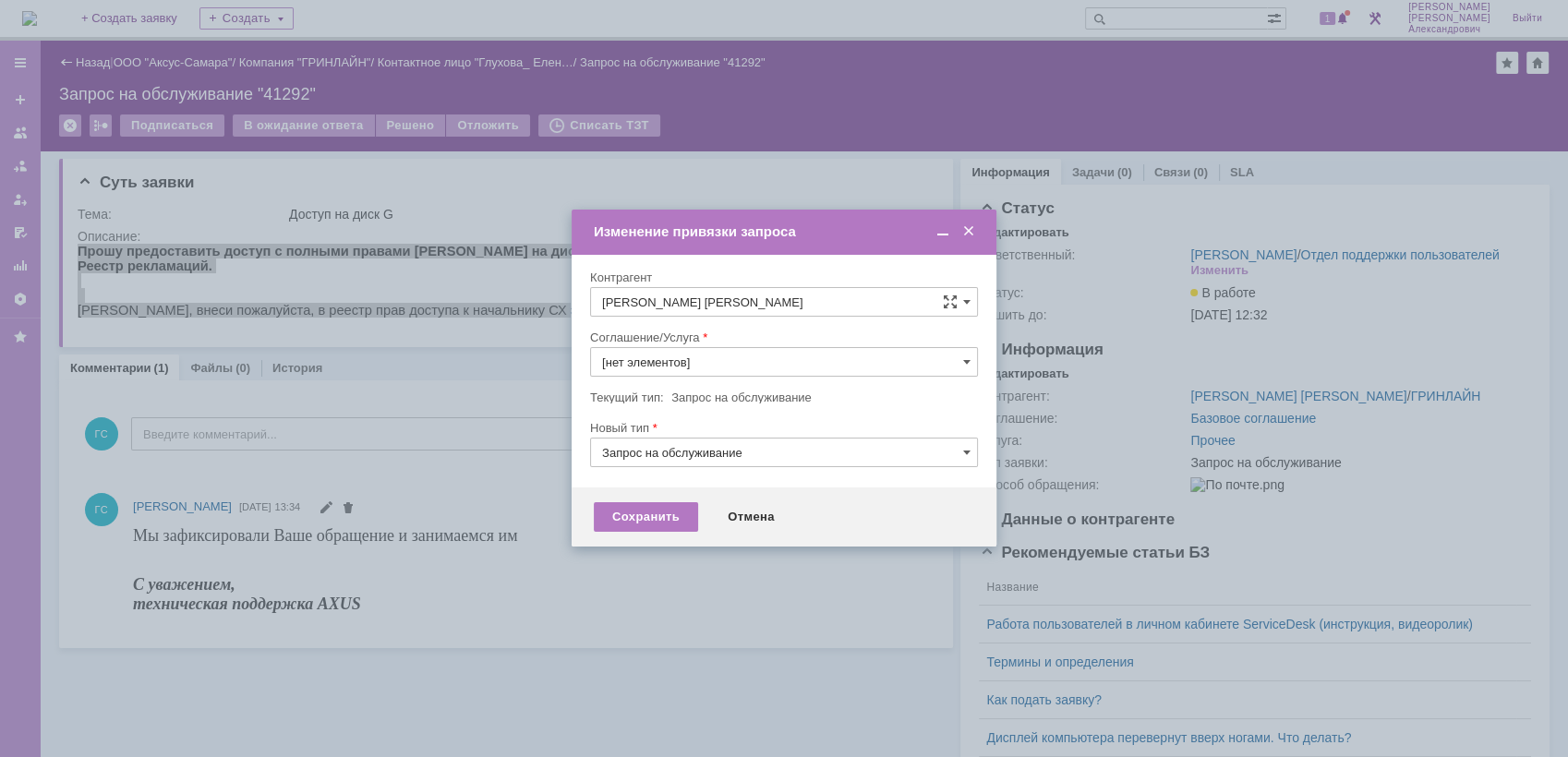
type input "Прочее"
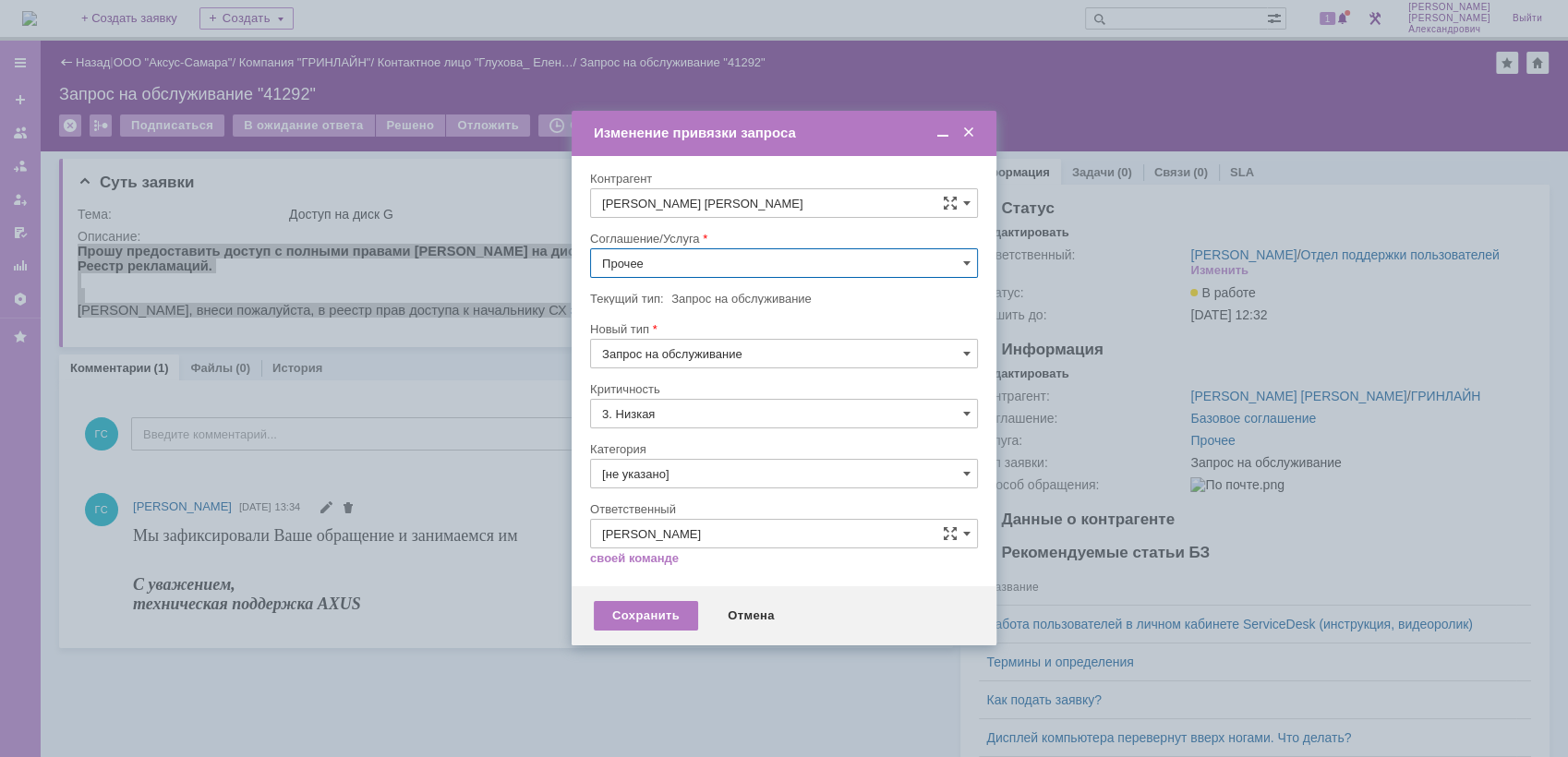
click at [674, 258] on input "Прочее" at bounding box center [784, 263] width 387 height 30
click at [726, 476] on div "АРМ_Настройка" at bounding box center [784, 486] width 386 height 30
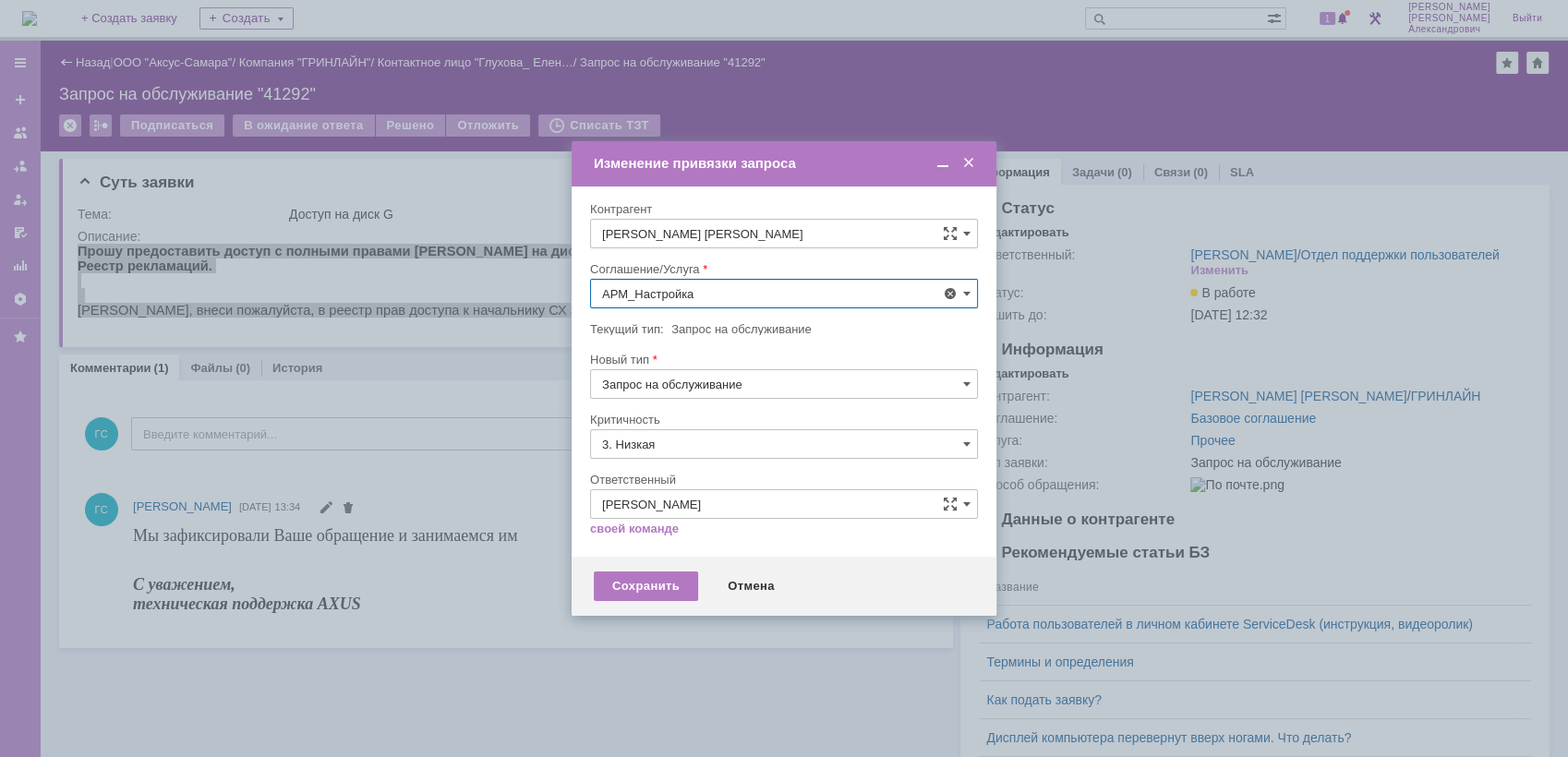
type input "АРМ_Настройка"
click at [718, 444] on input "3. Низкая" at bounding box center [784, 443] width 387 height 30
click at [693, 466] on div "[не указано]" at bounding box center [784, 478] width 386 height 30
type input "[не указано]"
click at [654, 571] on div "Сохранить" at bounding box center [646, 586] width 105 height 30
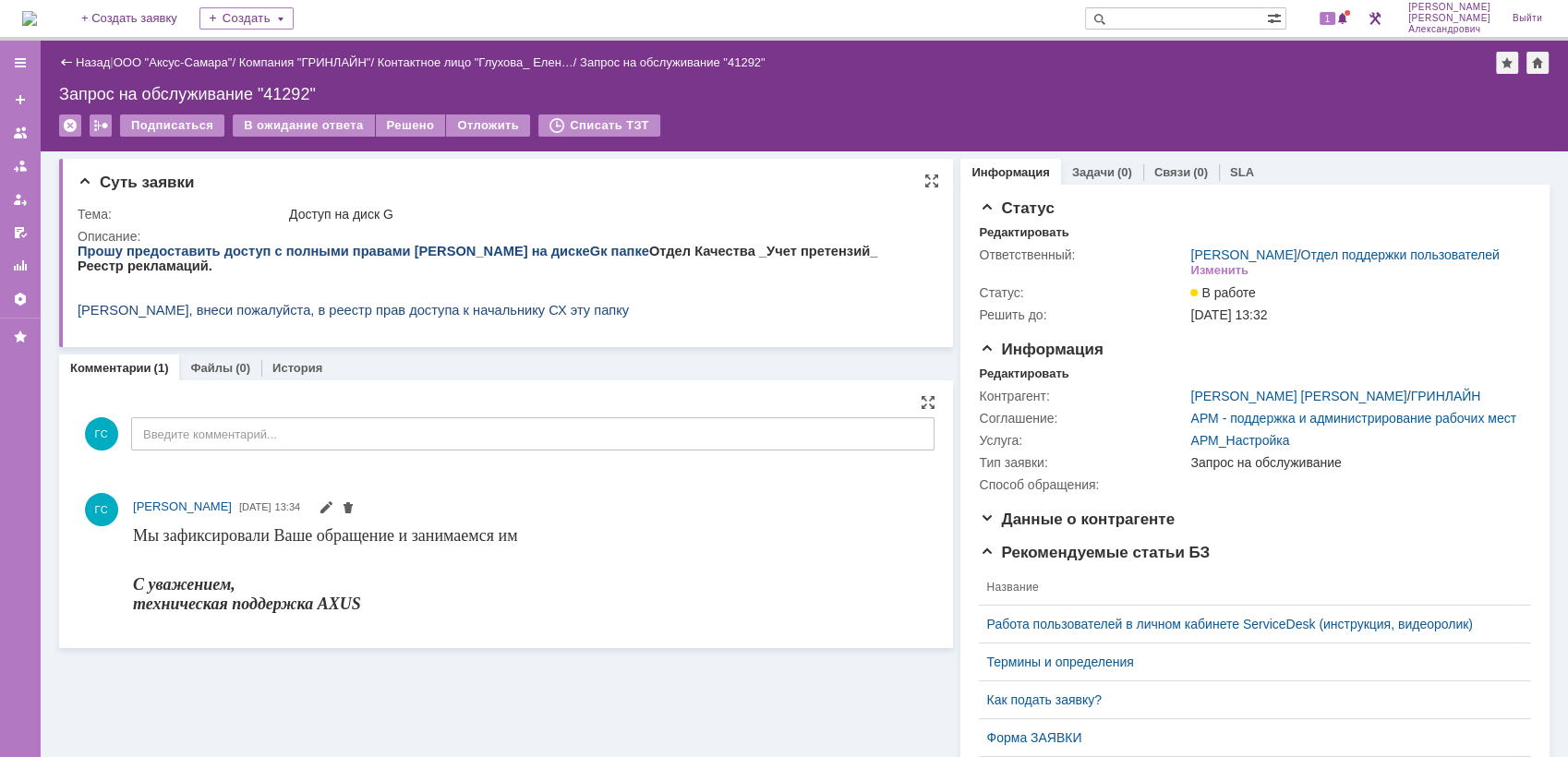
scroll to position [0, 0]
click at [1118, 177] on div "(0)" at bounding box center [1124, 172] width 15 height 14
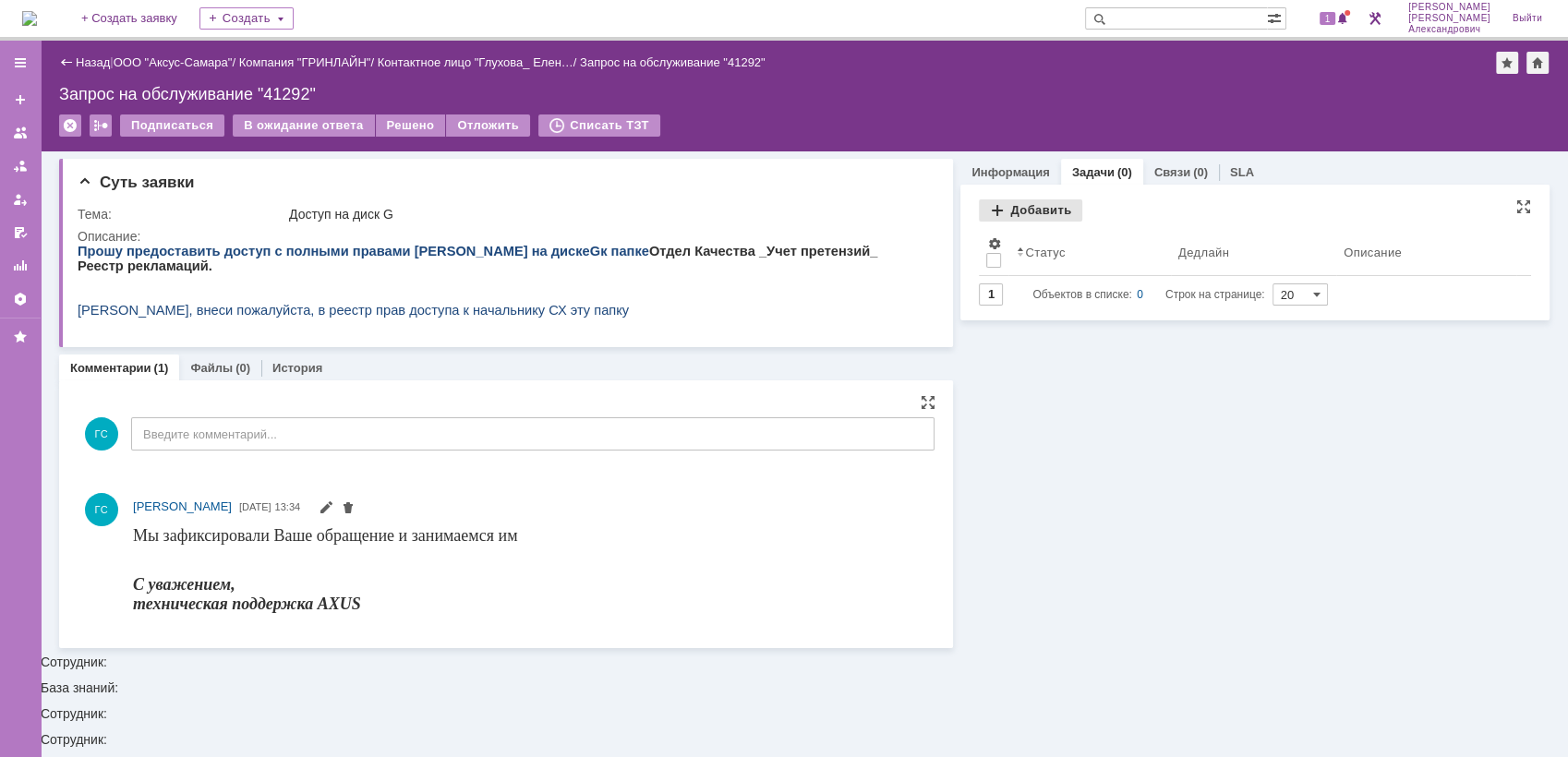
click at [1052, 206] on div "Добавить" at bounding box center [1030, 210] width 104 height 22
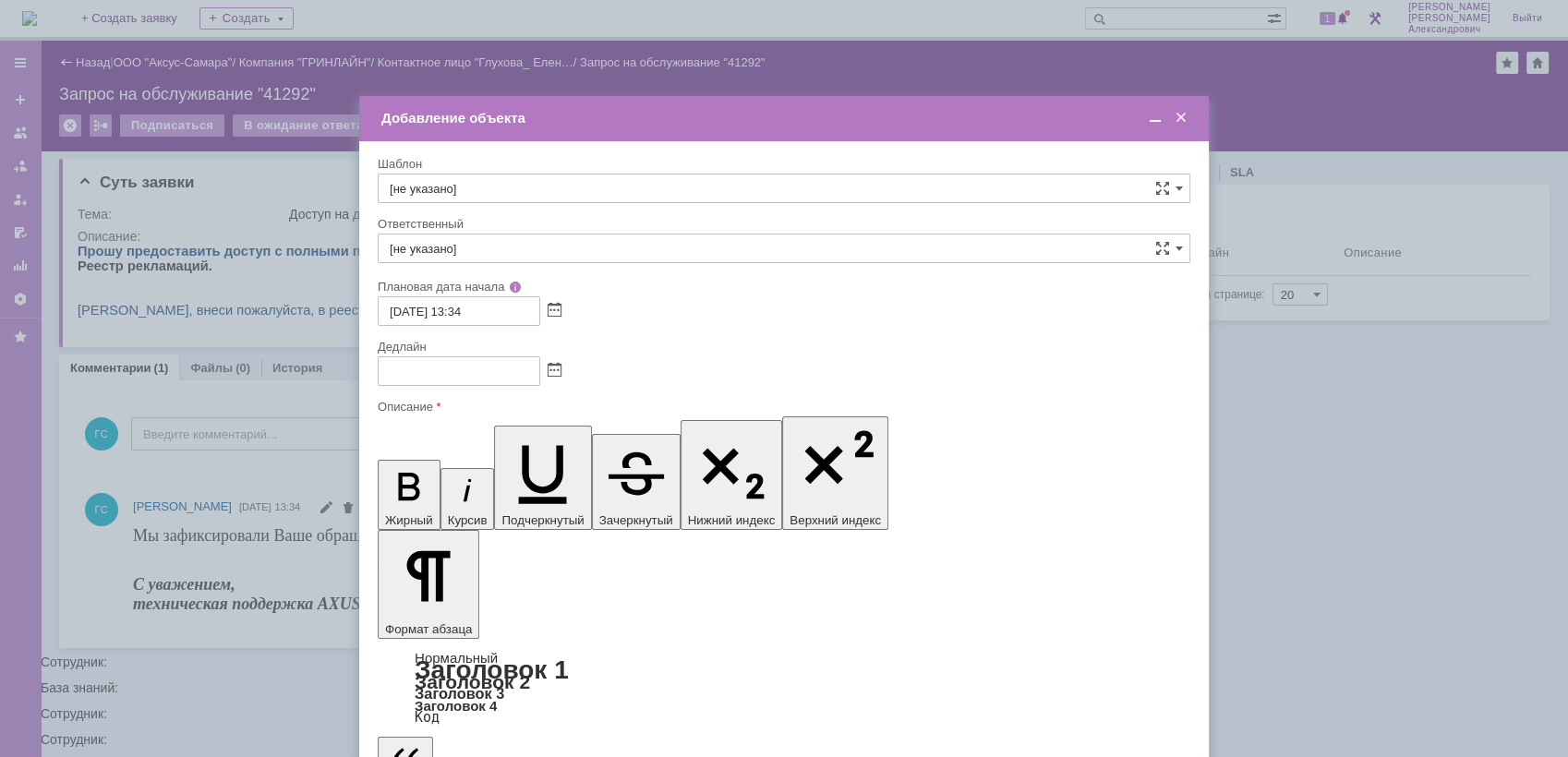
click at [559, 373] on span at bounding box center [554, 371] width 14 height 15
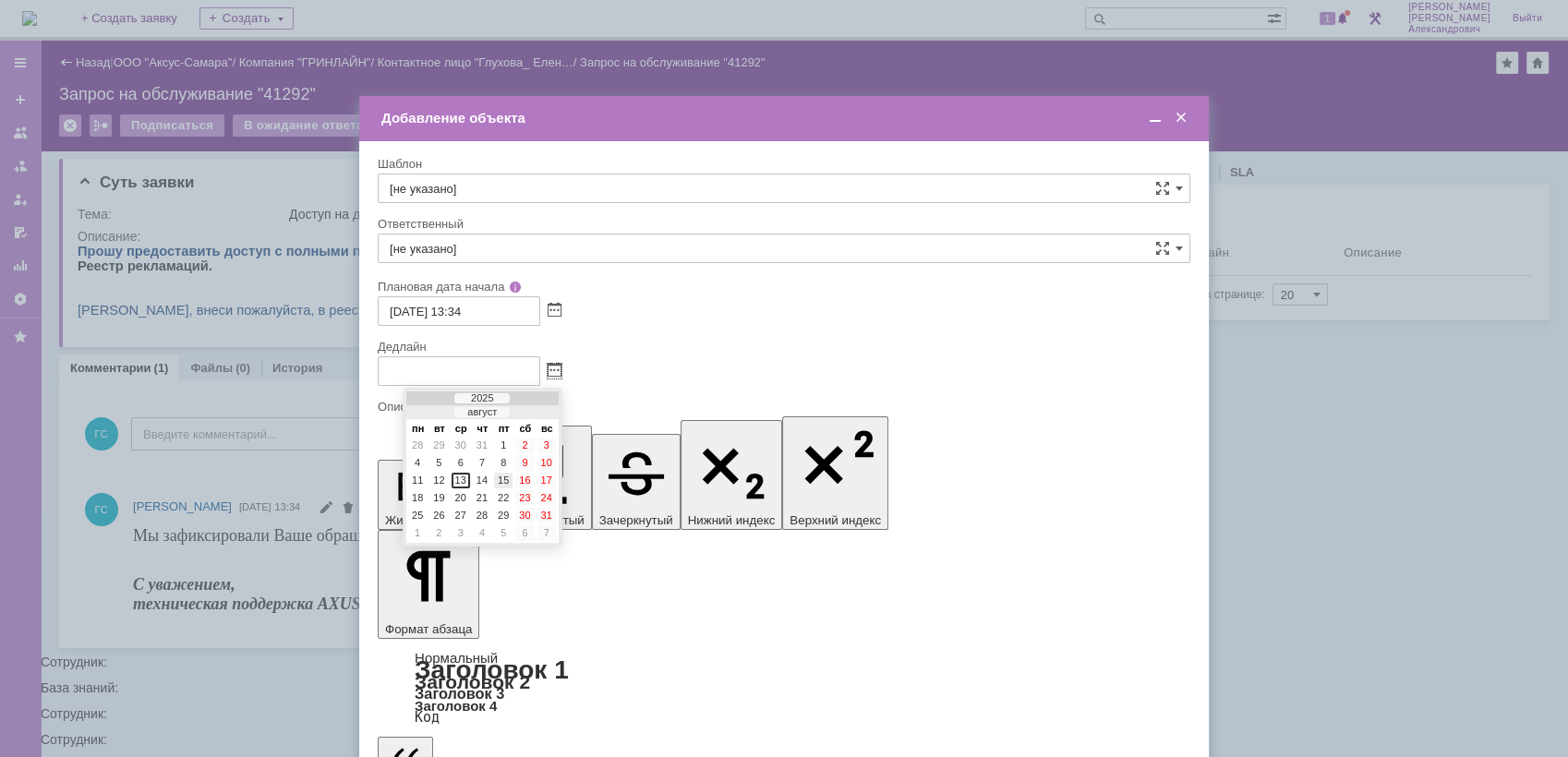
click at [507, 483] on div "15" at bounding box center [503, 480] width 18 height 15
type input "15.08.2025 13:34"
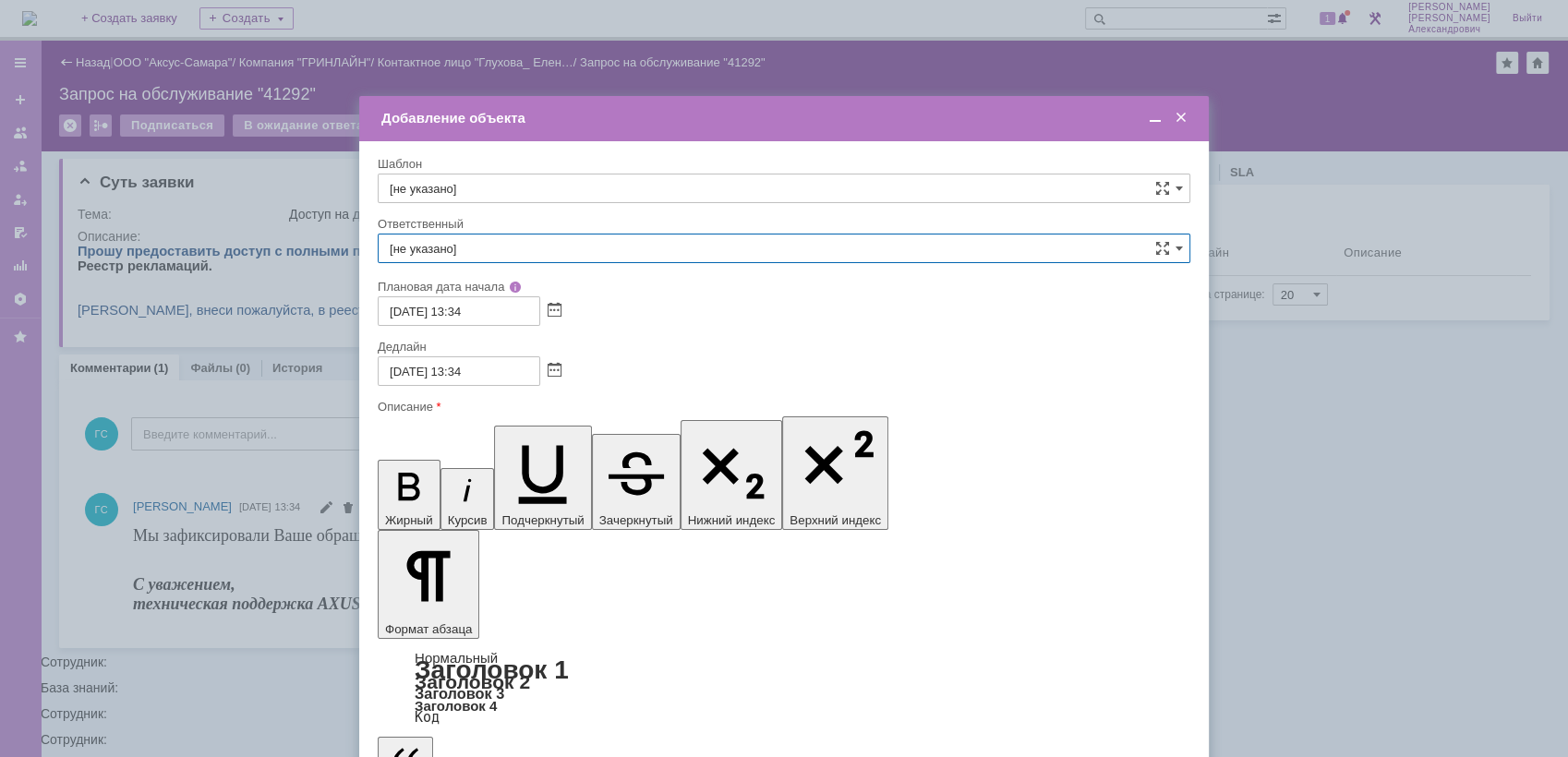
click at [451, 245] on input "[не указано]" at bounding box center [784, 248] width 813 height 30
click at [550, 451] on div "[PERSON_NAME]" at bounding box center [784, 443] width 811 height 30
type input "[PERSON_NAME]"
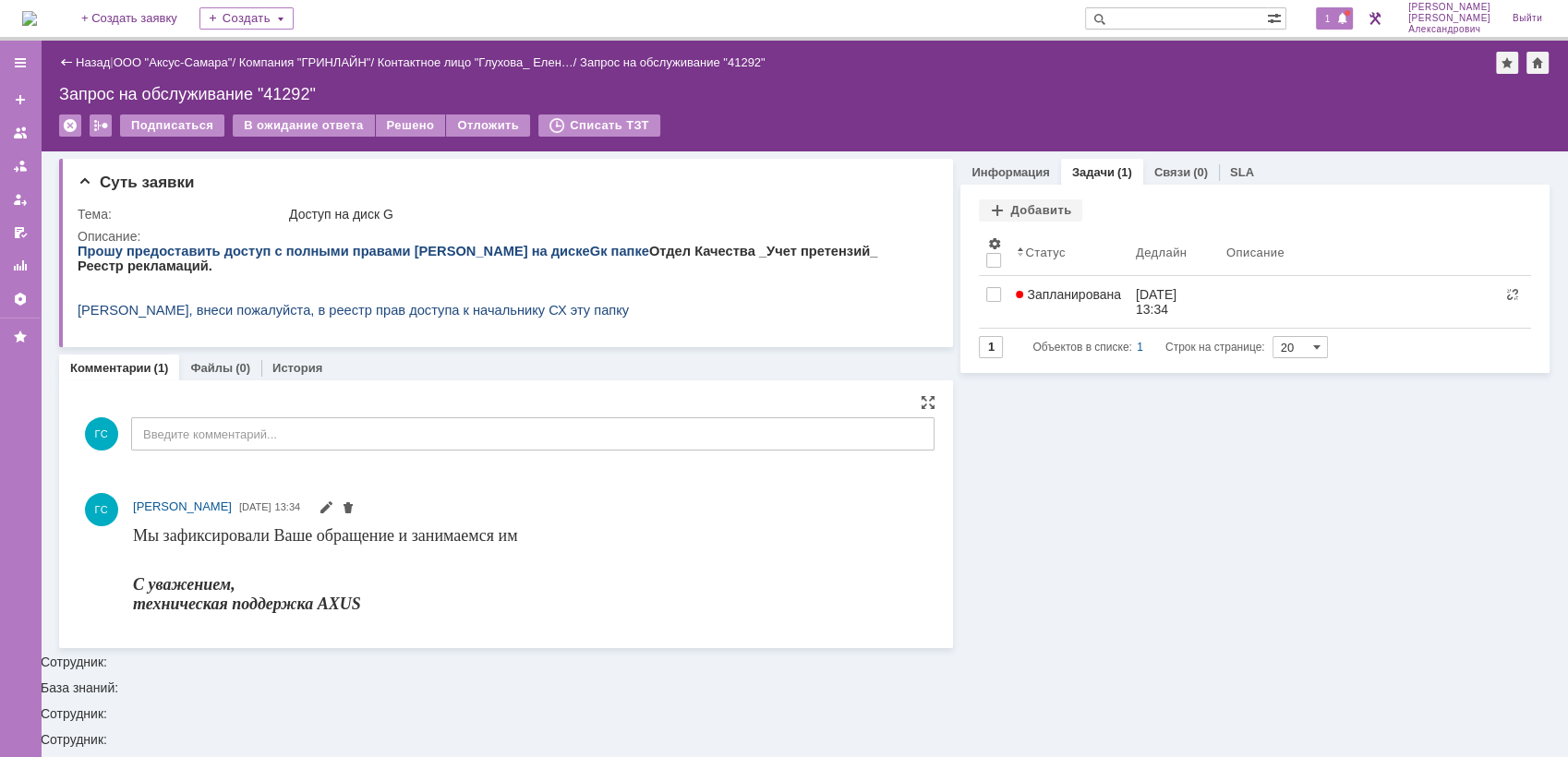
click at [1334, 26] on div "1" at bounding box center [1335, 18] width 38 height 22
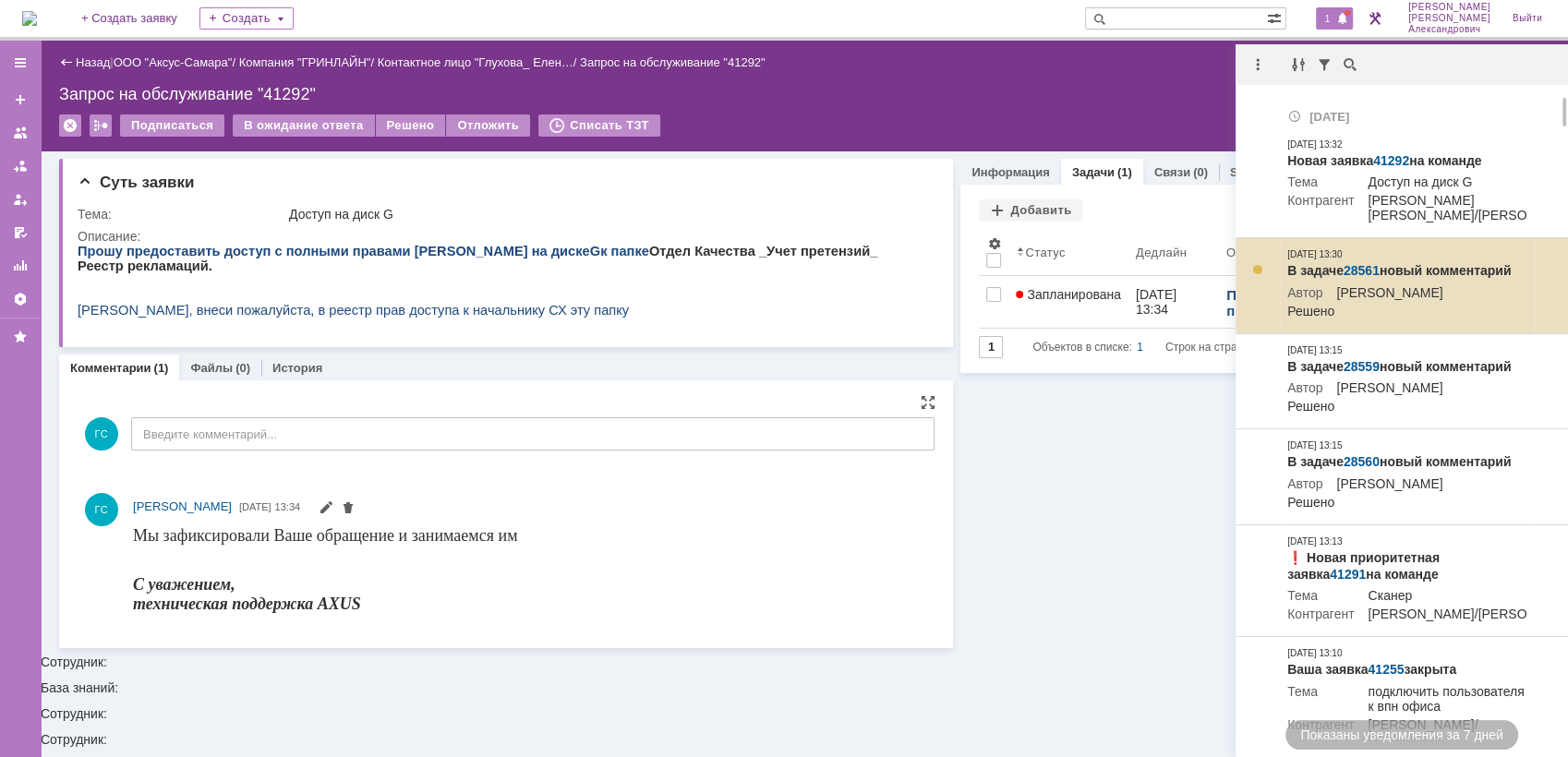
click at [1342, 262] on div "13.08.2025 13:30" at bounding box center [1314, 255] width 54 height 15
click at [1359, 278] on link "28561" at bounding box center [1361, 270] width 36 height 15
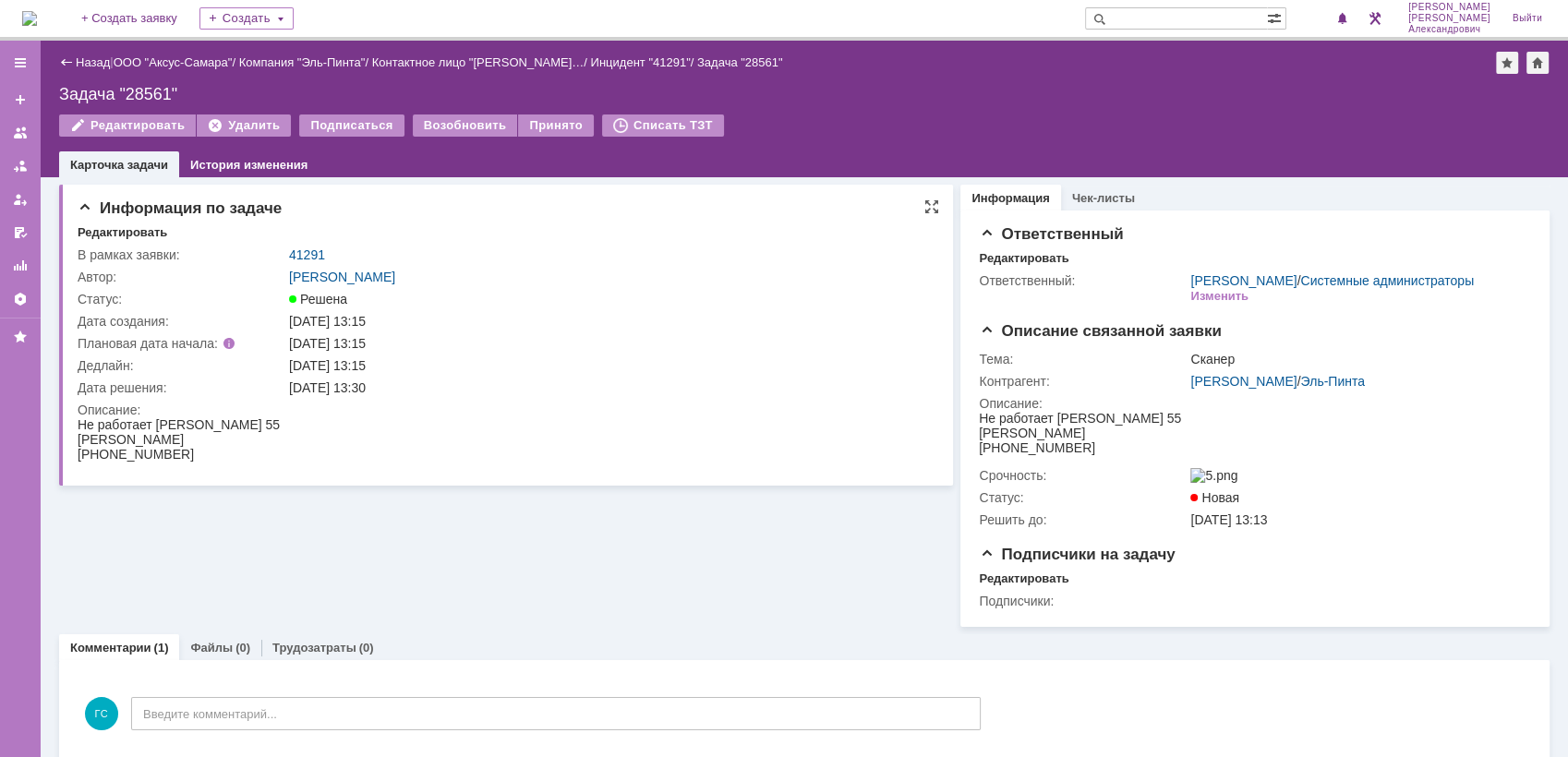
click at [308, 244] on td "41291" at bounding box center [608, 255] width 645 height 22
click at [308, 250] on link "41291" at bounding box center [306, 255] width 36 height 15
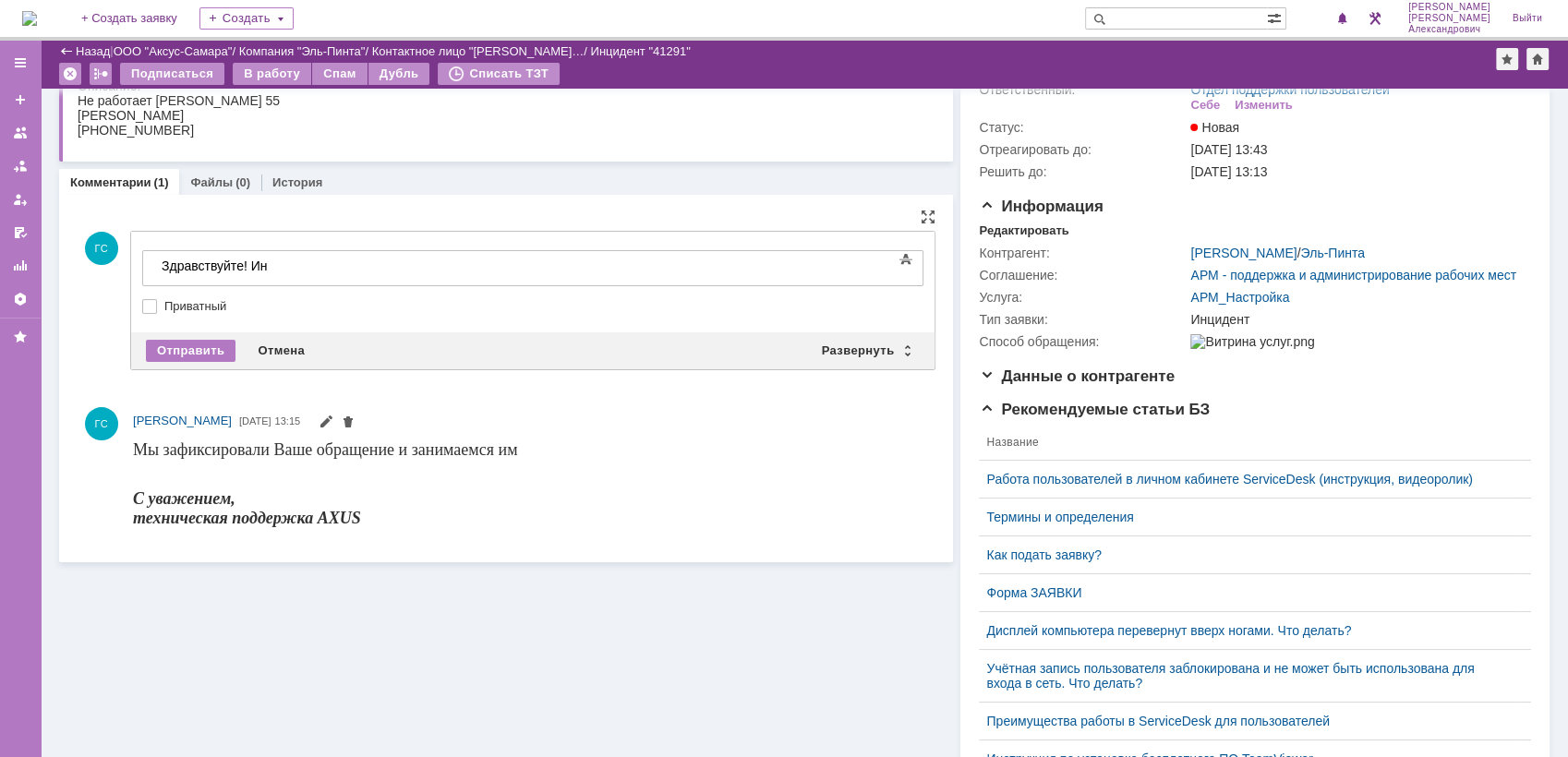
click at [239, 245] on div "Текст" at bounding box center [533, 248] width 782 height 6
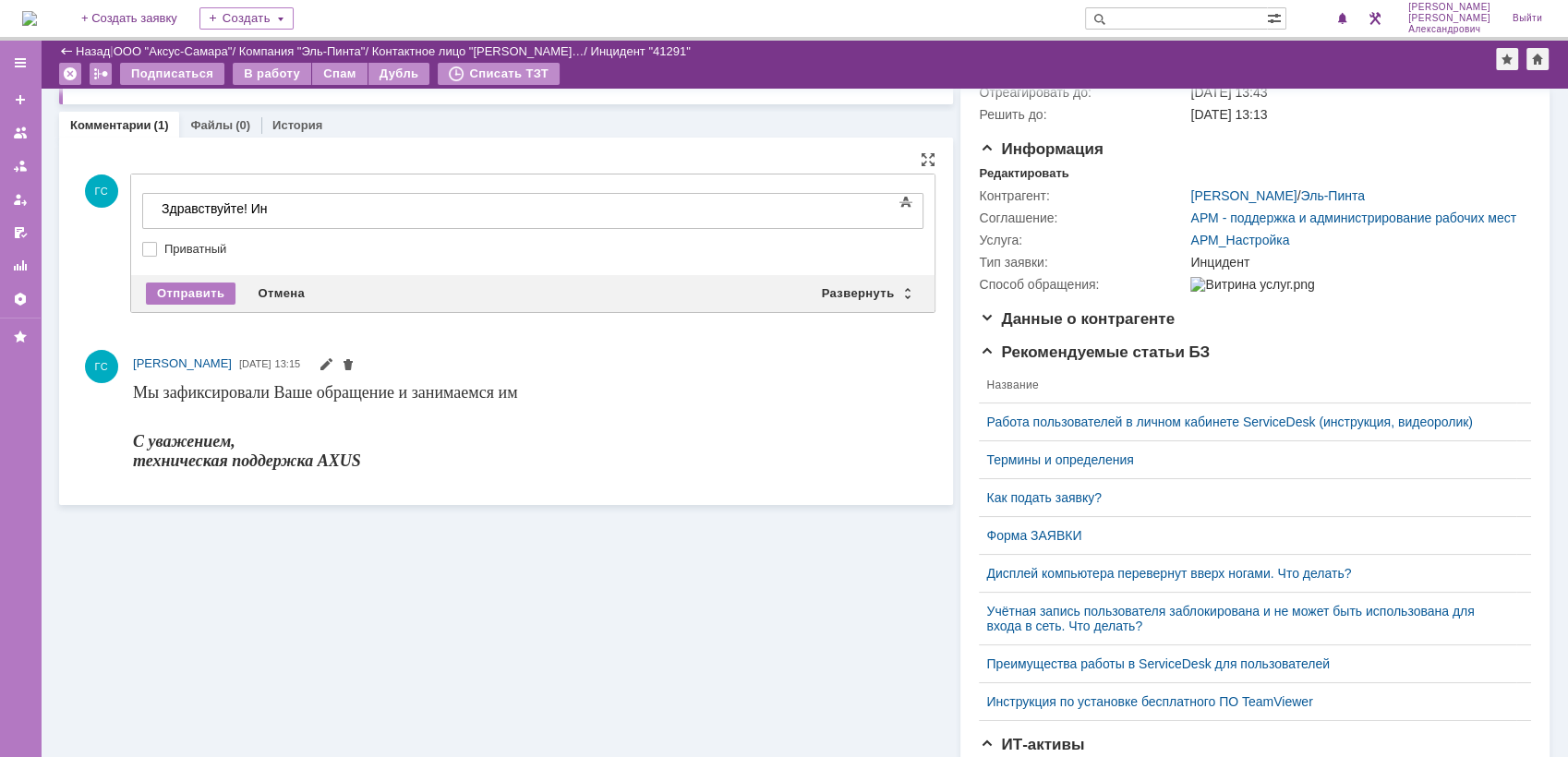
scroll to position [149, 0]
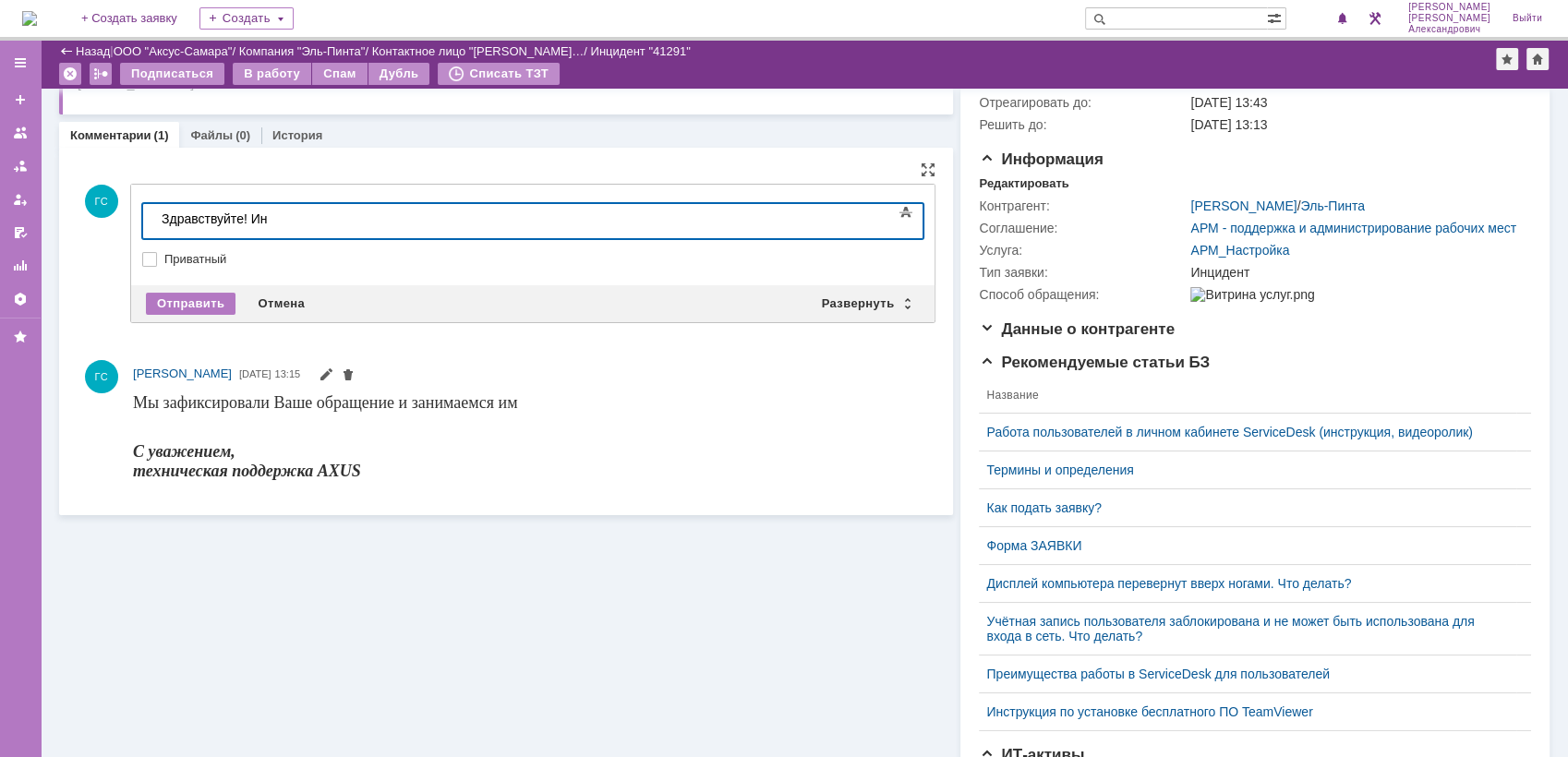
click at [273, 226] on div "Здравствуйте! Ин" at bounding box center [292, 218] width 262 height 15
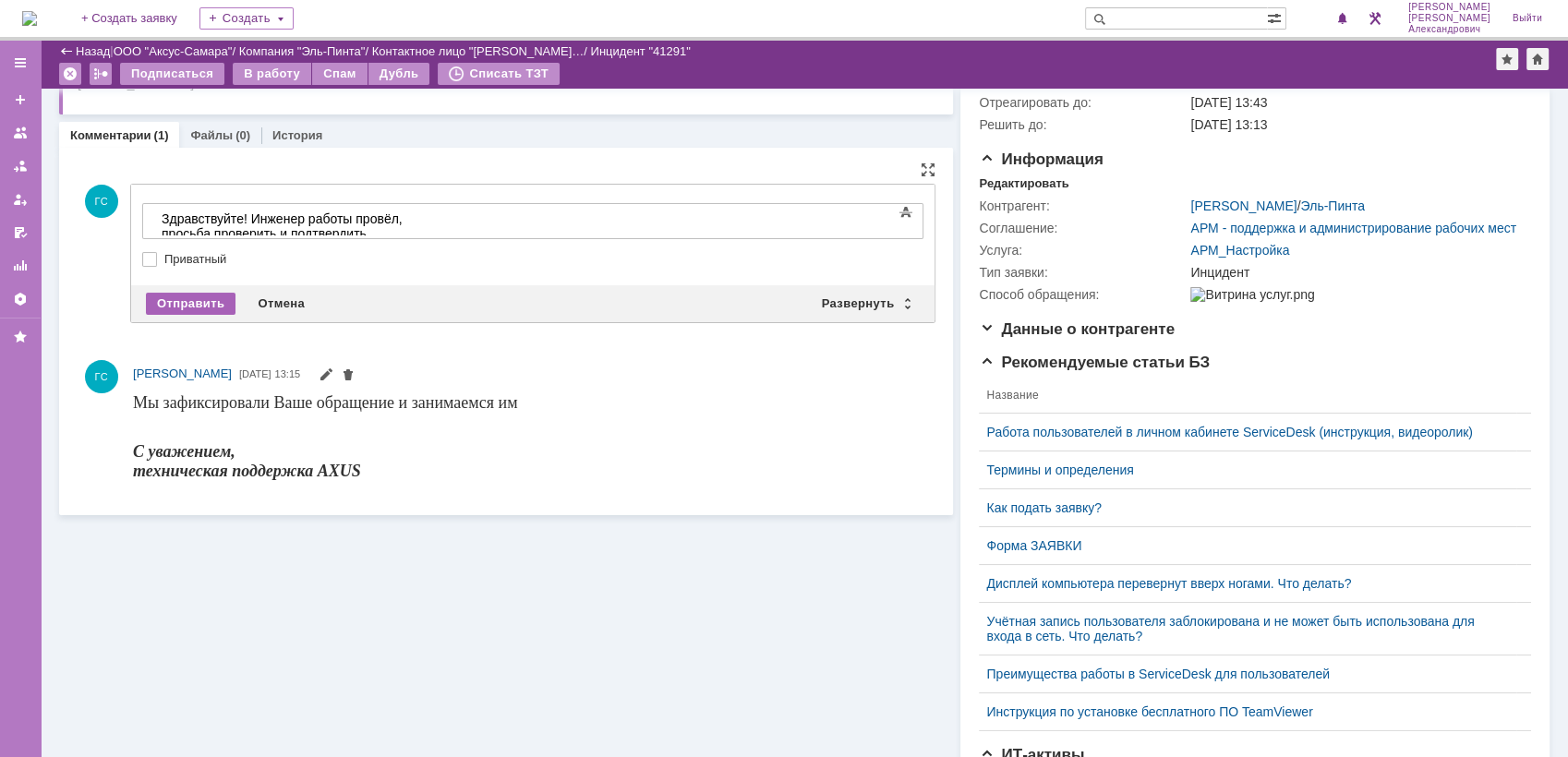
click at [172, 304] on div "Отправить" at bounding box center [191, 303] width 89 height 22
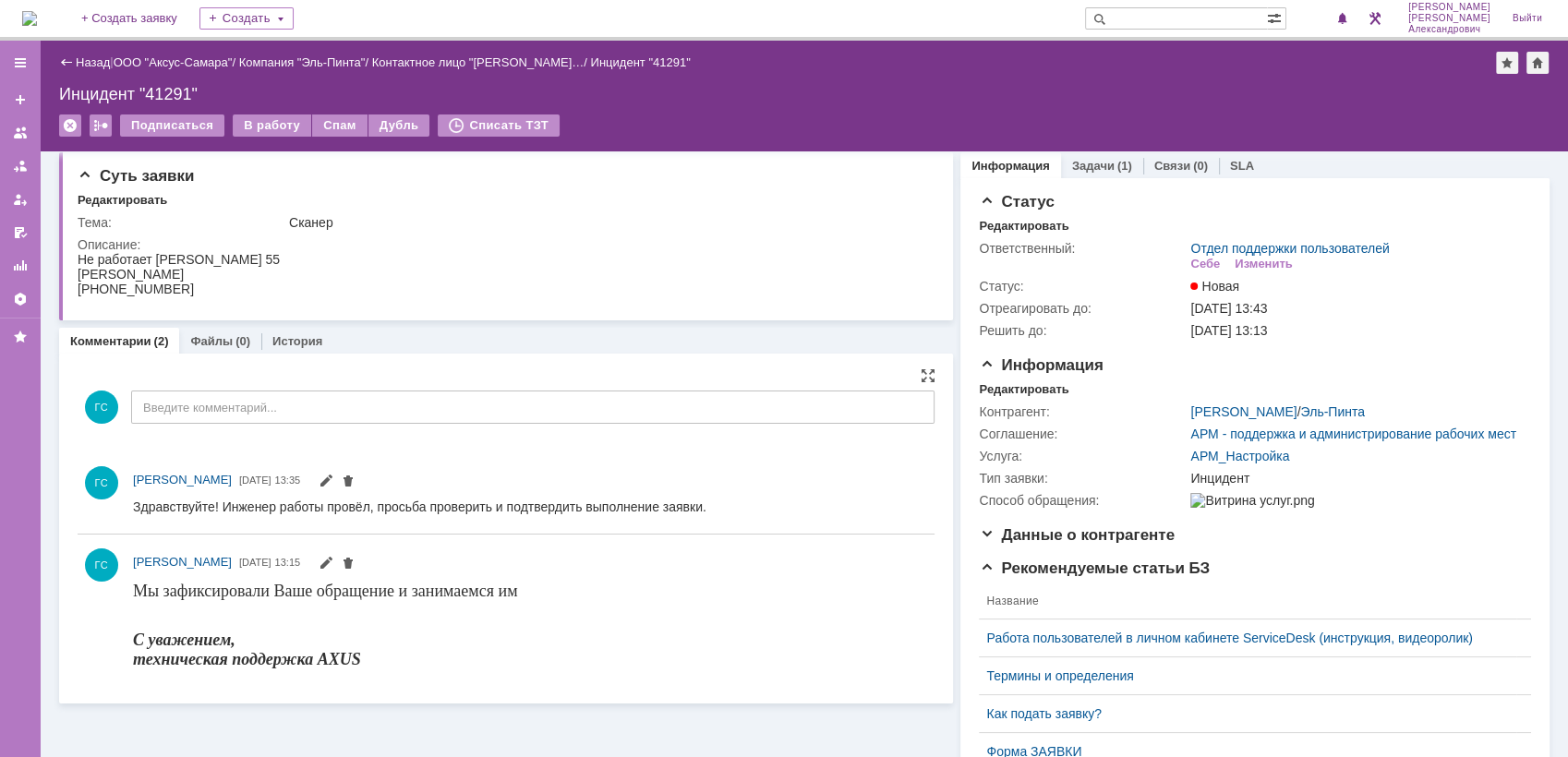
scroll to position [0, 0]
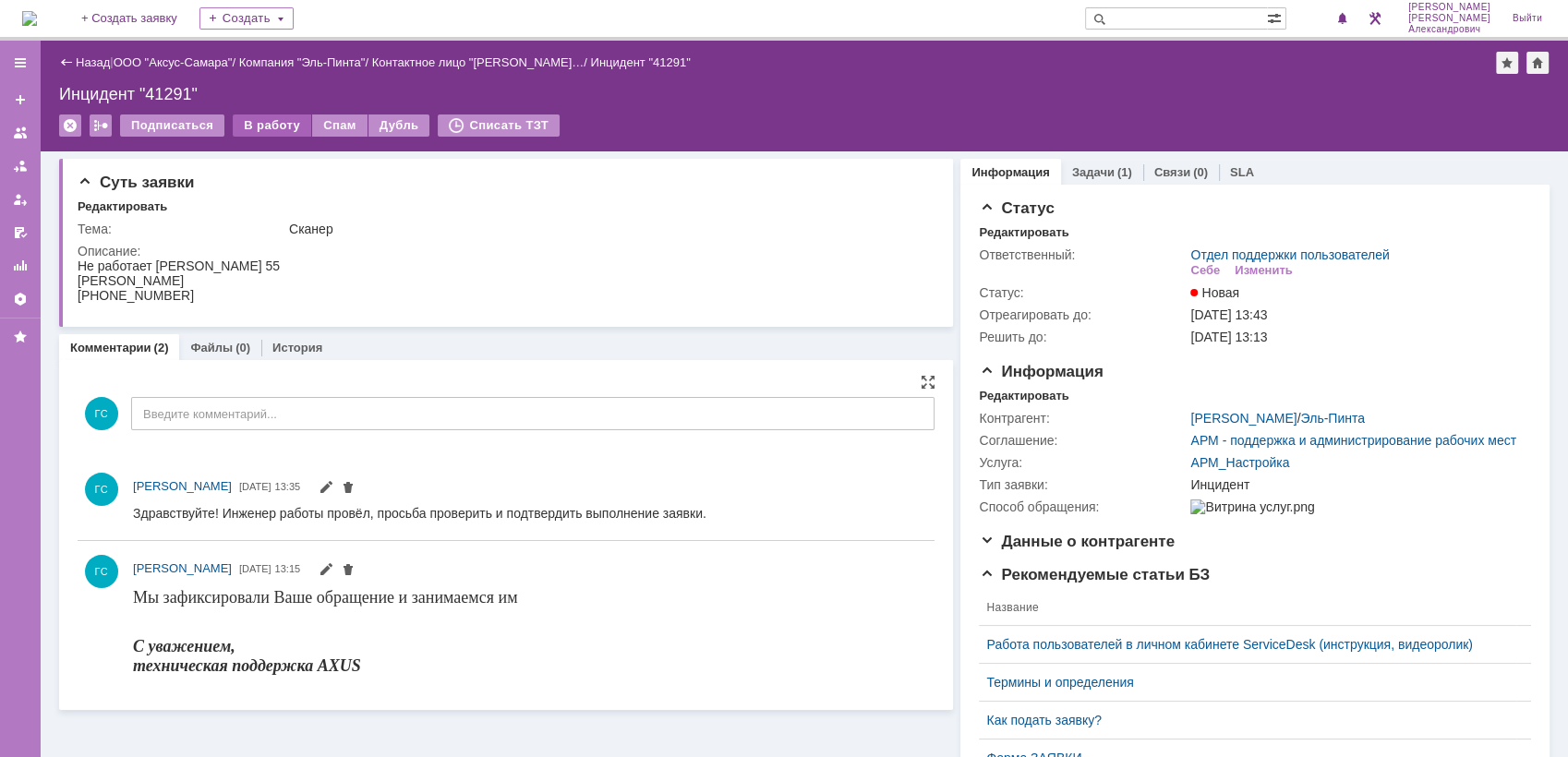
click at [263, 127] on div "В работу" at bounding box center [271, 125] width 78 height 22
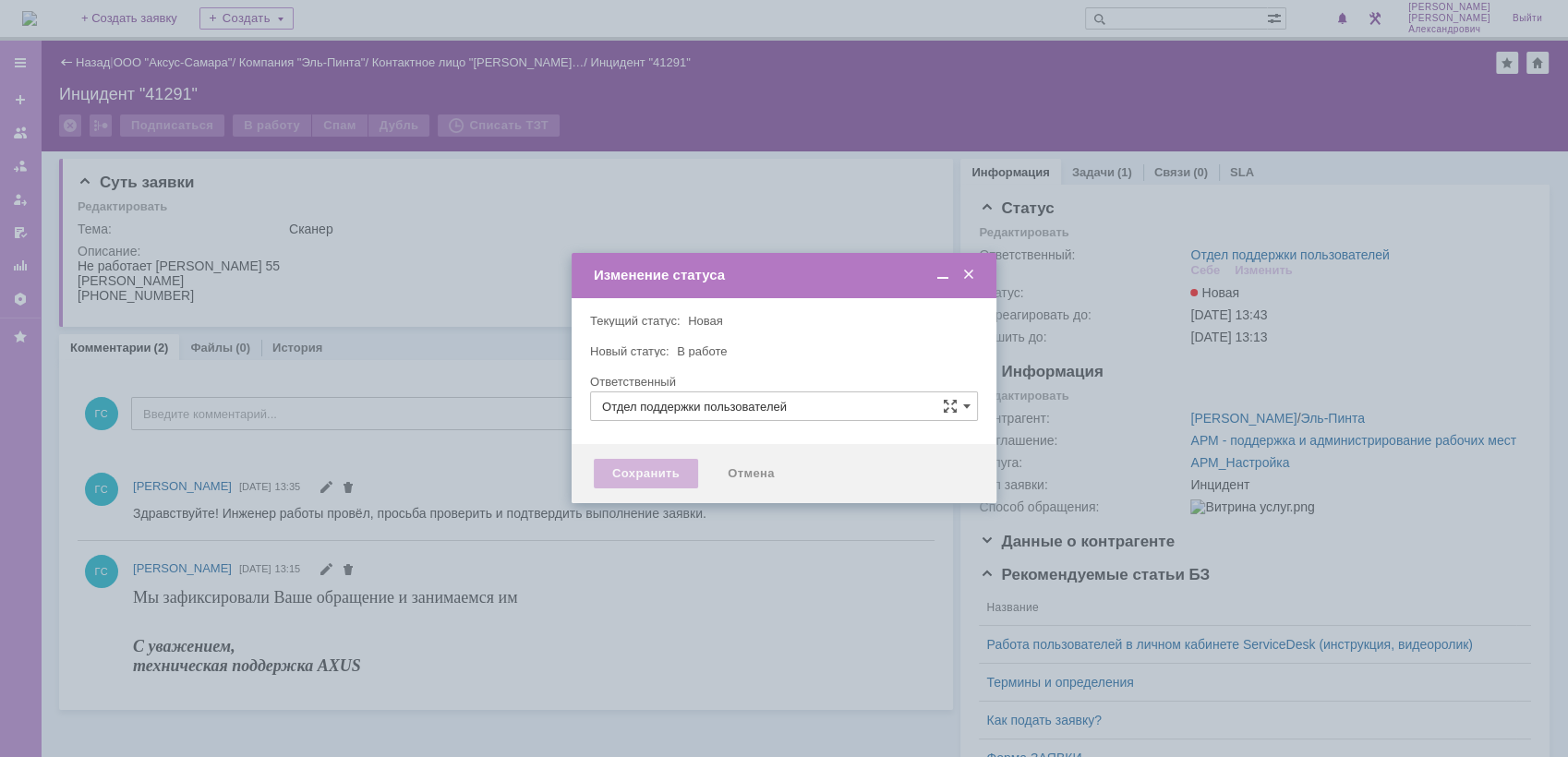
type input "[PERSON_NAME]"
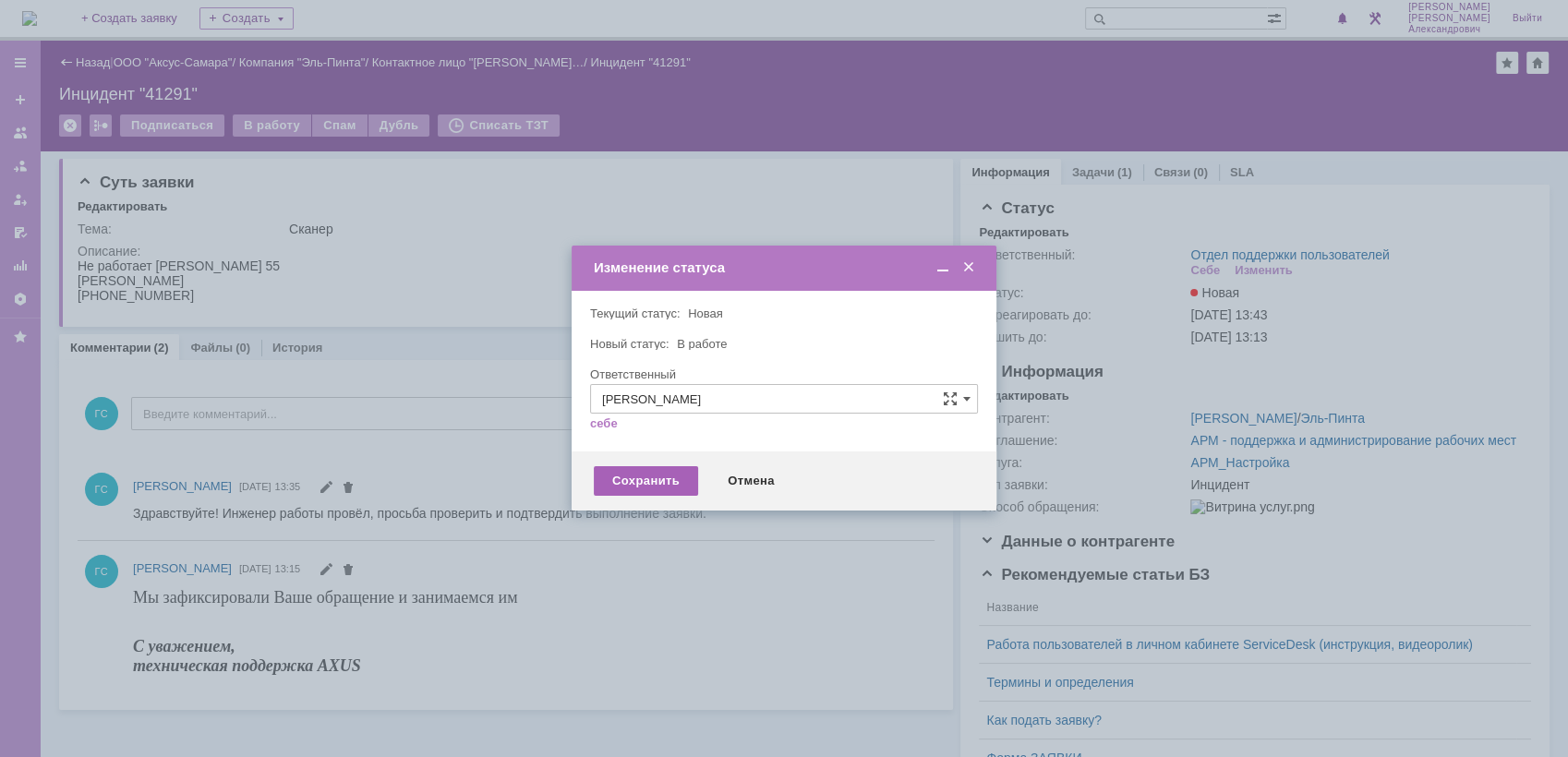
click at [646, 479] on div "Сохранить" at bounding box center [646, 481] width 105 height 30
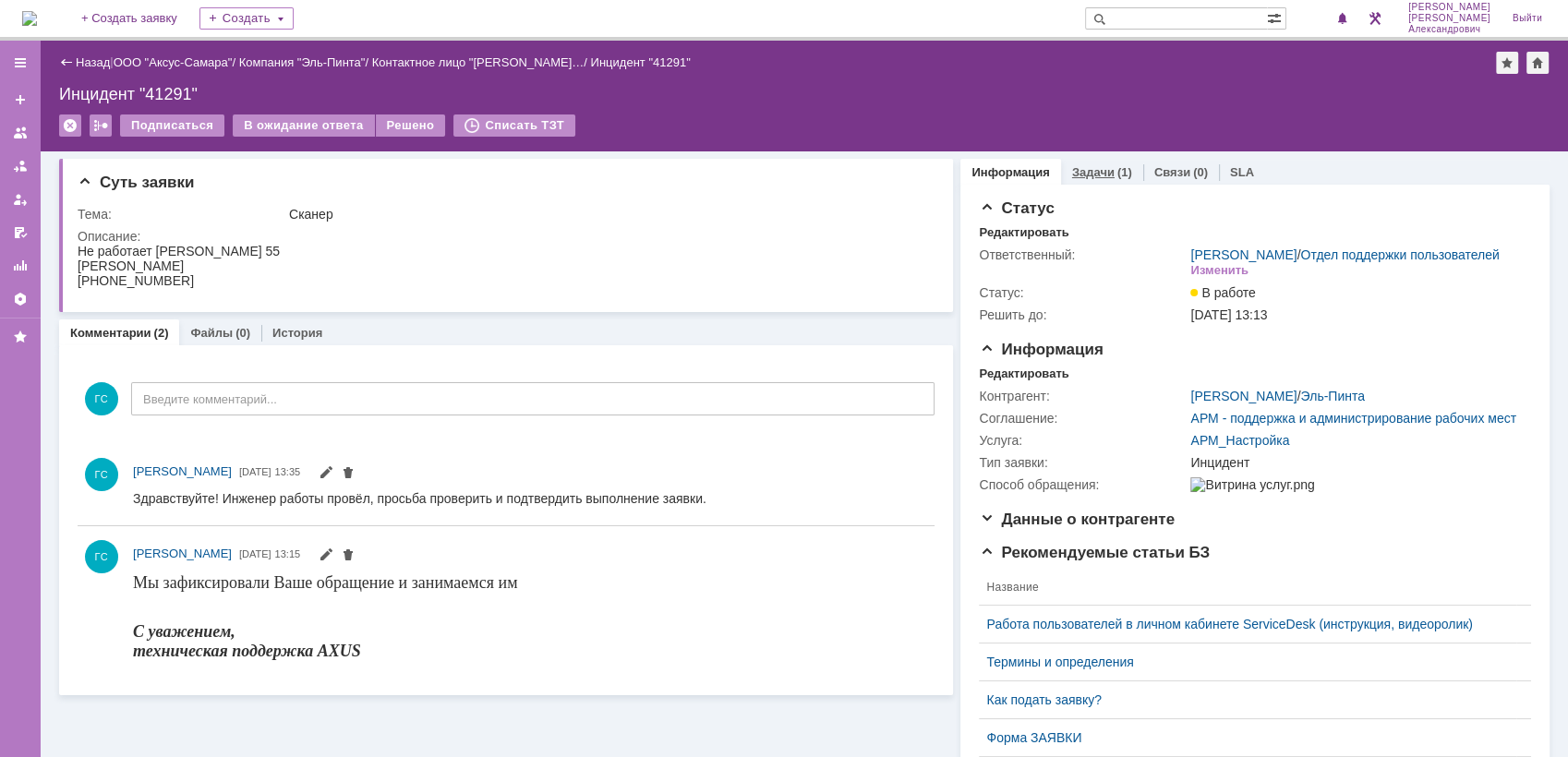
click at [1090, 178] on link "Задачи" at bounding box center [1093, 172] width 43 height 14
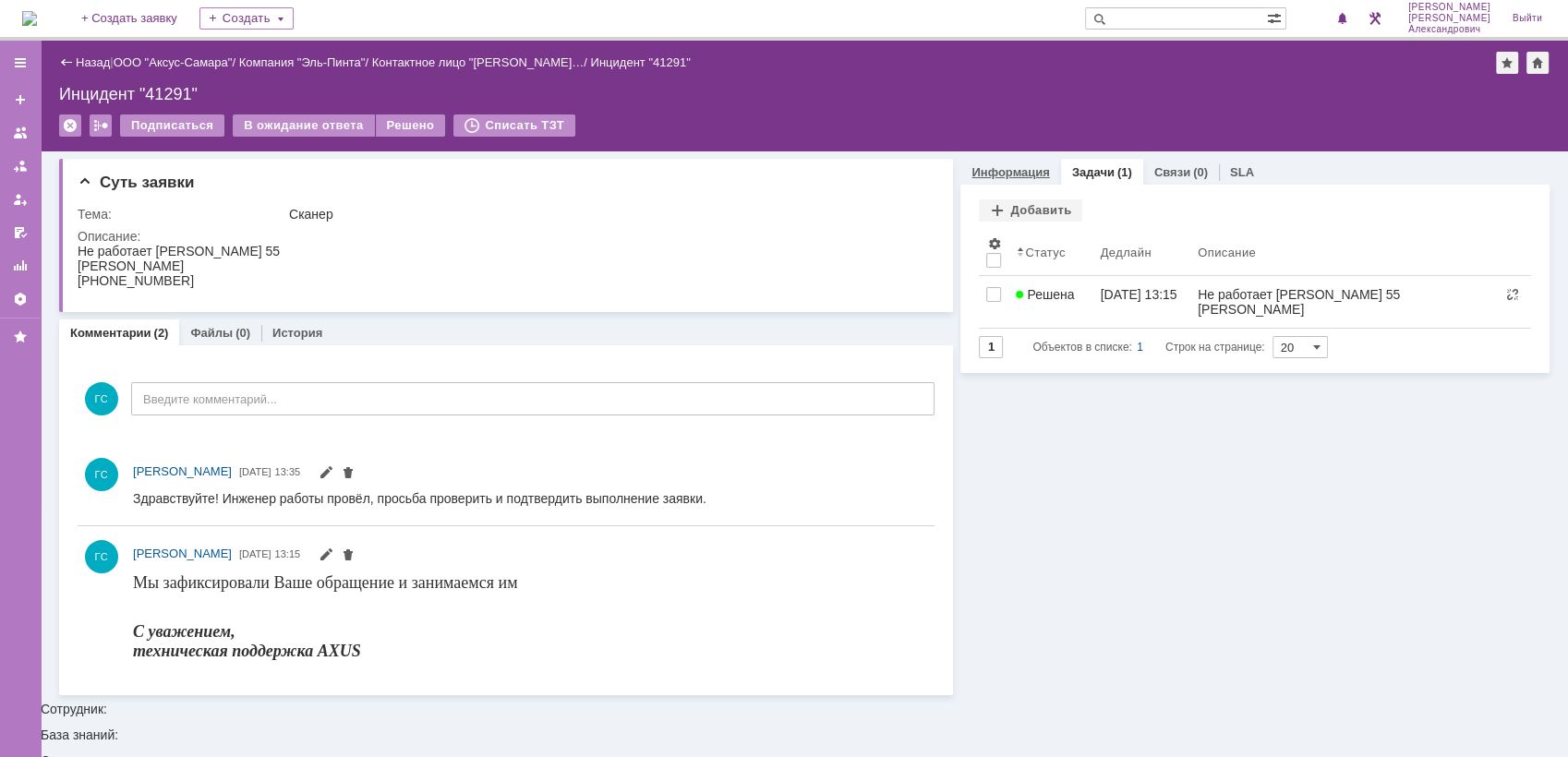
click at [1032, 173] on link "Информация" at bounding box center [1010, 172] width 77 height 14
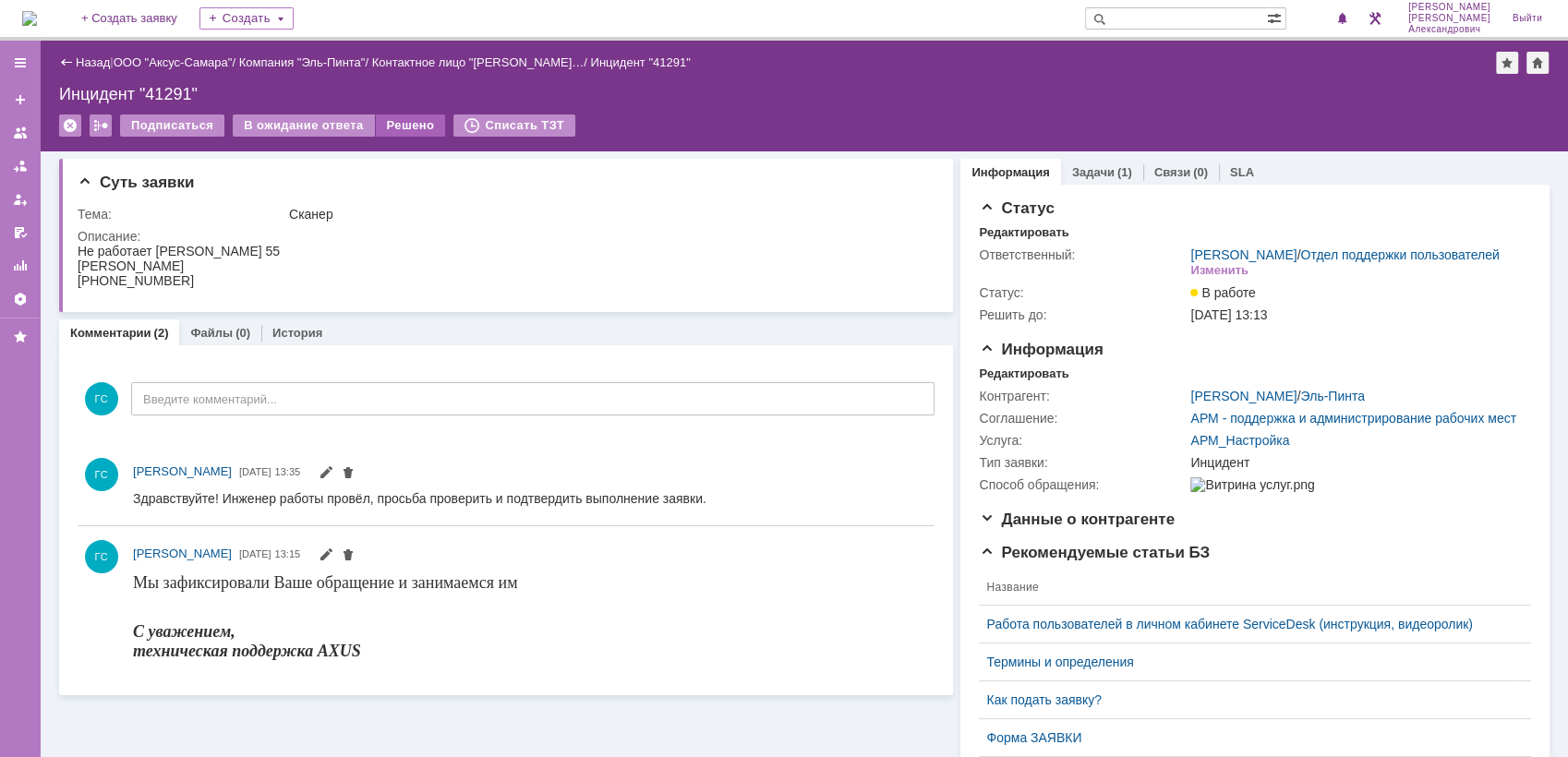
click at [390, 124] on div "Решено" at bounding box center [411, 125] width 70 height 22
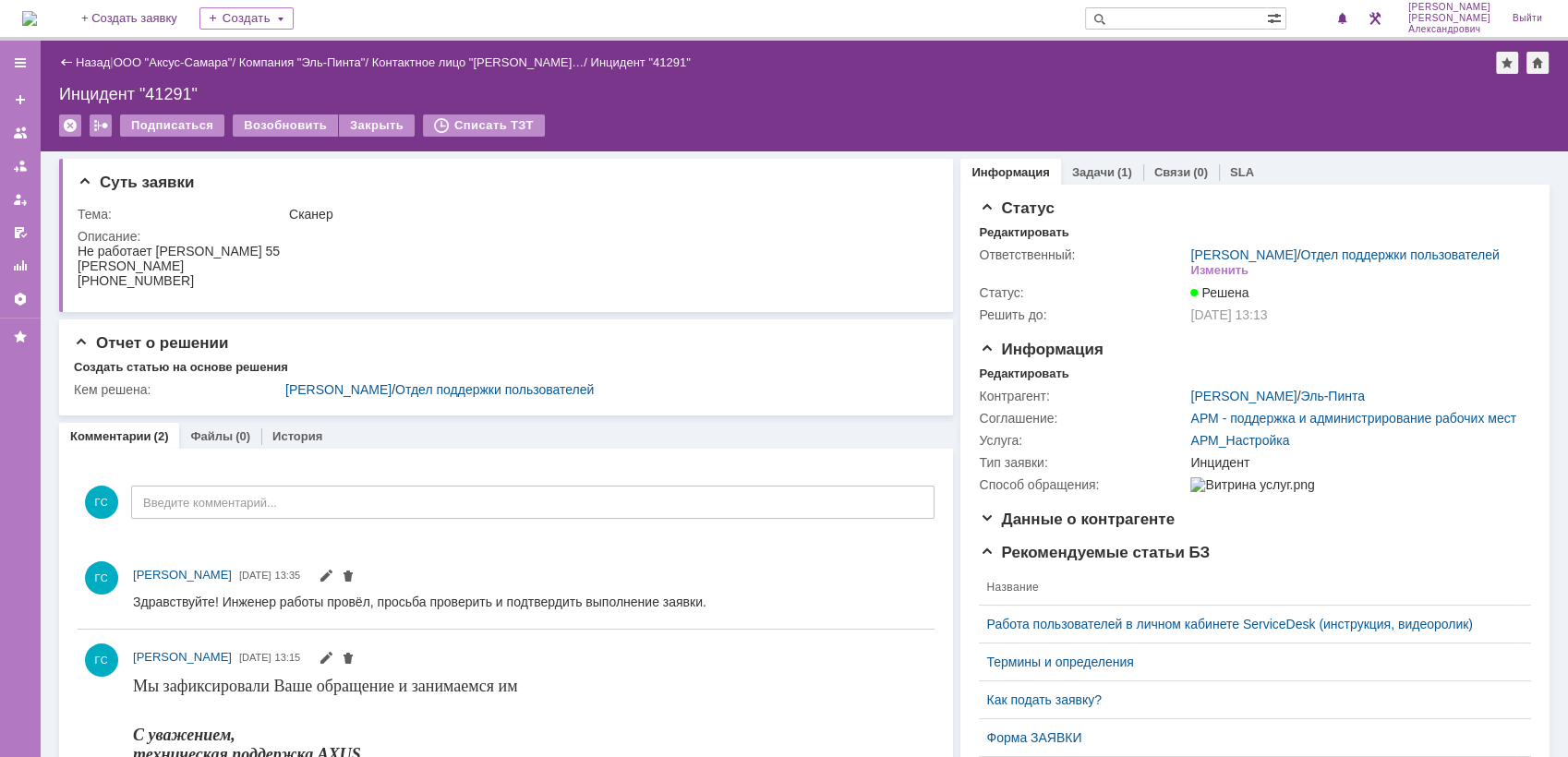
click at [37, 17] on img at bounding box center [29, 17] width 15 height 15
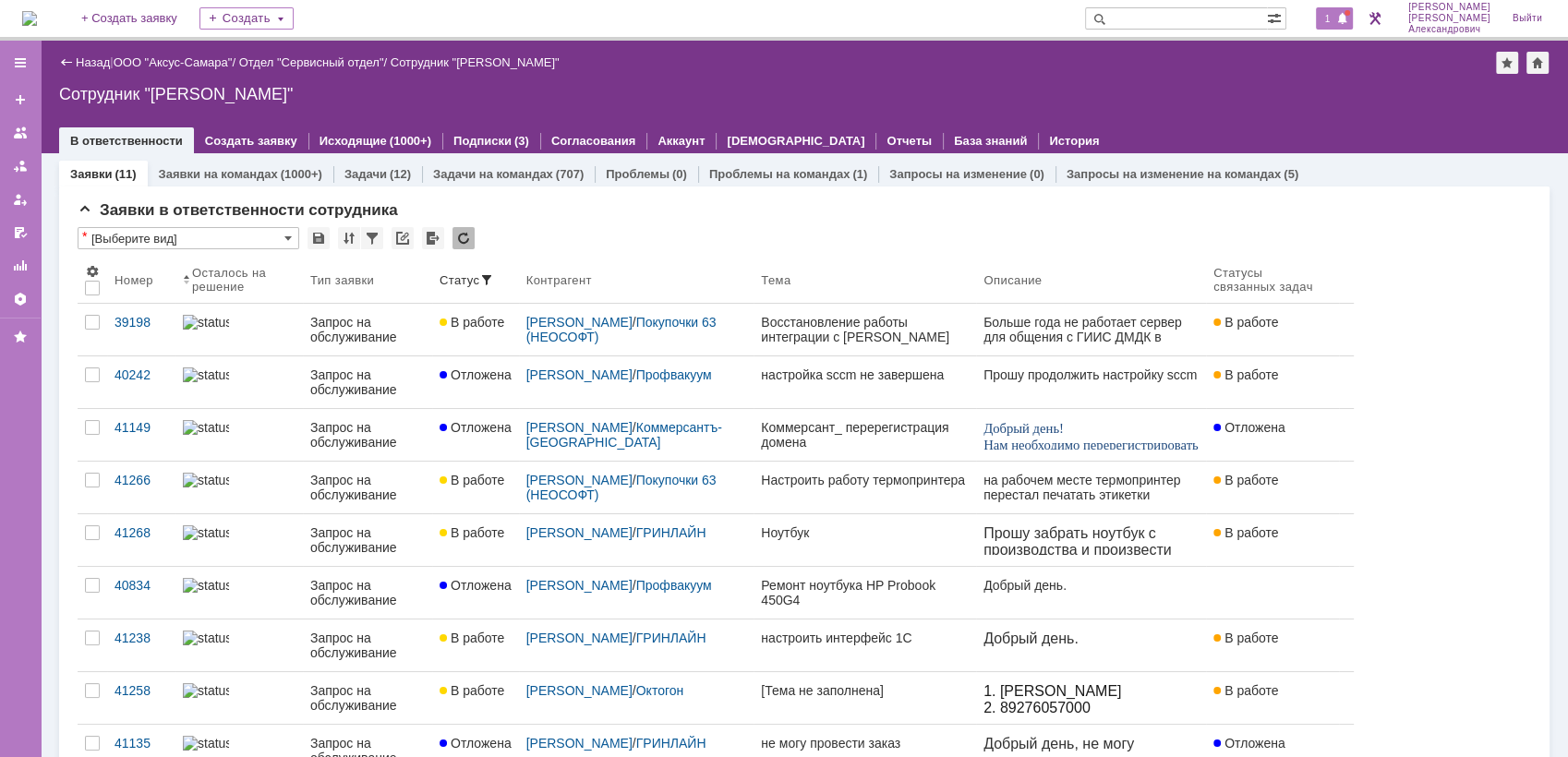
click at [1332, 15] on span "1" at bounding box center [1328, 17] width 16 height 13
click at [1046, 67] on div "Назад | ООО "Аксус-Самара" / Отдел "Сервисный отдел" / Сотрудник "[PERSON_NAME]"" at bounding box center [804, 62] width 1491 height 22
click at [886, 140] on link "Отчеты" at bounding box center [908, 140] width 46 height 14
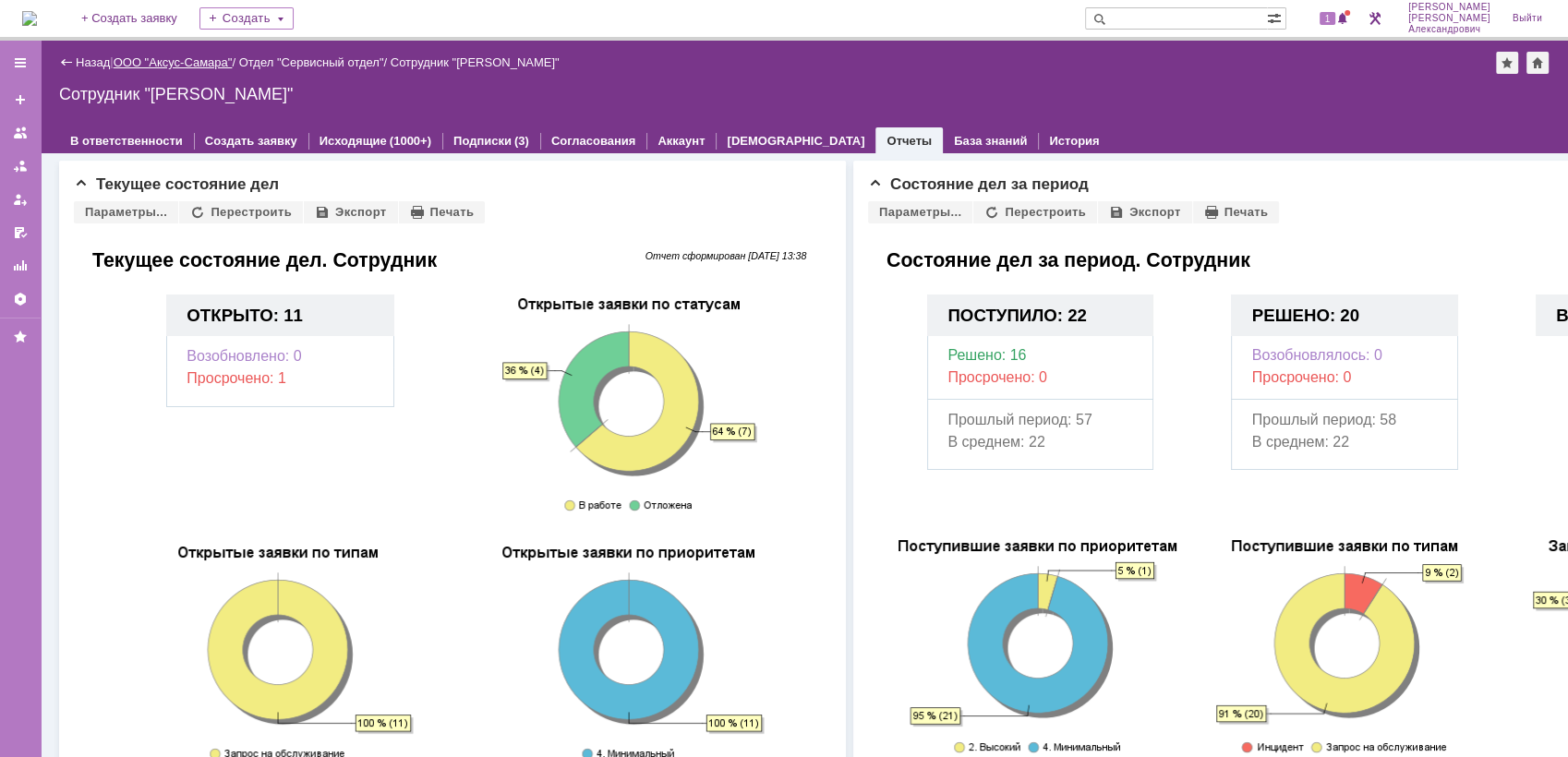
click at [211, 63] on link "ООО "Аксус-Самара"" at bounding box center [172, 62] width 119 height 14
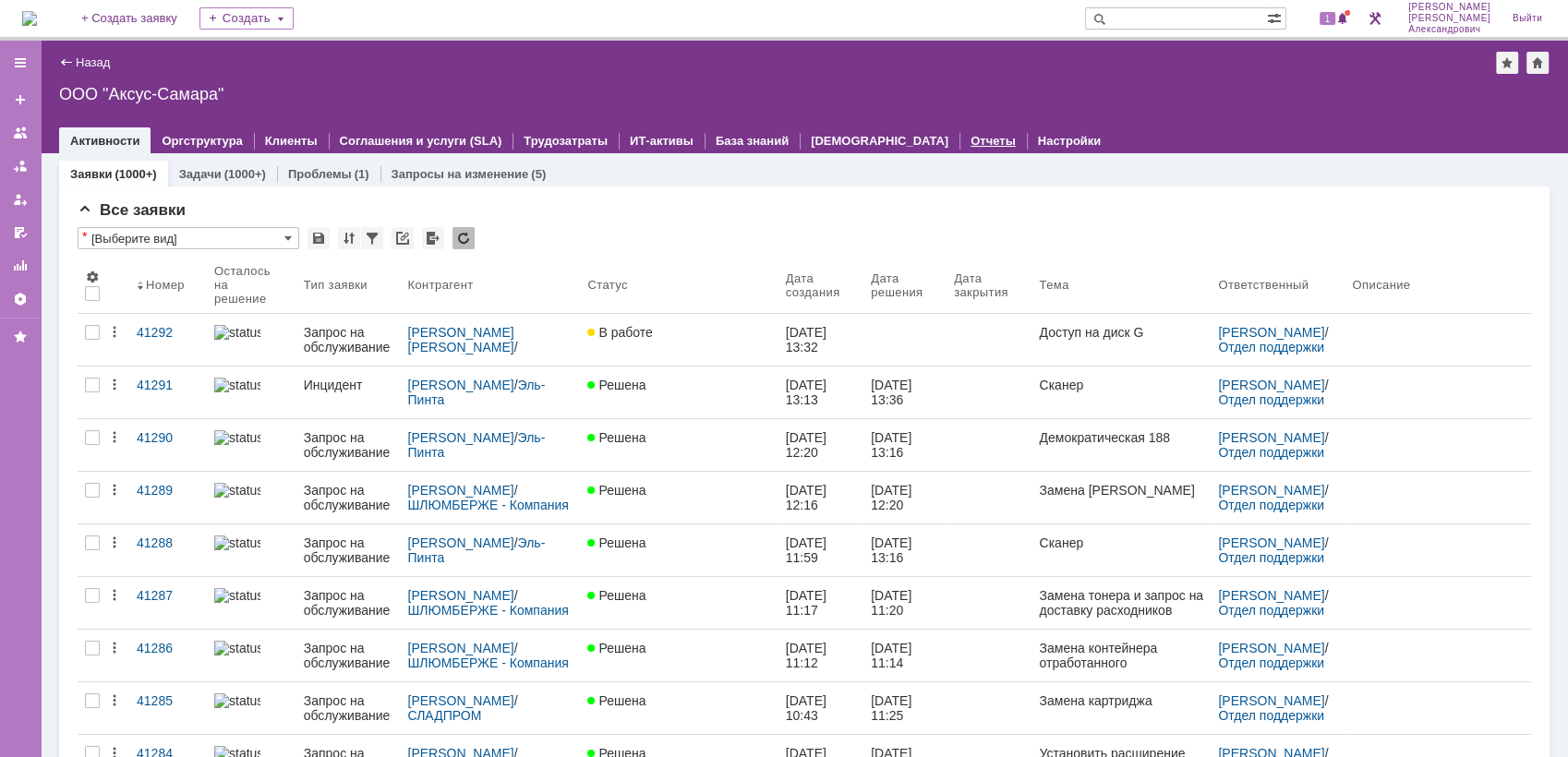
click at [970, 138] on link "Отчеты" at bounding box center [993, 140] width 46 height 14
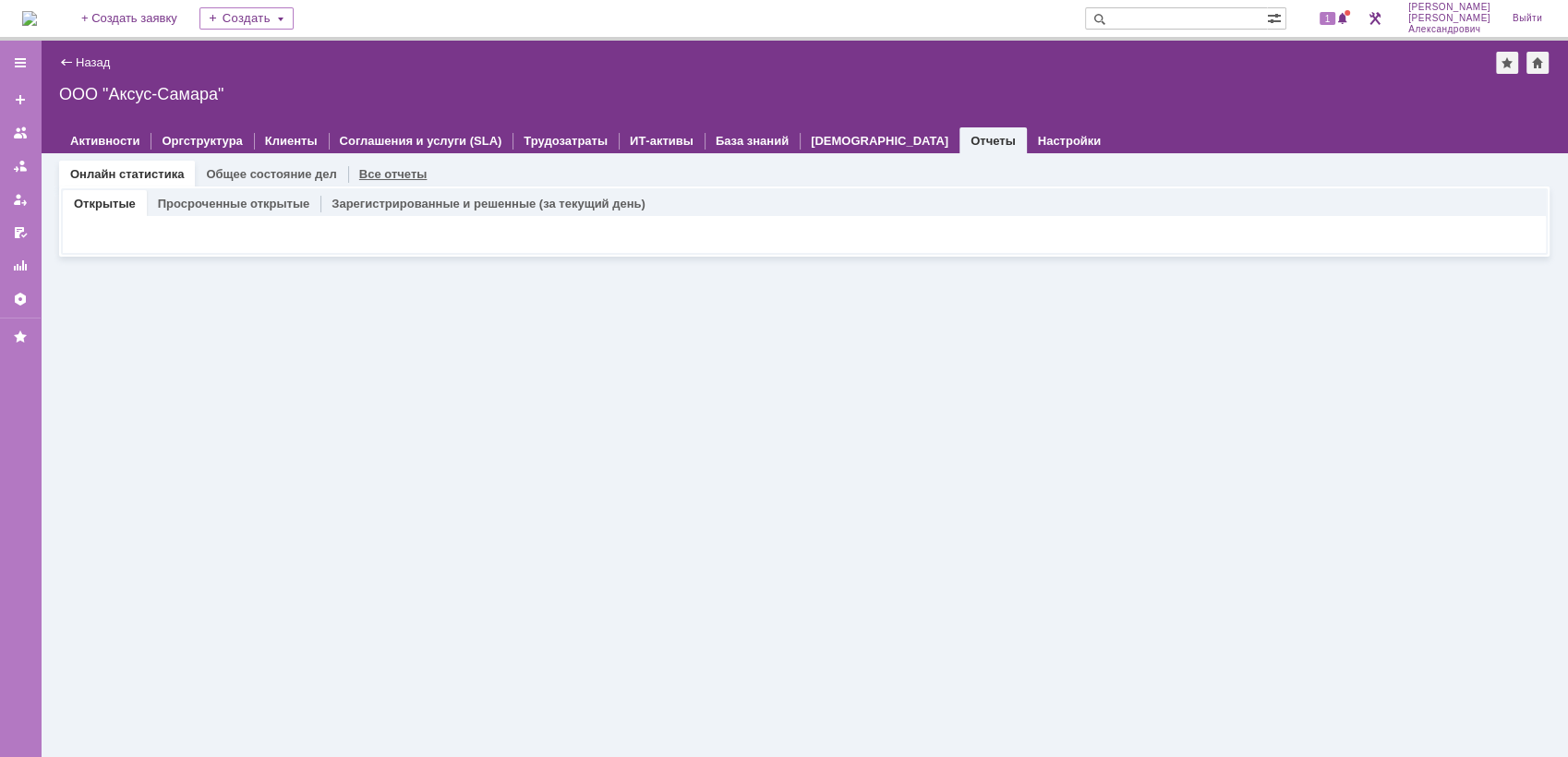
click at [386, 178] on link "Все отчеты" at bounding box center [393, 174] width 69 height 14
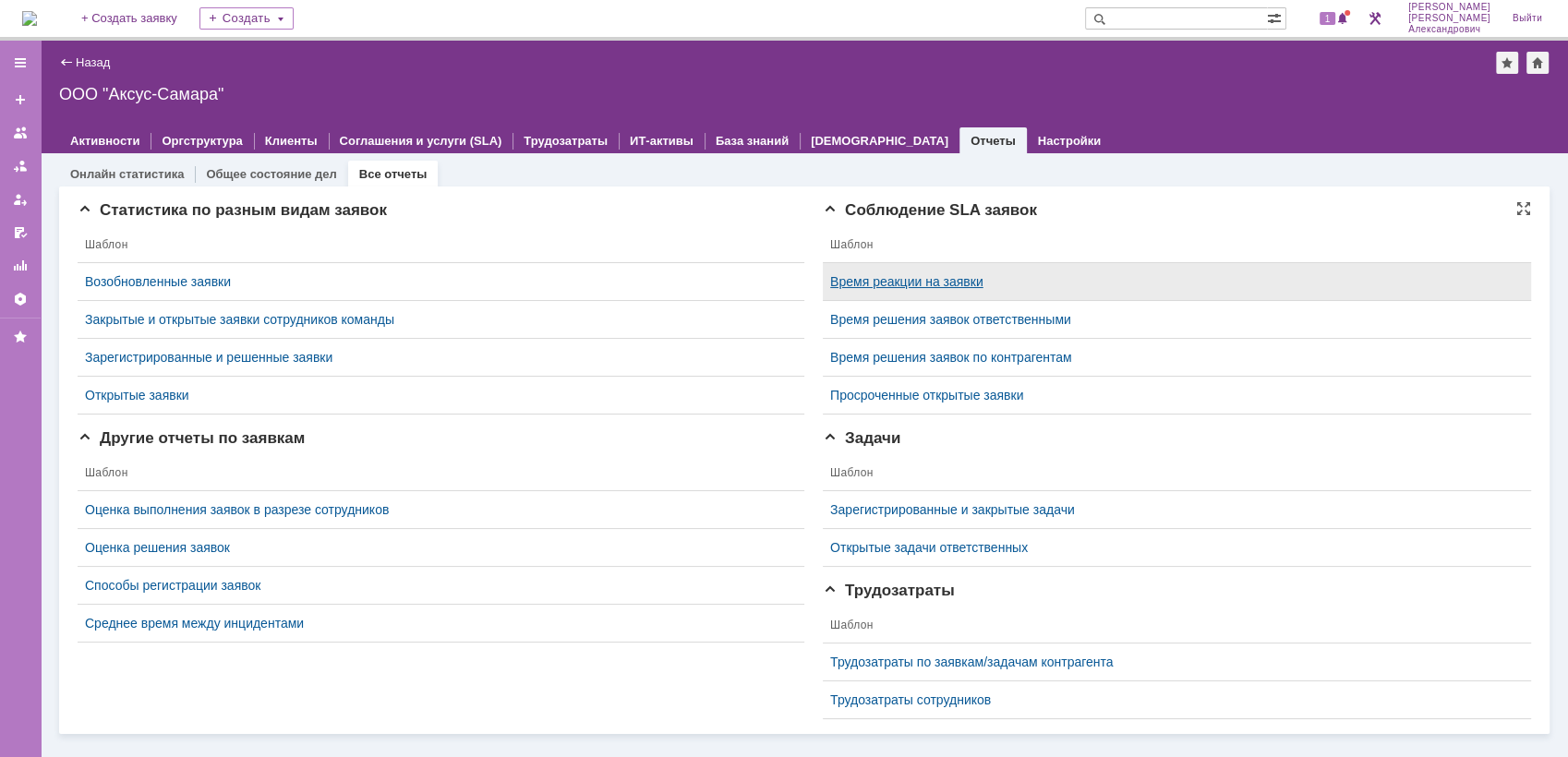
click at [932, 281] on link "Время реакции на заявки" at bounding box center [907, 281] width 153 height 15
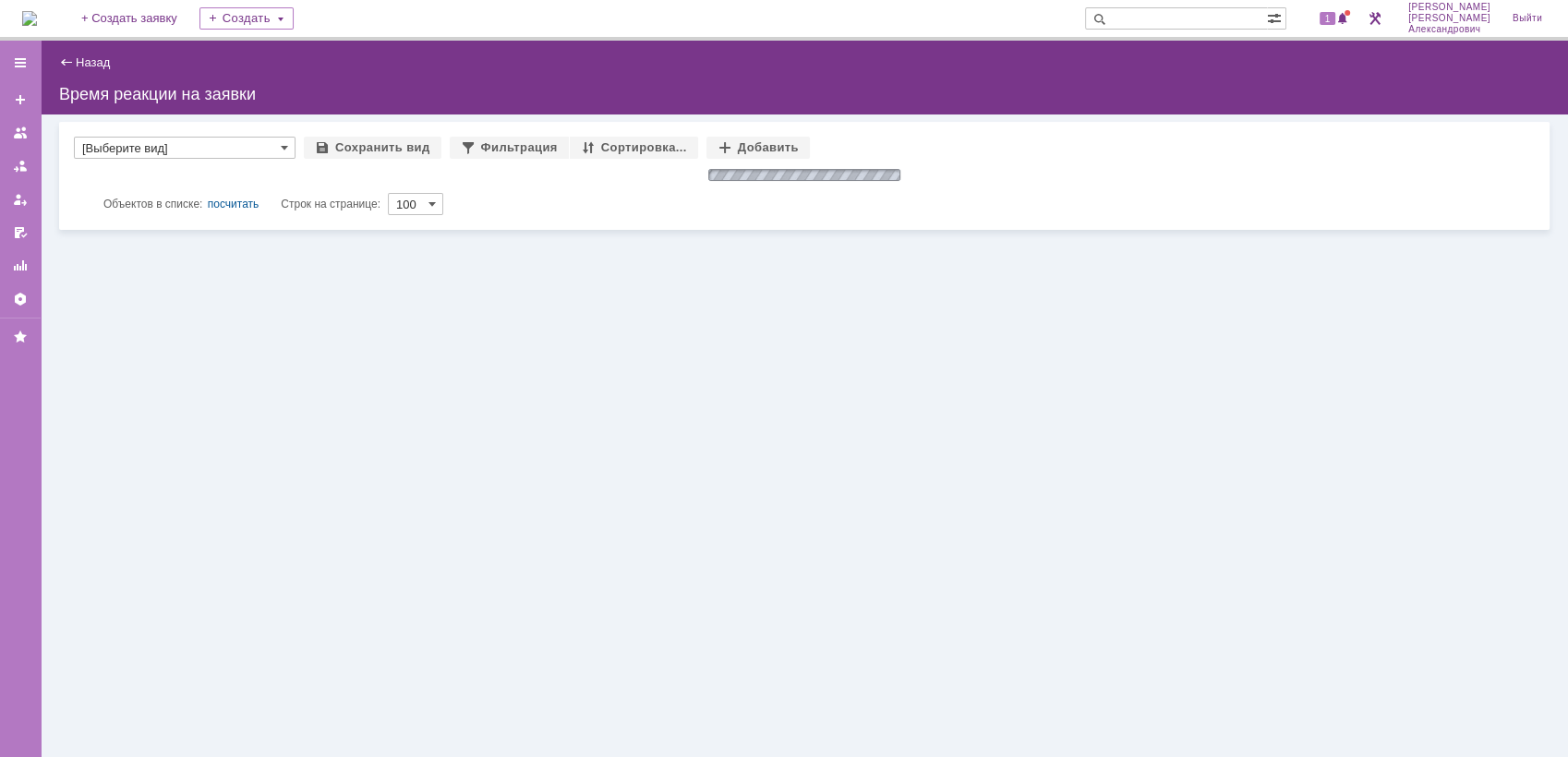
type input "[Выберите вид]"
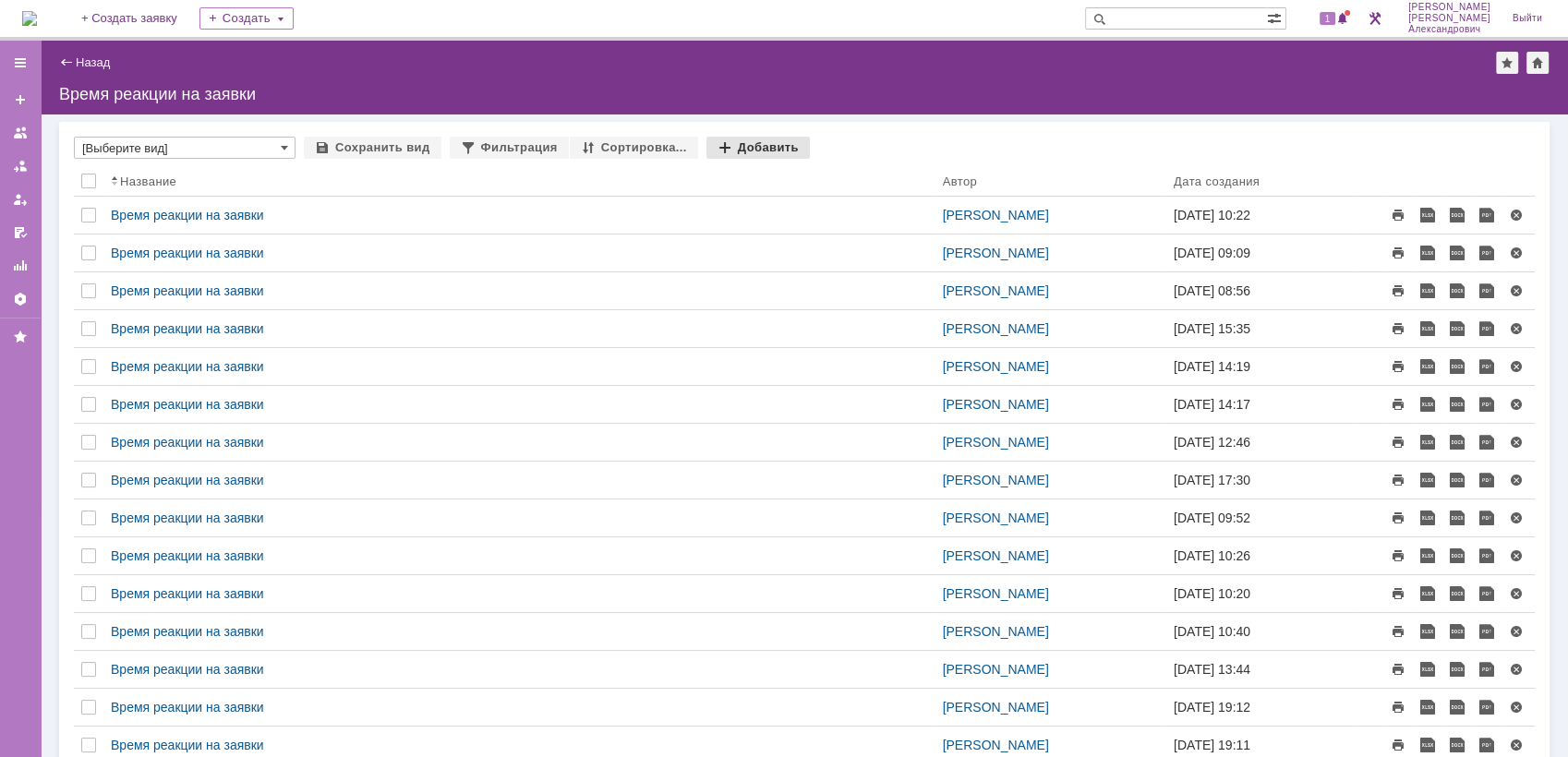
click at [762, 148] on div "Добавить" at bounding box center [757, 147] width 104 height 22
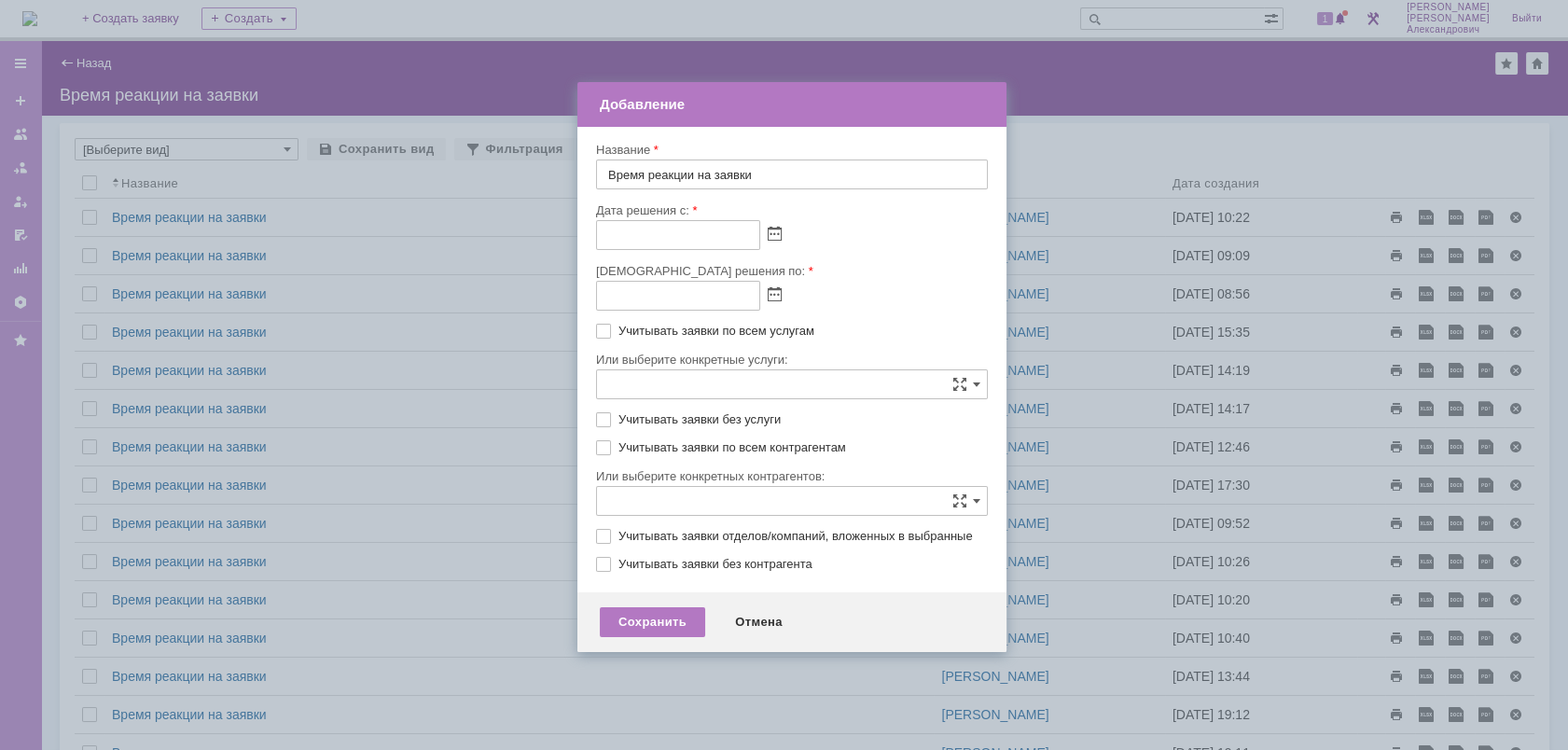
click at [783, 229] on div at bounding box center [791, 235] width 391 height 30
click at [776, 232] on span at bounding box center [775, 235] width 14 height 15
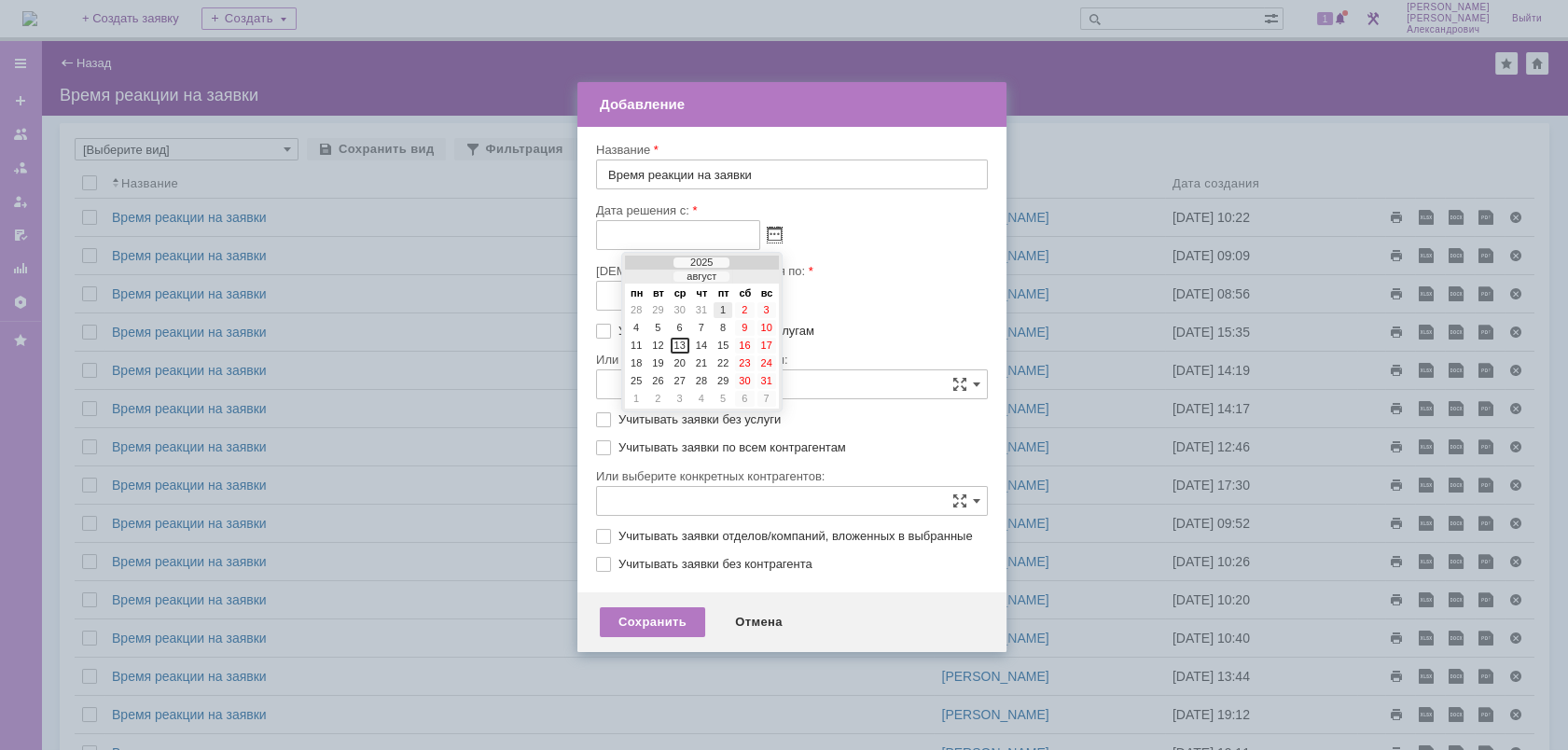
click at [716, 307] on div "1" at bounding box center [722, 310] width 19 height 16
type input "01.08.2025 00:00"
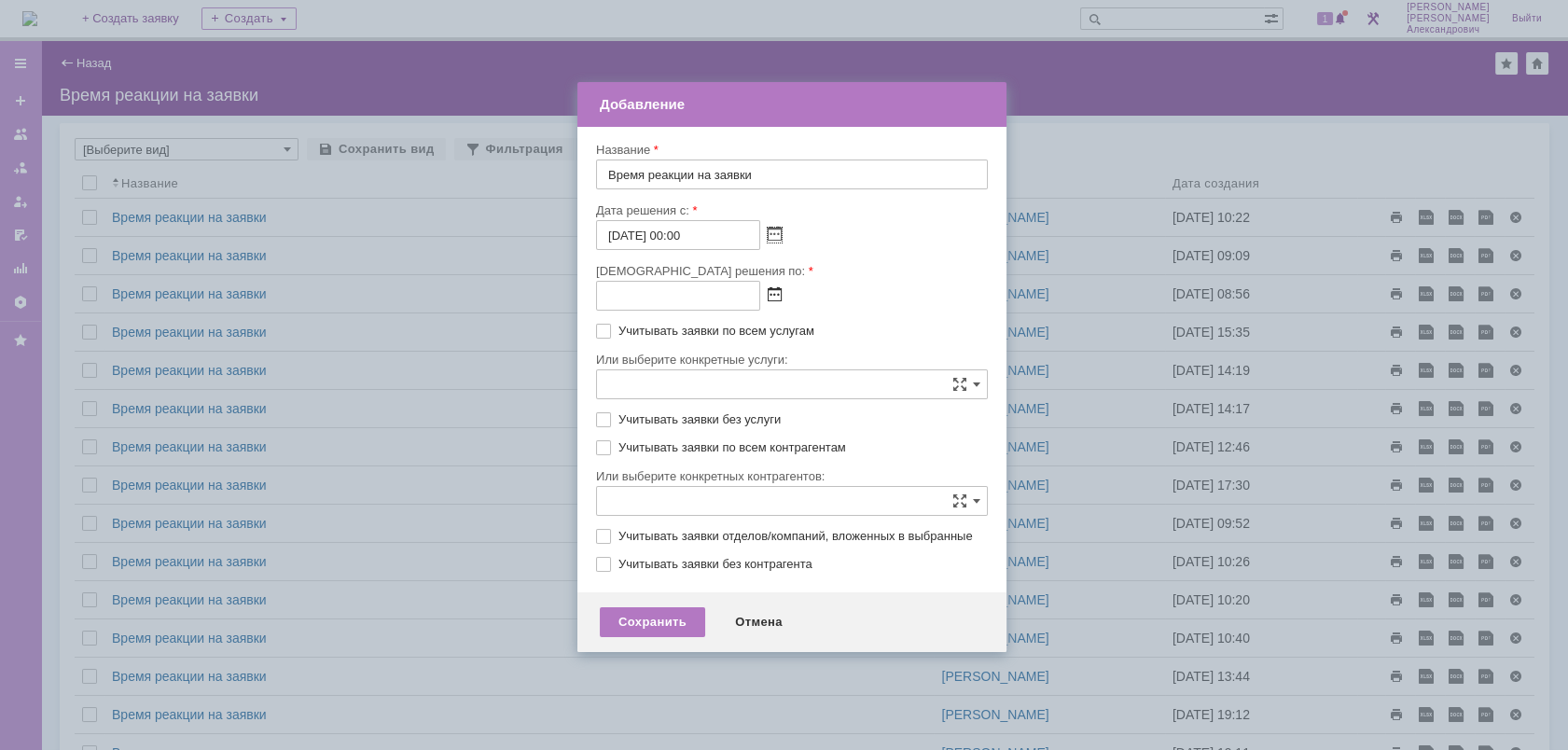
click at [772, 291] on span at bounding box center [775, 295] width 14 height 15
click at [682, 405] on div "13" at bounding box center [680, 406] width 19 height 16
type input "13.08.2025 23:59"
click at [618, 331] on label "Учитывать заявки по всем услугам" at bounding box center [801, 331] width 366 height 15
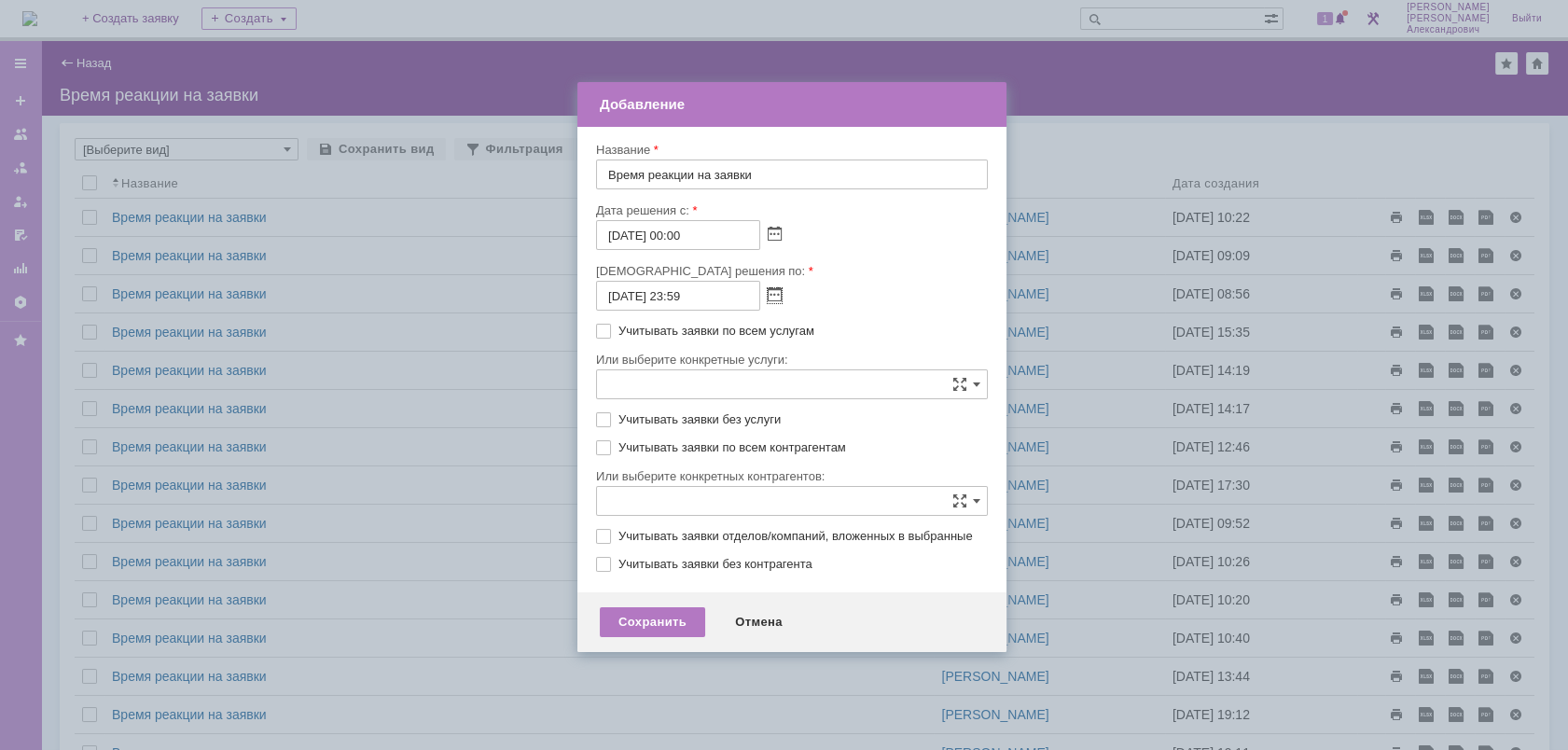
checkbox input "true"
click at [618, 420] on label "Учитывать заявки без услуги" at bounding box center [801, 419] width 366 height 15
checkbox input "true"
click at [618, 445] on label "Учитывать заявки по всем контрагентам" at bounding box center [801, 447] width 366 height 15
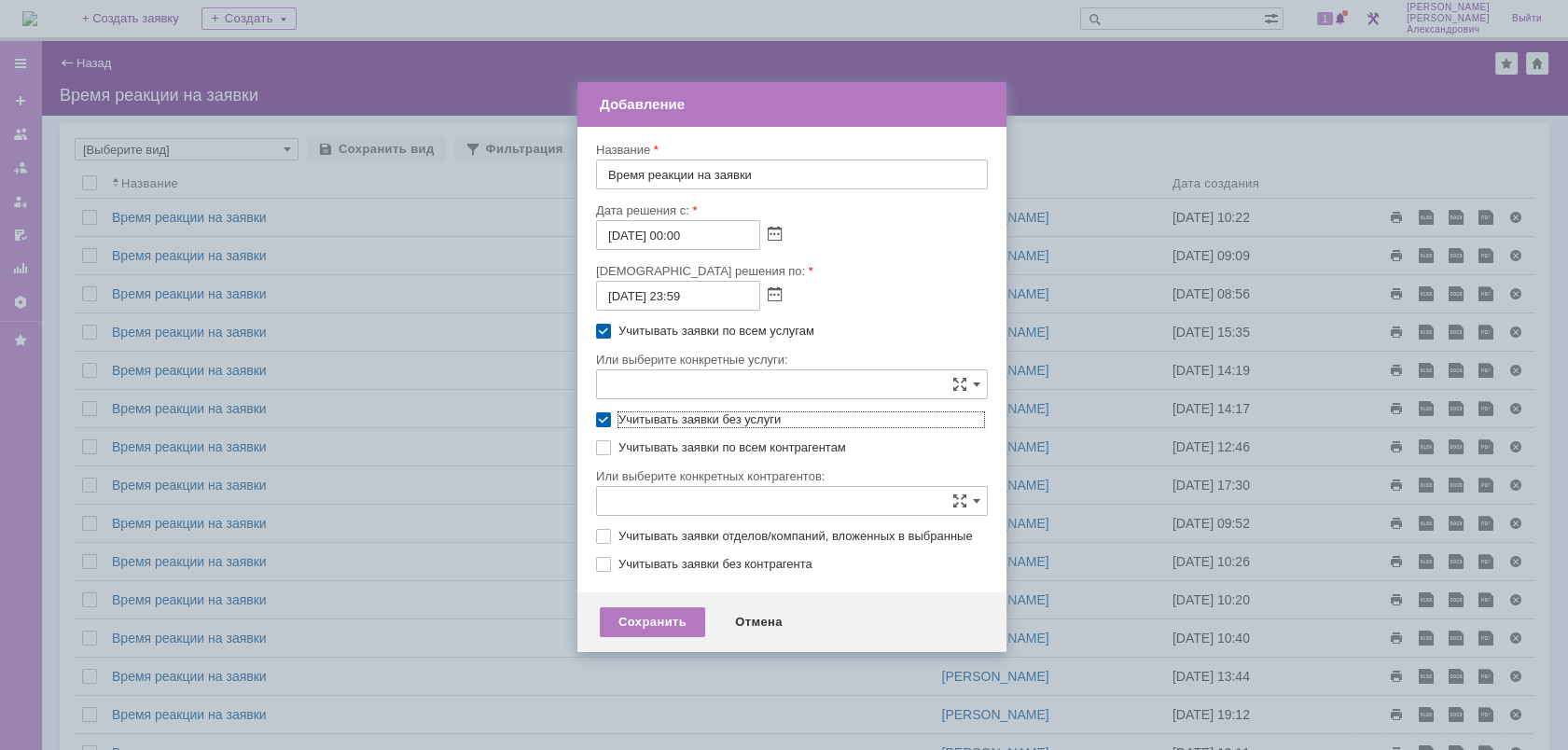
click at [637, 502] on input "text" at bounding box center [791, 501] width 391 height 30
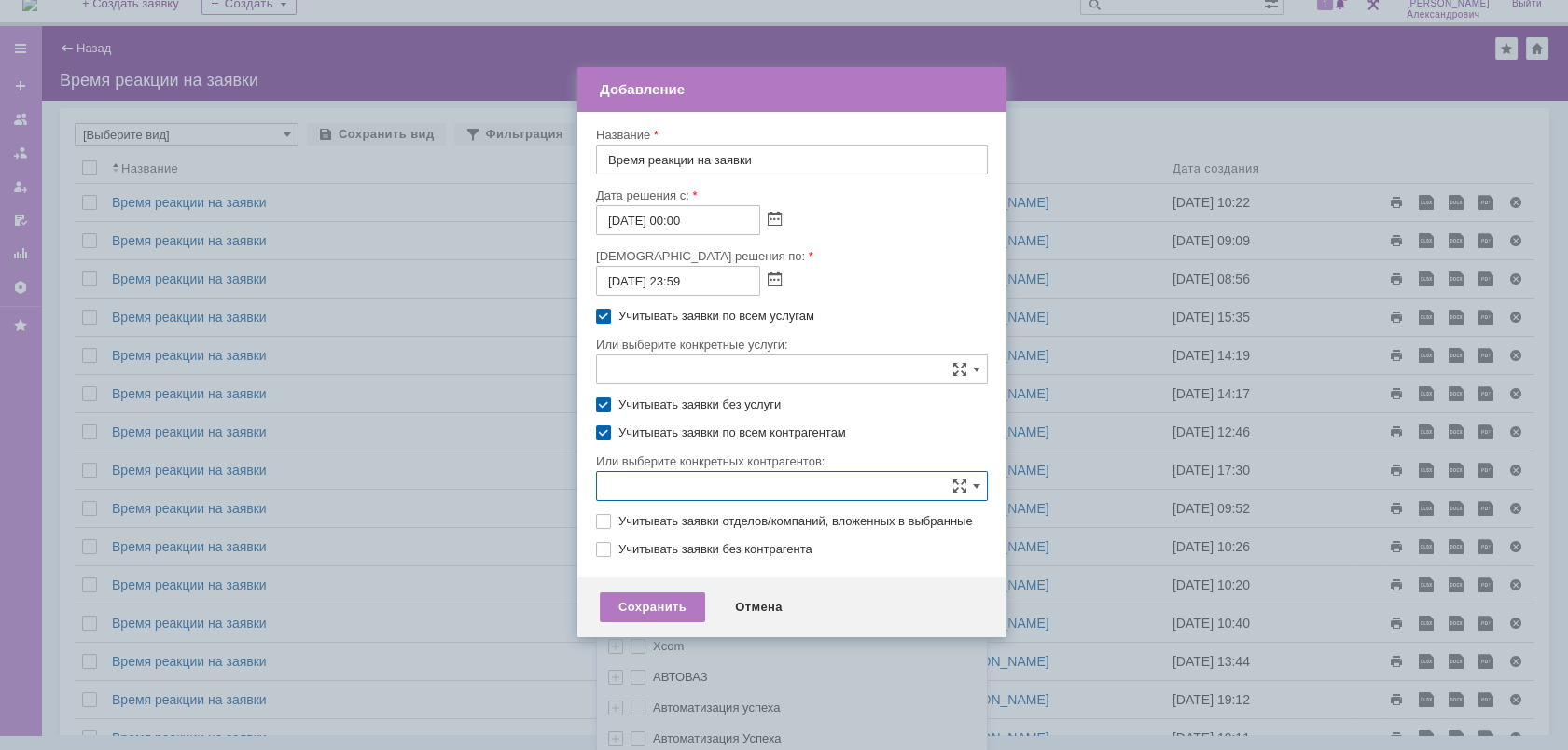
click at [895, 428] on label "Учитывать заявки по всем контрагентам" at bounding box center [801, 432] width 366 height 15
checkbox input "false"
click at [618, 556] on label "Учитывать заявки без контрагента" at bounding box center [801, 549] width 366 height 15
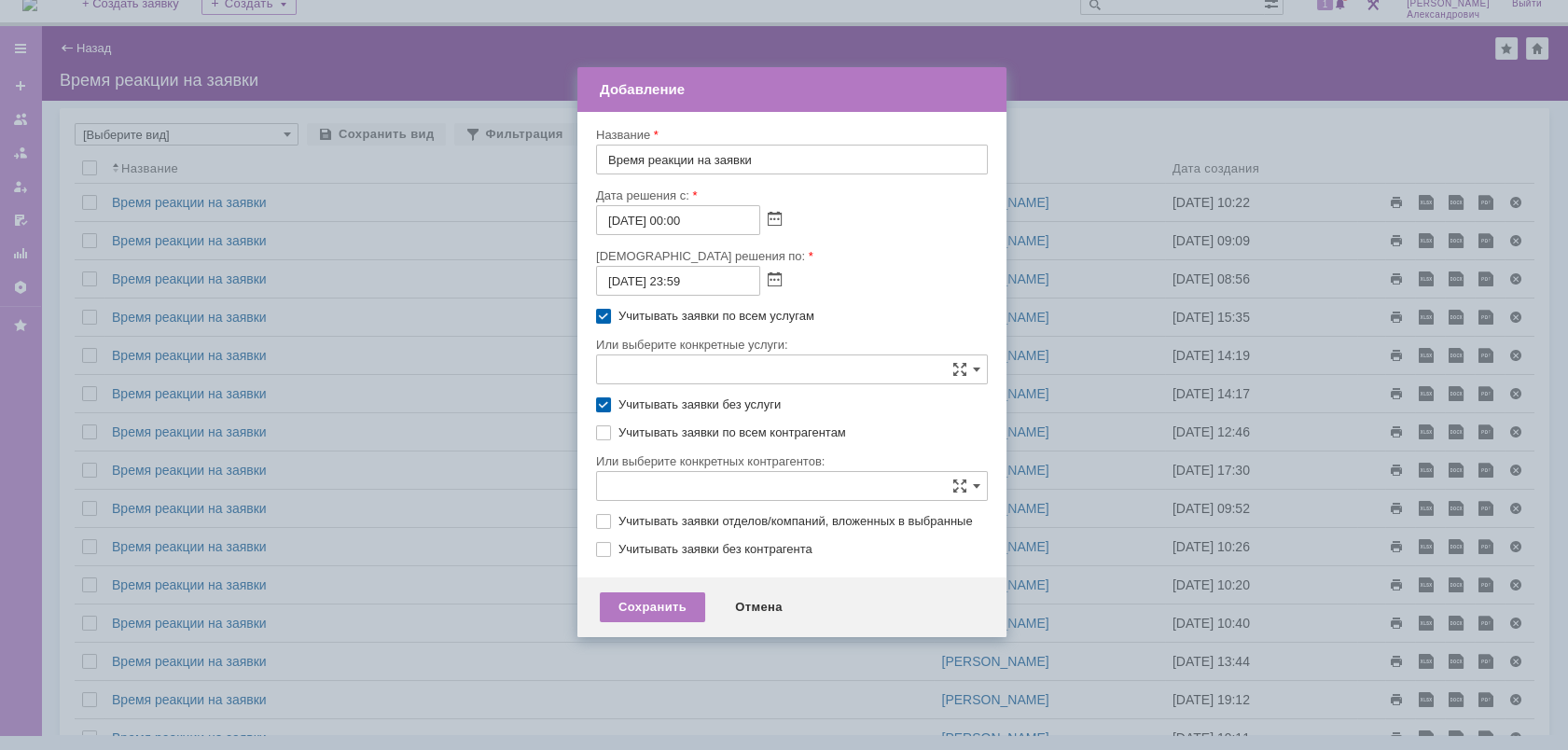
checkbox input "true"
click at [618, 524] on label "Учитывать заявки отделов/компаний, вложенных в выбранные" at bounding box center [801, 520] width 366 height 15
checkbox input "true"
click at [639, 612] on div "Сохранить" at bounding box center [652, 607] width 106 height 30
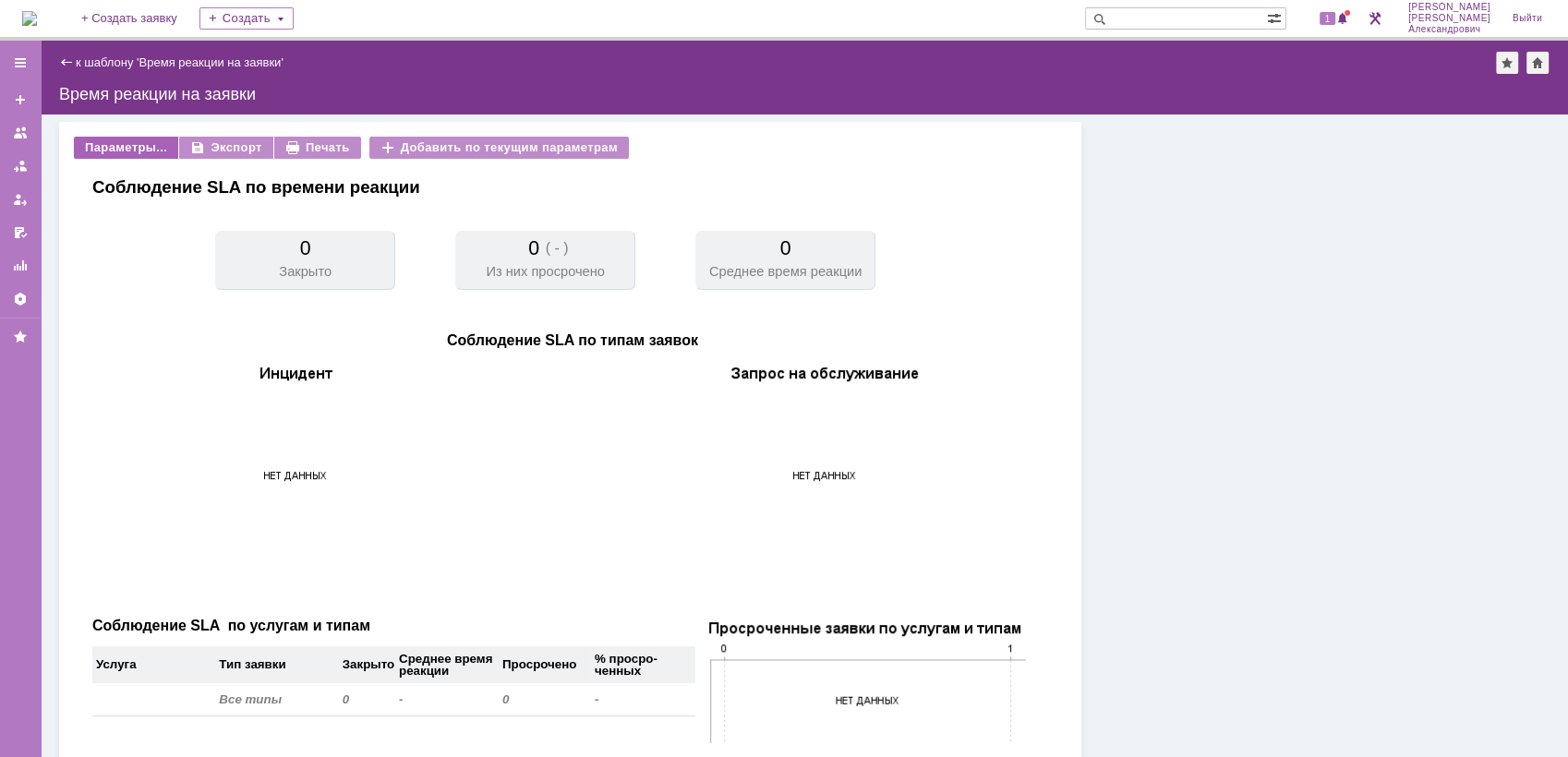
click at [126, 146] on div "Параметры..." at bounding box center [126, 147] width 105 height 22
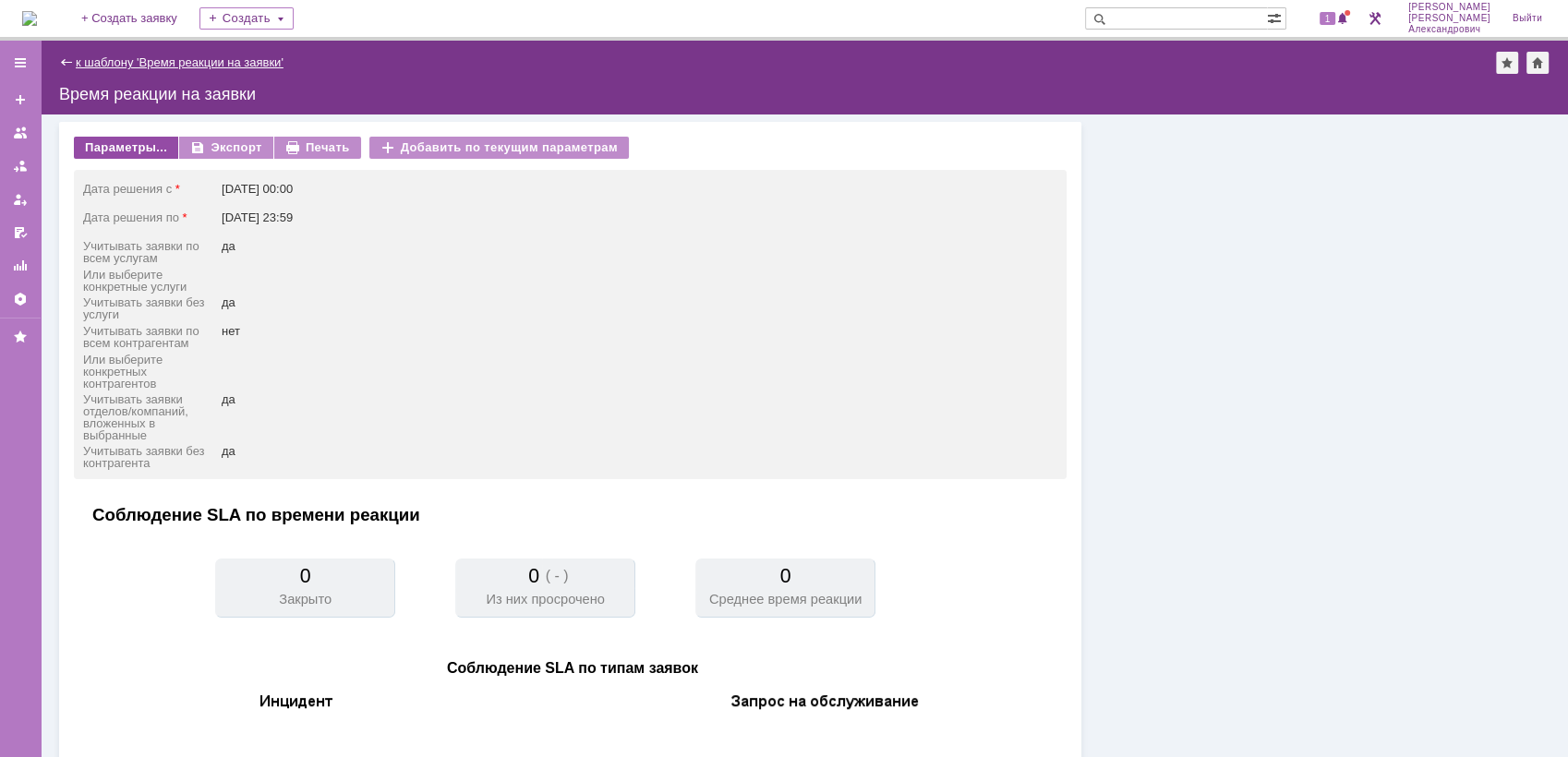
click at [102, 60] on link "к шаблону 'Время реакции на заявки'" at bounding box center [179, 62] width 208 height 14
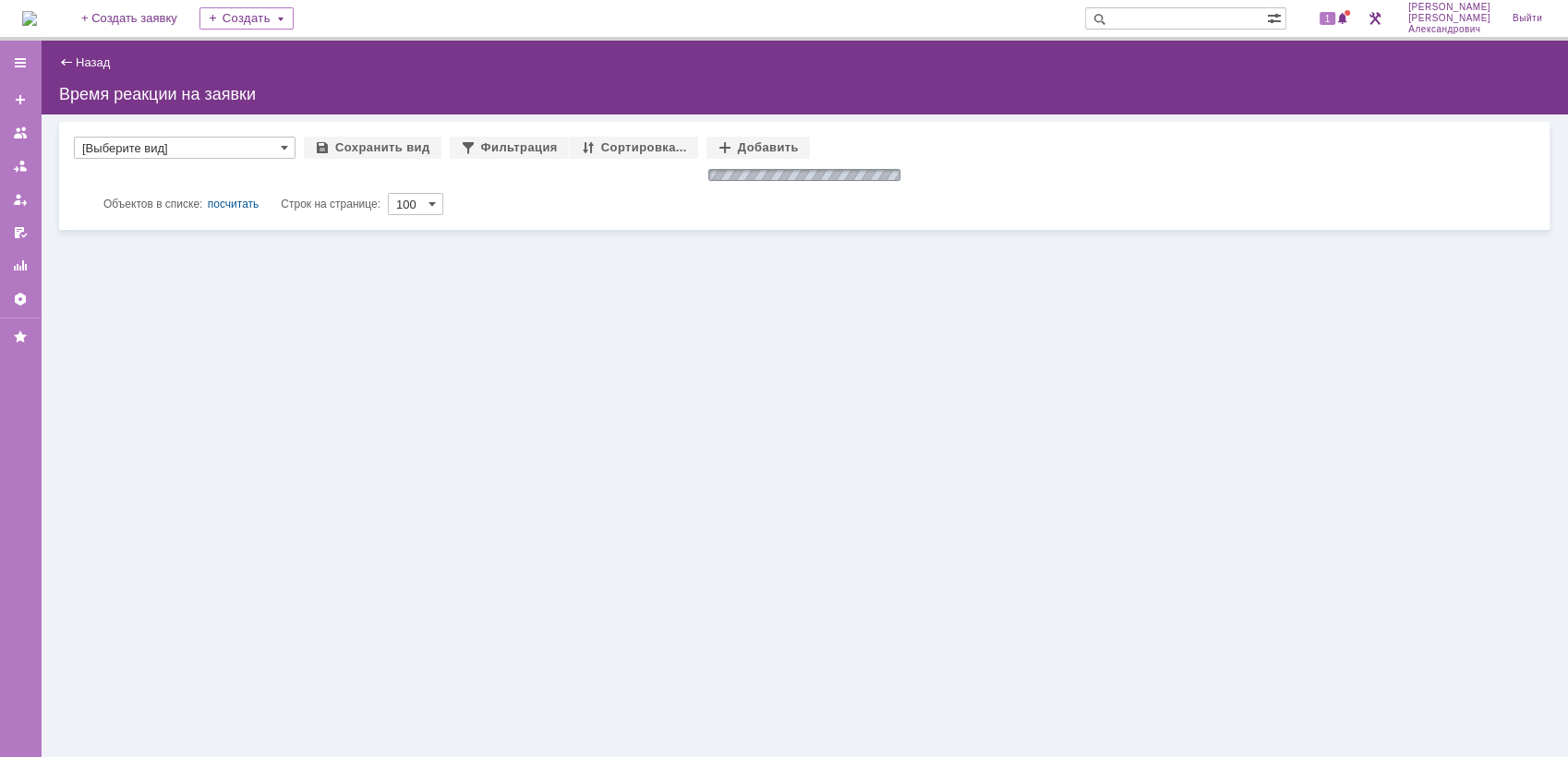
type input "[Выберите вид]"
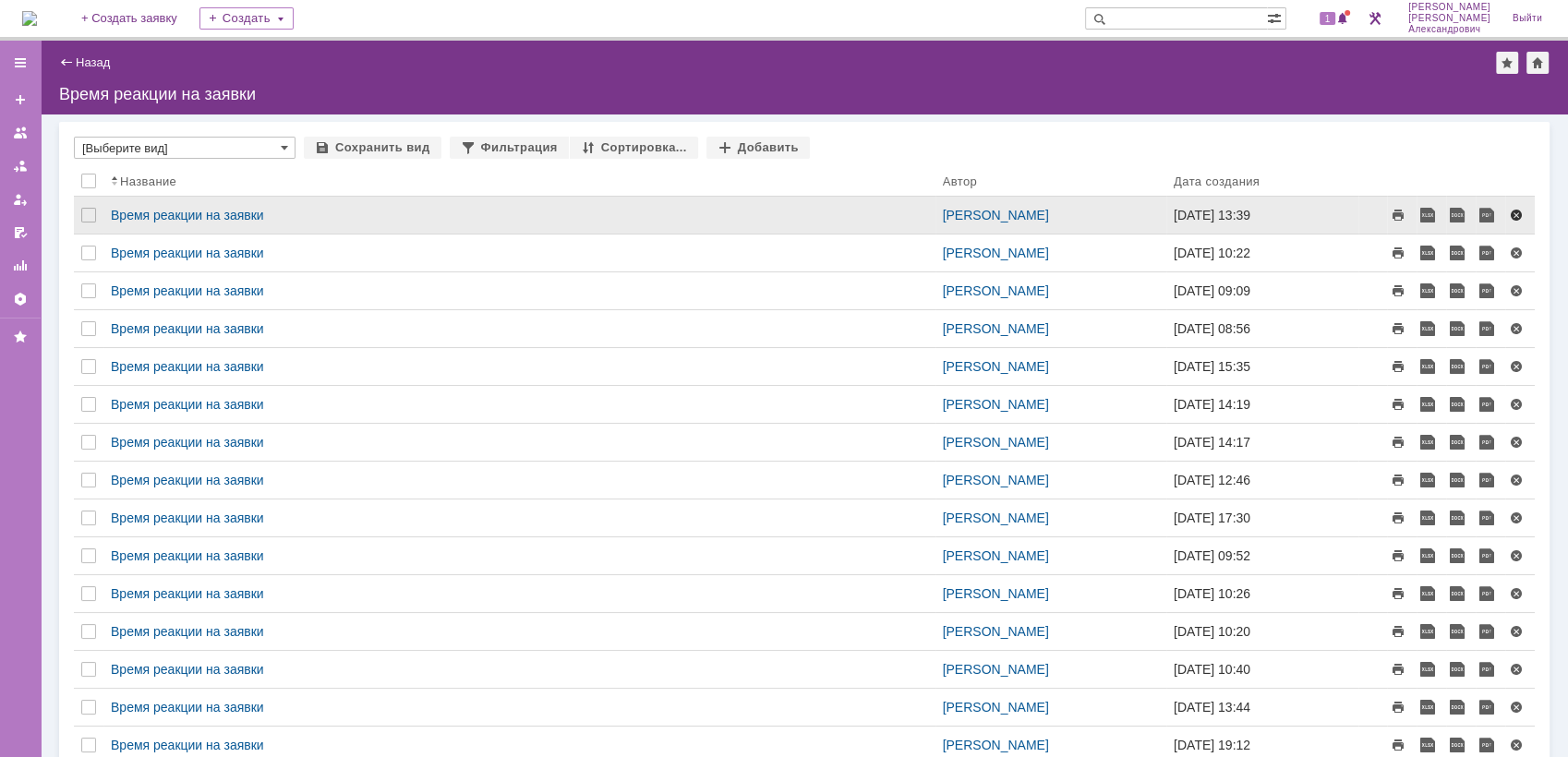
drag, startPoint x: 556, startPoint y: 217, endPoint x: 1505, endPoint y: 212, distance: 949.0
click at [1509, 212] on span at bounding box center [1516, 215] width 15 height 15
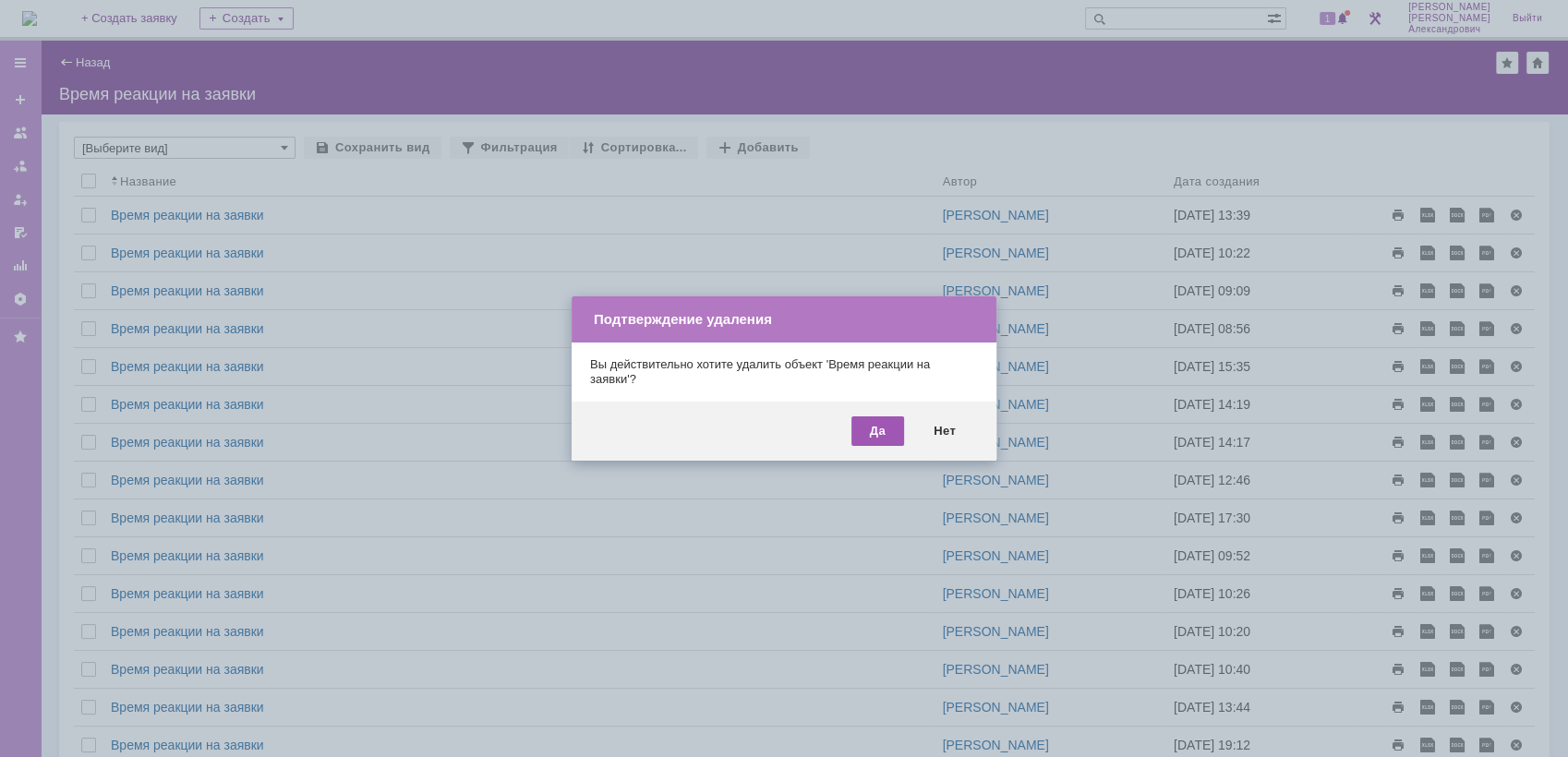
click at [872, 432] on div "Да" at bounding box center [877, 431] width 52 height 30
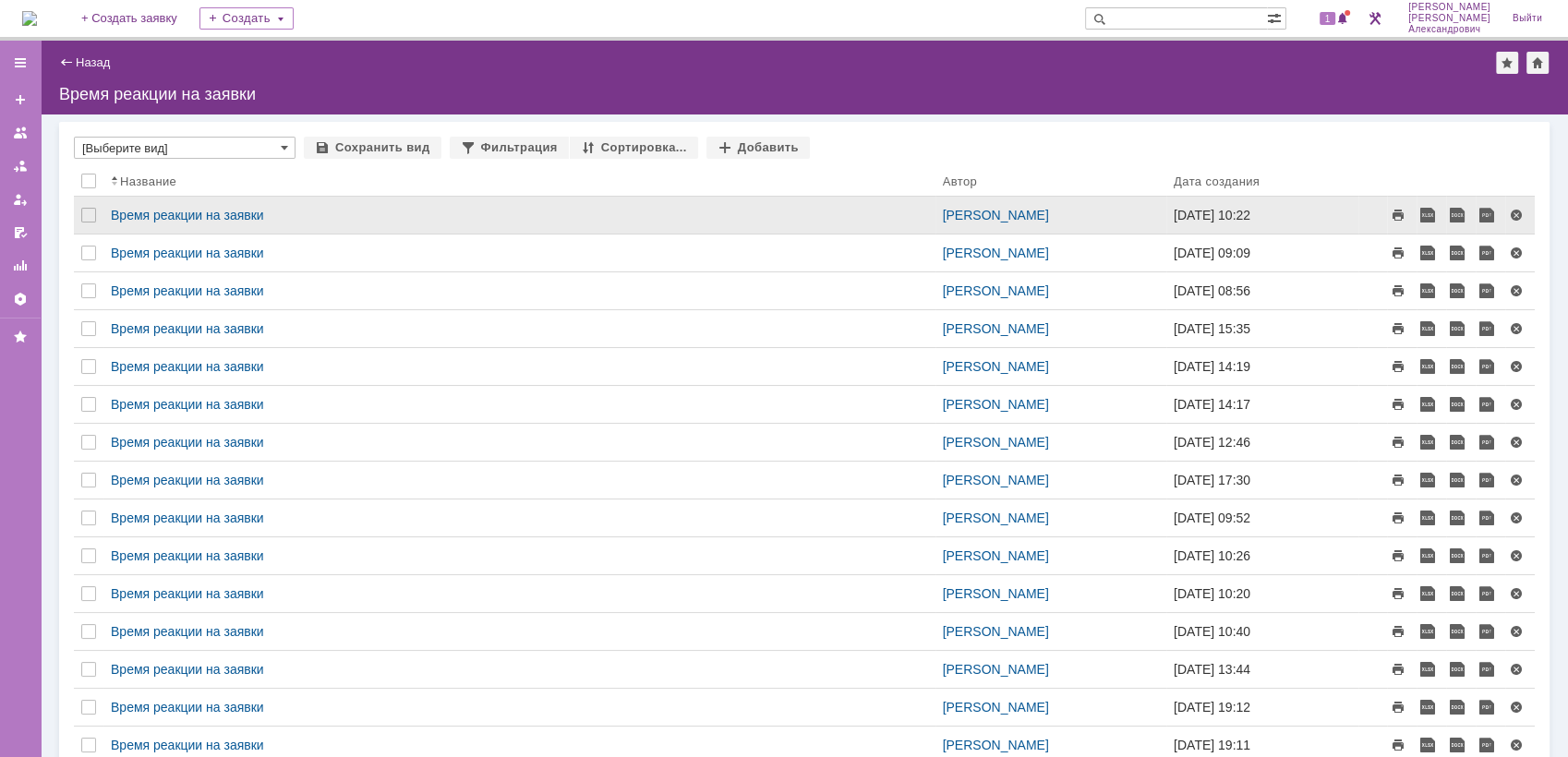
click at [645, 225] on div "Время реакции на заявки" at bounding box center [519, 215] width 832 height 37
click at [1024, 226] on div "Поселённова Виктория Александровна" at bounding box center [1051, 215] width 231 height 37
click at [295, 215] on div "Время реакции на заявки" at bounding box center [519, 215] width 817 height 15
click at [290, 215] on div "Время реакции на заявки" at bounding box center [519, 215] width 817 height 15
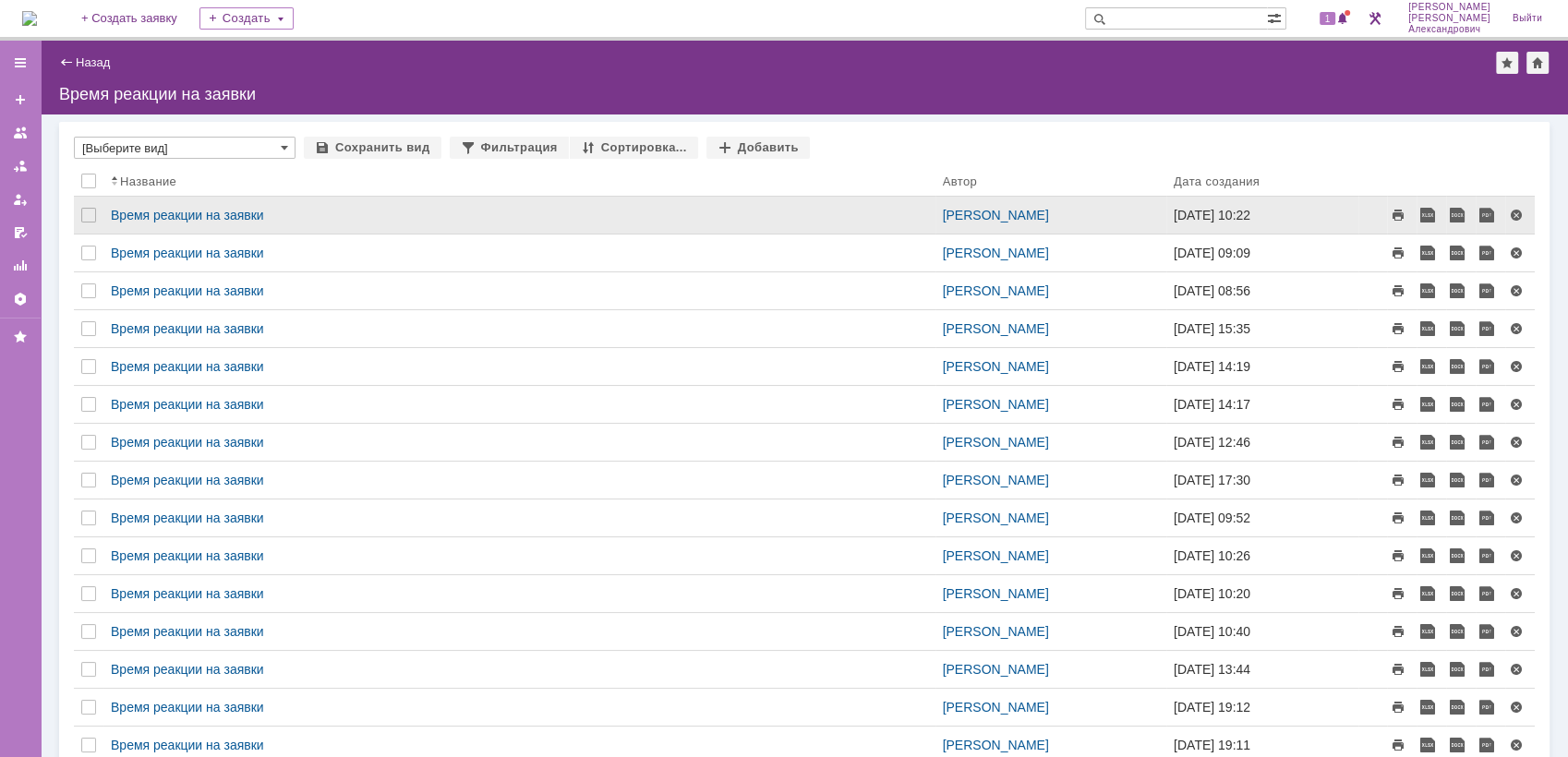
click at [290, 215] on div "Время реакции на заявки" at bounding box center [519, 215] width 817 height 15
click at [1176, 221] on span "05.08.2025 10:22" at bounding box center [1212, 215] width 77 height 15
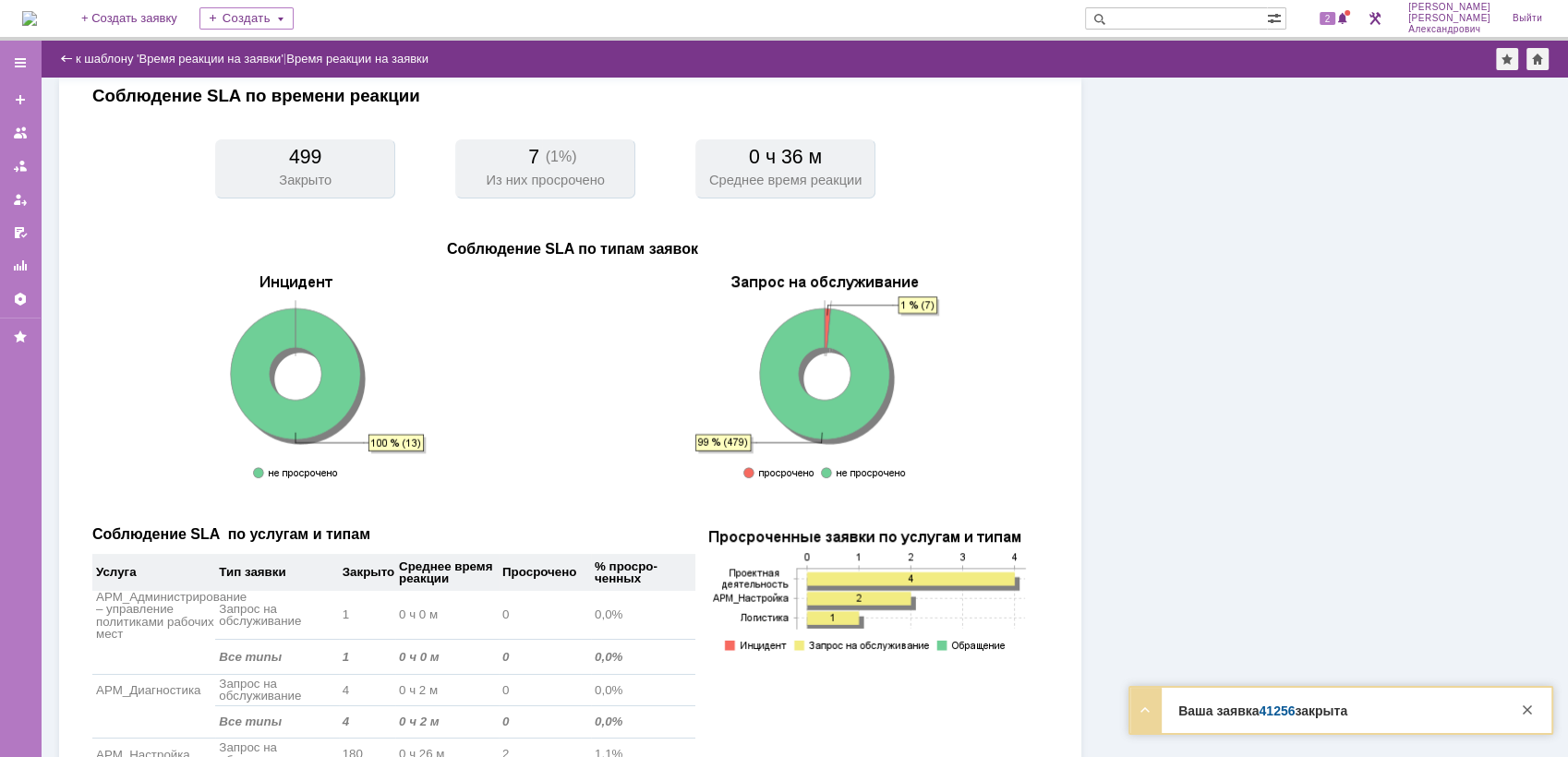
scroll to position [205, 0]
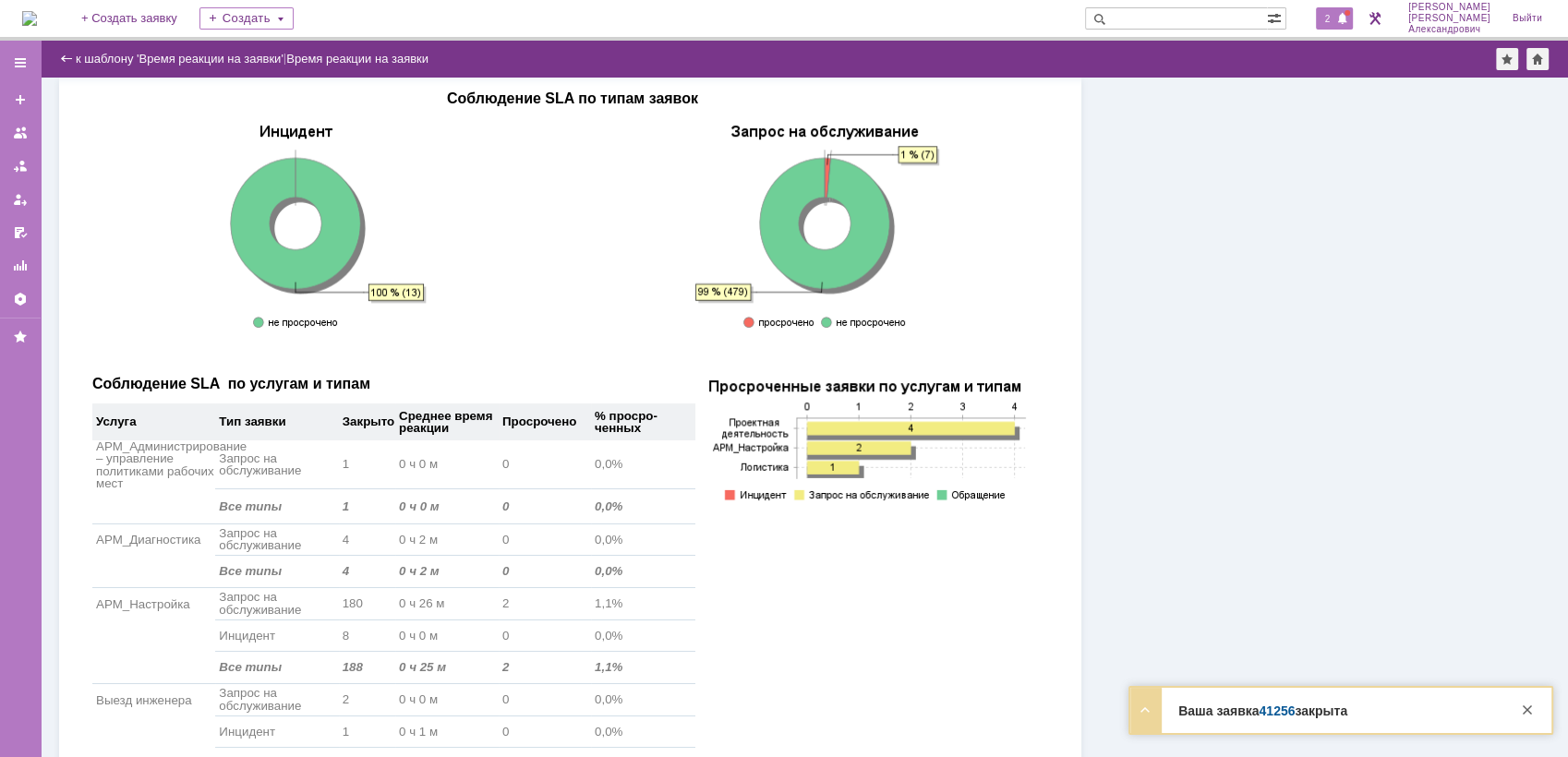
click at [1334, 15] on span "2" at bounding box center [1328, 17] width 16 height 13
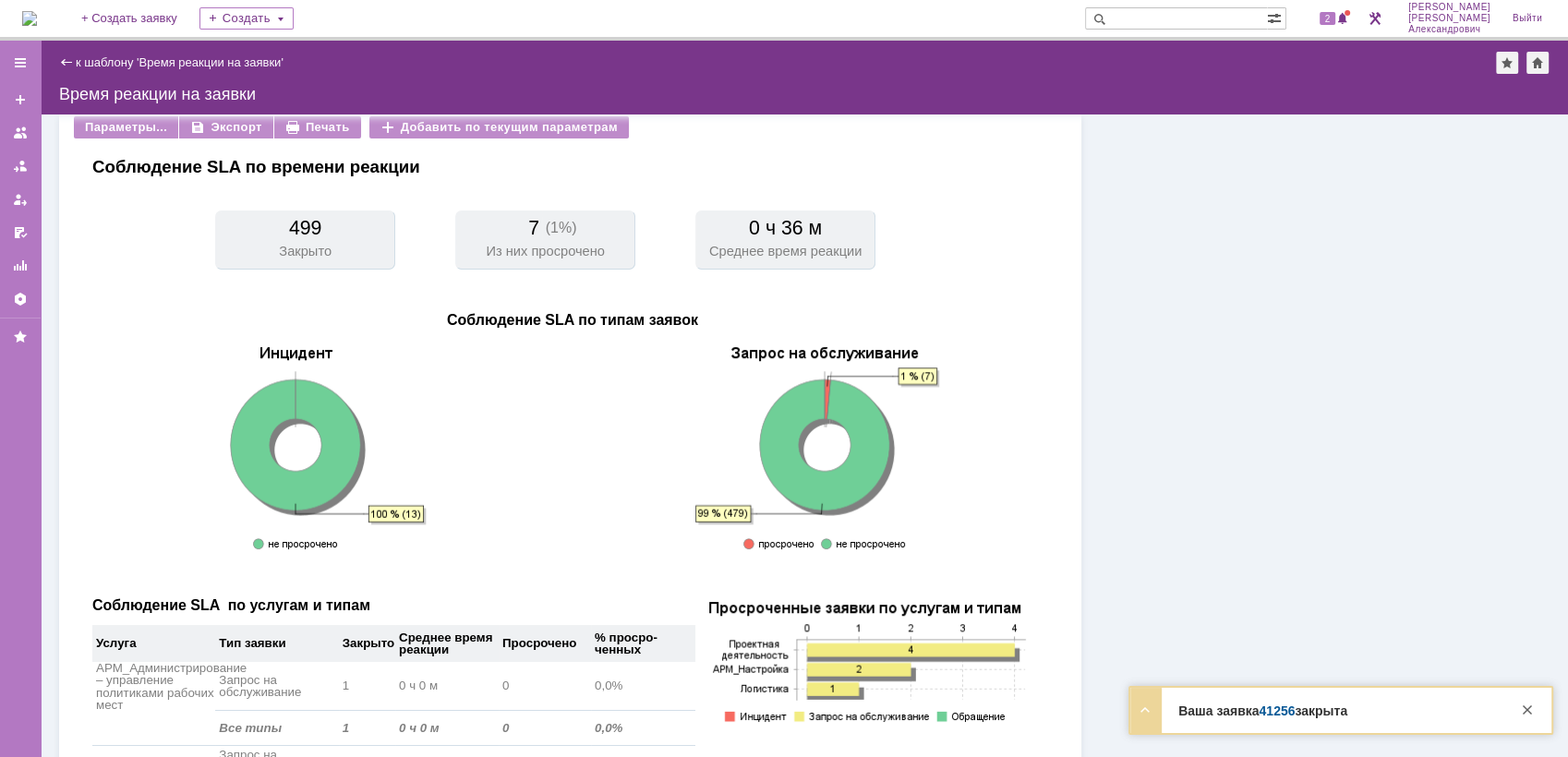
scroll to position [0, 0]
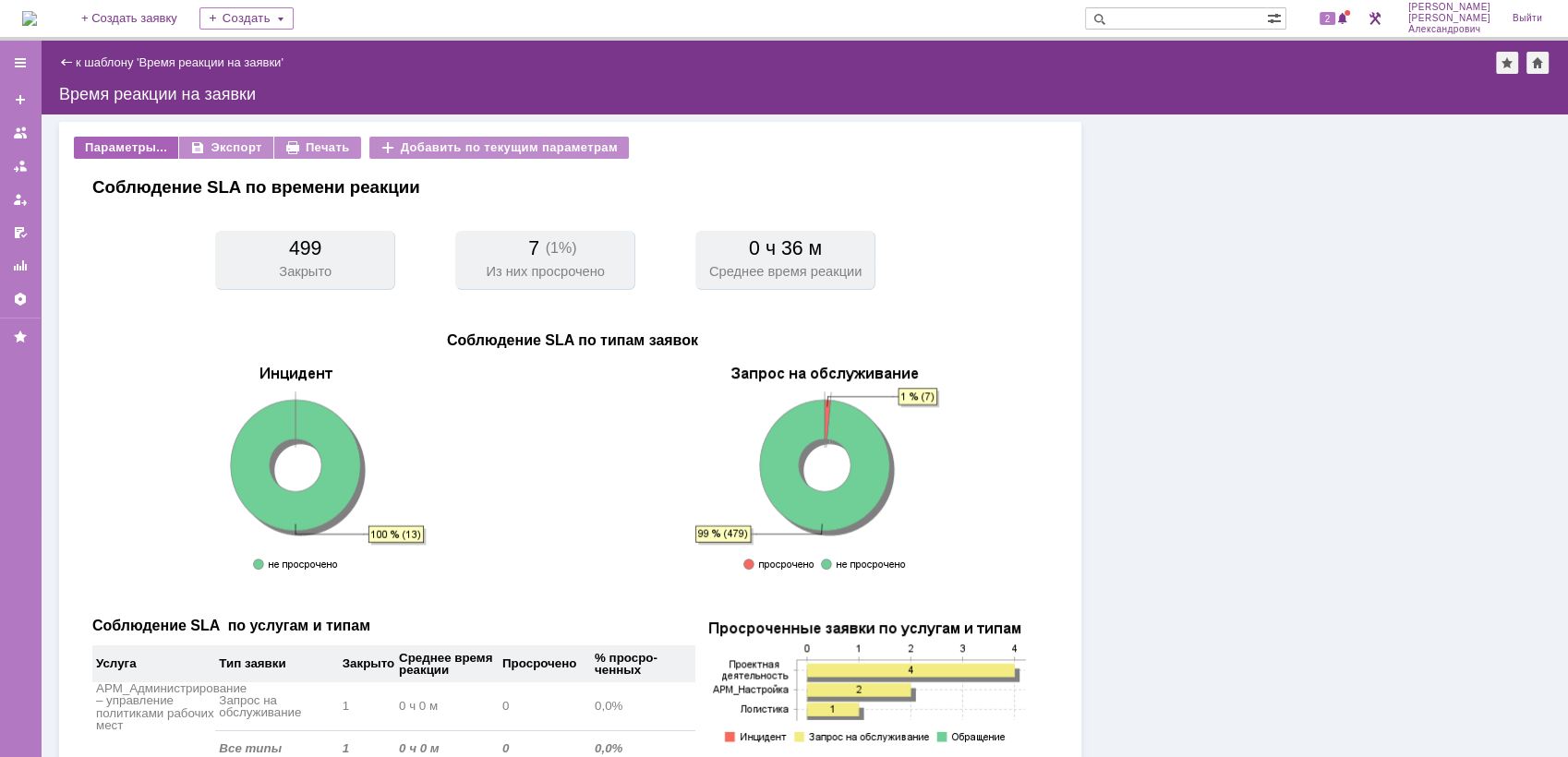
click at [126, 151] on div "Параметры..." at bounding box center [126, 147] width 105 height 22
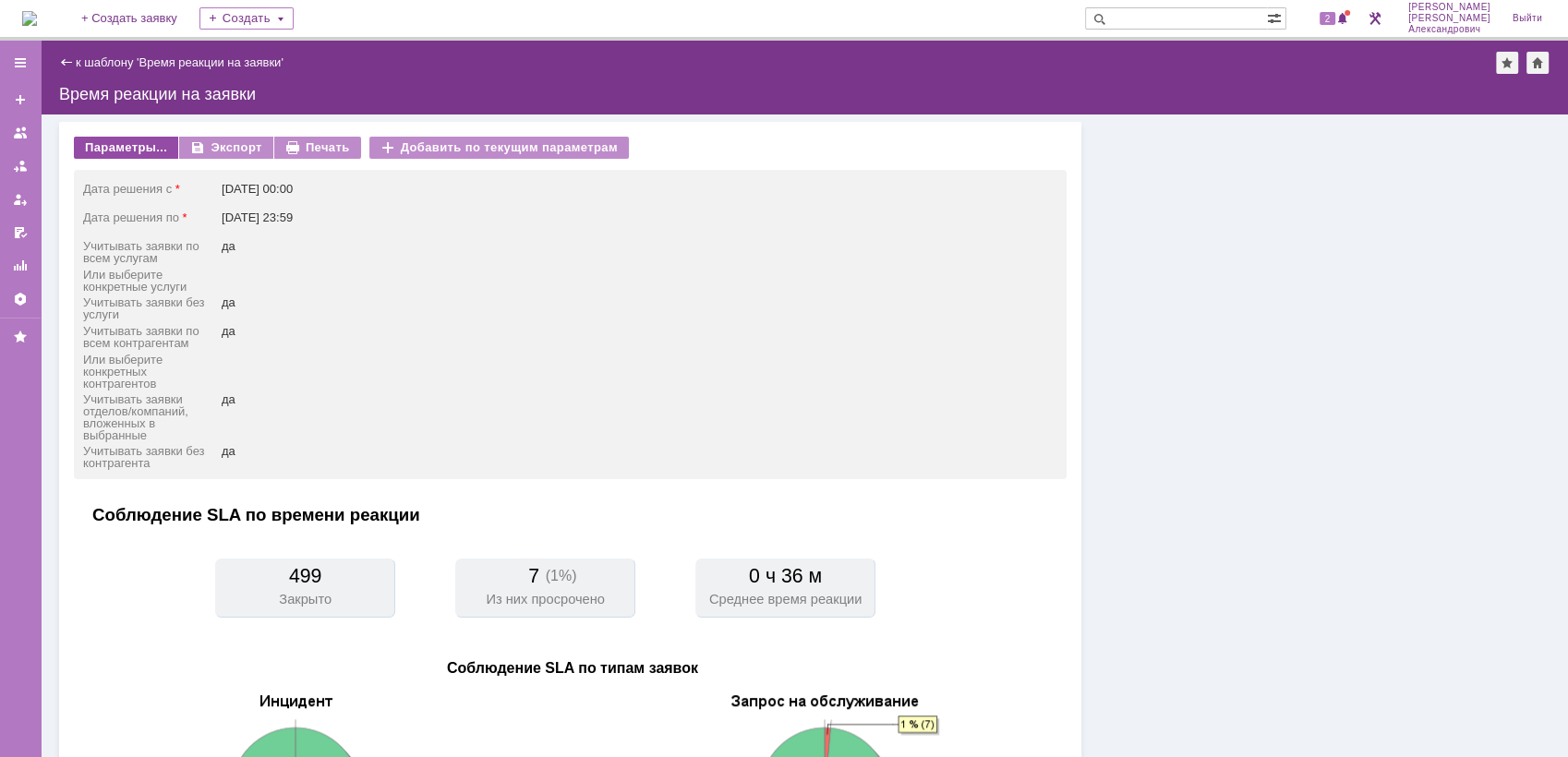
click at [392, 543] on td "Соблюдение SLA по времени реакции" at bounding box center [393, 532] width 603 height 51
click at [37, 13] on img at bounding box center [29, 17] width 15 height 15
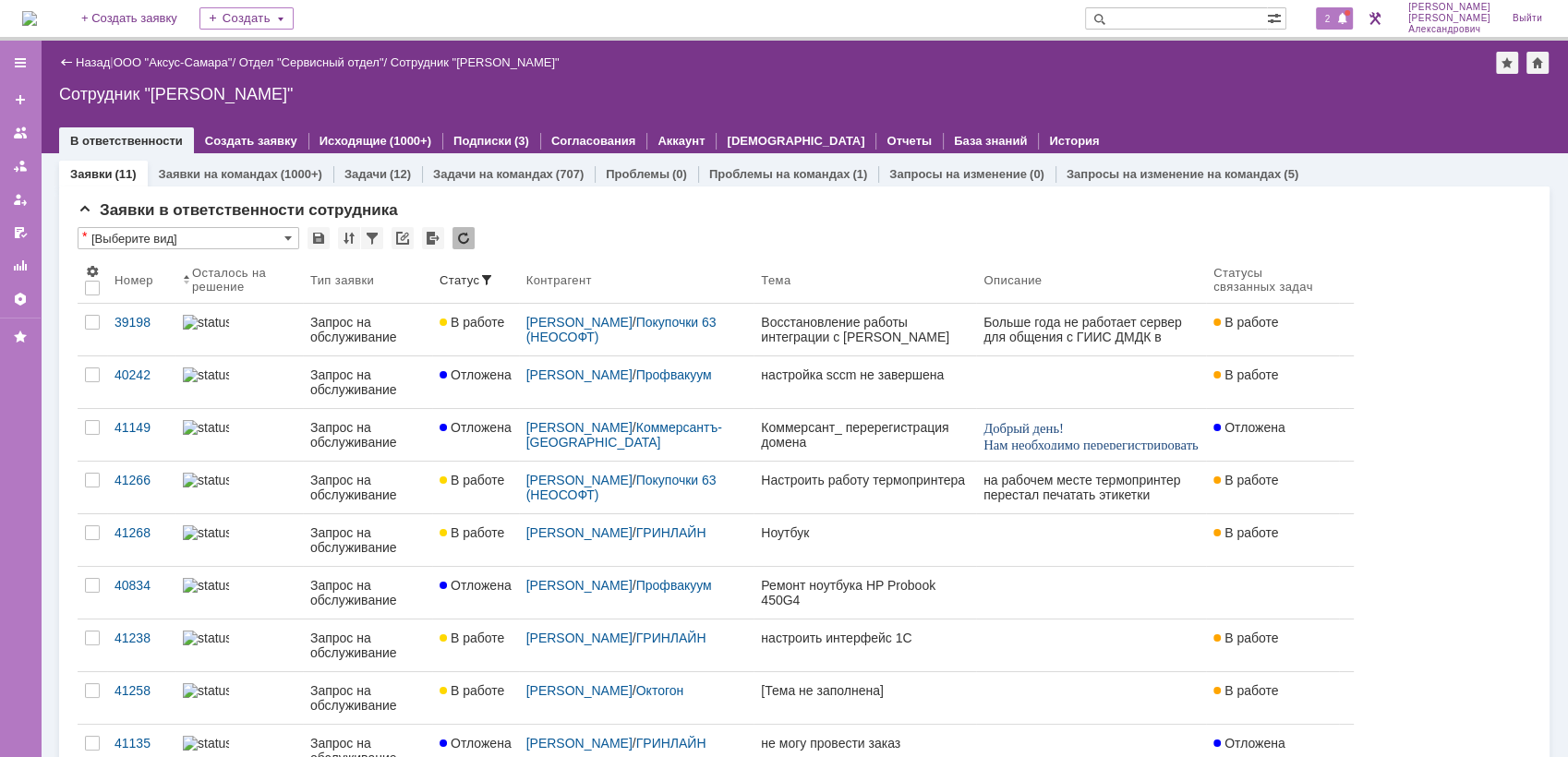
click at [1334, 18] on span "2" at bounding box center [1328, 17] width 16 height 13
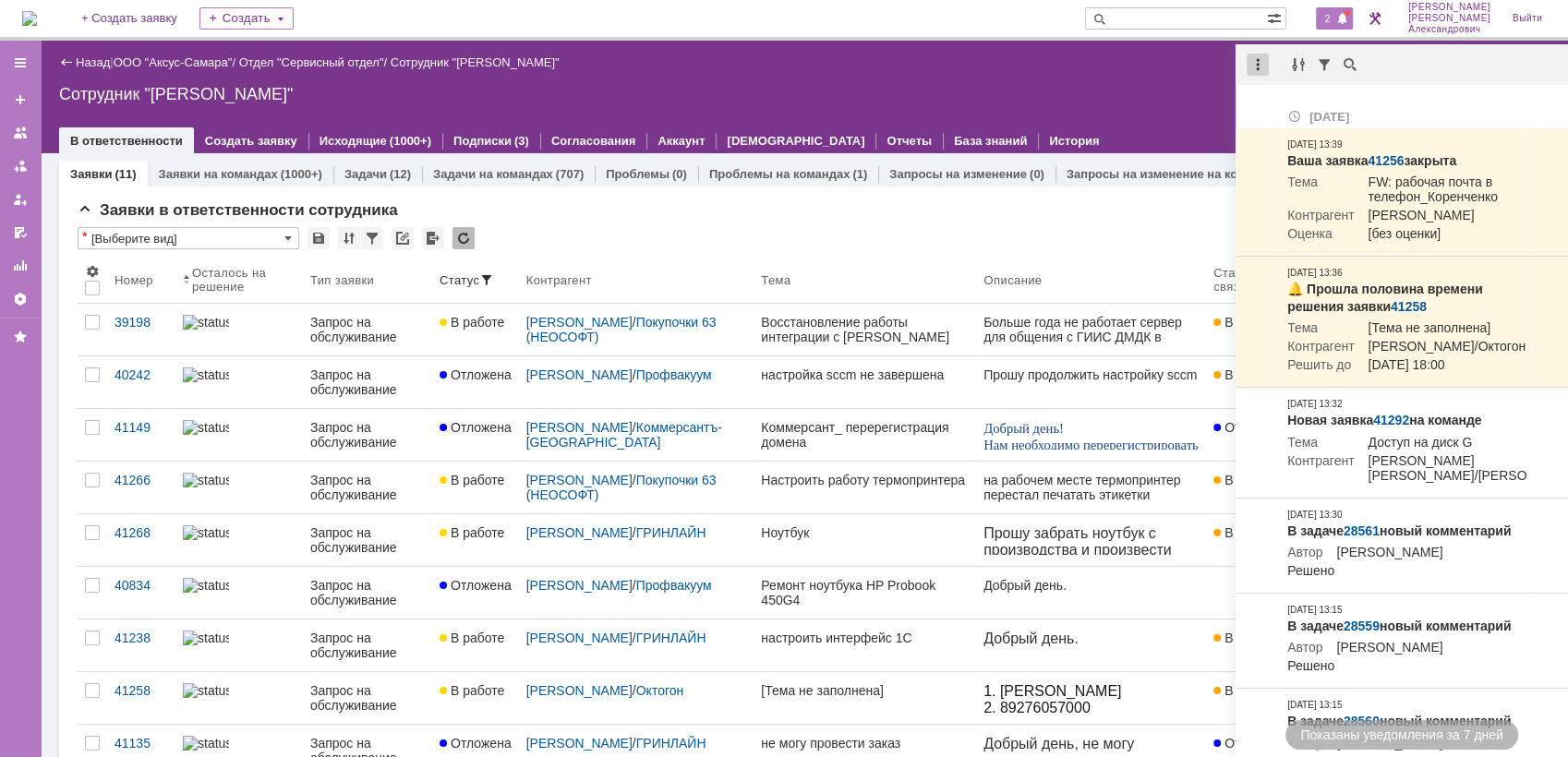
click at [1256, 60] on div at bounding box center [1257, 64] width 22 height 22
click at [1286, 106] on div "Отметить уведомления прочитанными" at bounding box center [1386, 111] width 248 height 13
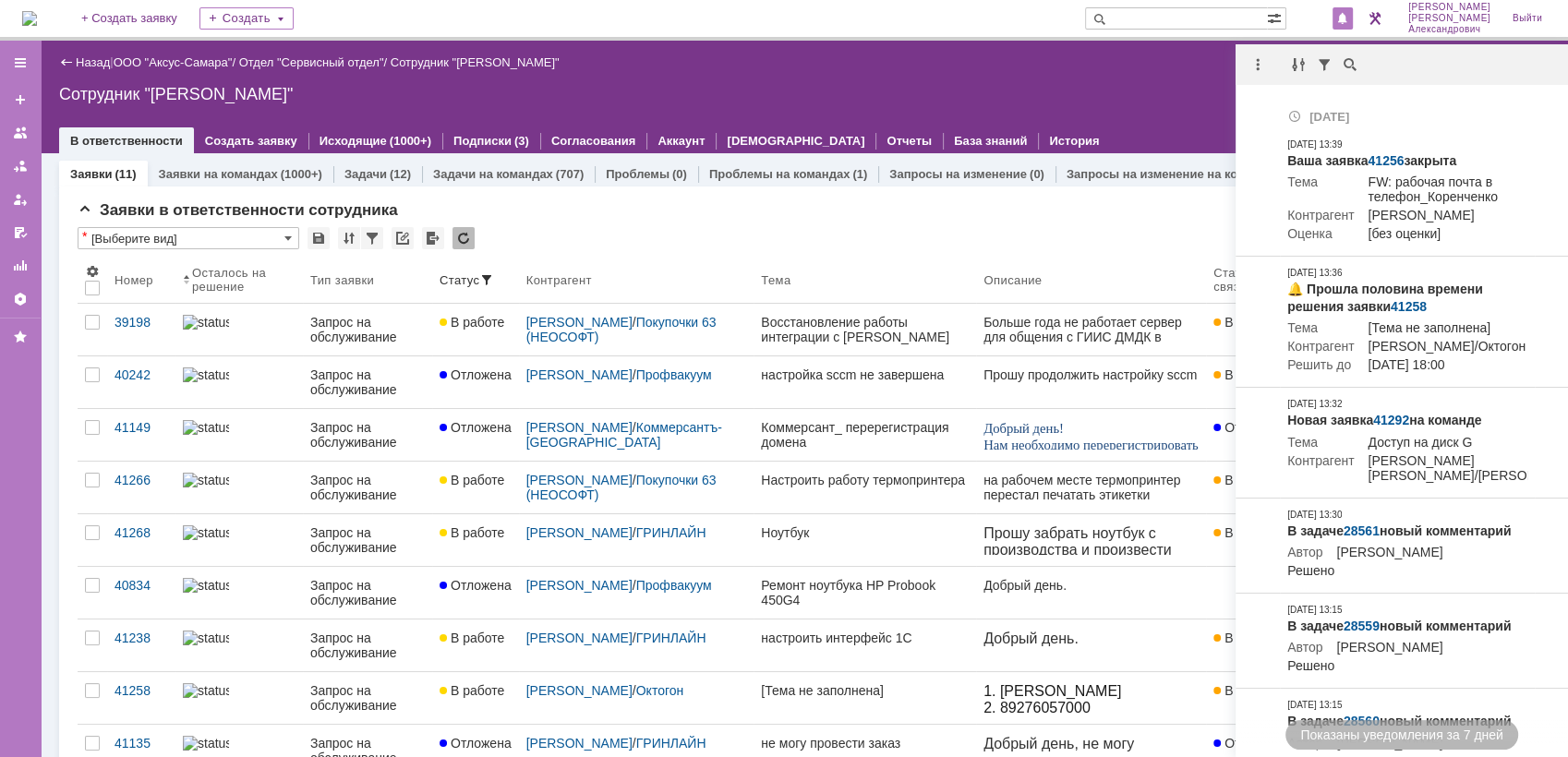
click at [1107, 96] on div "Сотрудник "Галстьян Степан Александрович"" at bounding box center [804, 94] width 1491 height 18
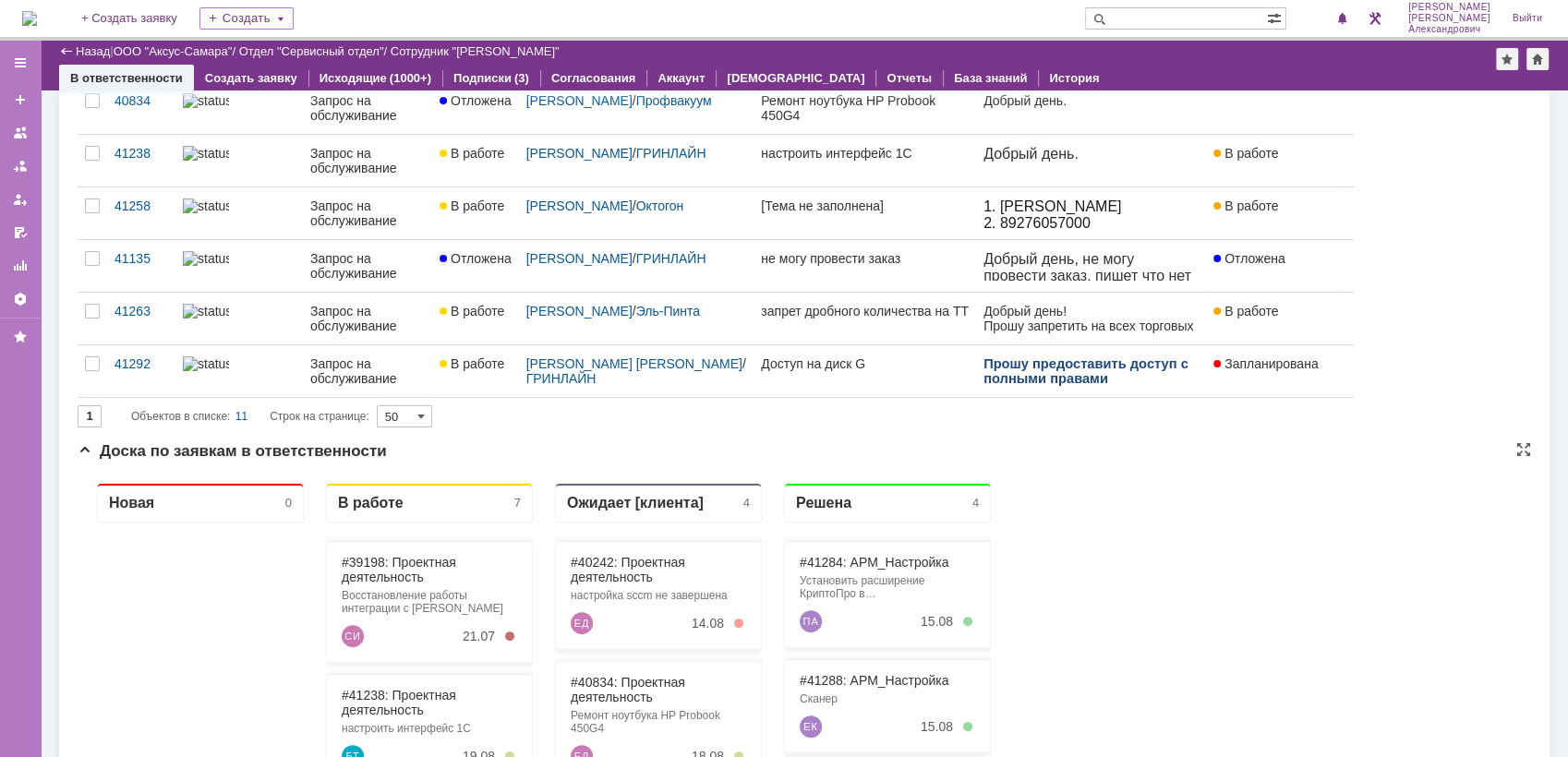
scroll to position [409, 0]
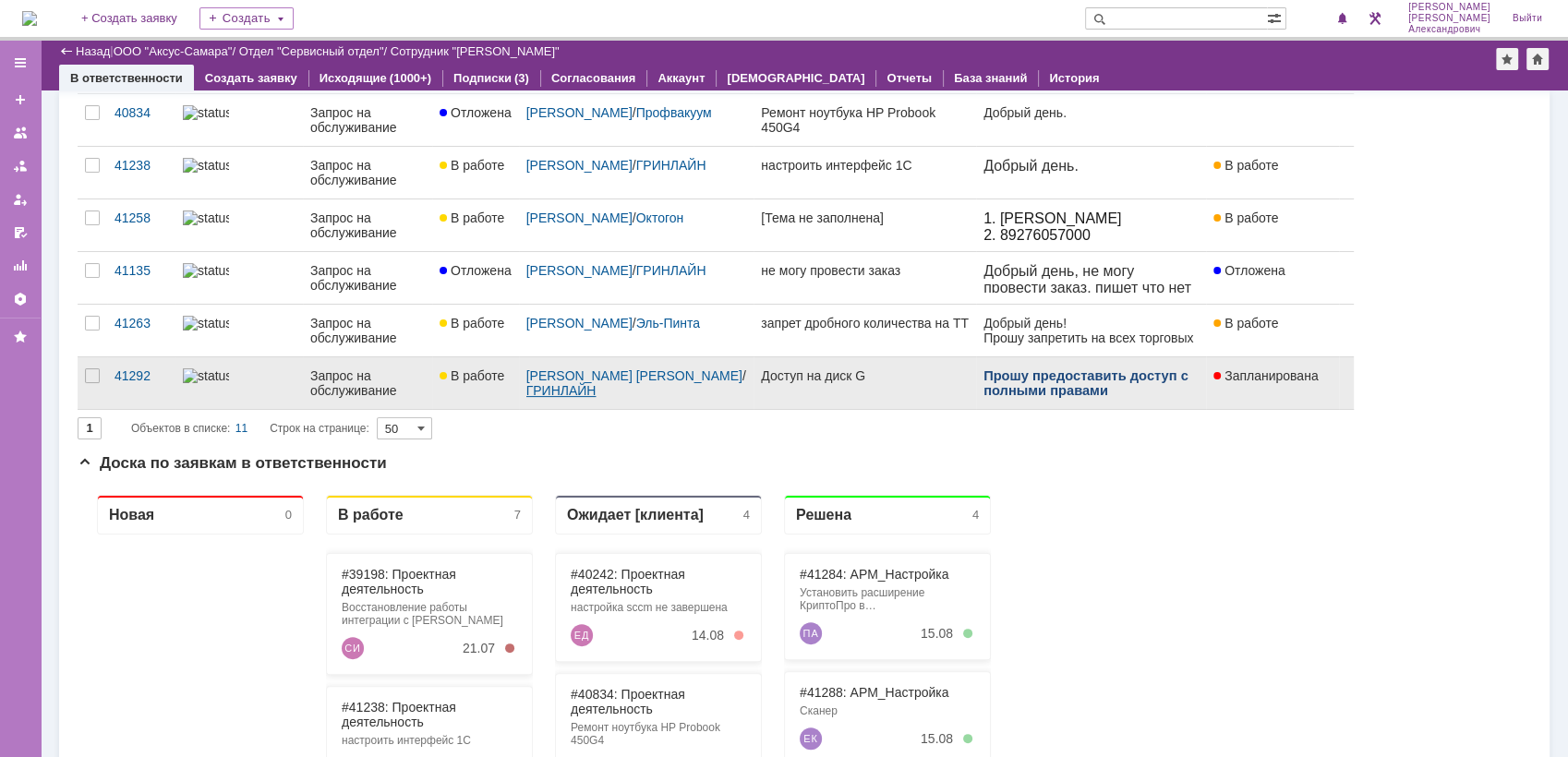
click at [597, 387] on link "ГРИНЛАЙН" at bounding box center [562, 390] width 70 height 15
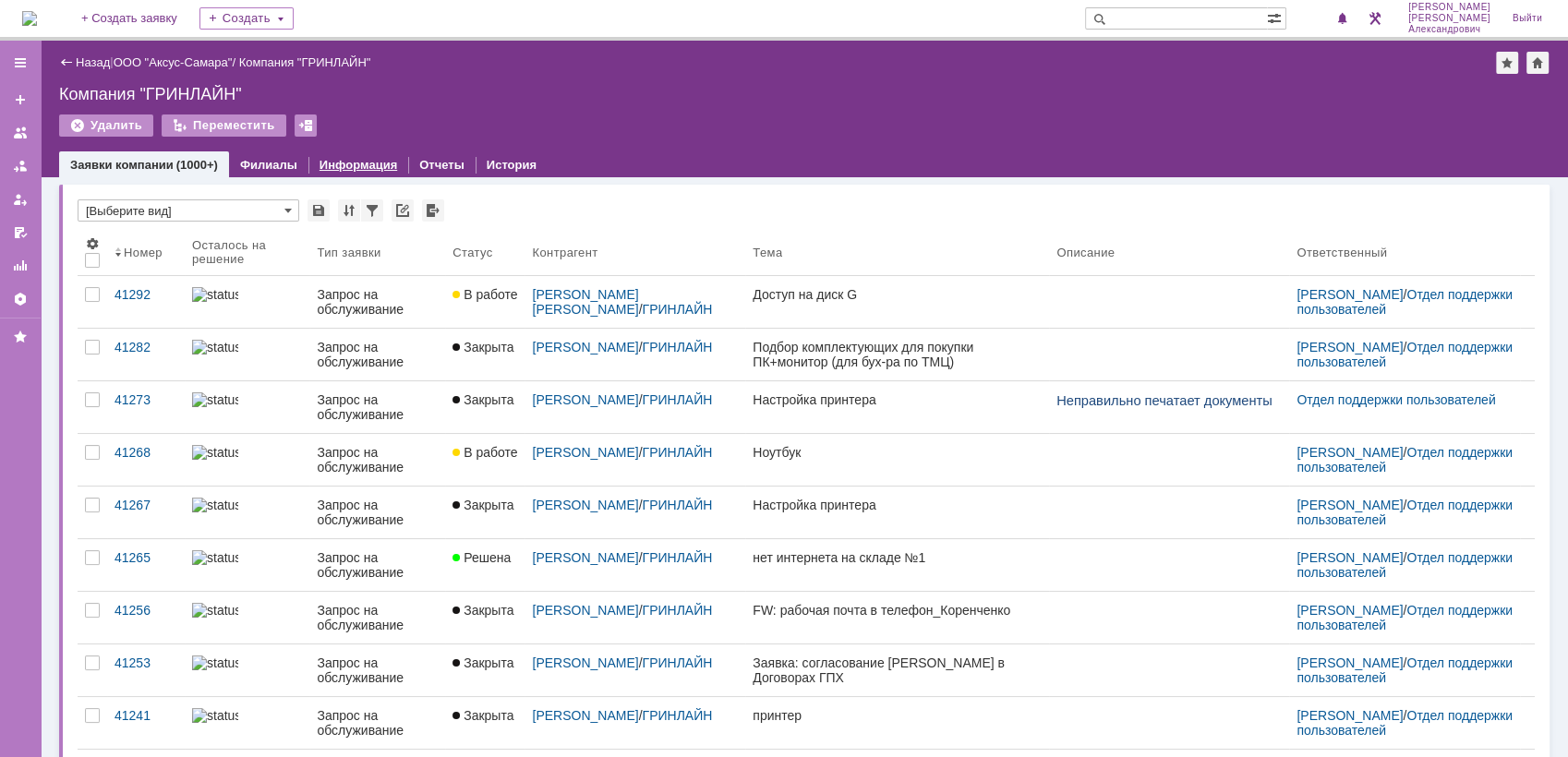
click at [337, 160] on link "Информация" at bounding box center [358, 165] width 77 height 14
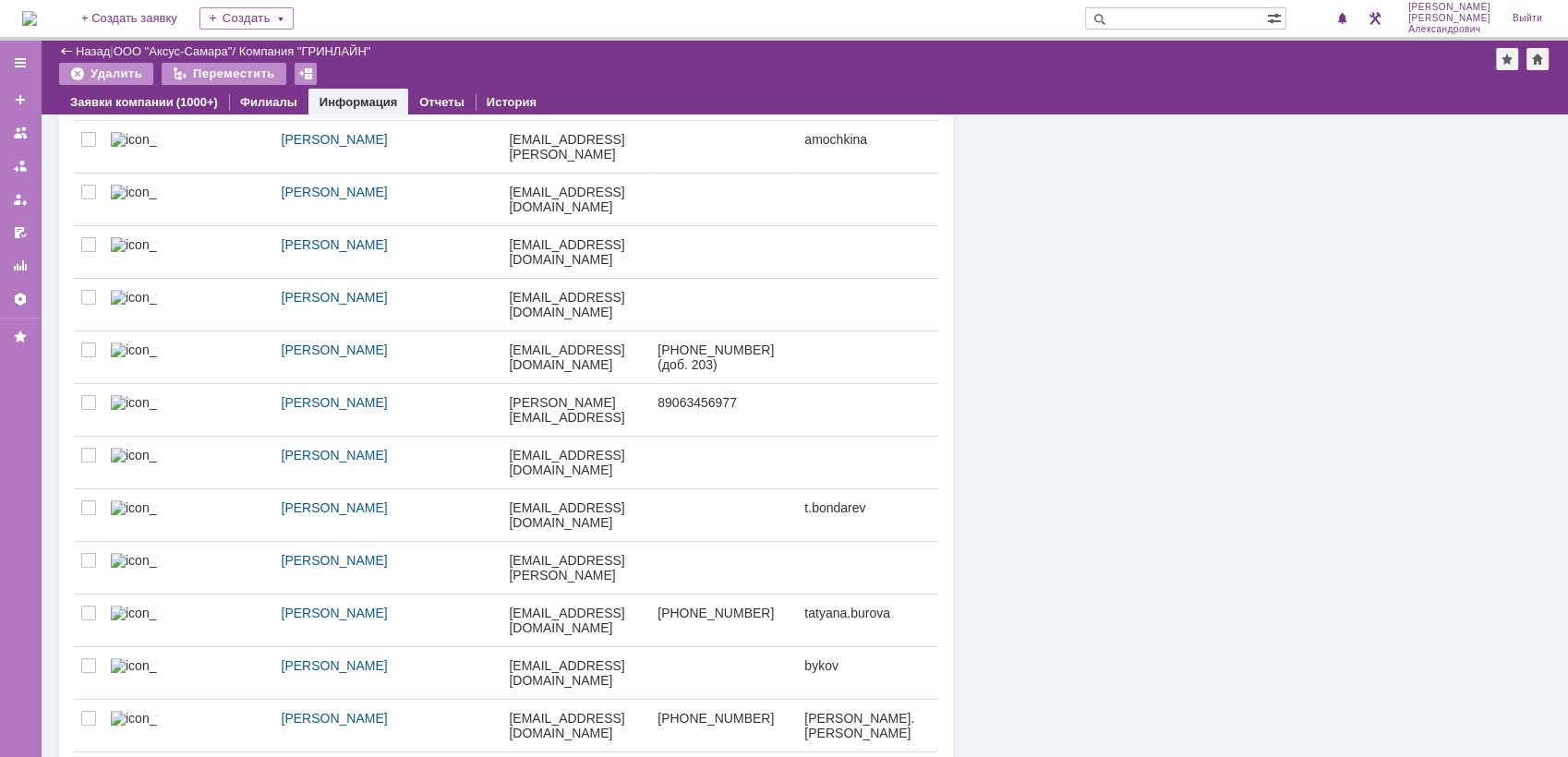
click at [496, 756] on div "посчитать" at bounding box center [493, 771] width 51 height 22
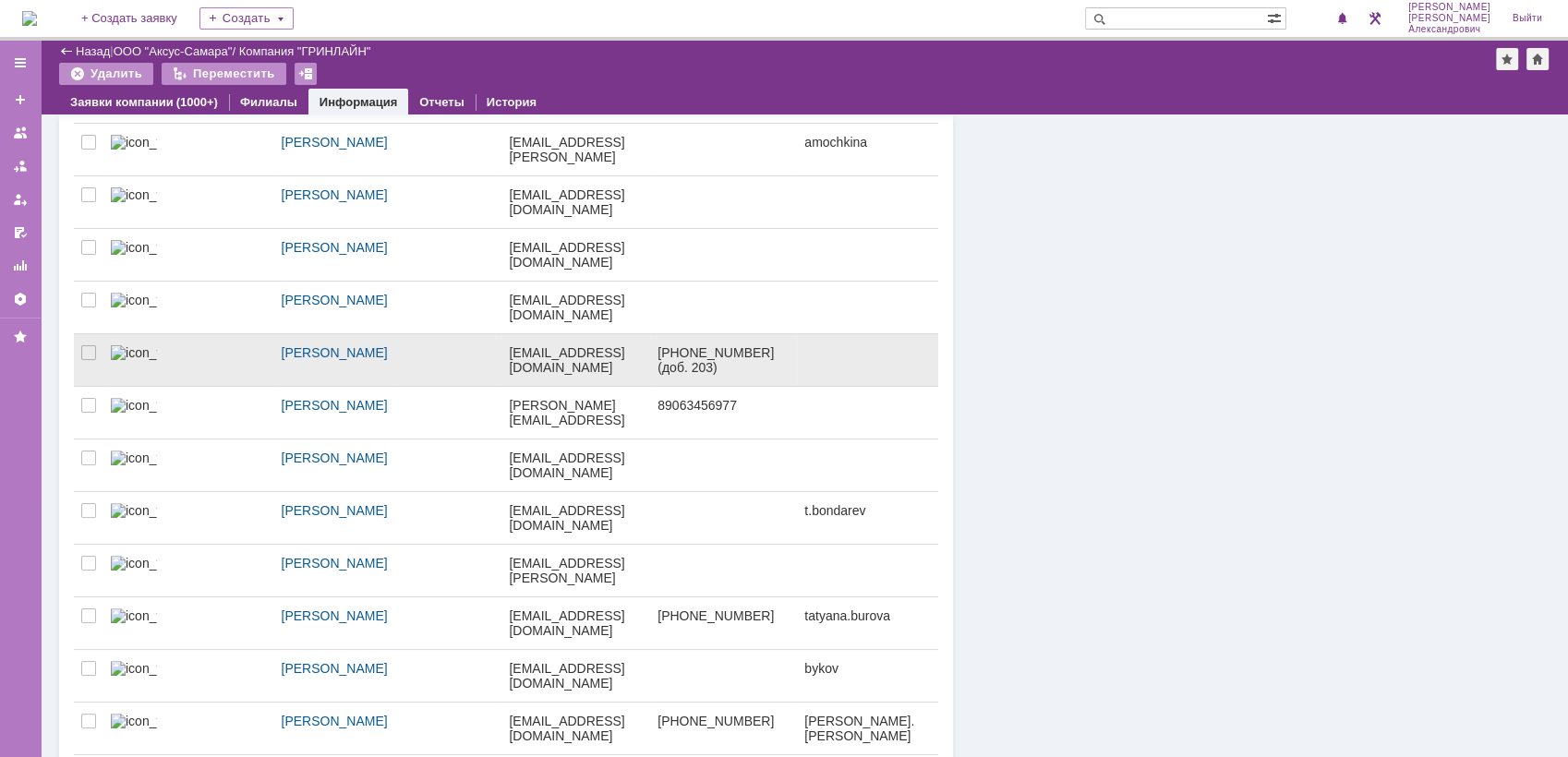
scroll to position [753, 0]
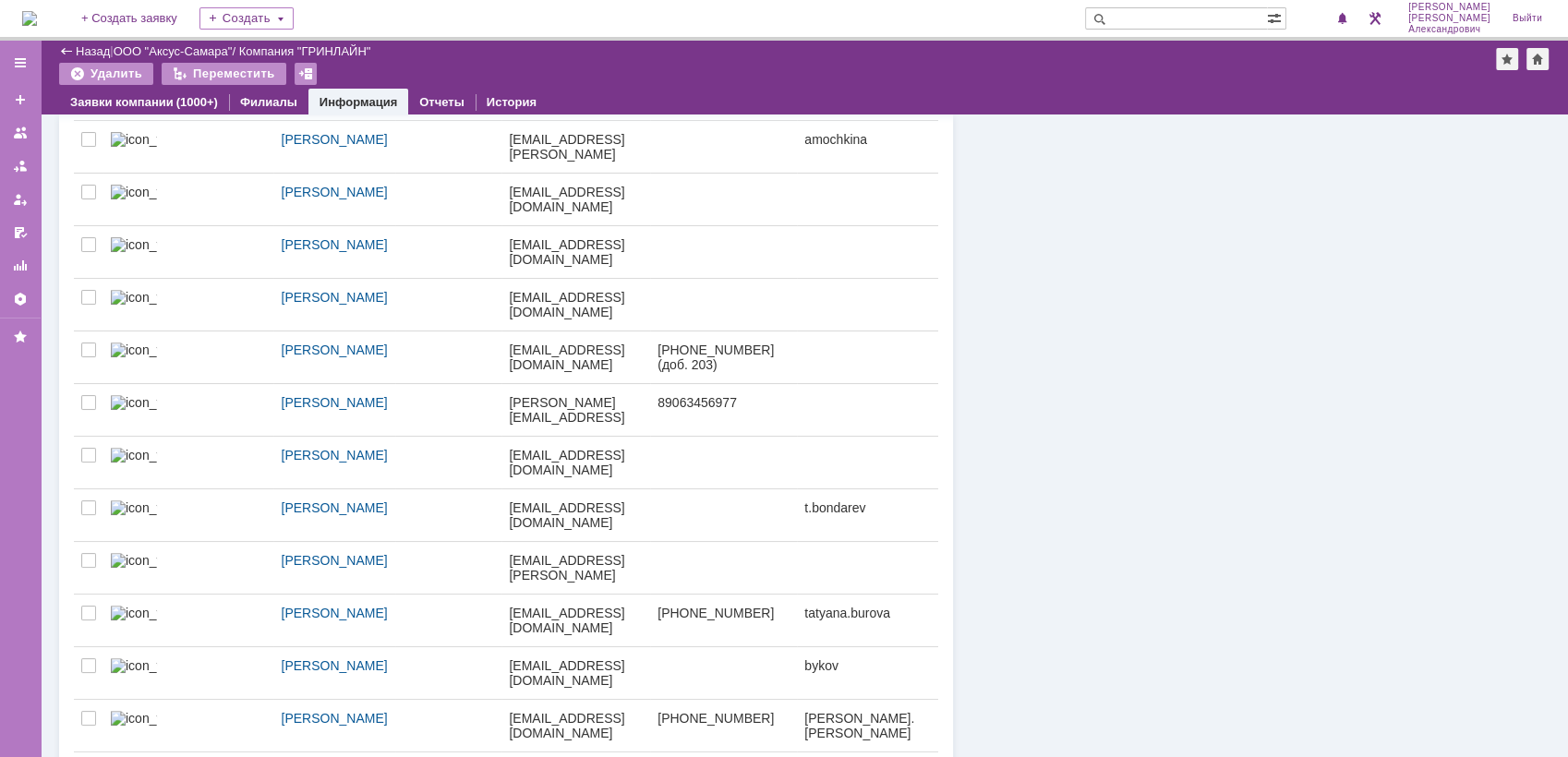
click at [656, 756] on input "20" at bounding box center [642, 771] width 55 height 22
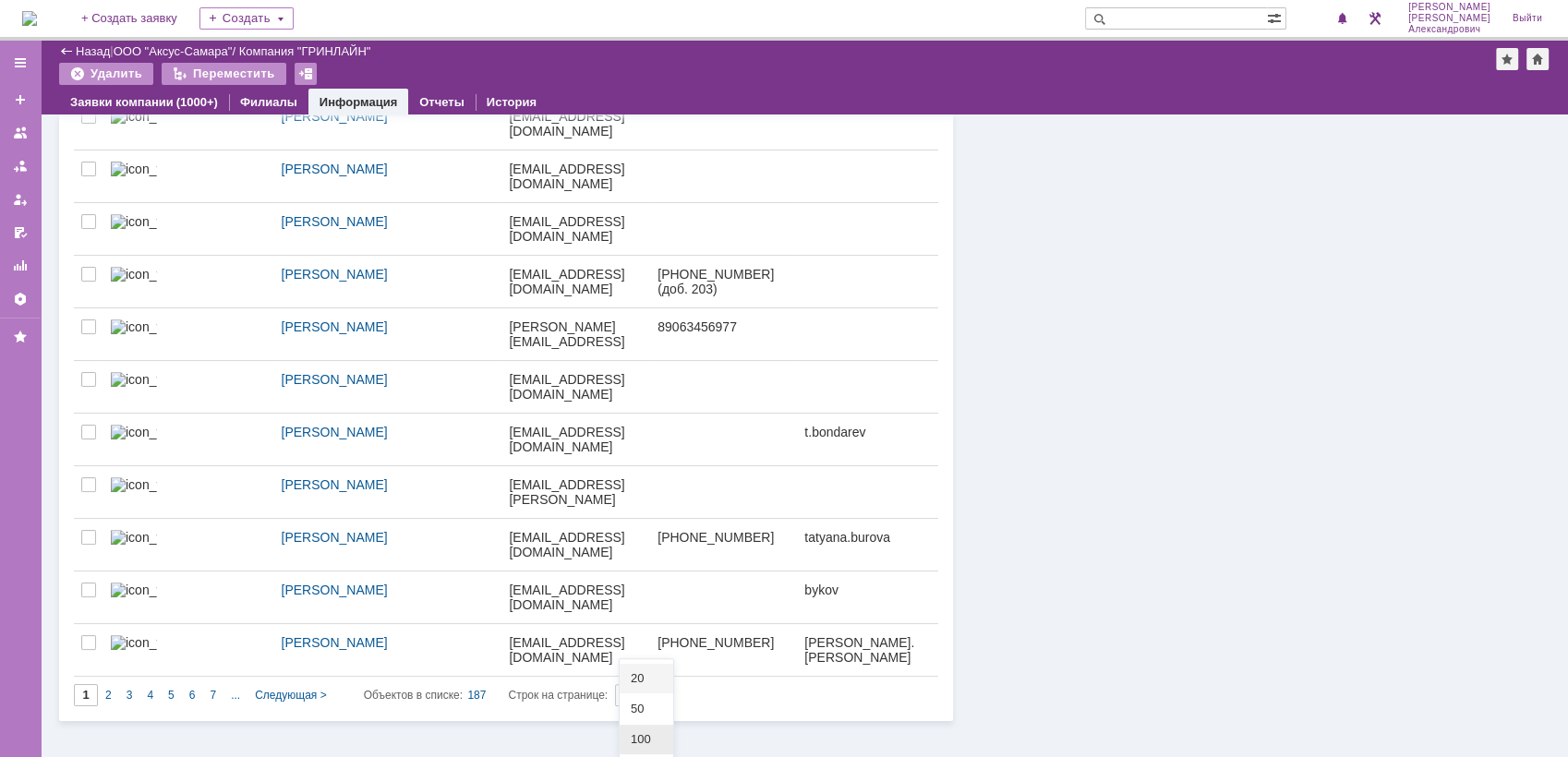
click at [658, 734] on span "100" at bounding box center [646, 739] width 31 height 15
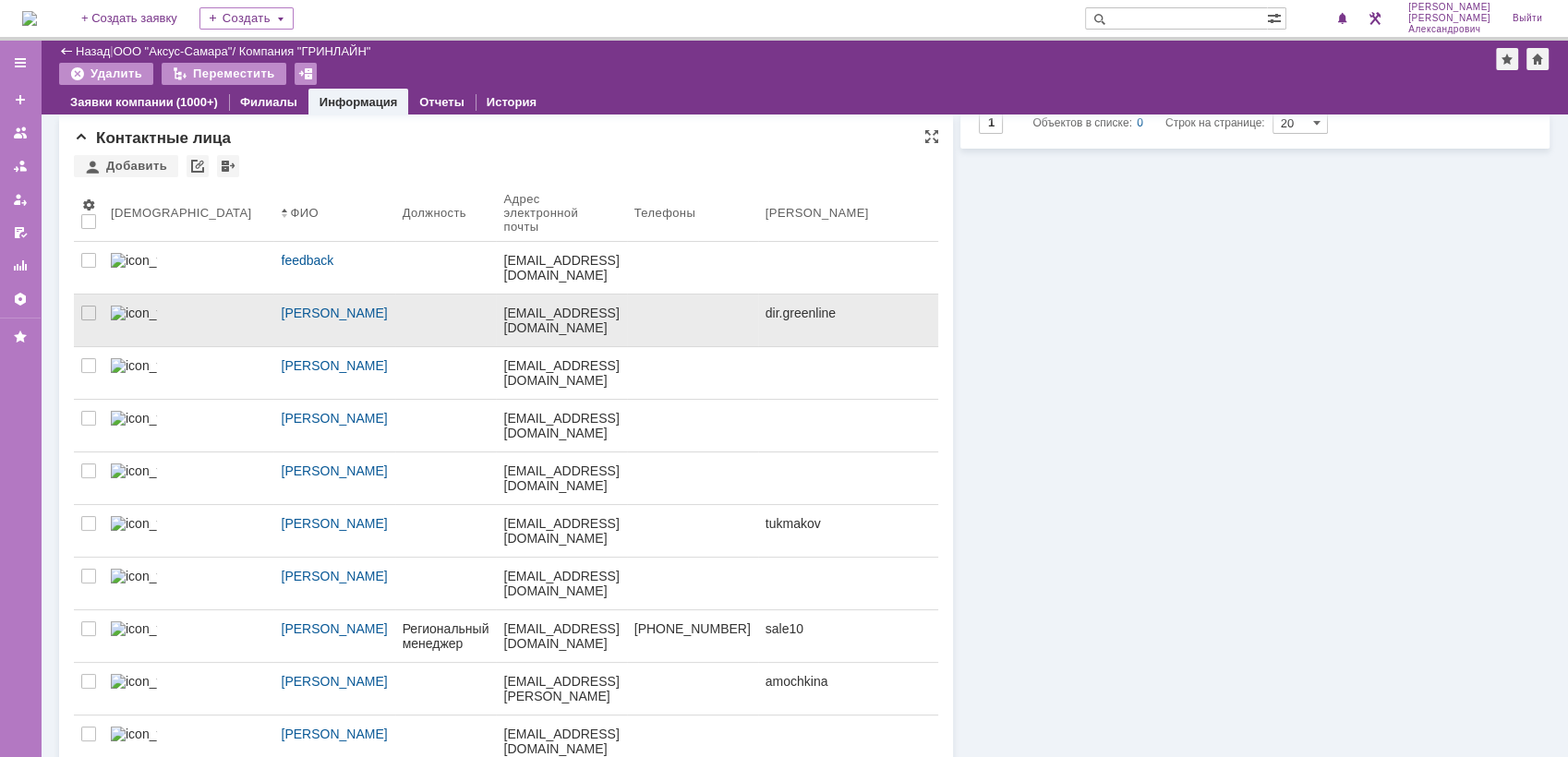
type input "100"
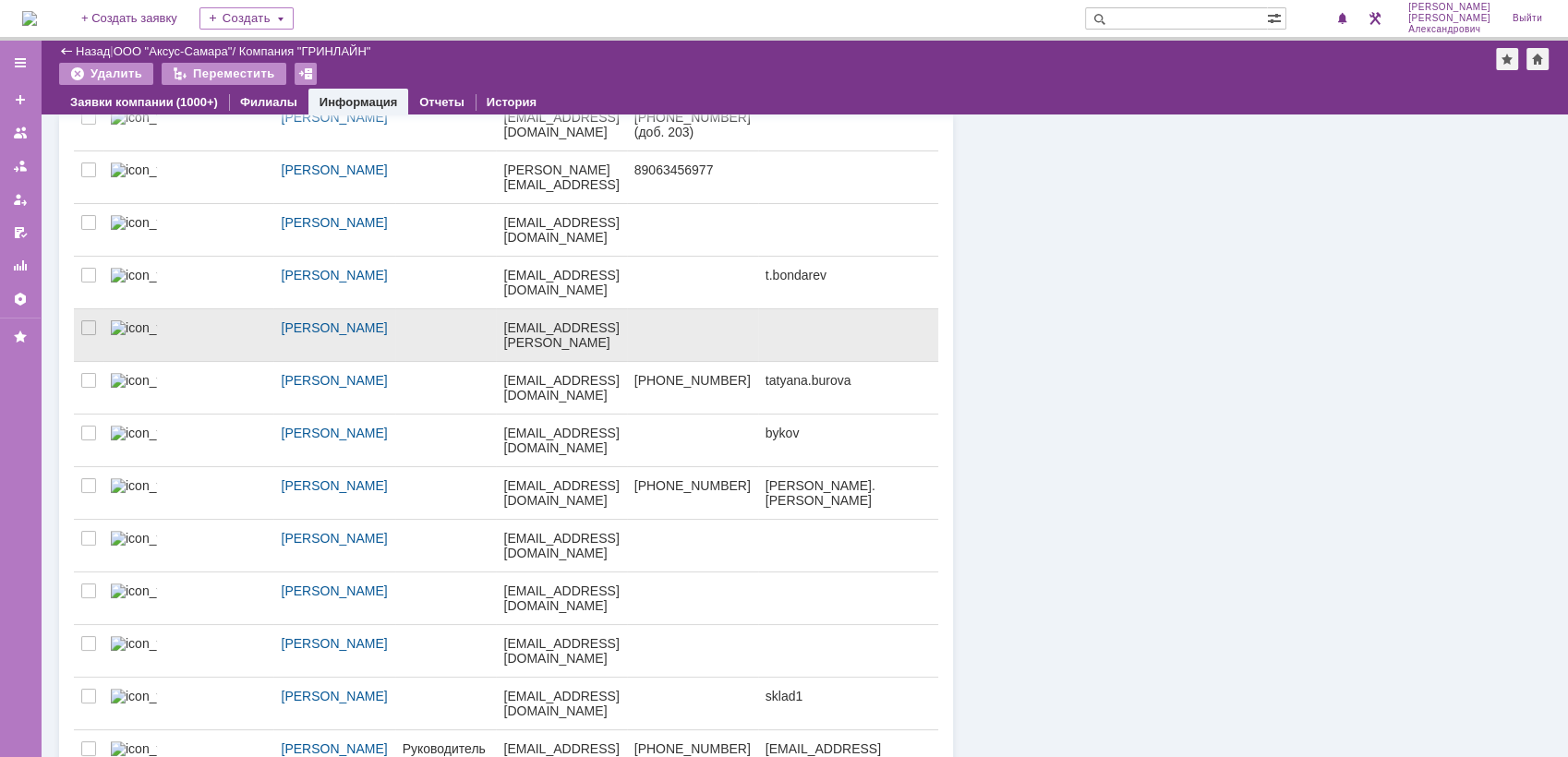
scroll to position [1025, 0]
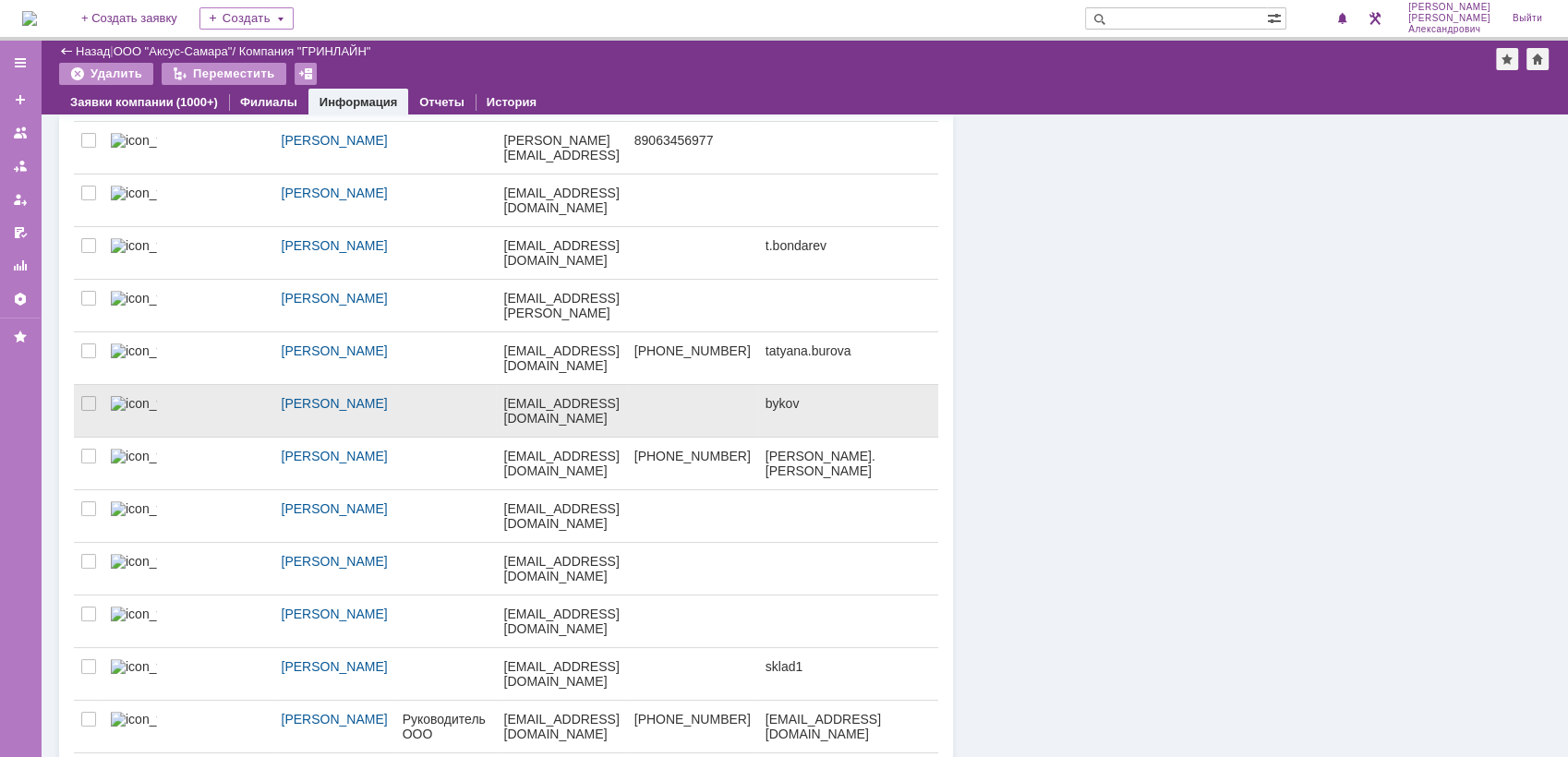
click at [656, 387] on link at bounding box center [692, 410] width 131 height 51
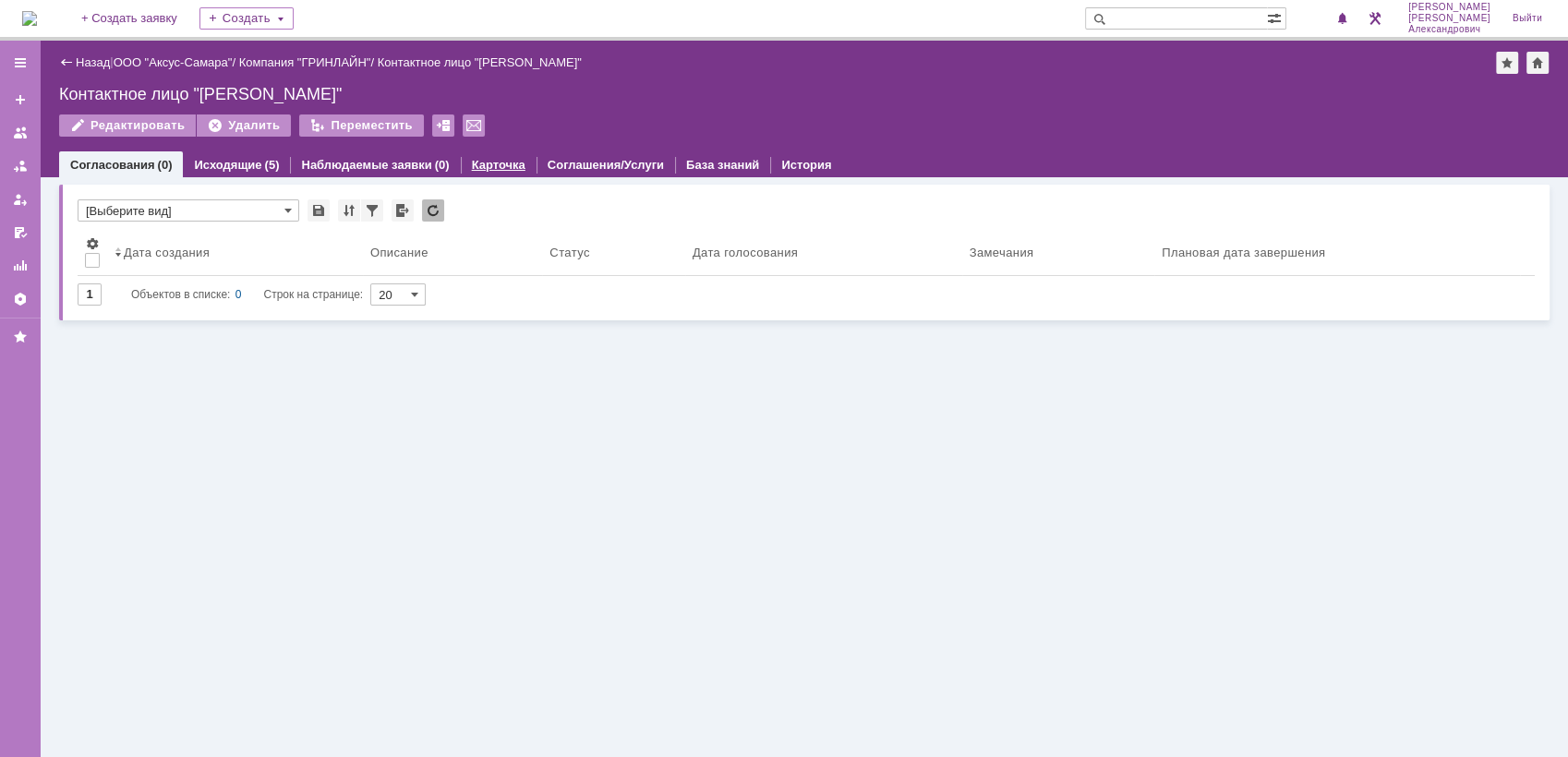
click at [477, 159] on link "Карточка" at bounding box center [498, 165] width 53 height 14
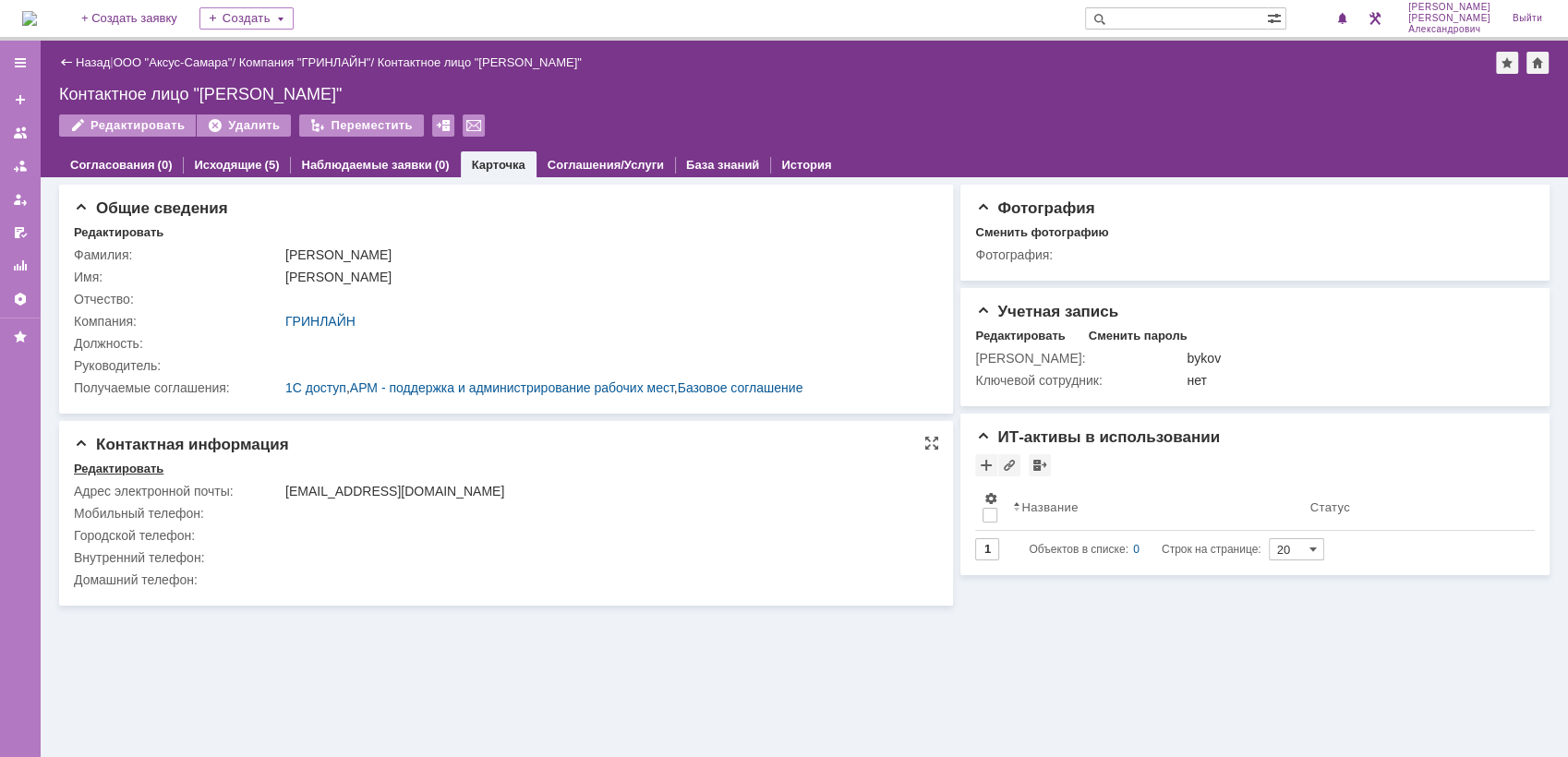
click at [133, 465] on div "Редактировать" at bounding box center [118, 469] width 89 height 15
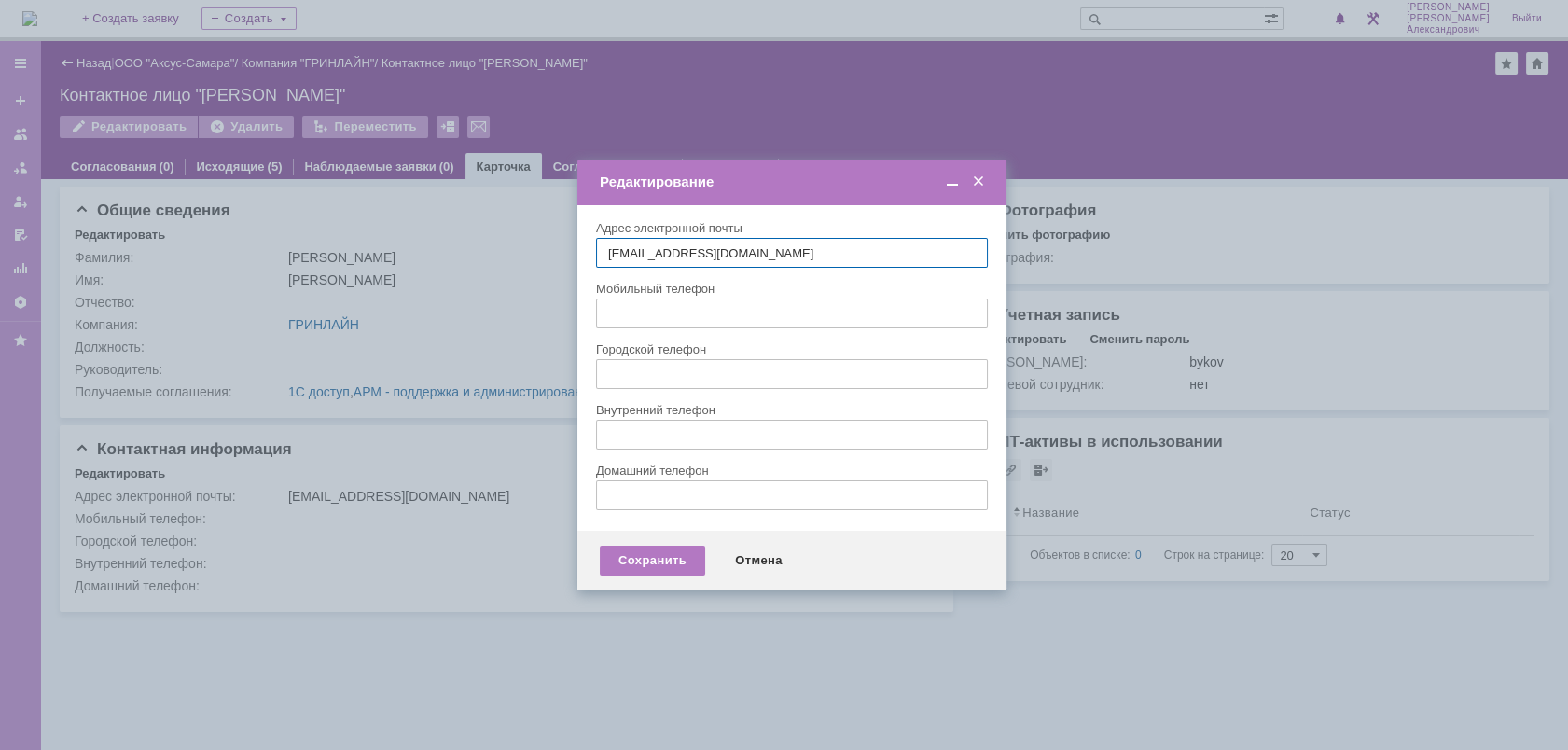
click at [978, 181] on span at bounding box center [978, 181] width 19 height 17
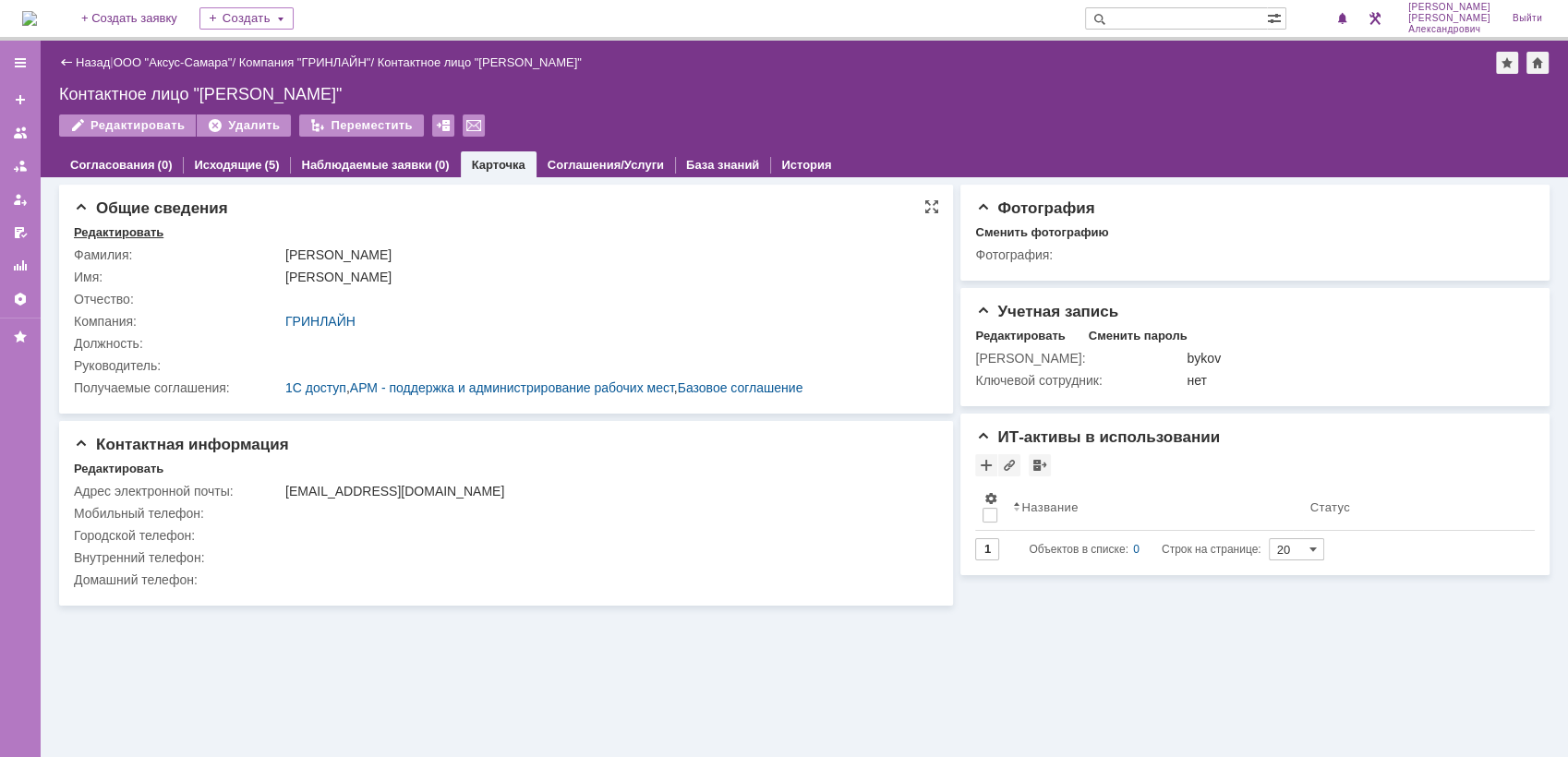
click at [114, 232] on div "Редактировать" at bounding box center [118, 232] width 89 height 15
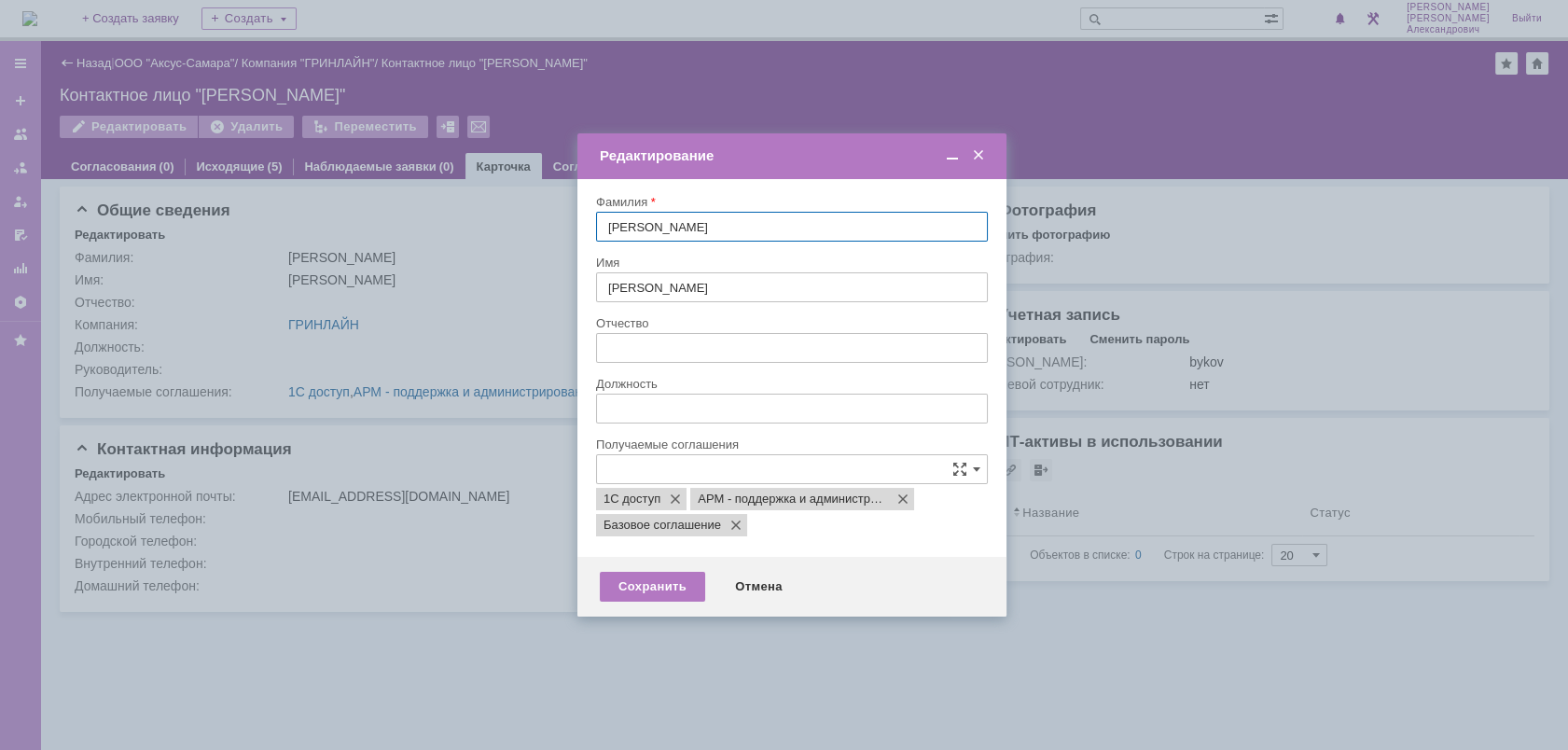
click at [976, 152] on span at bounding box center [978, 155] width 19 height 17
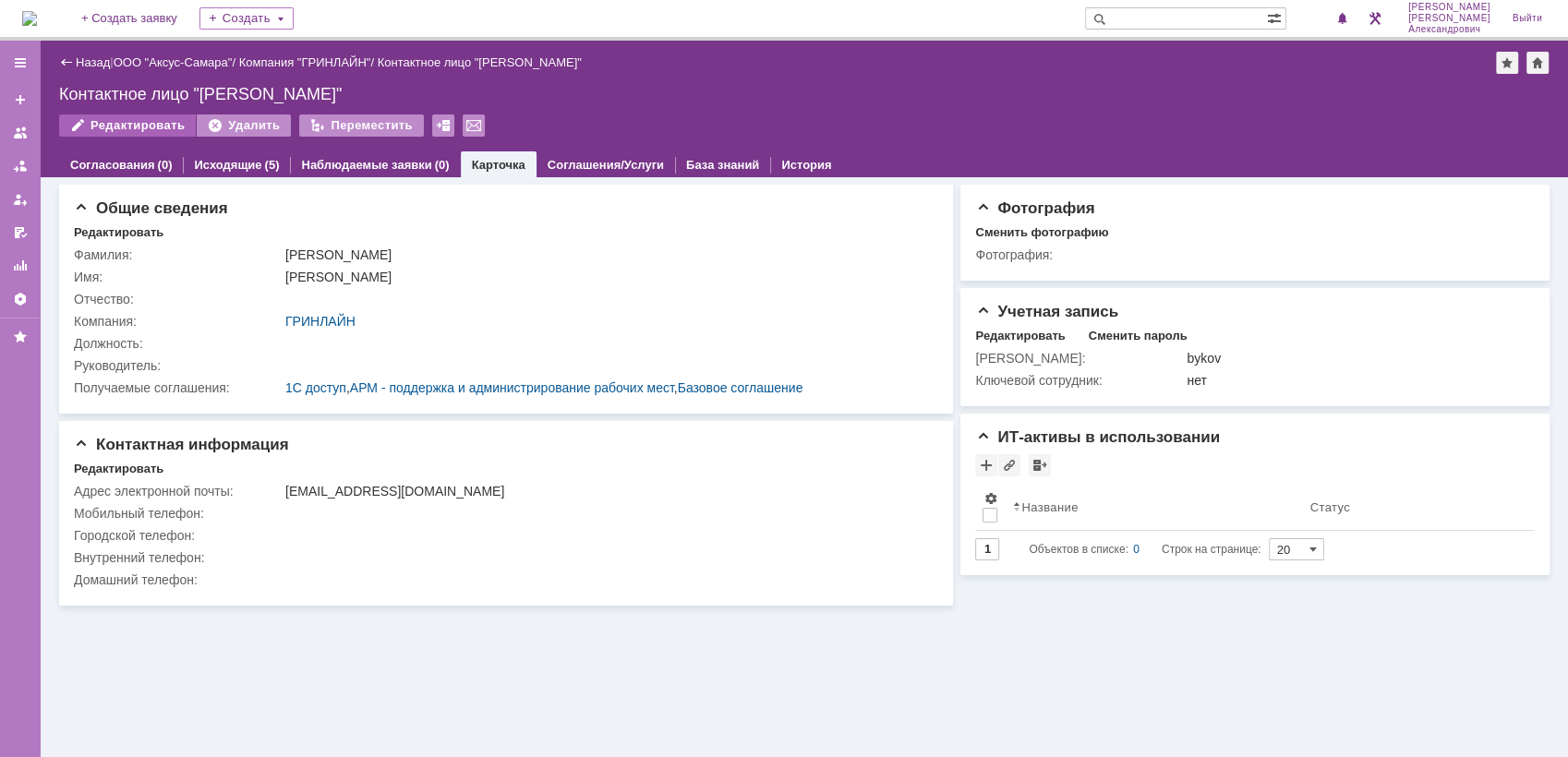
click at [143, 124] on div "Редактировать" at bounding box center [127, 125] width 137 height 22
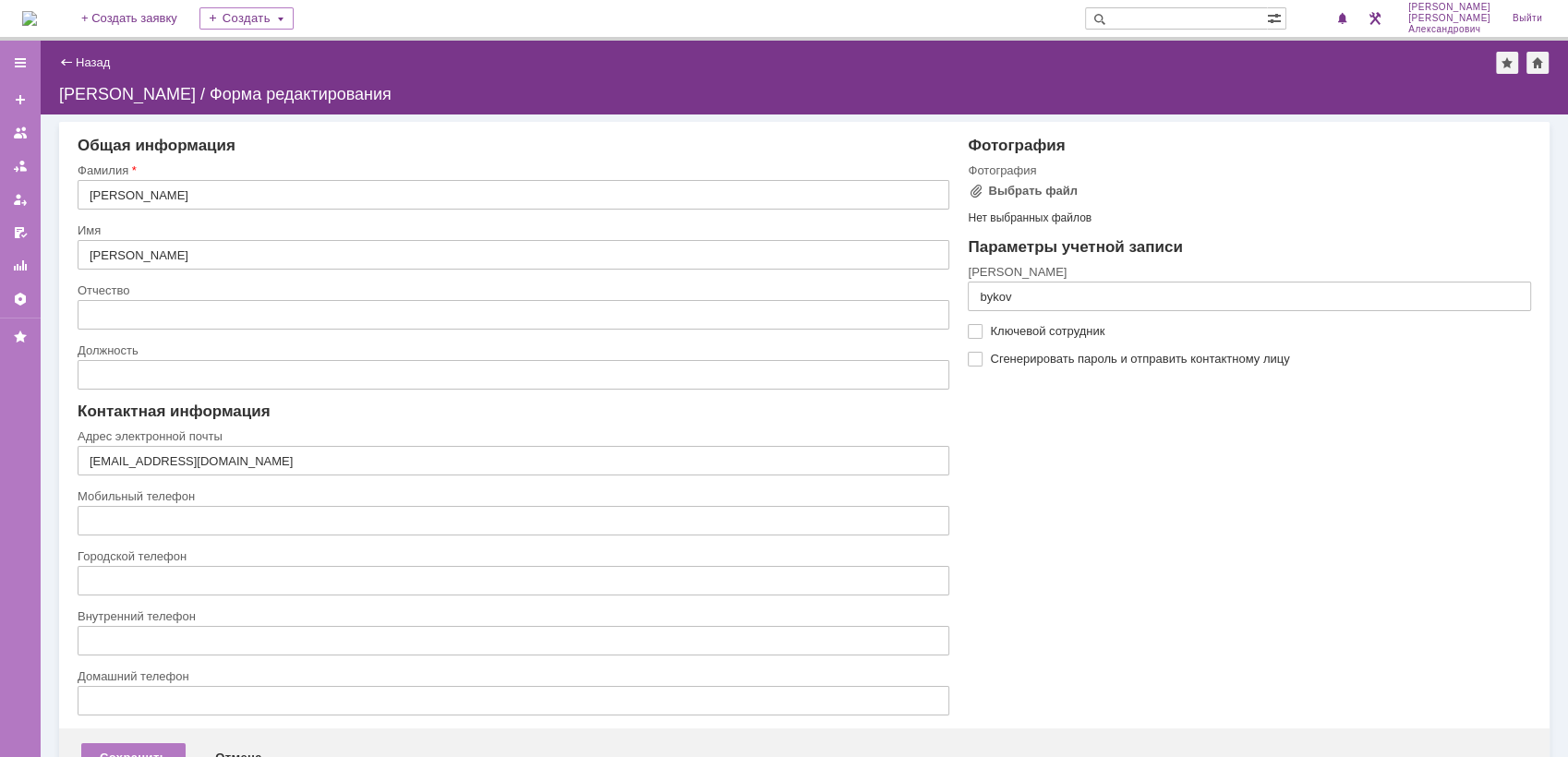
click at [37, 19] on img at bounding box center [29, 17] width 15 height 15
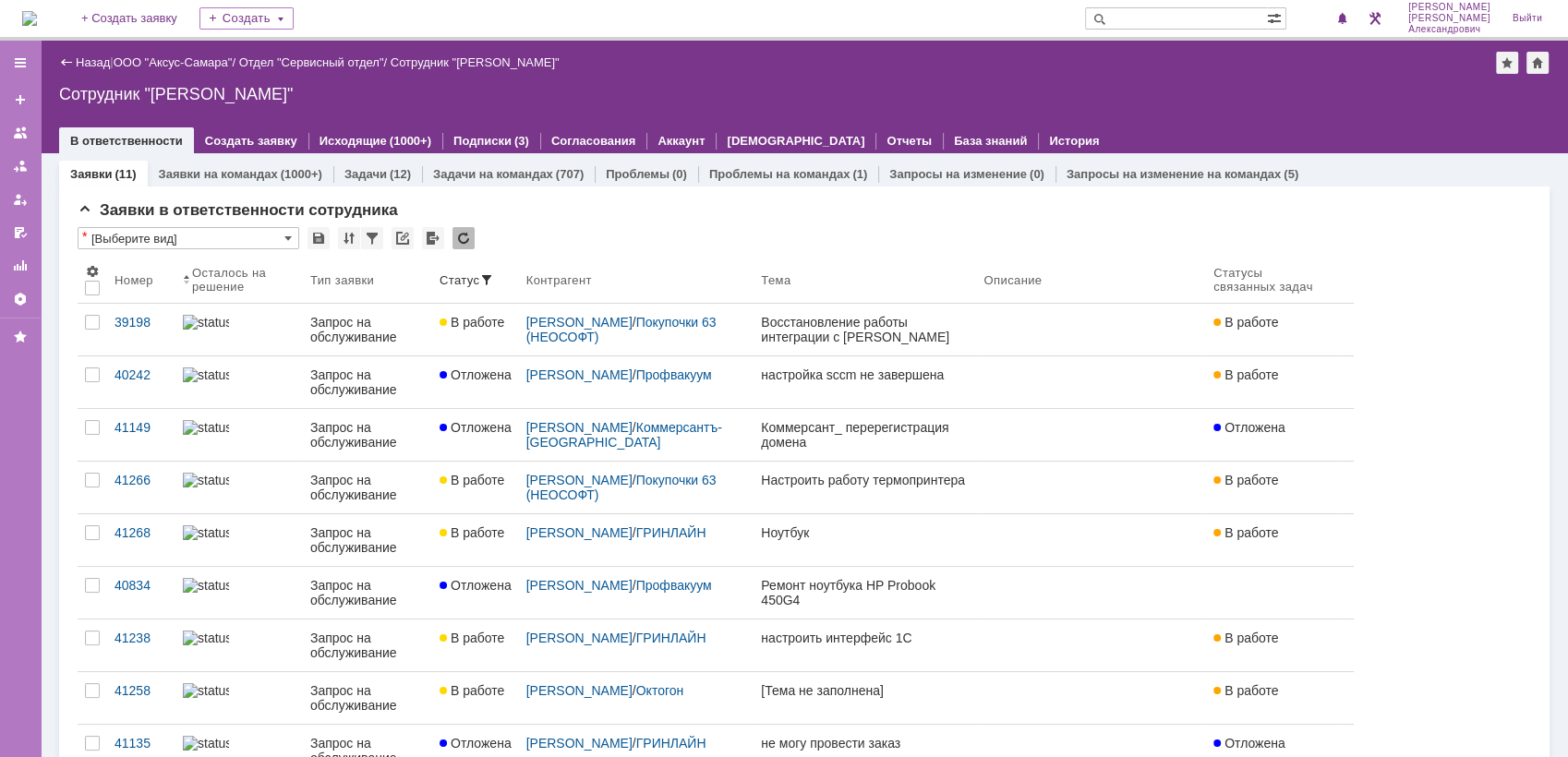
click at [37, 19] on img at bounding box center [29, 17] width 15 height 15
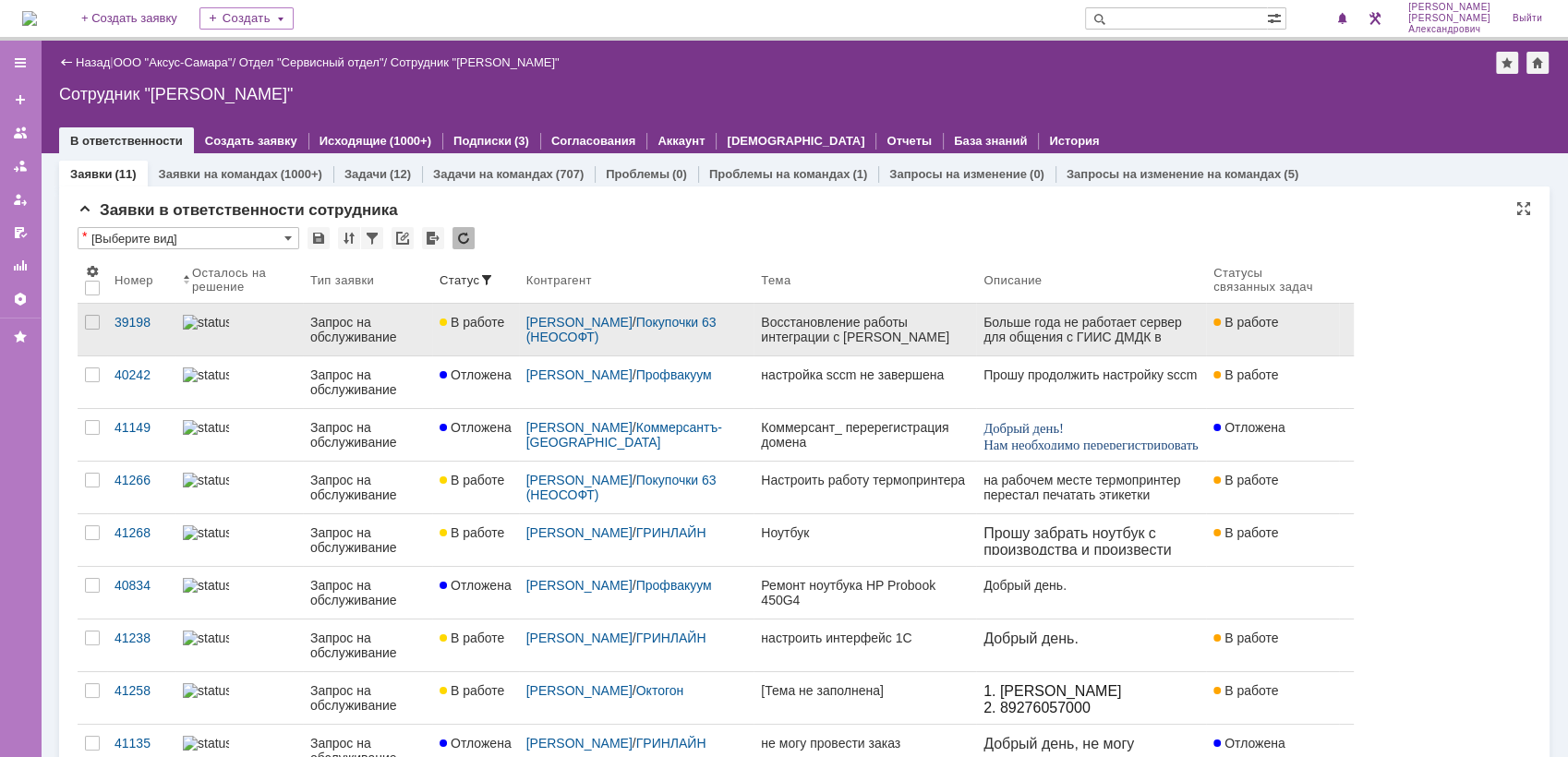
click at [925, 329] on div "Восстановление работы интеграции с [PERSON_NAME]" at bounding box center [865, 329] width 208 height 30
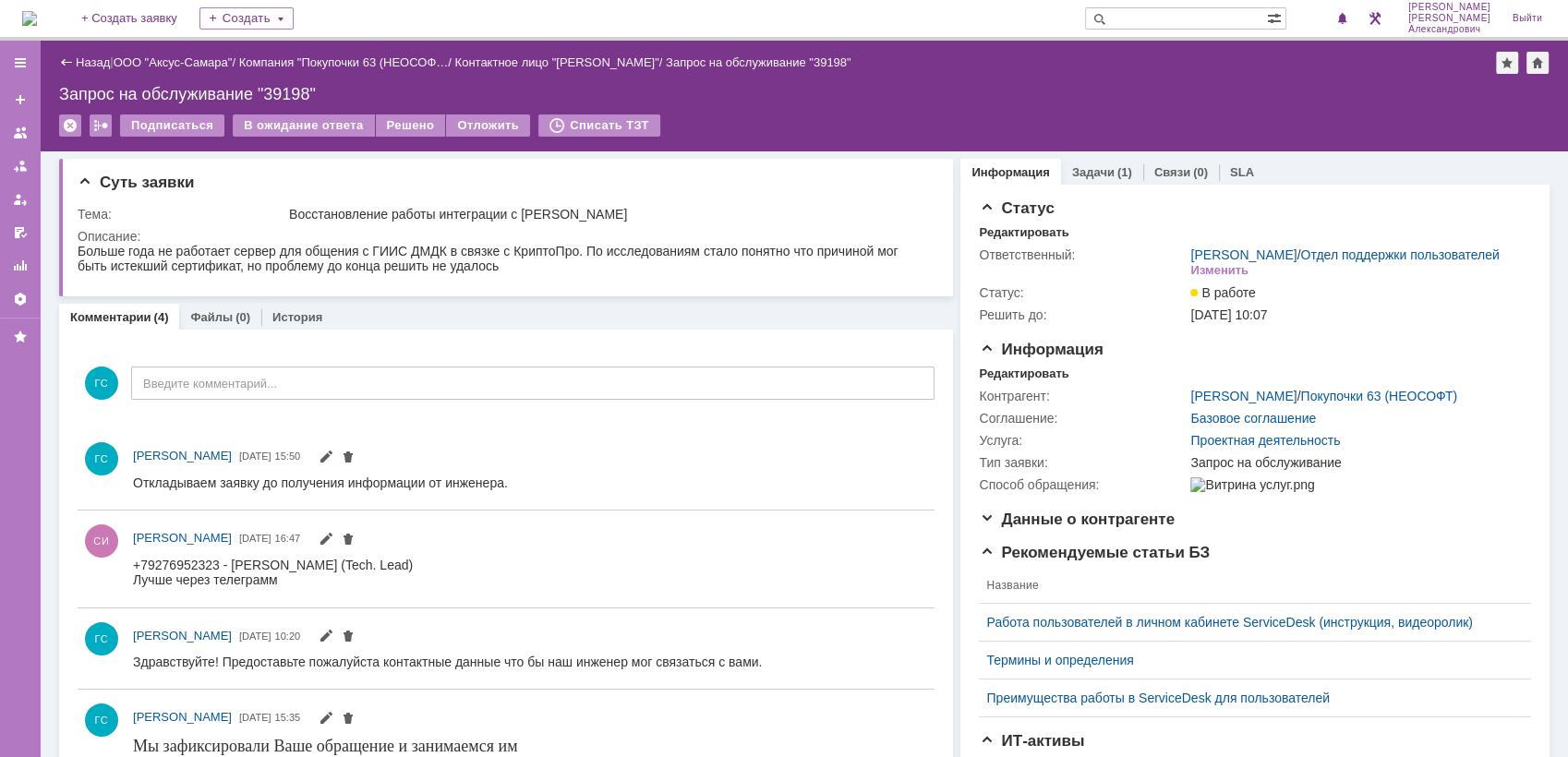
click at [28, 19] on img at bounding box center [29, 17] width 15 height 15
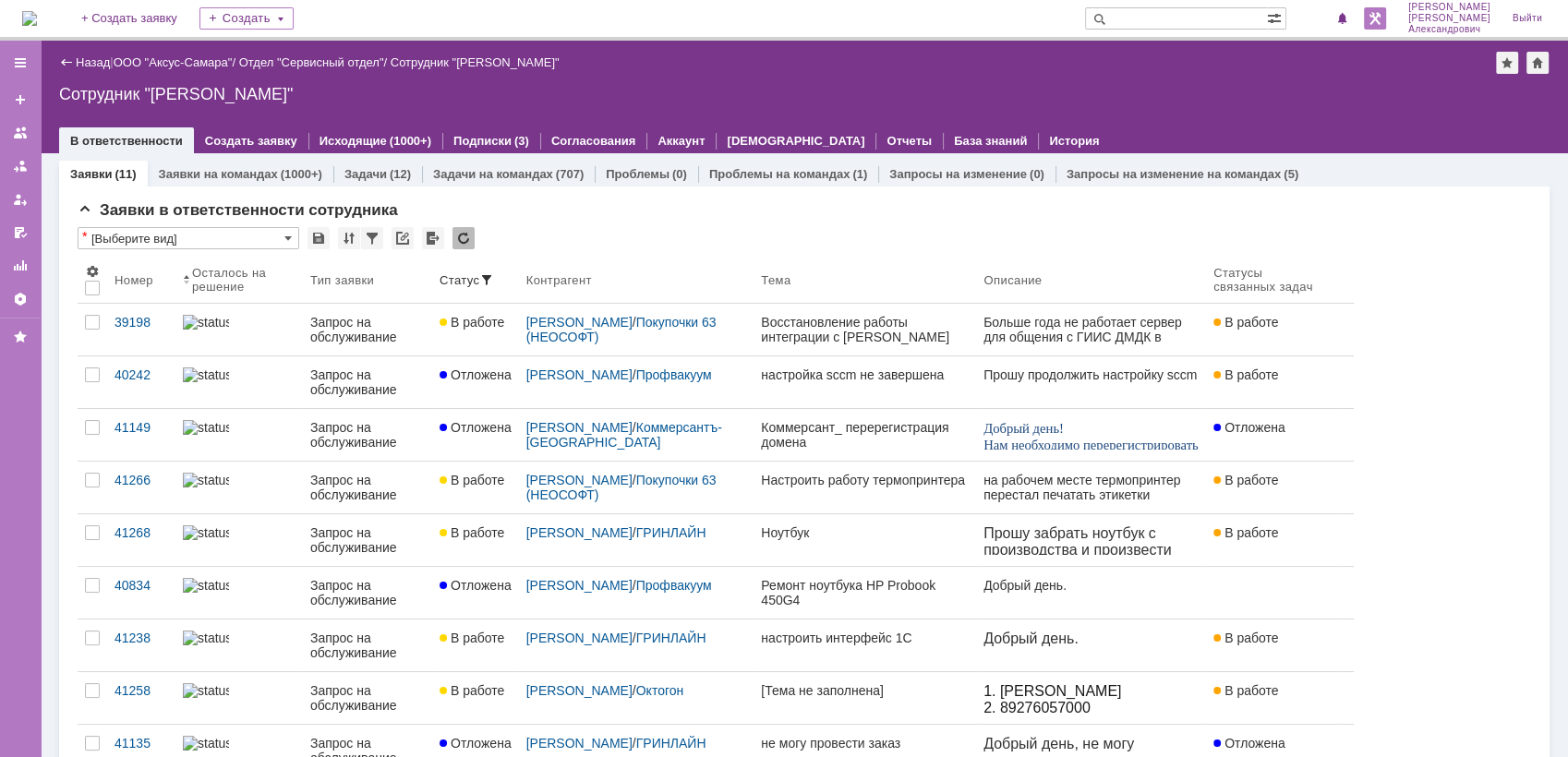
click at [1381, 15] on link at bounding box center [1374, 18] width 22 height 22
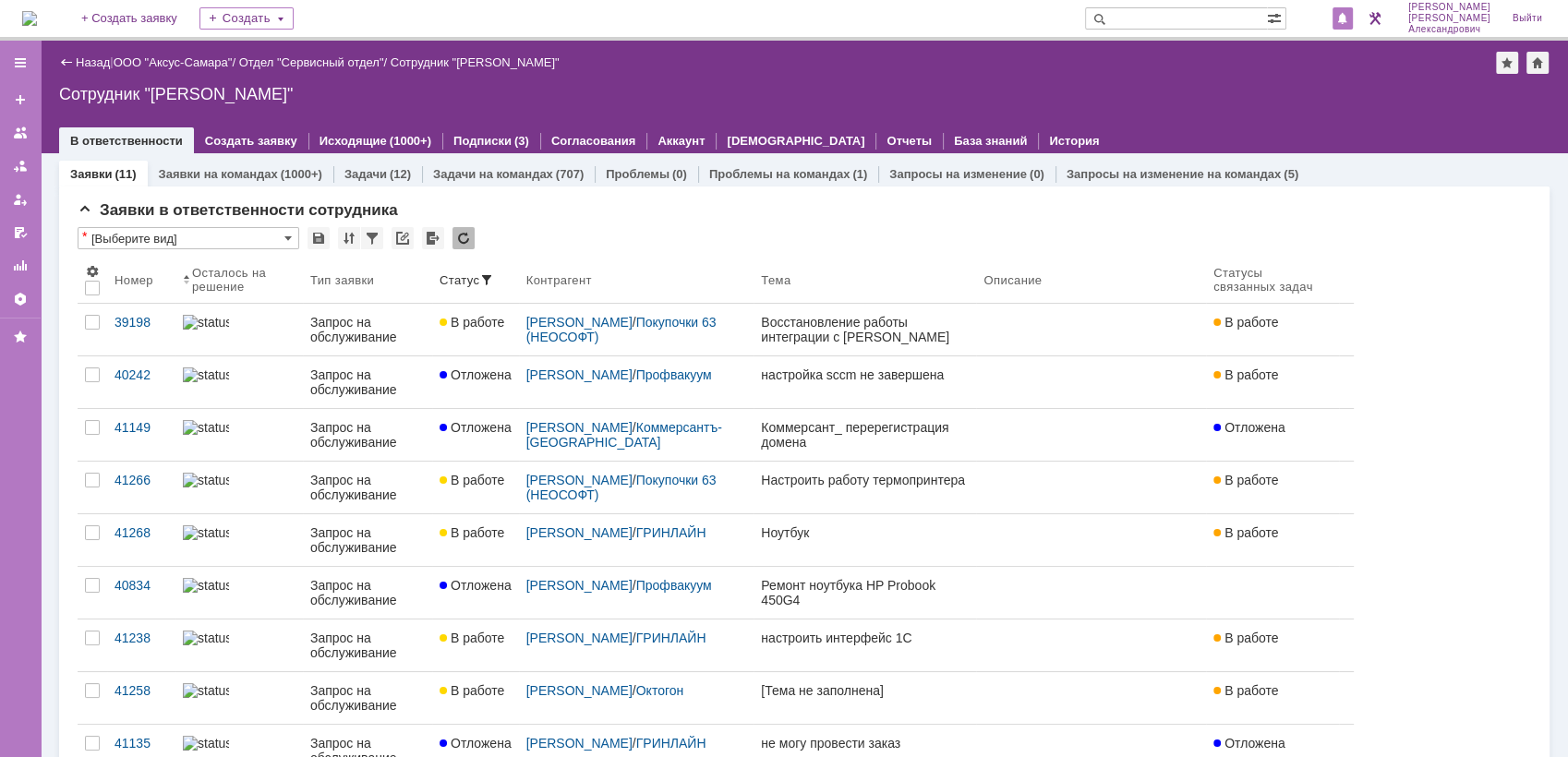
click at [1353, 16] on div at bounding box center [1342, 18] width 20 height 22
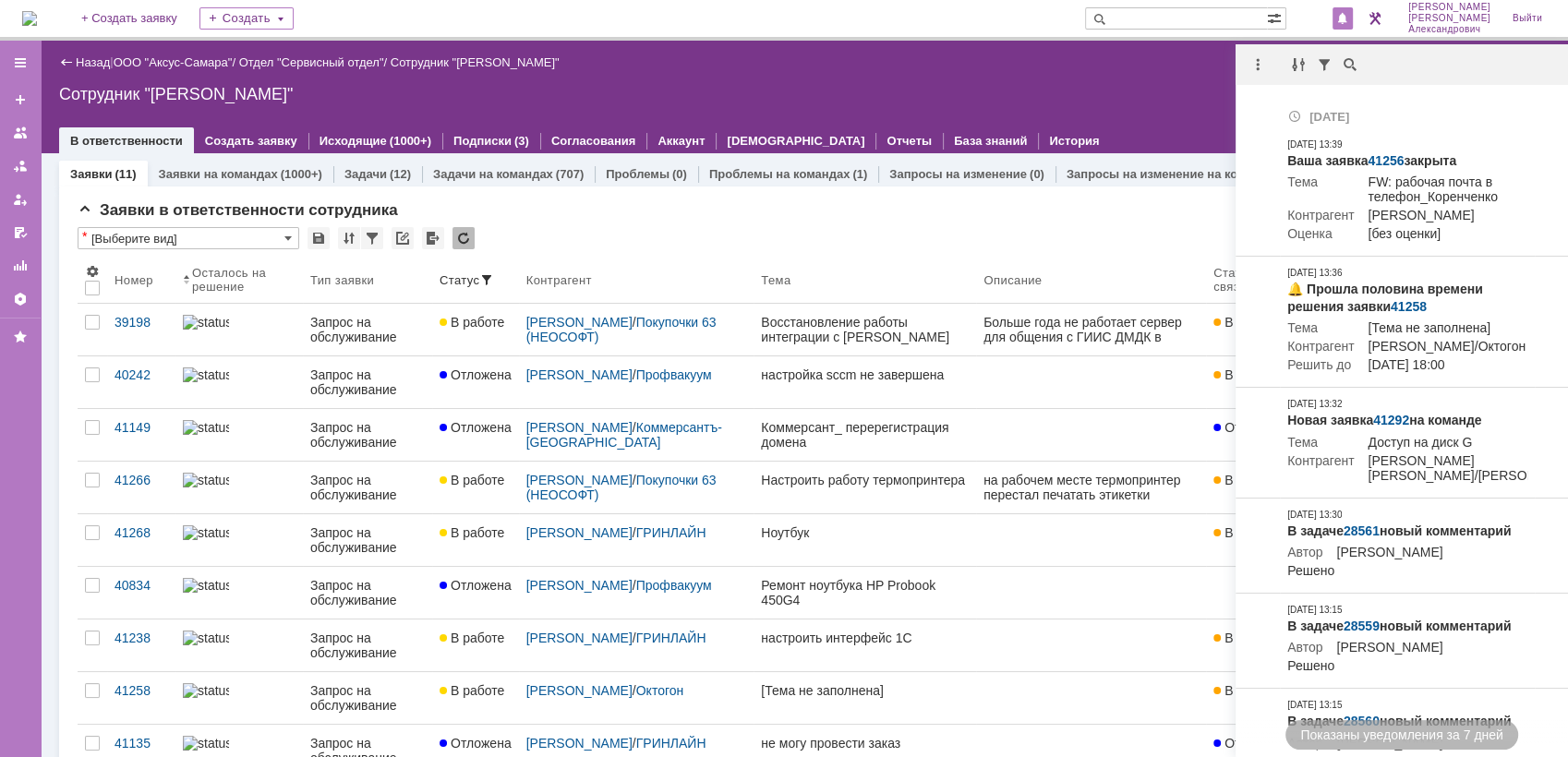
click at [849, 78] on div "Назад | ООО "Аксус-Самара" / Отдел "Сервисный отдел" / Сотрудник "[PERSON_NAME]…" at bounding box center [804, 97] width 1527 height 112
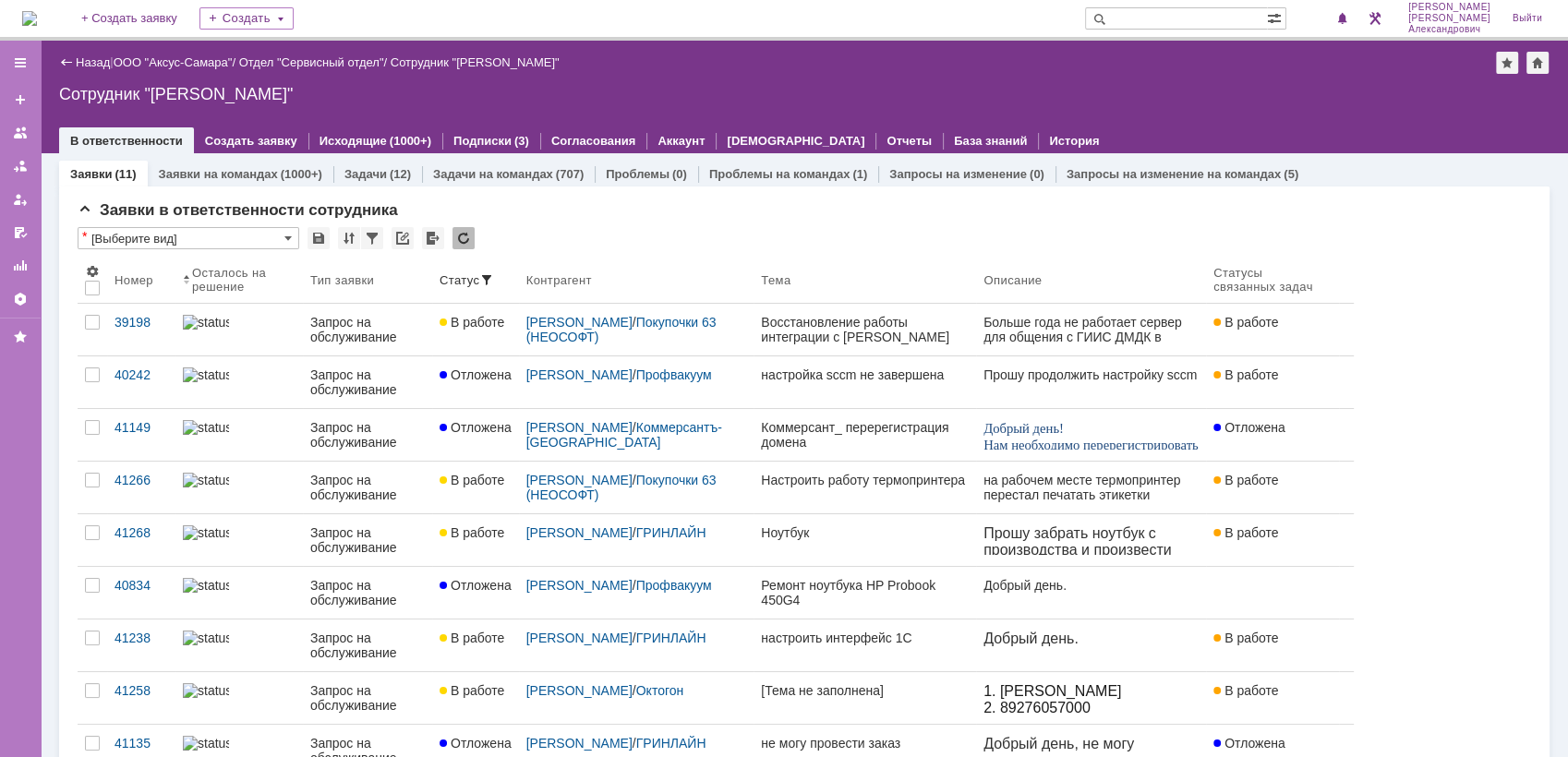
click at [24, 11] on img at bounding box center [29, 17] width 15 height 15
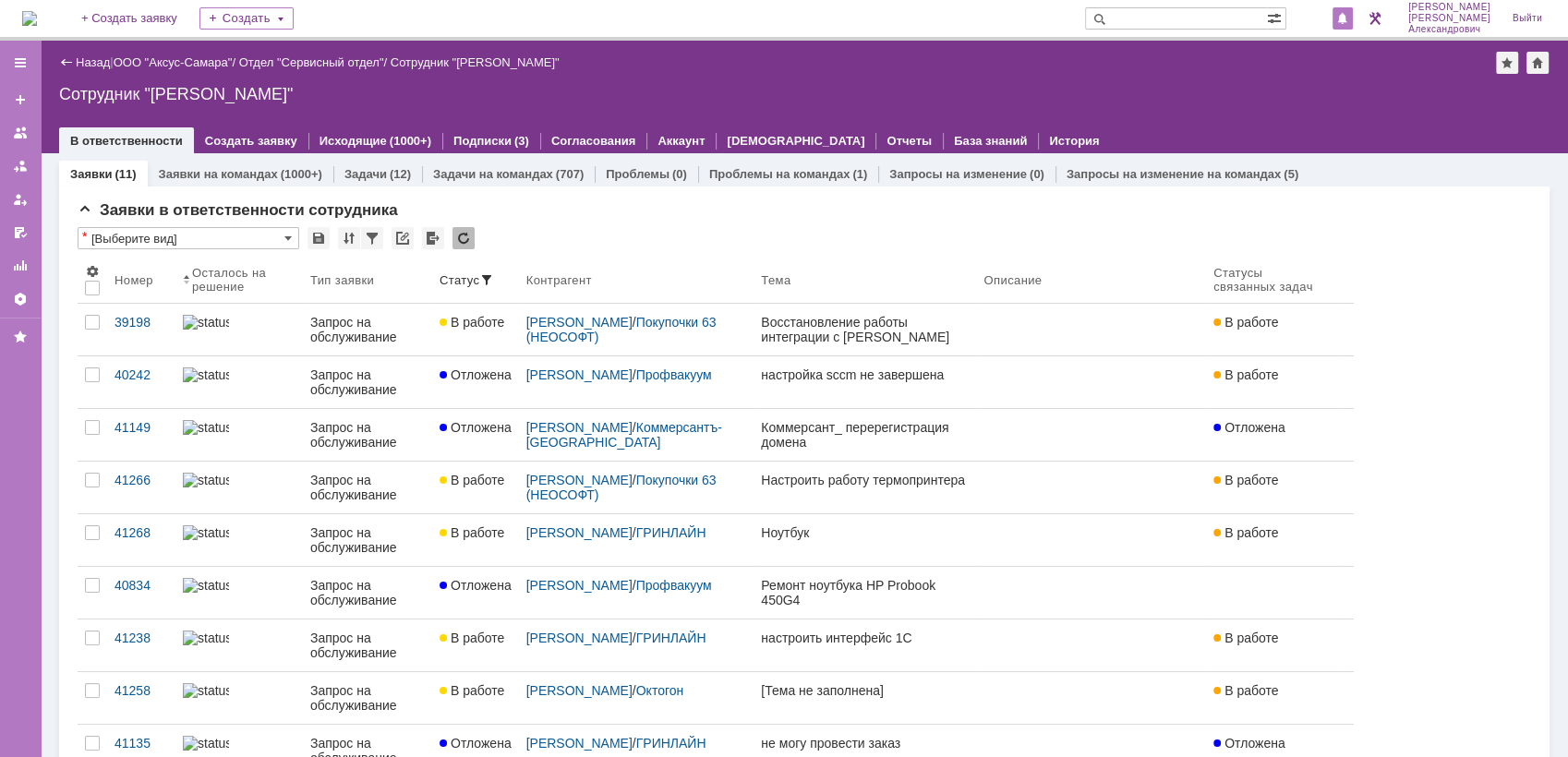
click at [1349, 19] on span at bounding box center [1342, 18] width 13 height 15
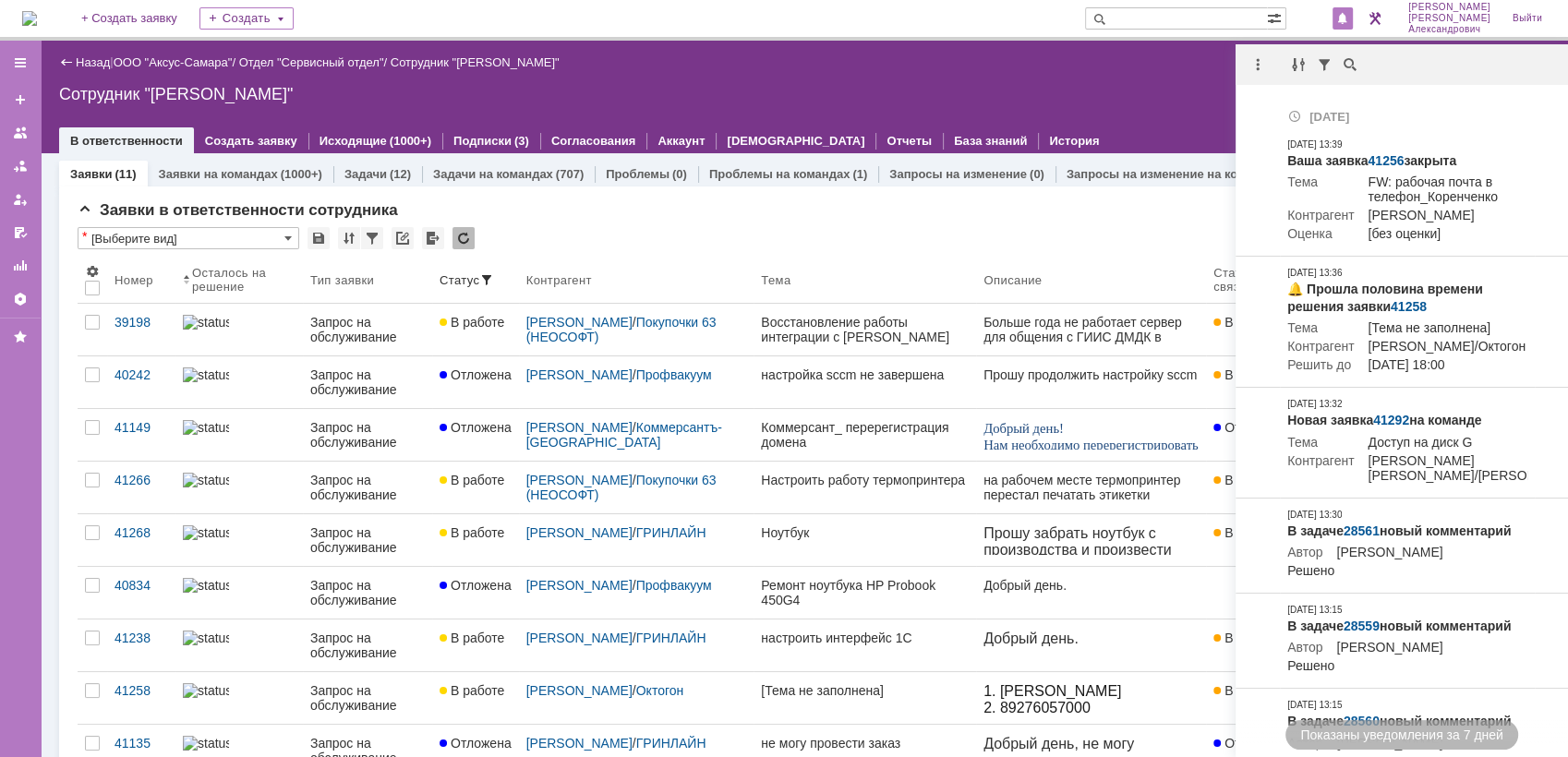
click at [1076, 73] on div "Назад | ООО "Аксус-Самара" / Отдел "Сервисный отдел" / Сотрудник "[PERSON_NAME]…" at bounding box center [804, 97] width 1527 height 112
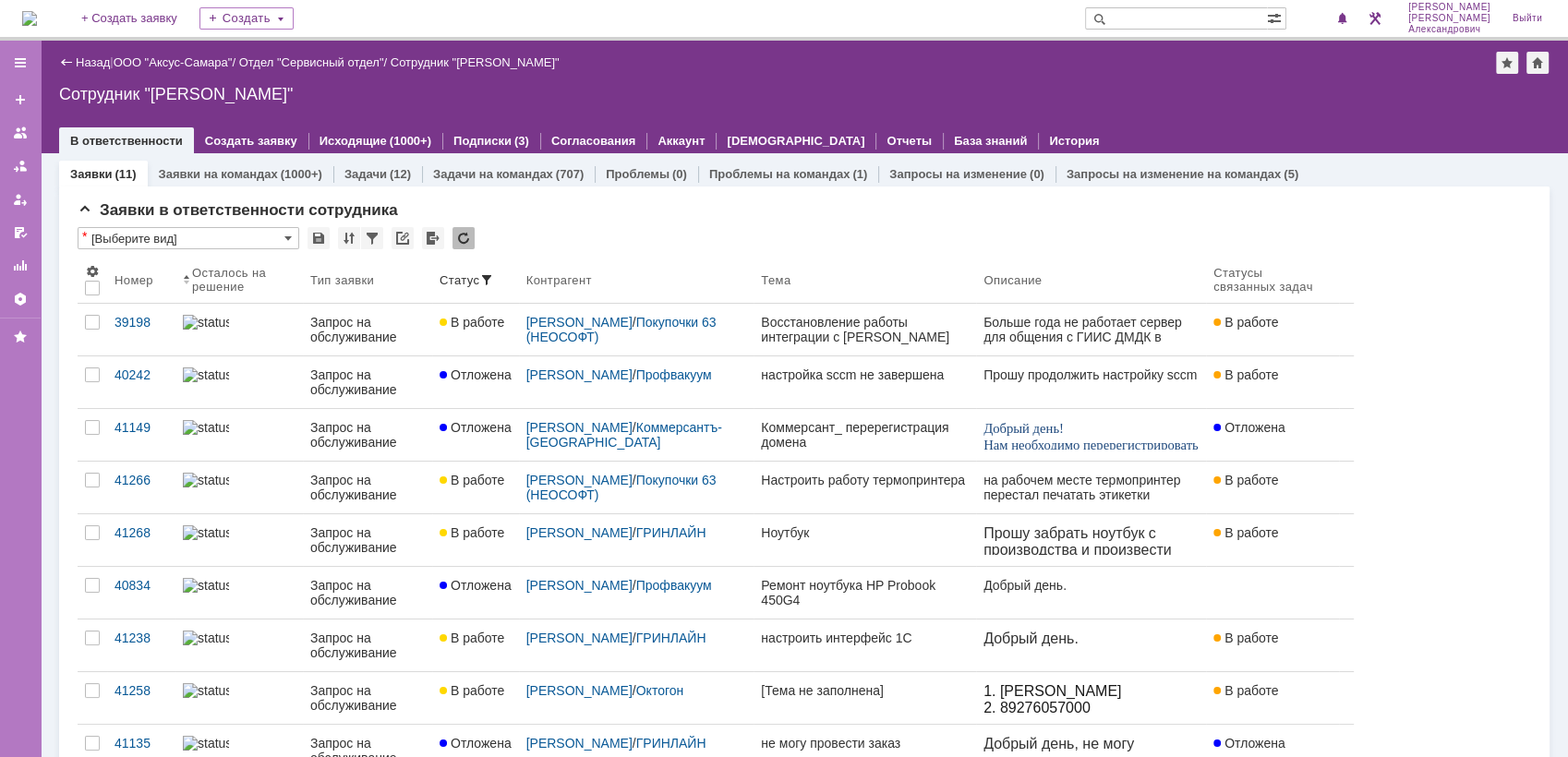
click at [37, 14] on img at bounding box center [29, 17] width 15 height 15
click at [30, 13] on img at bounding box center [29, 17] width 15 height 15
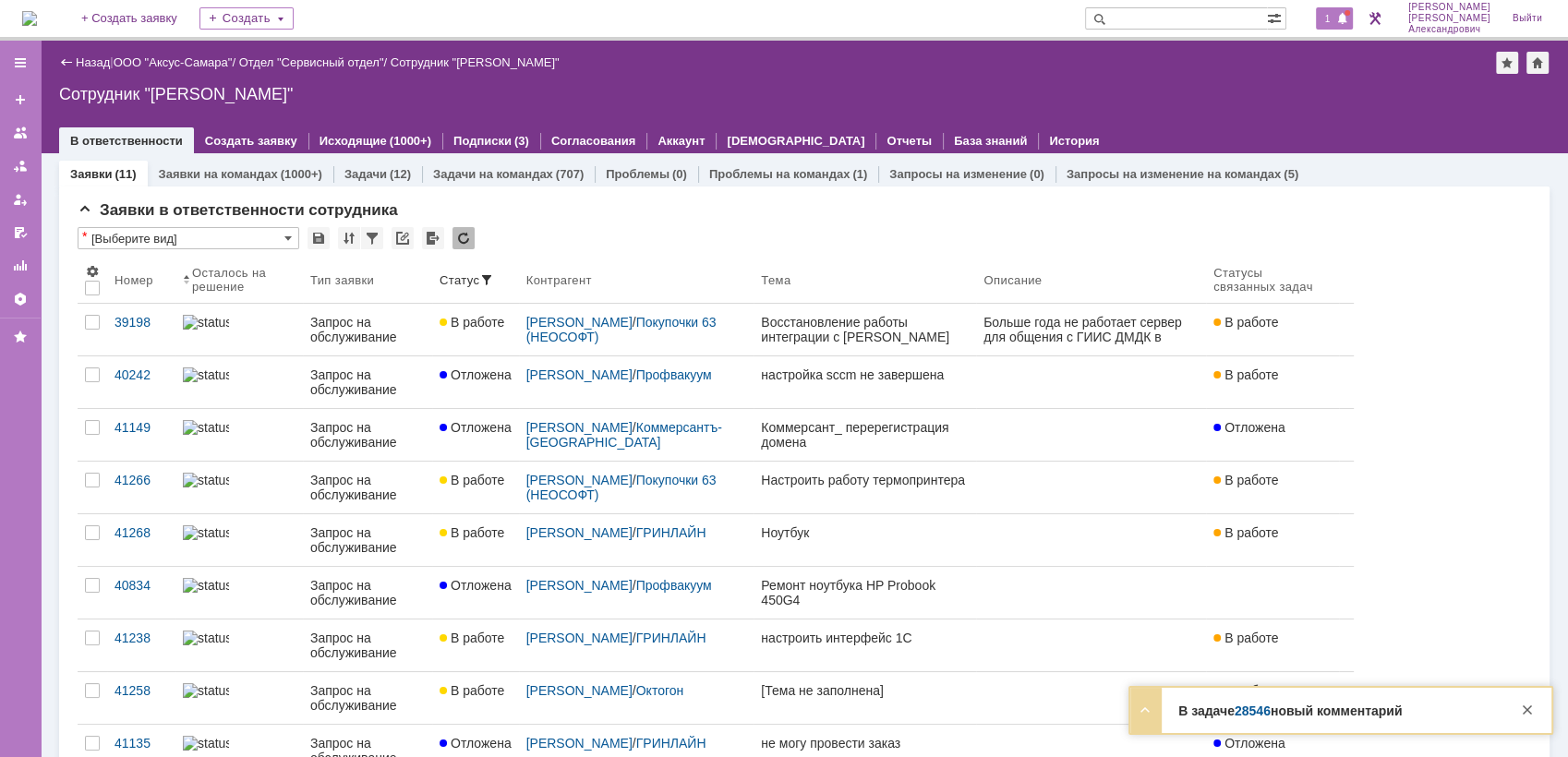
click at [1350, 12] on div at bounding box center [1347, 13] width 6 height 6
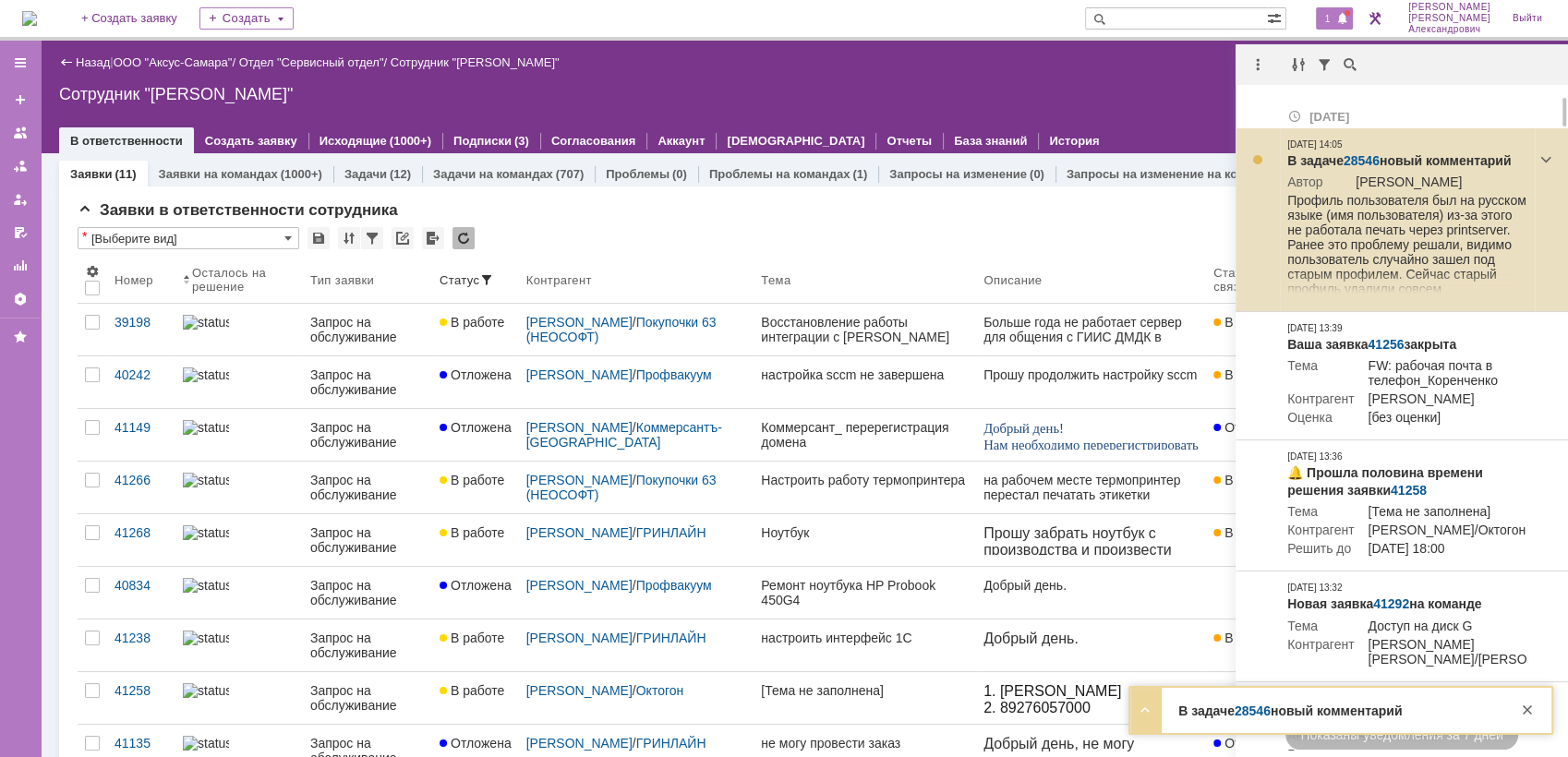
click at [1367, 153] on link "28546" at bounding box center [1361, 160] width 36 height 15
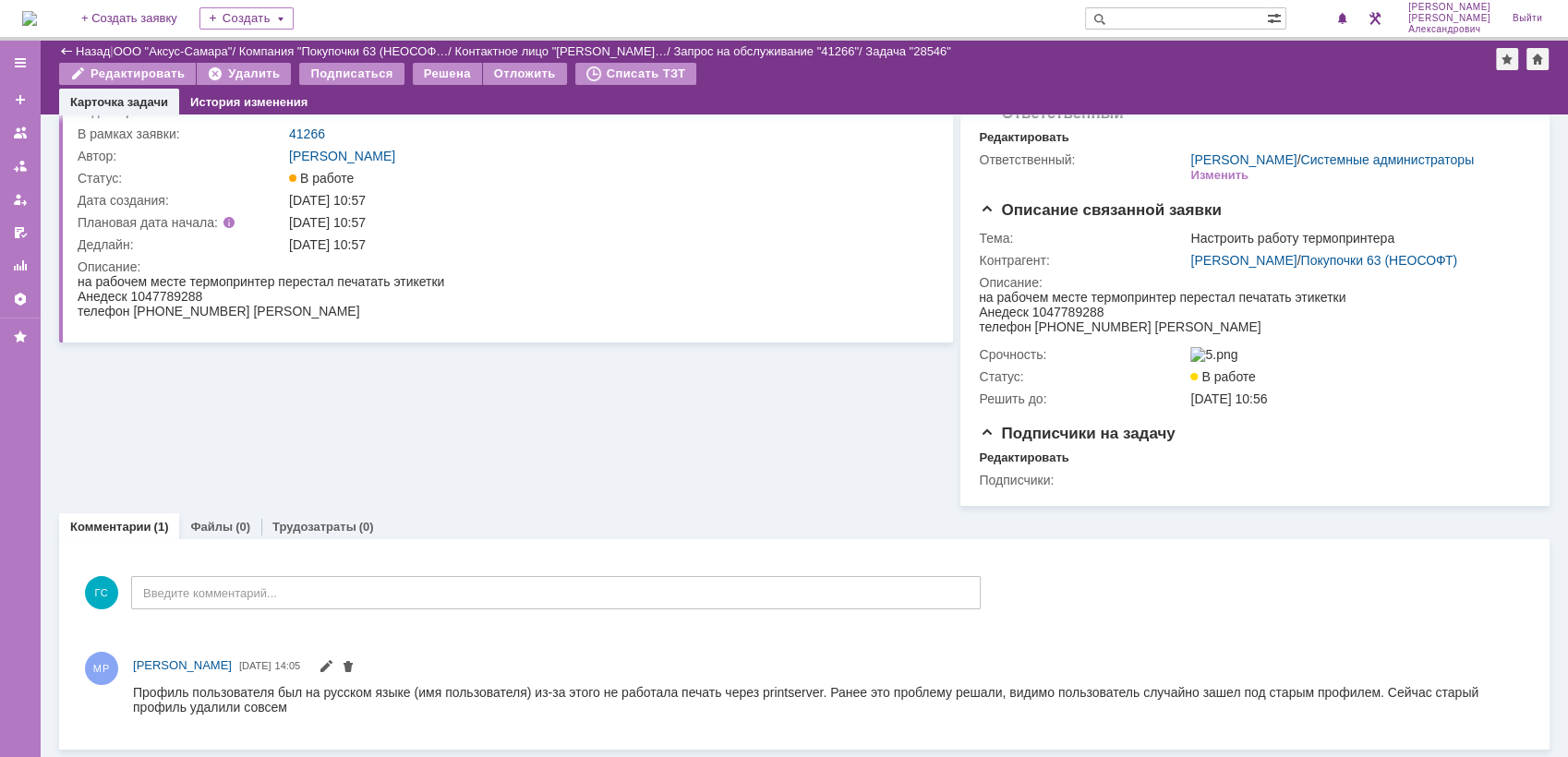
scroll to position [78, 0]
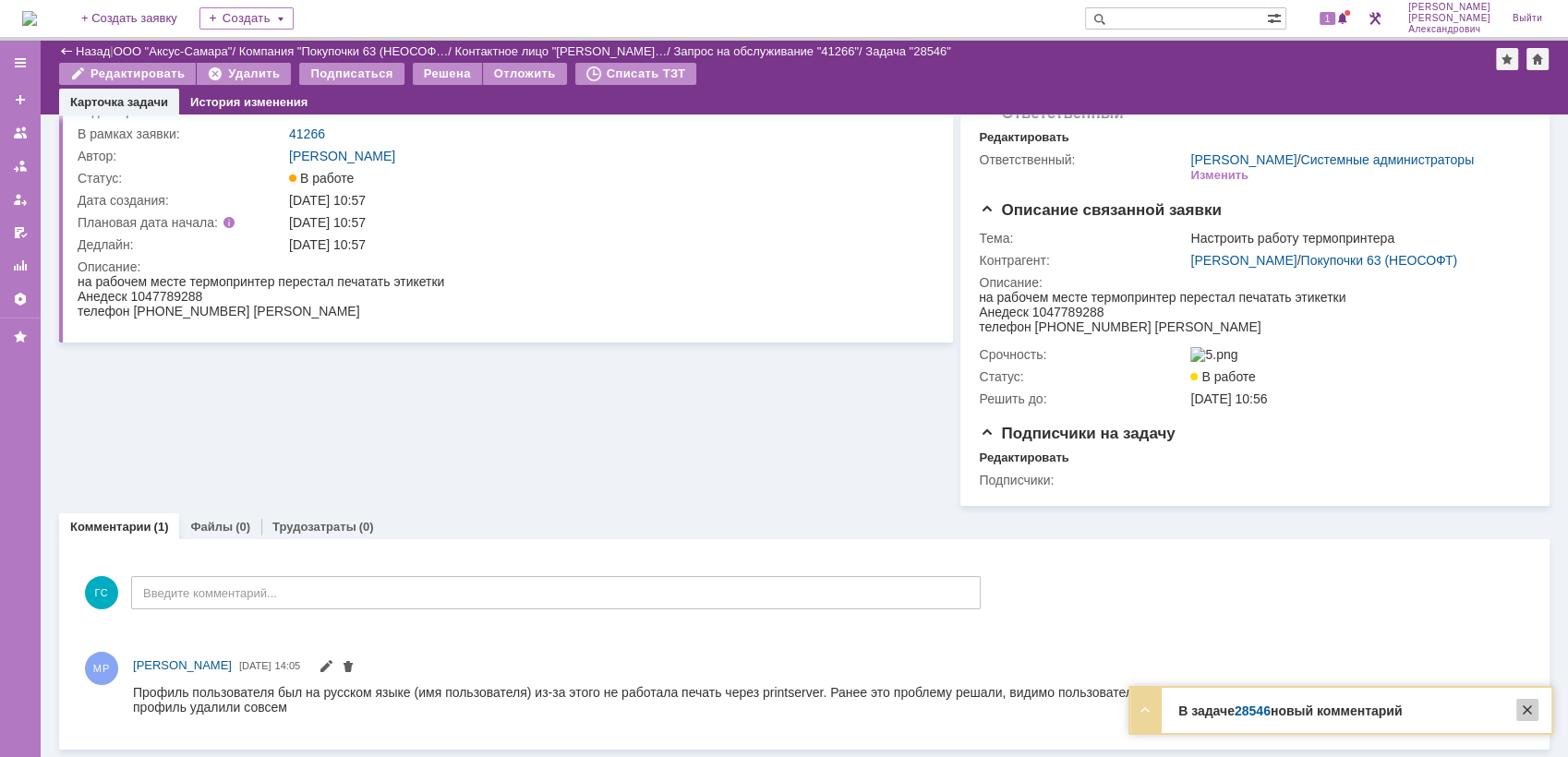
click at [1529, 703] on div at bounding box center [1527, 710] width 22 height 22
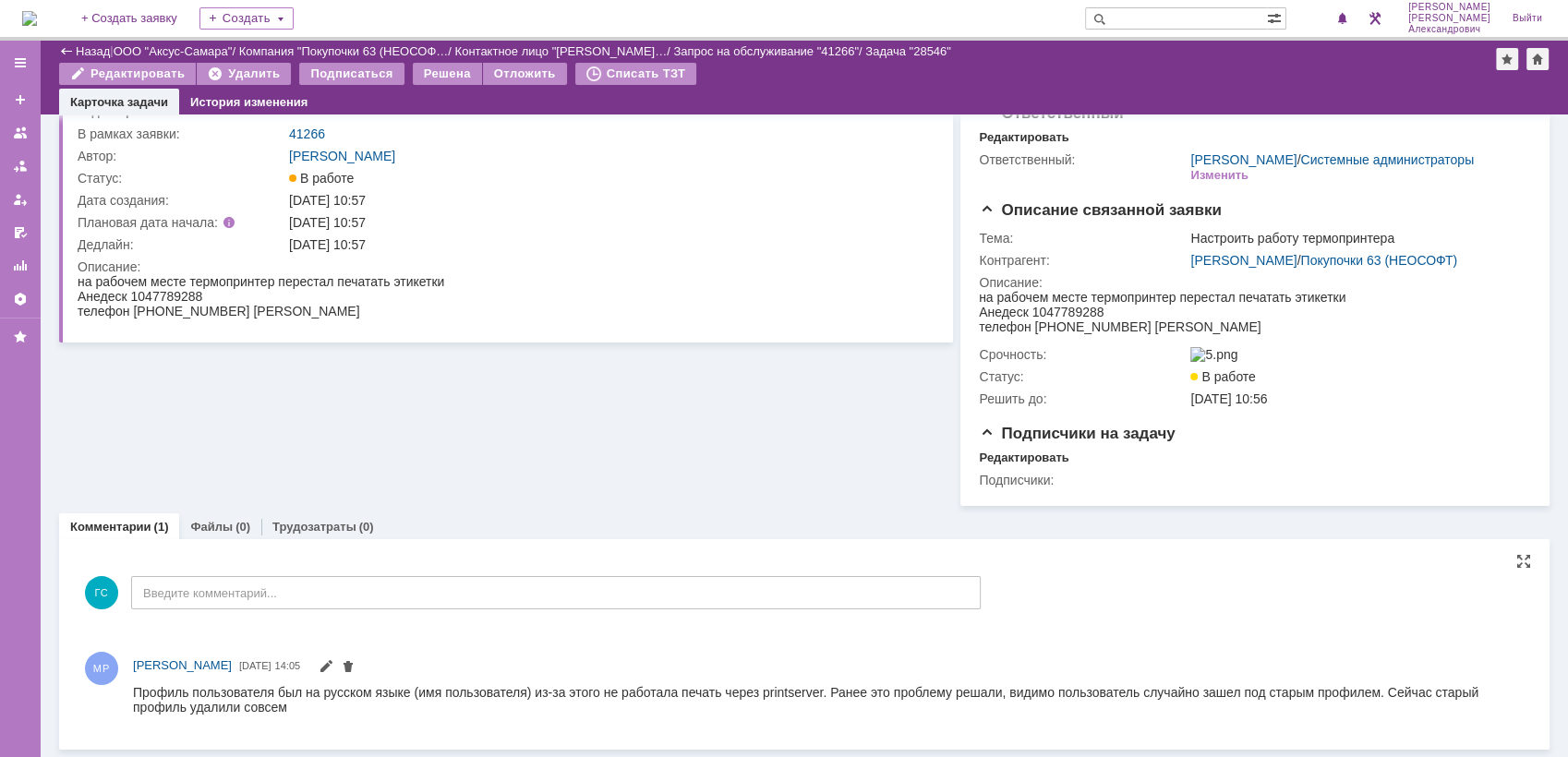
scroll to position [0, 0]
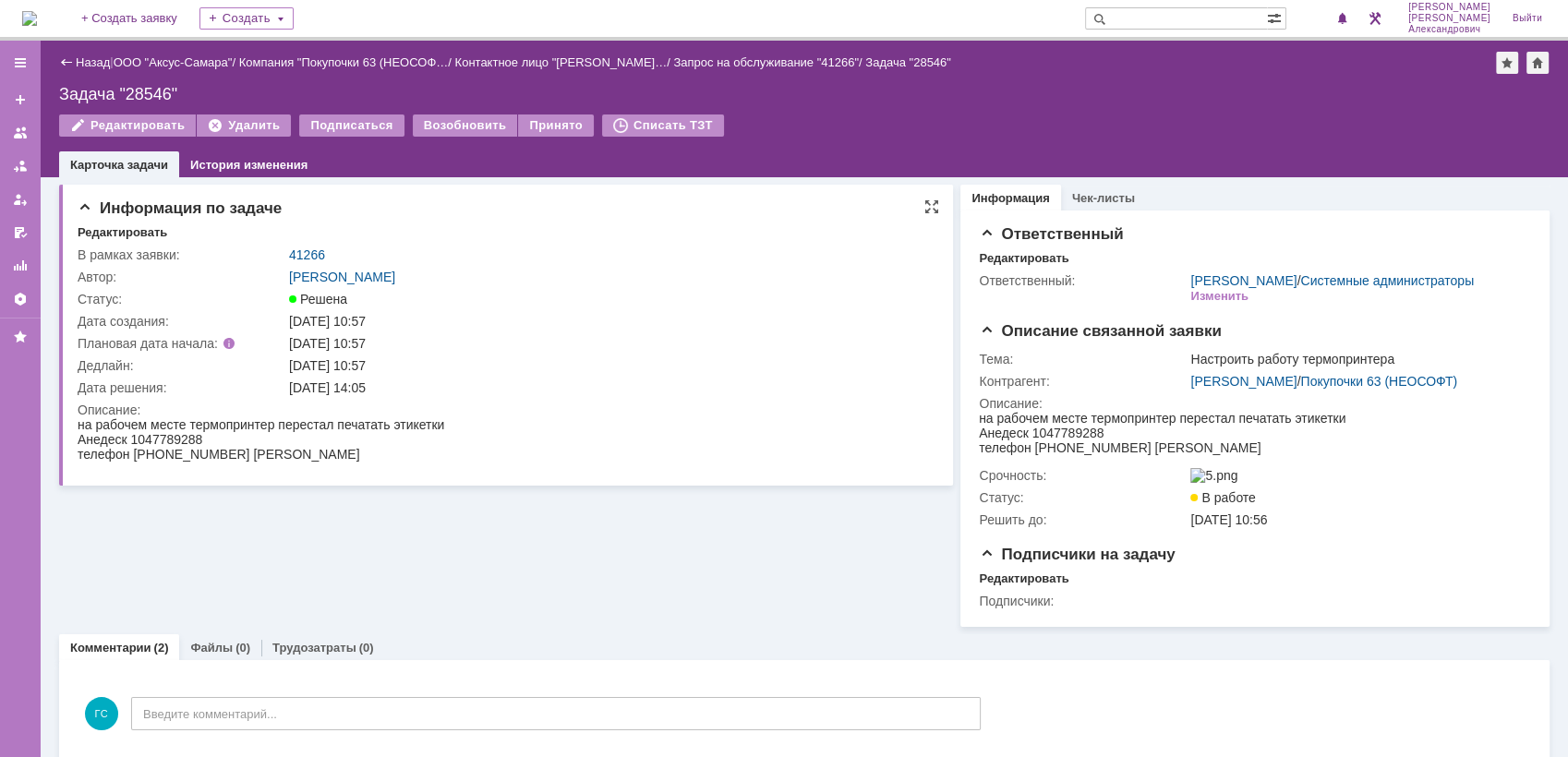
click at [296, 245] on td "41266" at bounding box center [608, 255] width 645 height 22
click at [304, 256] on link "41266" at bounding box center [306, 255] width 36 height 15
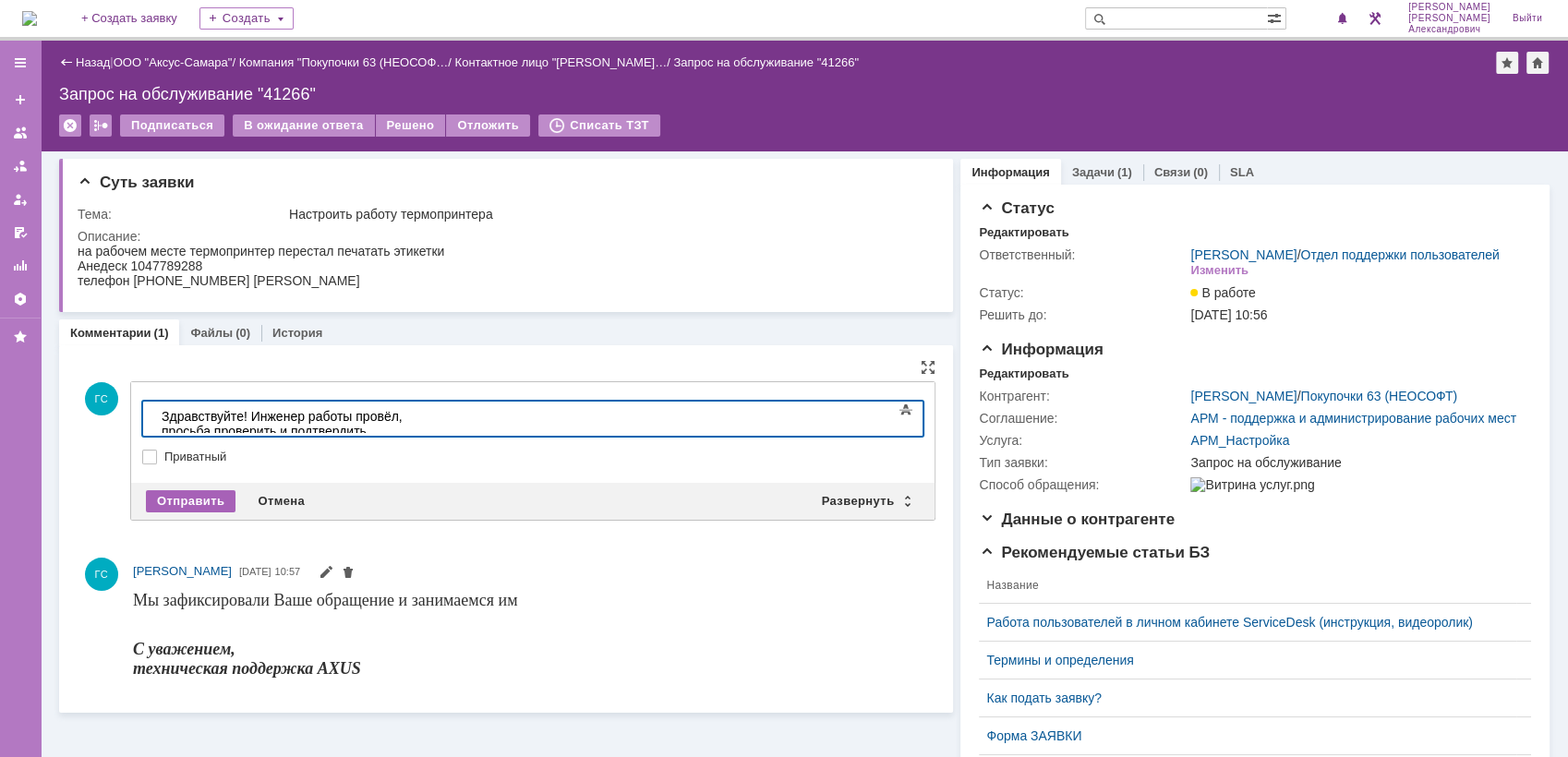
click at [200, 494] on div "Отправить" at bounding box center [191, 500] width 89 height 22
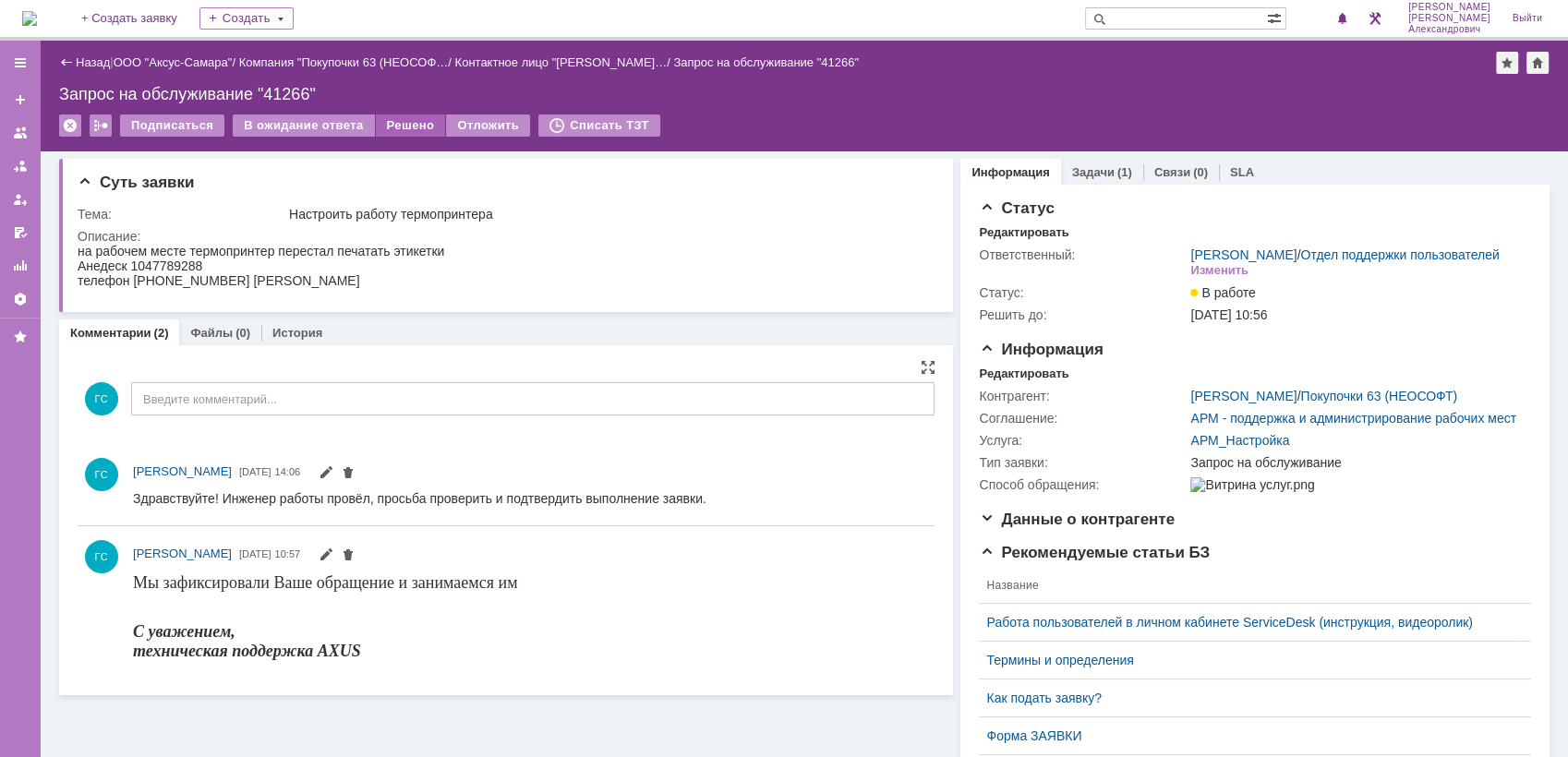
click at [402, 122] on div "Решено" at bounding box center [411, 125] width 70 height 22
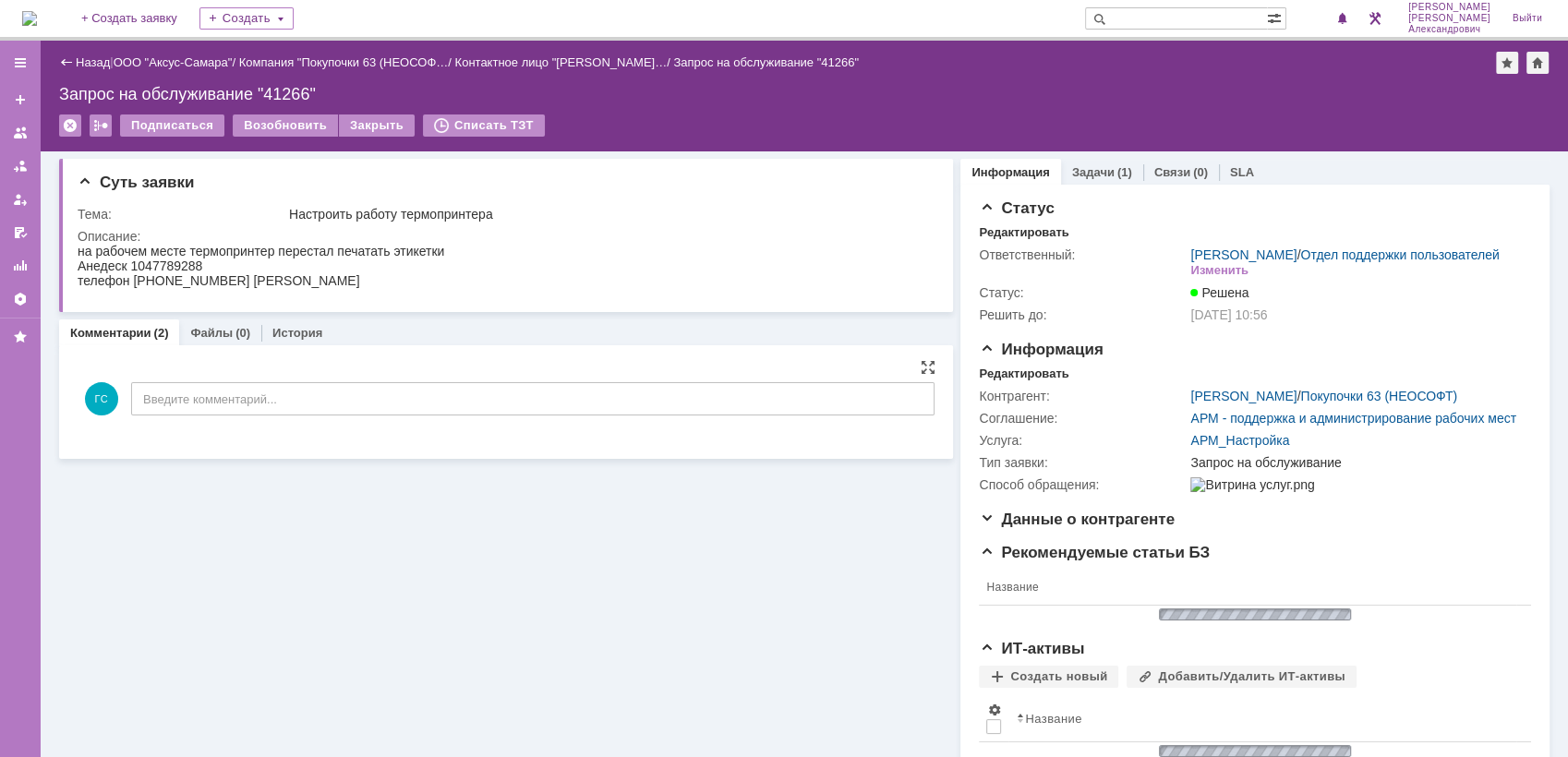
click at [37, 11] on img at bounding box center [29, 17] width 15 height 15
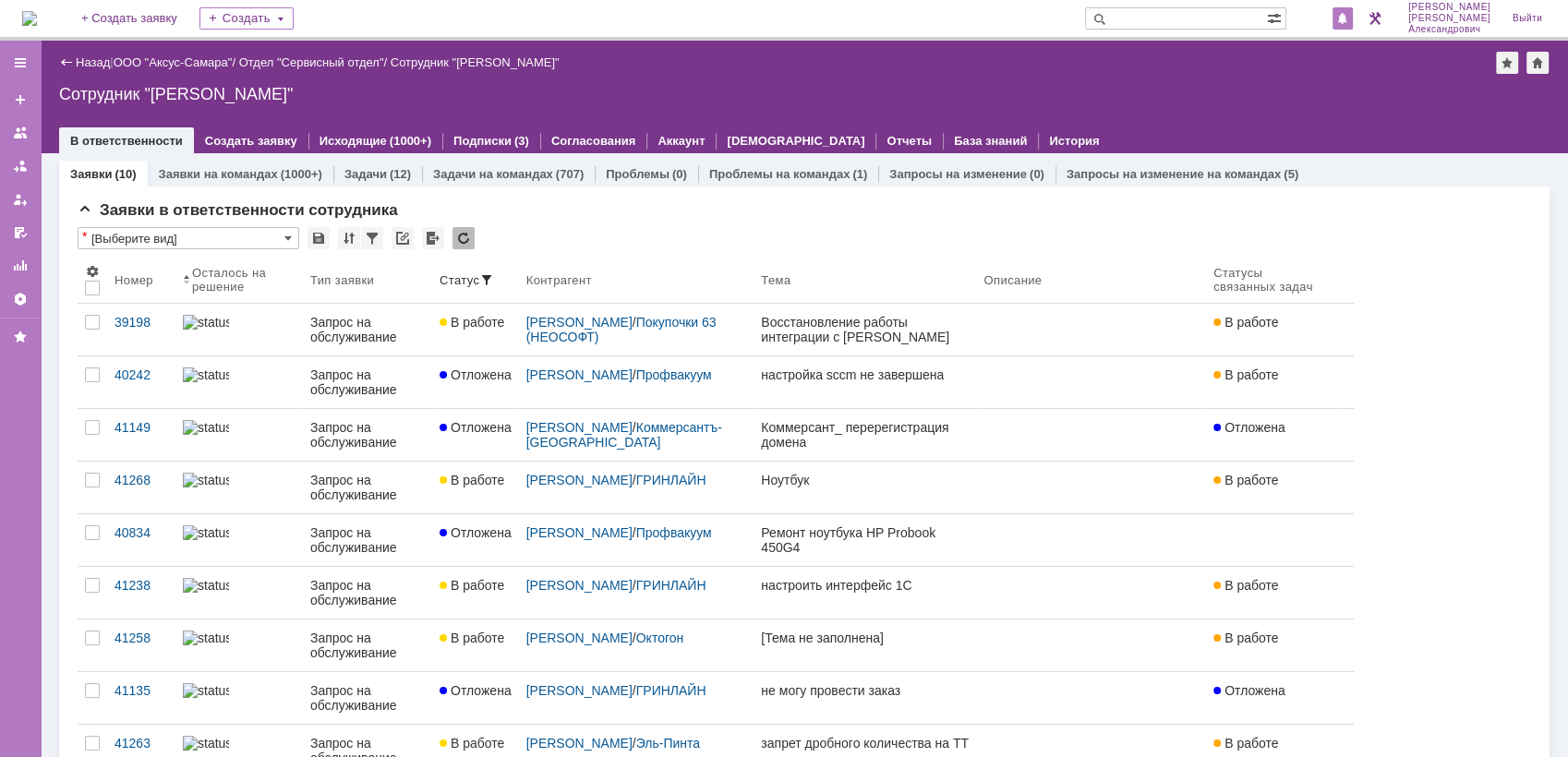
click at [1353, 11] on div at bounding box center [1342, 18] width 20 height 22
click at [1192, 85] on div "Сотрудник "Галстьян Степан Александрович"" at bounding box center [804, 94] width 1491 height 18
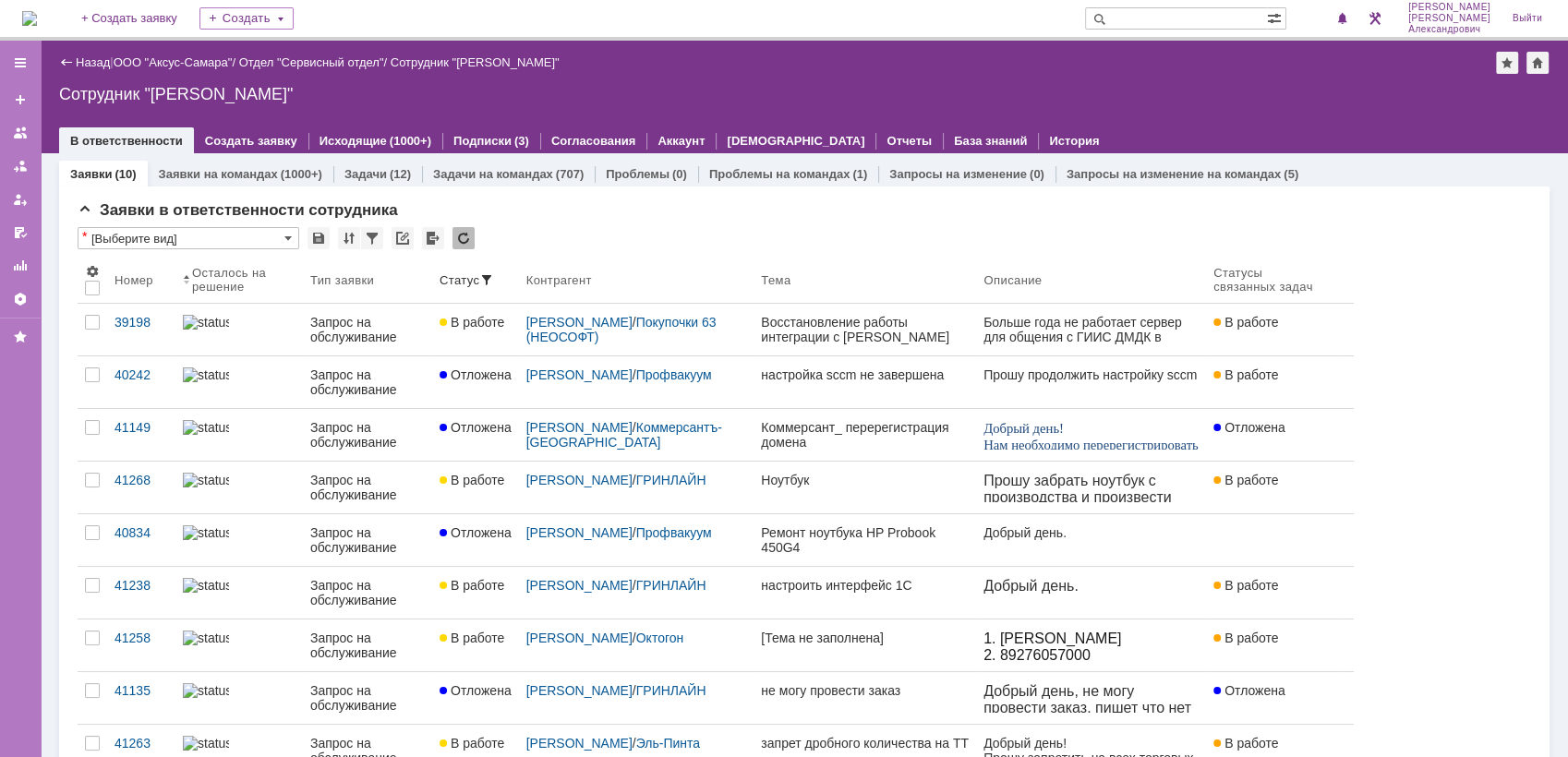
click at [37, 16] on img at bounding box center [29, 17] width 15 height 15
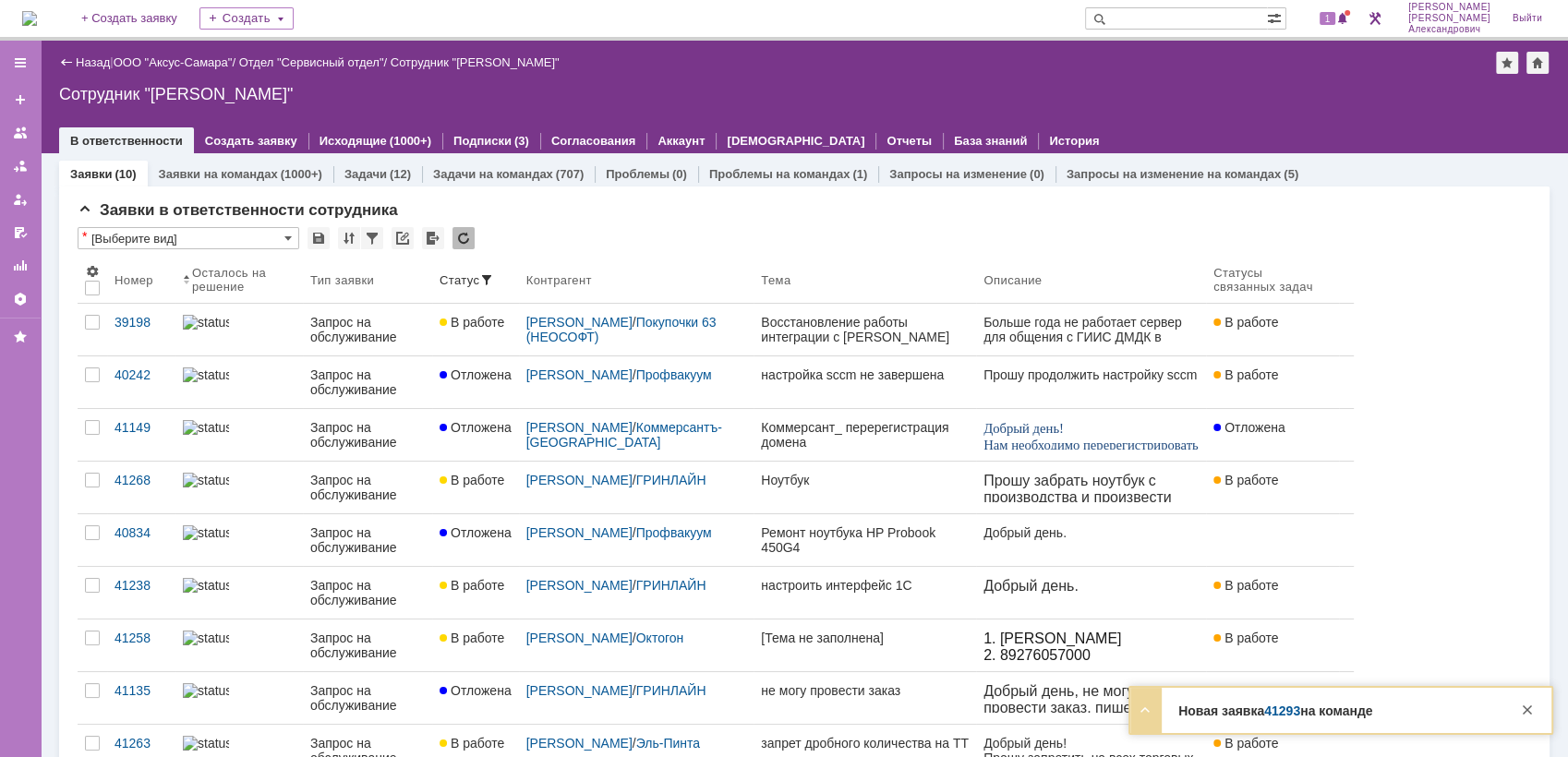
click at [37, 11] on img at bounding box center [29, 17] width 15 height 15
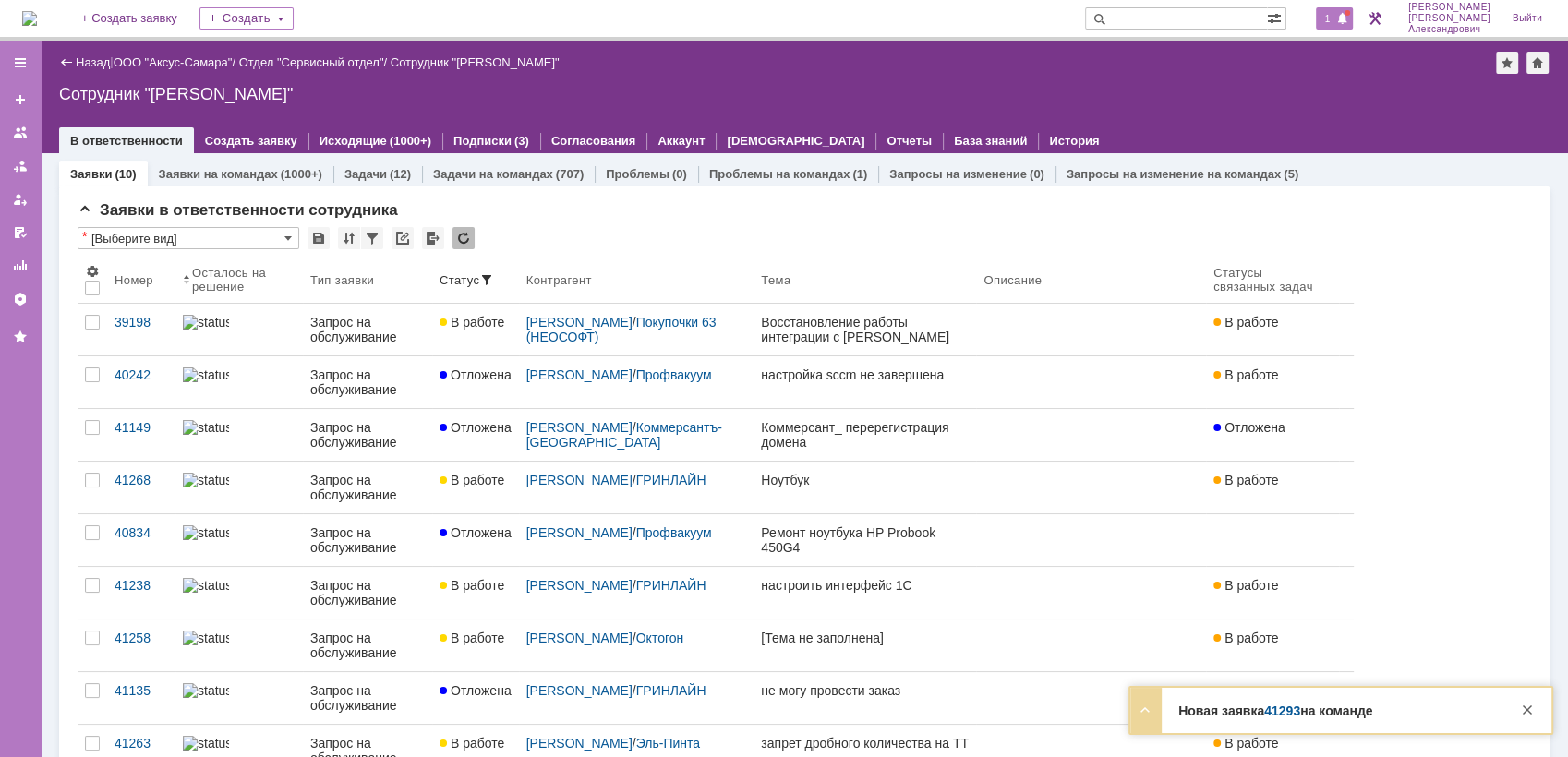
click at [1327, 24] on span "1" at bounding box center [1328, 17] width 16 height 13
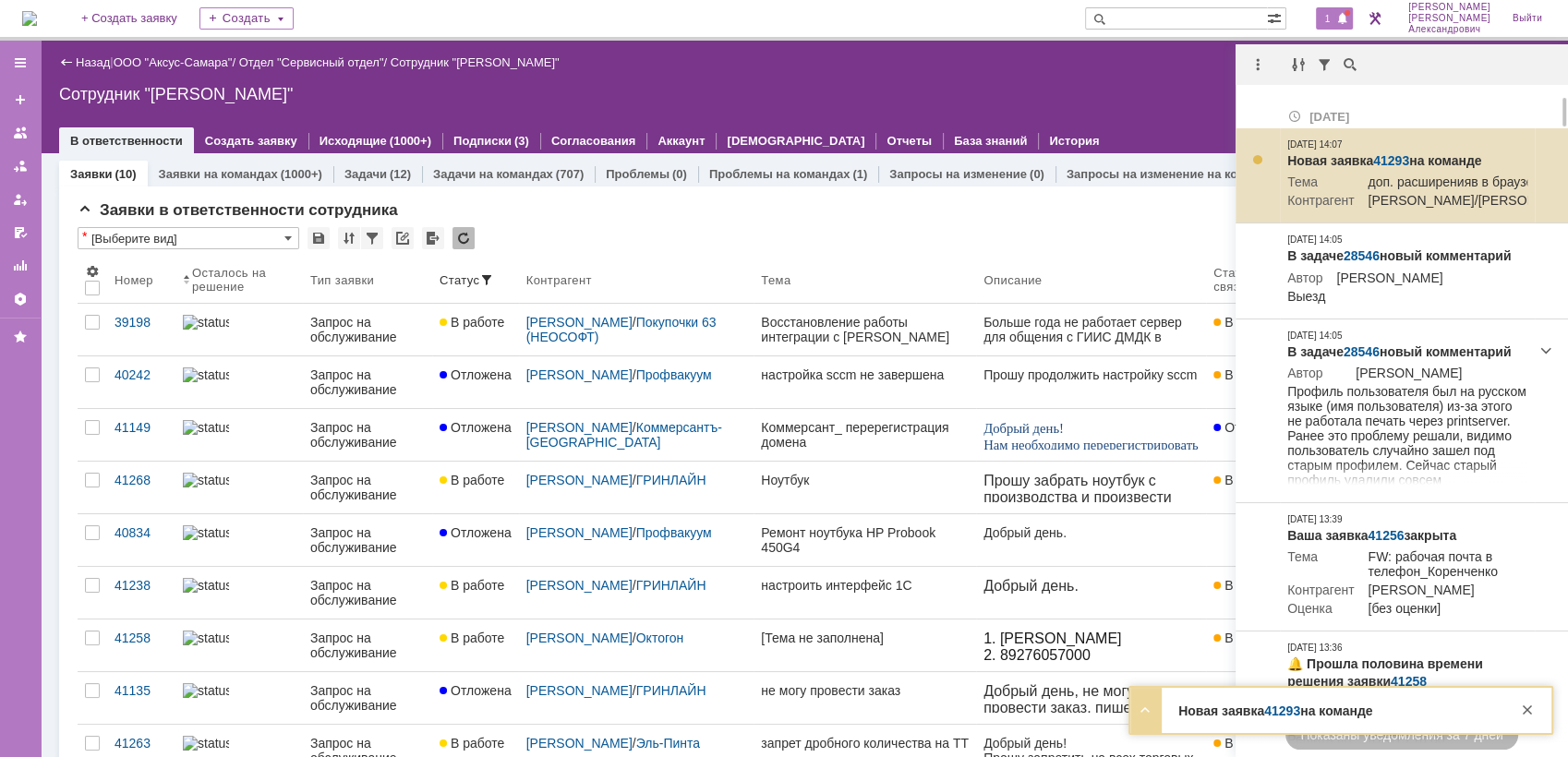
click at [1393, 153] on link "41293" at bounding box center [1391, 160] width 36 height 15
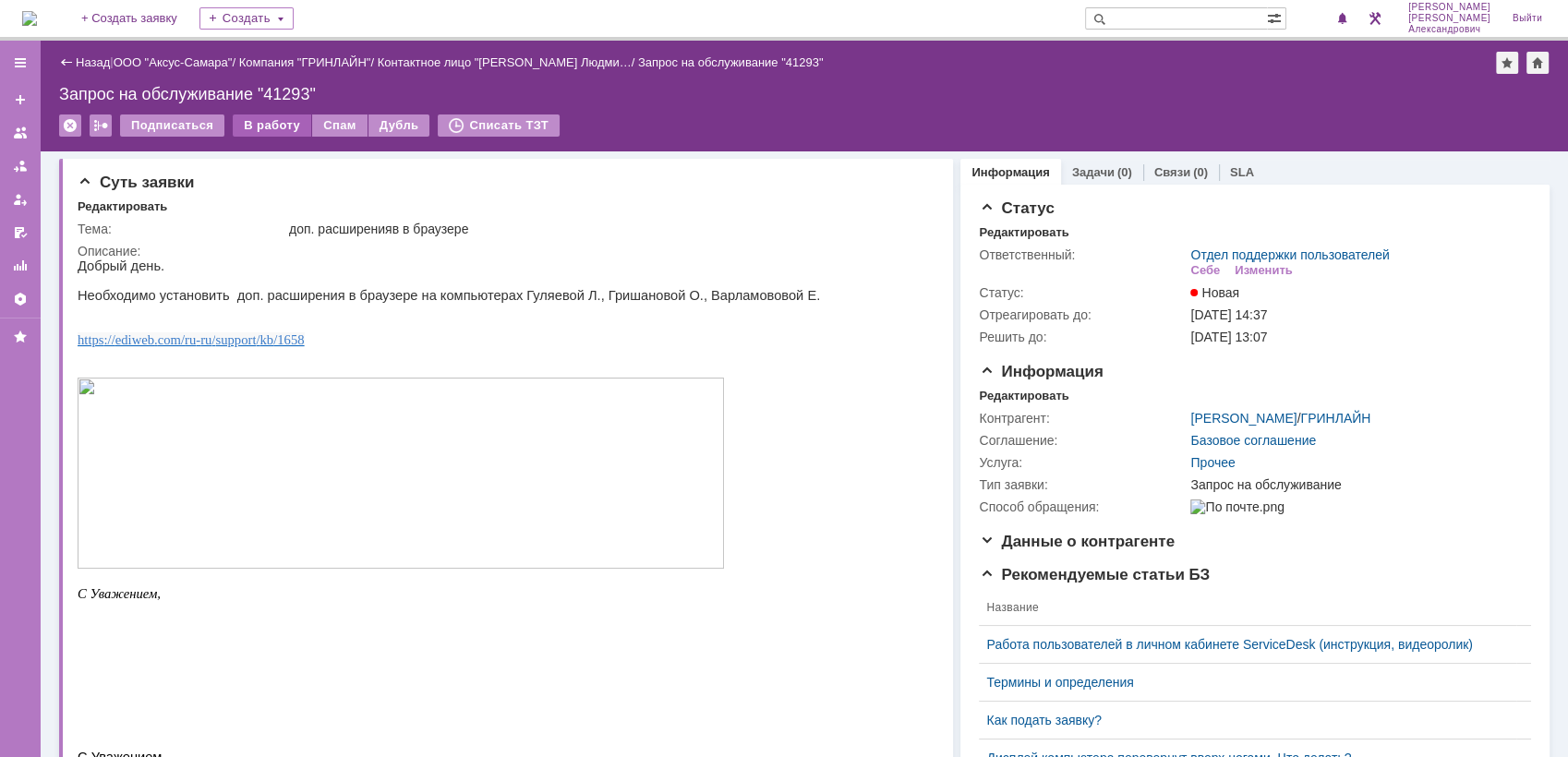
click at [257, 122] on div "В работу" at bounding box center [271, 125] width 78 height 22
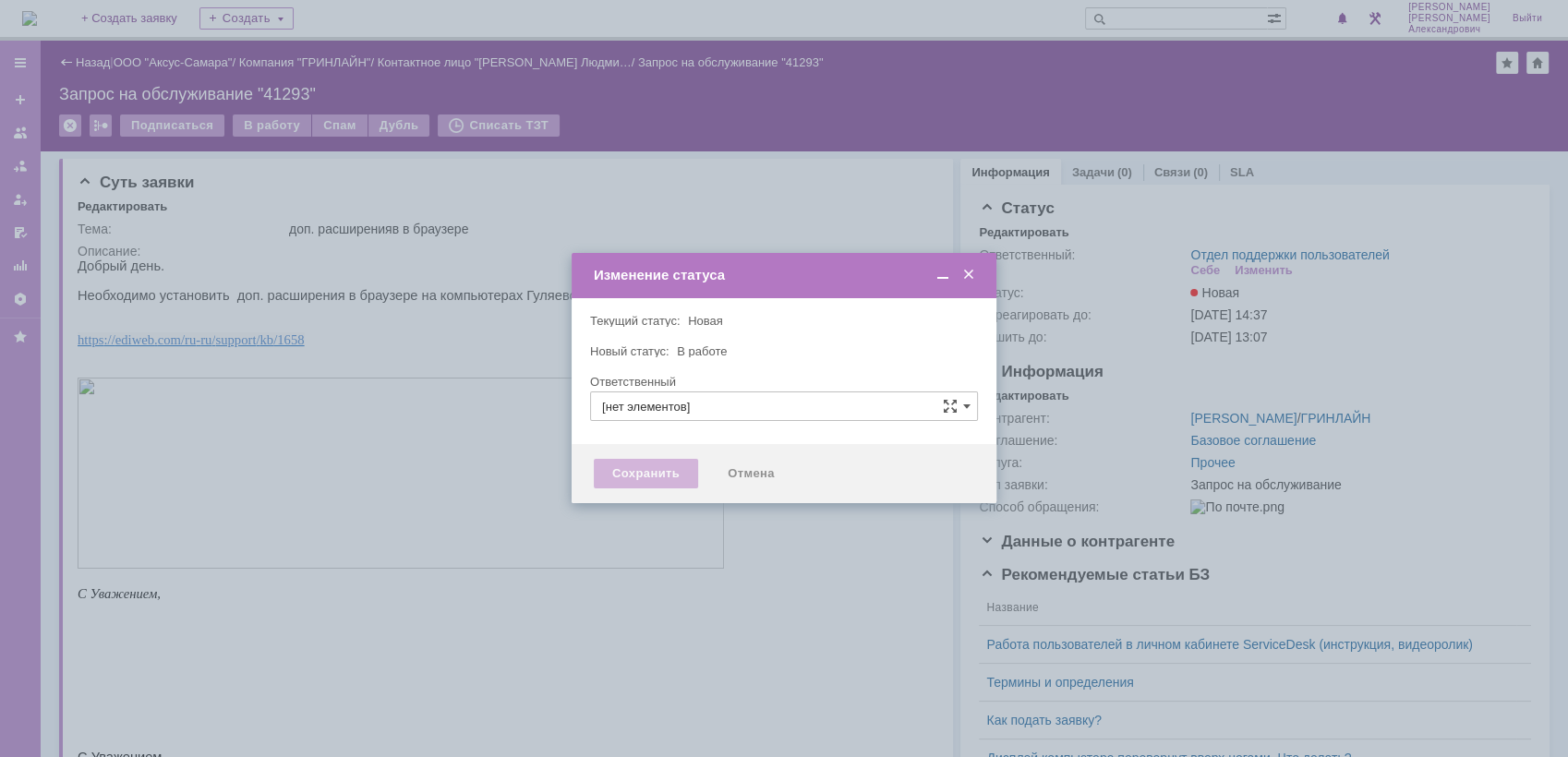
type input "[PERSON_NAME]"
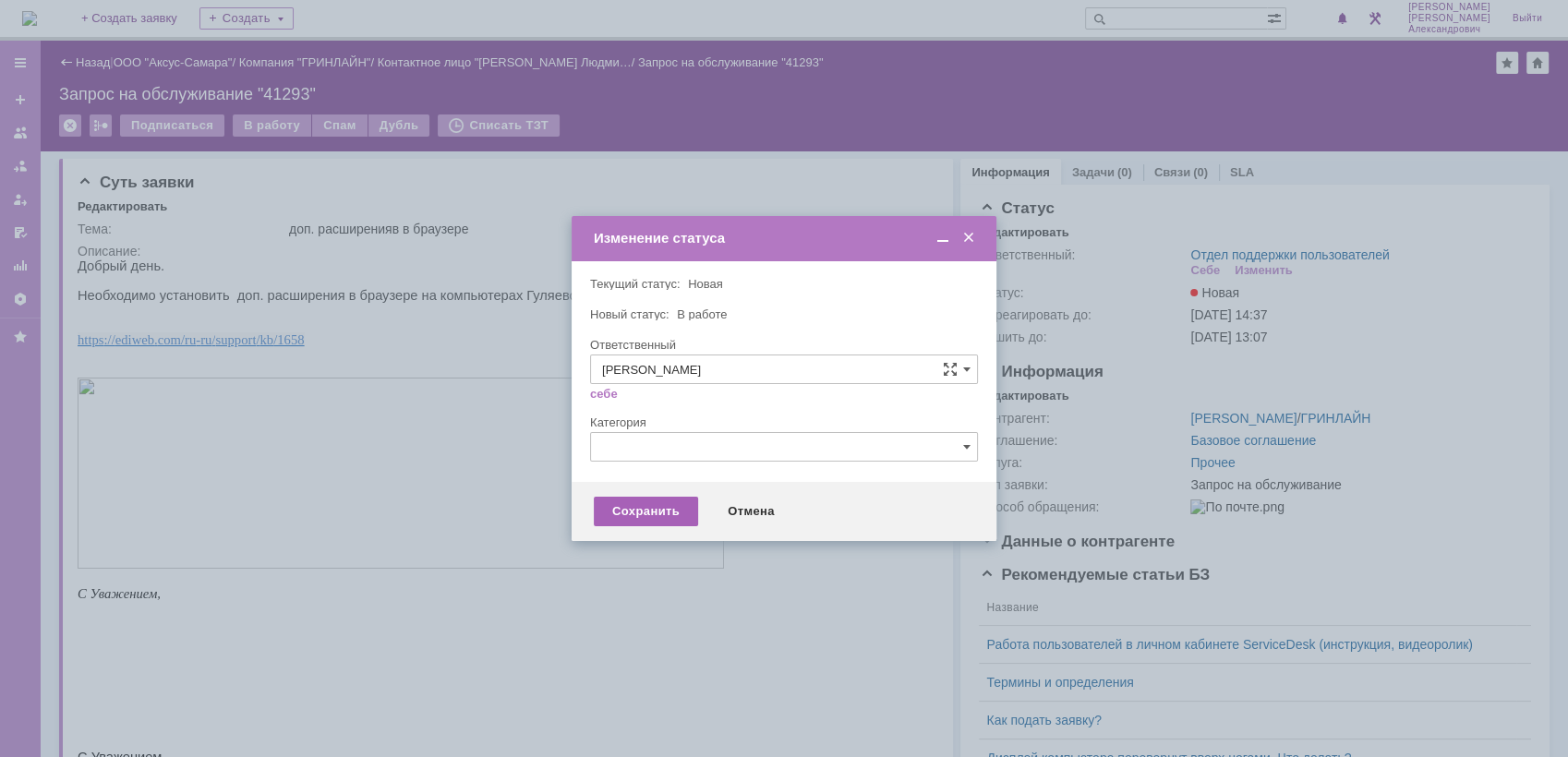
click at [652, 502] on div "Сохранить" at bounding box center [646, 511] width 105 height 30
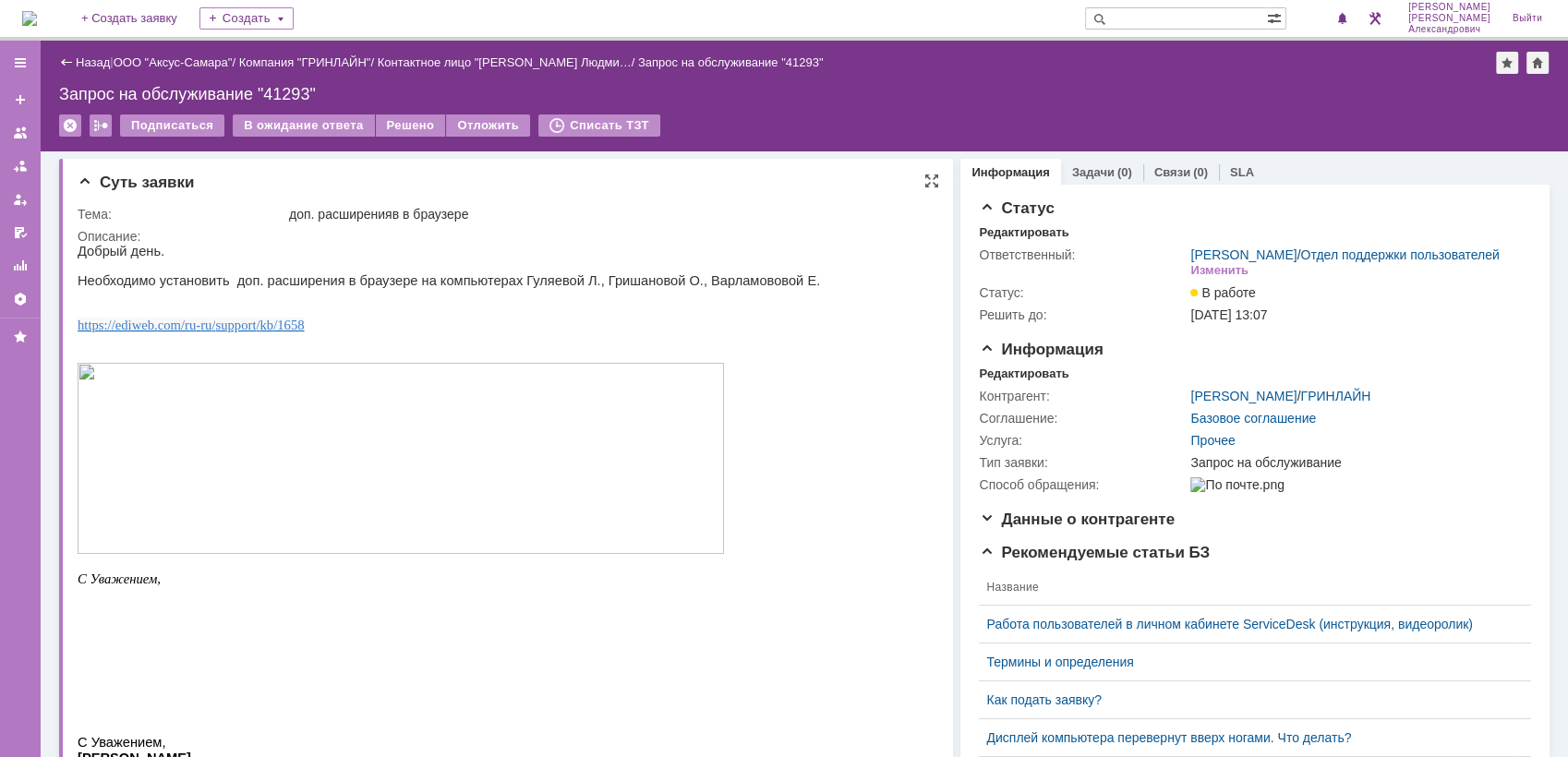
click at [487, 452] on img at bounding box center [400, 458] width 646 height 191
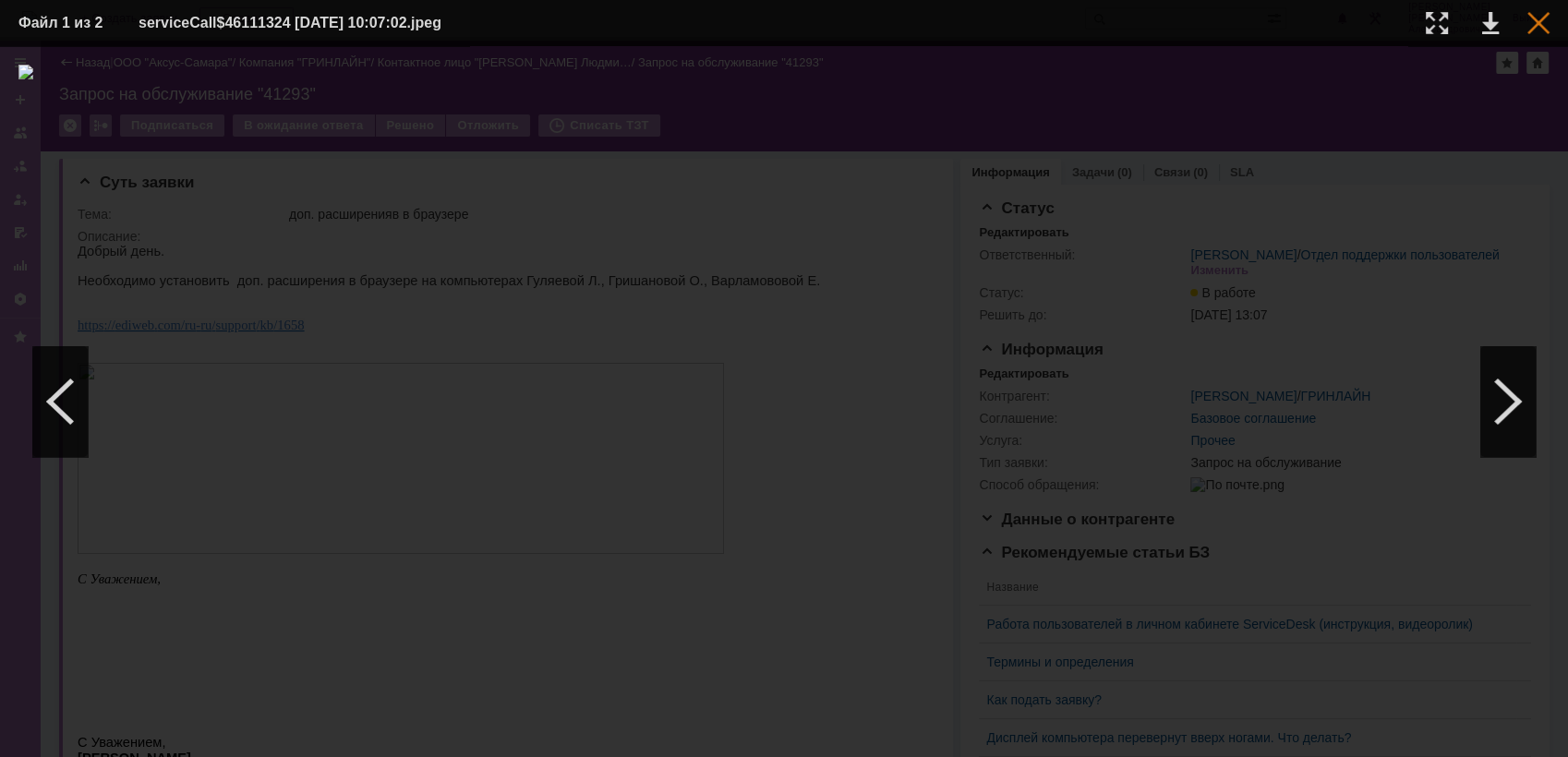
click at [1541, 26] on div at bounding box center [1538, 22] width 22 height 22
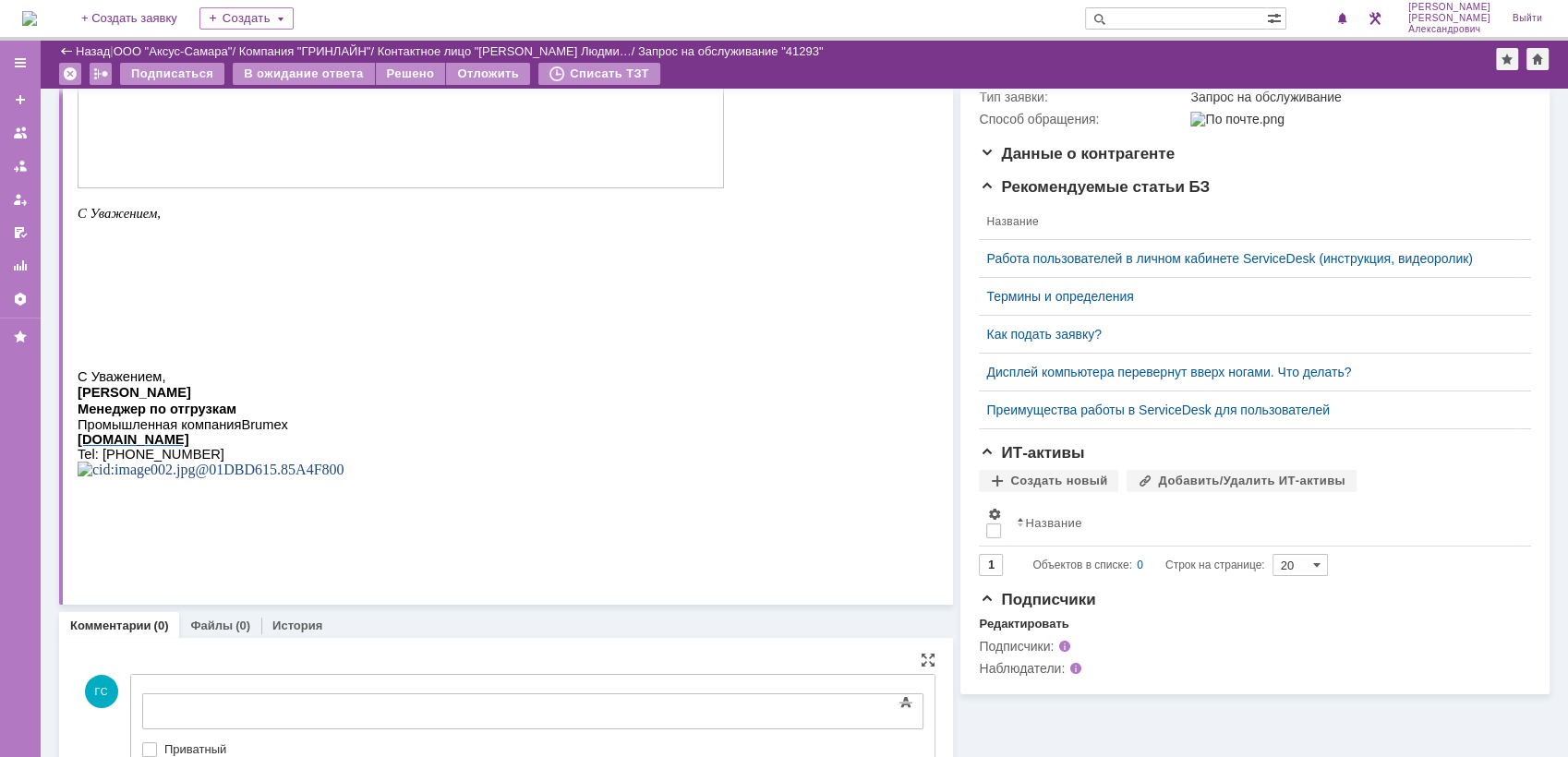
scroll to position [400, 0]
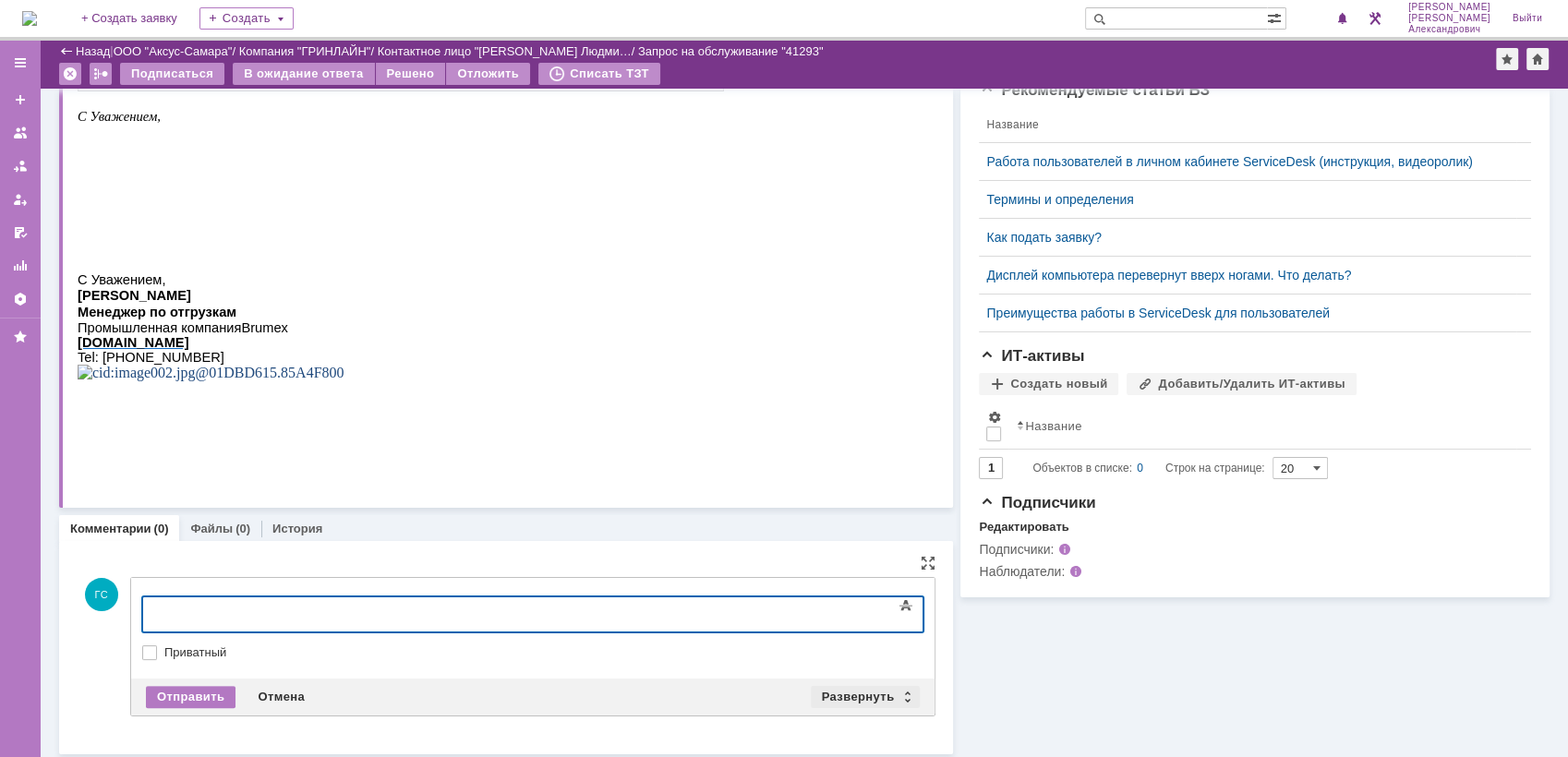
click at [845, 696] on div "Развернуть" at bounding box center [865, 697] width 109 height 22
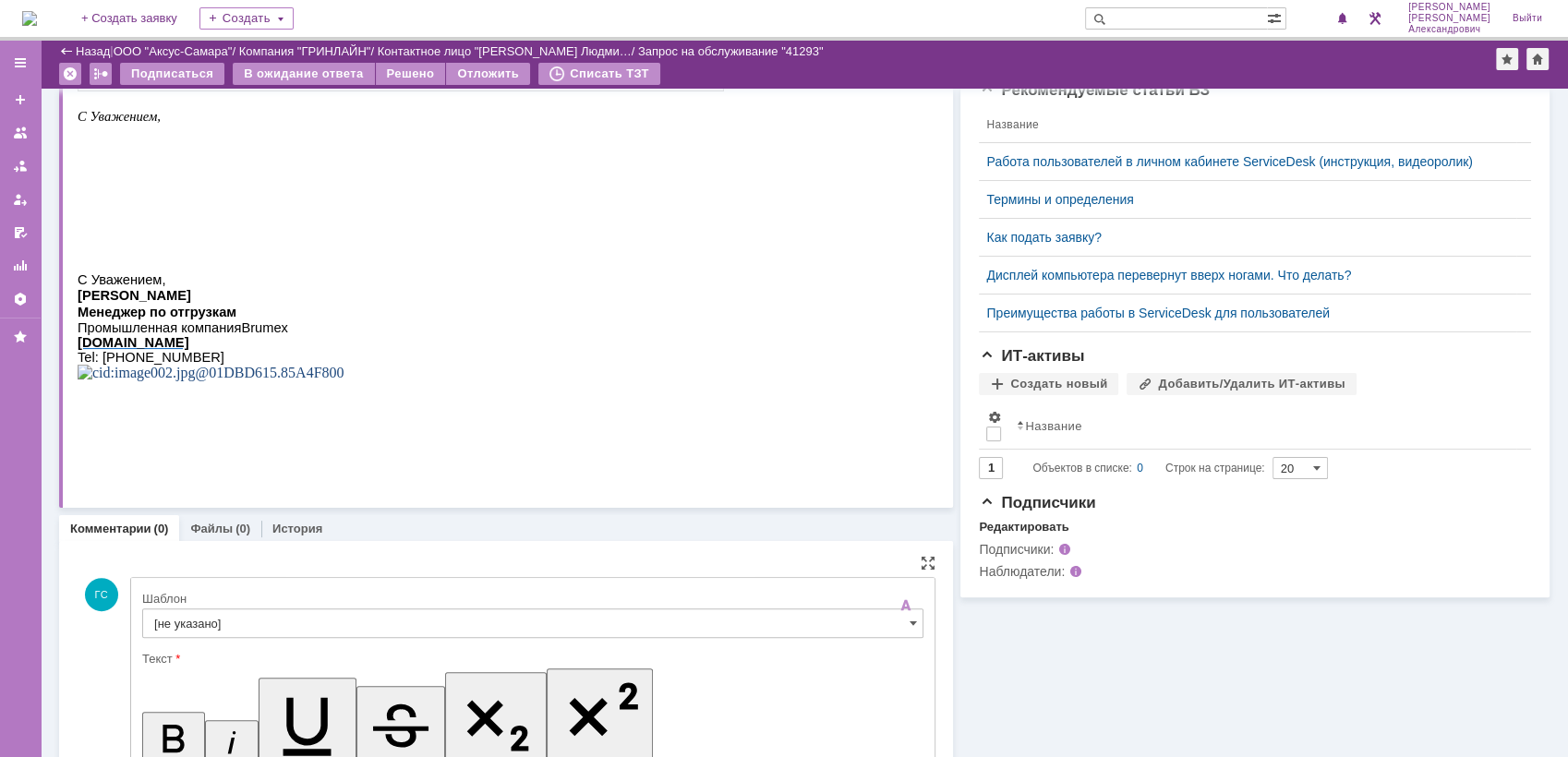
scroll to position [0, 0]
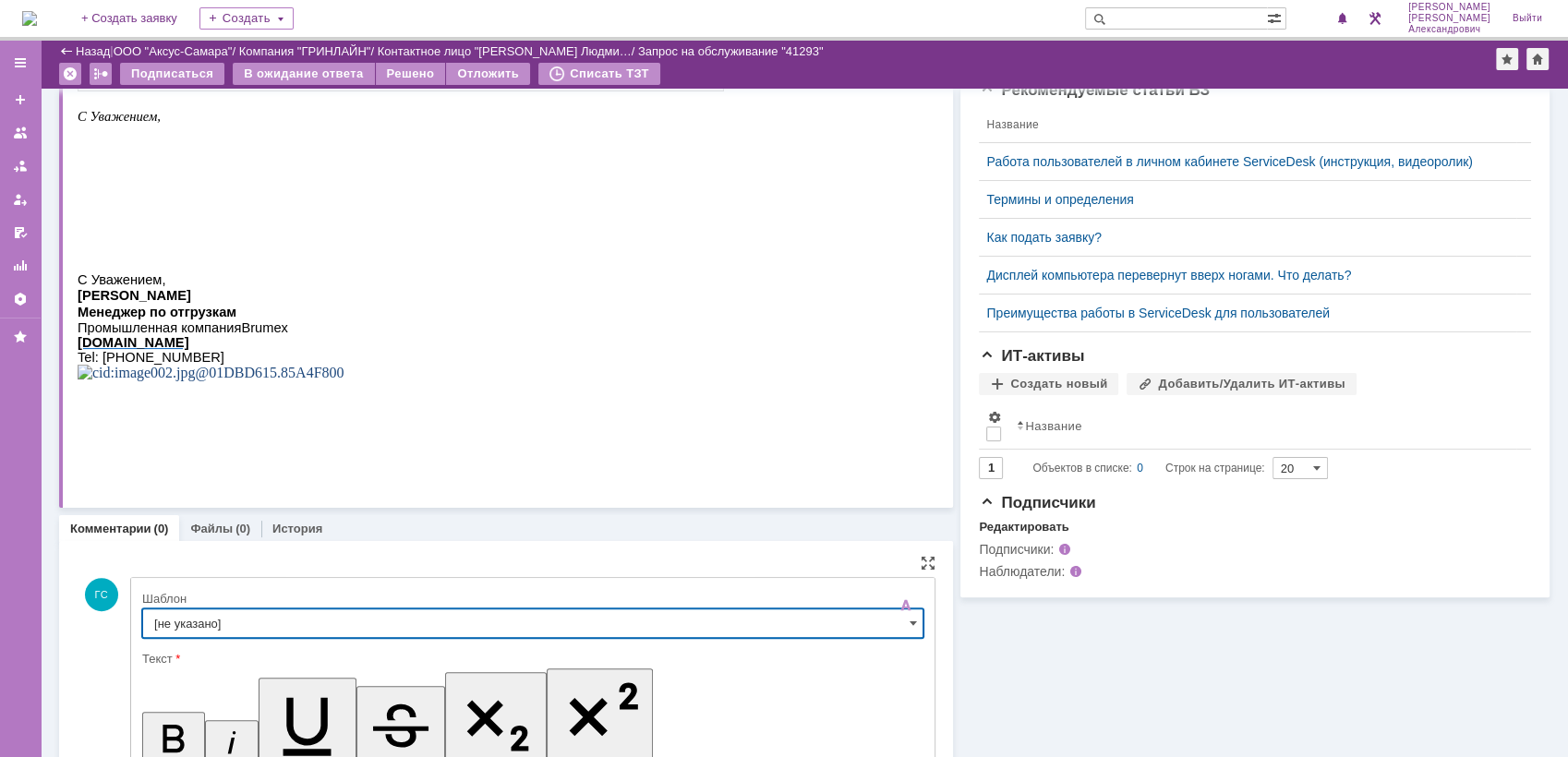
click at [481, 626] on input "[не указано]" at bounding box center [533, 622] width 782 height 30
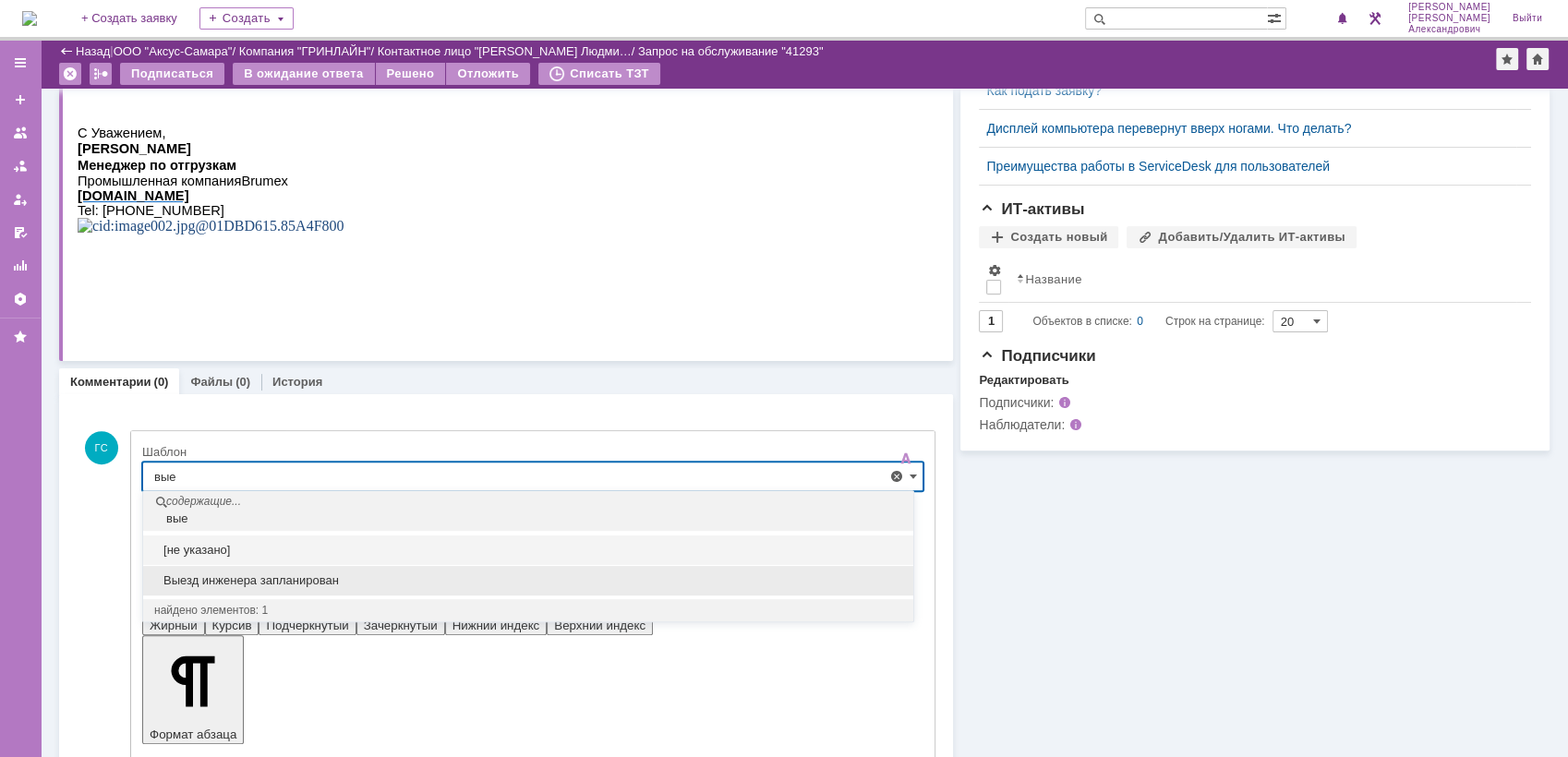
click at [373, 580] on span "Выезд инженера запланирован" at bounding box center [528, 580] width 748 height 15
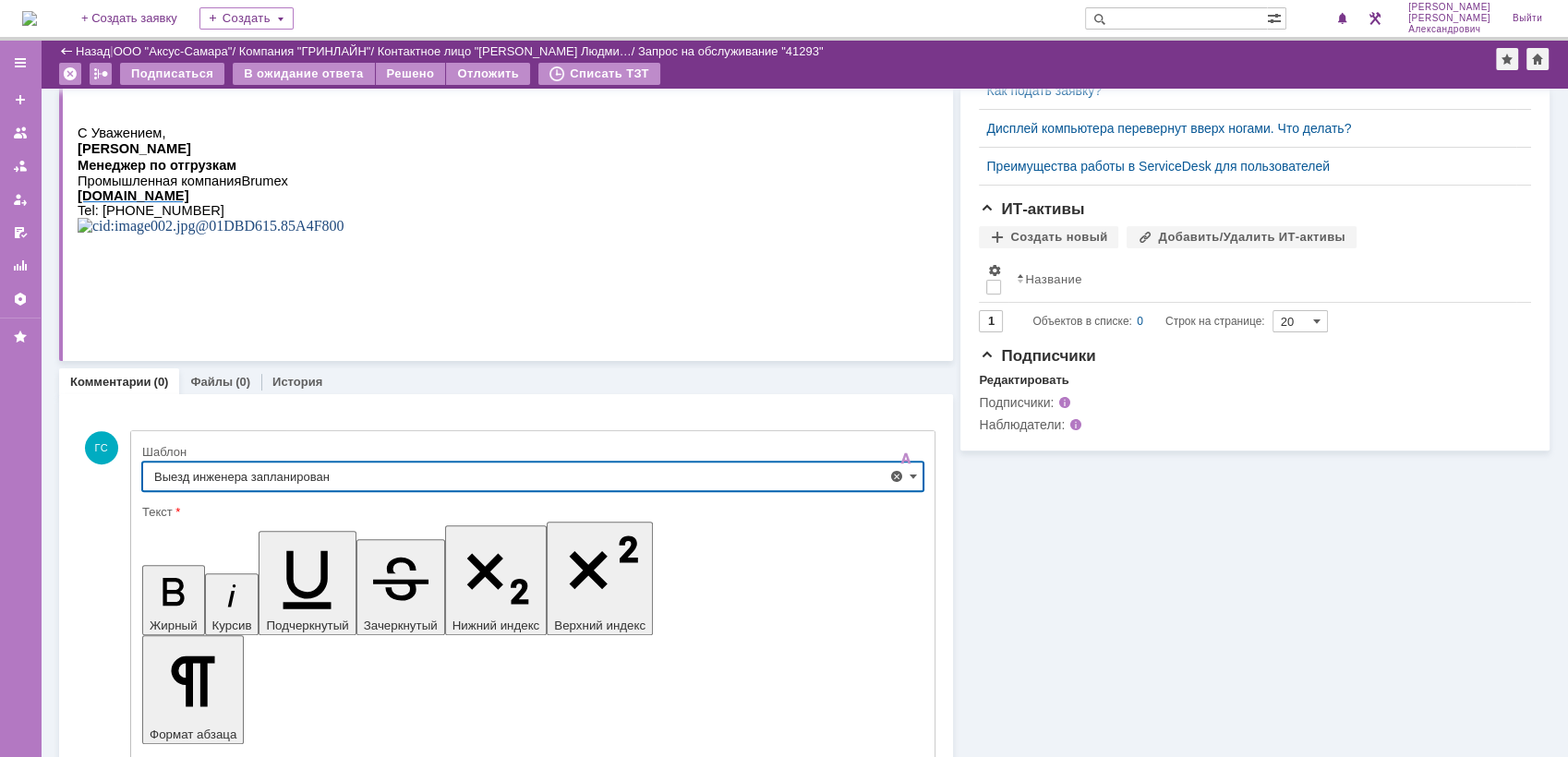
scroll to position [680, 0]
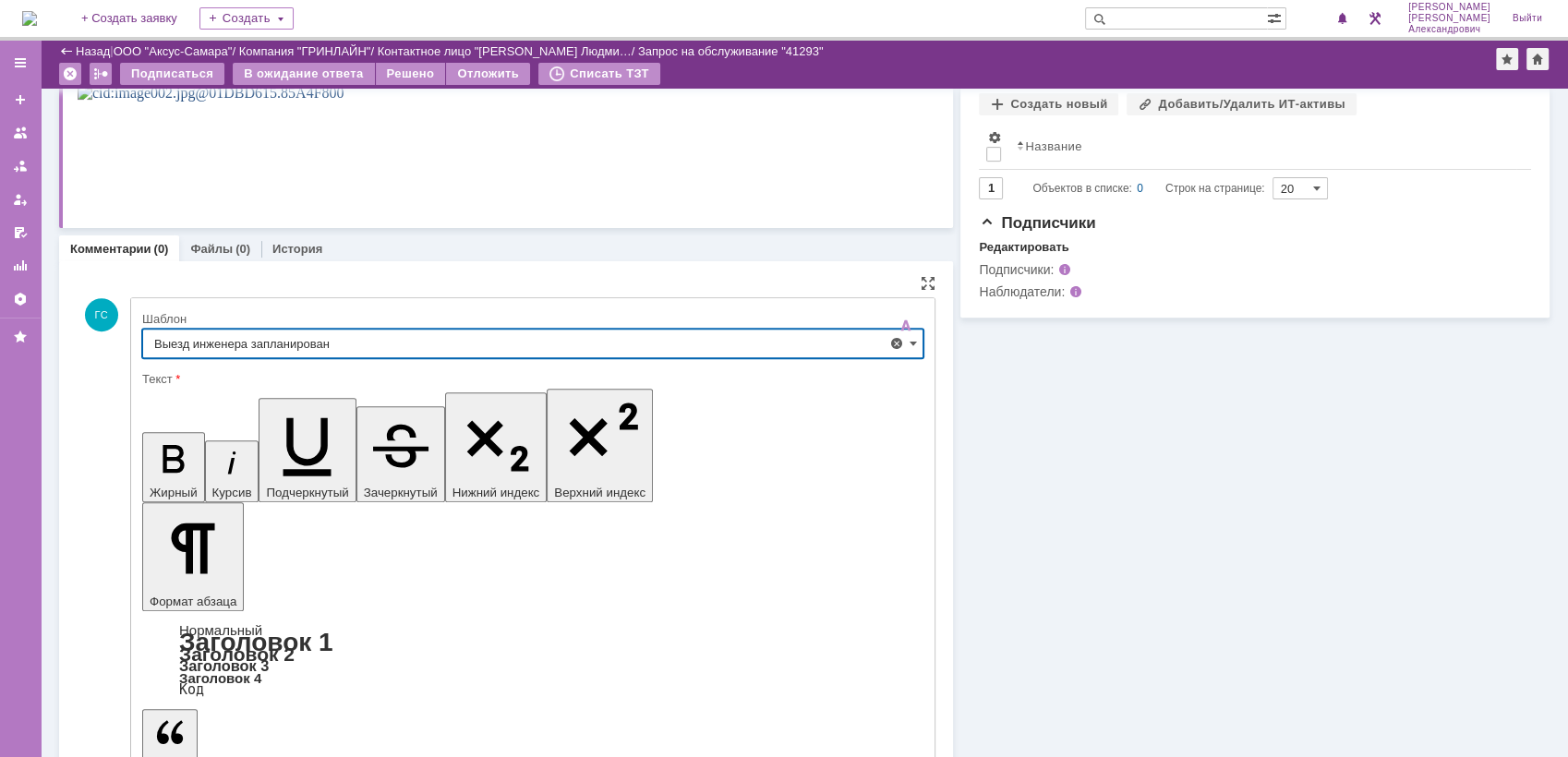
type input "Выезд инженера запланирован"
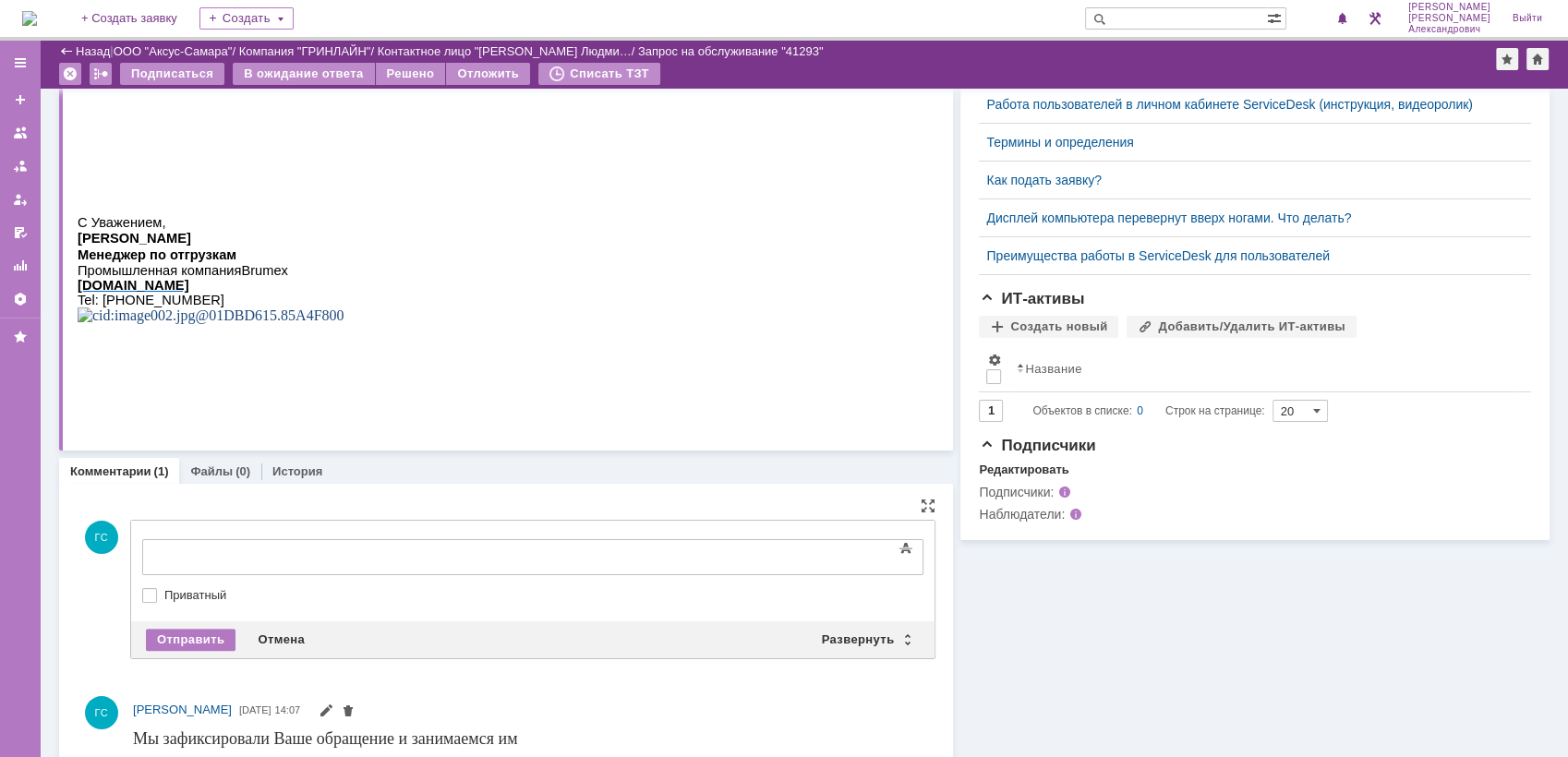
scroll to position [0, 0]
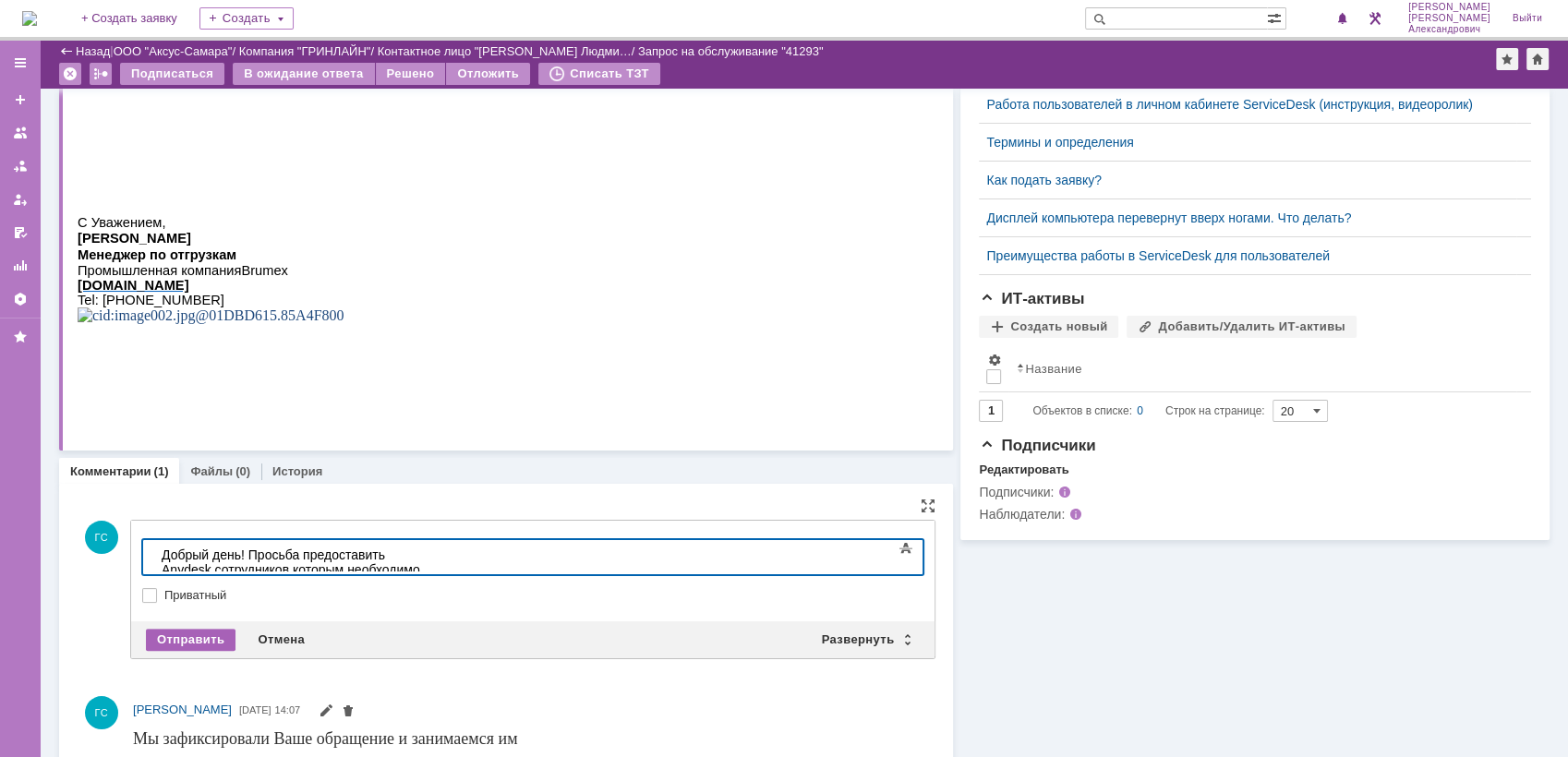
click at [181, 636] on div "Отправить" at bounding box center [191, 639] width 89 height 22
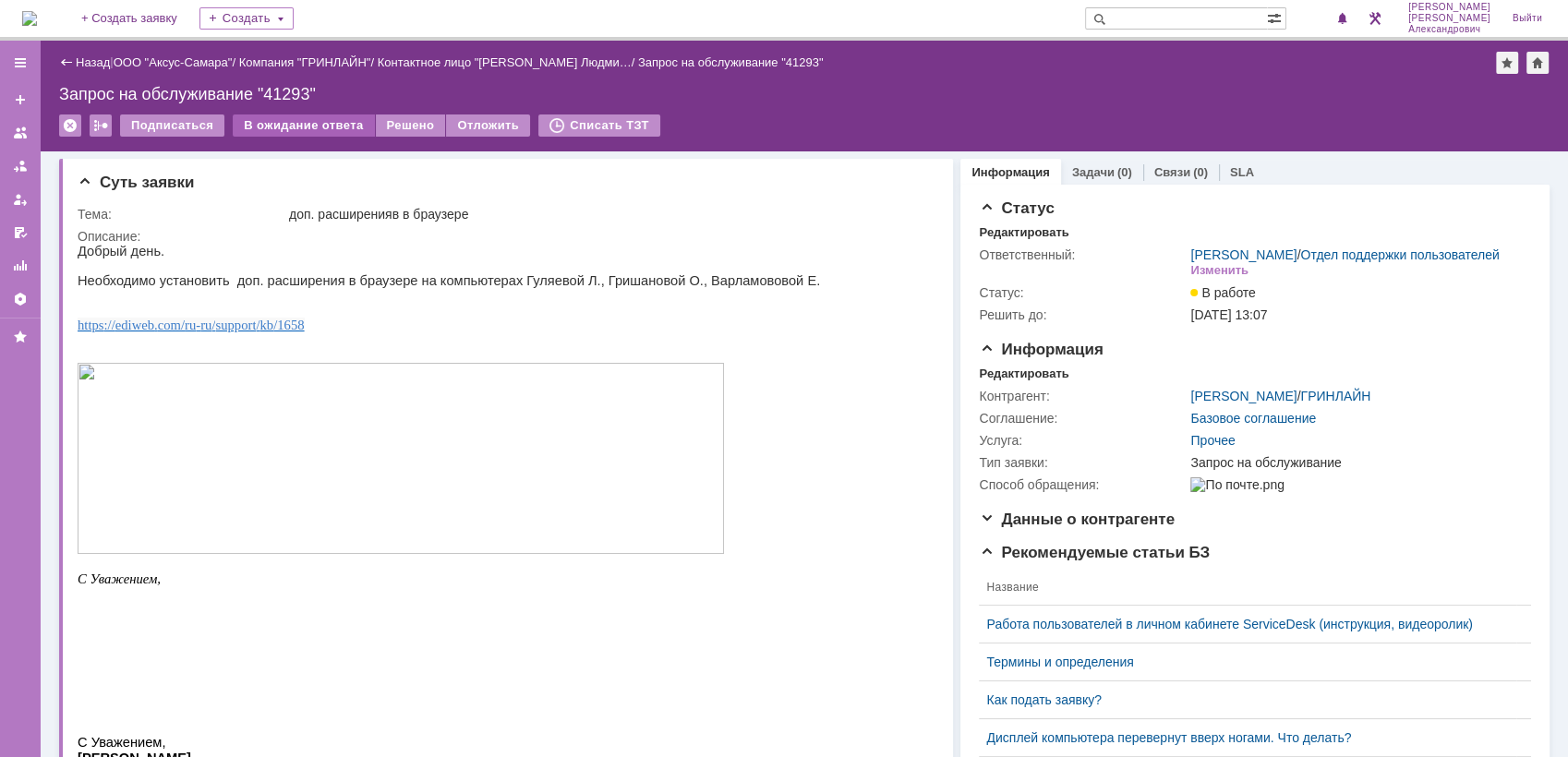
click at [319, 127] on div "В ожидание ответа" at bounding box center [303, 125] width 141 height 22
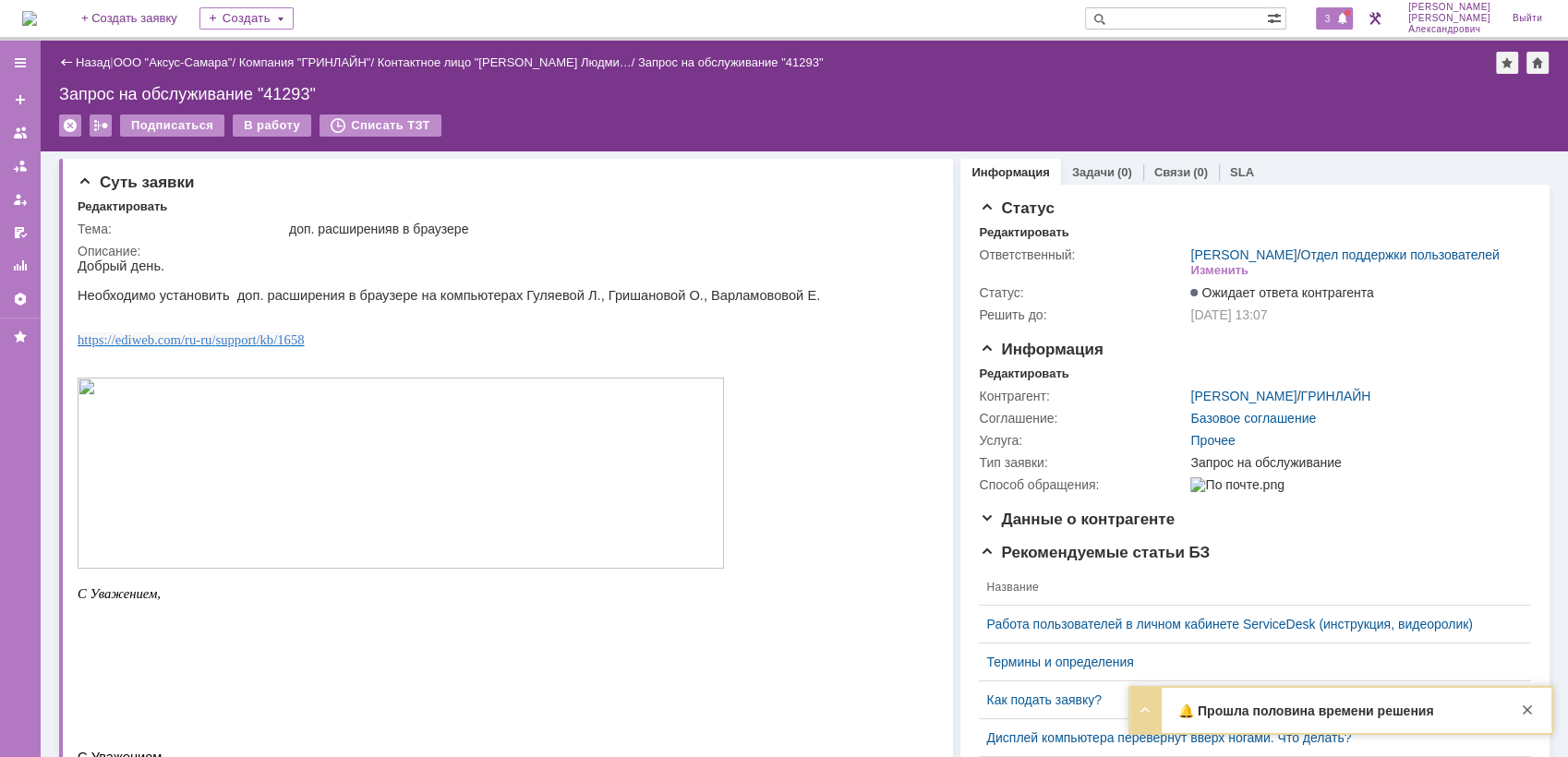
click at [1333, 26] on div "3" at bounding box center [1335, 18] width 38 height 22
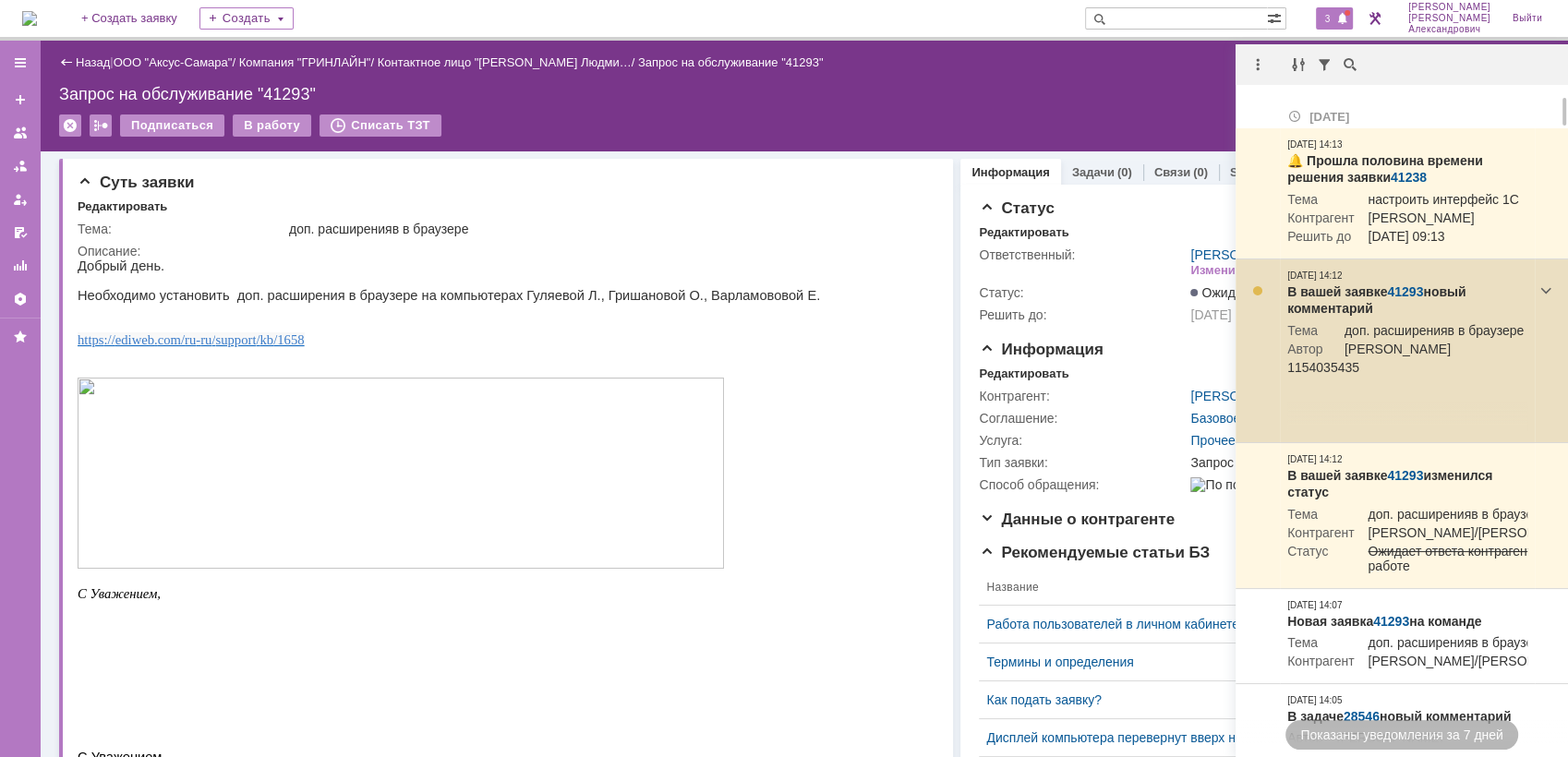
click at [1403, 299] on link "41293" at bounding box center [1404, 291] width 36 height 15
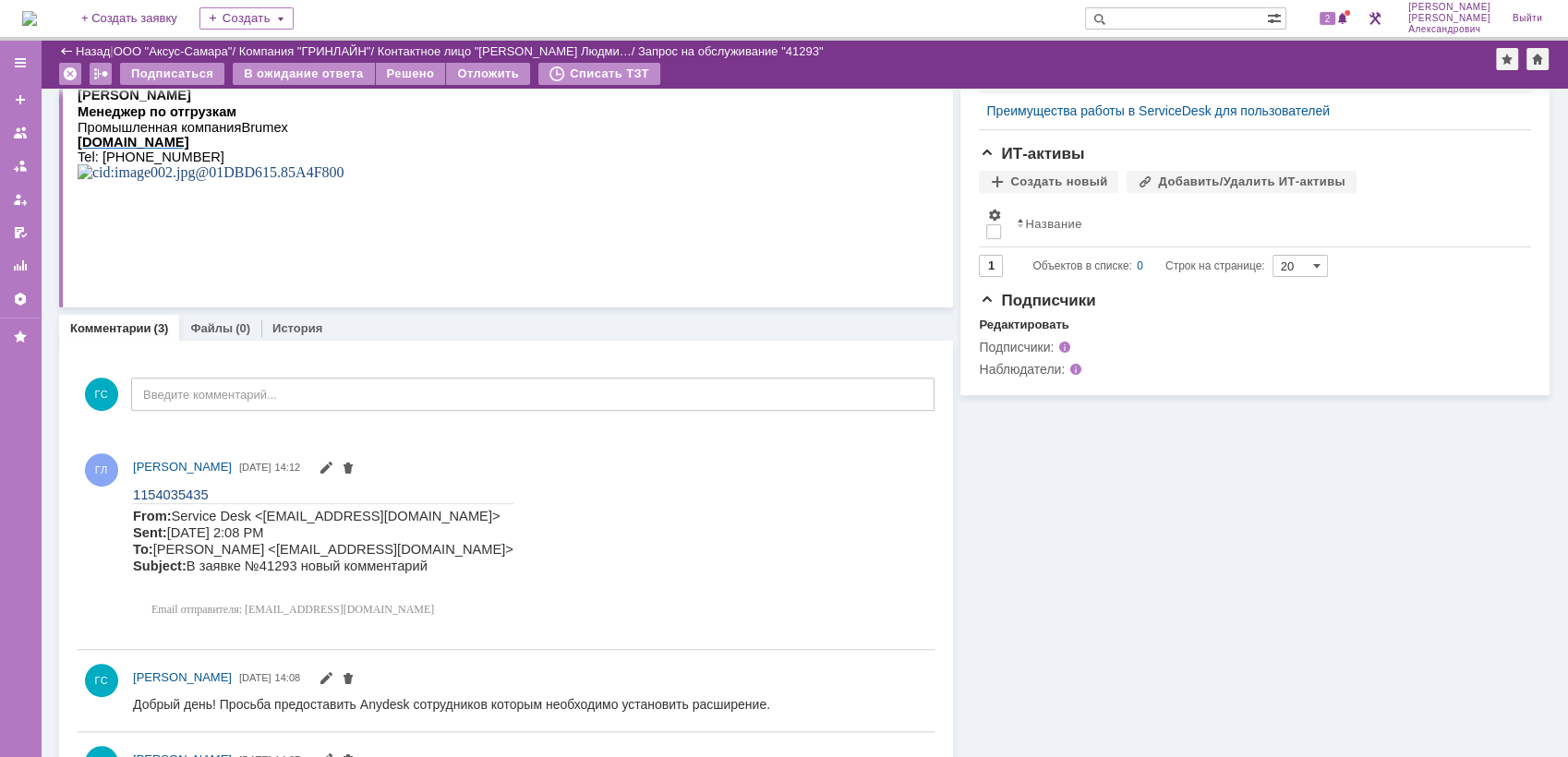
scroll to position [615, 0]
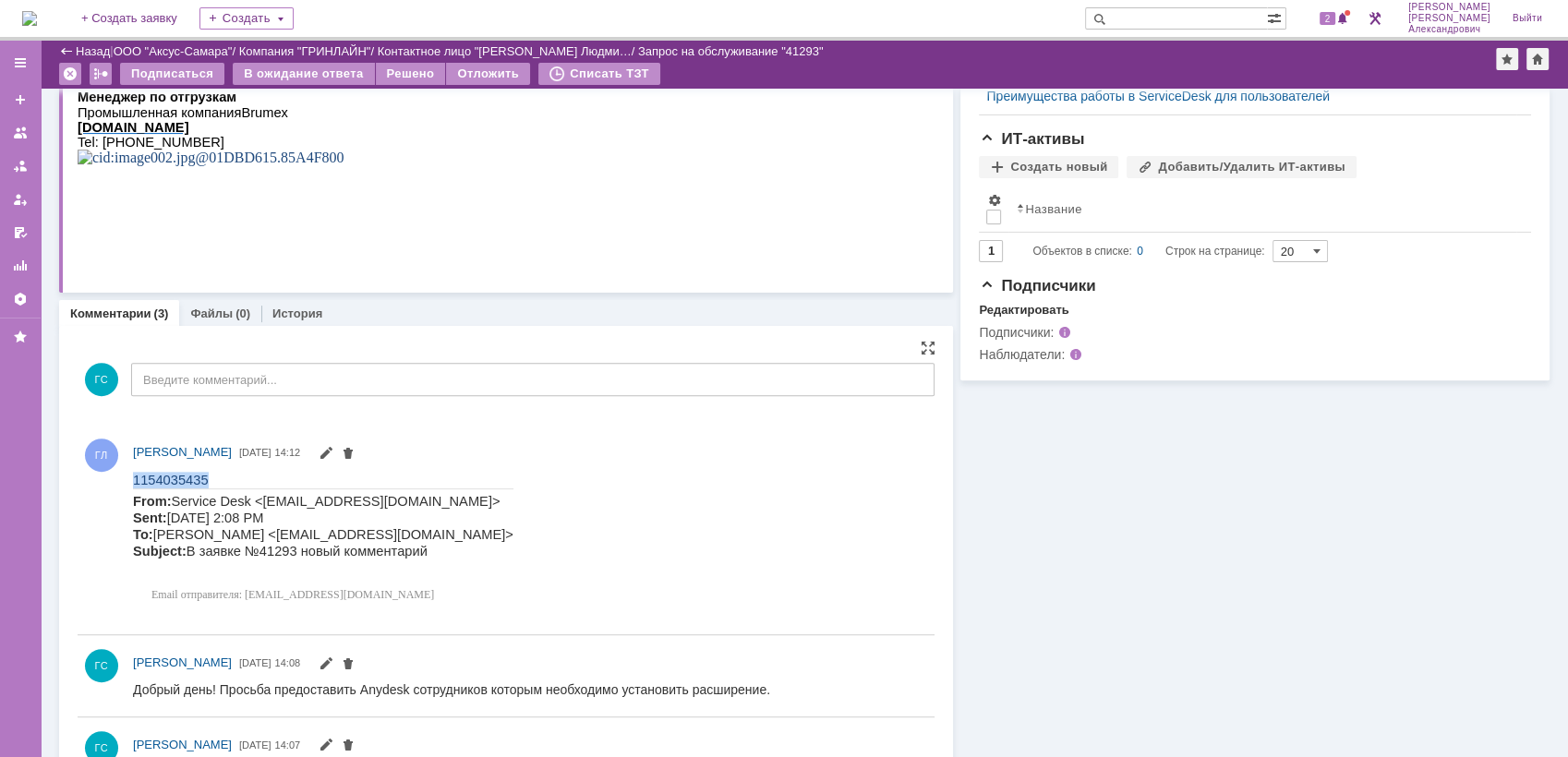
drag, startPoint x: 134, startPoint y: 478, endPoint x: 236, endPoint y: 483, distance: 102.1
click at [236, 483] on p "1154035435" at bounding box center [323, 478] width 381 height 16
copy span "1154035435"
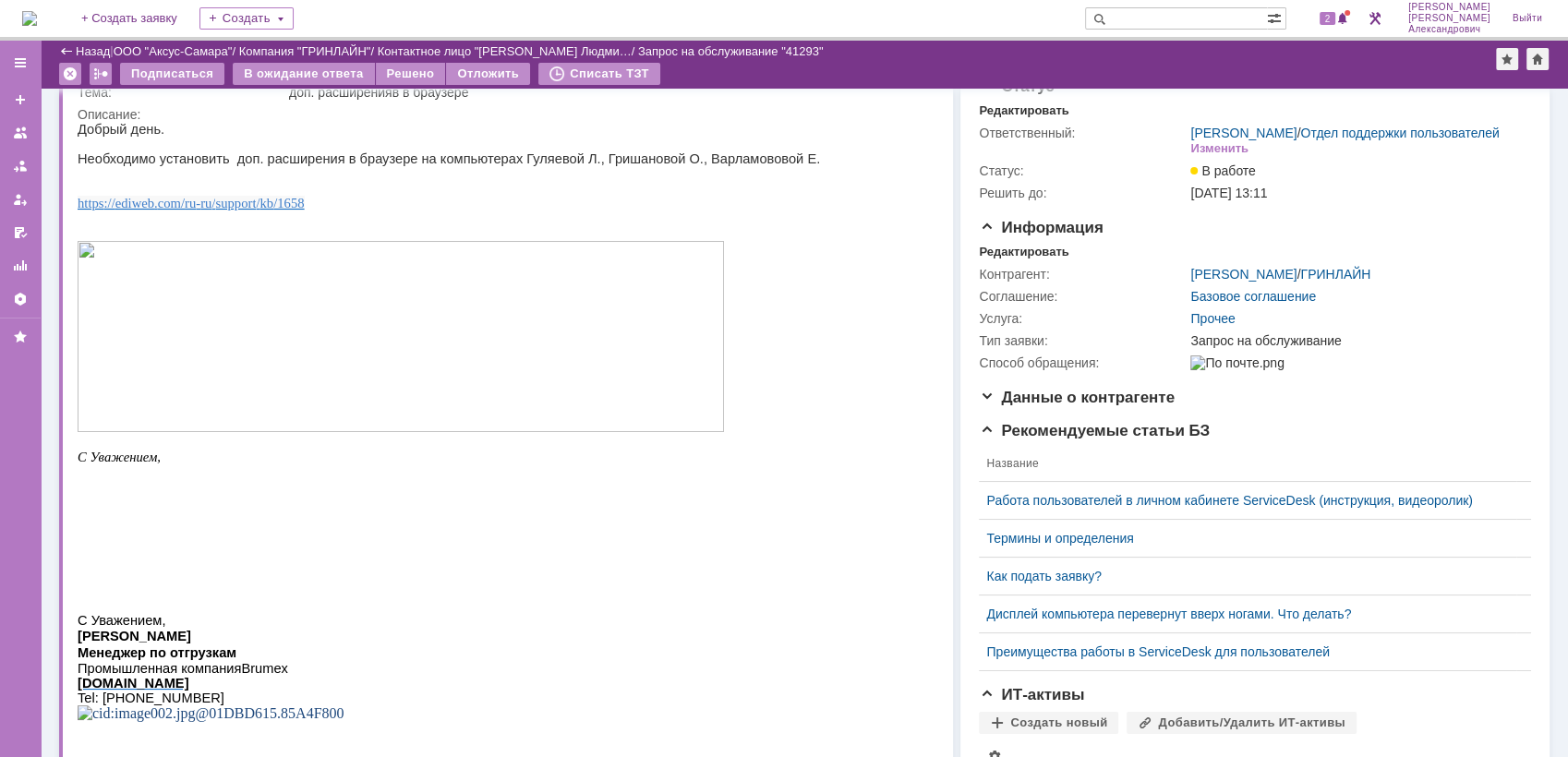
scroll to position [0, 0]
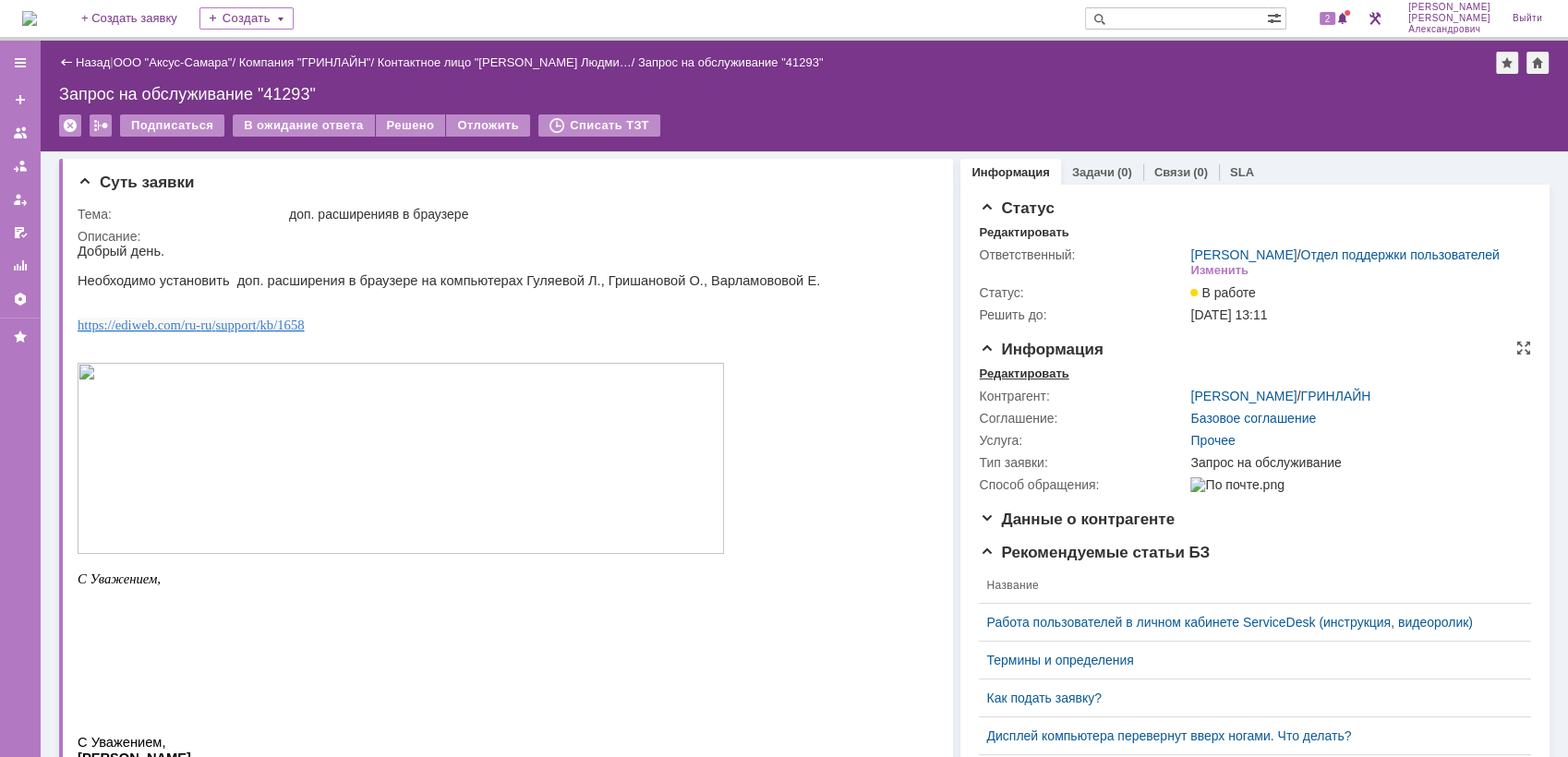
click at [1002, 381] on div "Редактировать" at bounding box center [1024, 374] width 89 height 15
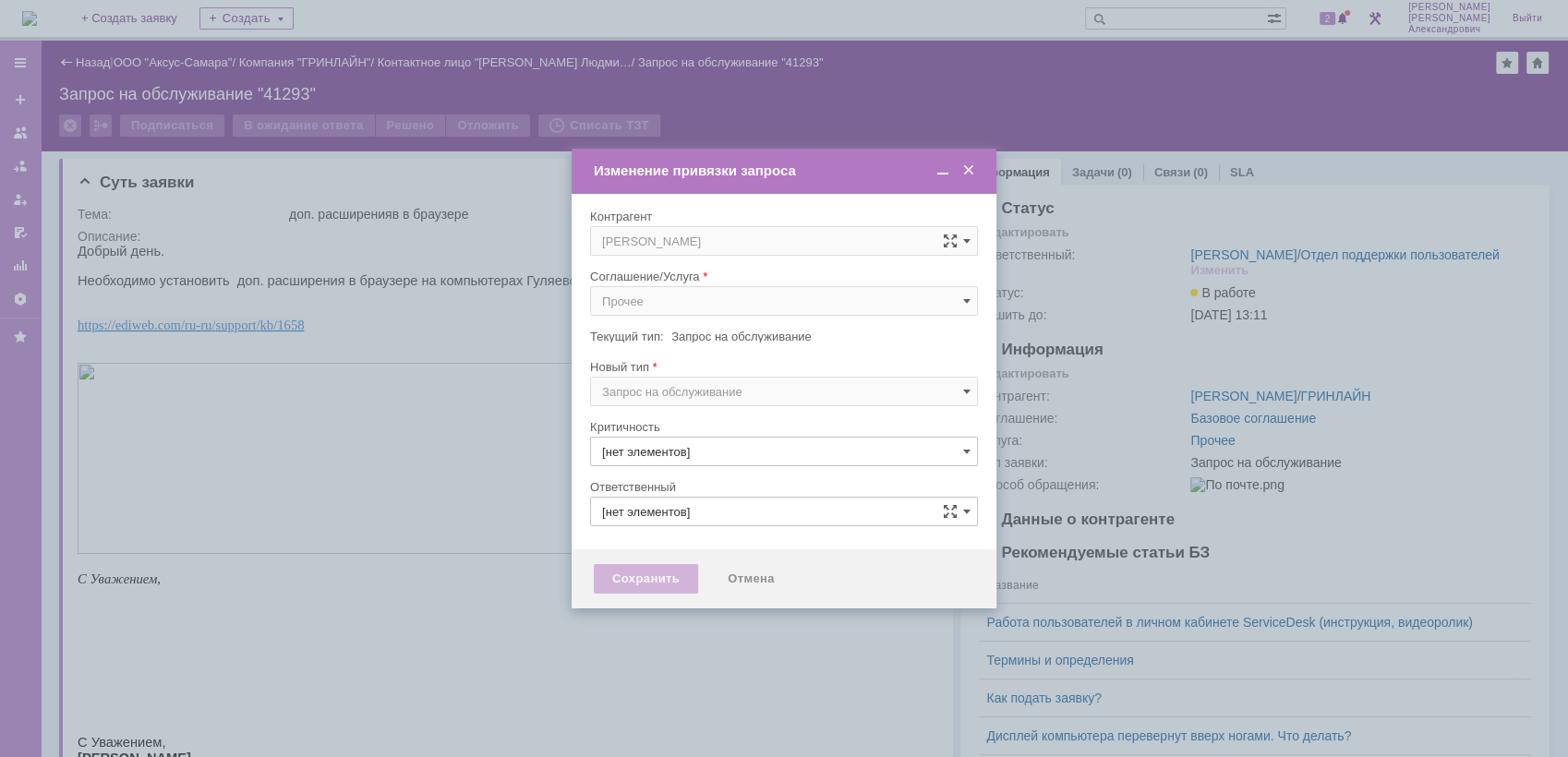
type input "3. Низкая"
type input "[PERSON_NAME]"
type input "[не указано]"
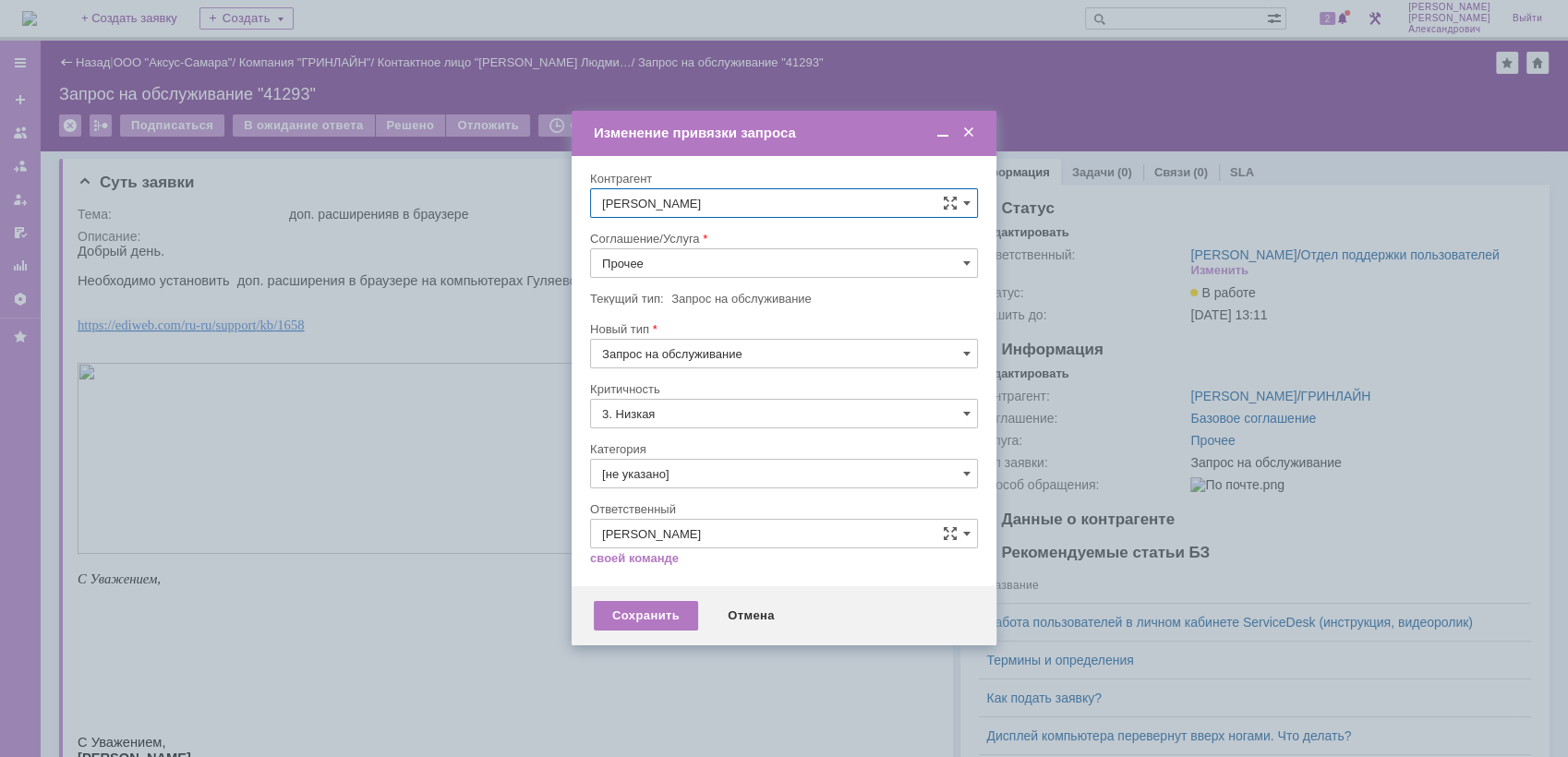
click at [717, 269] on input "Прочее" at bounding box center [784, 263] width 387 height 30
type input "y"
click at [756, 479] on span "АРМ_Настройка" at bounding box center [784, 486] width 364 height 15
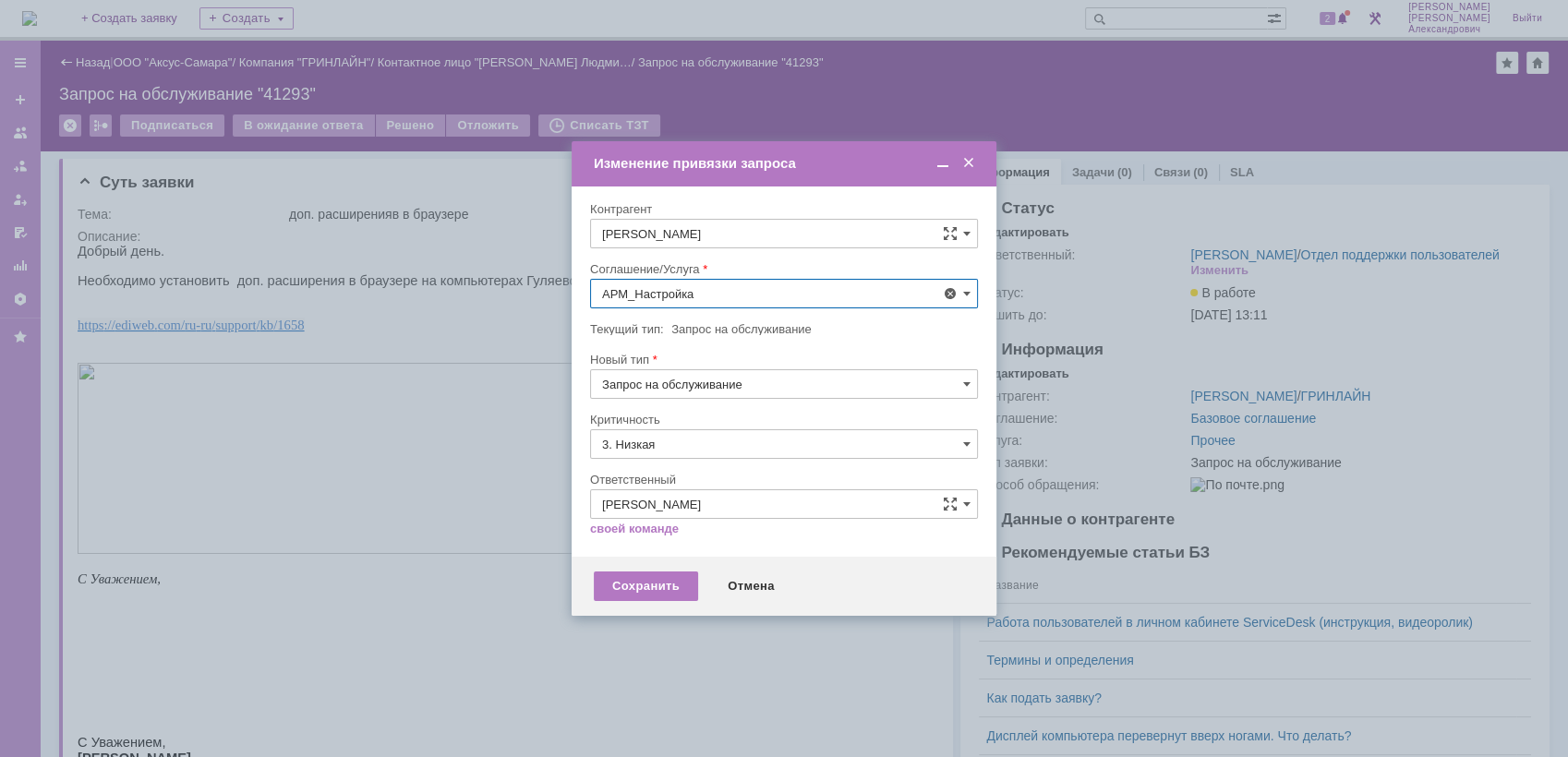
type input "АРМ_Настройка"
click at [729, 439] on input "3. Низкая" at bounding box center [784, 443] width 387 height 30
click at [705, 468] on div "[не указано]" at bounding box center [784, 478] width 386 height 30
type input "[не указано]"
click at [651, 581] on div "Сохранить" at bounding box center [646, 586] width 105 height 30
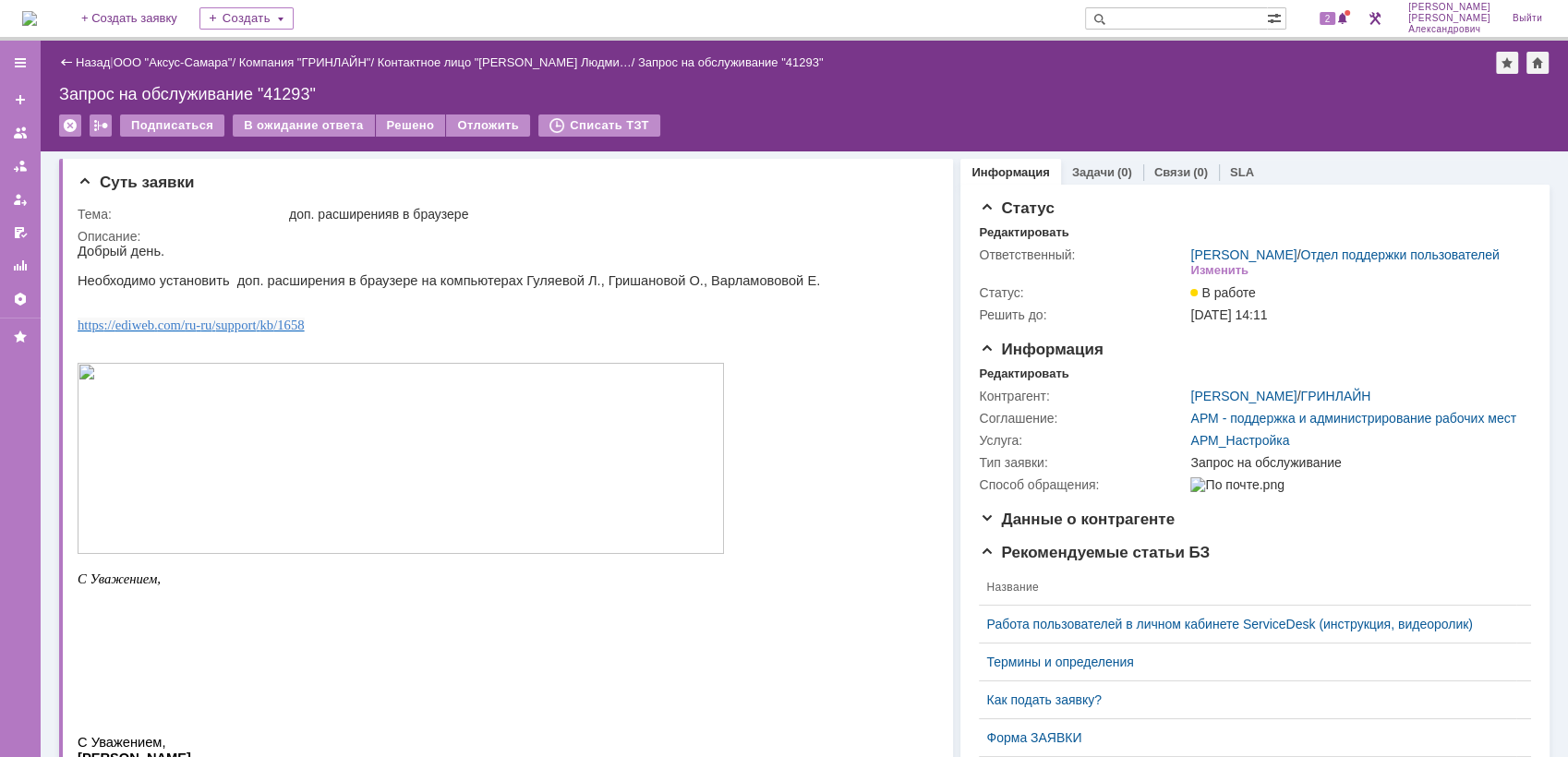
scroll to position [0, 0]
click at [1086, 166] on link "Задачи" at bounding box center [1093, 172] width 43 height 14
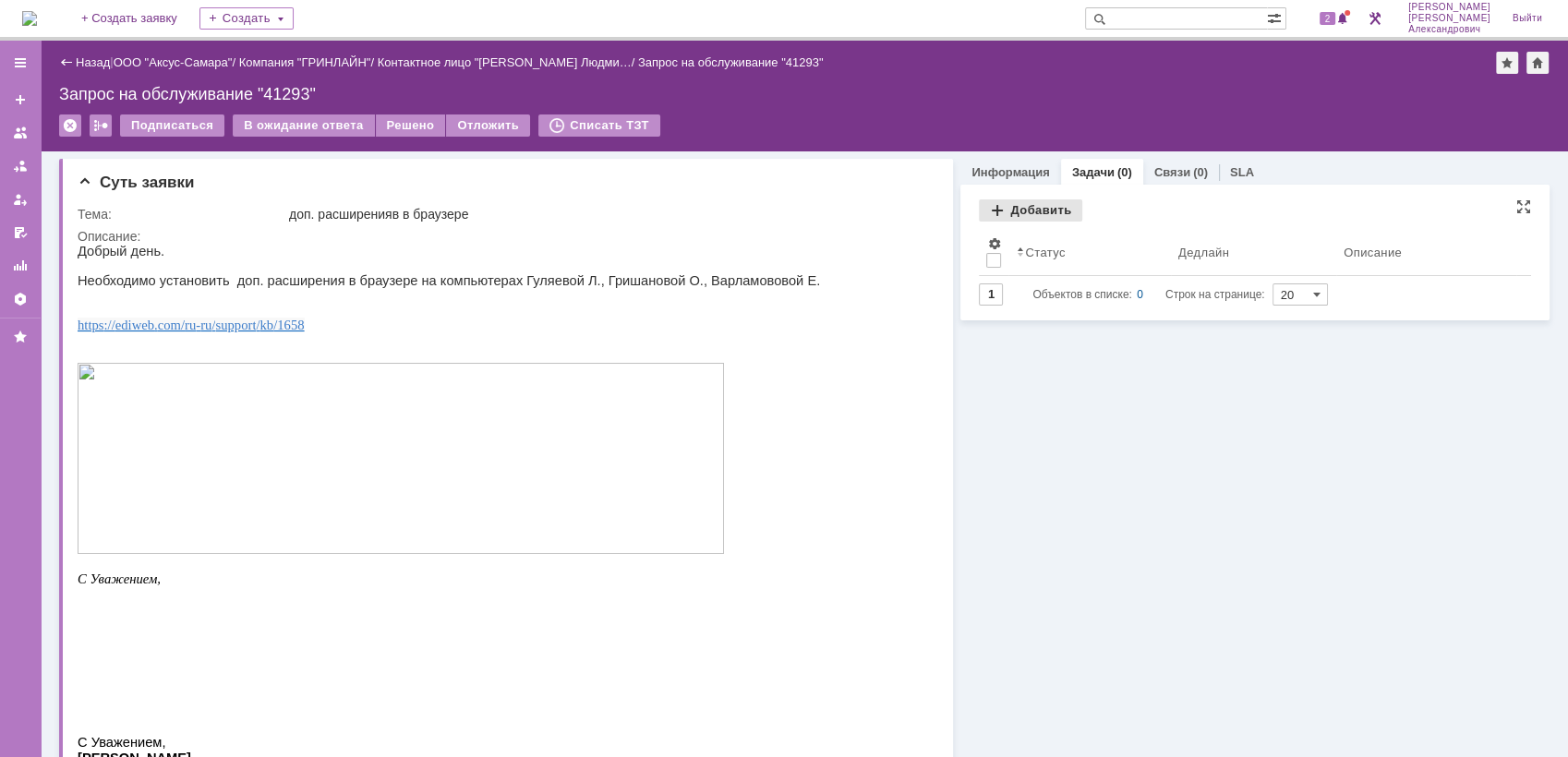
click at [1007, 214] on div "Добавить" at bounding box center [1030, 210] width 104 height 22
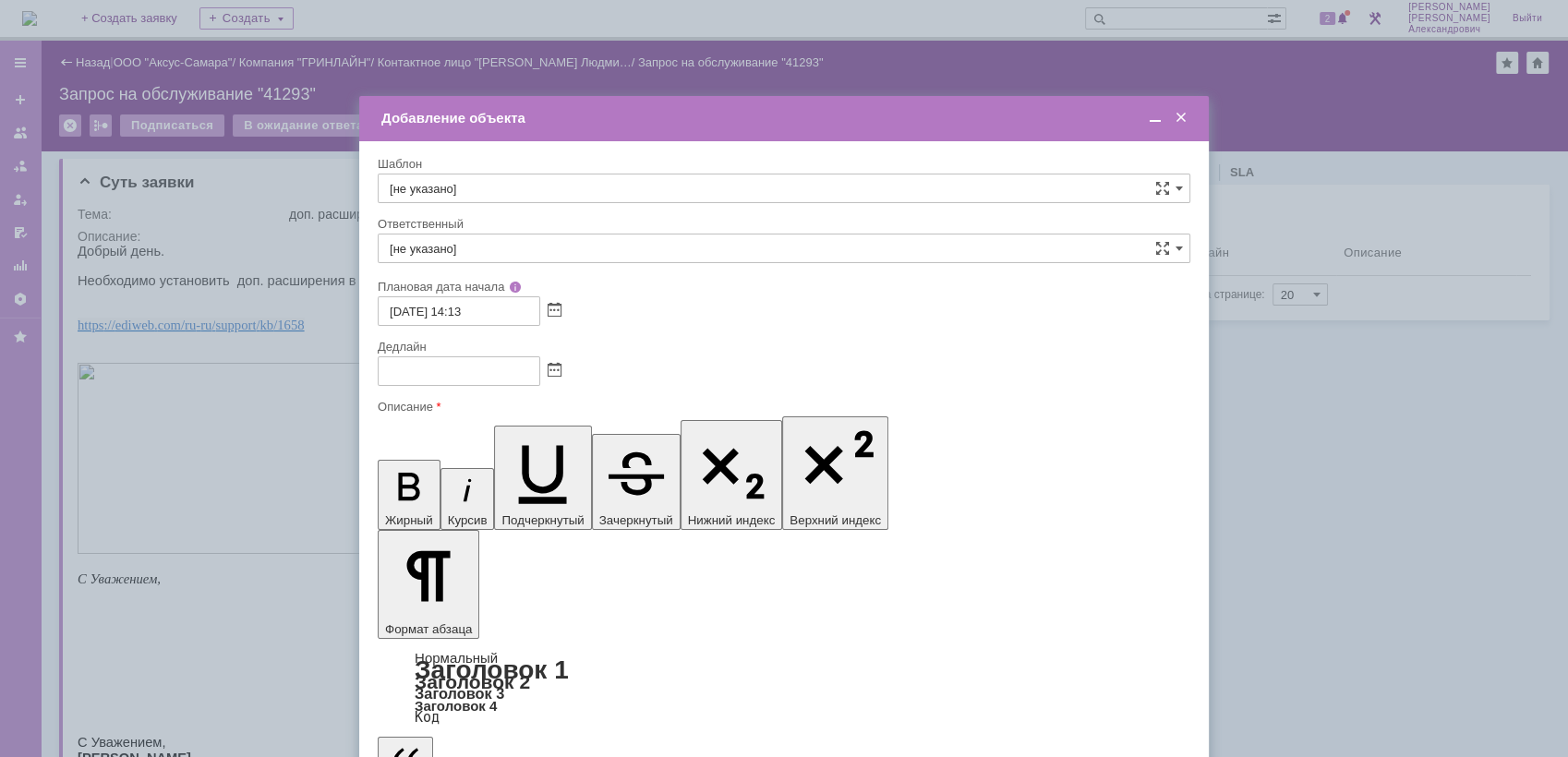
click at [1159, 114] on span at bounding box center [1154, 117] width 18 height 16
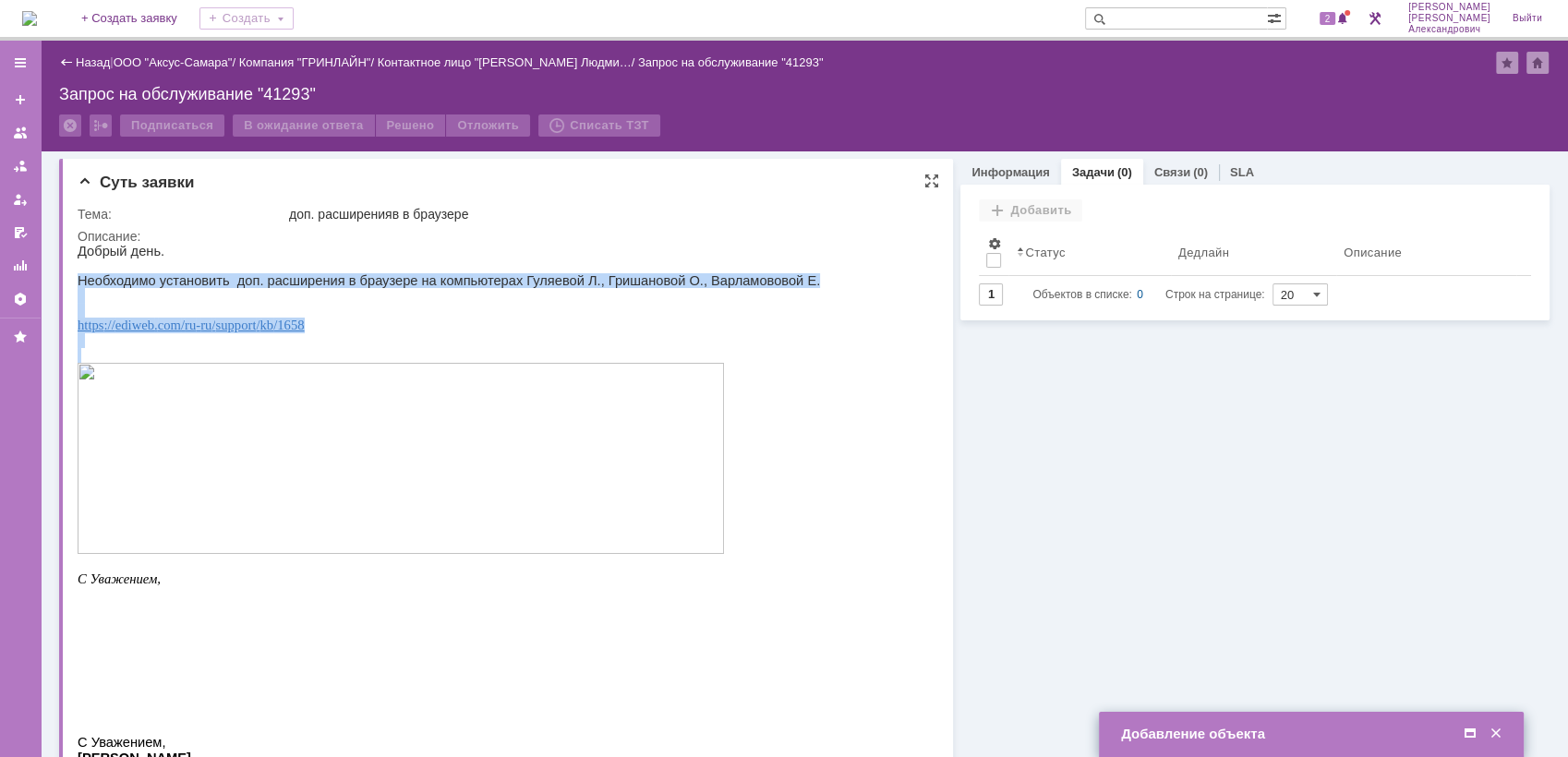
drag, startPoint x: 77, startPoint y: 284, endPoint x: 506, endPoint y: 440, distance: 456.5
click at [506, 440] on div "Добрый день. Необходимо установить доп. расширения в браузере на компьютерах Гу…" at bounding box center [448, 551] width 743 height 615
copy div "Необходимо установить доп. расширения в браузере на компьютерах Гуляевой Л., Гр…"
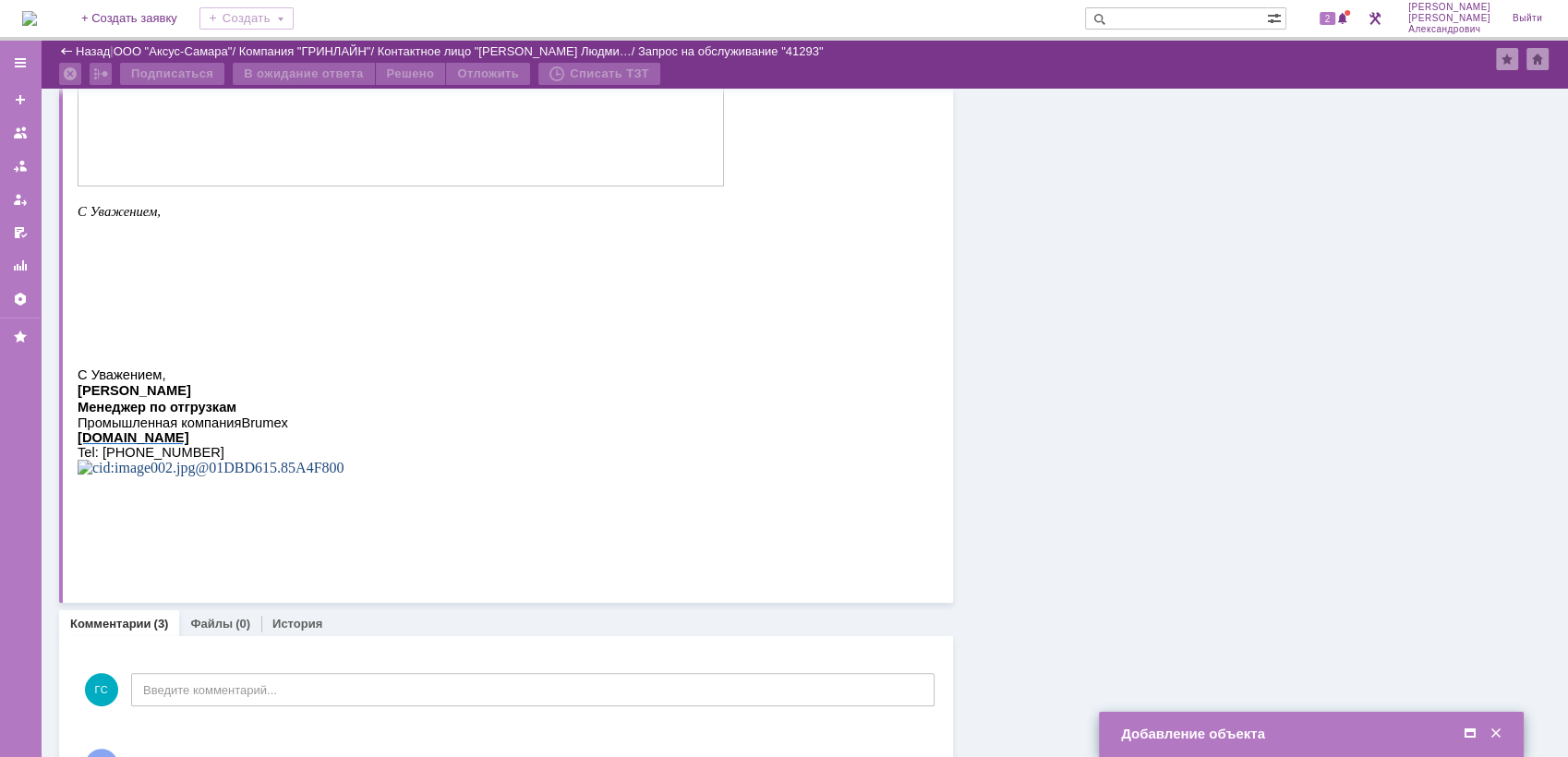
scroll to position [308, 0]
click at [1467, 734] on span at bounding box center [1470, 734] width 18 height 16
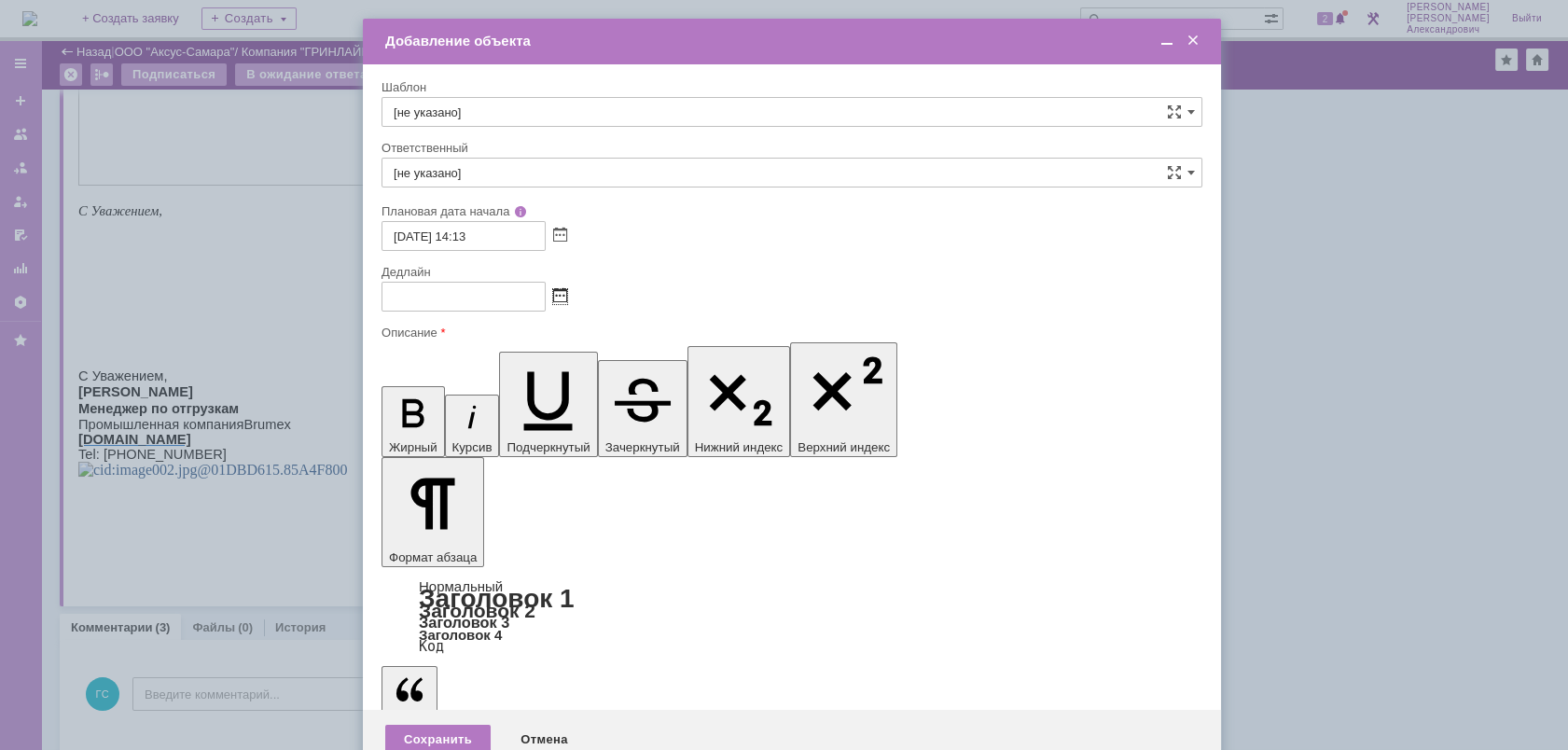
click at [558, 295] on span at bounding box center [560, 296] width 14 height 15
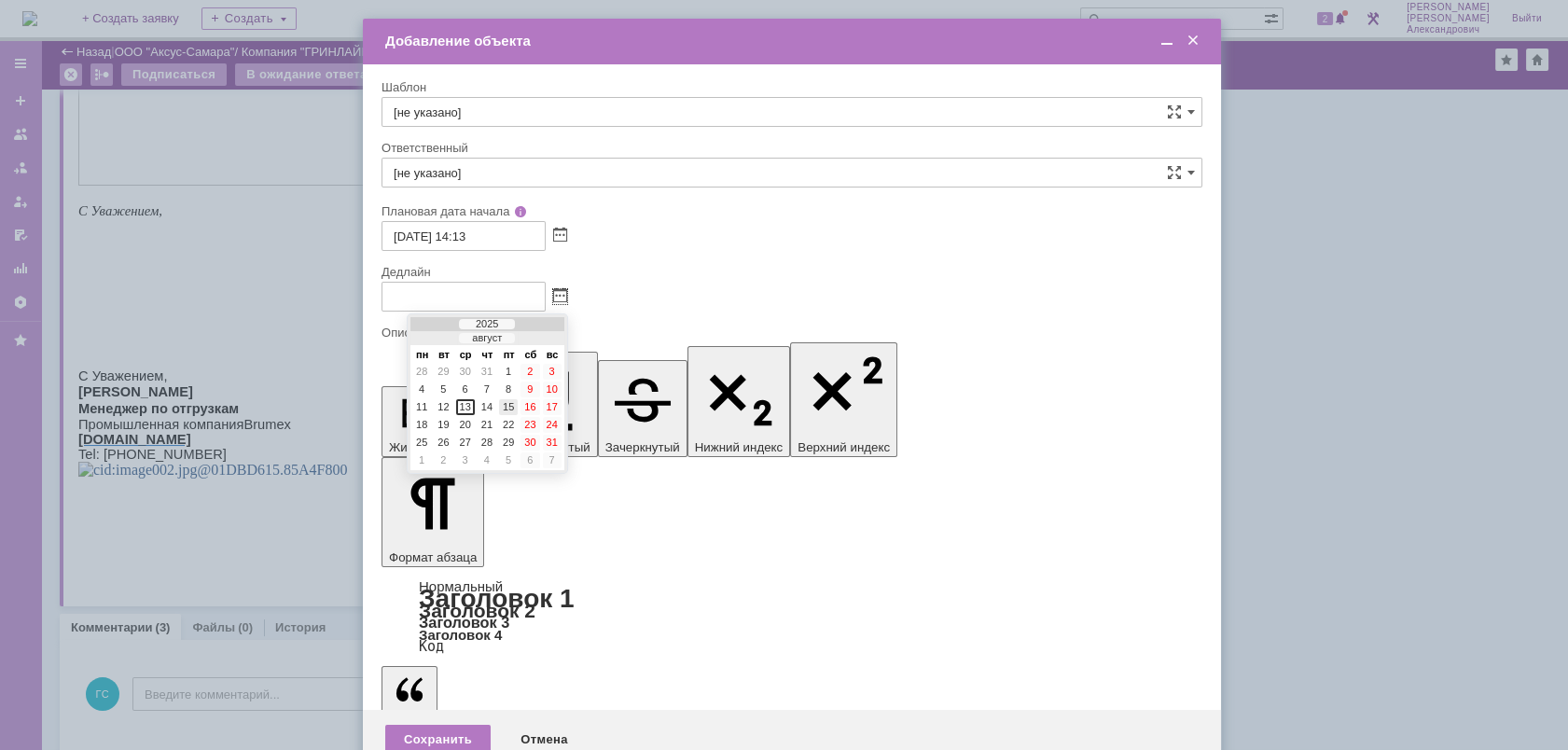
click at [502, 407] on div "15" at bounding box center [508, 407] width 19 height 16
type input "[DATE] 14:14"
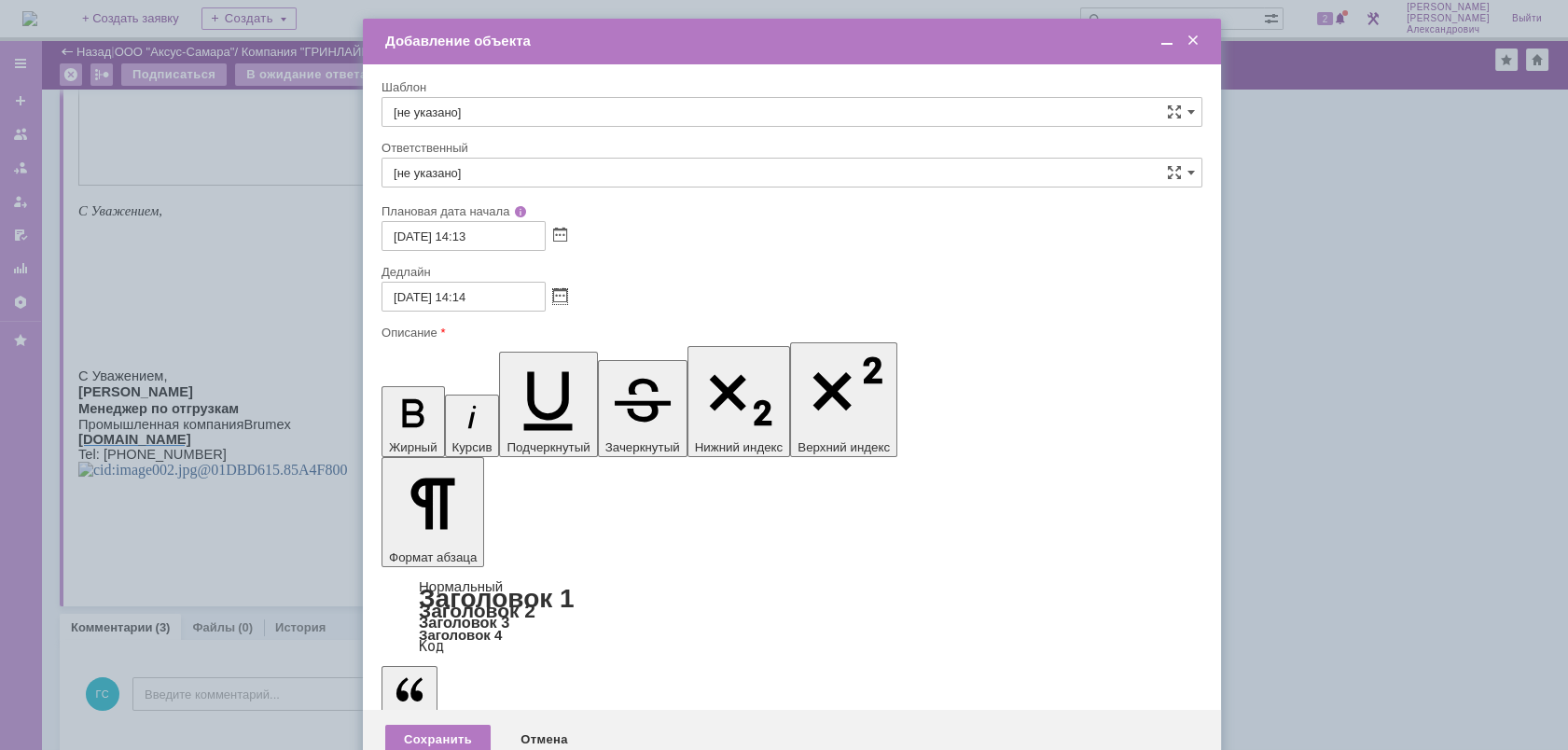
click at [494, 180] on input "[не указано]" at bounding box center [791, 172] width 821 height 30
click at [526, 356] on div "[PERSON_NAME]" at bounding box center [791, 370] width 819 height 30
type input "[PERSON_NAME]"
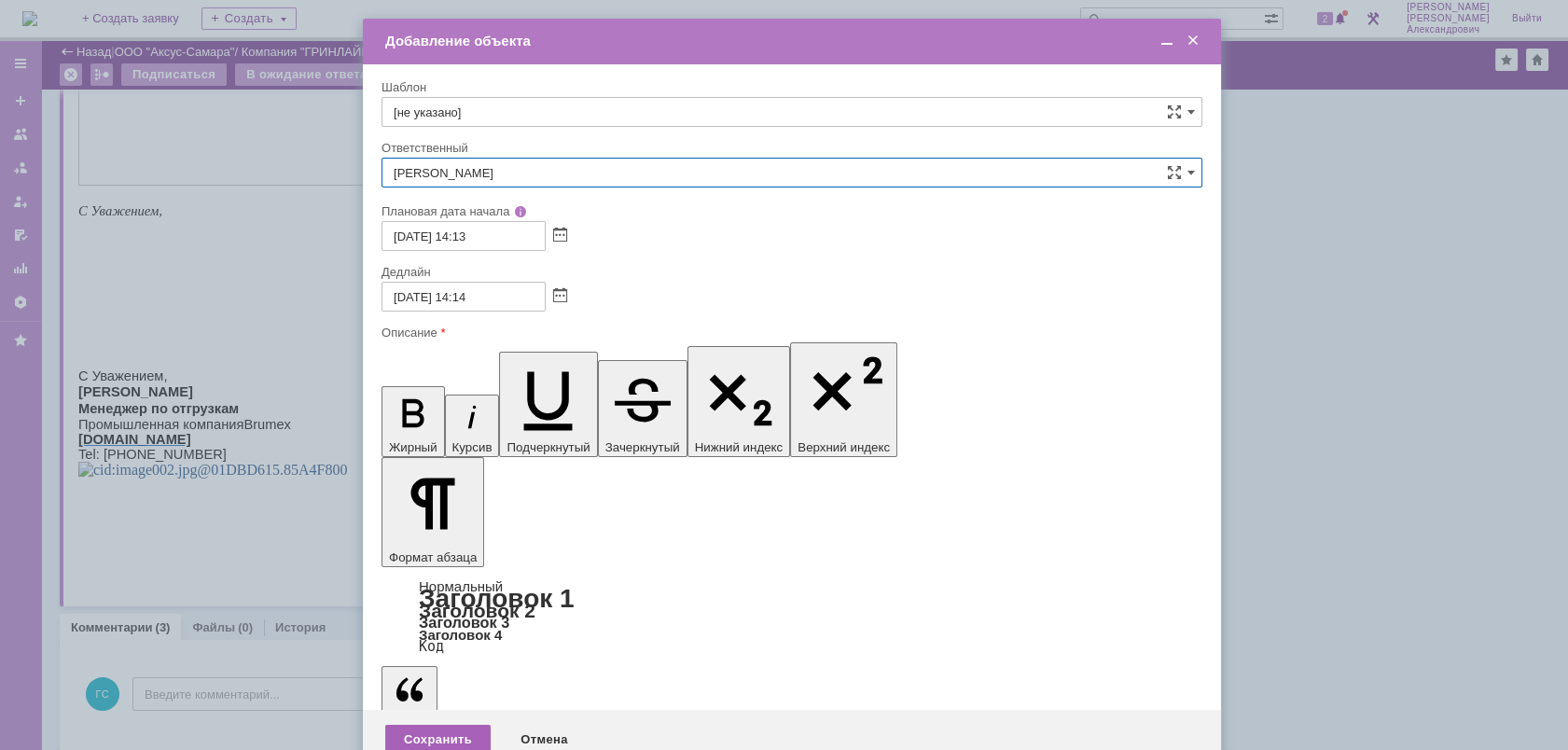
click at [461, 725] on div "Сохранить" at bounding box center [438, 739] width 106 height 30
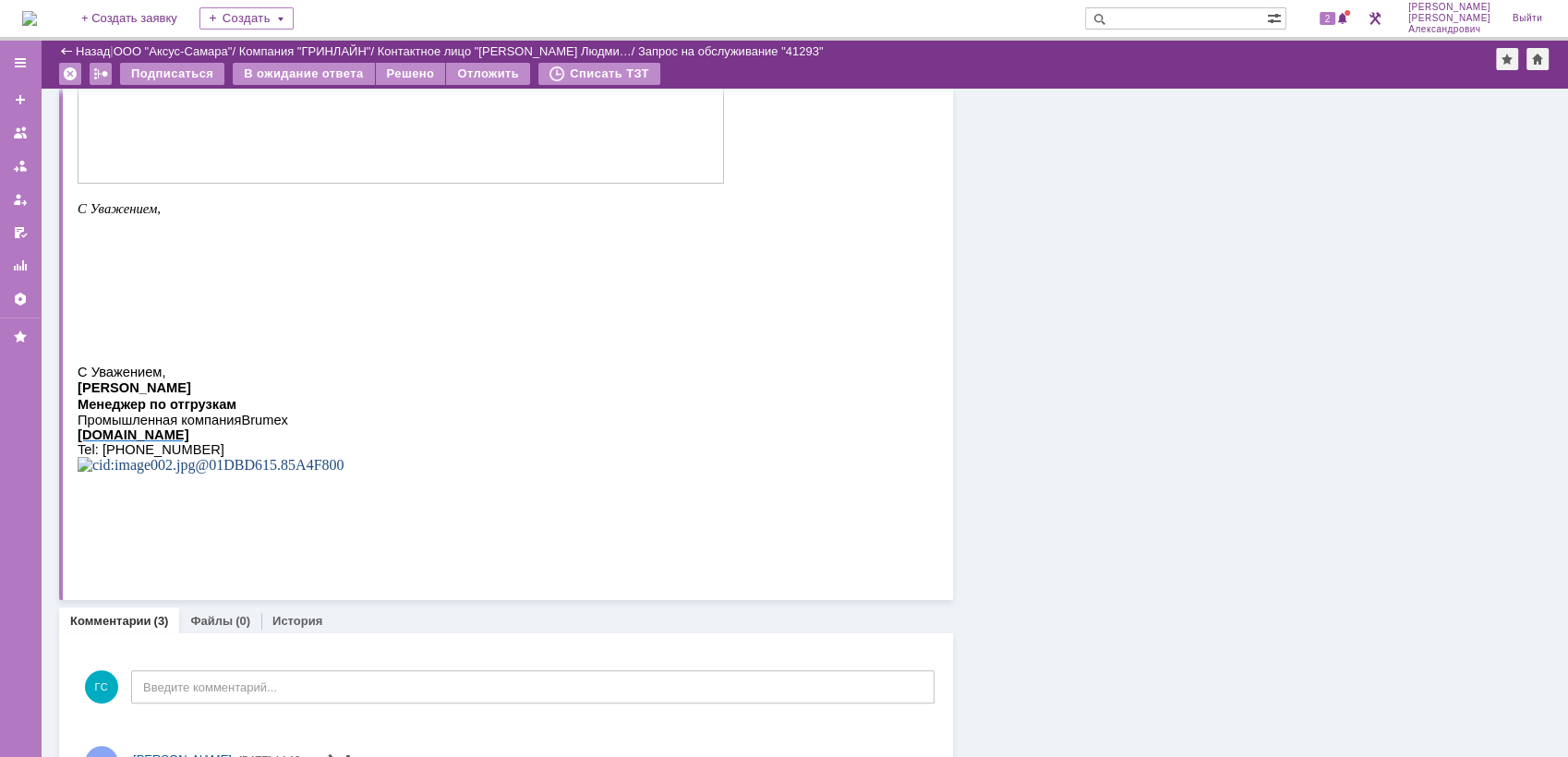
scroll to position [0, 0]
click at [37, 14] on img at bounding box center [29, 17] width 15 height 15
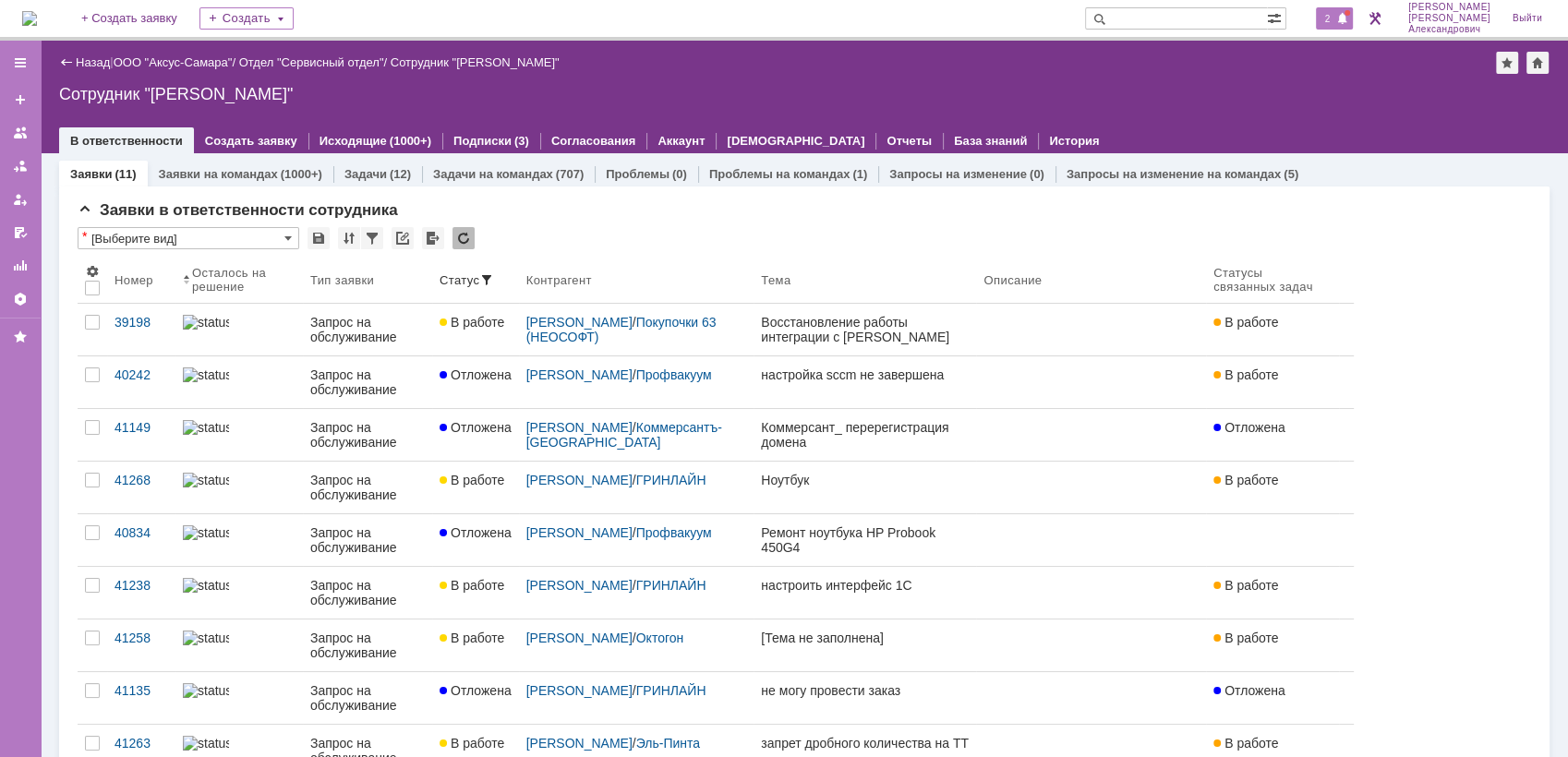
click at [1336, 18] on span "2" at bounding box center [1328, 17] width 16 height 13
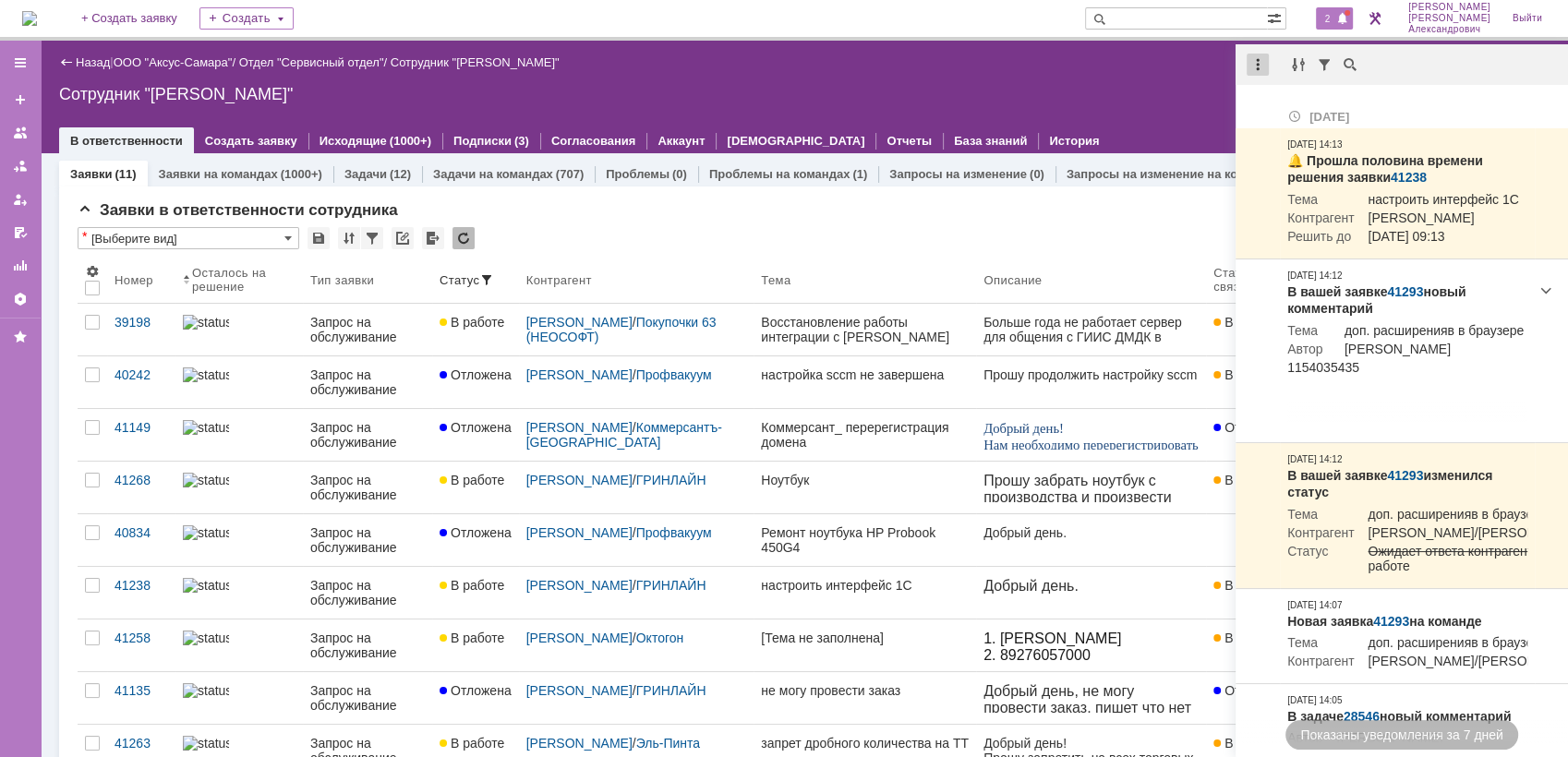
click at [1255, 62] on div at bounding box center [1257, 64] width 22 height 22
click at [1283, 106] on div "Отметить уведомления прочитанными" at bounding box center [1386, 111] width 248 height 13
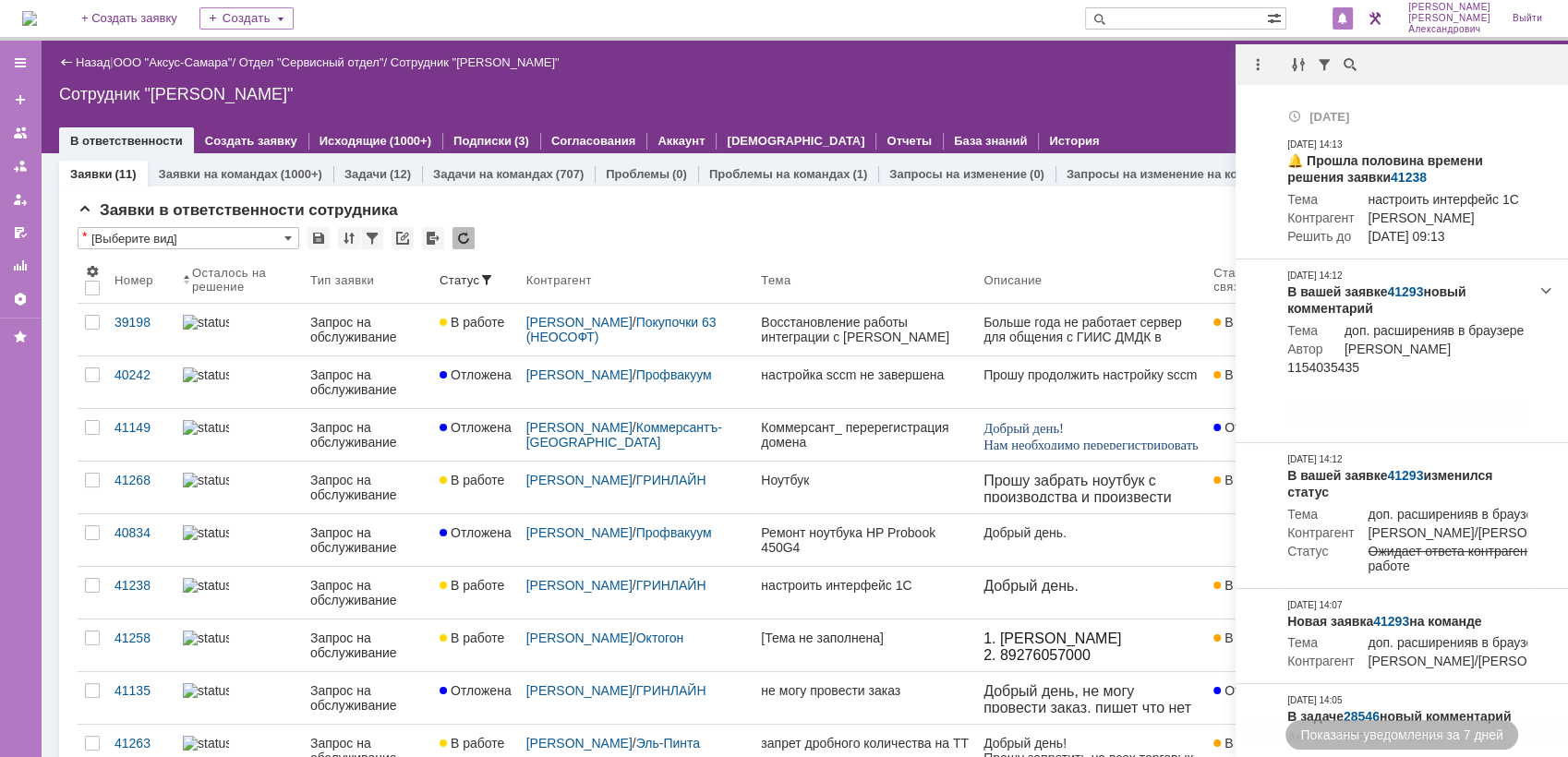
click at [1104, 85] on div "Сотрудник "[PERSON_NAME]"" at bounding box center [804, 94] width 1491 height 18
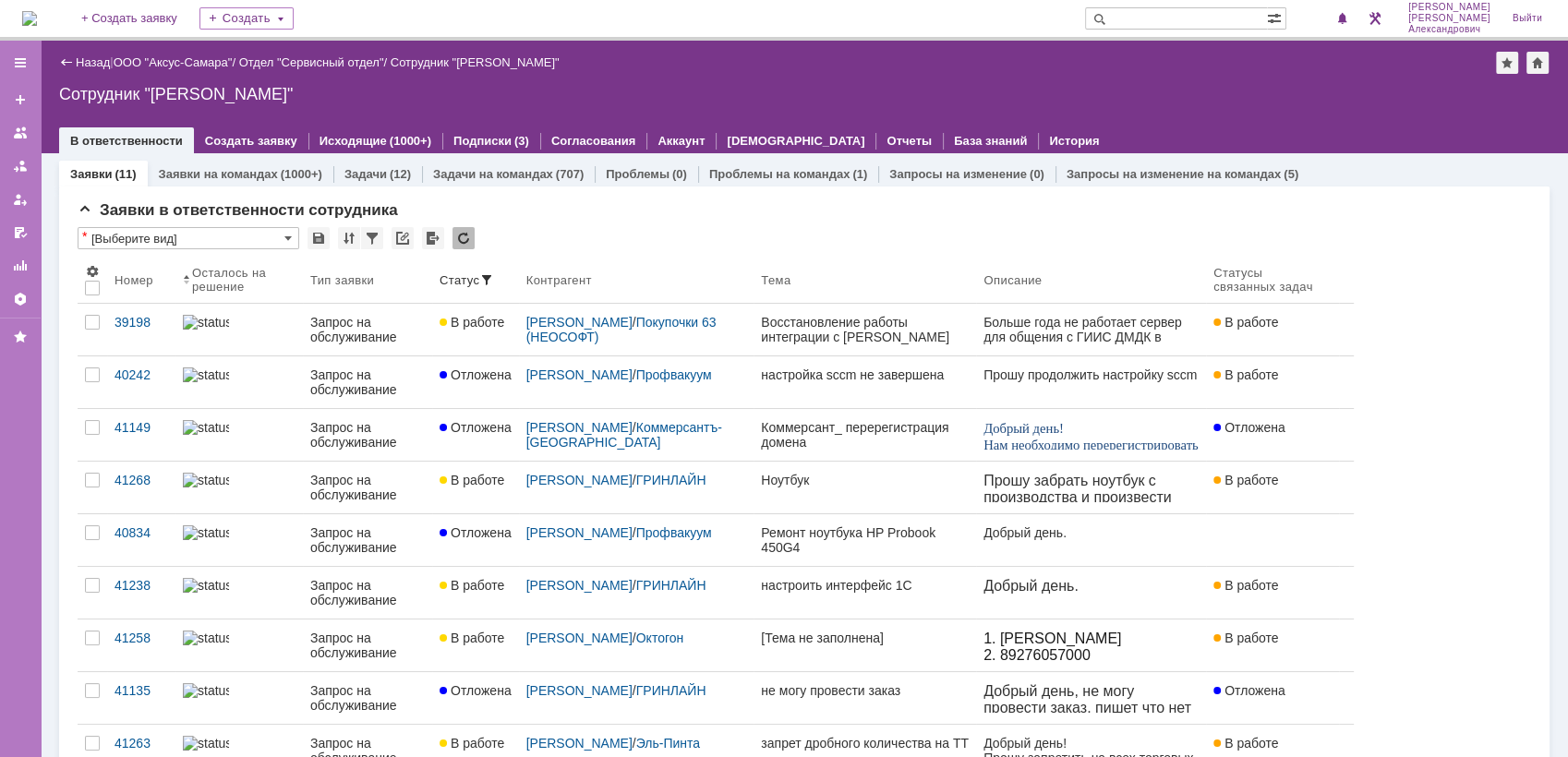
click at [37, 18] on img at bounding box center [29, 17] width 15 height 15
click at [37, 11] on img at bounding box center [29, 17] width 15 height 15
click at [28, 14] on img at bounding box center [29, 17] width 15 height 15
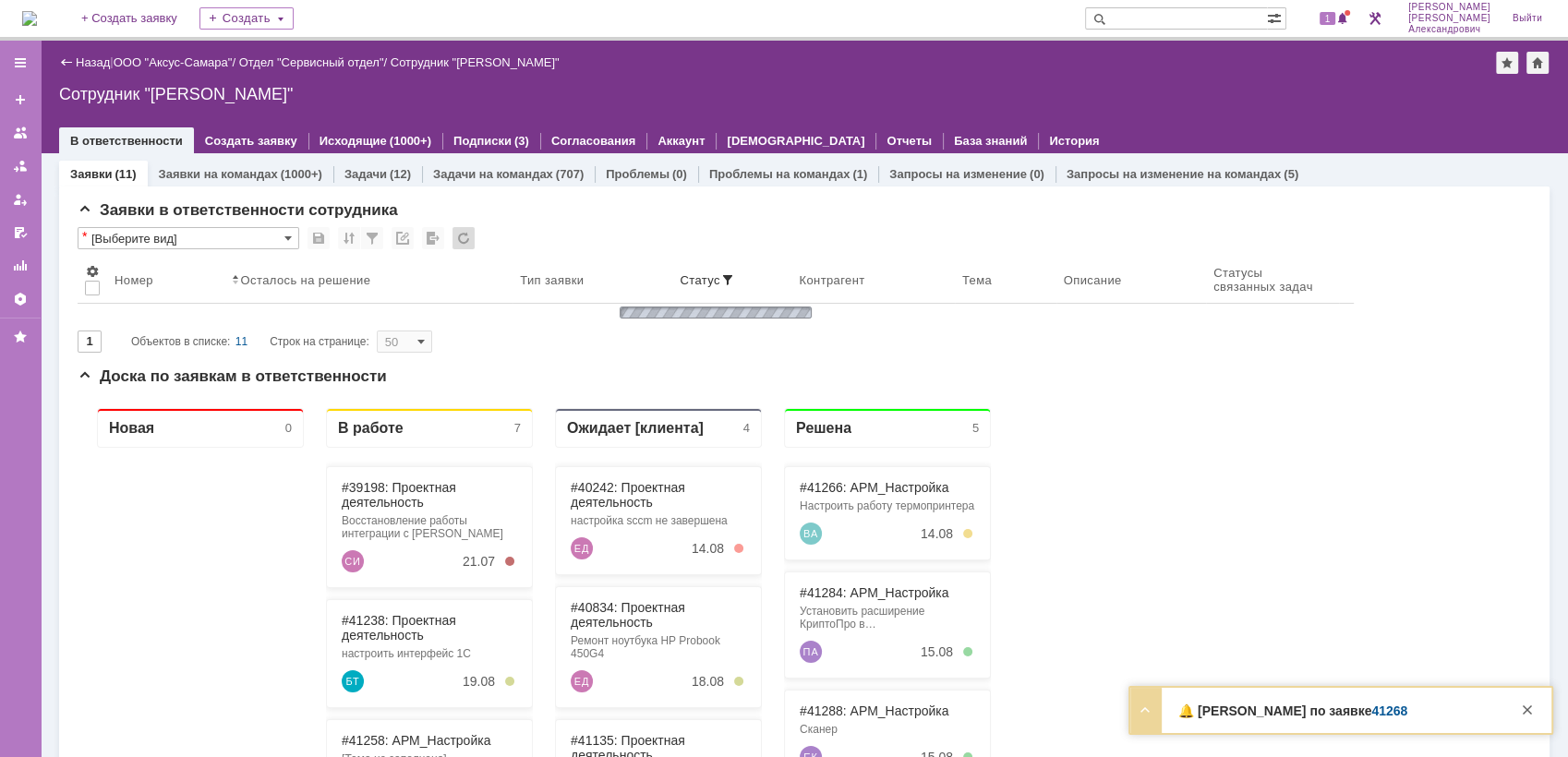
click at [37, 18] on img at bounding box center [29, 17] width 15 height 15
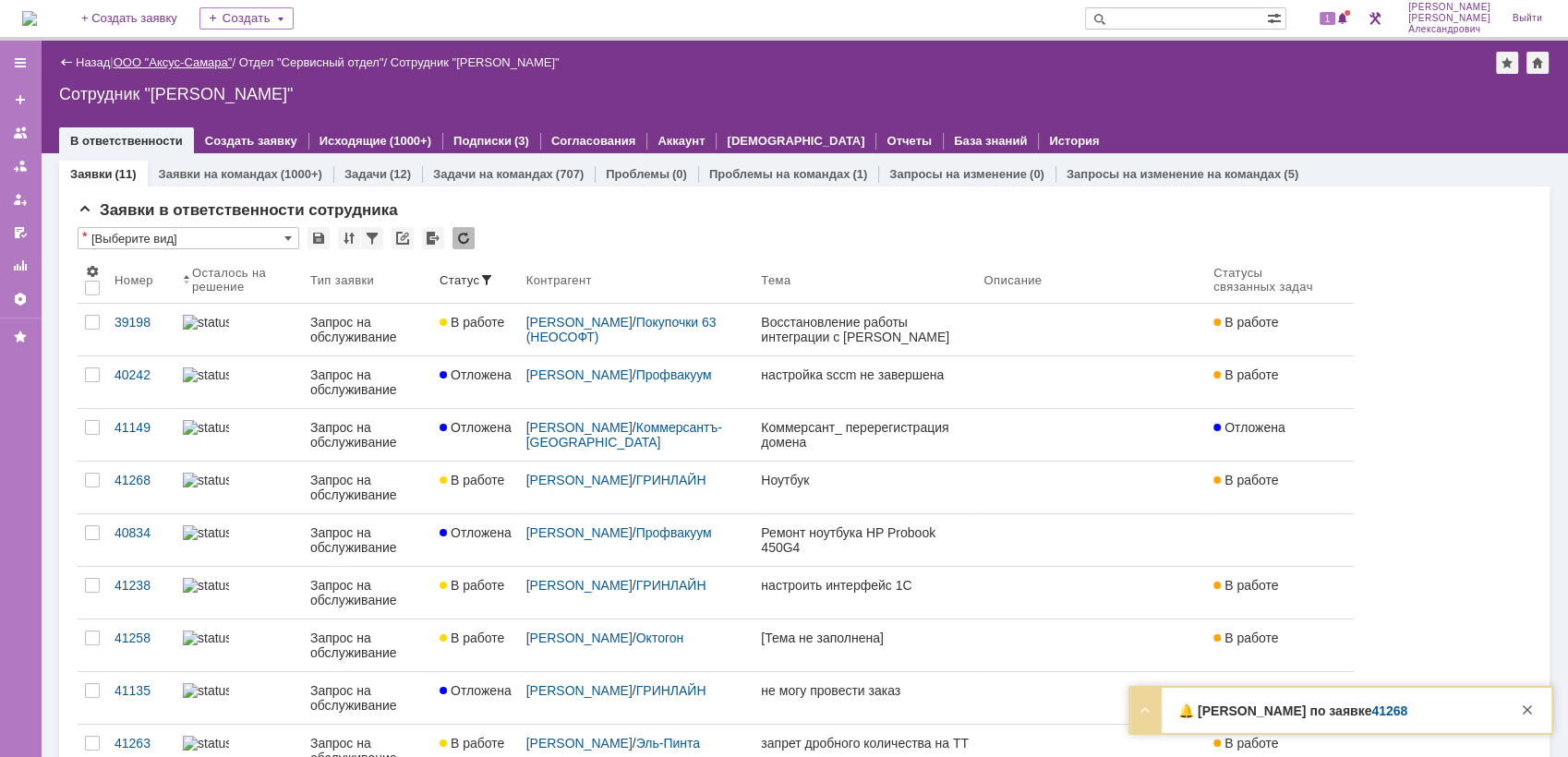
click at [201, 59] on link "ООО "Аксус-Самара"" at bounding box center [172, 62] width 119 height 14
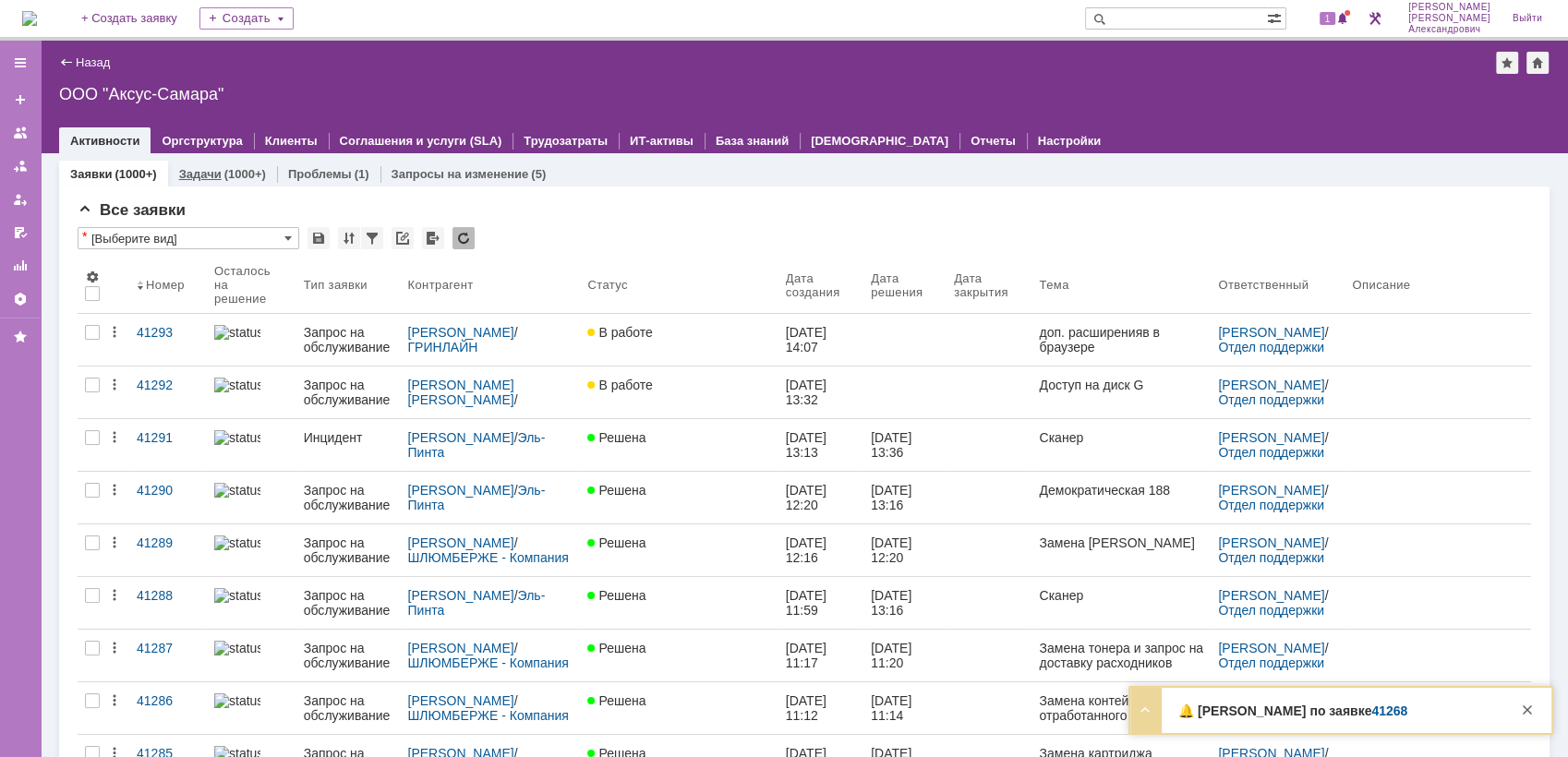
click at [201, 178] on link "Задачи" at bounding box center [200, 174] width 43 height 14
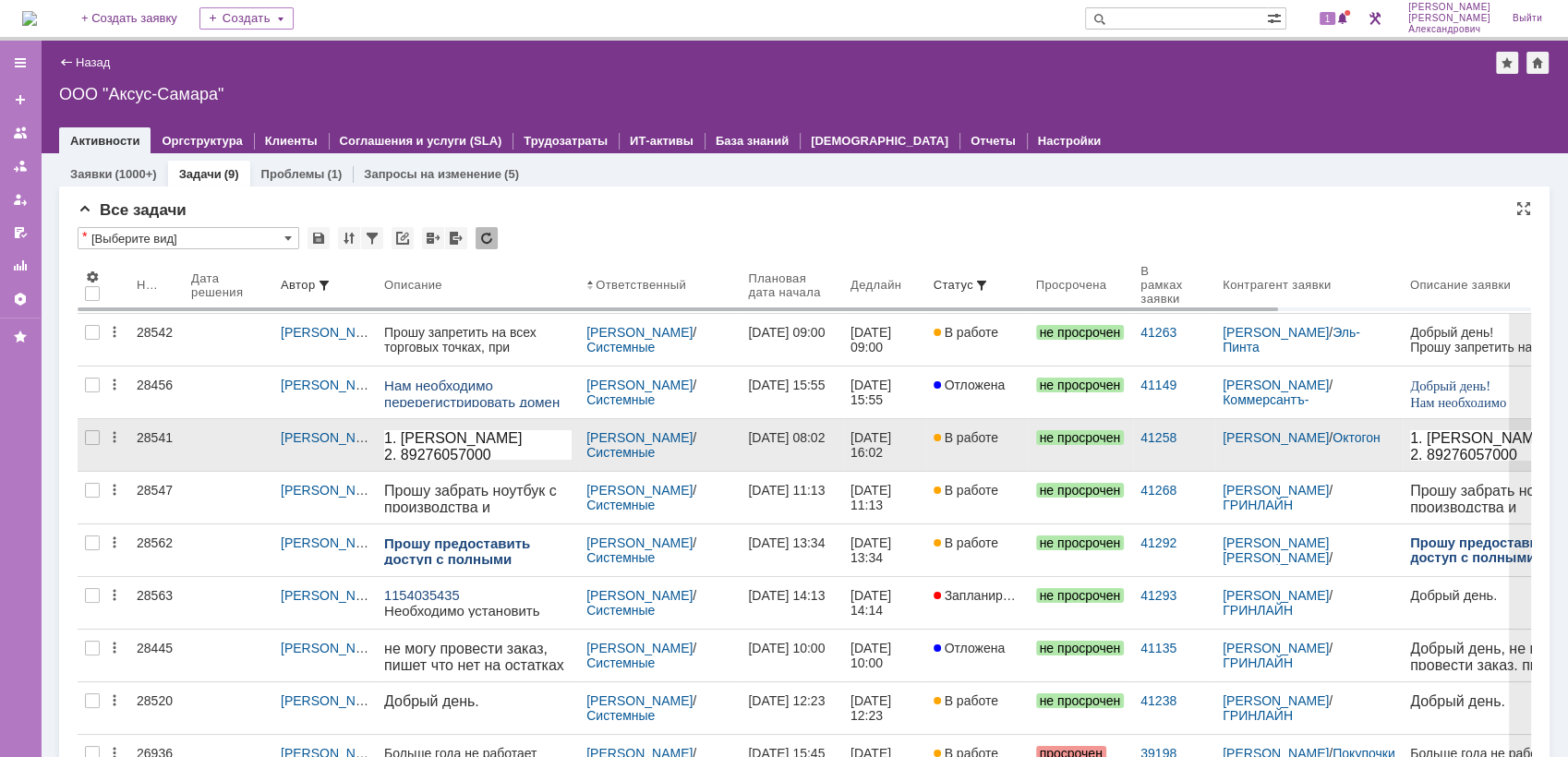
click at [998, 449] on link "В работе" at bounding box center [977, 444] width 103 height 51
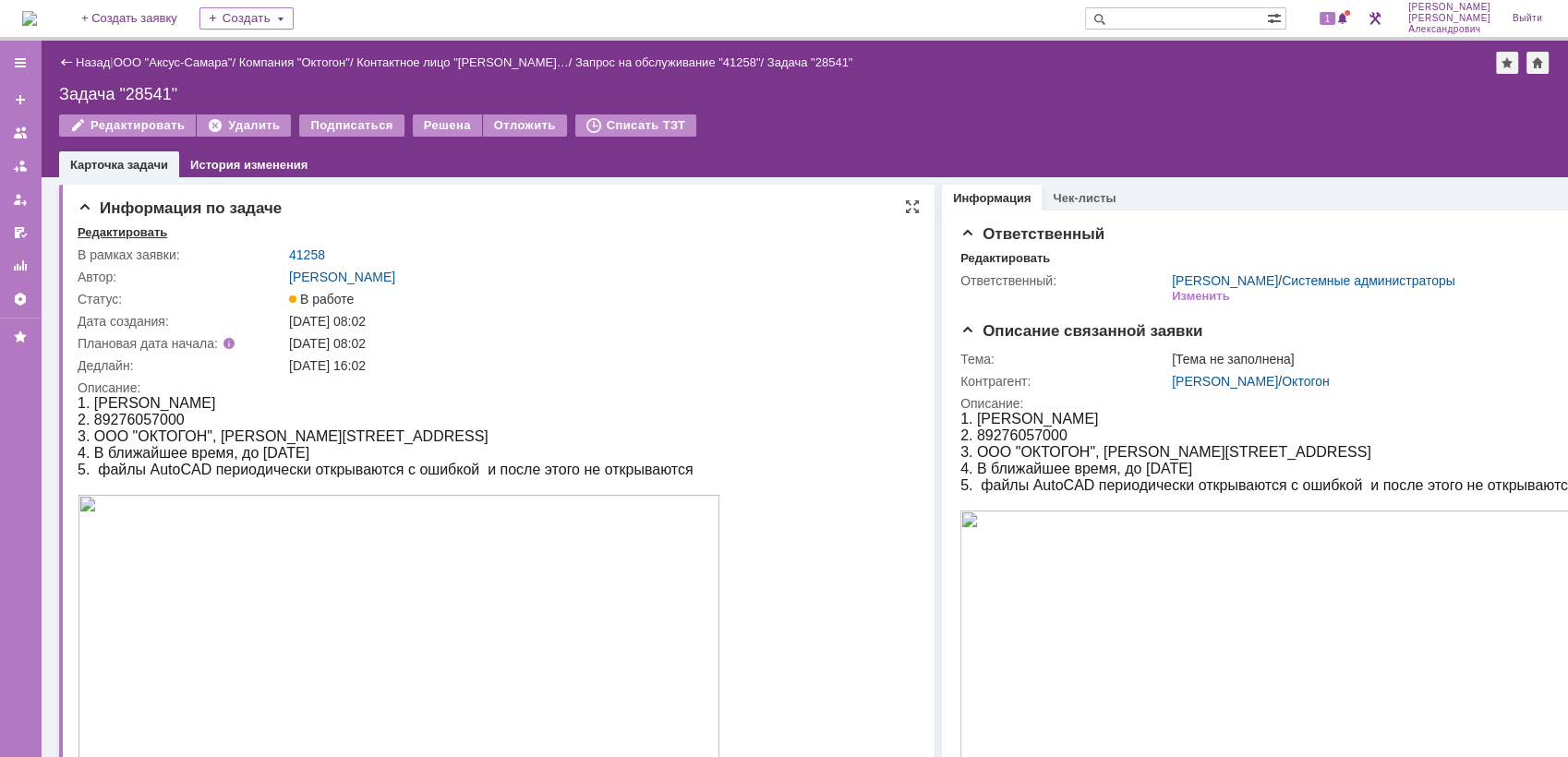
click at [144, 229] on div "Редактировать" at bounding box center [122, 232] width 89 height 15
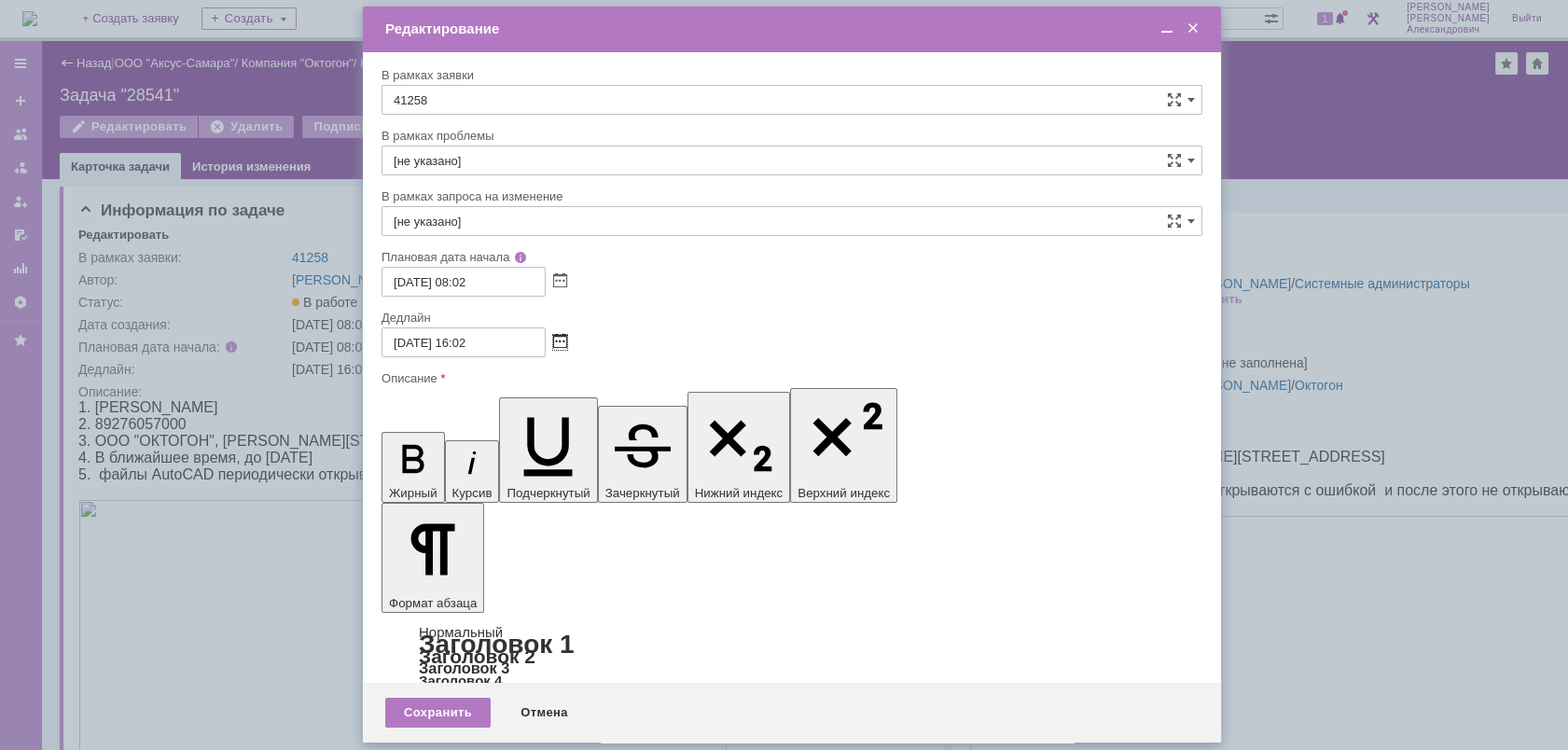
click at [560, 338] on span at bounding box center [560, 341] width 14 height 15
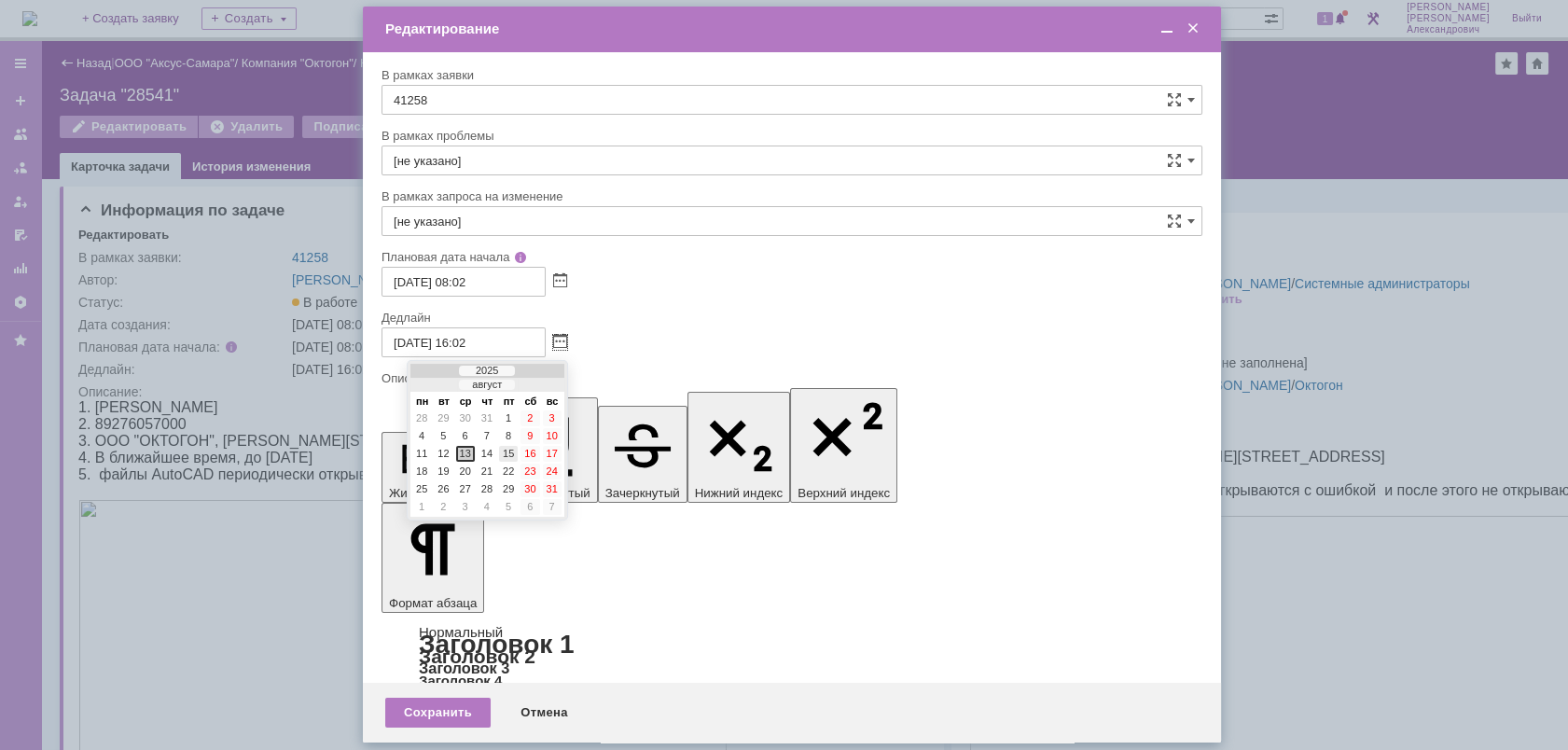
click at [506, 458] on div "15" at bounding box center [508, 454] width 19 height 16
type input "15.08.2025 16:02"
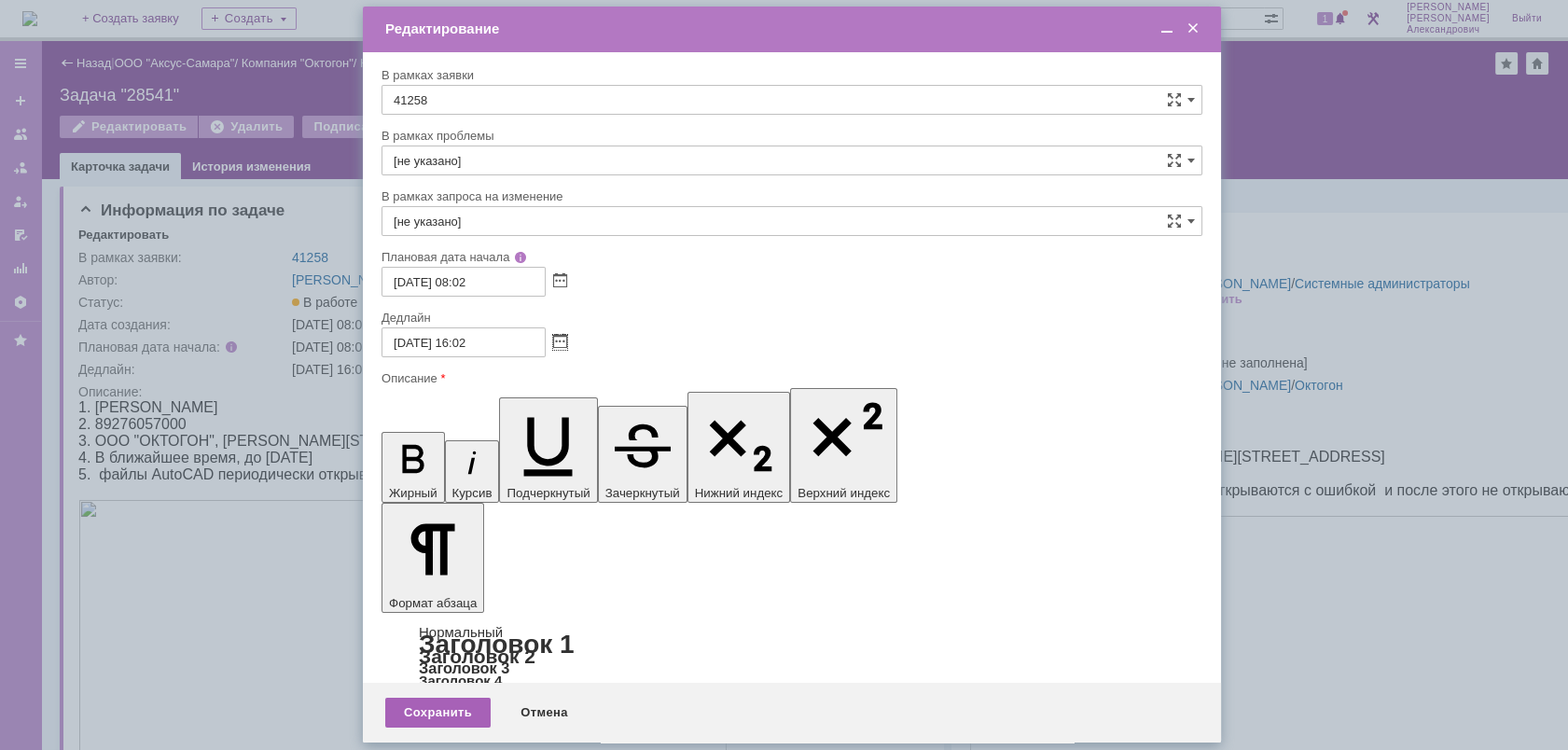
click at [463, 713] on div "Сохранить" at bounding box center [438, 712] width 106 height 30
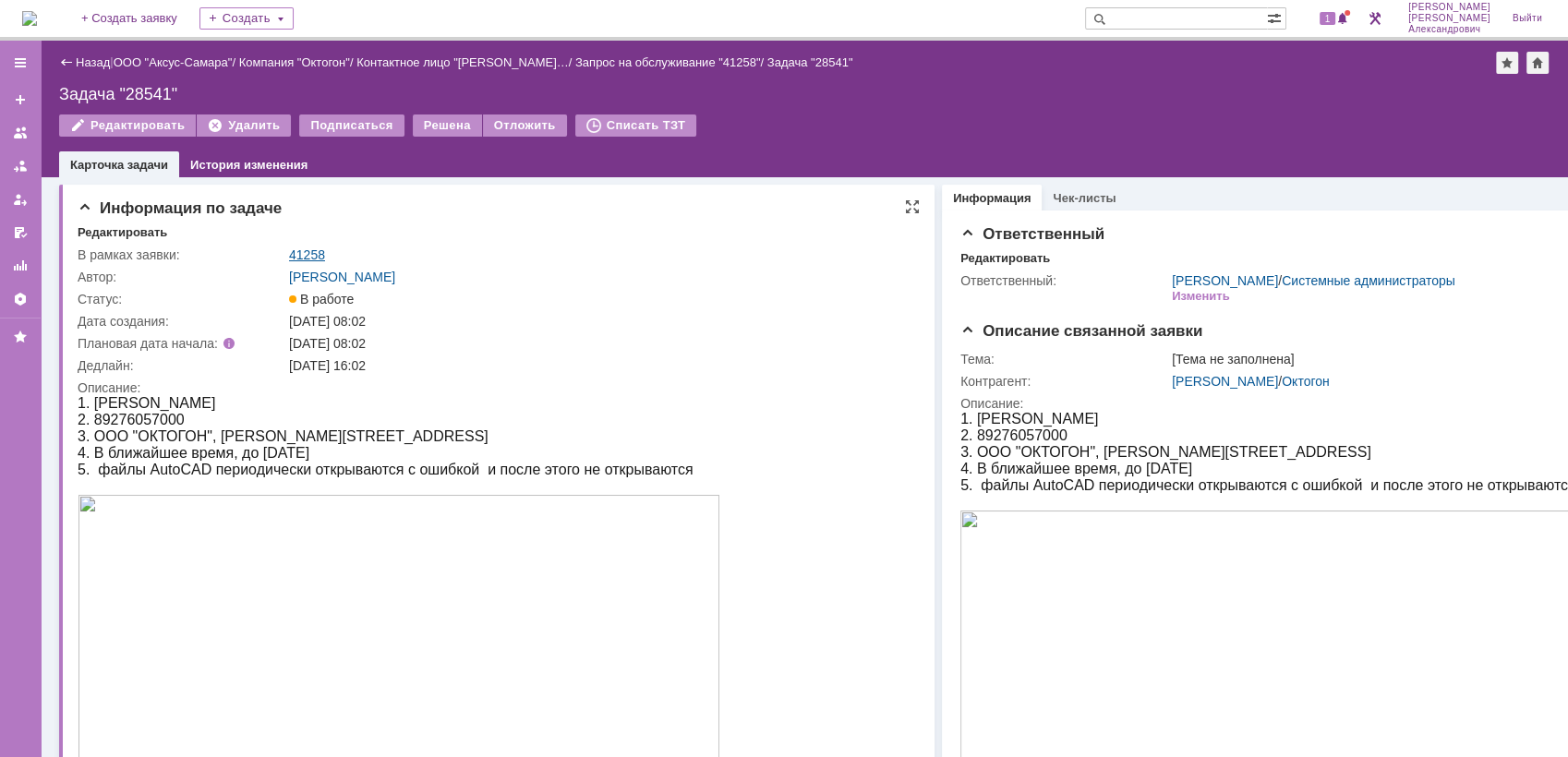
click at [303, 257] on link "41258" at bounding box center [306, 255] width 36 height 15
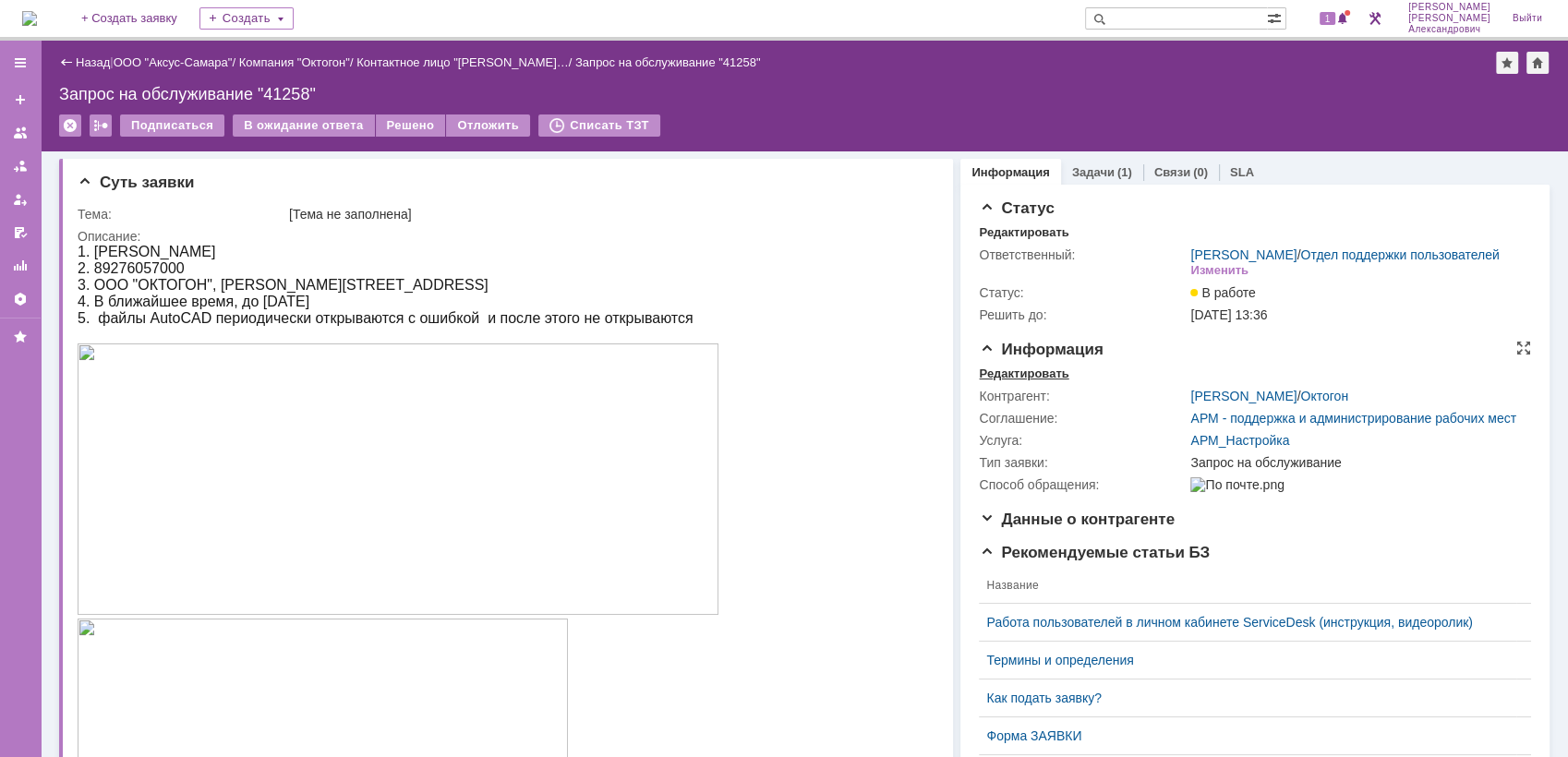
click at [1033, 381] on div "Редактировать" at bounding box center [1024, 374] width 89 height 15
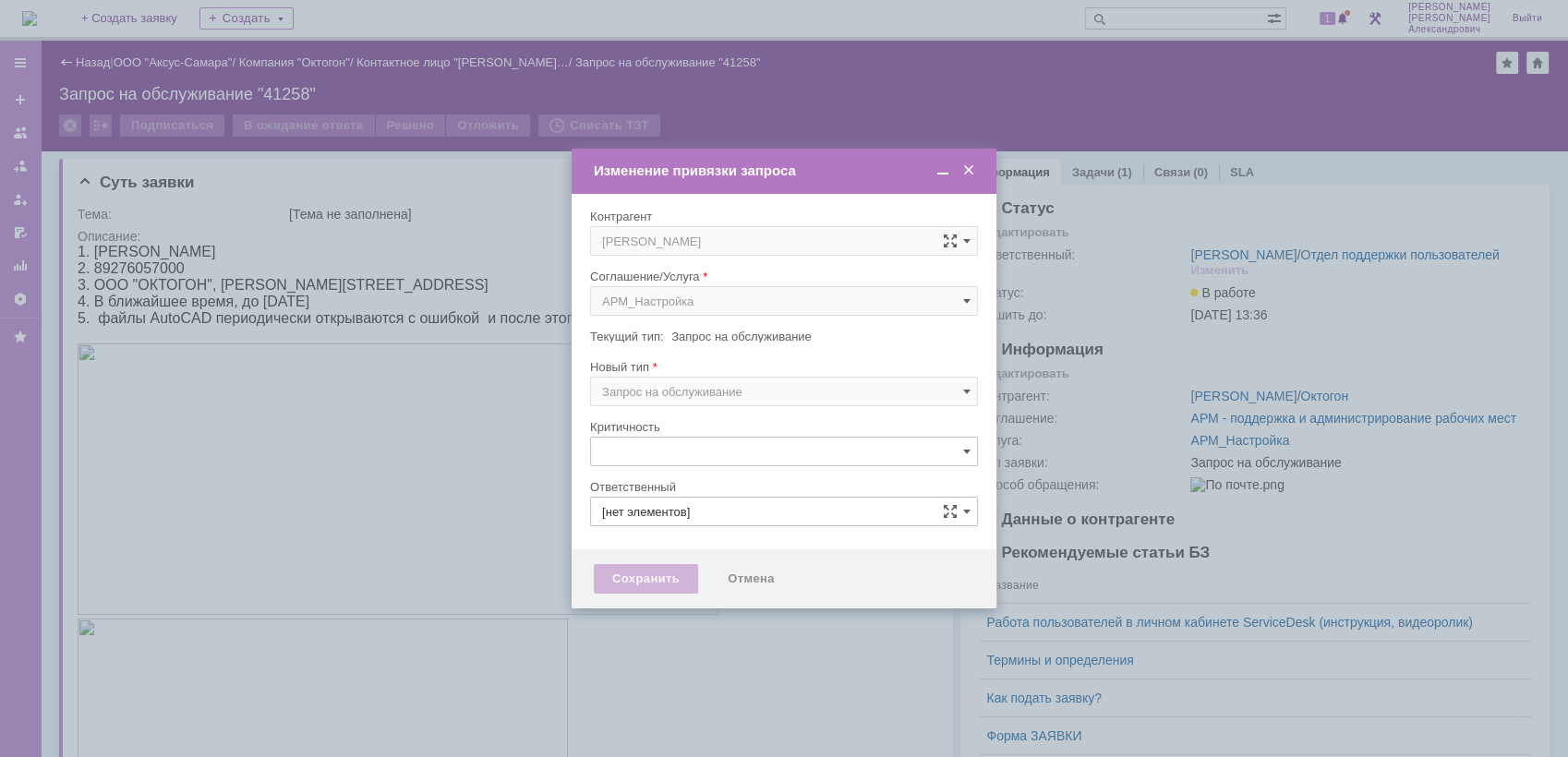
type input "[не указано]"
type input "[PERSON_NAME]"
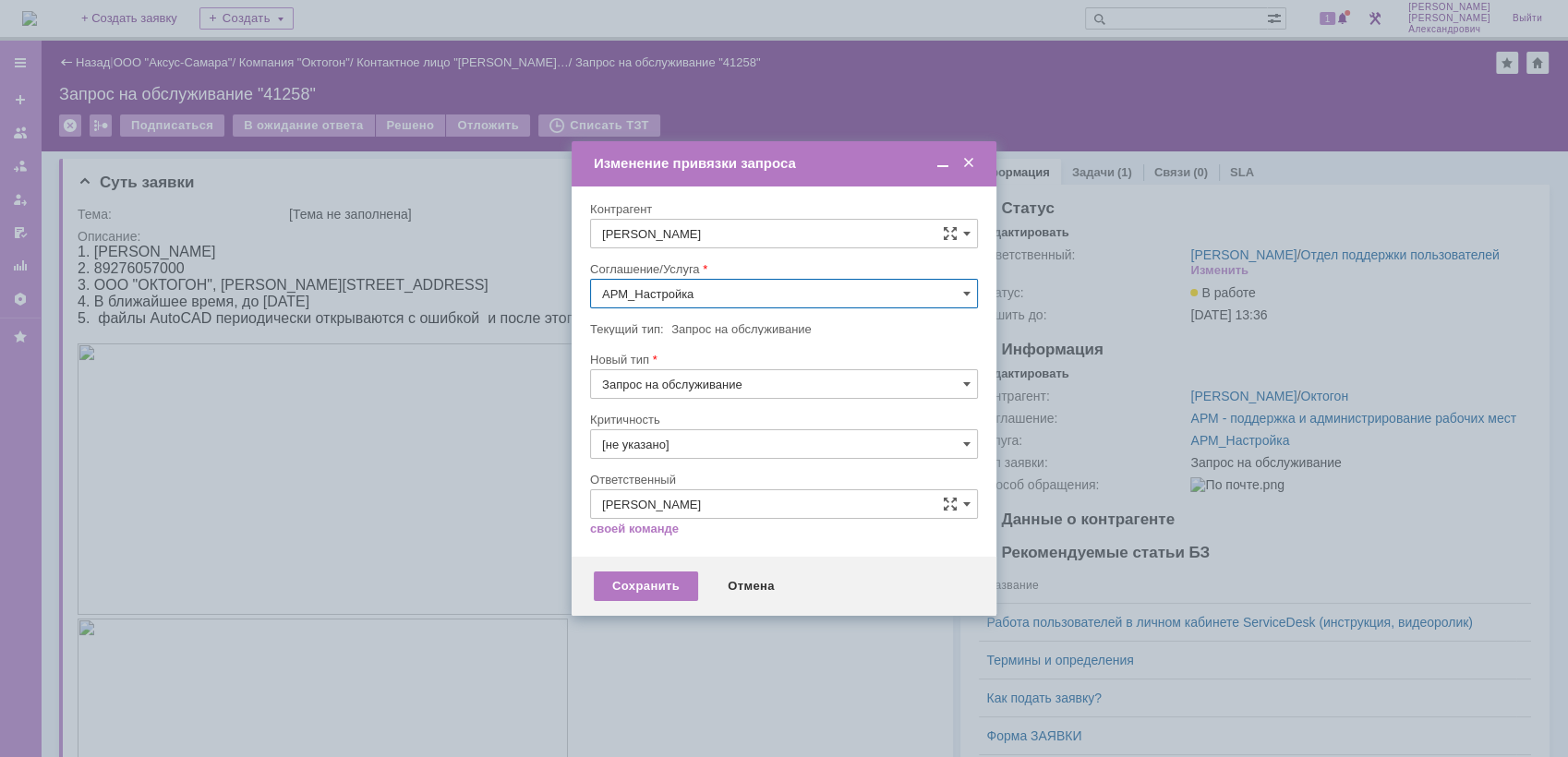
click at [768, 305] on input "АРМ_Настройка" at bounding box center [784, 293] width 387 height 30
type input "р"
click at [688, 416] on div "Проектная деятельность" at bounding box center [784, 428] width 386 height 30
type input "Проектная деятельность"
click at [642, 584] on div "Сохранить" at bounding box center [646, 586] width 105 height 30
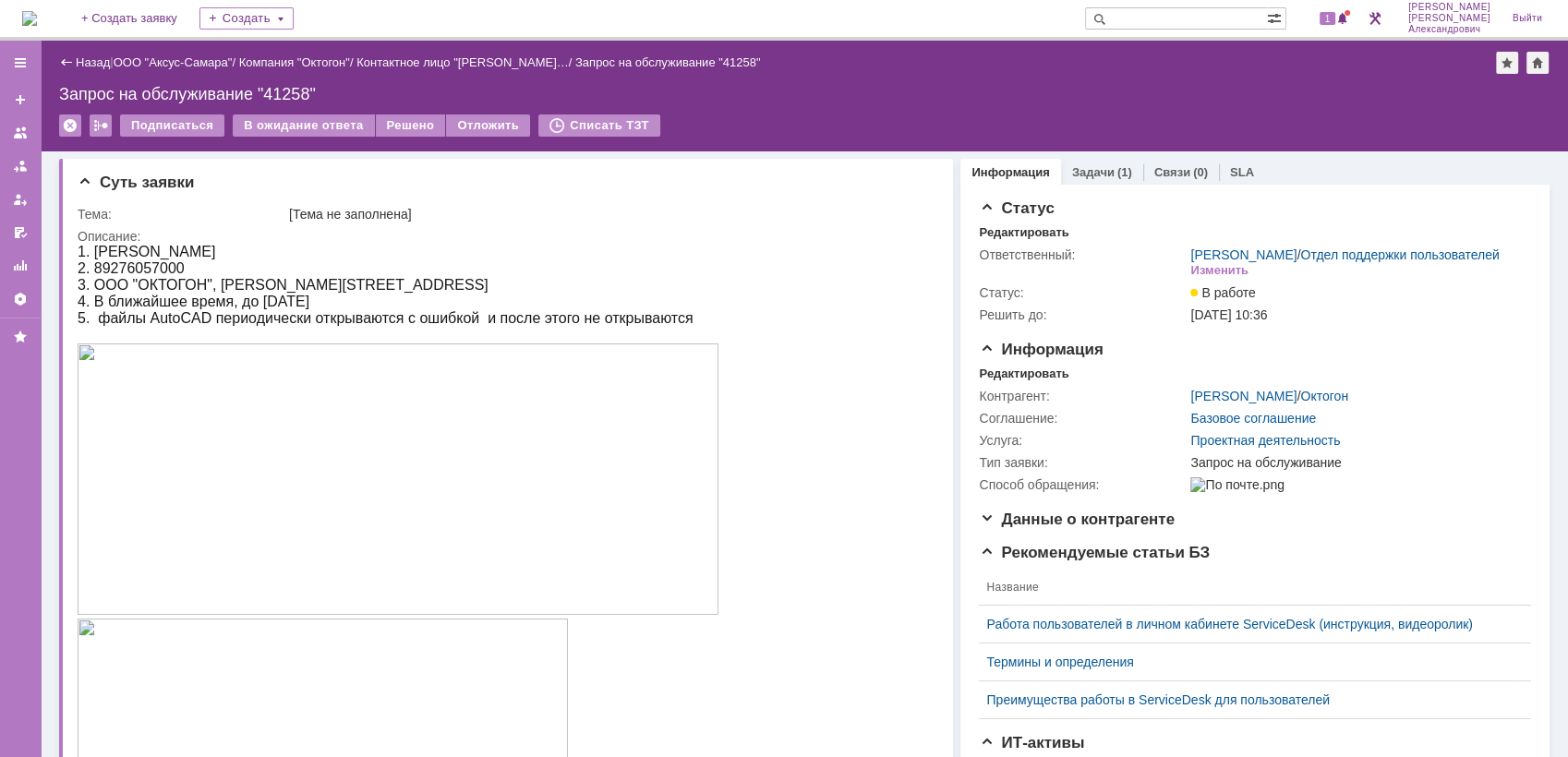
click at [37, 15] on img at bounding box center [29, 17] width 15 height 15
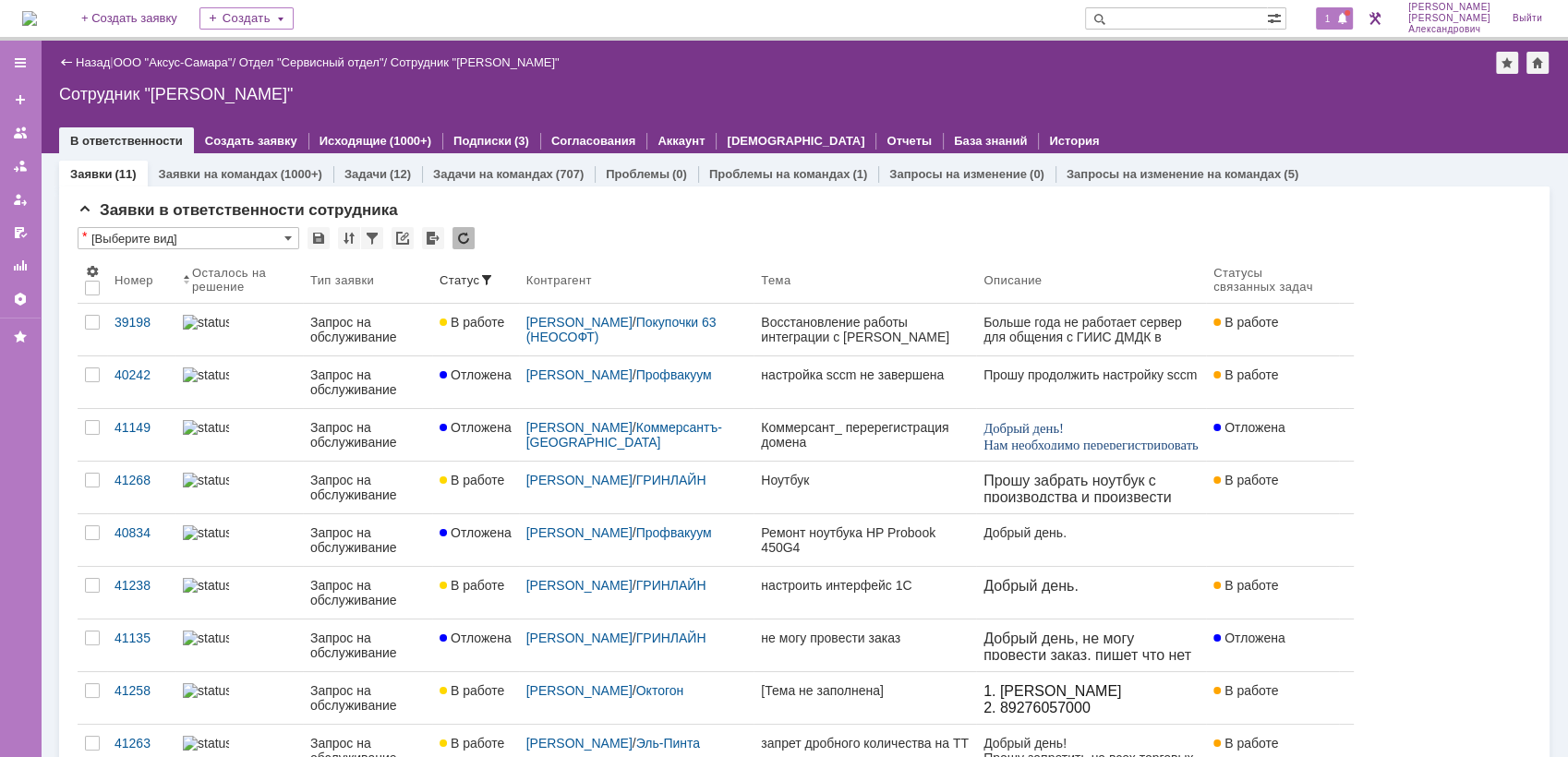
click at [1337, 12] on span "1" at bounding box center [1328, 17] width 16 height 13
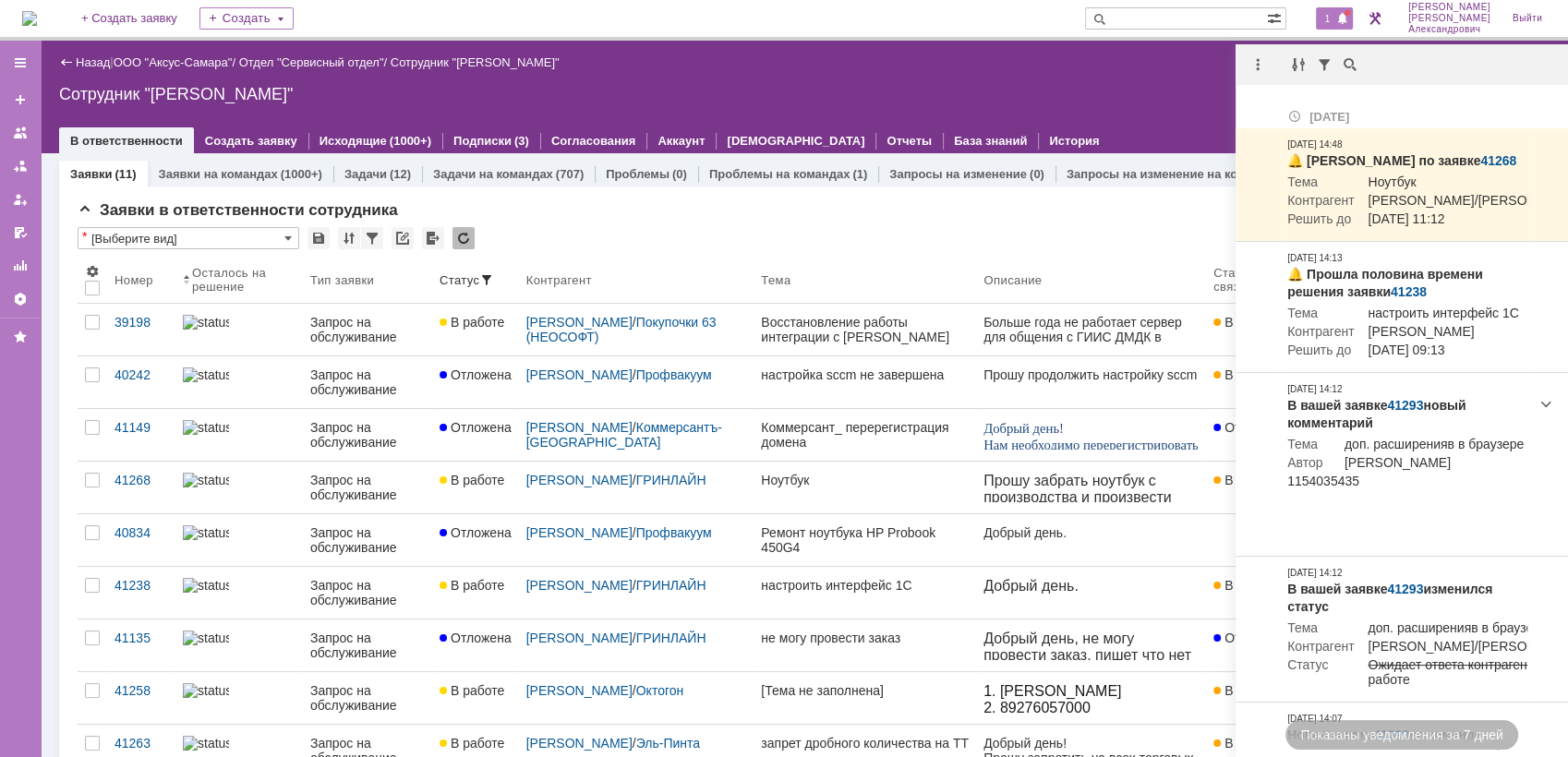
click at [1167, 89] on div "Сотрудник "Галстьян Степан Александрович"" at bounding box center [804, 94] width 1491 height 18
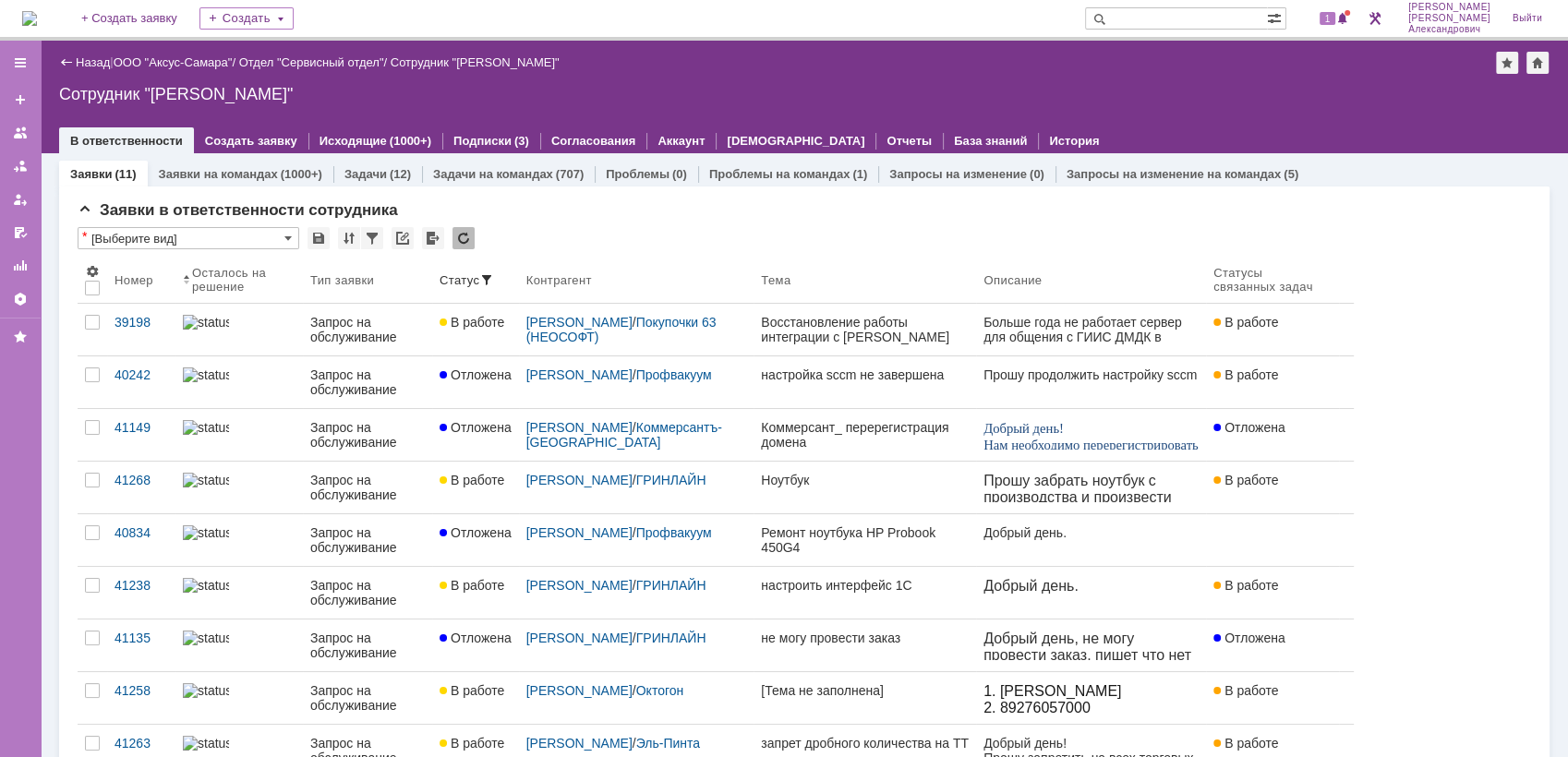
click at [30, 18] on img at bounding box center [29, 17] width 15 height 15
click at [1337, 15] on span "1" at bounding box center [1328, 17] width 16 height 13
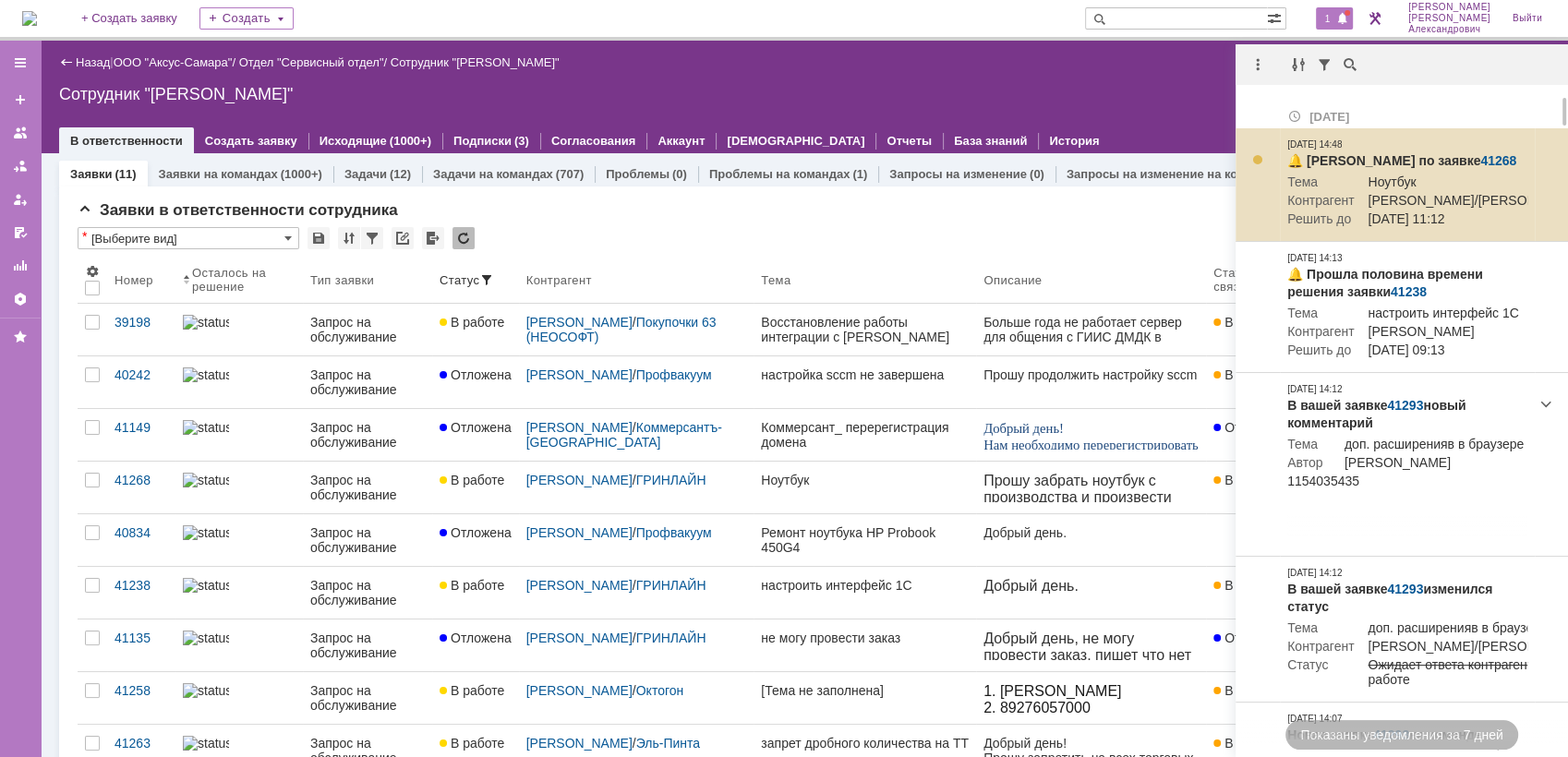
click at [1482, 154] on link "41268" at bounding box center [1498, 160] width 36 height 15
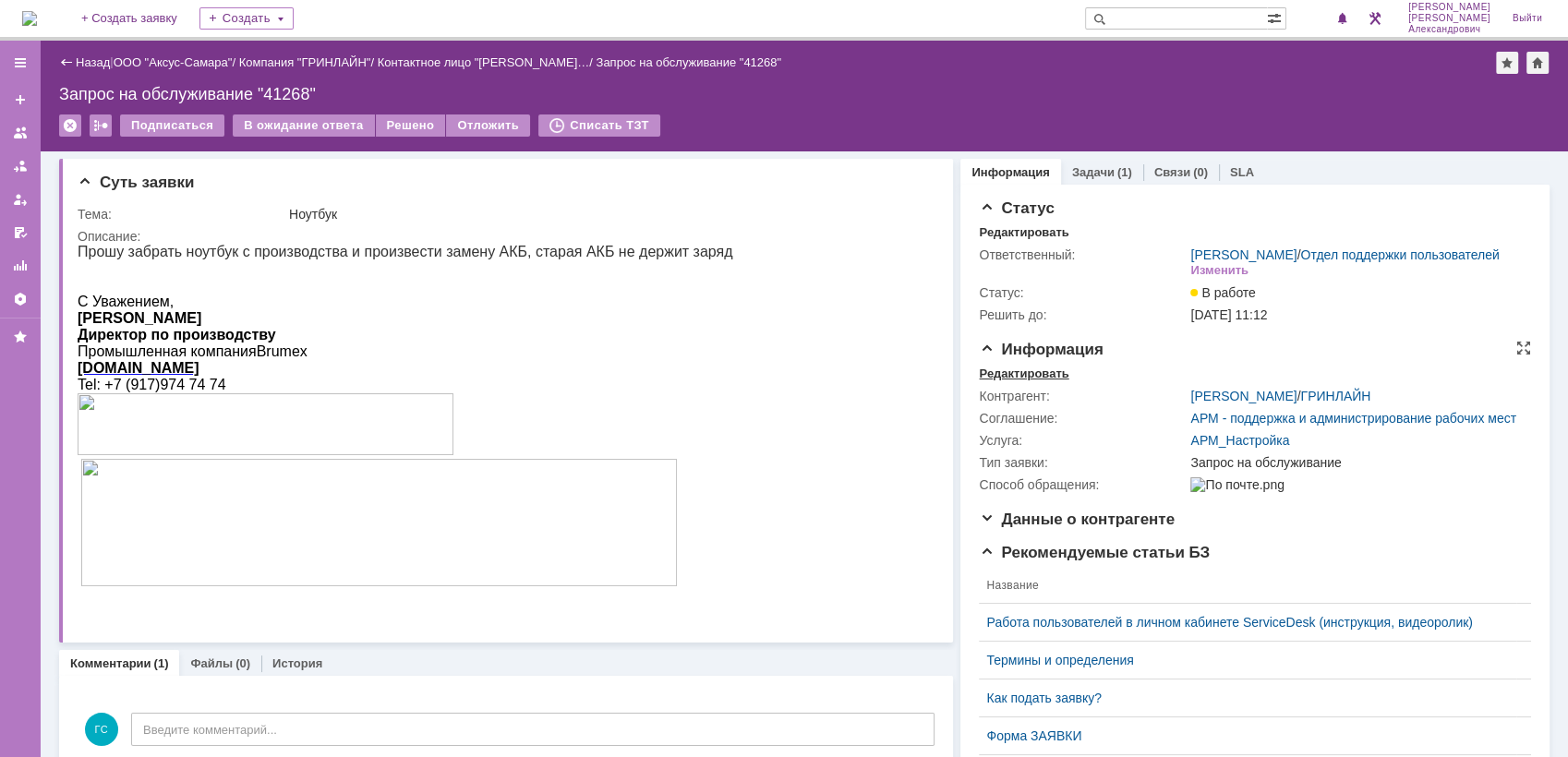
click at [1044, 381] on div "Редактировать" at bounding box center [1024, 374] width 89 height 15
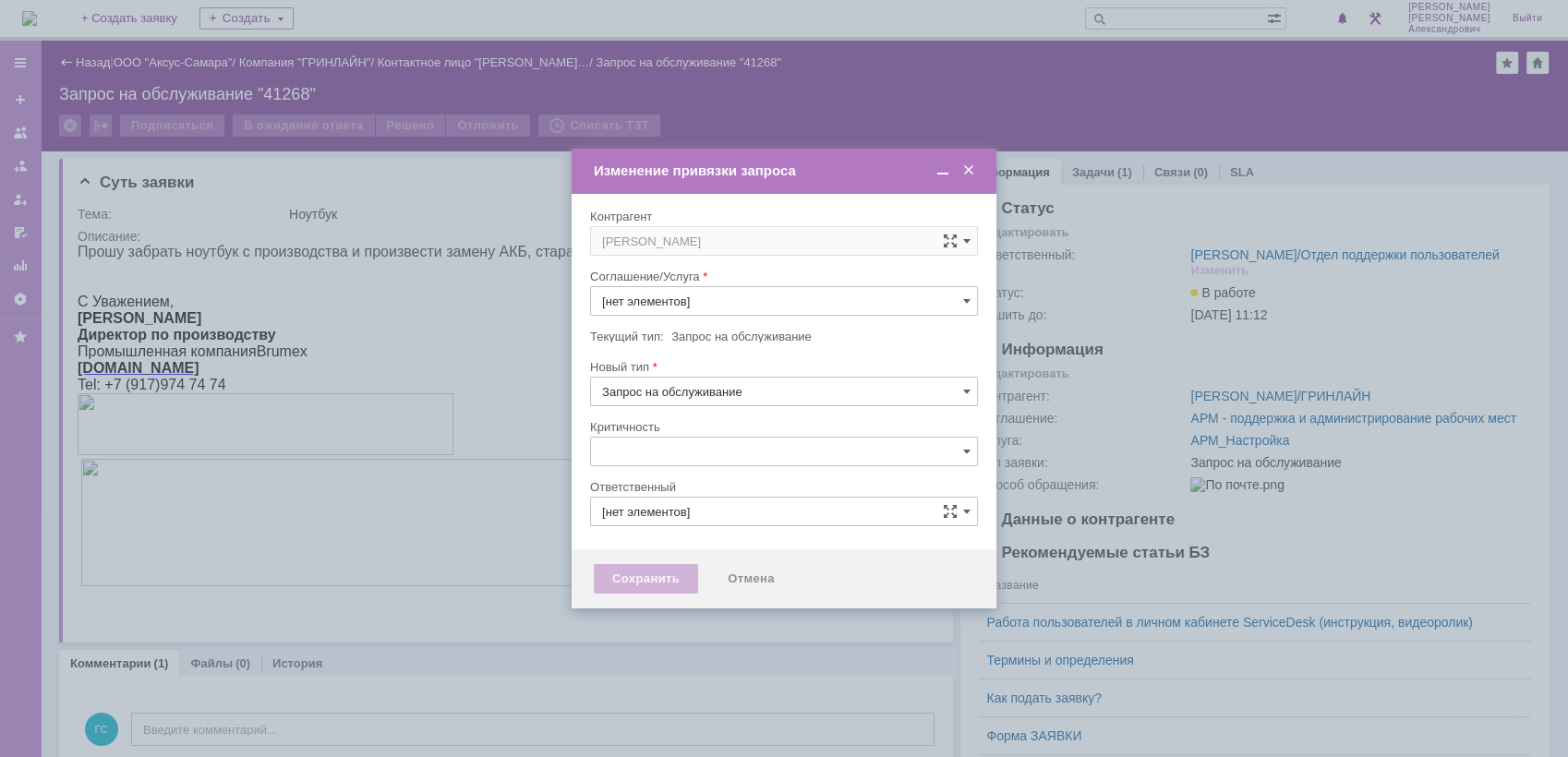
type input "АРМ_Настройка"
type input "[не указано]"
type input "[PERSON_NAME]"
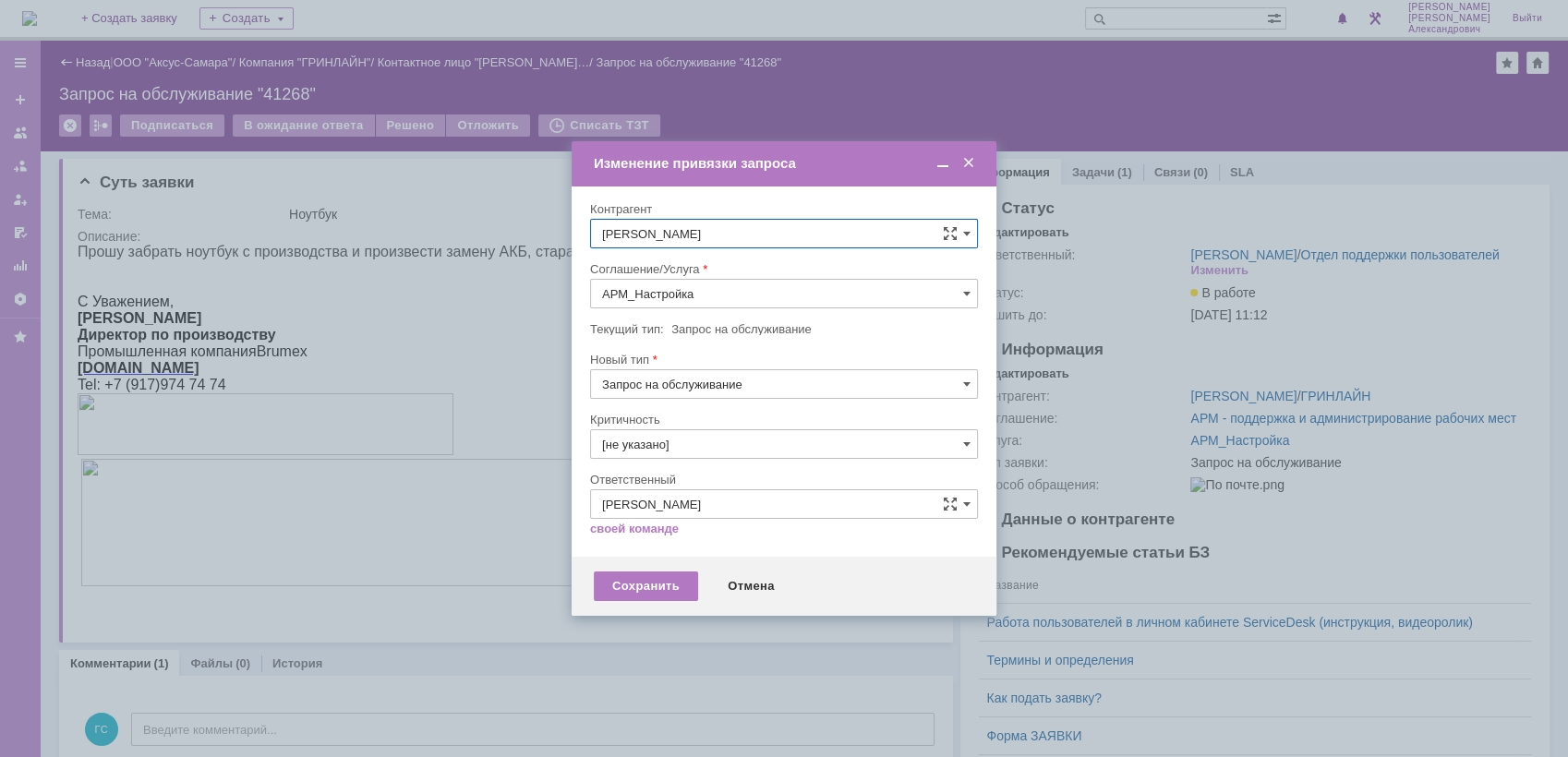
click at [739, 219] on div "Соглашение/Услуга" at bounding box center [784, 210] width 387 height 17
click at [729, 296] on input "АРМ_Настройка" at bounding box center [784, 293] width 387 height 30
click at [734, 425] on span "Проектная деятельность" at bounding box center [784, 428] width 364 height 15
type input "Проектная деятельность"
click at [649, 578] on div "Сохранить" at bounding box center [646, 586] width 105 height 30
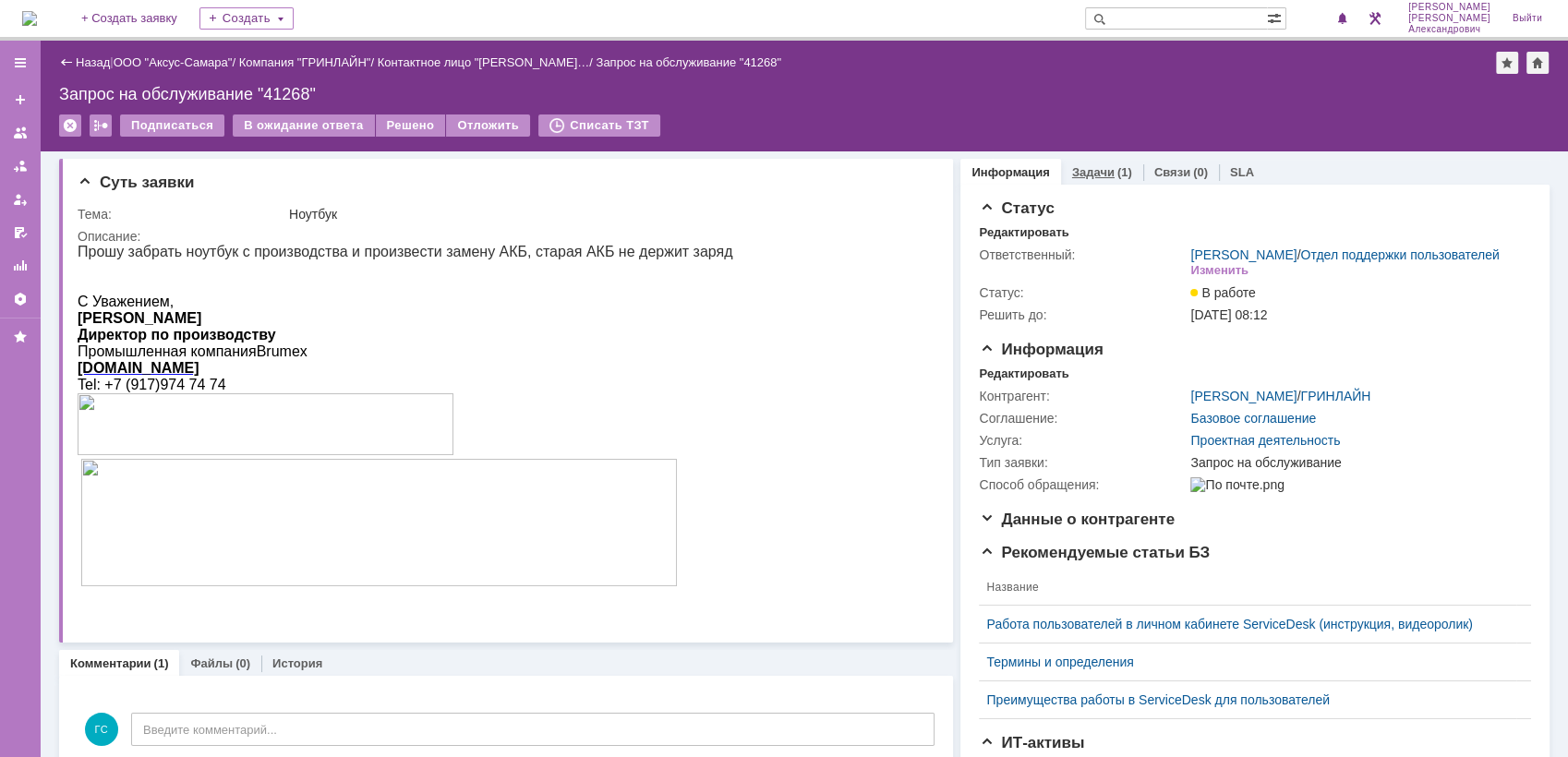
click at [1072, 167] on link "Задачи" at bounding box center [1093, 172] width 43 height 14
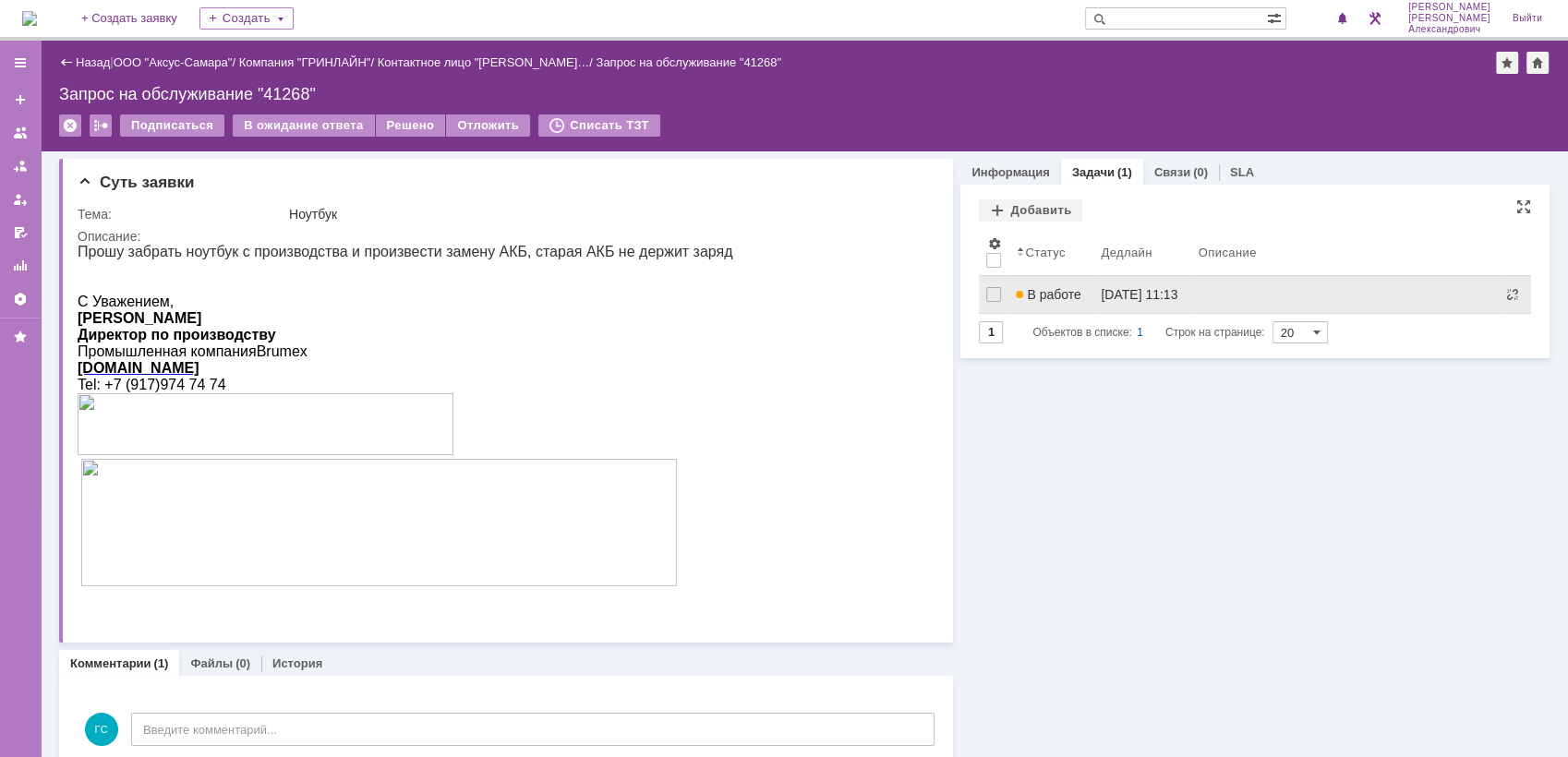
click at [1061, 288] on span "В работе" at bounding box center [1048, 294] width 65 height 15
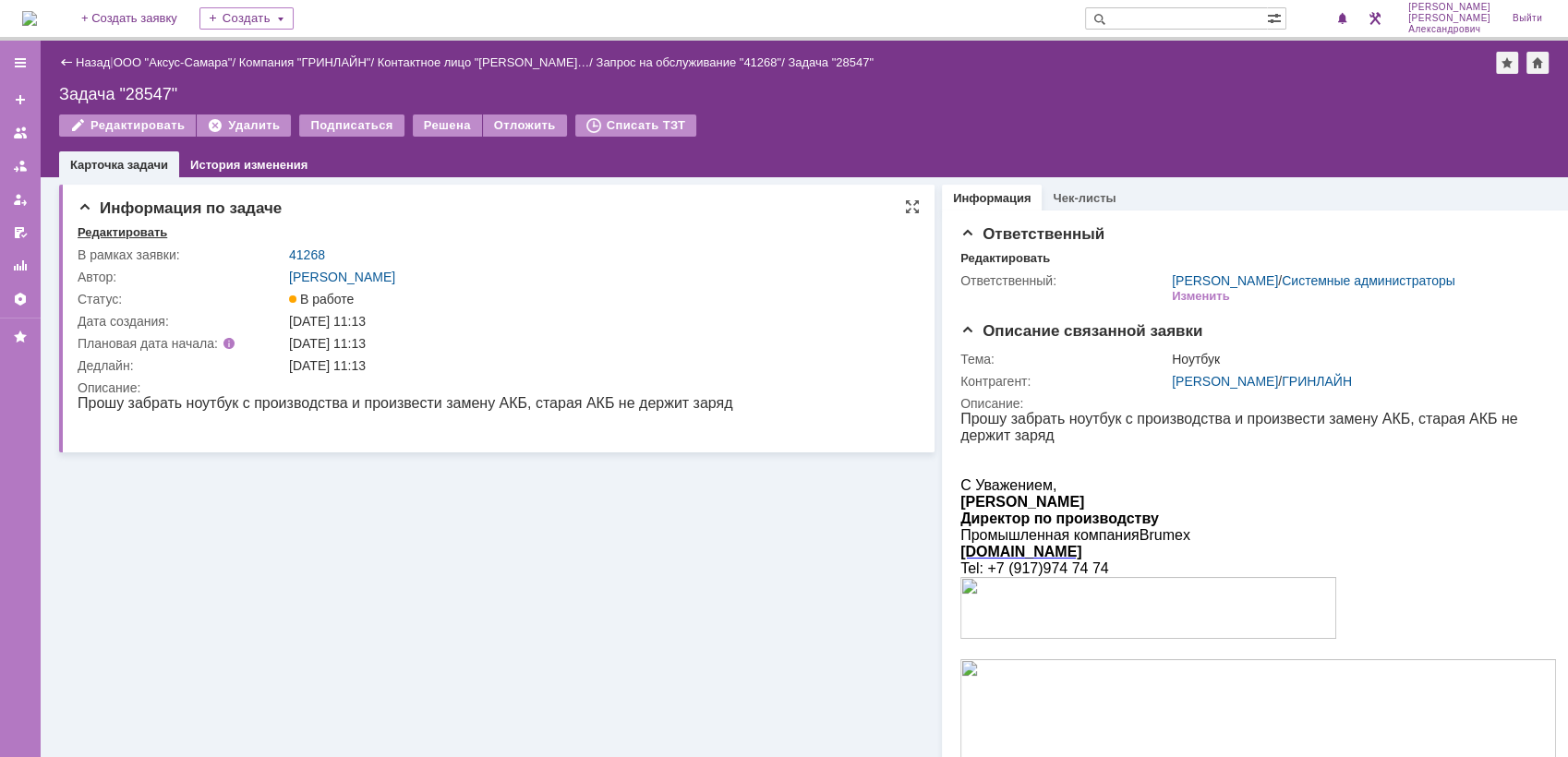
click at [141, 230] on div "Редактировать" at bounding box center [122, 232] width 89 height 15
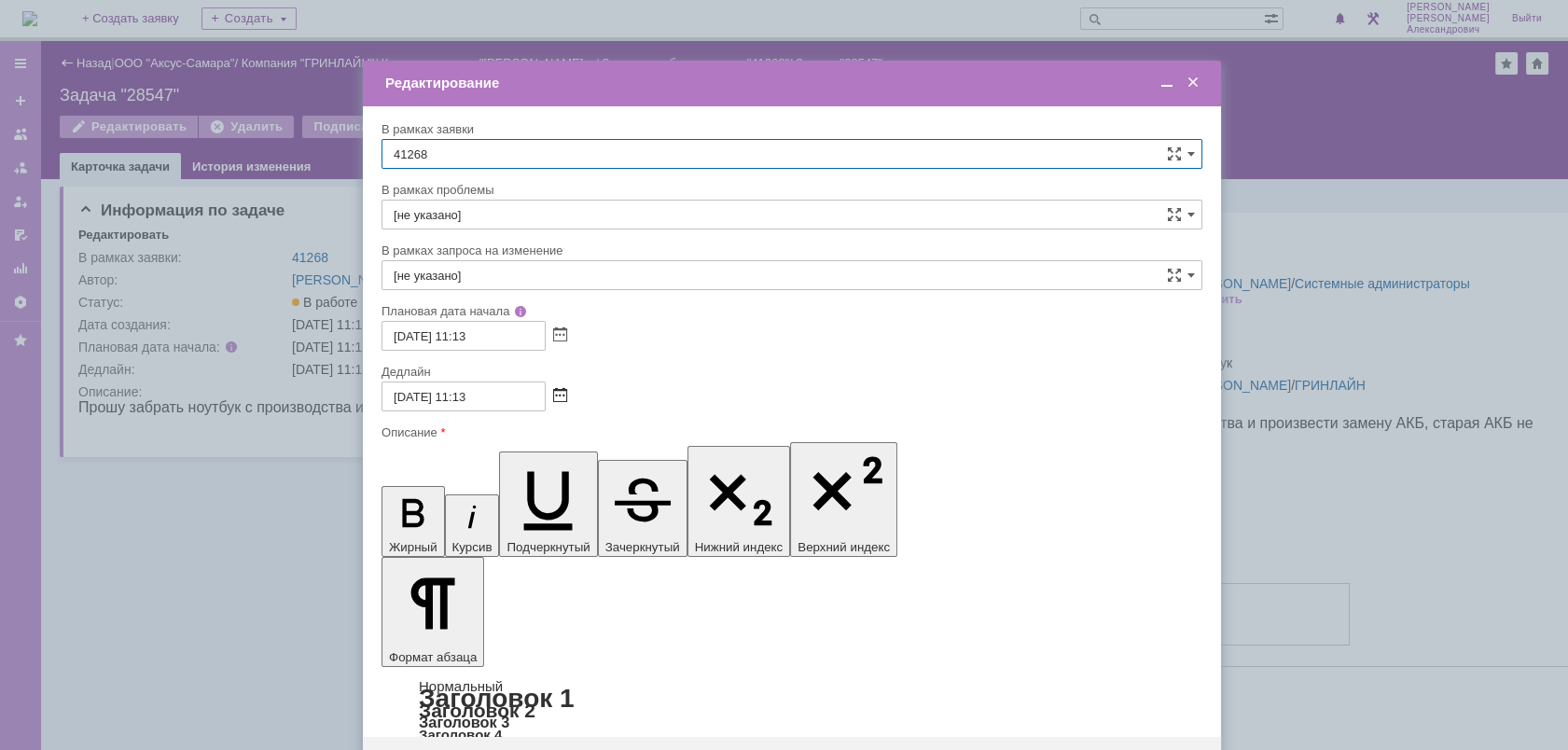
click at [561, 391] on span at bounding box center [560, 396] width 14 height 15
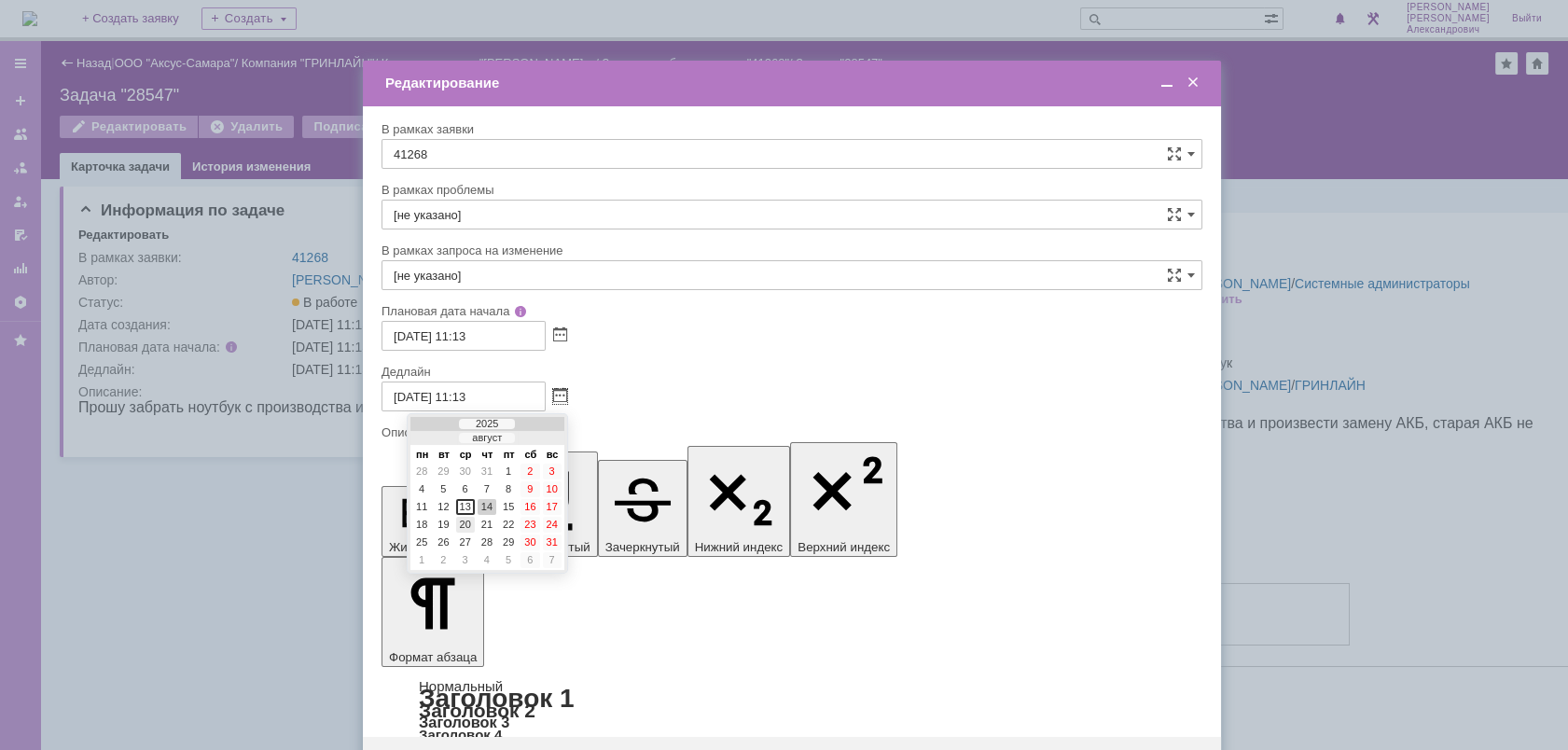
click at [464, 526] on div "20" at bounding box center [465, 524] width 19 height 16
type input "[DATE] 11:13"
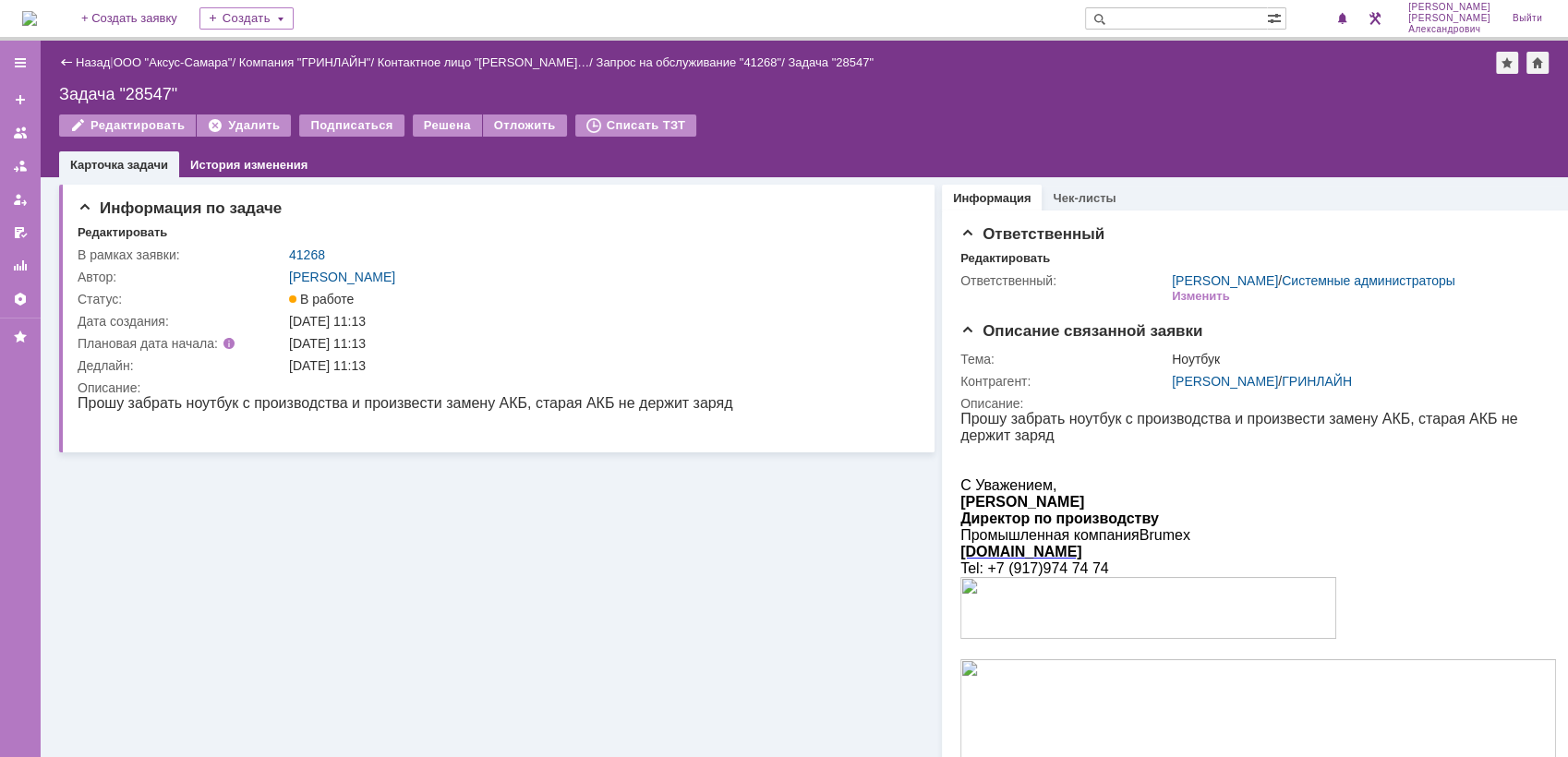
click at [37, 22] on img at bounding box center [29, 17] width 15 height 15
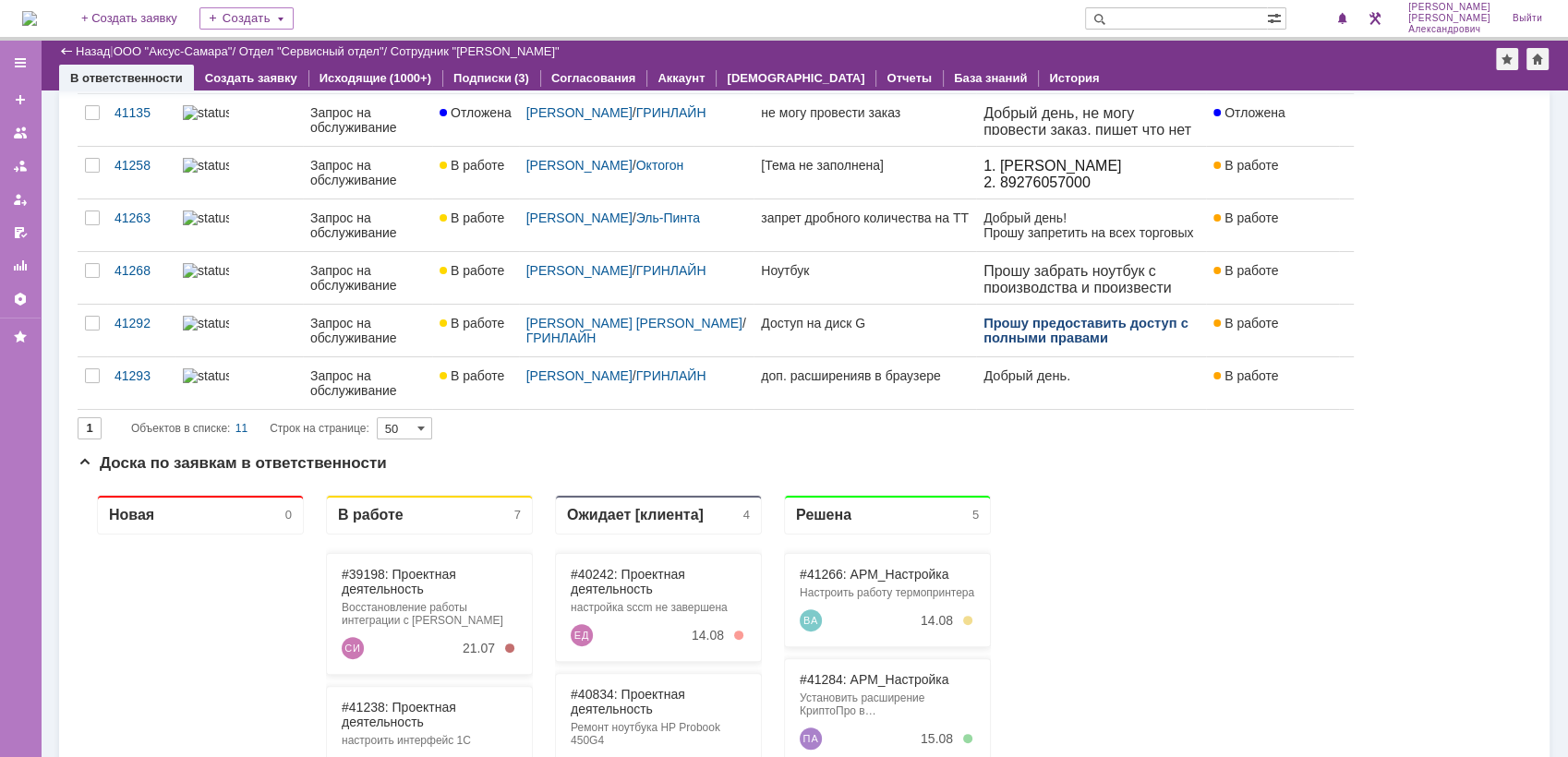
click at [37, 11] on img at bounding box center [29, 17] width 15 height 15
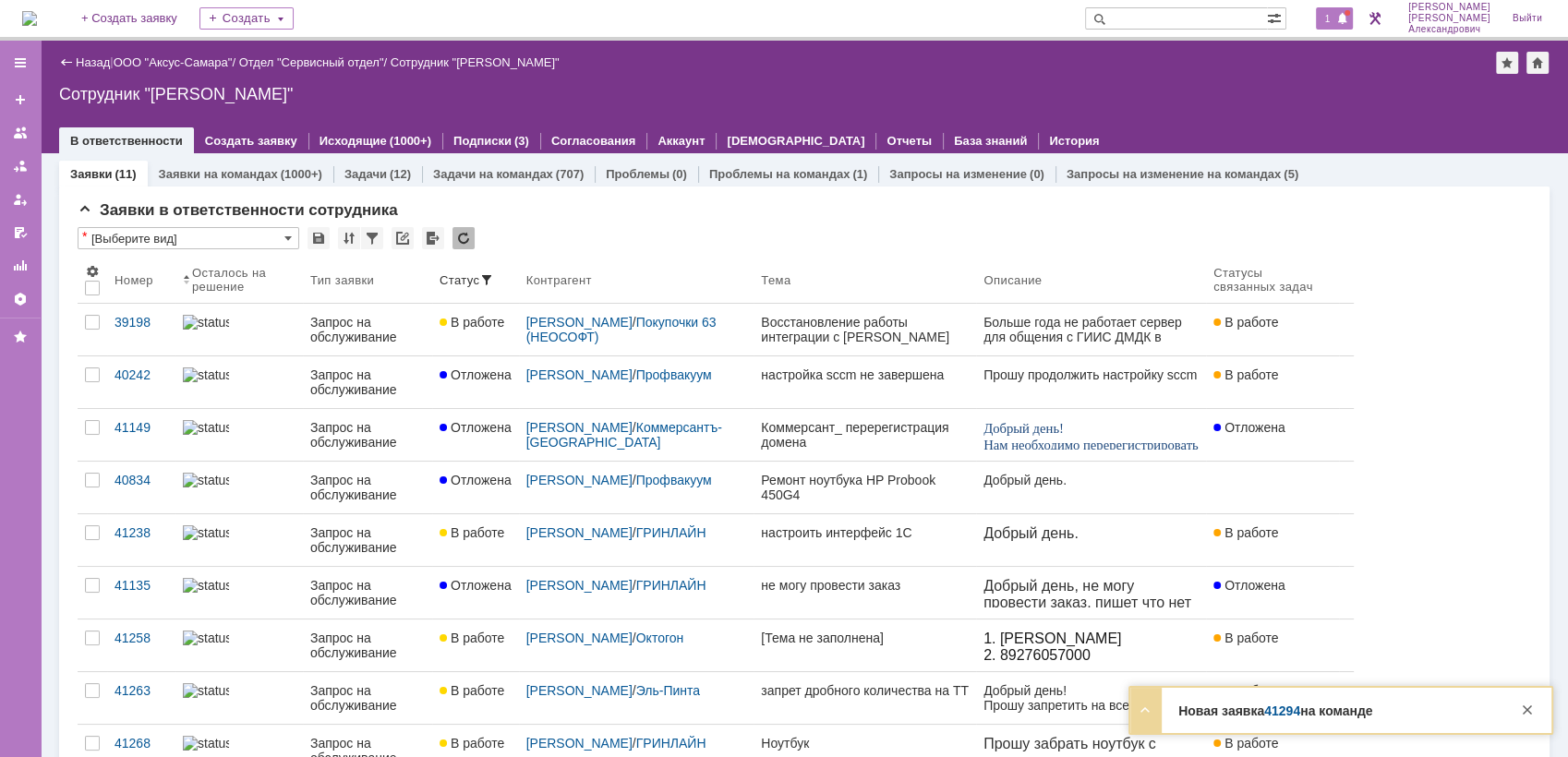
click at [1336, 15] on span "1" at bounding box center [1328, 17] width 16 height 13
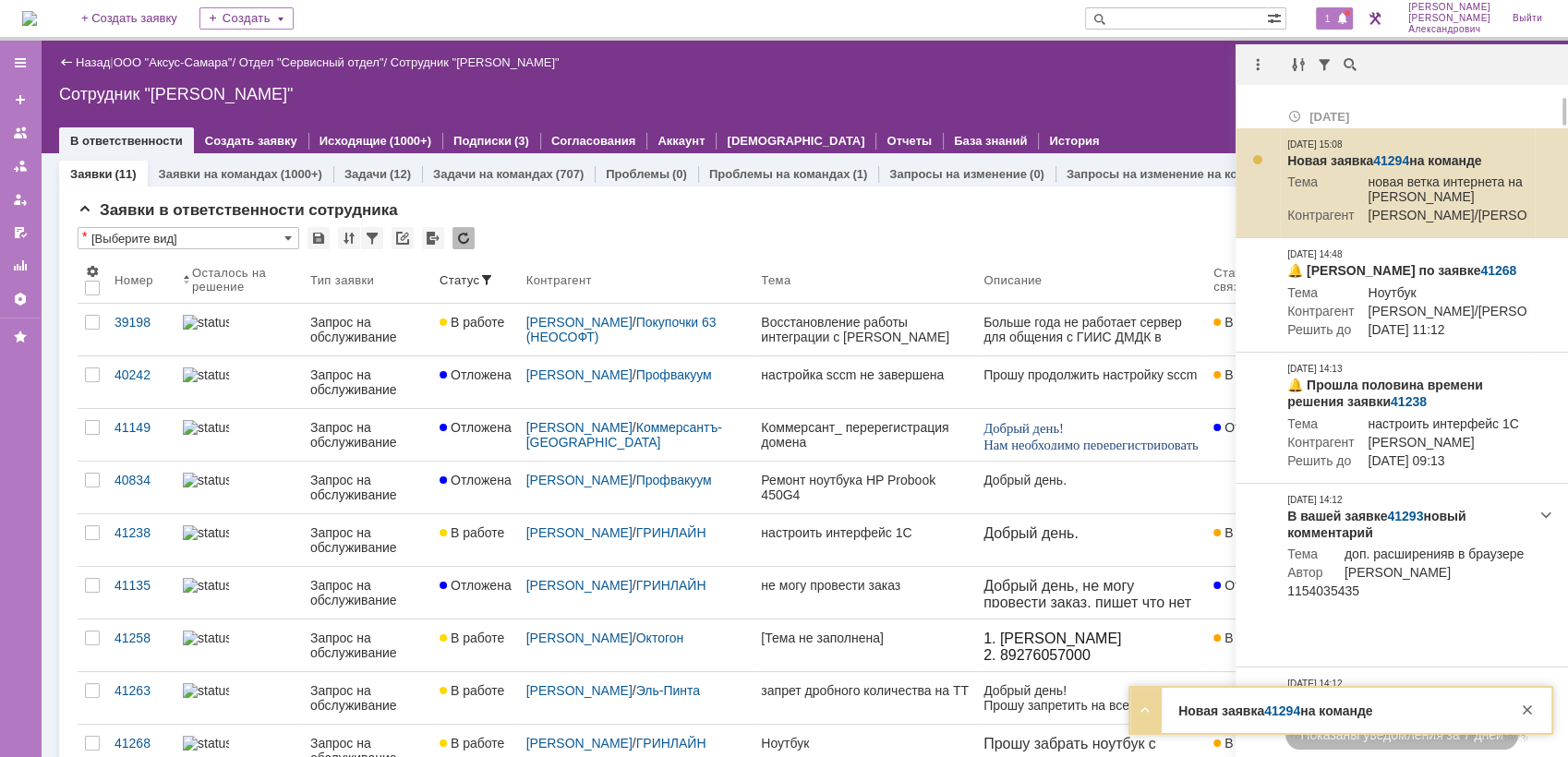
click at [1394, 153] on link "41294" at bounding box center [1391, 160] width 36 height 15
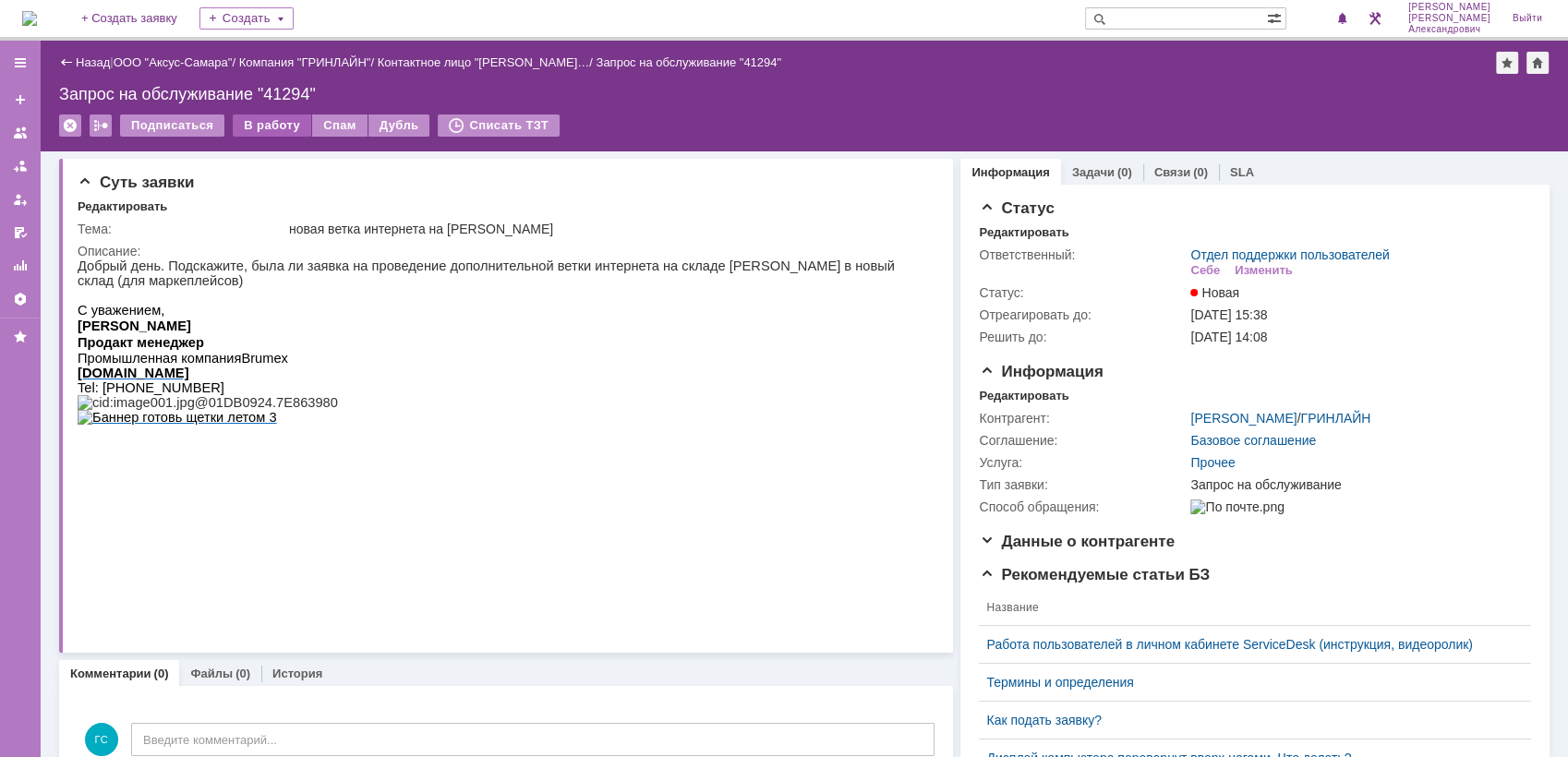
click at [251, 125] on div "В работу" at bounding box center [271, 125] width 78 height 22
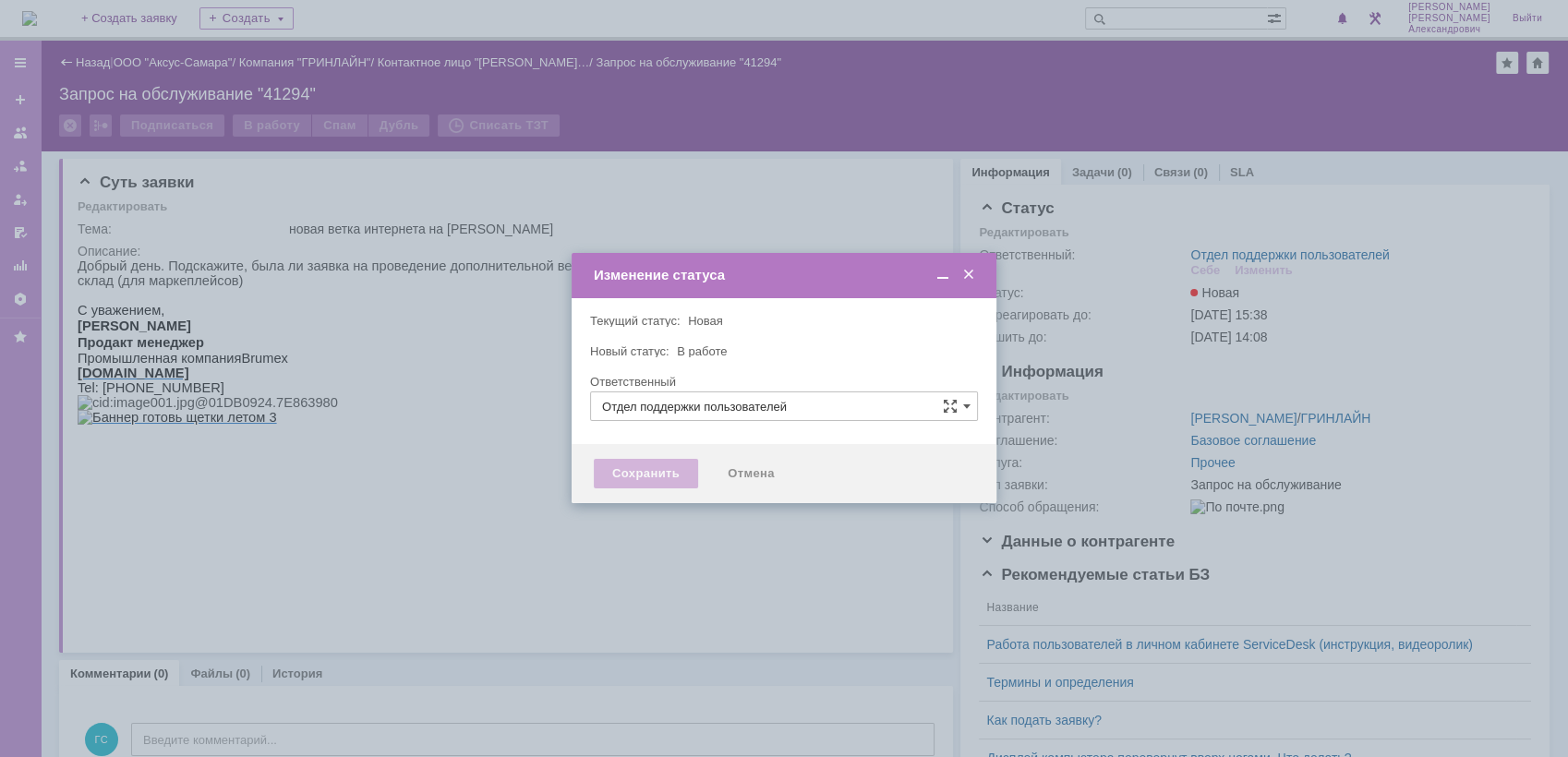
type input "[PERSON_NAME]"
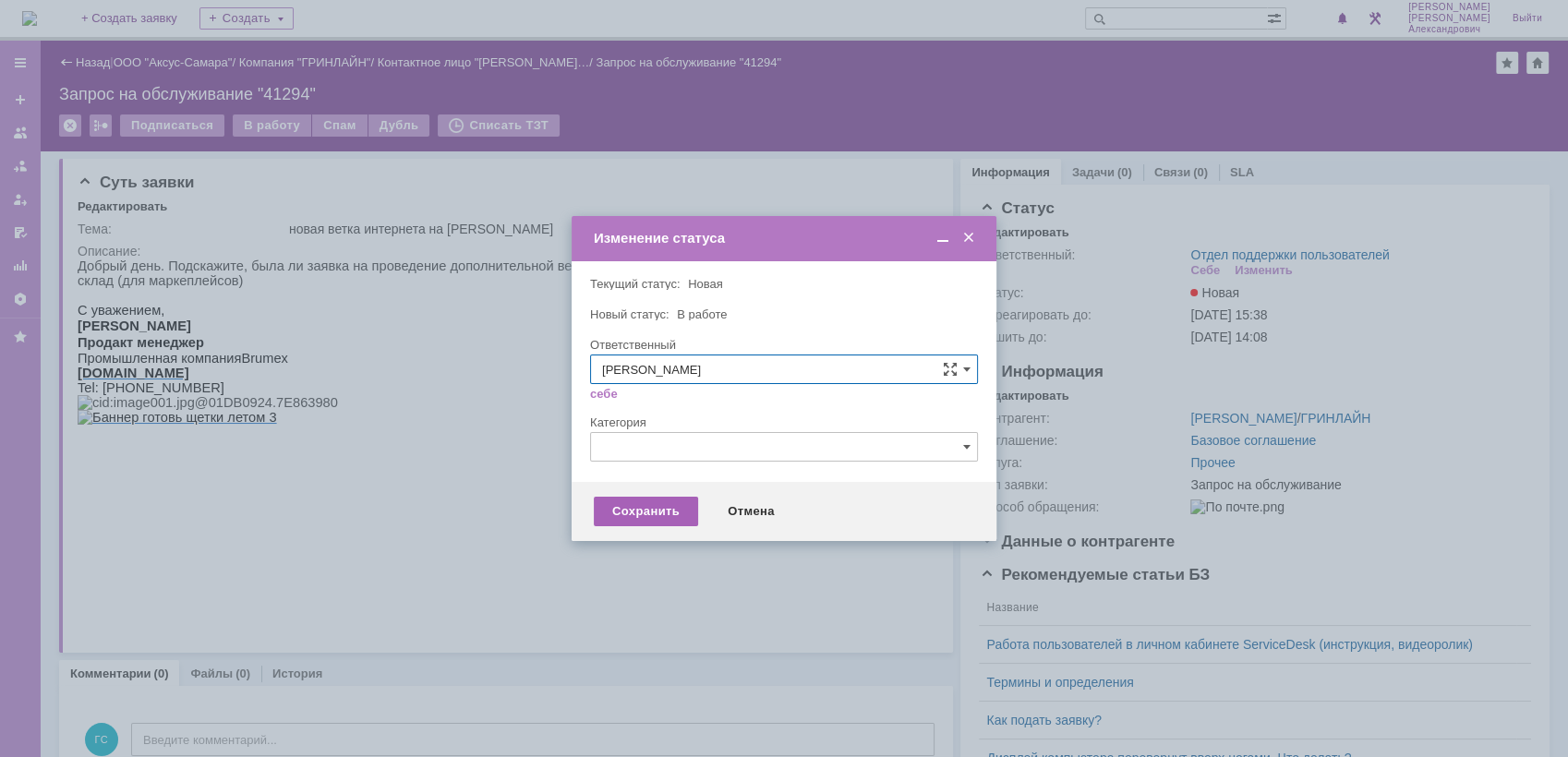
click at [629, 507] on div "Сохранить" at bounding box center [646, 511] width 105 height 30
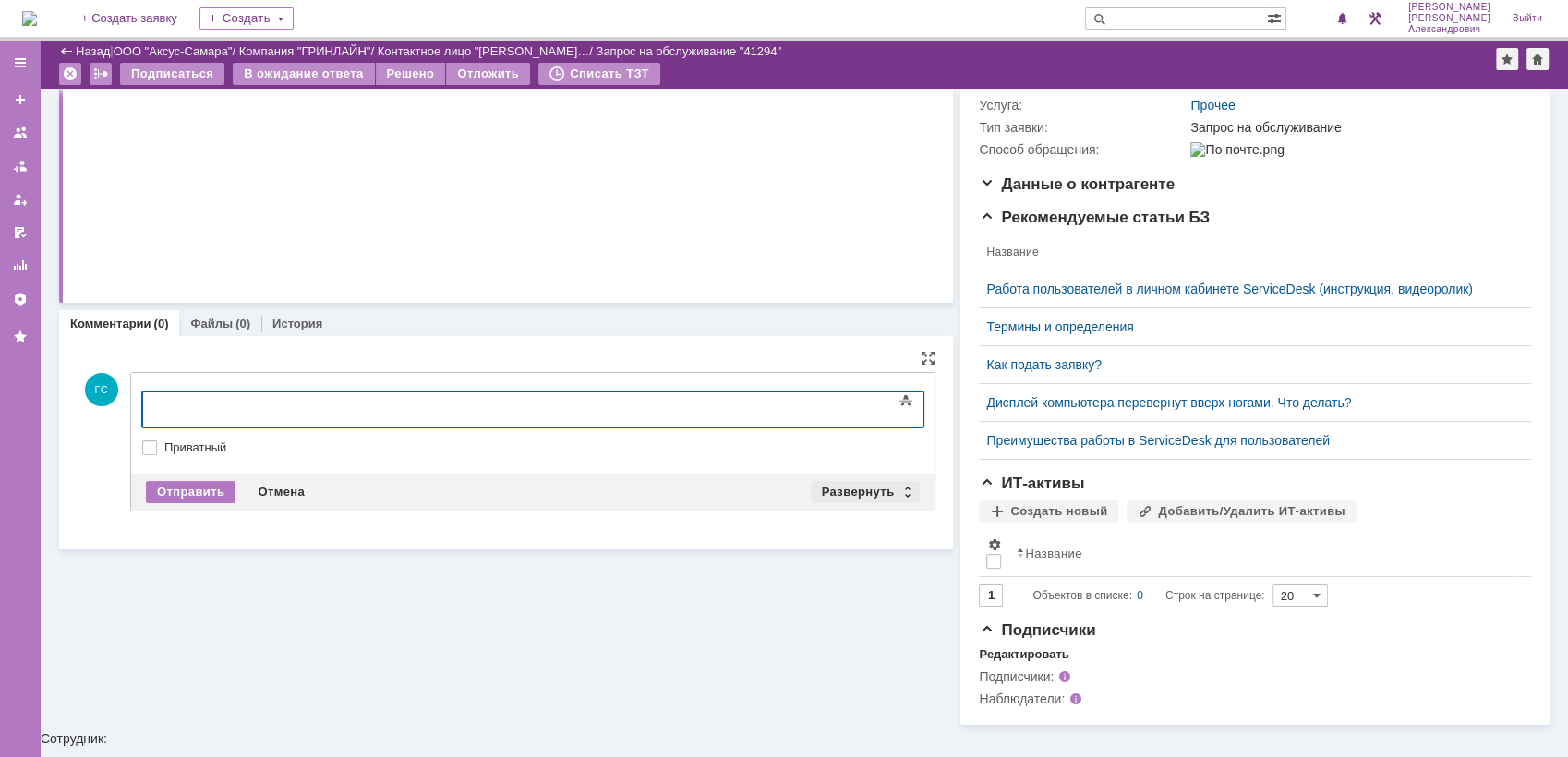
drag, startPoint x: 847, startPoint y: 492, endPoint x: 837, endPoint y: 488, distance: 10.8
click at [837, 488] on div "Развернуть" at bounding box center [865, 492] width 109 height 22
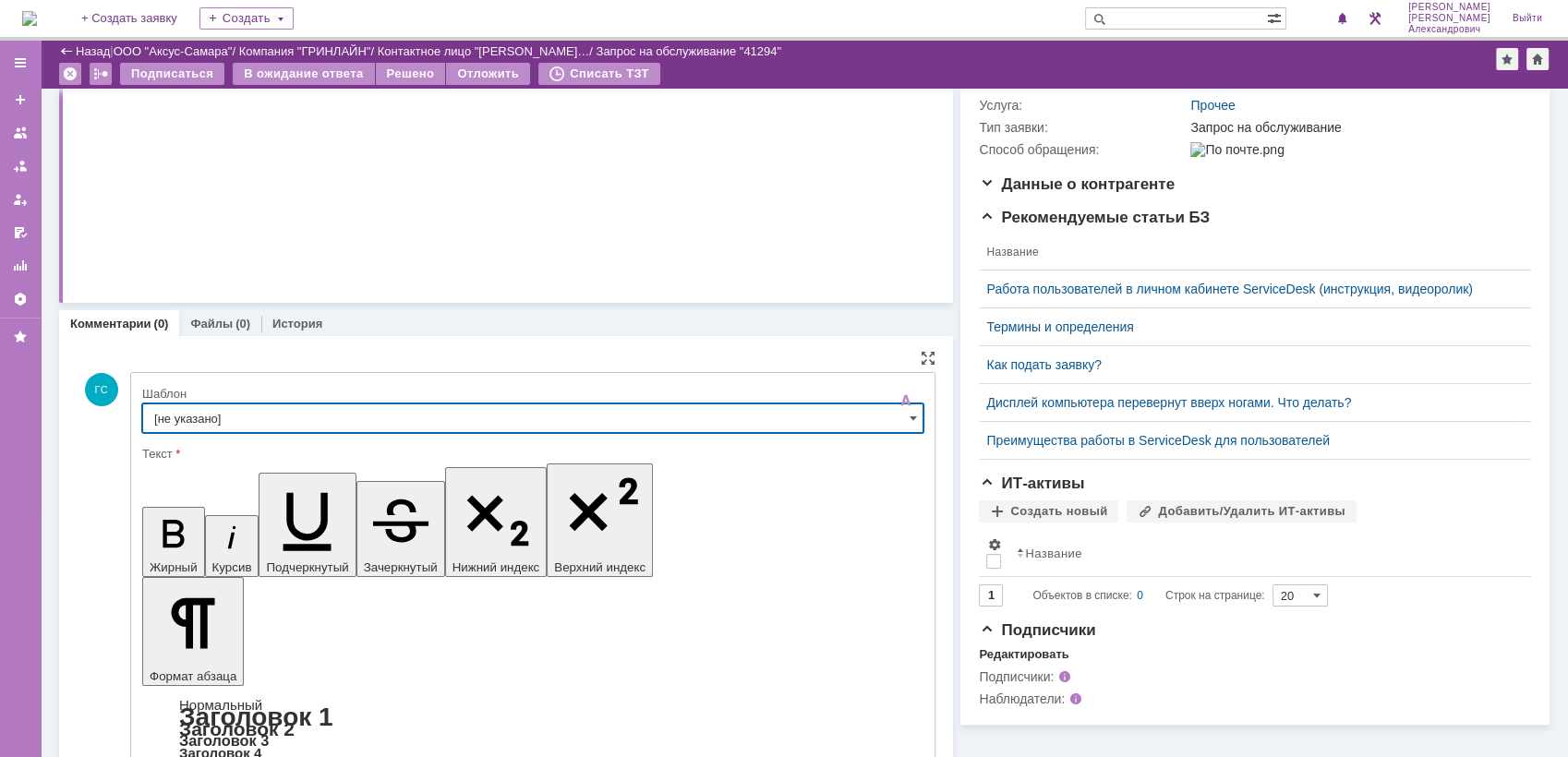
click at [360, 409] on input "[не указано]" at bounding box center [533, 418] width 782 height 30
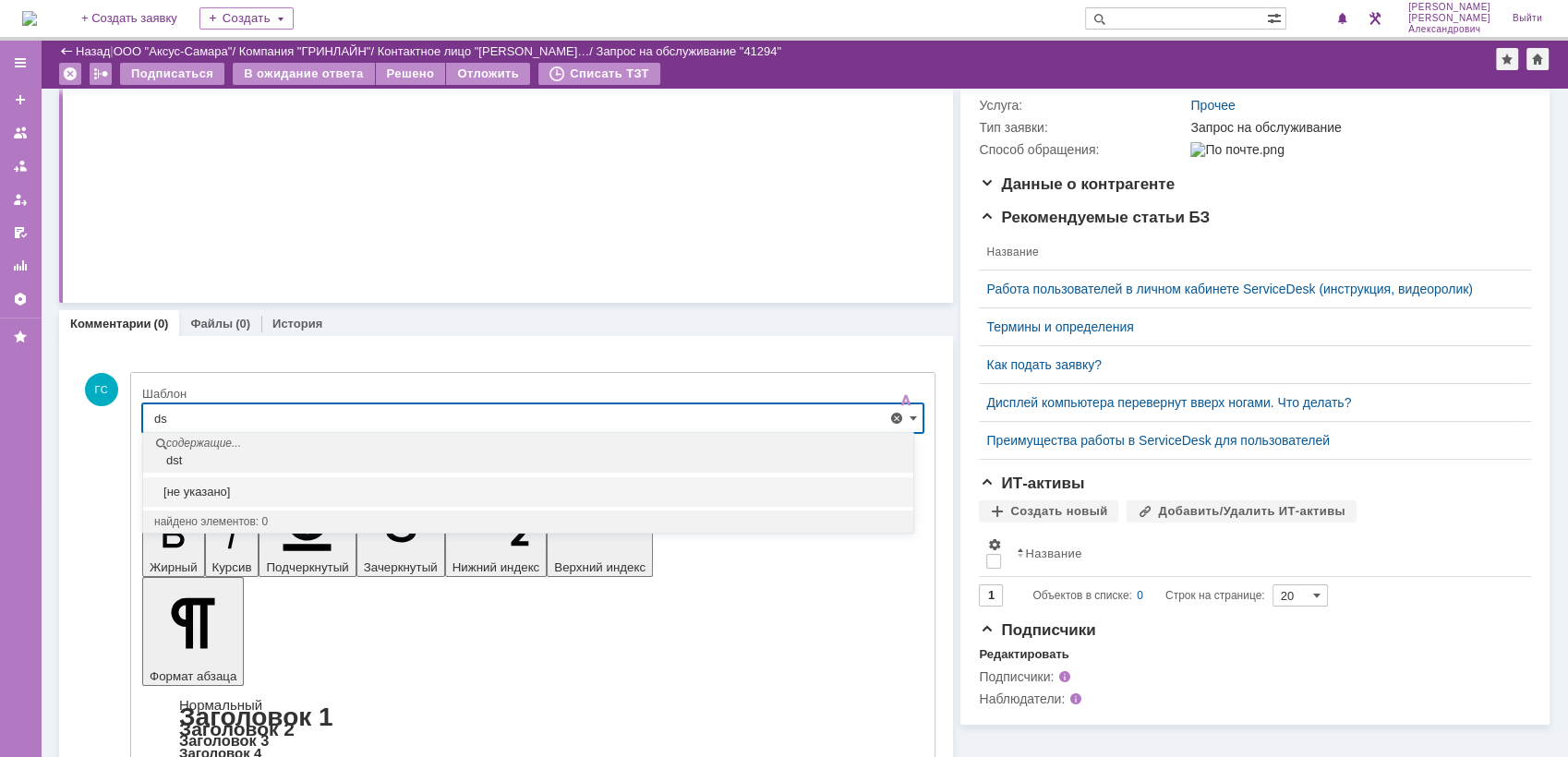
type input "d"
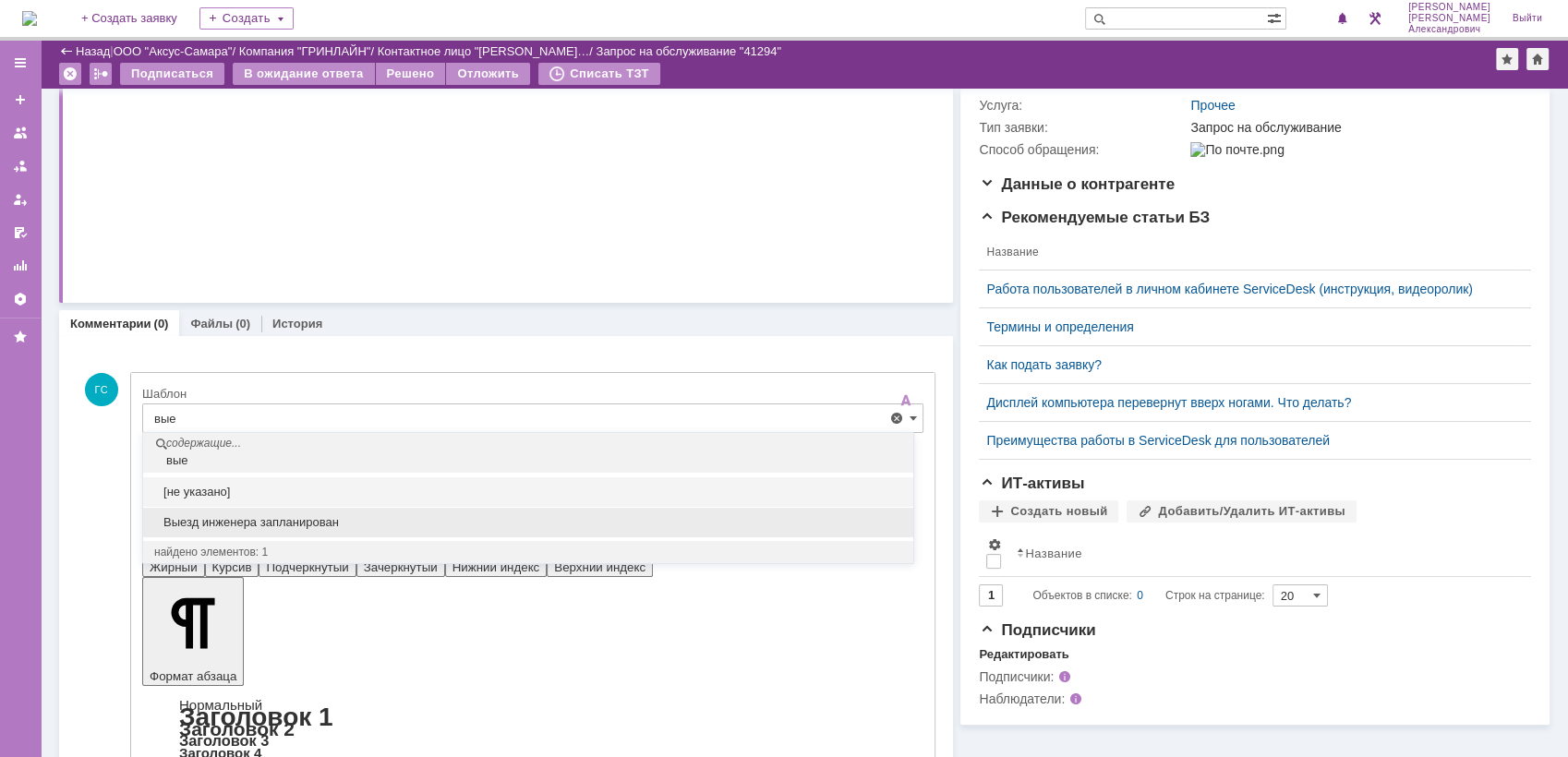
click at [331, 528] on span "Выезд инженера запланирован" at bounding box center [528, 522] width 748 height 15
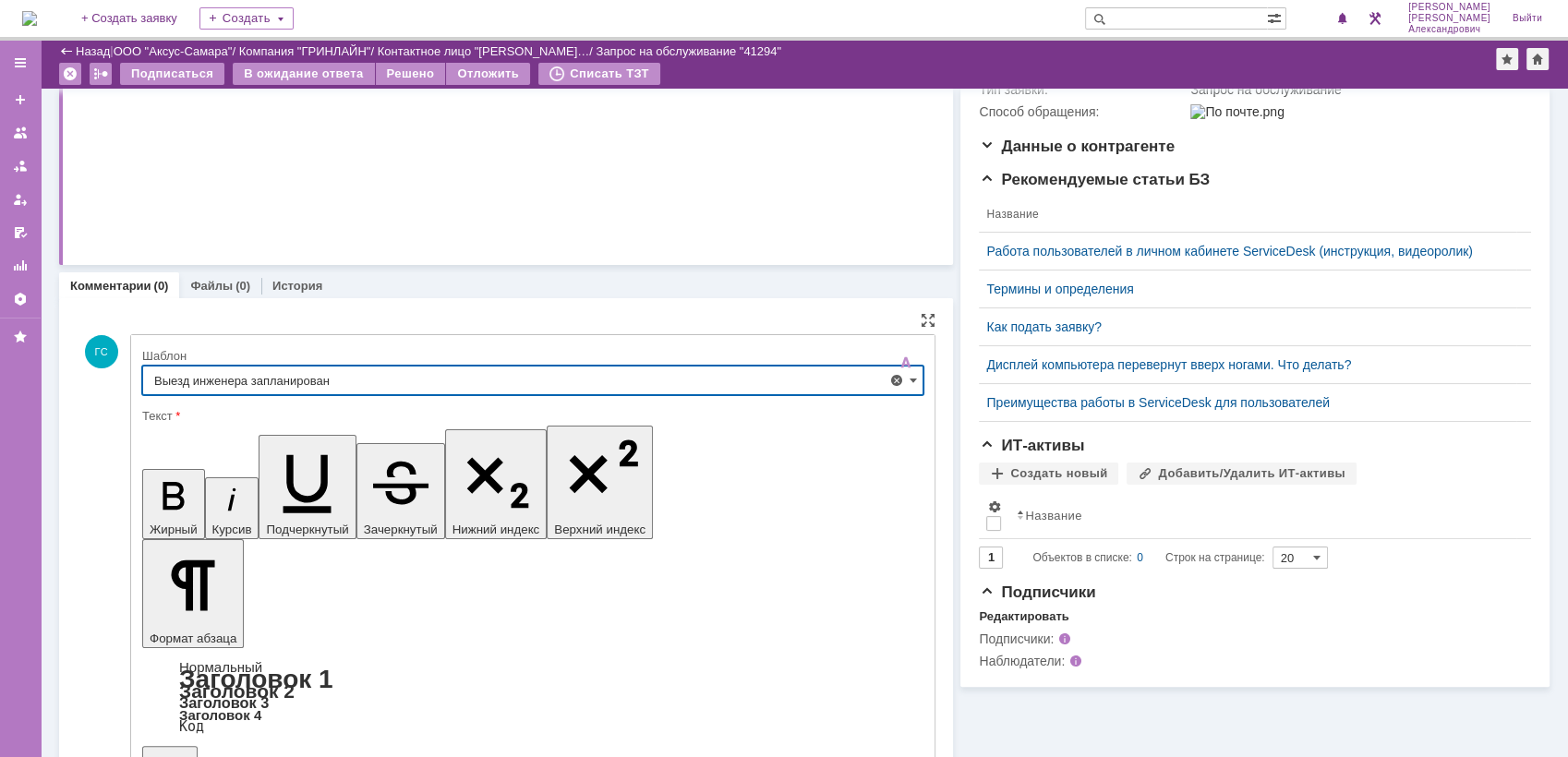
scroll to position [348, 0]
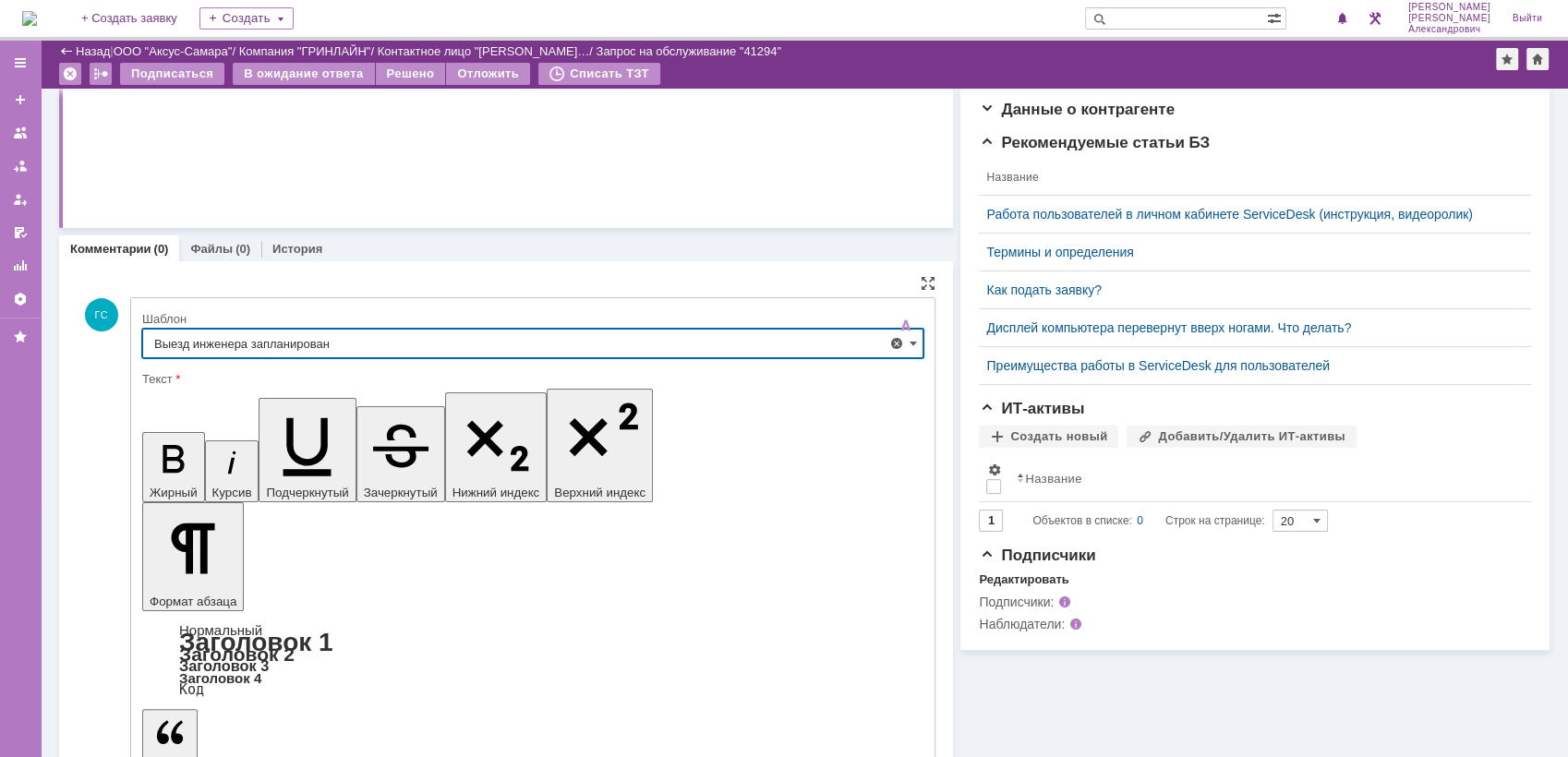
type input "Выезд инженера запланирован"
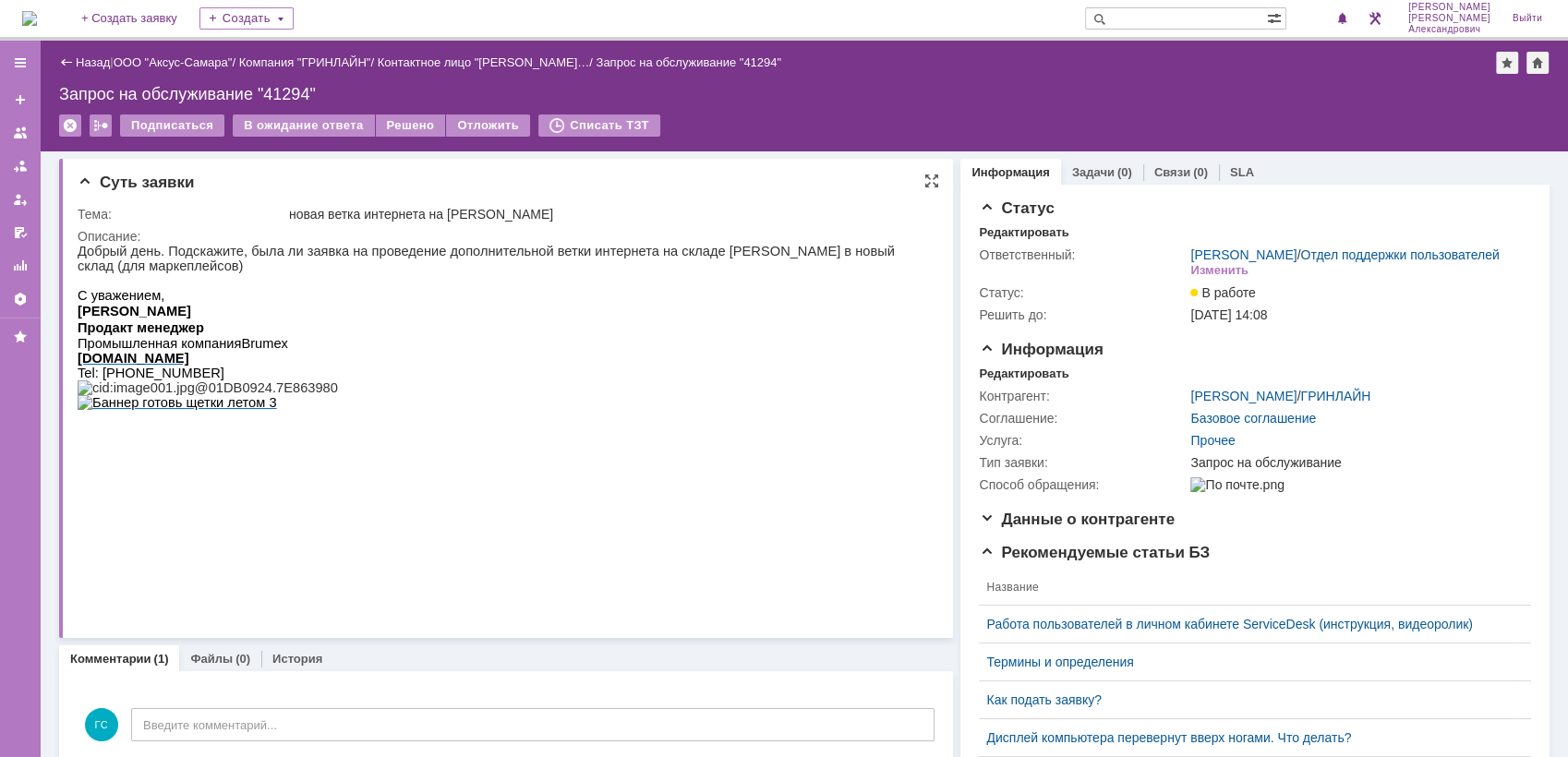
scroll to position [0, 0]
drag, startPoint x: 675, startPoint y: 254, endPoint x: 733, endPoint y: 255, distance: 58.0
click at [733, 255] on p "Добрый день. Подскажите, была ли заявка на проведение дополнительной ветки инте…" at bounding box center [499, 258] width 843 height 30
copy p "Мальцева"
click at [1139, 22] on input "text" at bounding box center [1176, 18] width 182 height 22
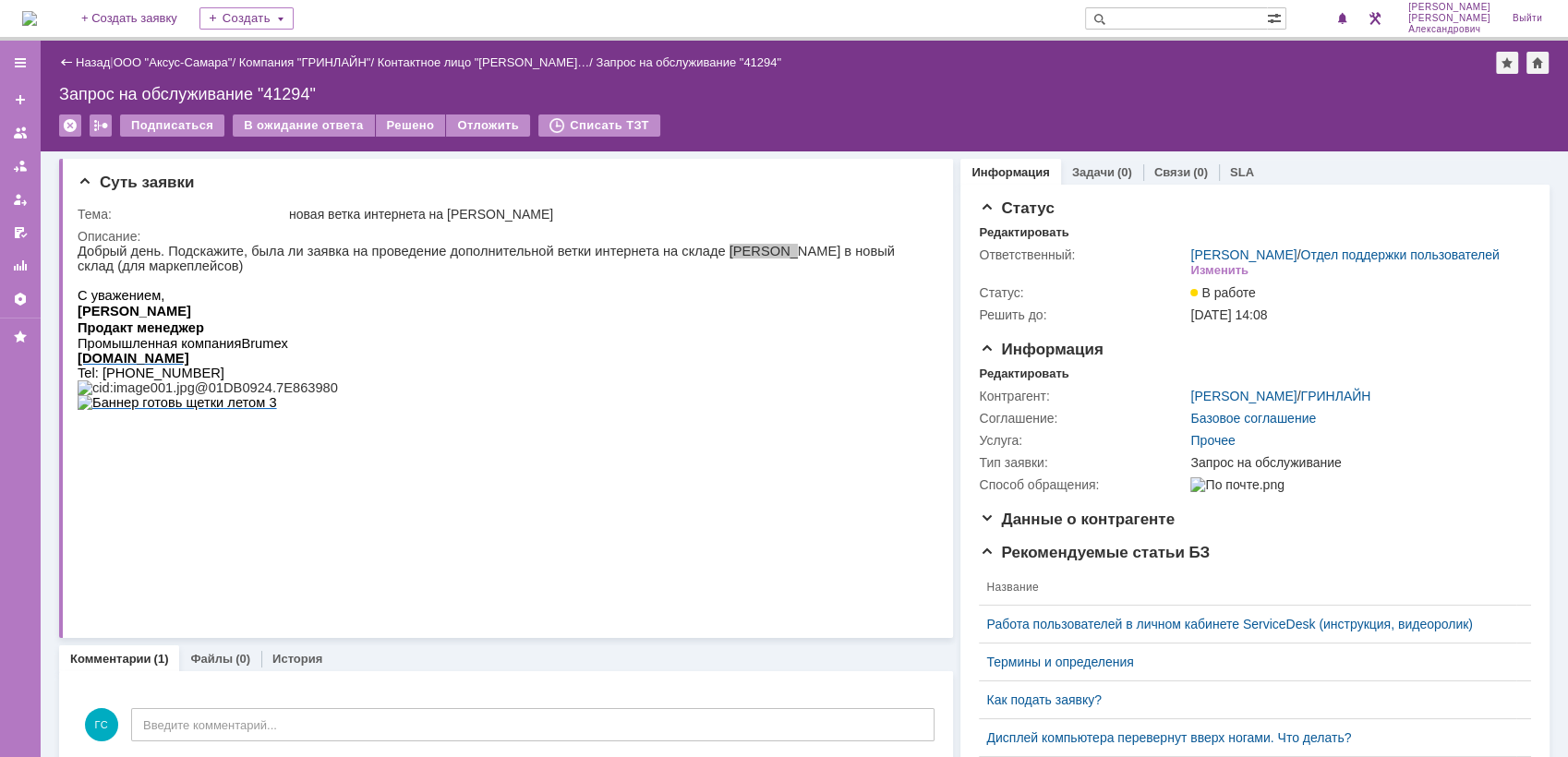
paste input "Мальцева"
type input "Мальцева"
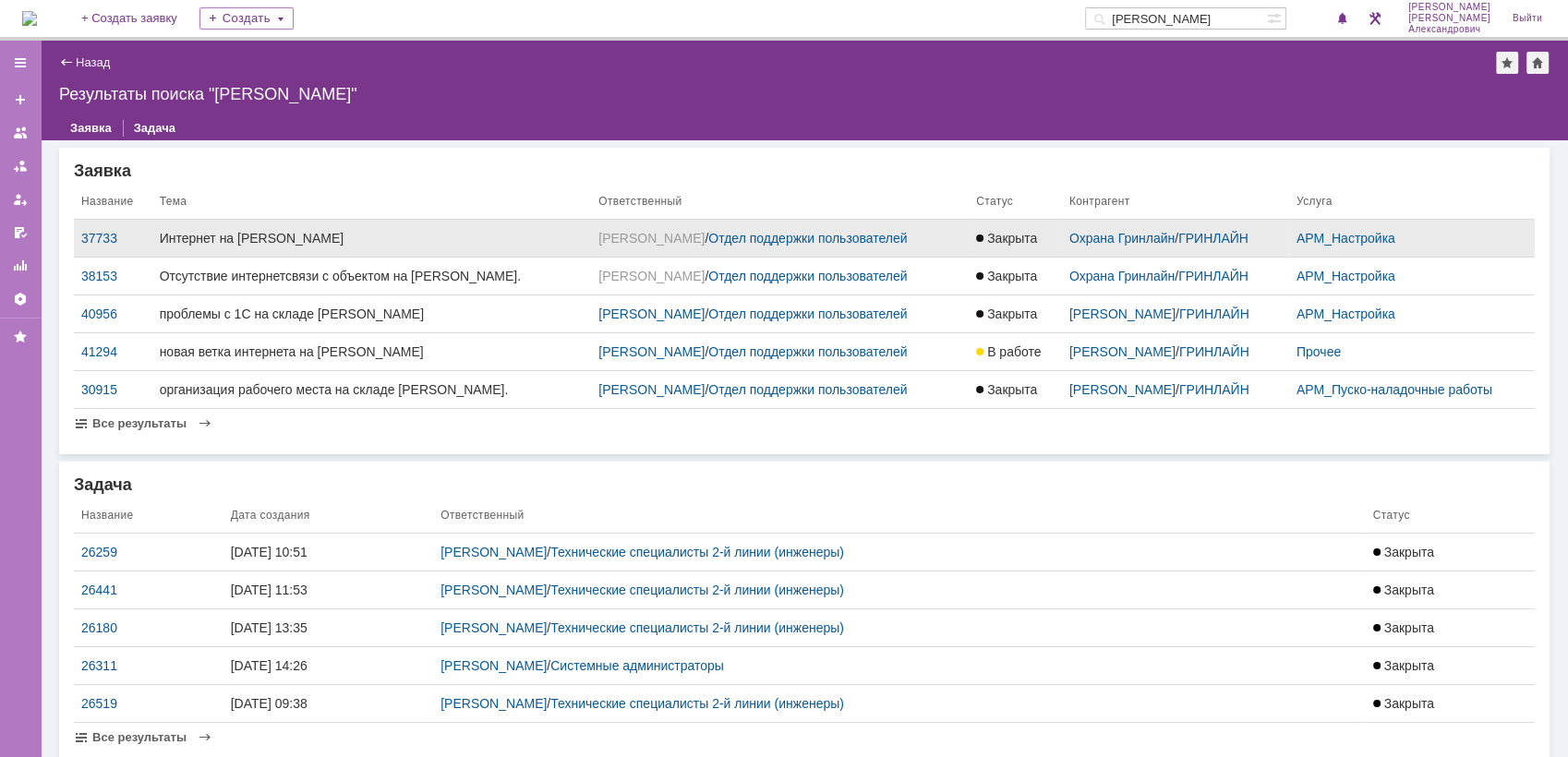
click at [976, 241] on span "Закрыта" at bounding box center [1006, 237] width 61 height 15
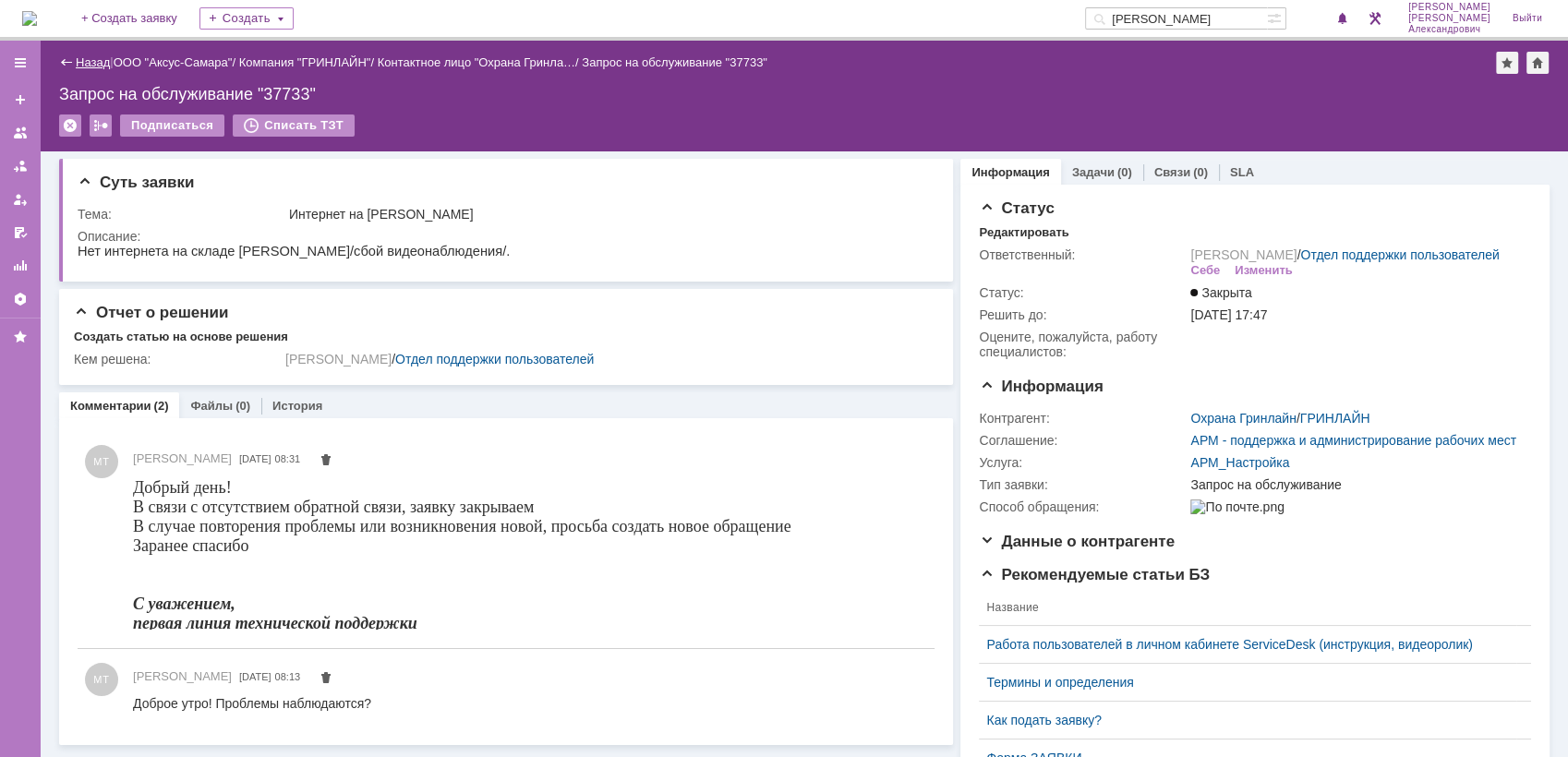
click at [89, 55] on link "Назад" at bounding box center [92, 62] width 34 height 14
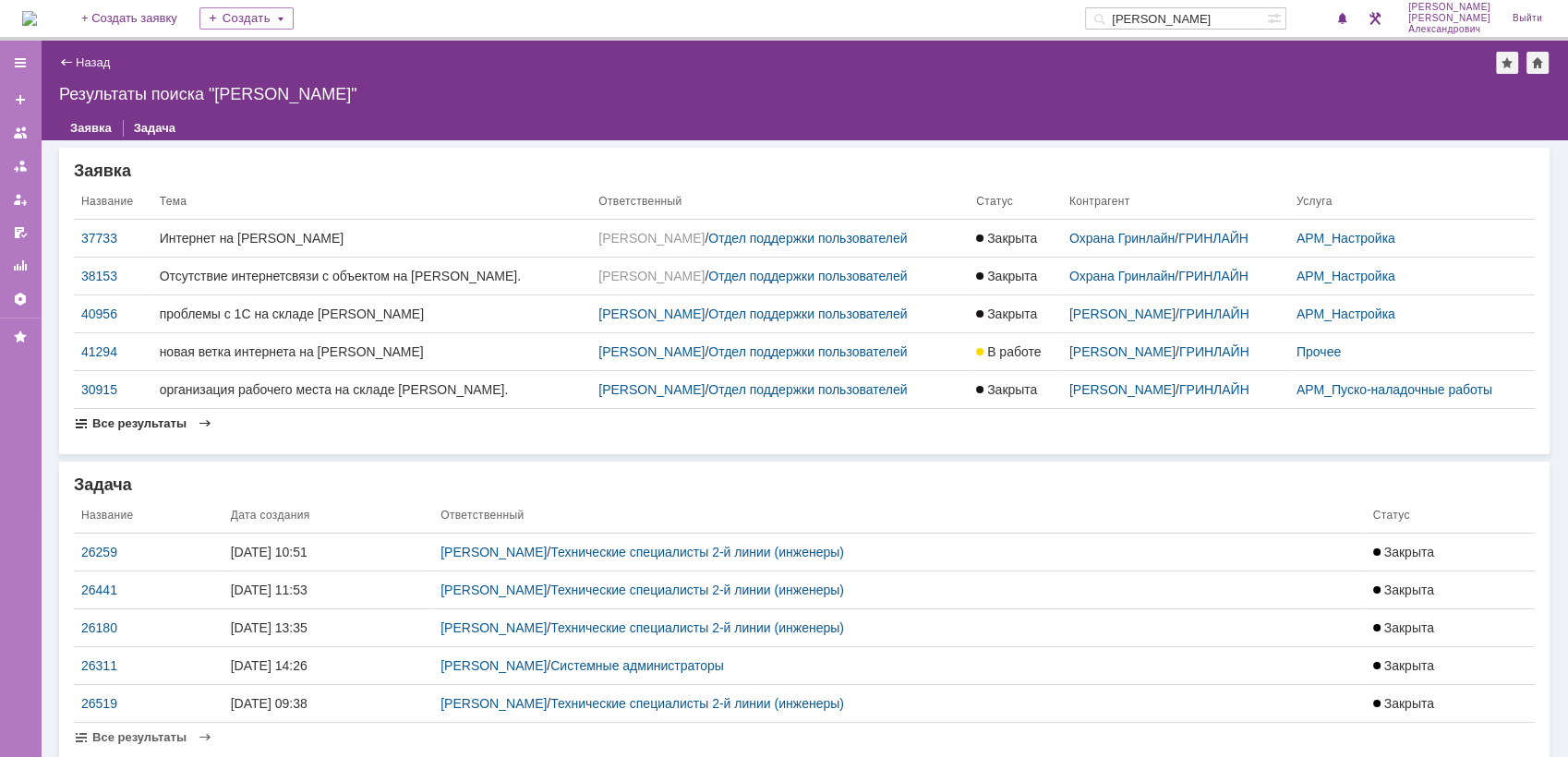
click at [173, 418] on span "Все результаты" at bounding box center [138, 423] width 94 height 14
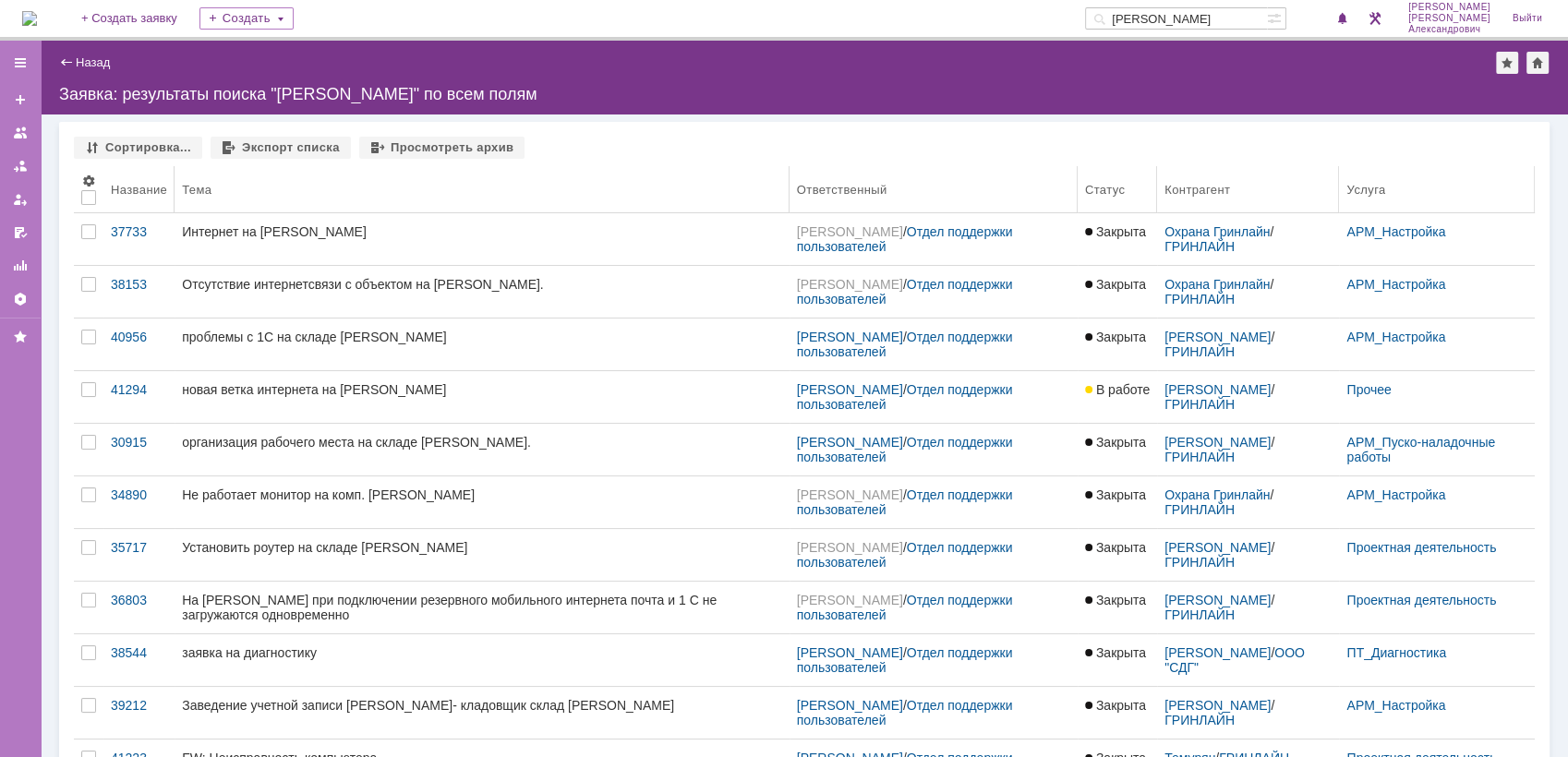
click at [126, 193] on div "Название" at bounding box center [138, 190] width 56 height 14
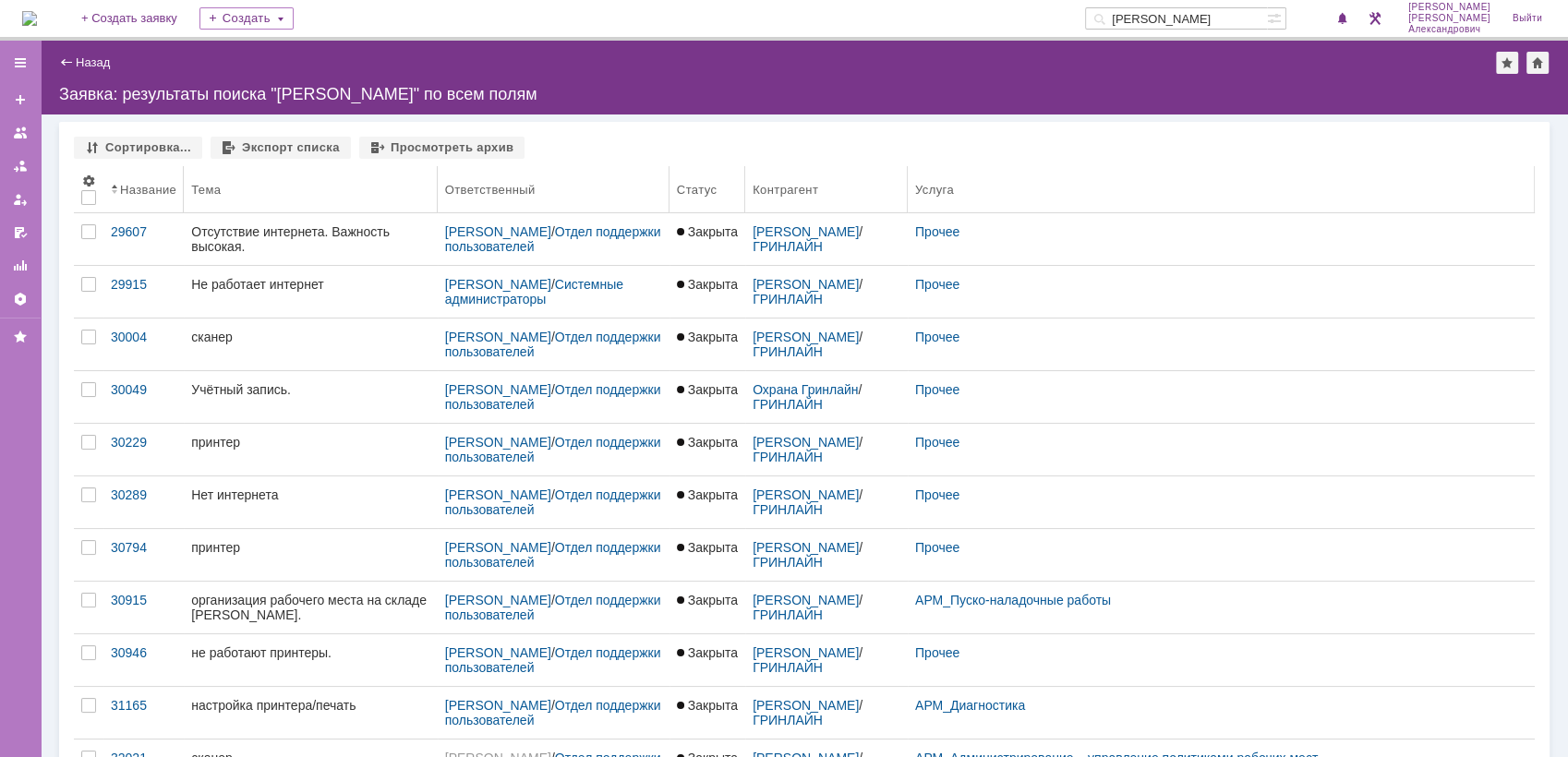
click at [148, 189] on div "Название" at bounding box center [148, 190] width 56 height 14
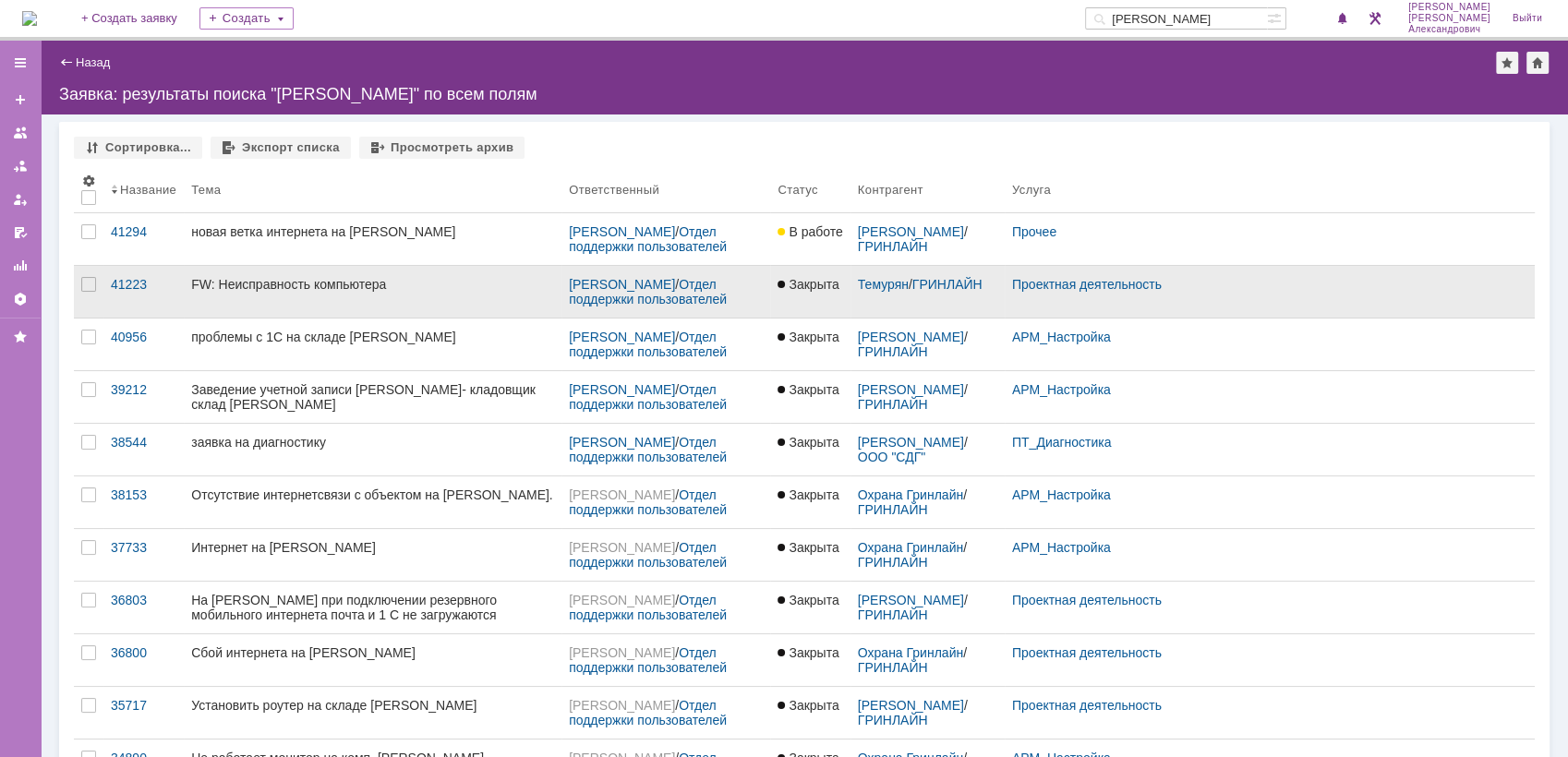
click at [366, 295] on link "FW: Неисправность компьютера" at bounding box center [373, 291] width 378 height 51
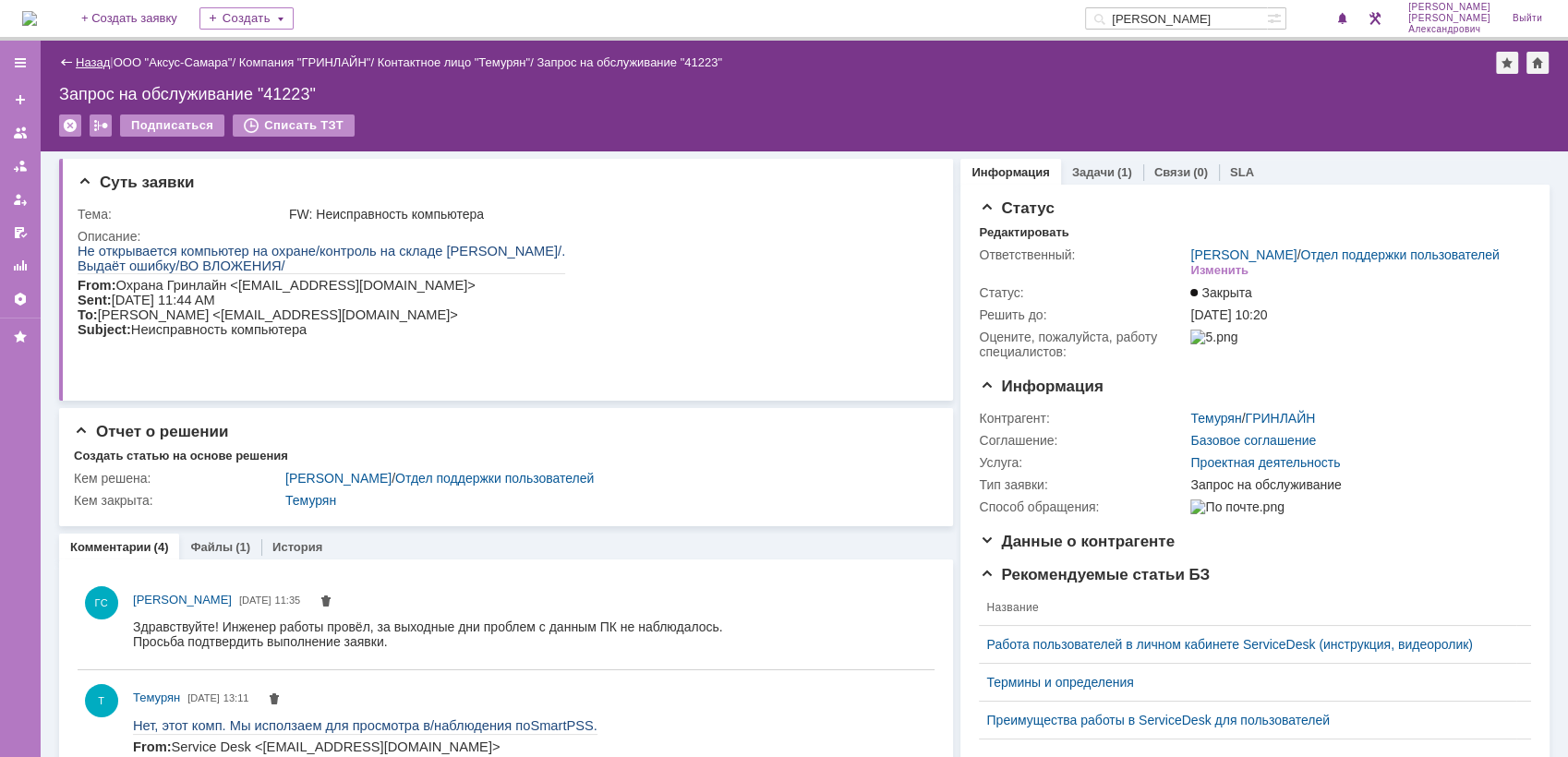
click at [81, 64] on link "Назад" at bounding box center [92, 62] width 34 height 14
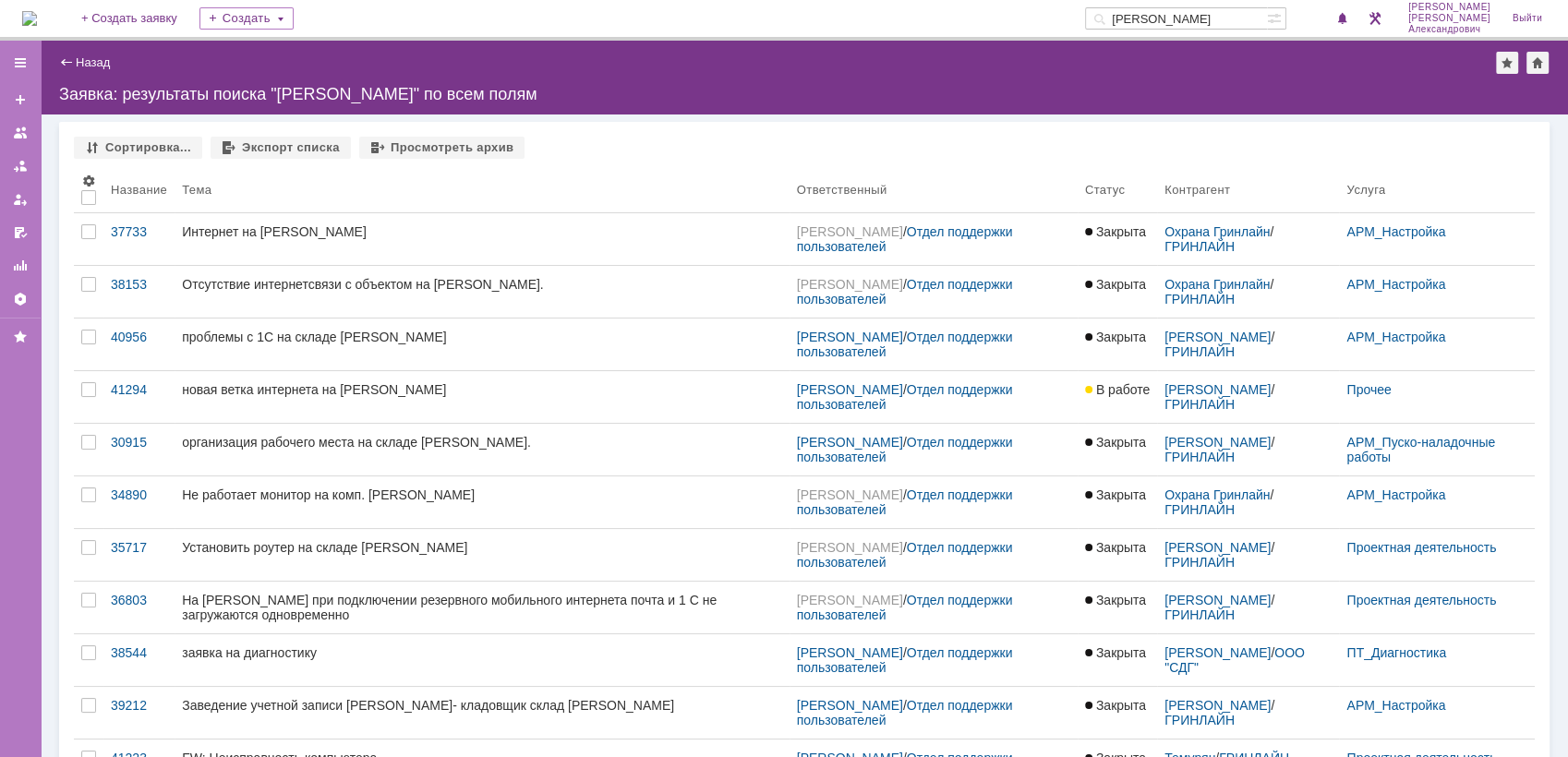
click at [81, 64] on link "Назад" at bounding box center [92, 62] width 34 height 14
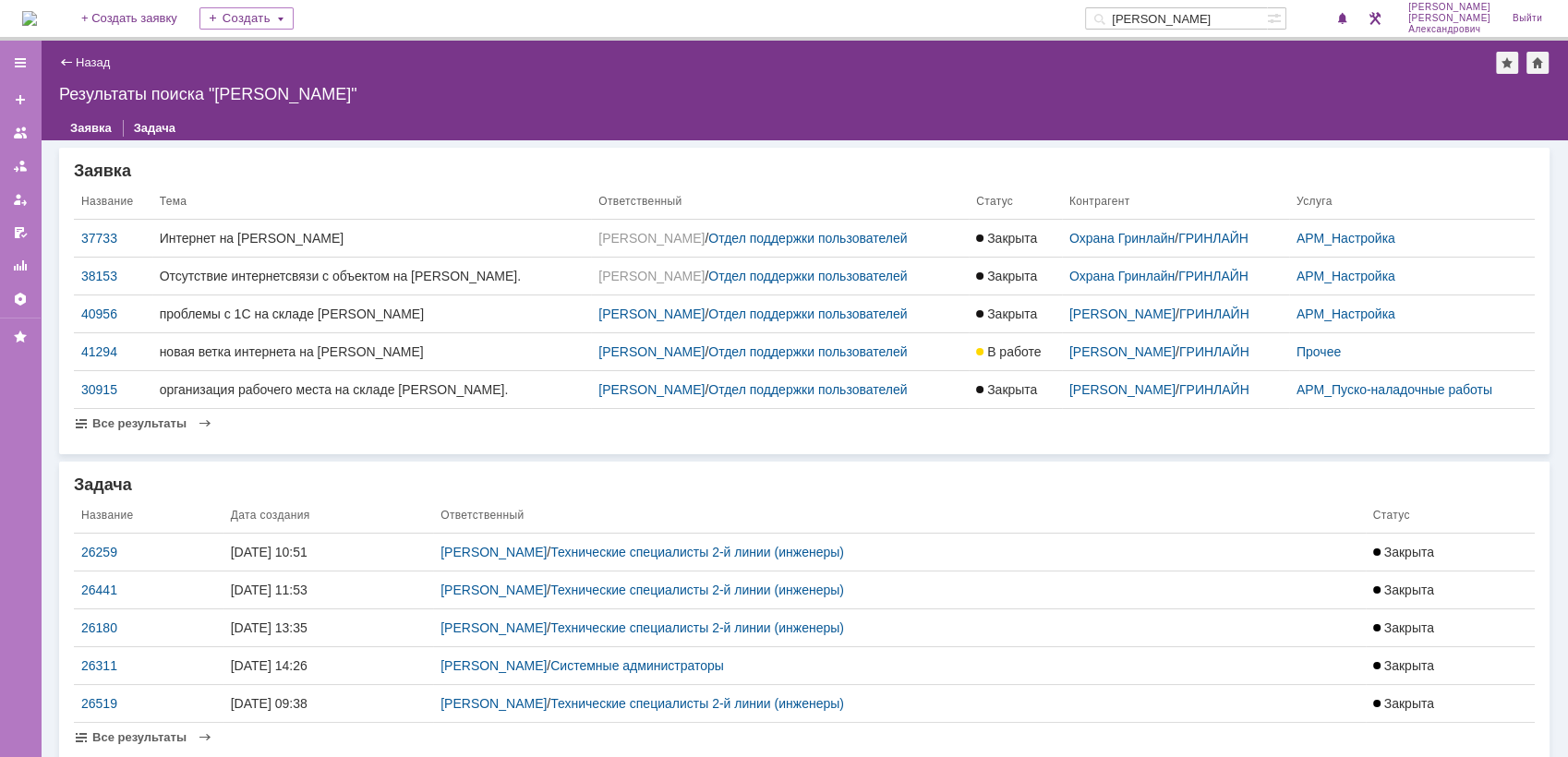
click at [81, 64] on link "Назад" at bounding box center [92, 62] width 34 height 14
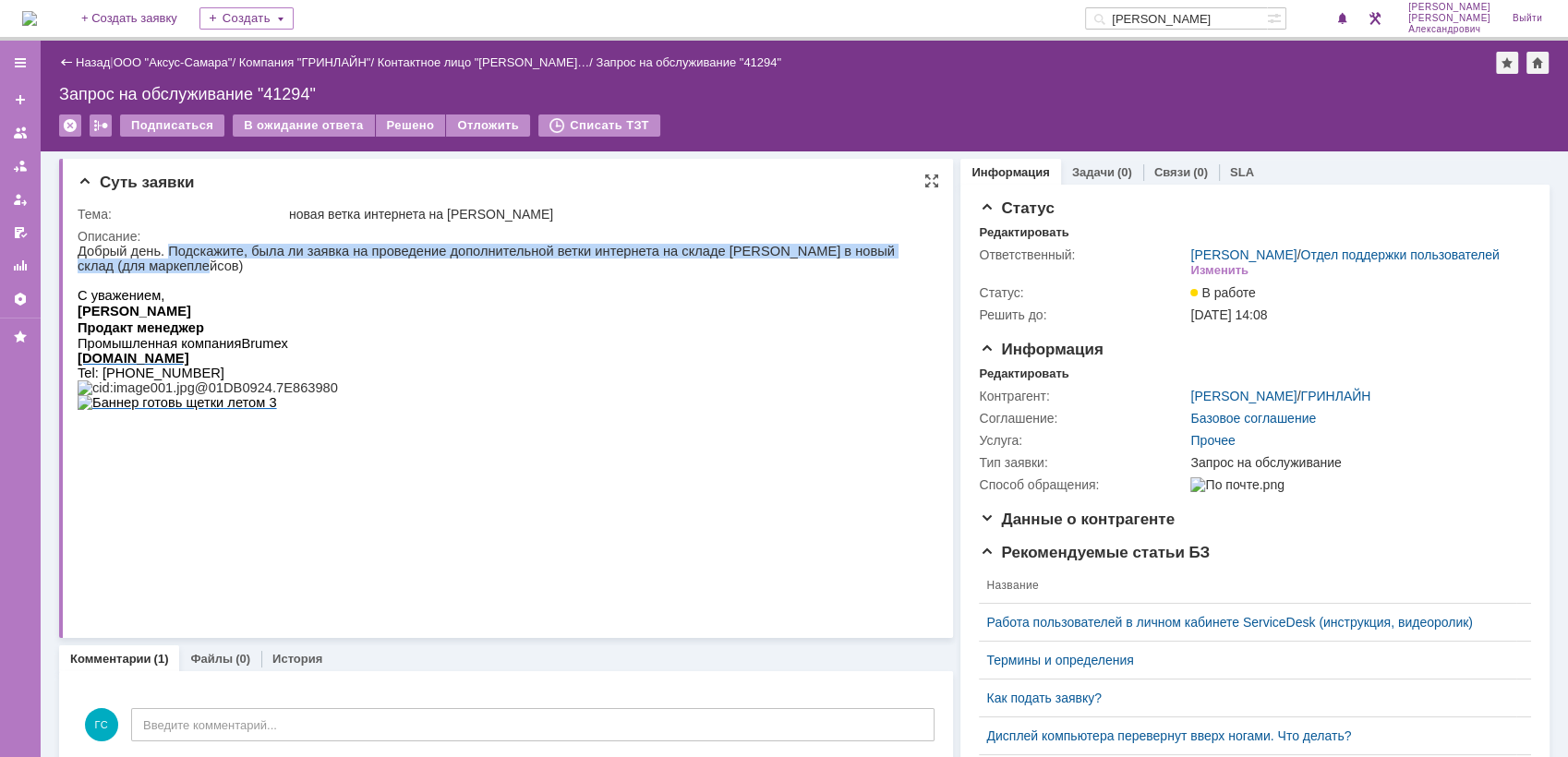
drag, startPoint x: 161, startPoint y: 251, endPoint x: 191, endPoint y: 273, distance: 37.2
click at [191, 273] on p "Добрый день. Подскажите, была ли заявка на проведение дополнительной ветки инте…" at bounding box center [499, 258] width 843 height 30
copy p "Подскажите, была ли заявка на проведение дополнительной ветки интернета на скла…"
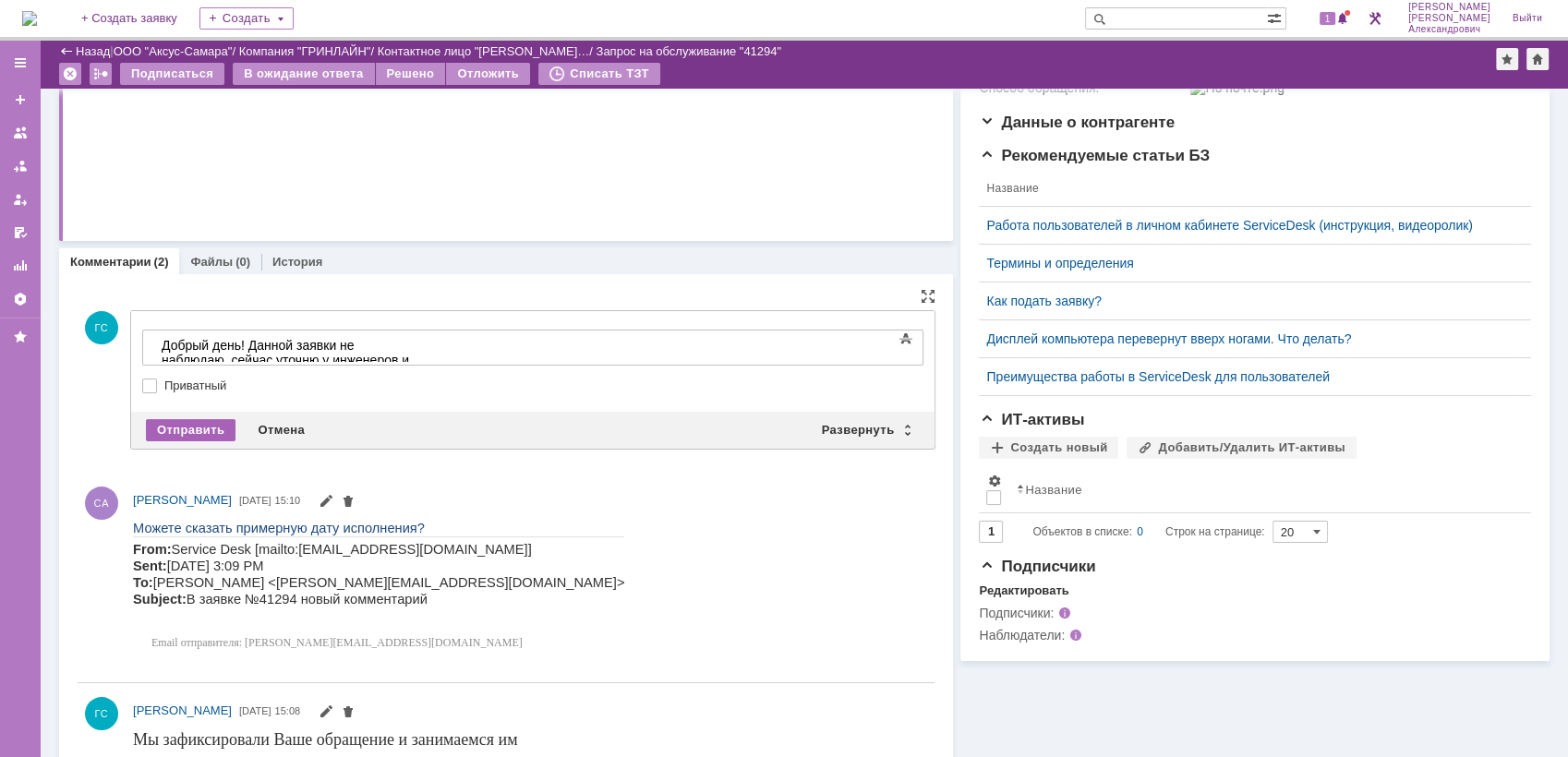
click at [196, 424] on div "Отправить" at bounding box center [191, 430] width 89 height 22
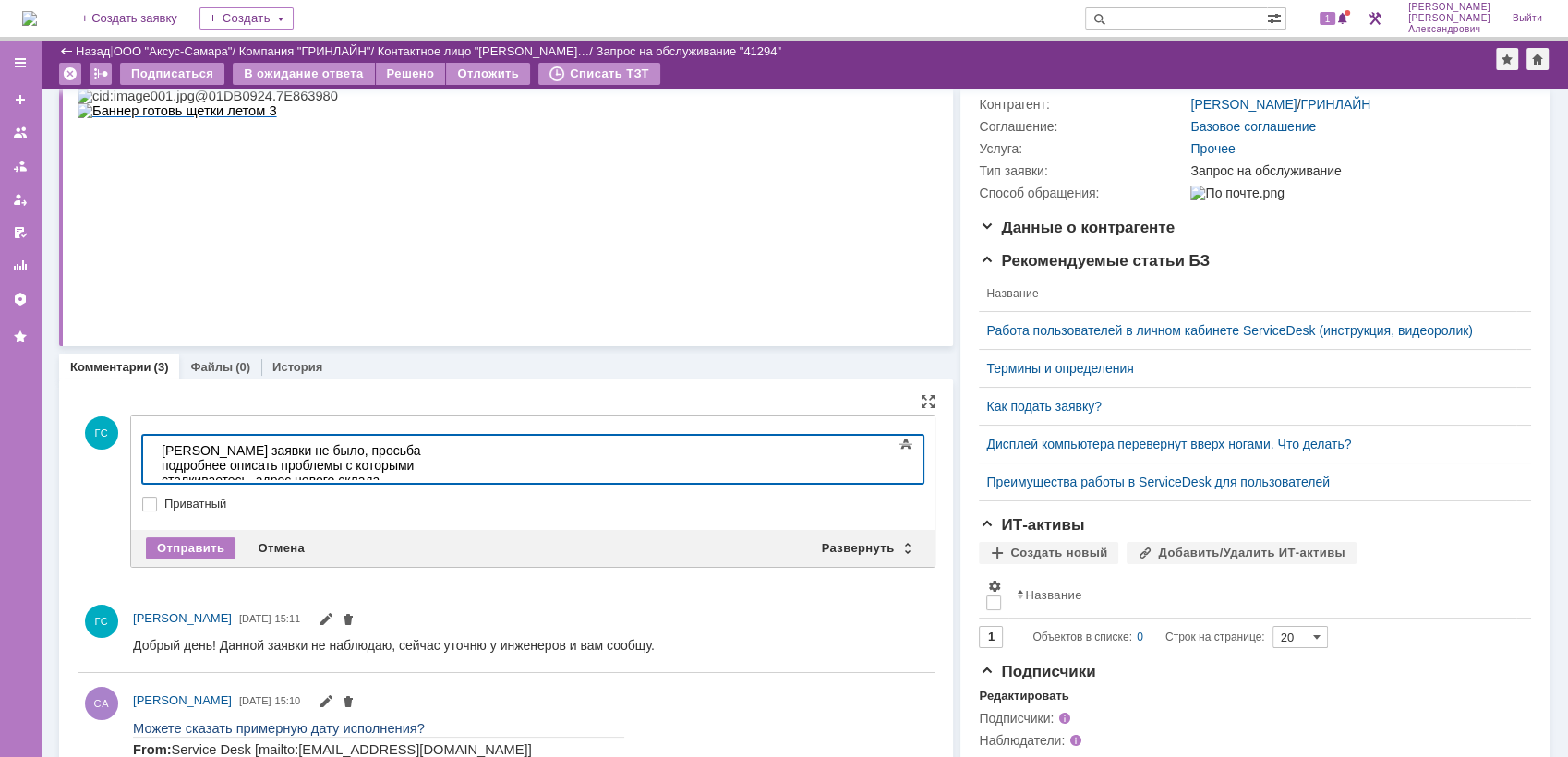
scroll to position [228, 0]
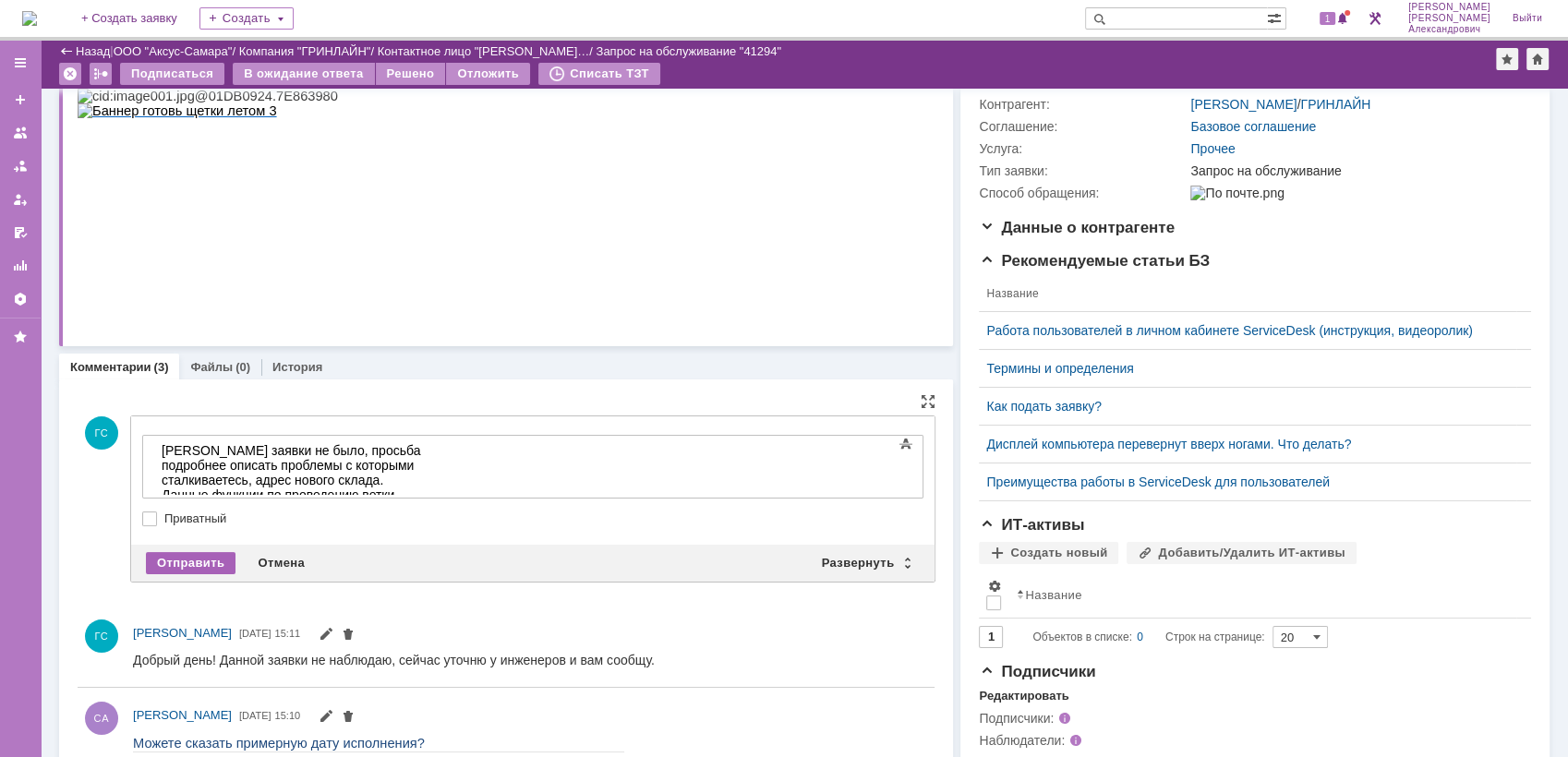
click at [210, 557] on div "Отправить" at bounding box center [191, 562] width 89 height 22
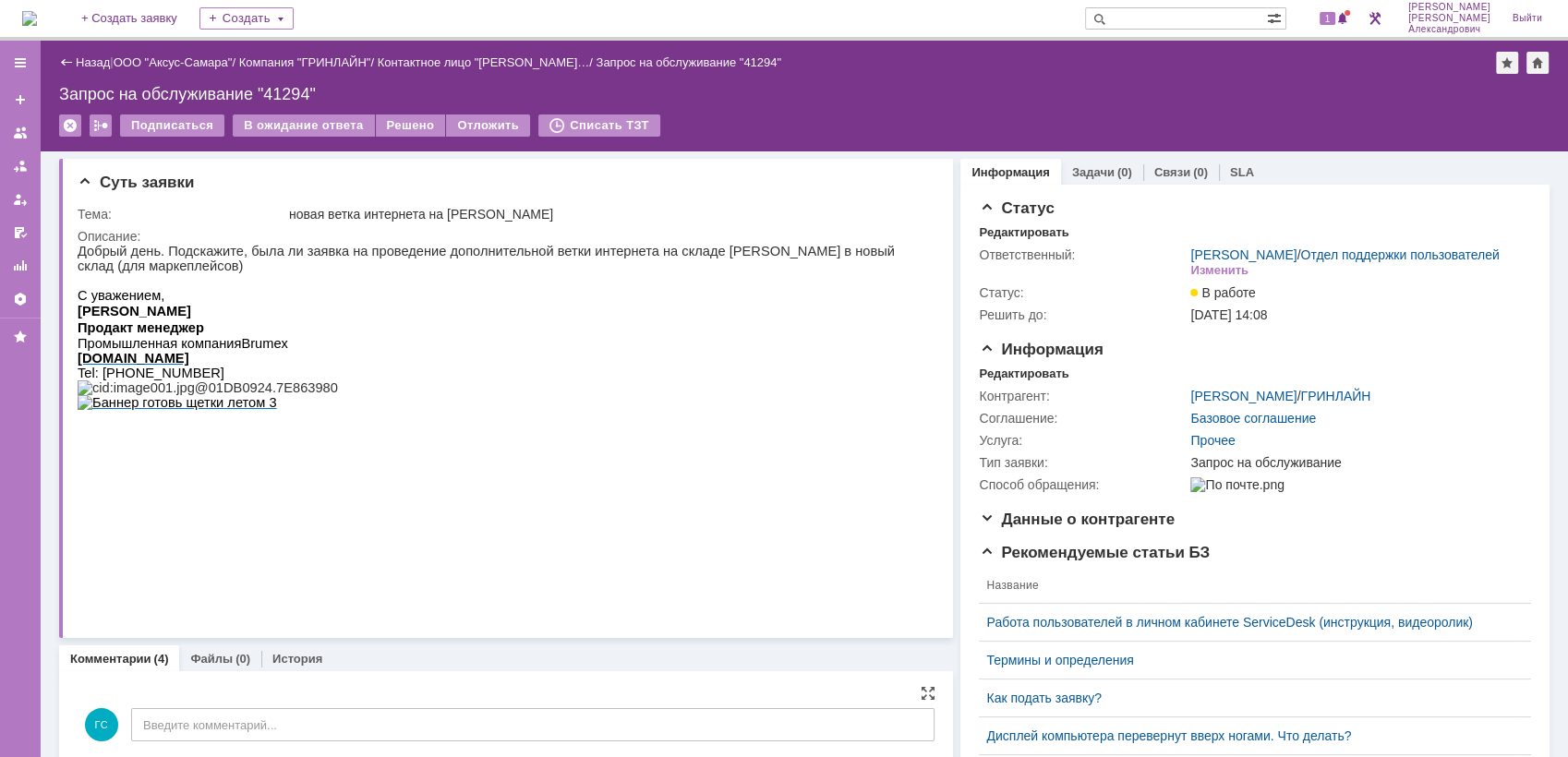
scroll to position [0, 0]
click at [343, 119] on div "В ожидание ответа" at bounding box center [303, 125] width 141 height 22
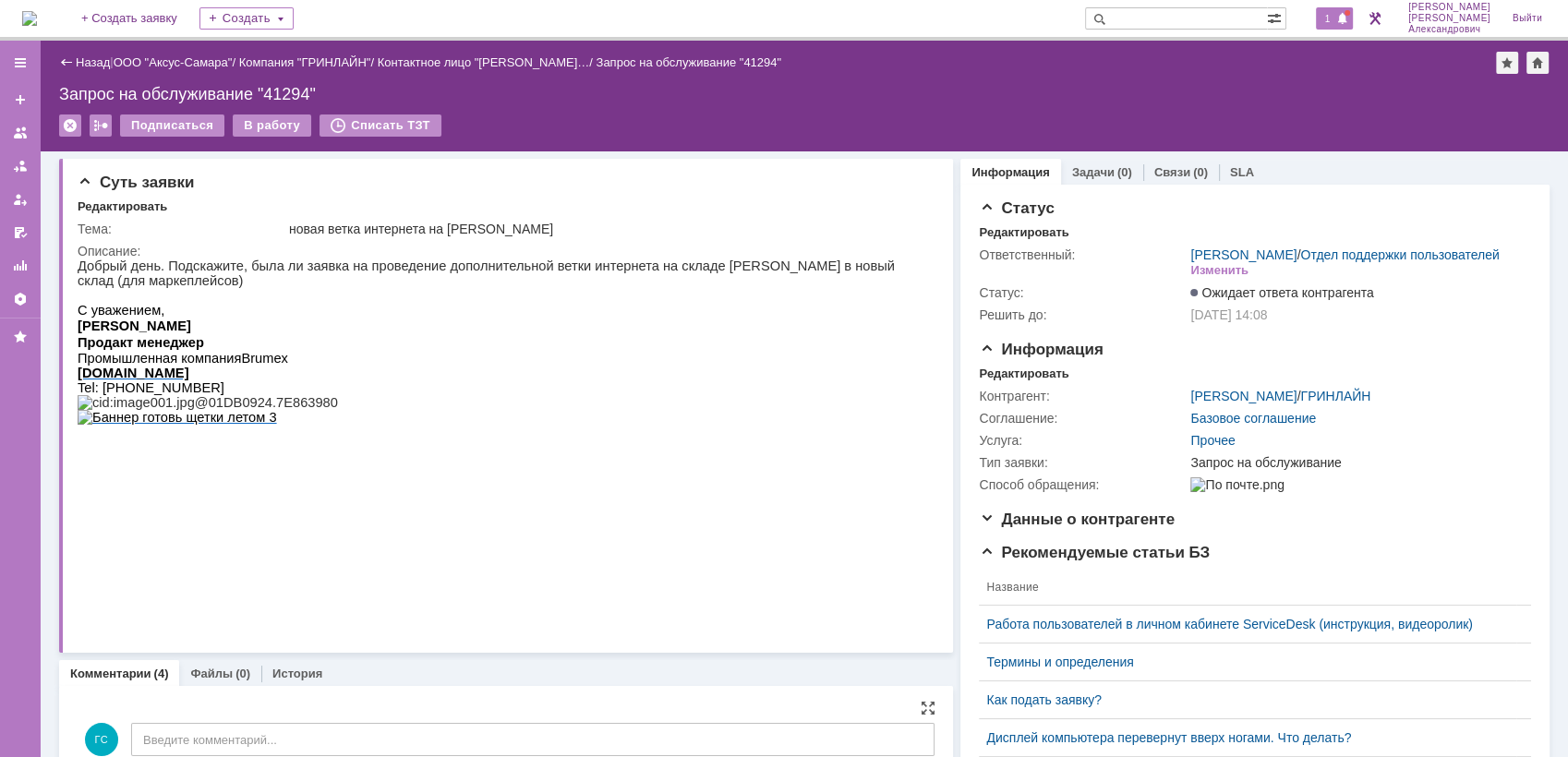
click at [1333, 15] on span "1" at bounding box center [1328, 17] width 16 height 13
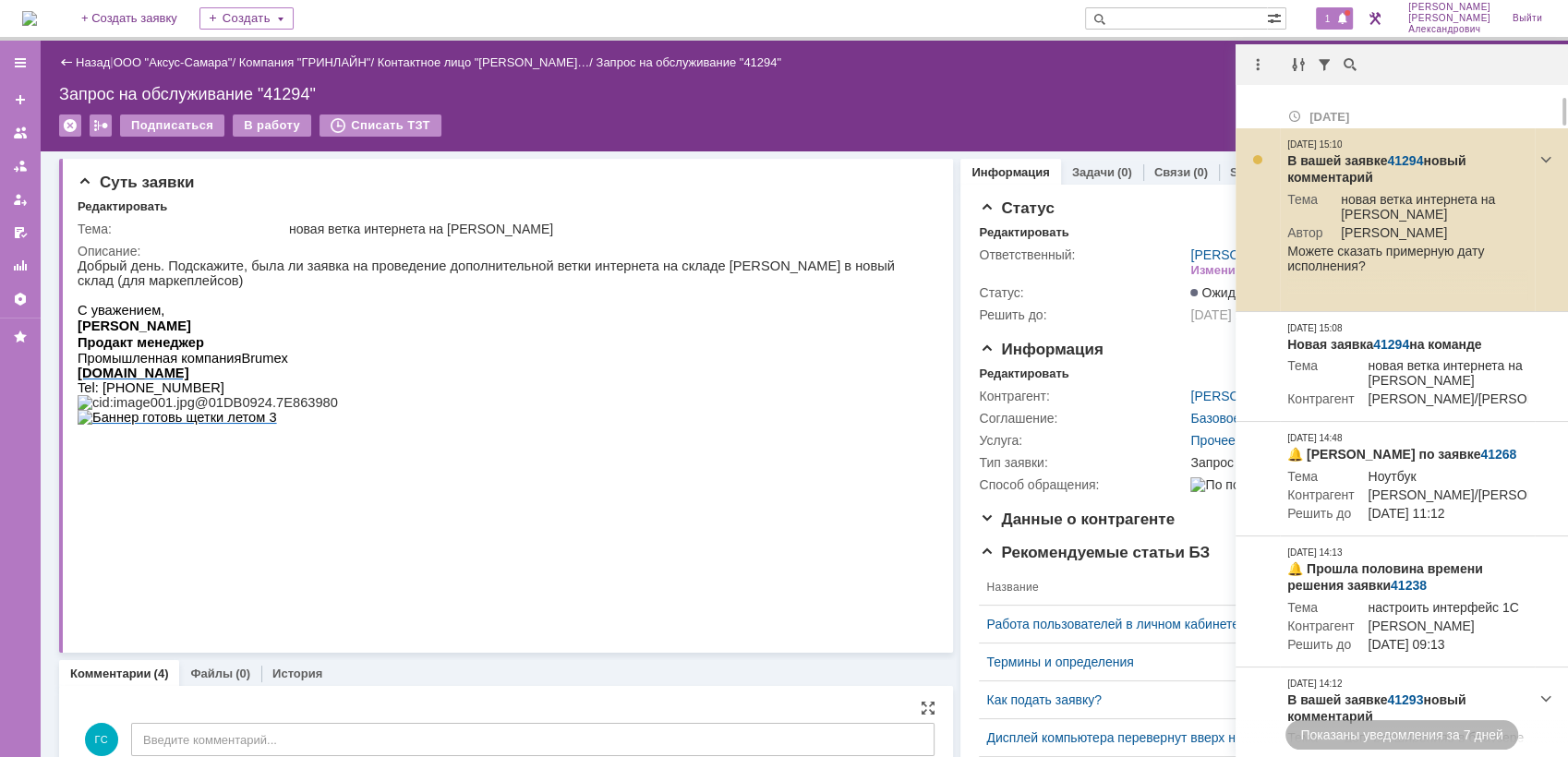
click at [1397, 156] on link "41294" at bounding box center [1404, 160] width 36 height 15
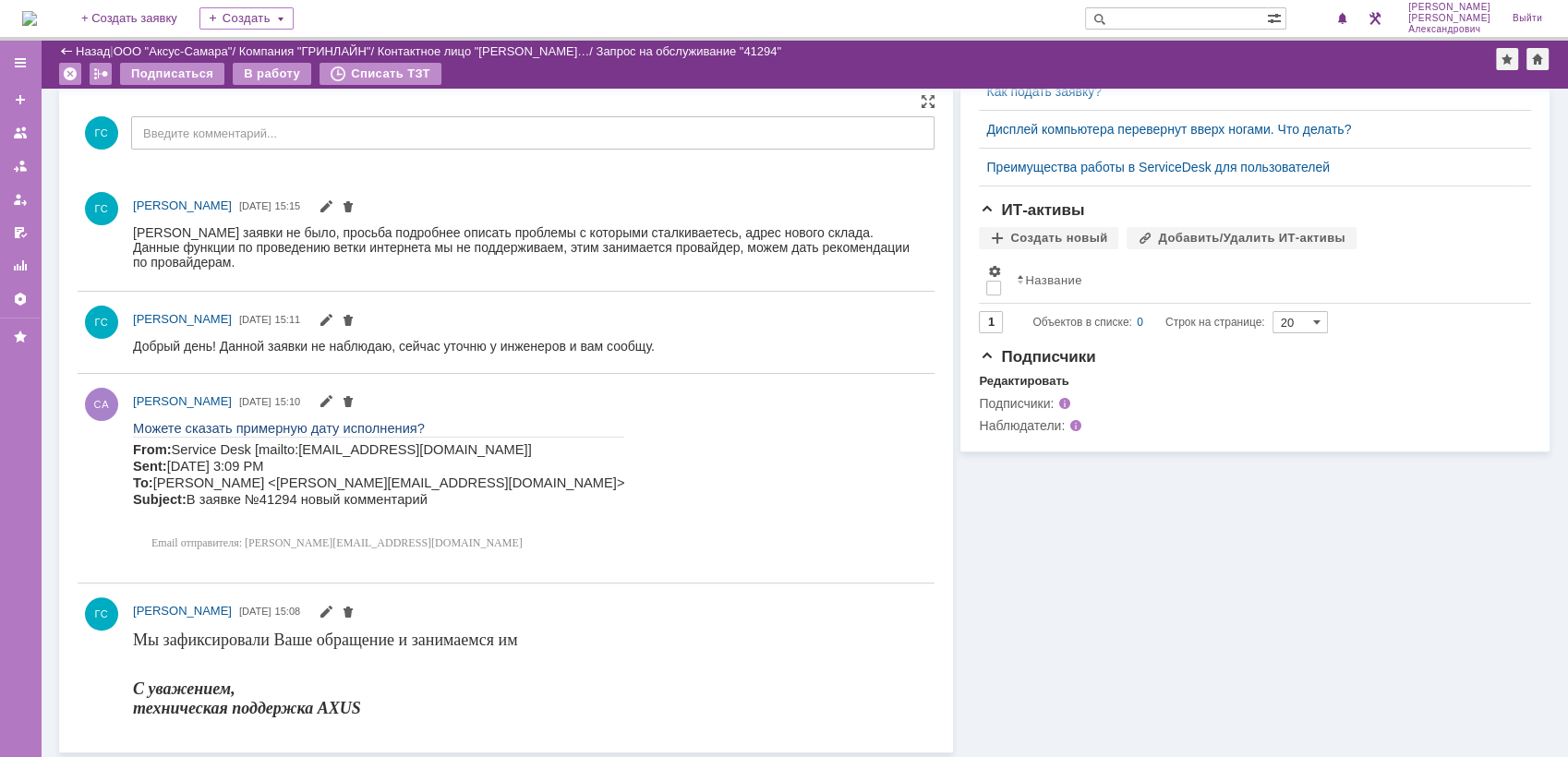
scroll to position [543, 0]
drag, startPoint x: 133, startPoint y: 427, endPoint x: 403, endPoint y: 434, distance: 270.1
click at [403, 434] on p "Можете сказать примерную дату исполнения?" at bounding box center [378, 429] width 491 height 16
copy span "Можете сказать примерную дату исполнения?"
click at [37, 26] on img at bounding box center [29, 17] width 15 height 15
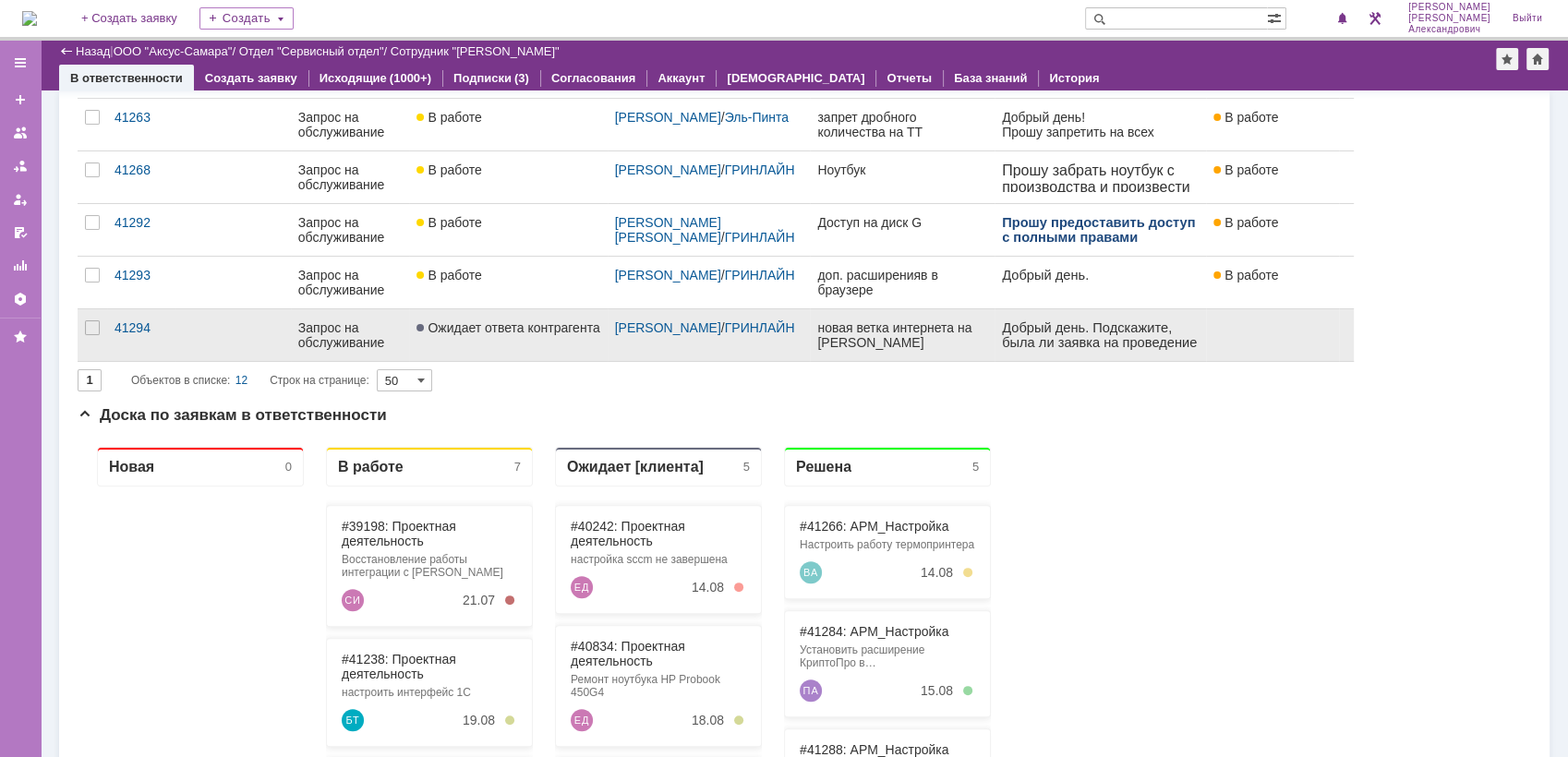
scroll to position [512, 0]
click at [655, 324] on link "[PERSON_NAME]" at bounding box center [668, 325] width 107 height 15
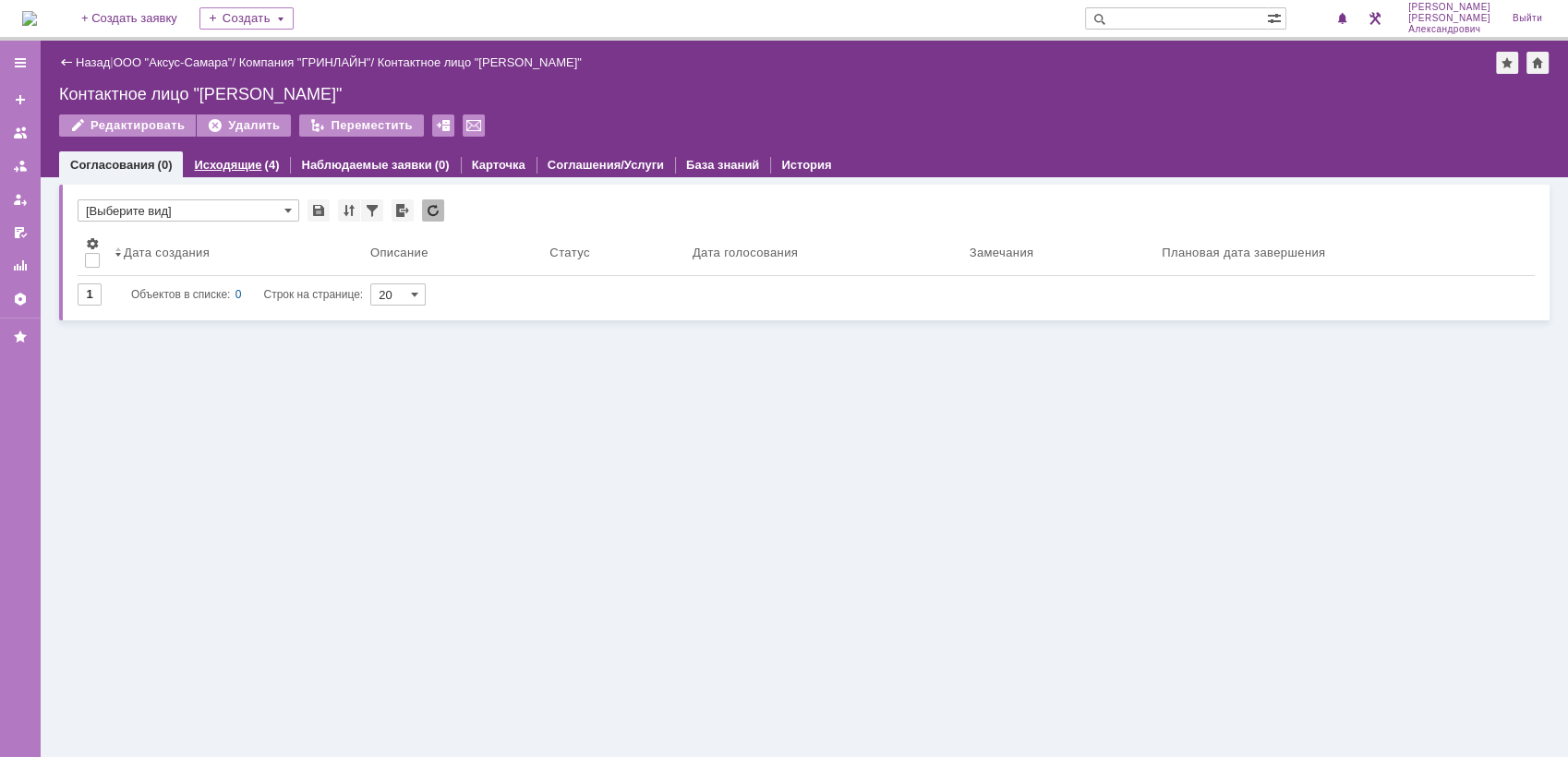
click at [230, 161] on link "Исходящие" at bounding box center [228, 165] width 68 height 14
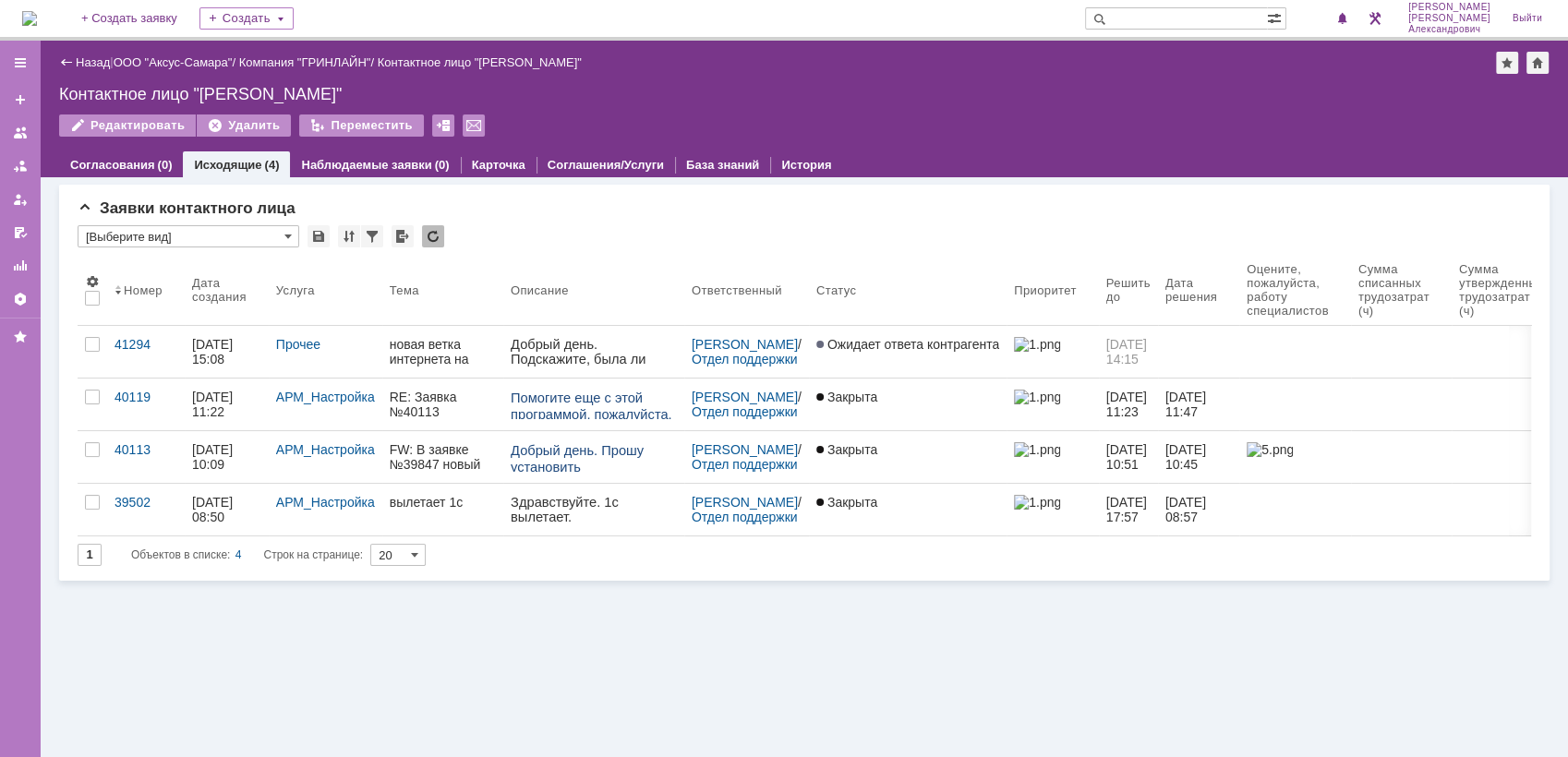
click at [37, 11] on img at bounding box center [29, 17] width 15 height 15
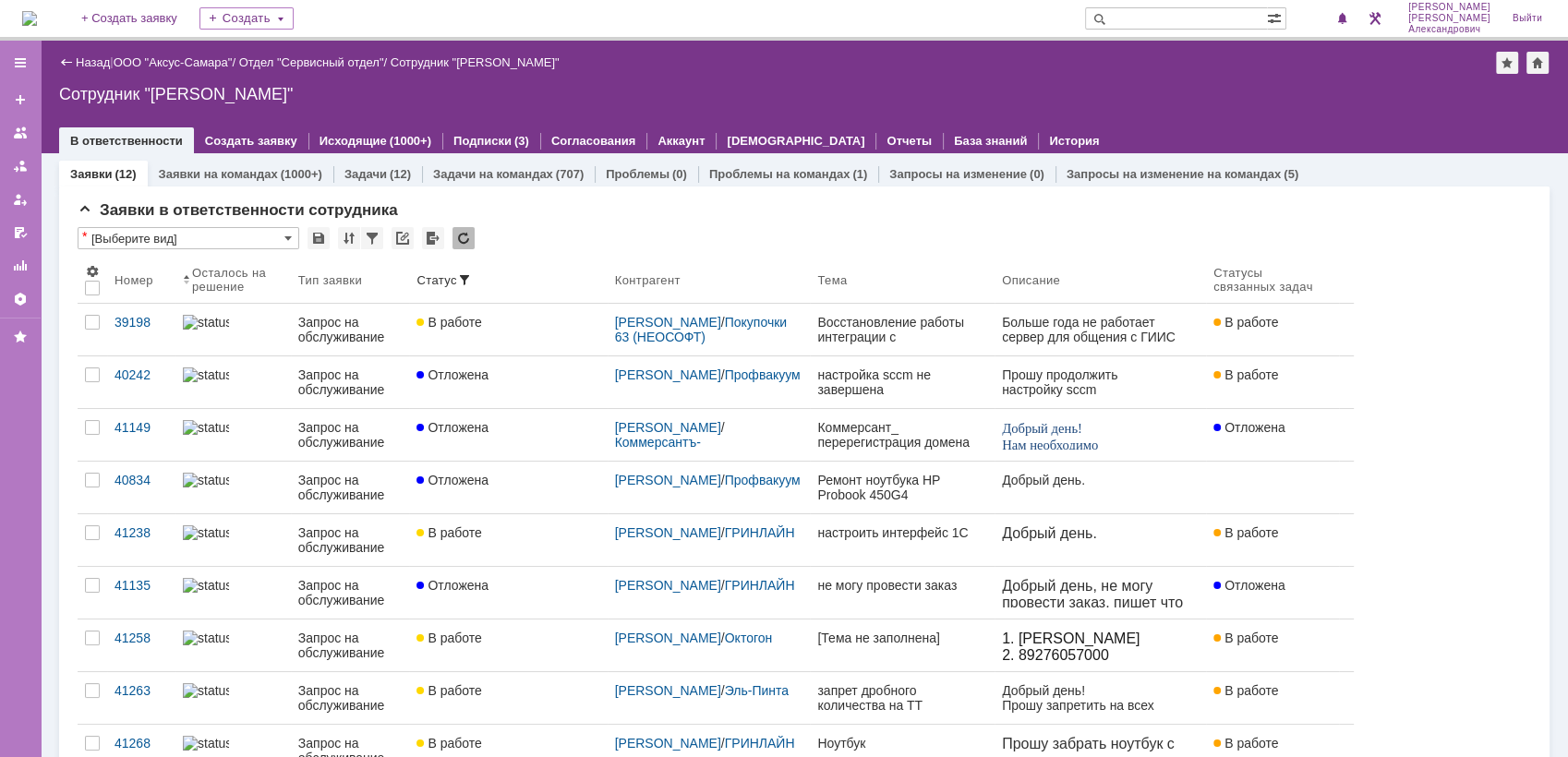
click at [37, 20] on img at bounding box center [29, 17] width 15 height 15
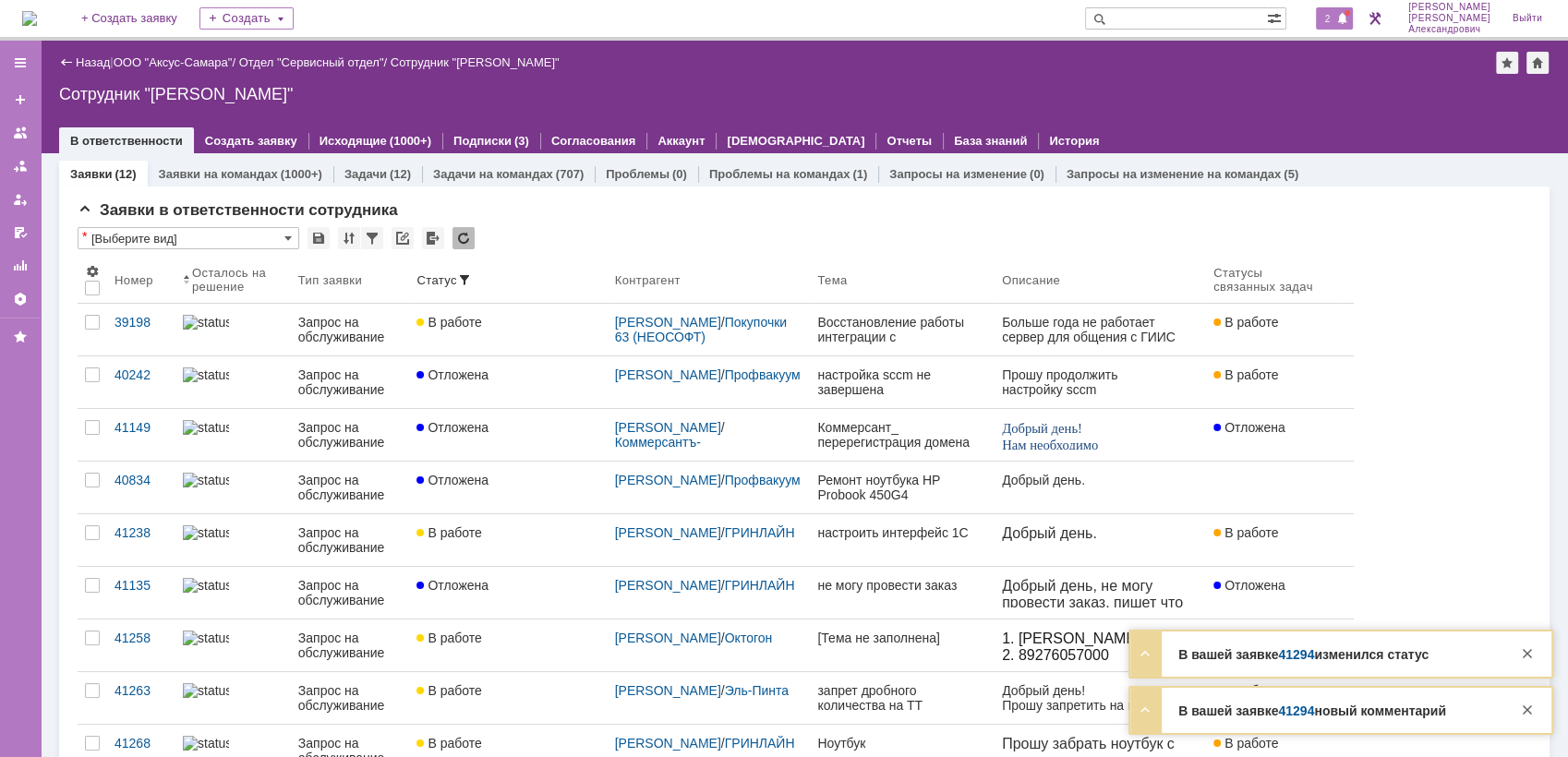
click at [1332, 10] on div "2" at bounding box center [1335, 18] width 38 height 22
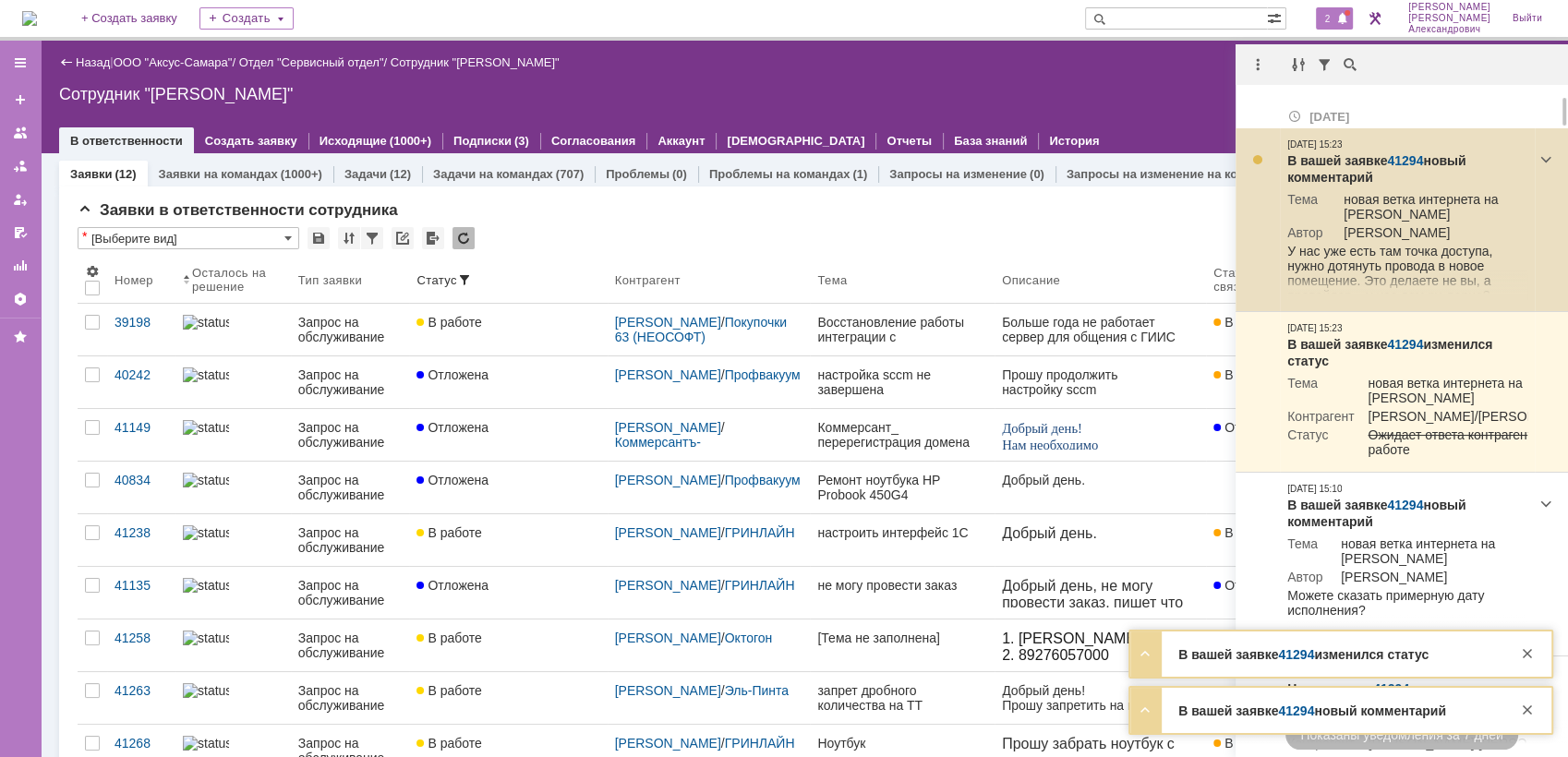
click at [1401, 153] on link "41294" at bounding box center [1404, 160] width 36 height 15
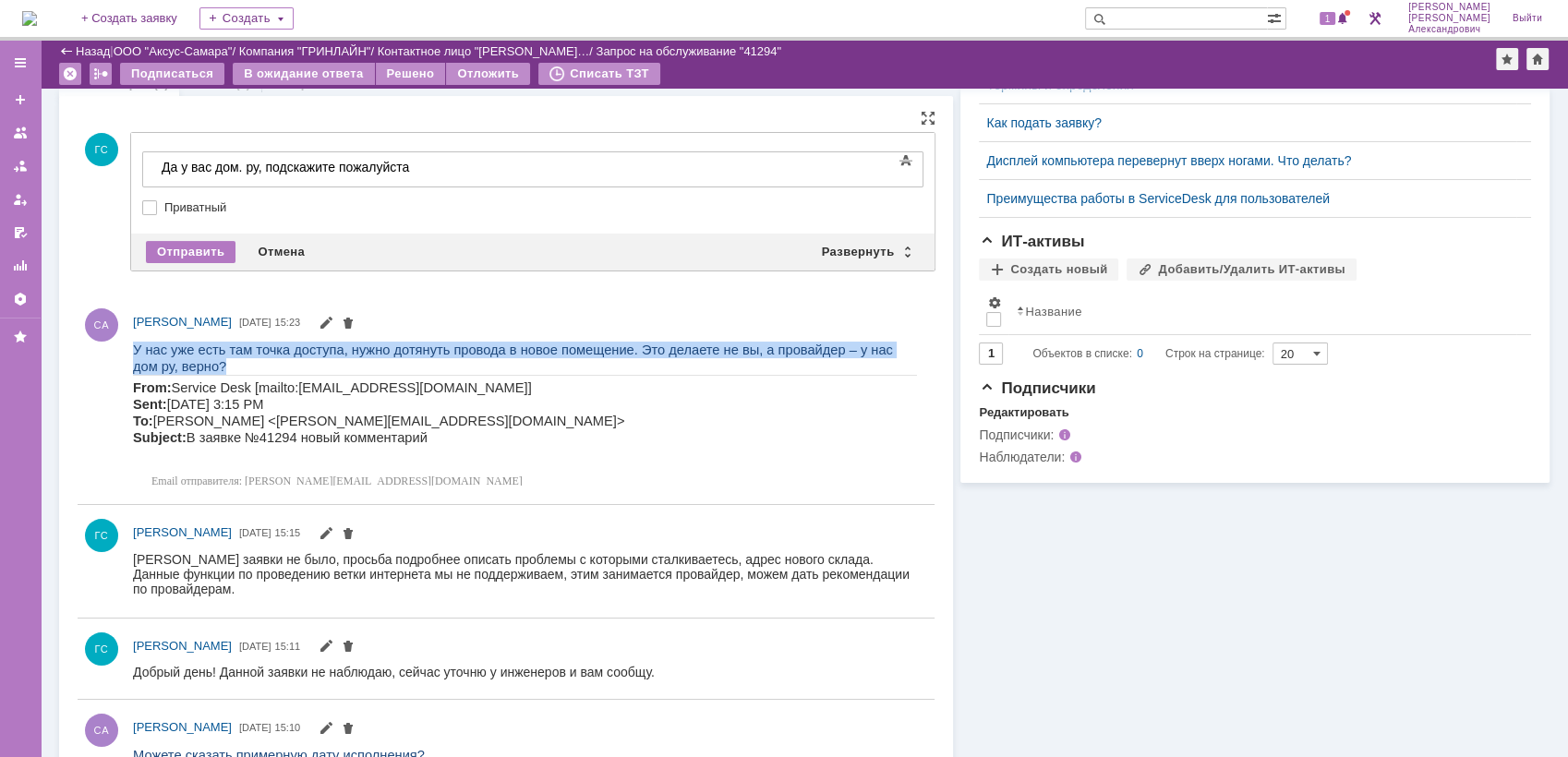
drag, startPoint x: 133, startPoint y: 348, endPoint x: 909, endPoint y: 349, distance: 776.0
click at [893, 349] on span "У нас уже есть там точка доступа, нужно дотянуть провода в новое помещение. Это…" at bounding box center [512, 357] width 760 height 31
copy span "У нас уже есть там точка доступа, нужно дотянуть провода в новое помещение. Это…"
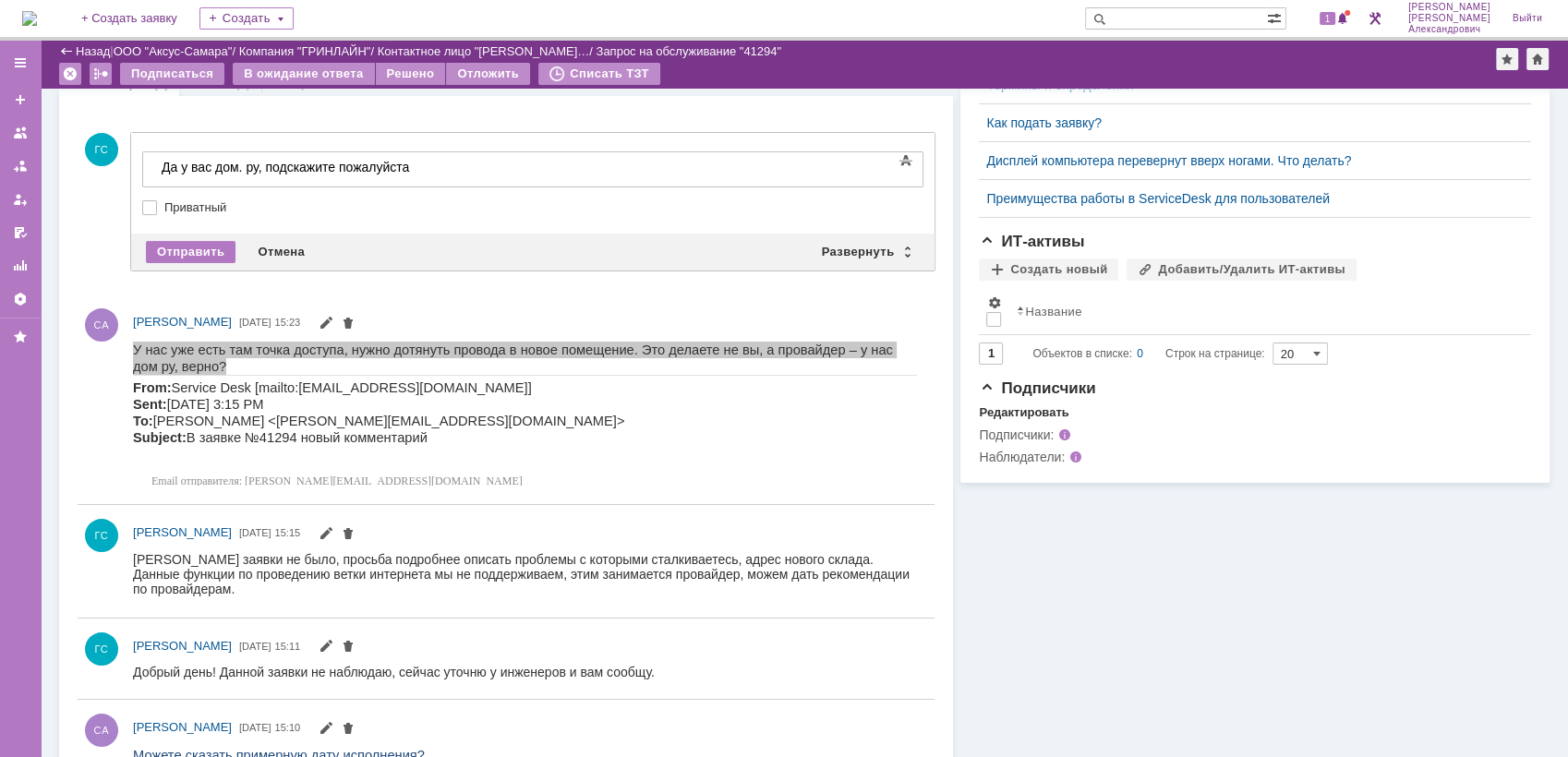
click at [424, 167] on div "Да у вас дом. ру, подскажите пожалуйста" at bounding box center [292, 167] width 262 height 15
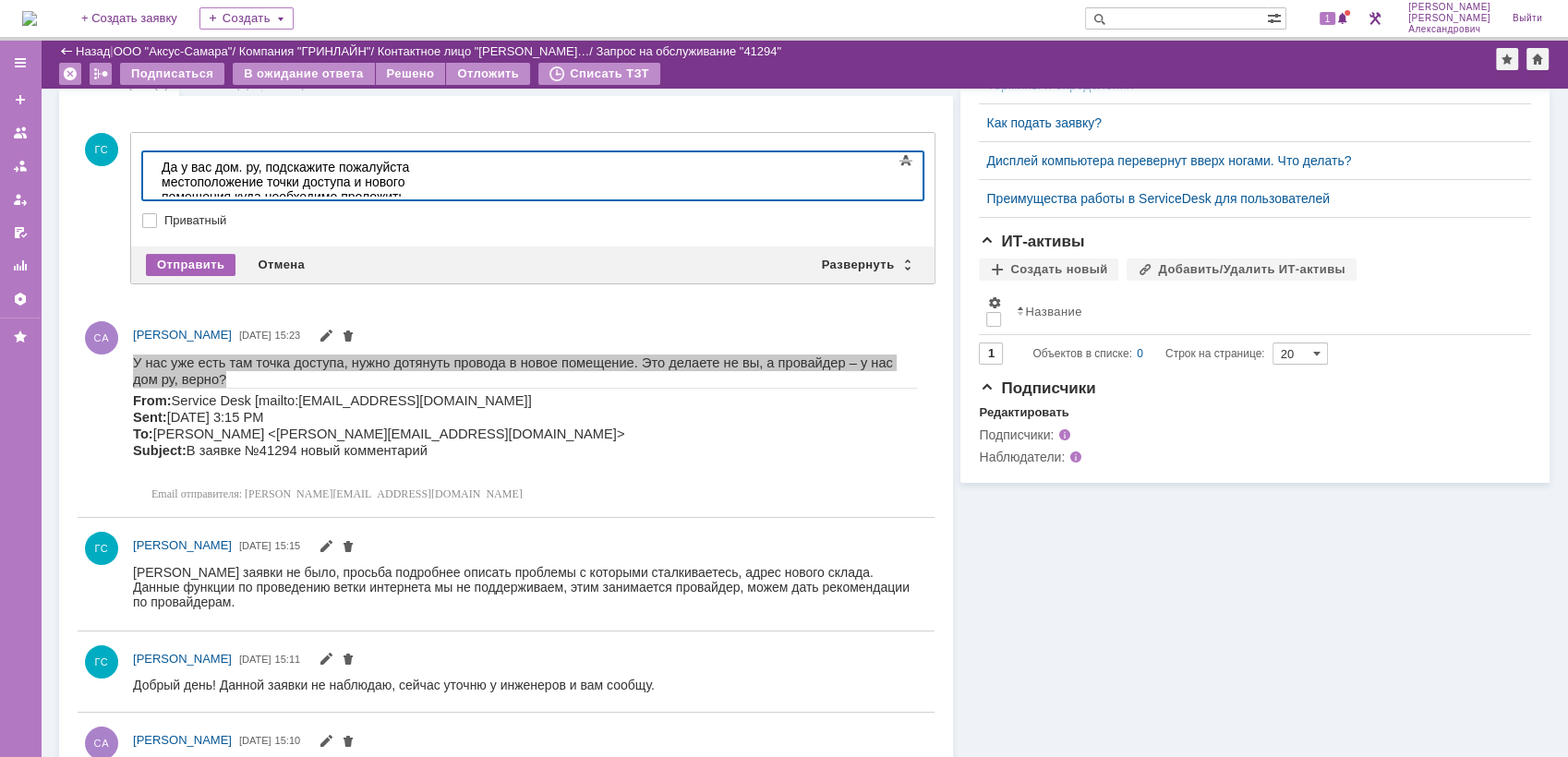
click at [215, 254] on div "Отправить" at bounding box center [191, 264] width 89 height 22
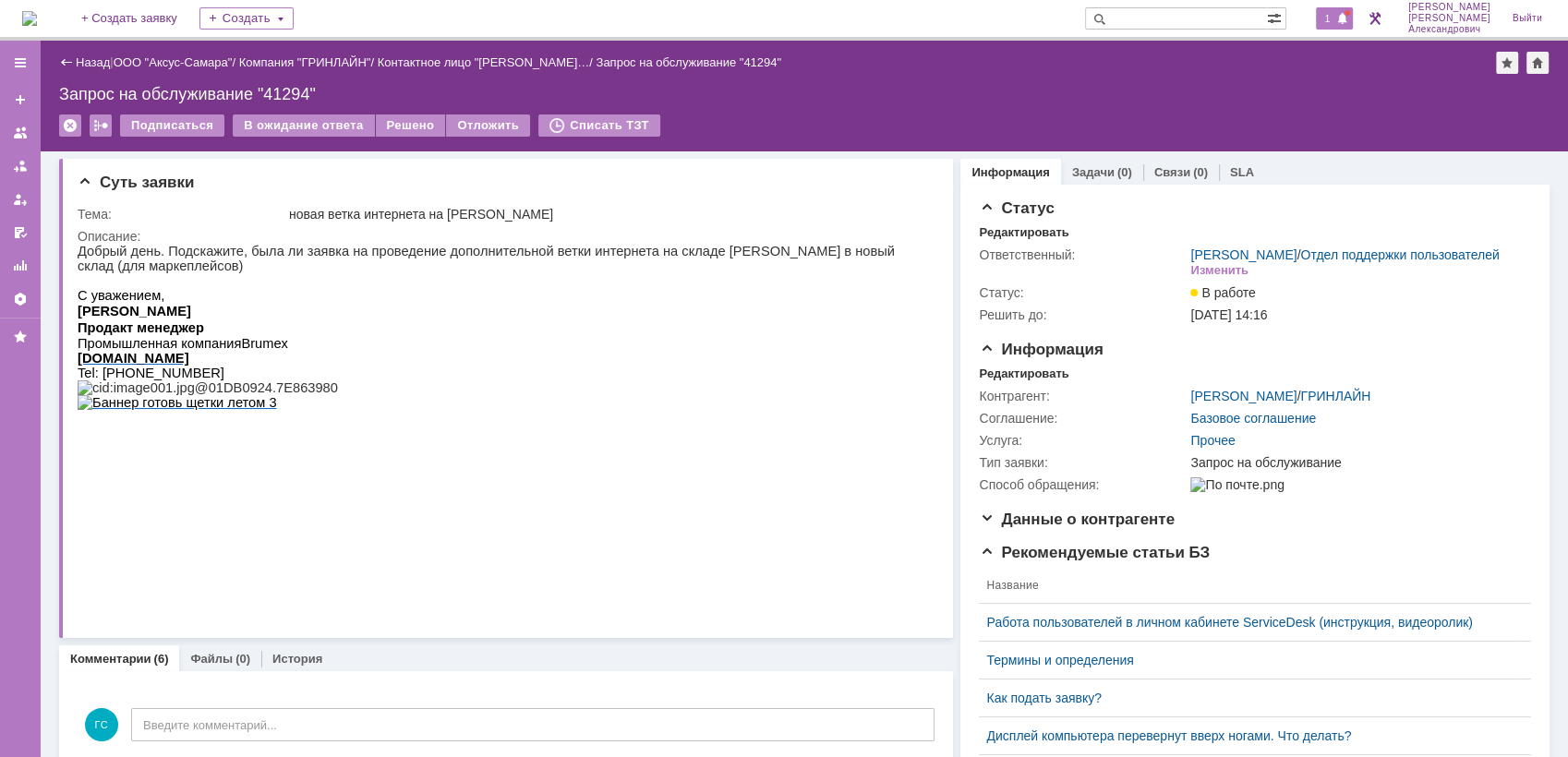
click at [1344, 12] on span at bounding box center [1342, 18] width 13 height 15
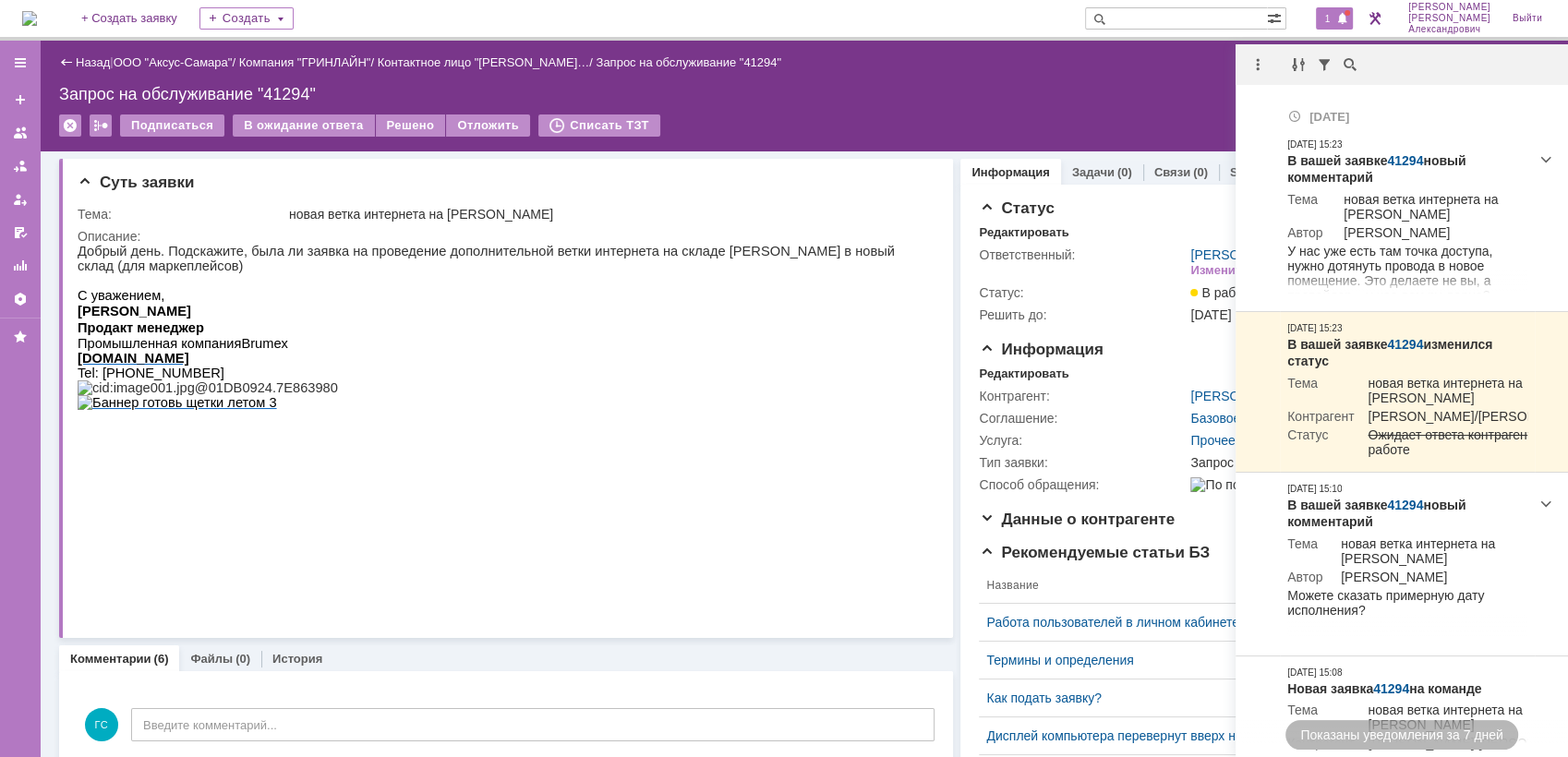
click at [1204, 68] on div "Назад | ООО "Аксус-Самара" / Компания "ГРИНЛАЙН" / Контактное лицо "Симонова Ан…" at bounding box center [804, 62] width 1491 height 22
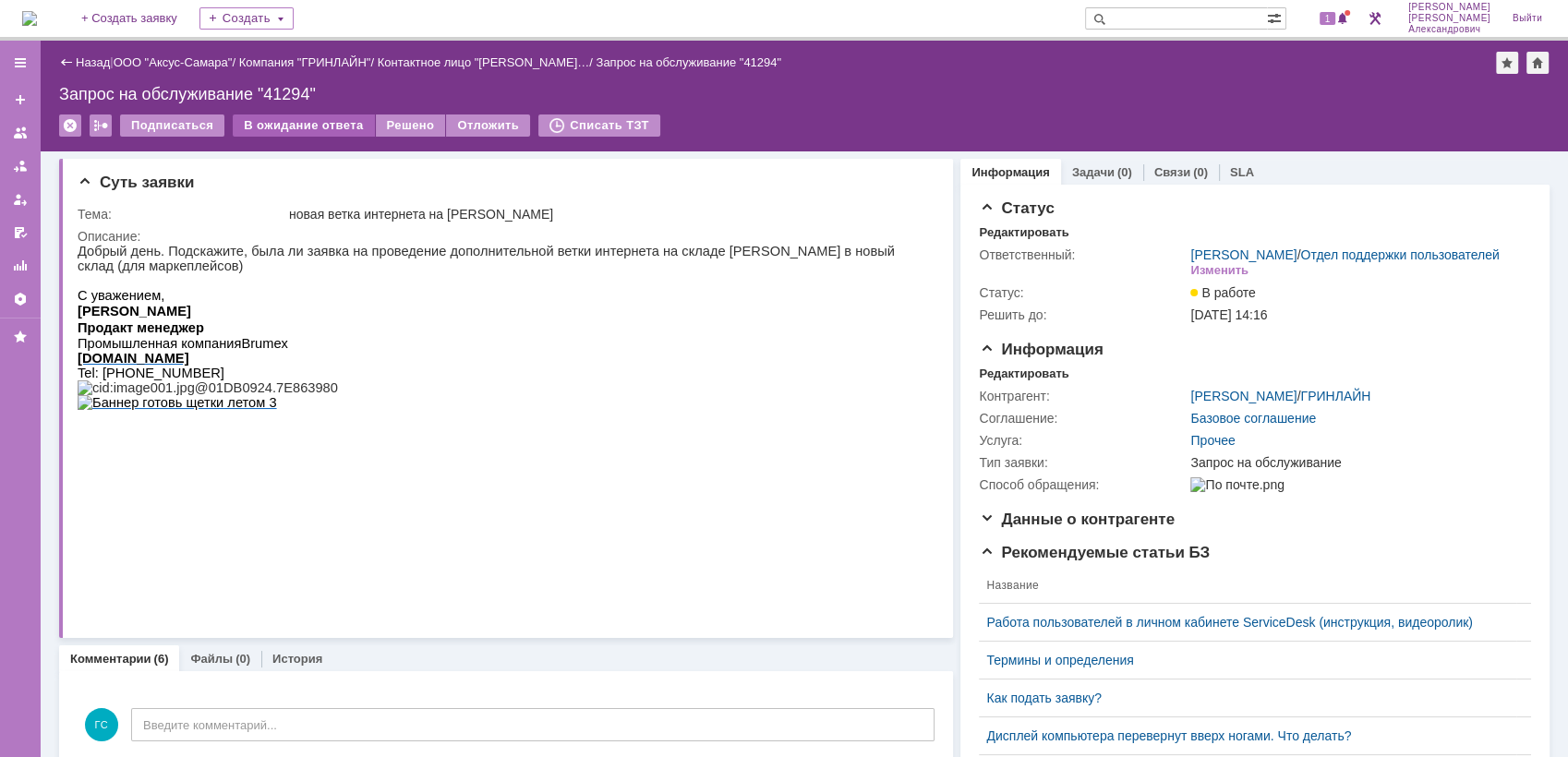
click at [277, 133] on div "В ожидание ответа" at bounding box center [303, 125] width 141 height 22
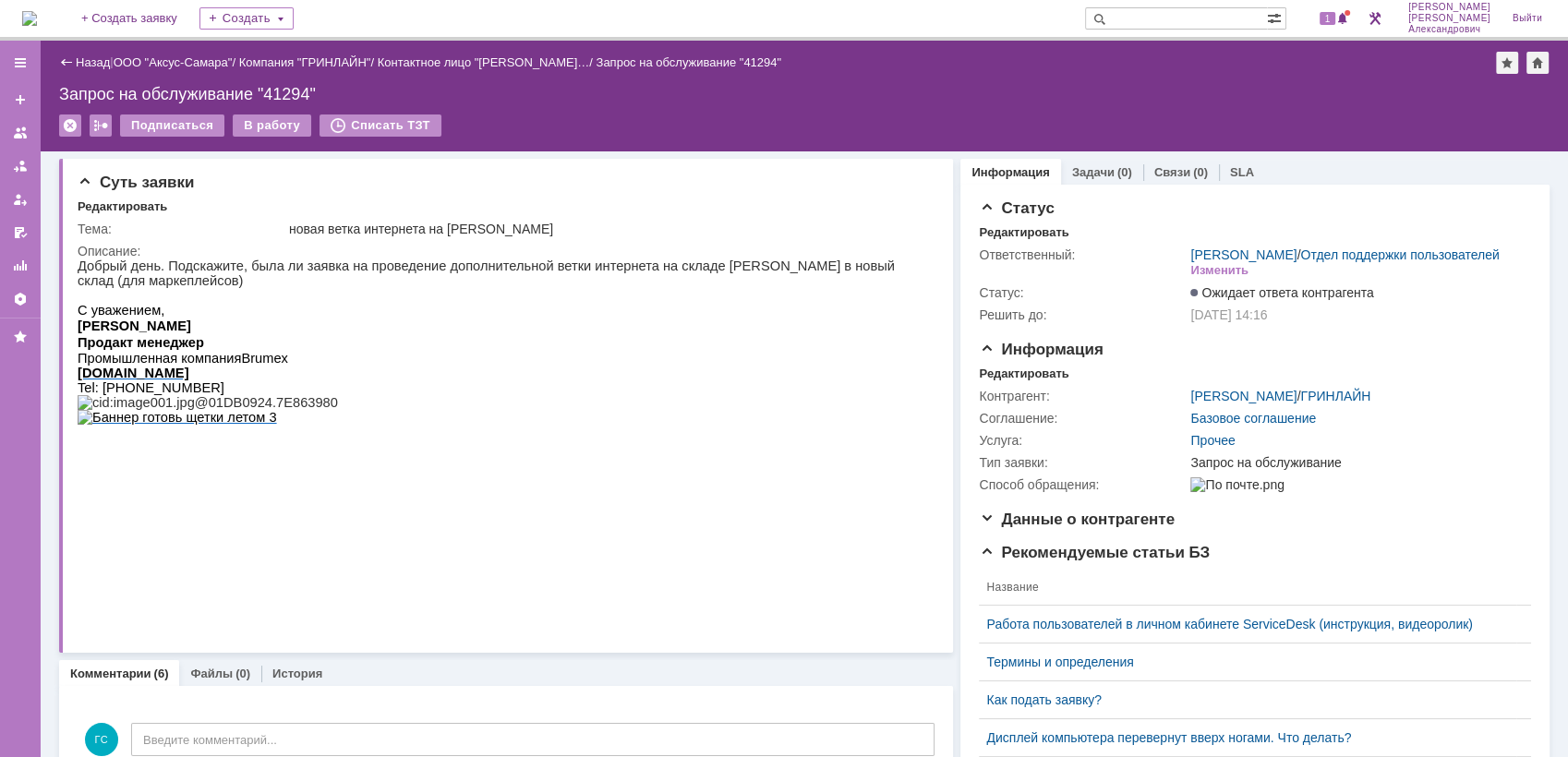
click at [37, 19] on img at bounding box center [29, 17] width 15 height 15
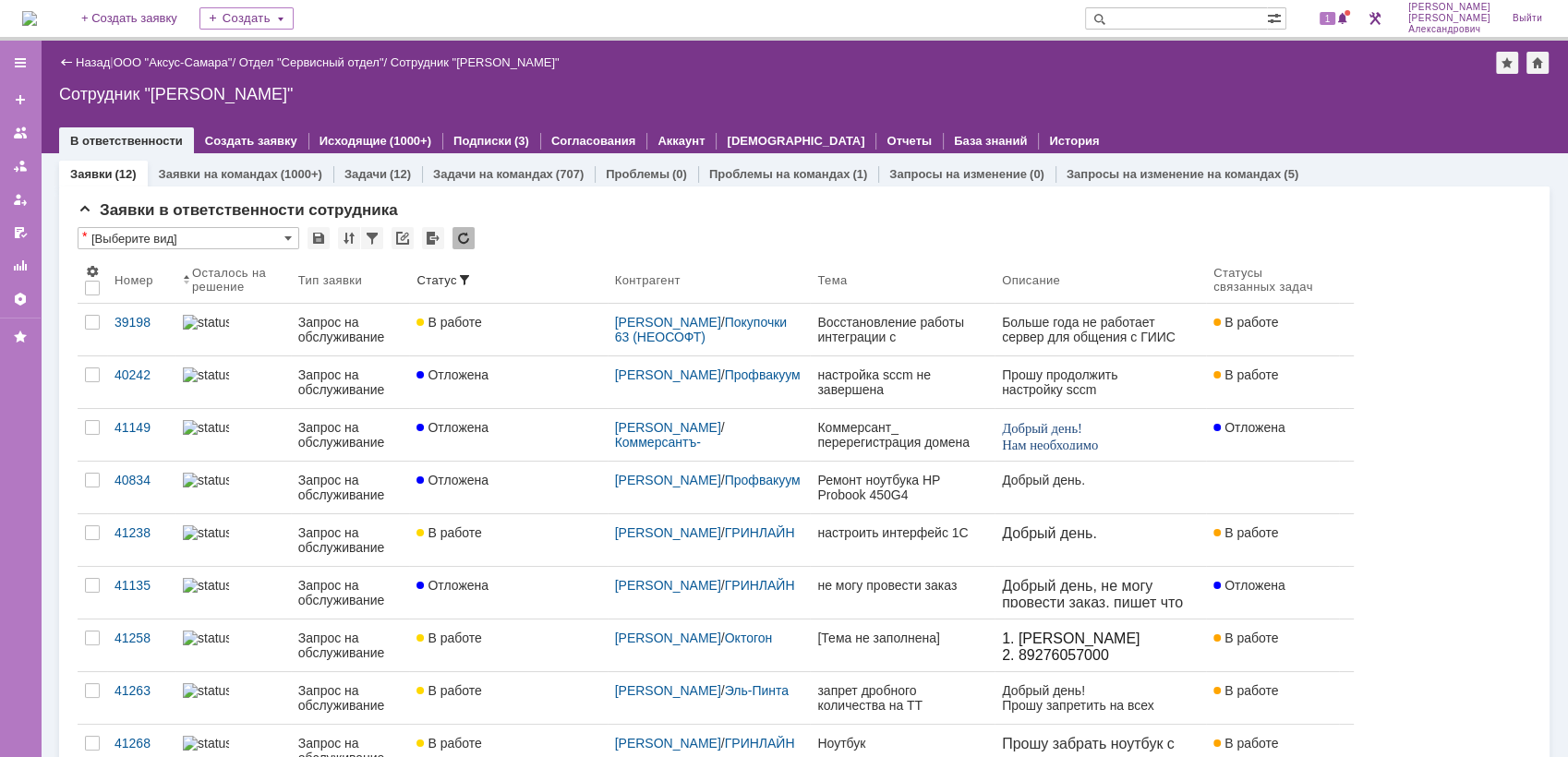
click at [33, 18] on img at bounding box center [29, 17] width 15 height 15
click at [1331, 19] on span "1" at bounding box center [1328, 17] width 16 height 13
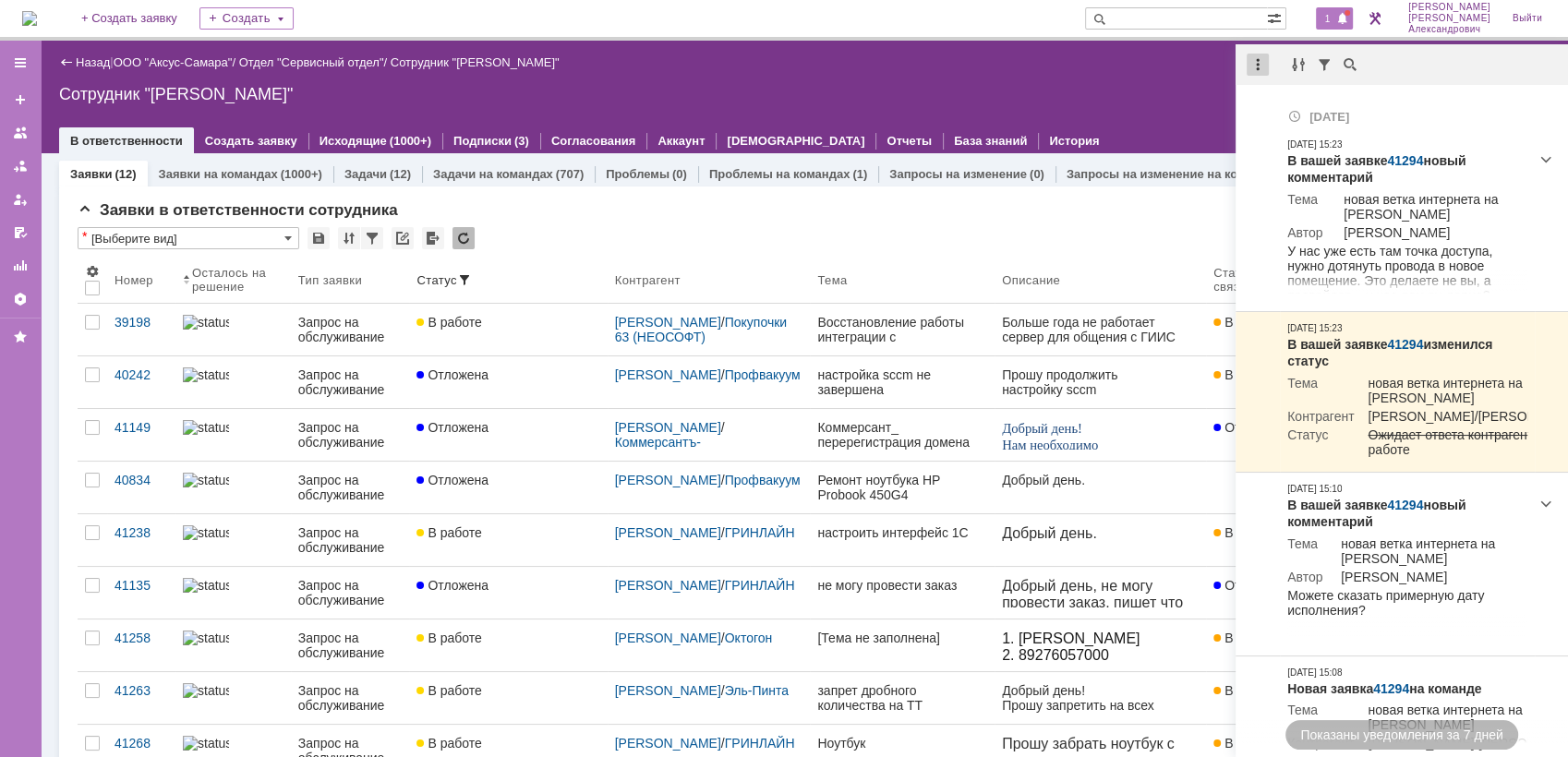
click at [1255, 60] on div at bounding box center [1257, 64] width 22 height 22
click at [1284, 98] on div "Отметить уведомления прочитанными" at bounding box center [1385, 111] width 269 height 28
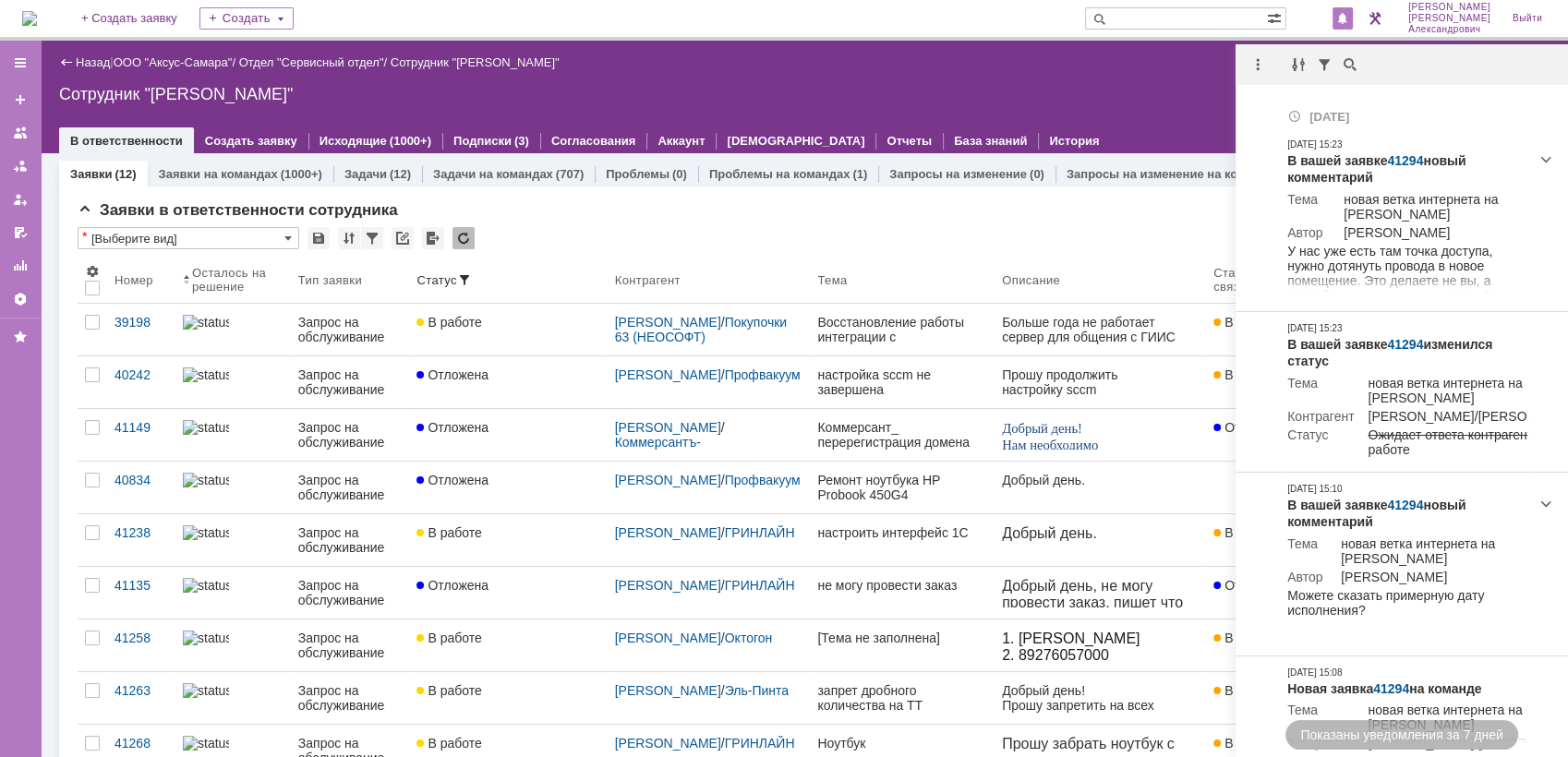
click at [1144, 92] on div "Сотрудник "[PERSON_NAME]"" at bounding box center [804, 94] width 1491 height 18
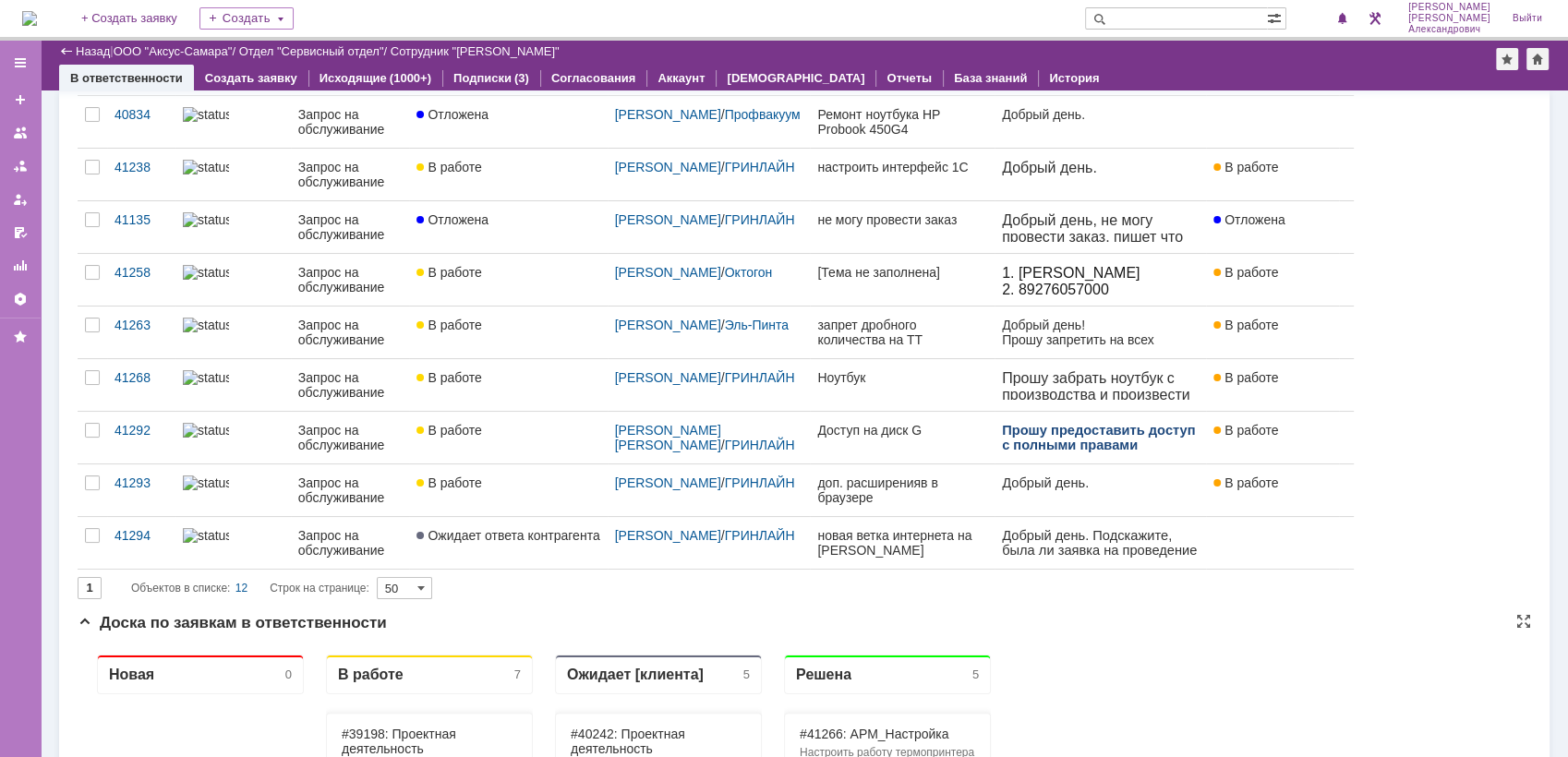
scroll to position [512, 0]
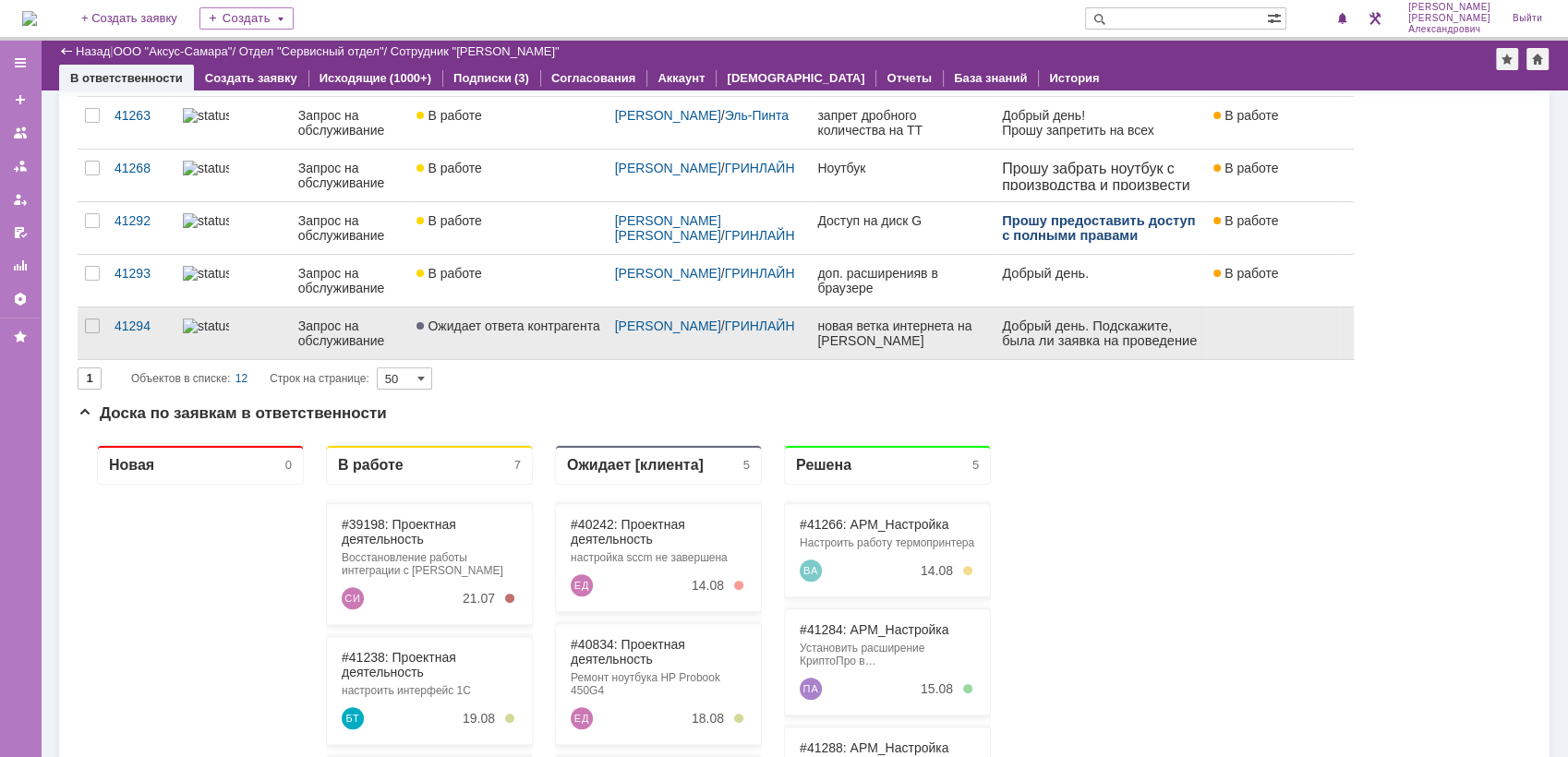
click at [556, 321] on span "Ожидает ответа контрагента" at bounding box center [507, 325] width 183 height 15
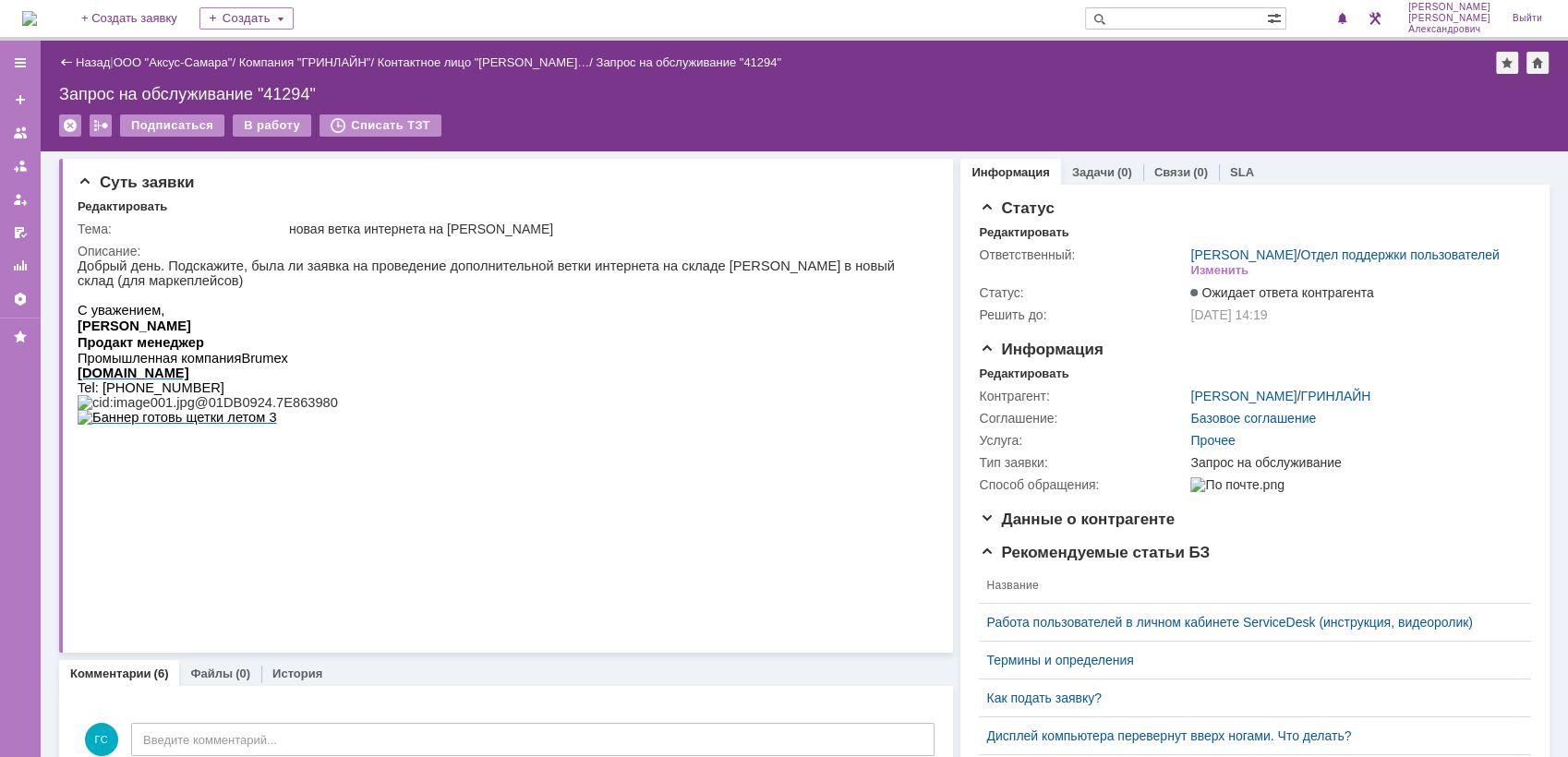
click at [37, 19] on img at bounding box center [29, 17] width 15 height 15
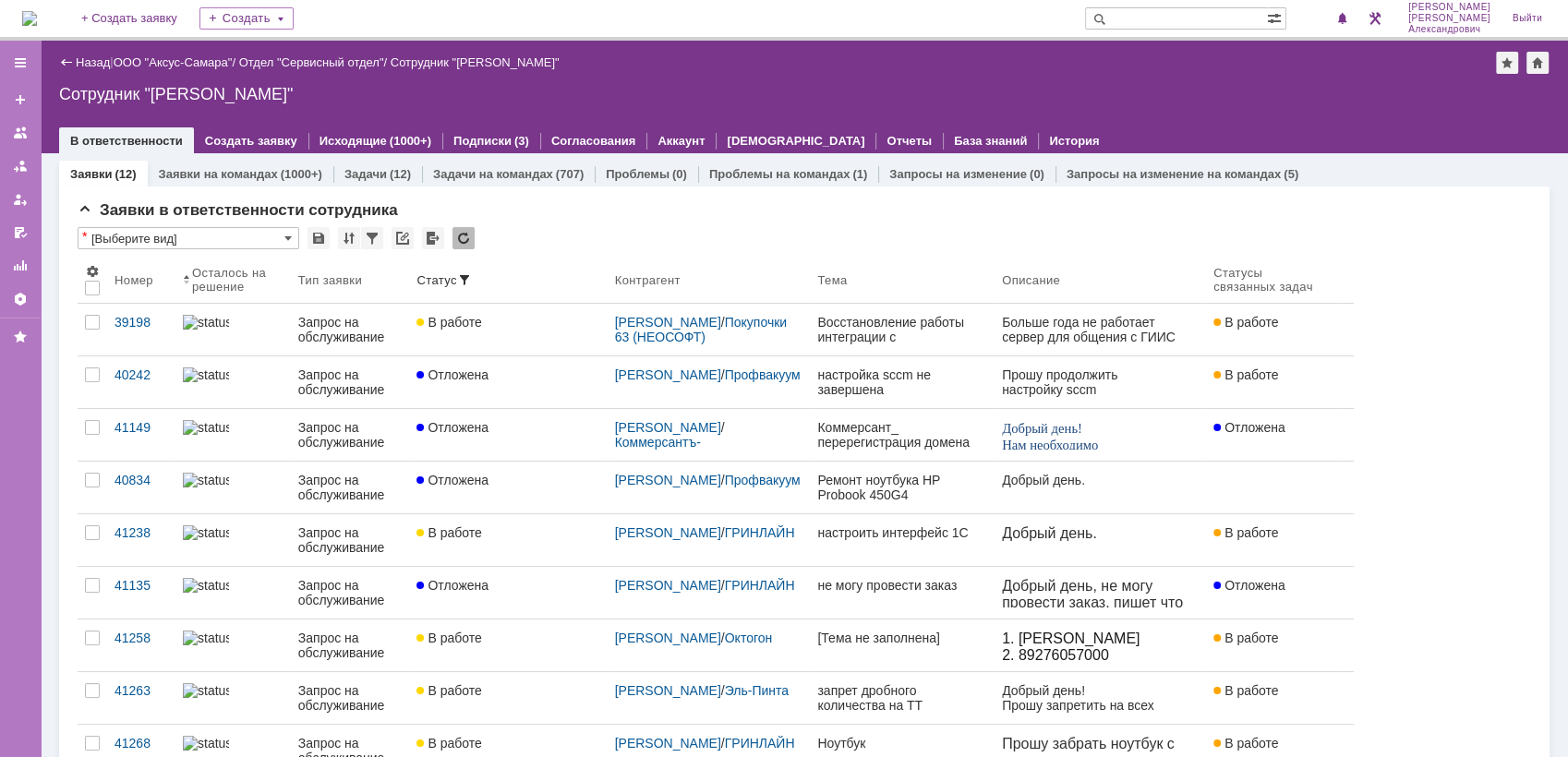
click at [37, 15] on img at bounding box center [29, 17] width 15 height 15
click at [37, 11] on img at bounding box center [29, 17] width 15 height 15
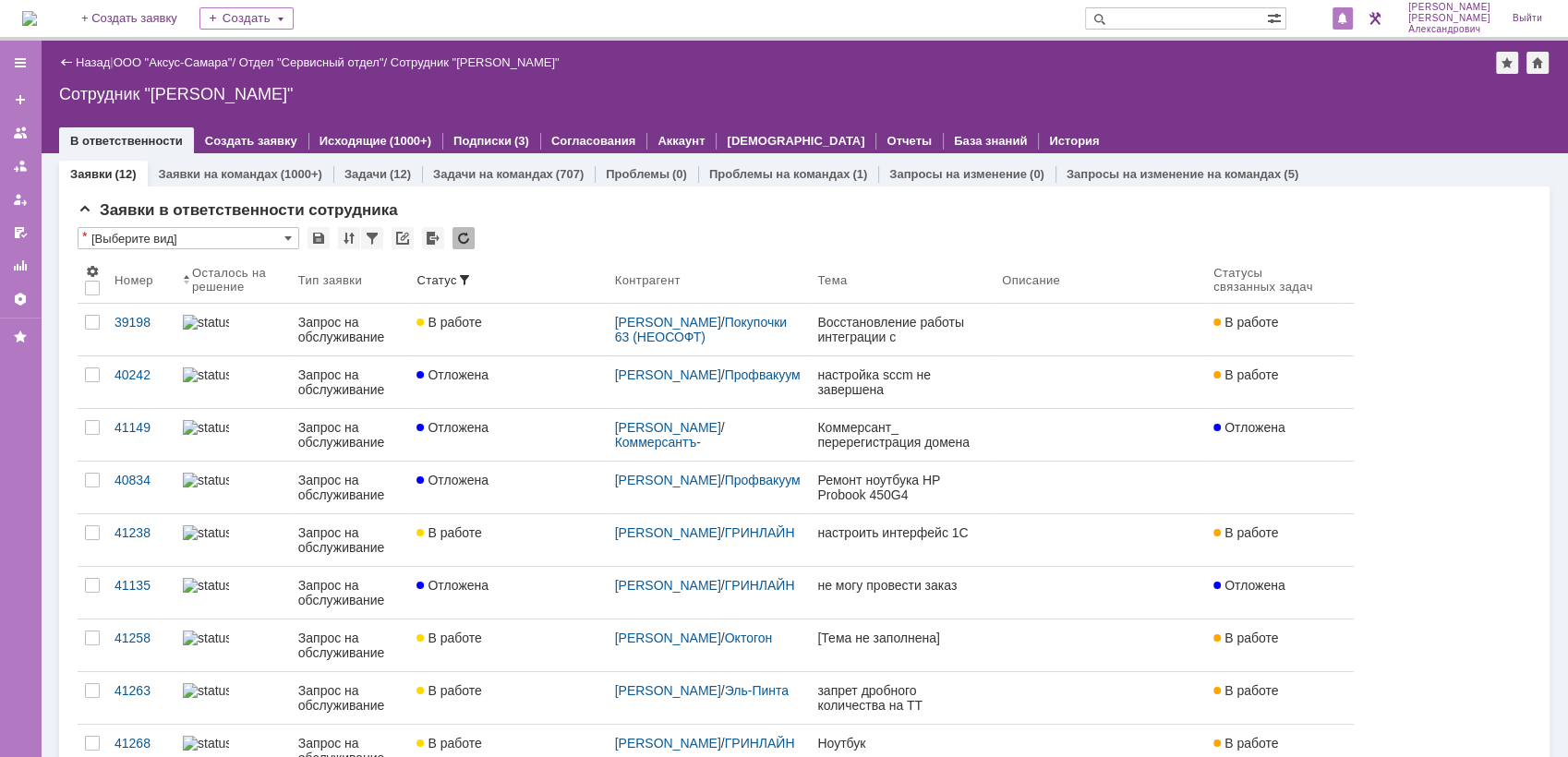
click at [1353, 11] on div at bounding box center [1342, 18] width 20 height 22
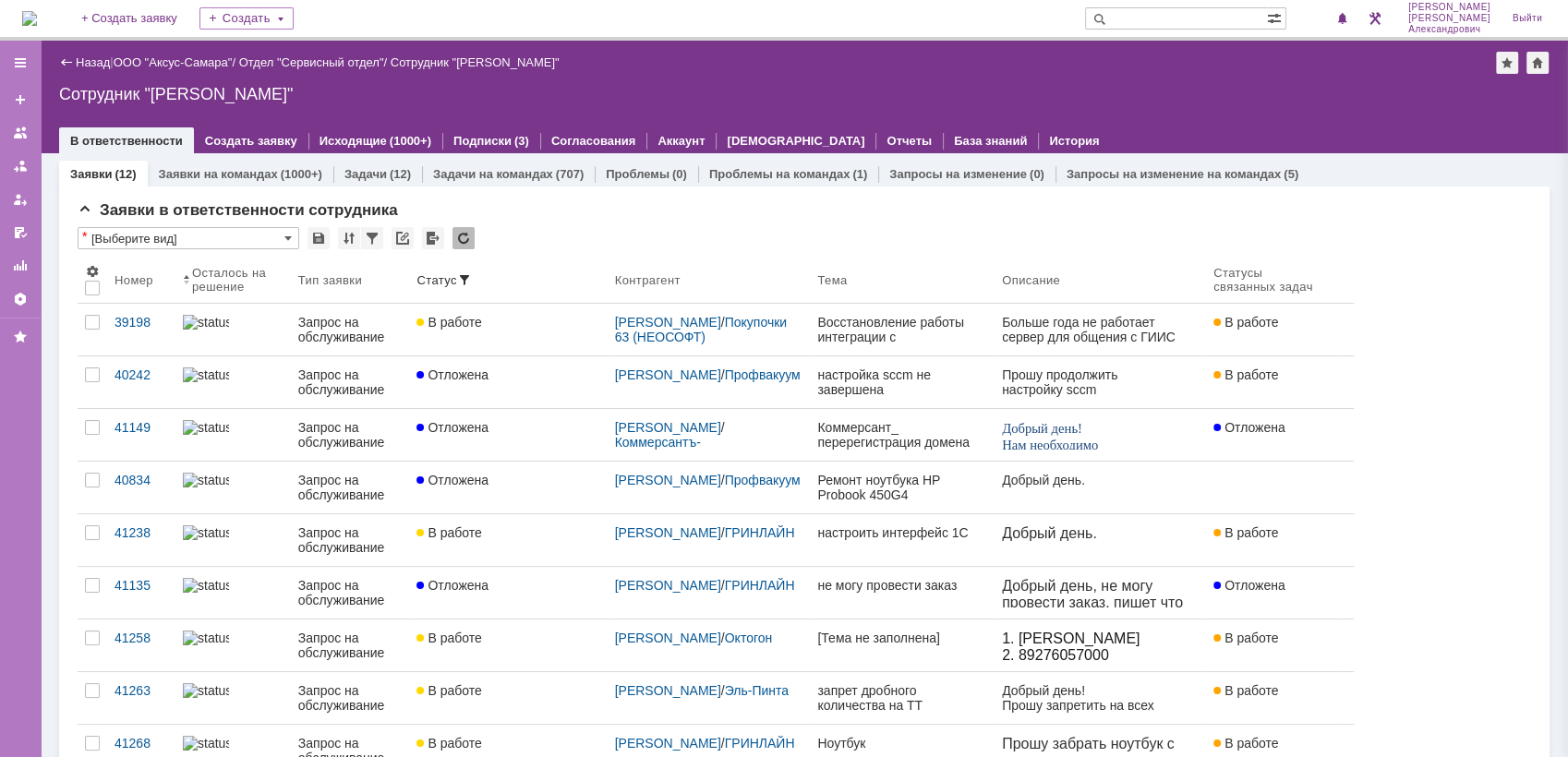
click at [1183, 93] on div "Сотрудник "[PERSON_NAME]"" at bounding box center [804, 94] width 1491 height 18
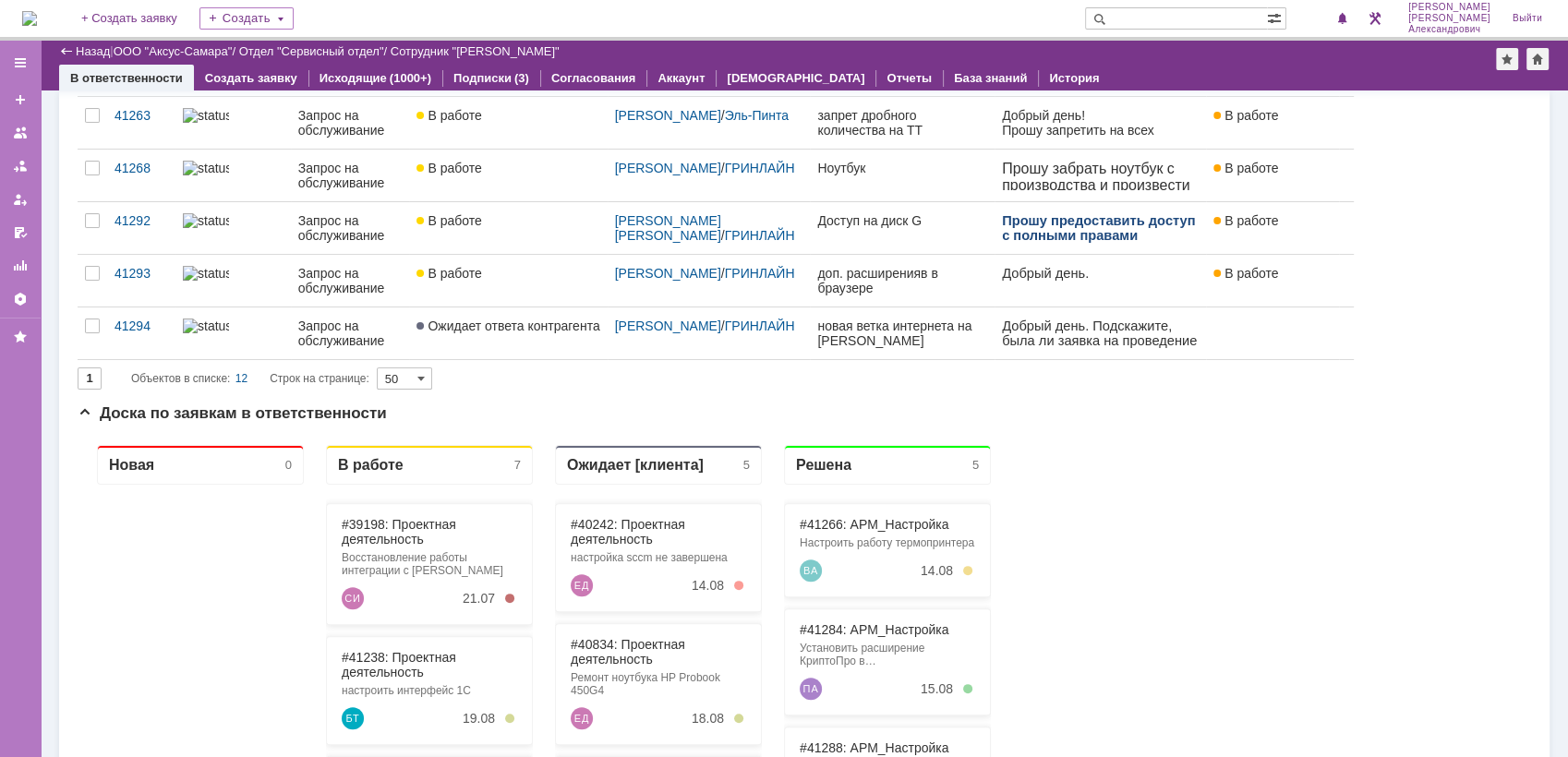
click at [37, 20] on img at bounding box center [29, 17] width 15 height 15
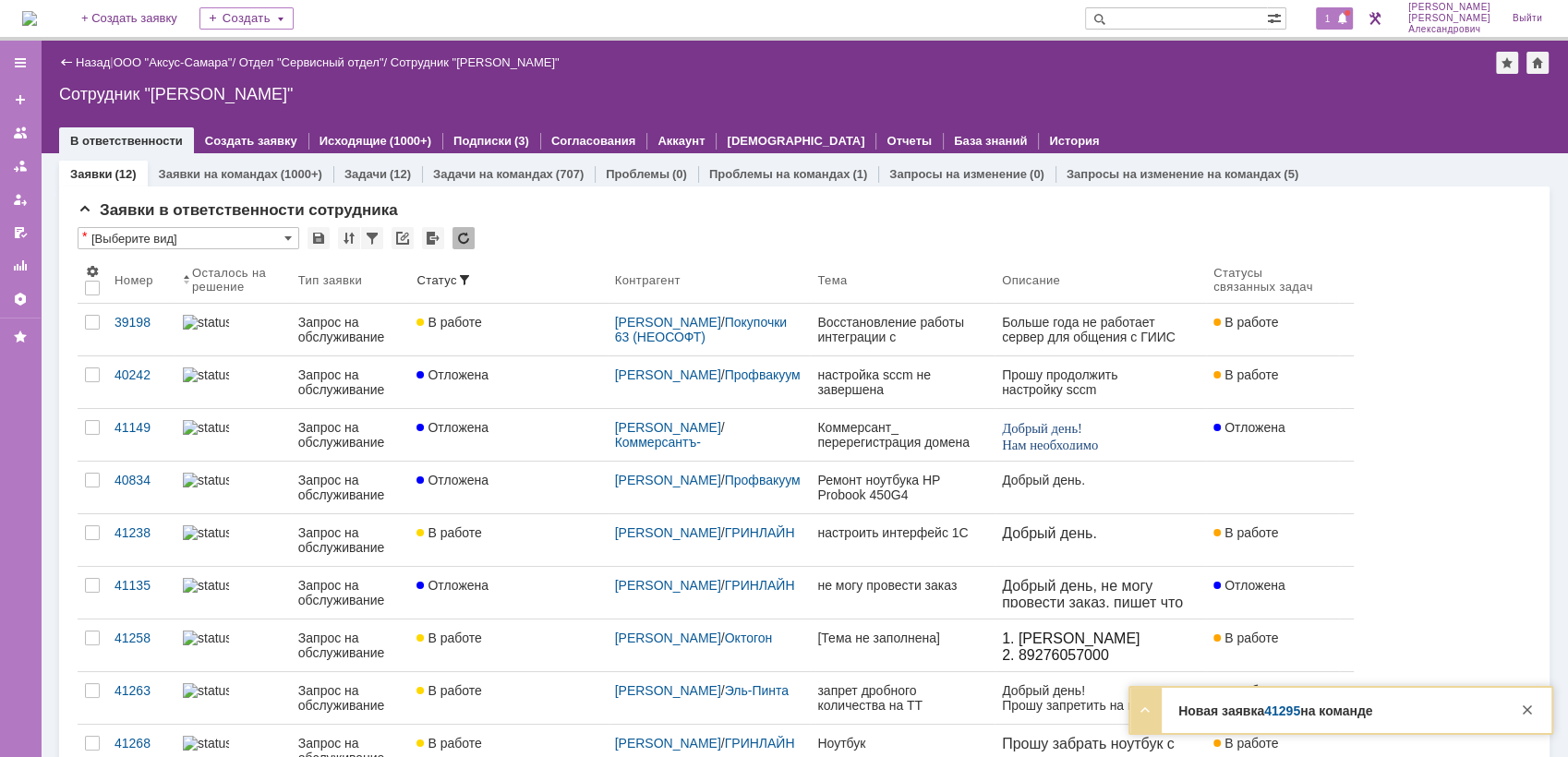
click at [1349, 15] on span at bounding box center [1342, 18] width 13 height 15
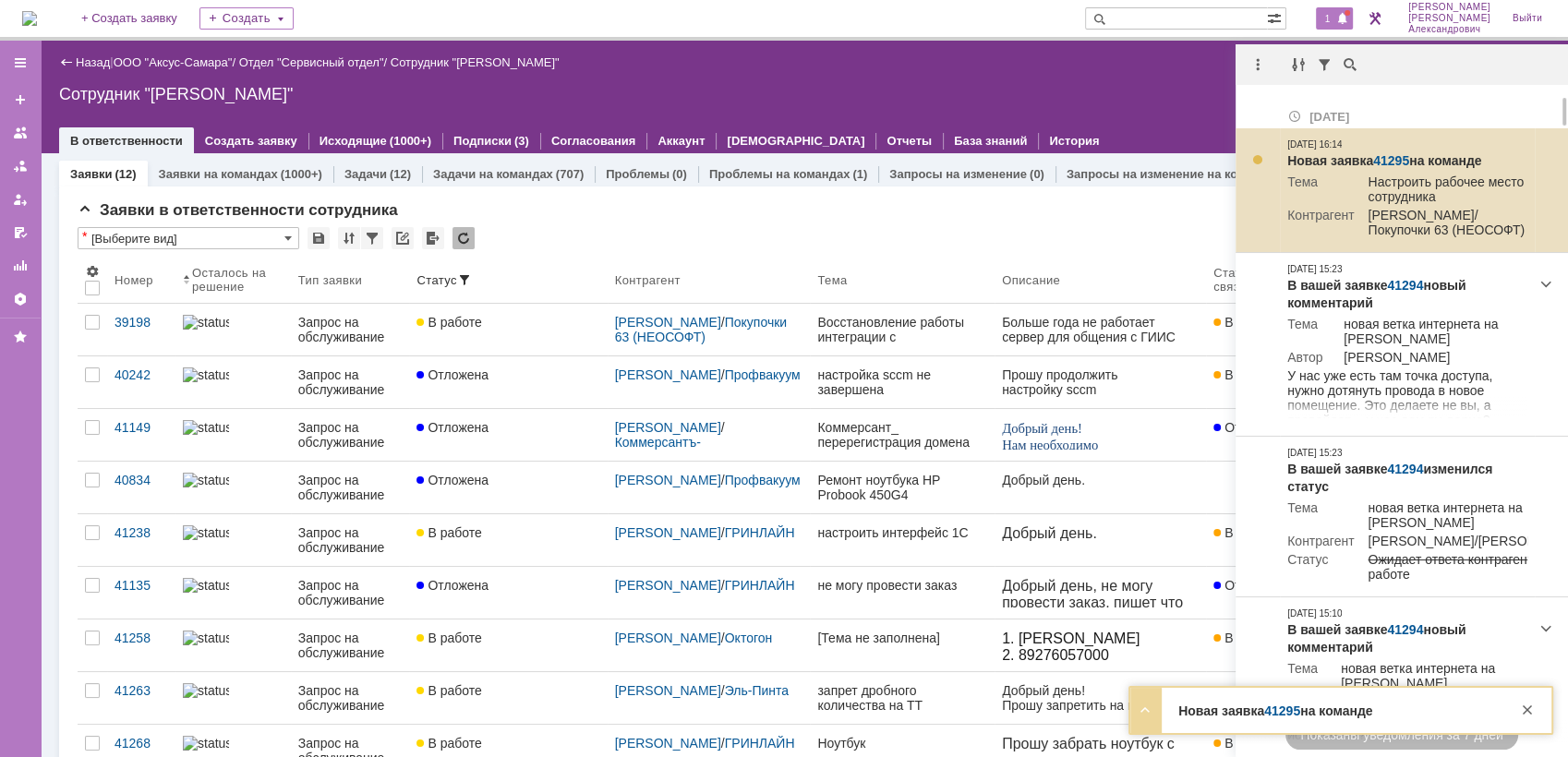
click at [1403, 153] on link "41295" at bounding box center [1391, 160] width 36 height 15
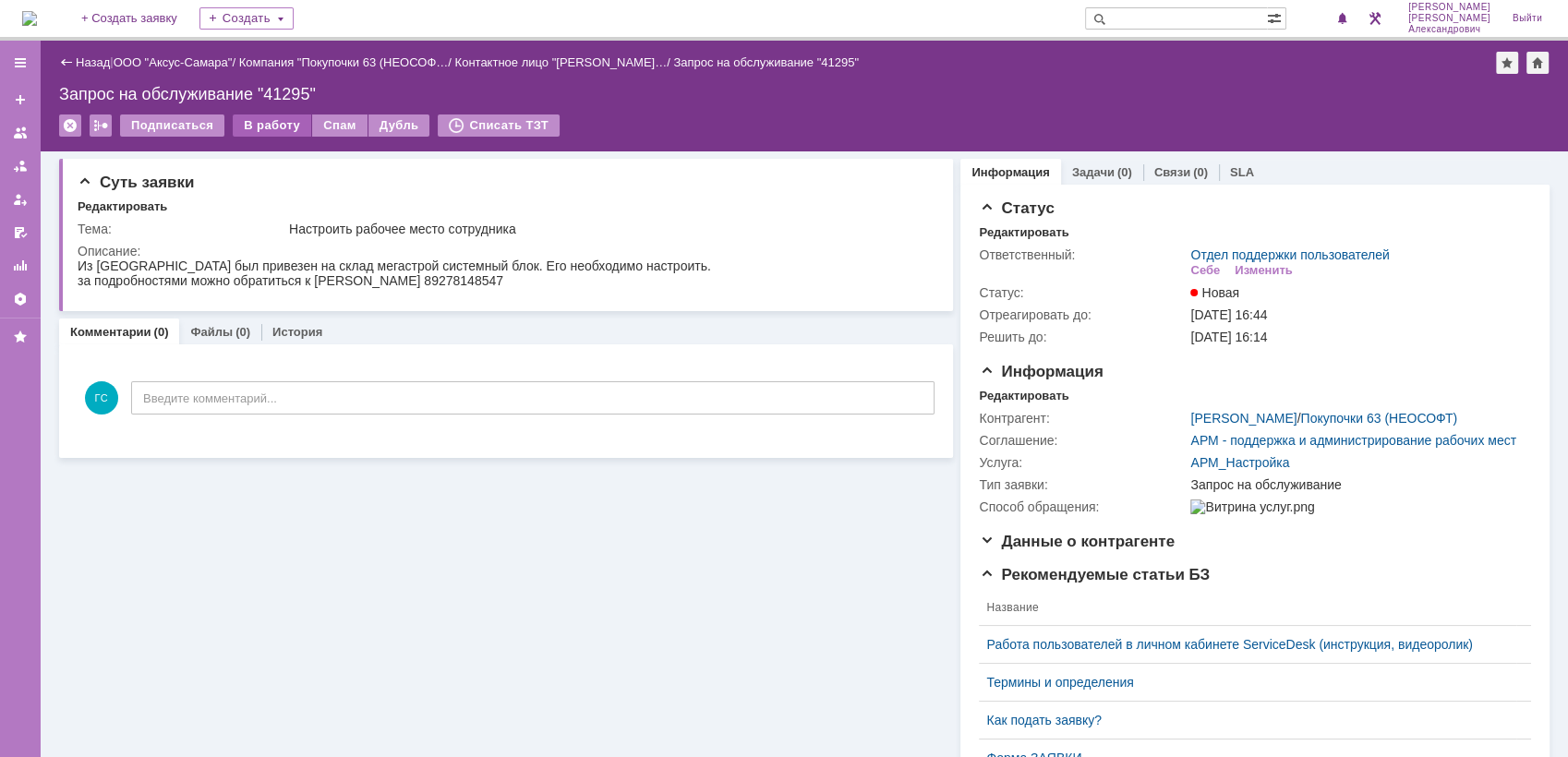
click at [266, 121] on div "В работу" at bounding box center [271, 125] width 78 height 22
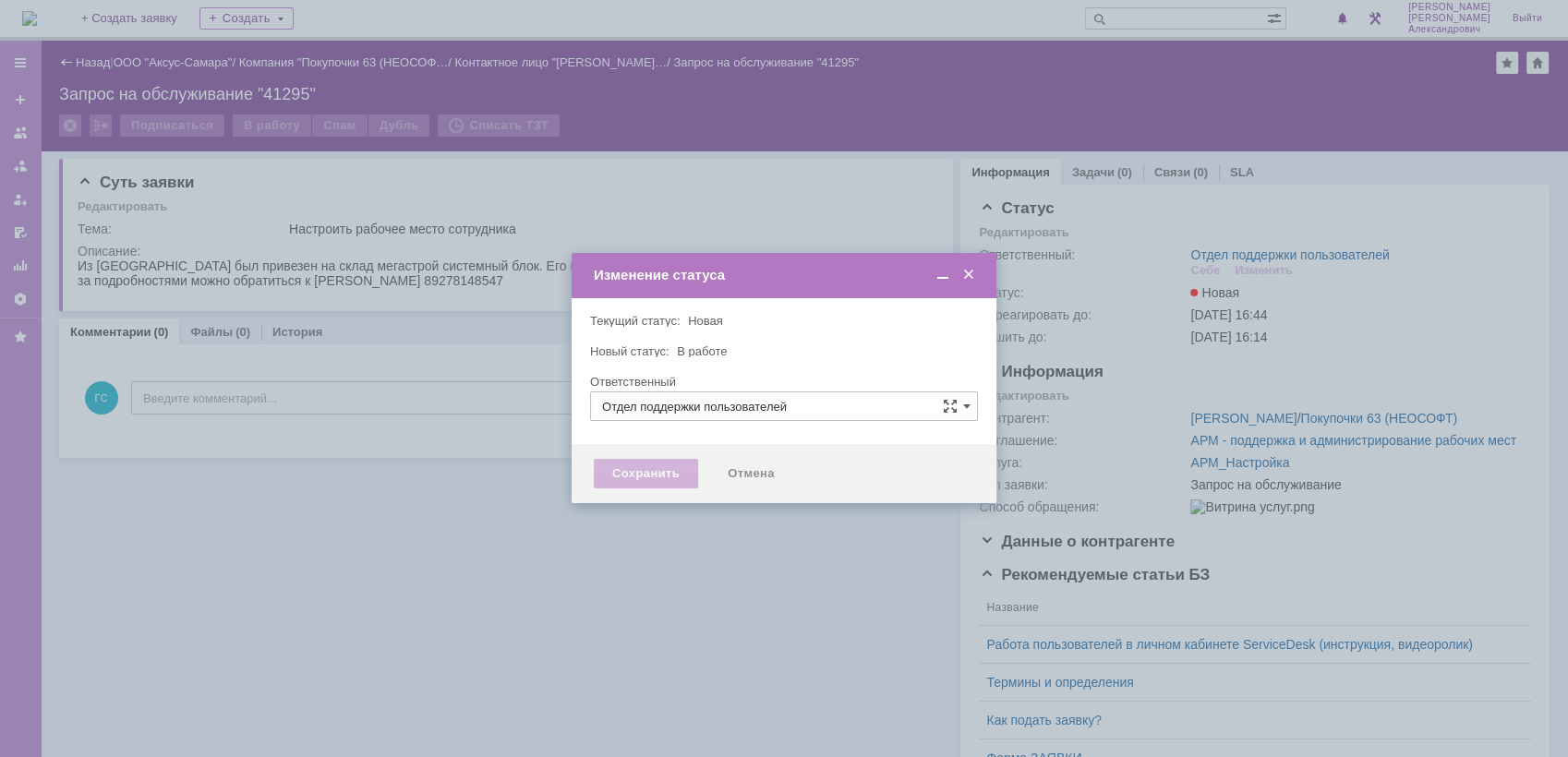
type input "[PERSON_NAME]"
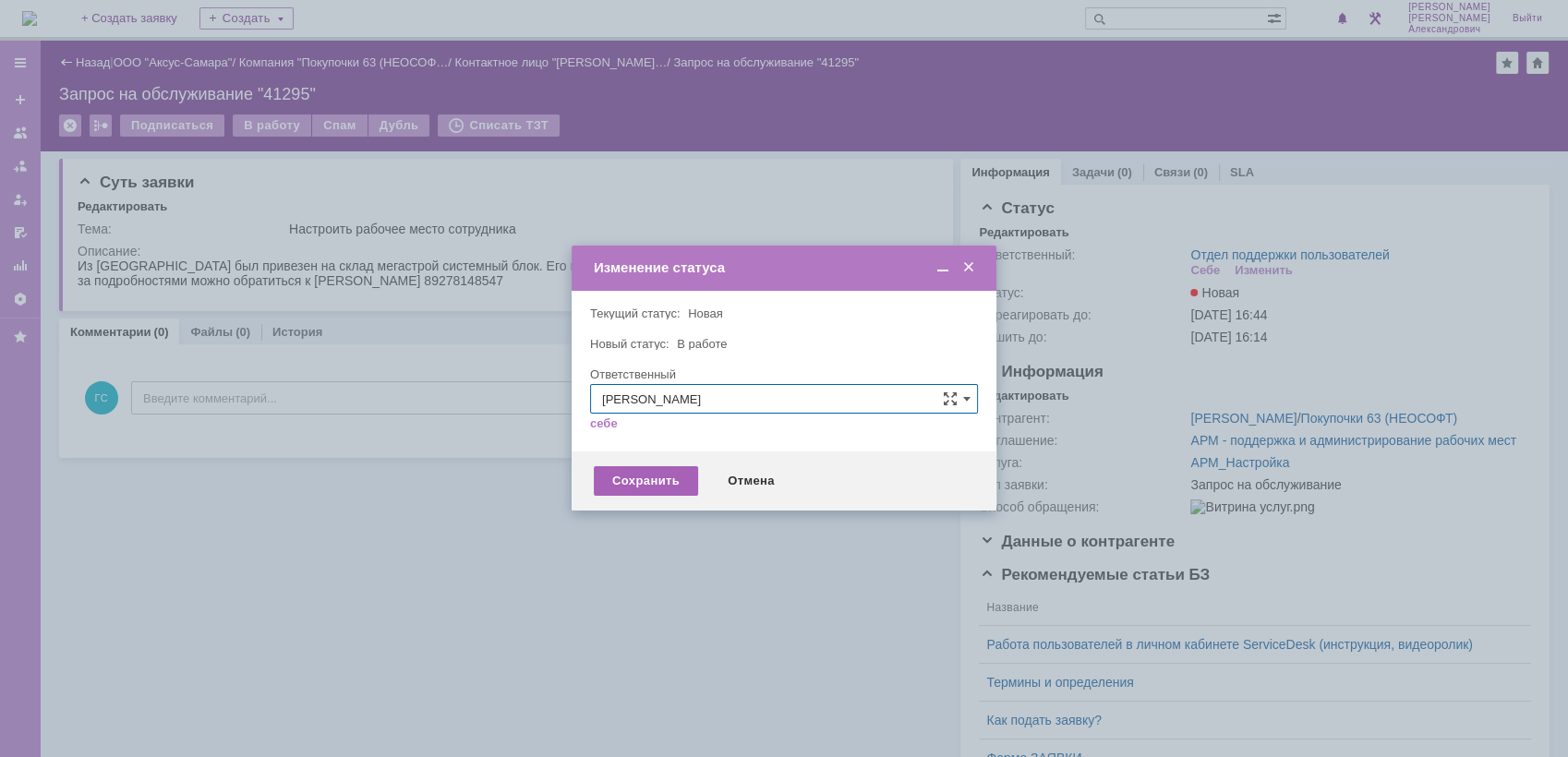
click at [643, 484] on div "Сохранить" at bounding box center [646, 481] width 105 height 30
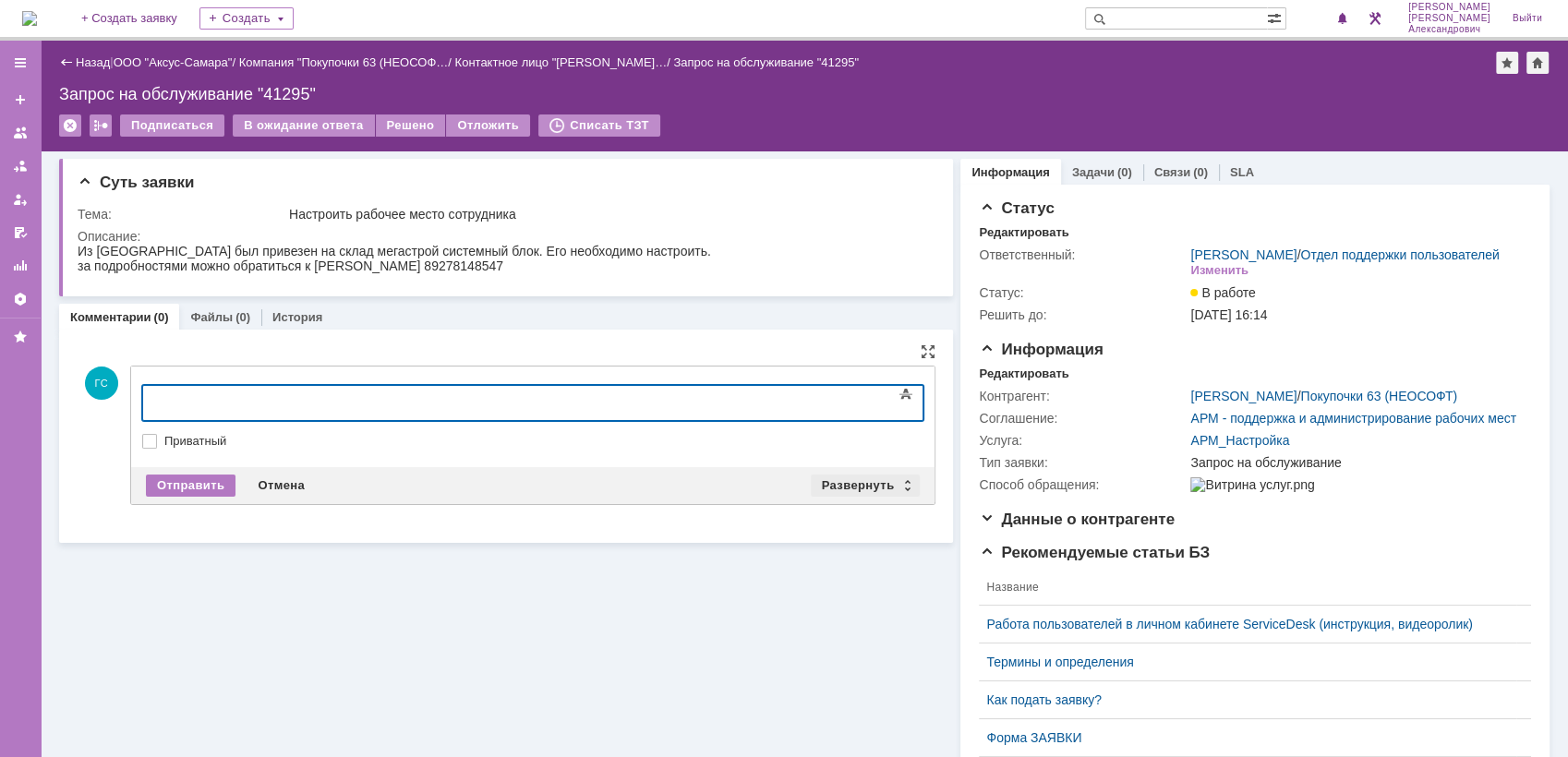
click at [845, 493] on div "Развернуть" at bounding box center [865, 485] width 109 height 22
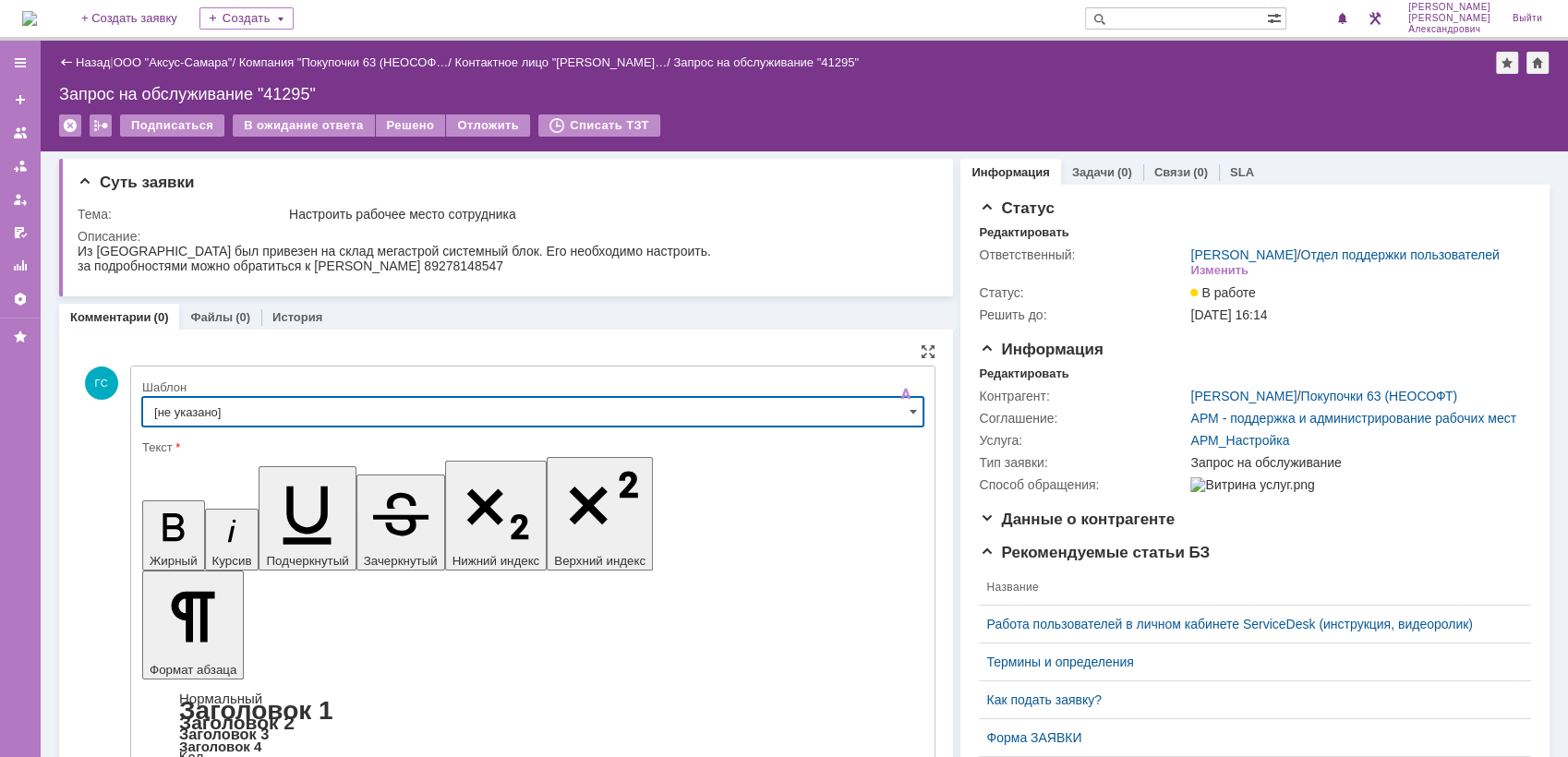
click at [352, 413] on input "[не указано]" at bounding box center [533, 411] width 782 height 30
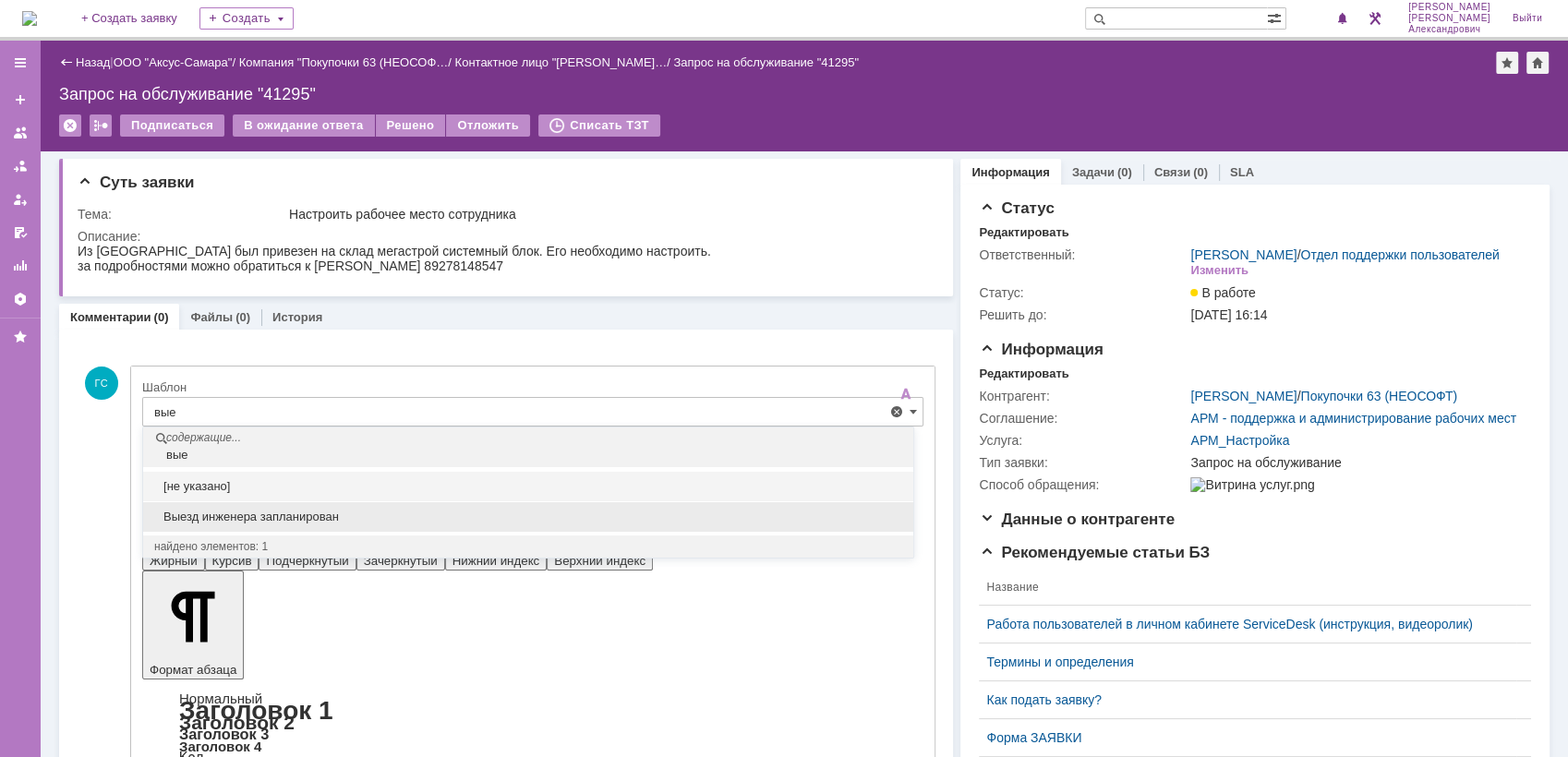
click at [348, 524] on div "Выезд инженера запланирован" at bounding box center [528, 517] width 770 height 30
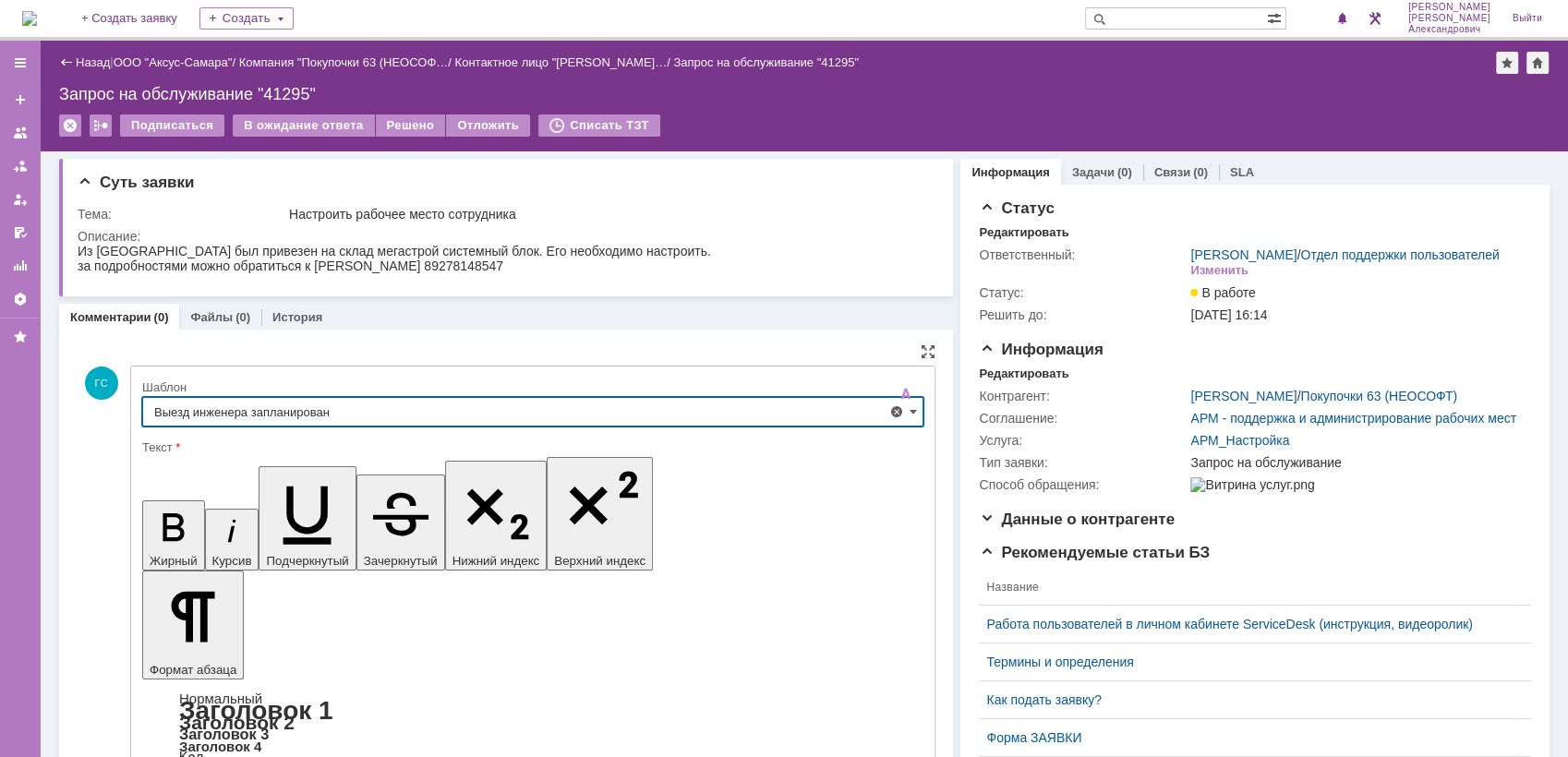
type input "Выезд инженера запланирован"
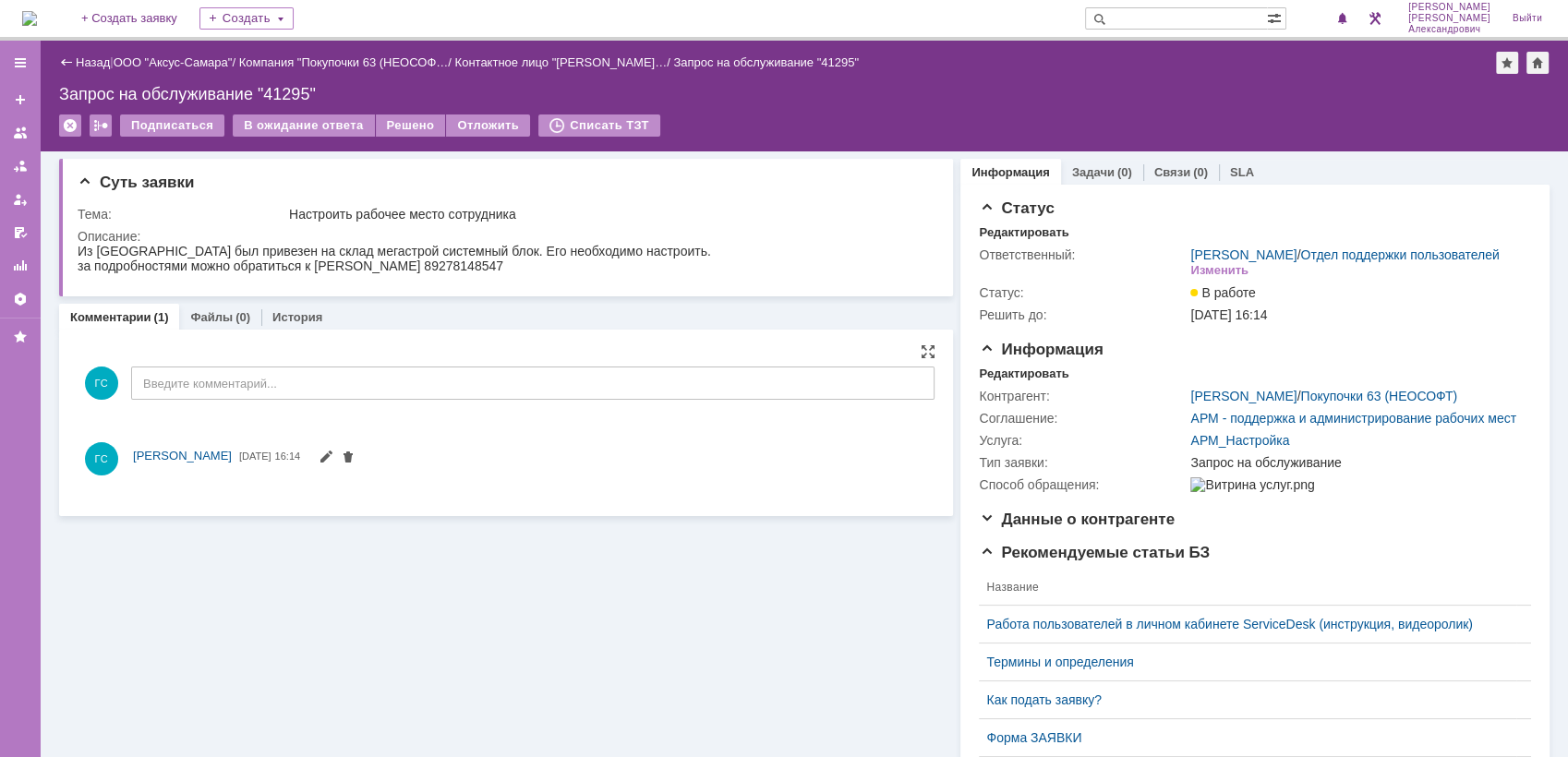
scroll to position [0, 0]
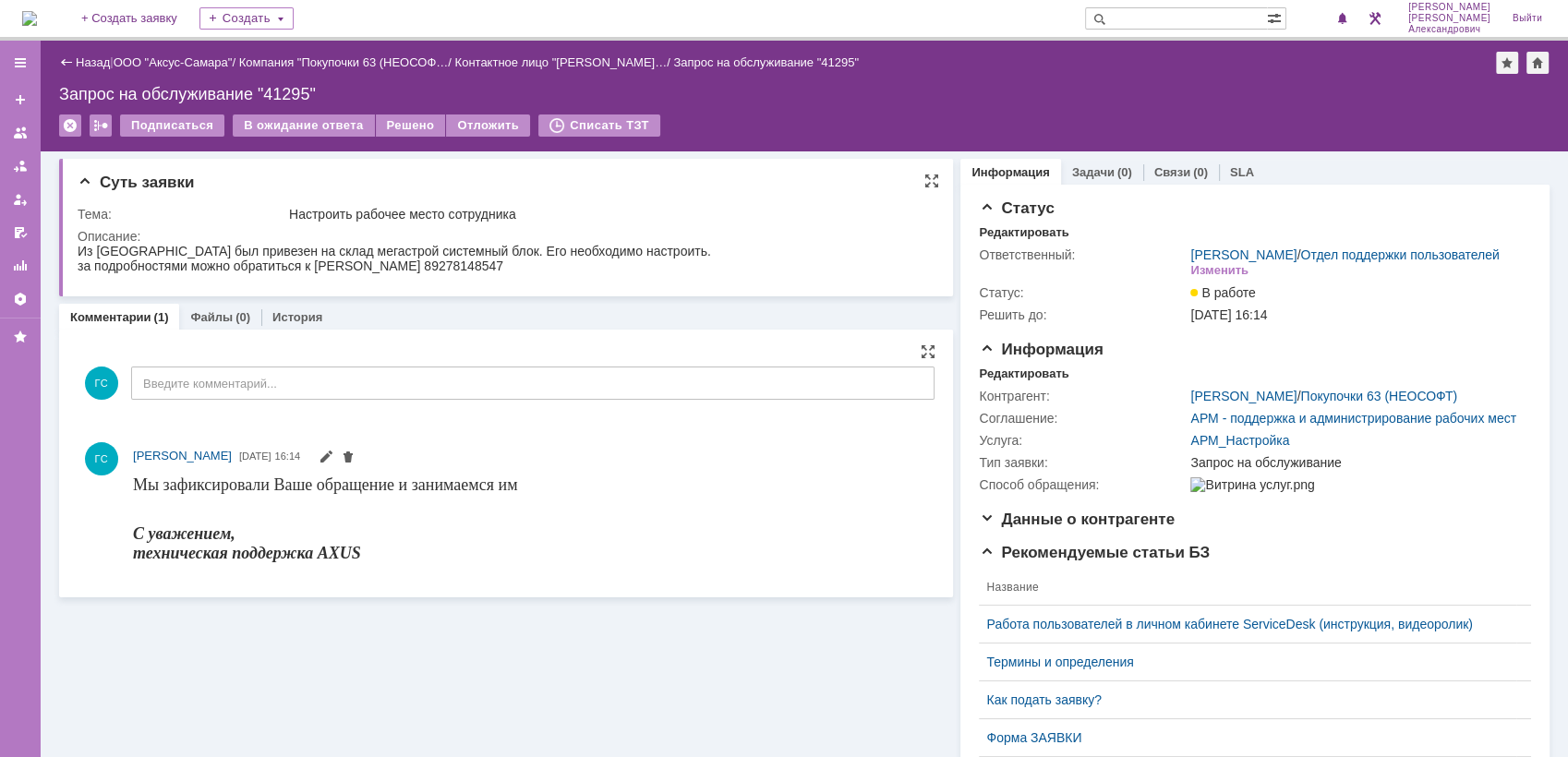
drag, startPoint x: 78, startPoint y: 250, endPoint x: 521, endPoint y: 269, distance: 443.4
click at [521, 269] on body "Из [GEOGRAPHIC_DATA] был привезен на склад мегастрой системный блок. Его необхо…" at bounding box center [394, 258] width 633 height 30
copy body "Из [GEOGRAPHIC_DATA] был привезен на склад мегастрой системный блок. Его необхо…"
click at [1072, 167] on link "Задачи" at bounding box center [1093, 172] width 43 height 14
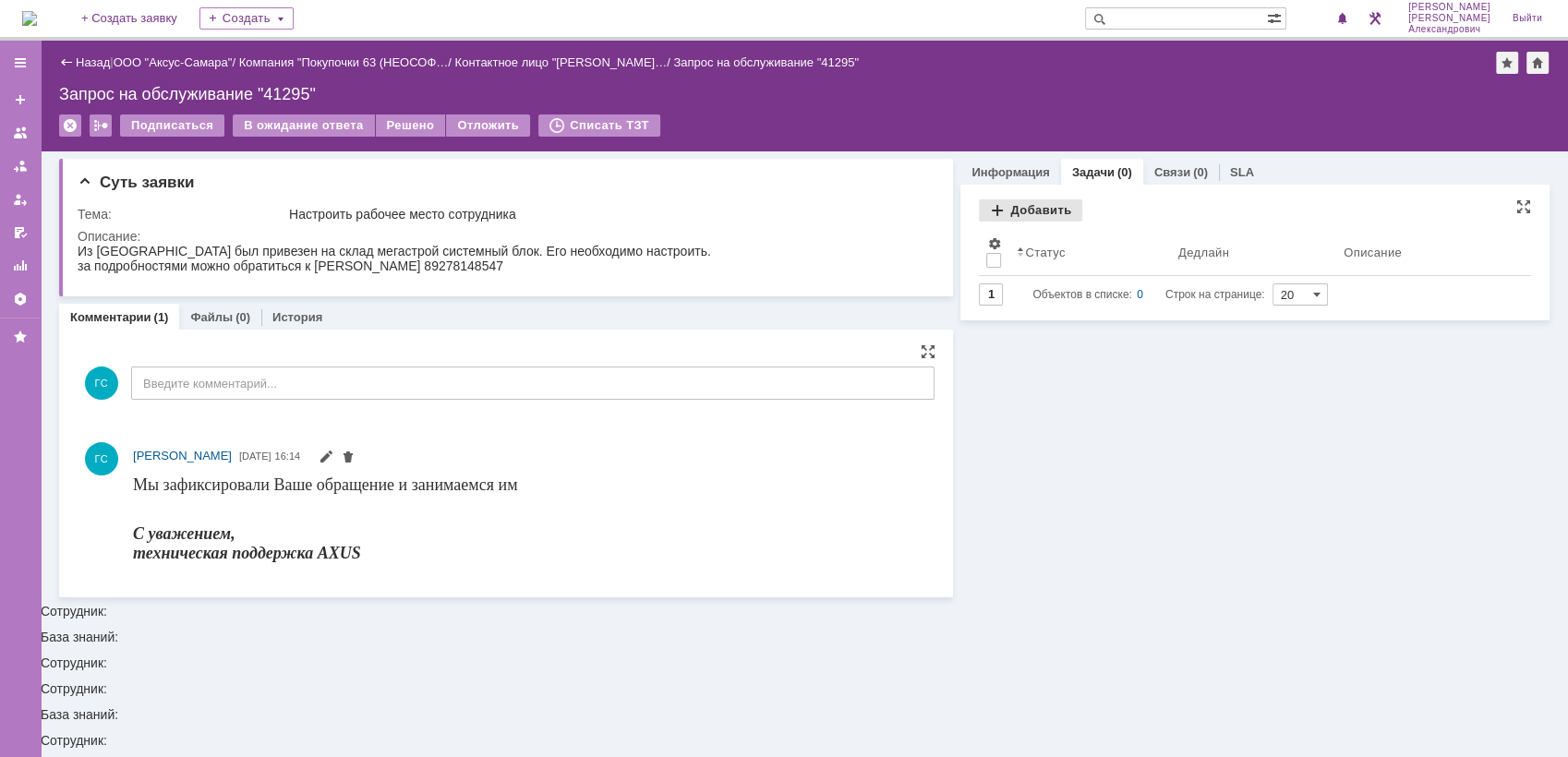
click at [1040, 208] on div "Добавить" at bounding box center [1030, 210] width 104 height 22
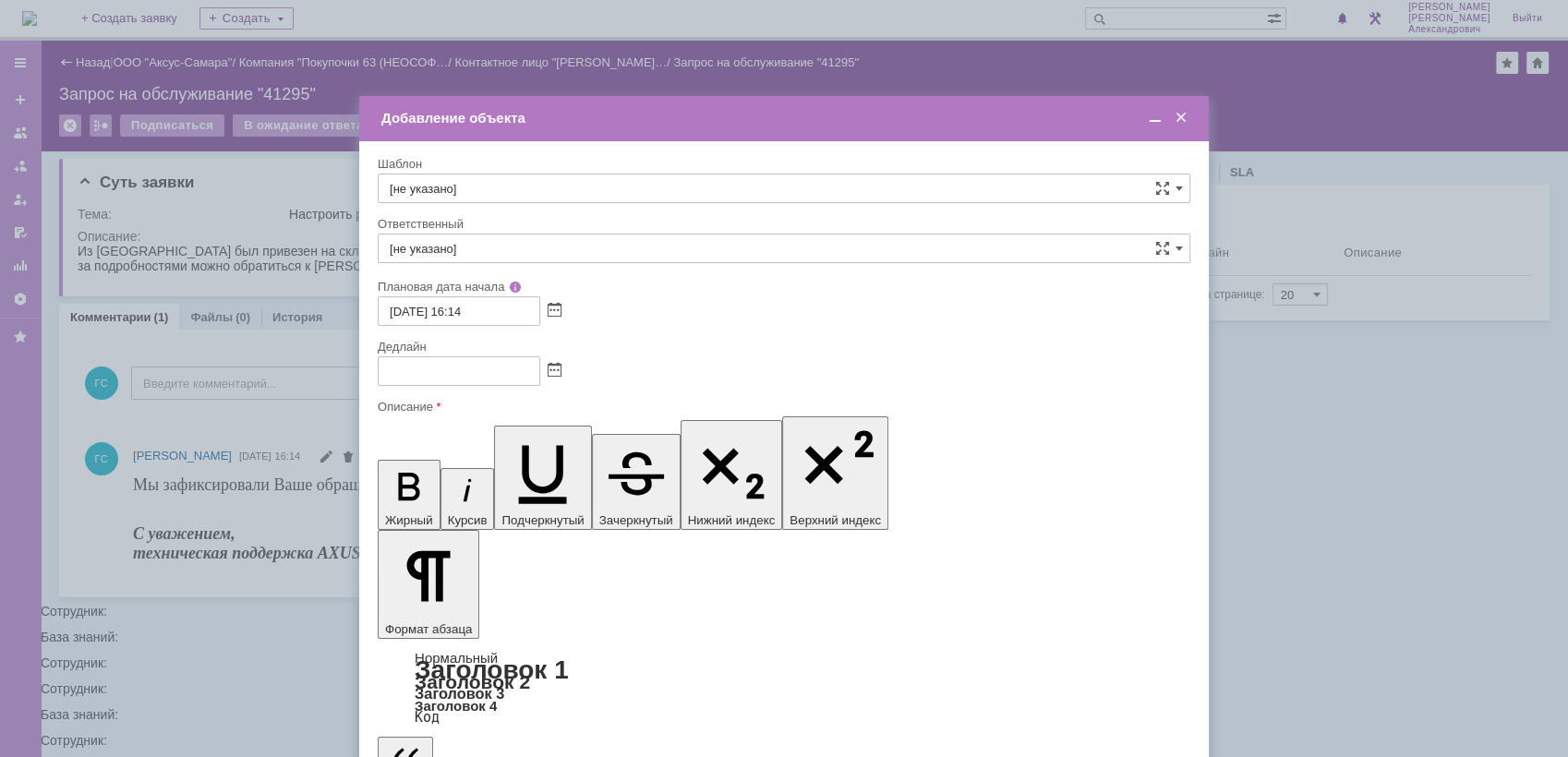
click at [555, 359] on div at bounding box center [784, 371] width 813 height 30
click at [558, 369] on span at bounding box center [554, 371] width 14 height 15
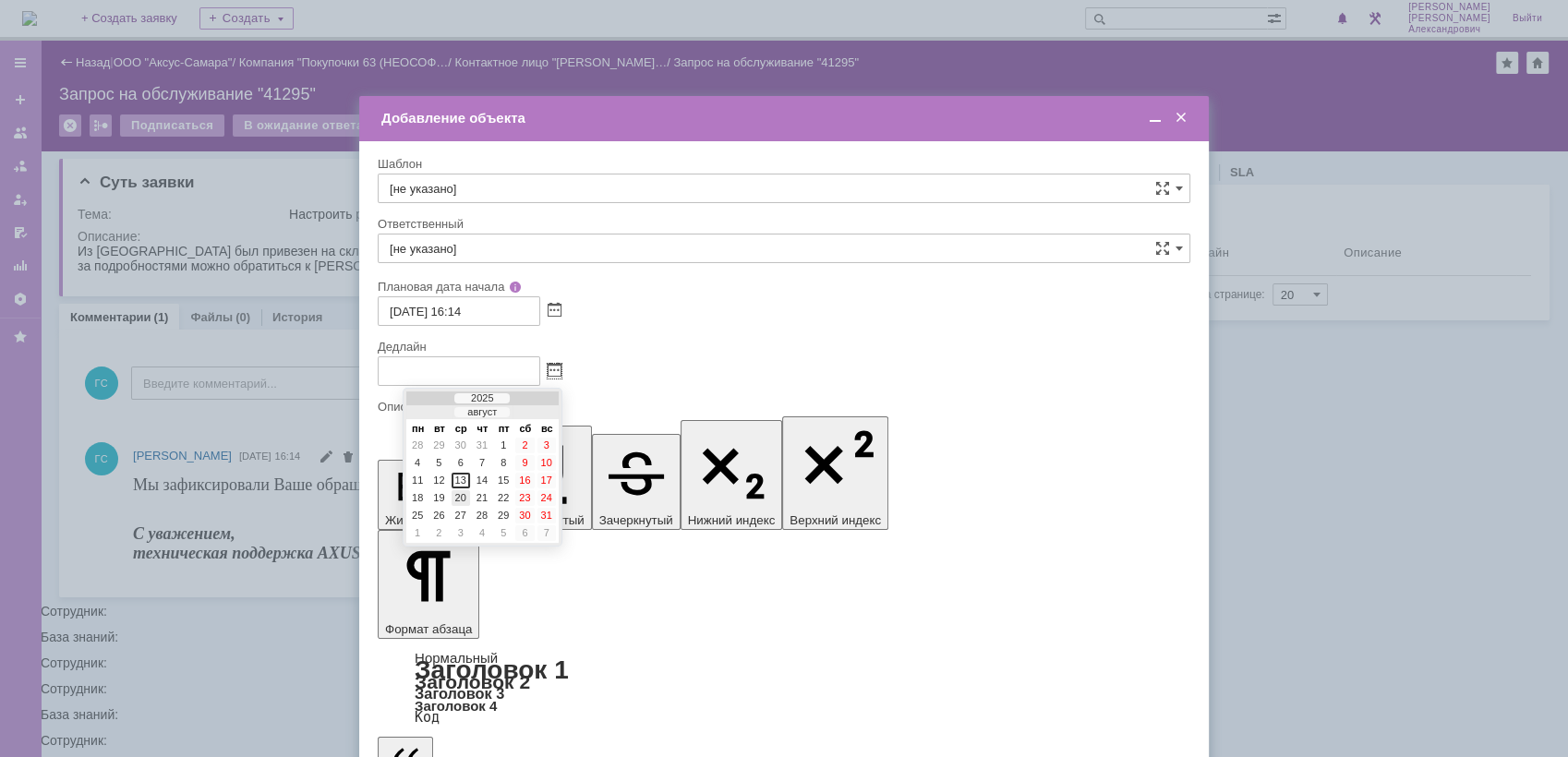
click at [456, 497] on div "20" at bounding box center [460, 498] width 18 height 15
type input "[DATE] 16:15"
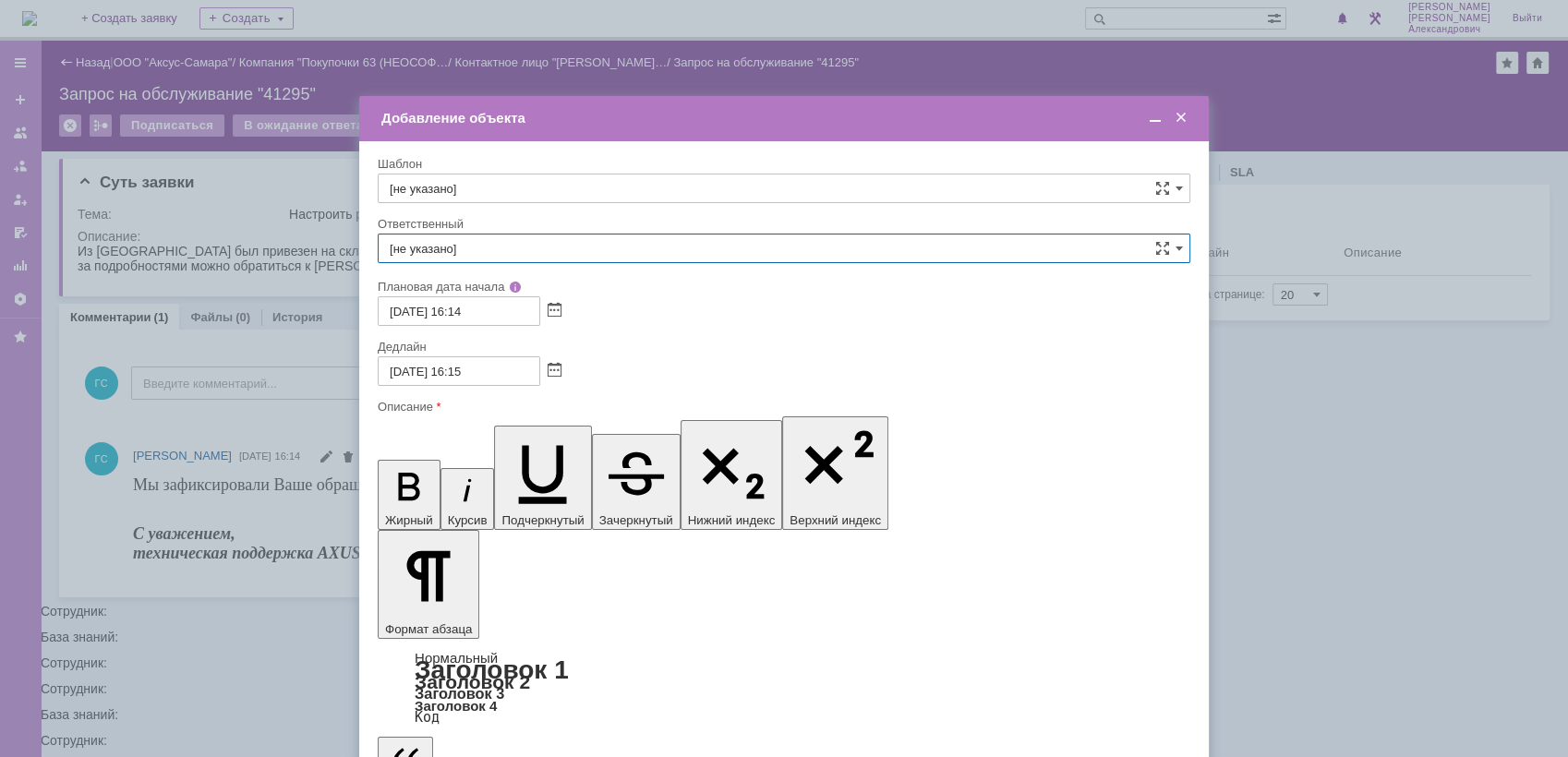
click at [468, 241] on input "[не указано]" at bounding box center [784, 248] width 813 height 30
click at [628, 447] on span "[PERSON_NAME]" at bounding box center [784, 443] width 788 height 15
type input "[PERSON_NAME]"
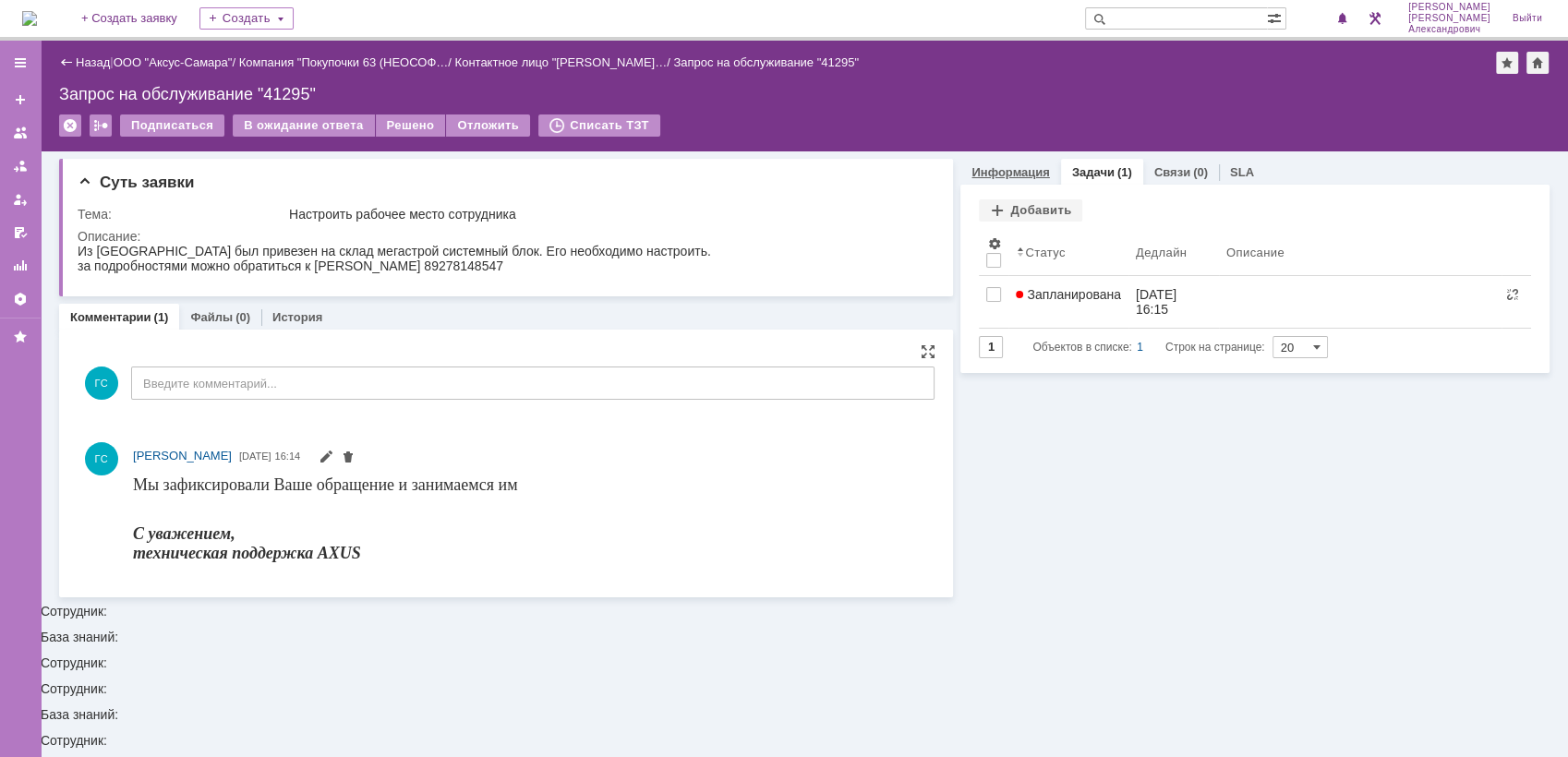
click at [1005, 177] on link "Информация" at bounding box center [1010, 172] width 77 height 14
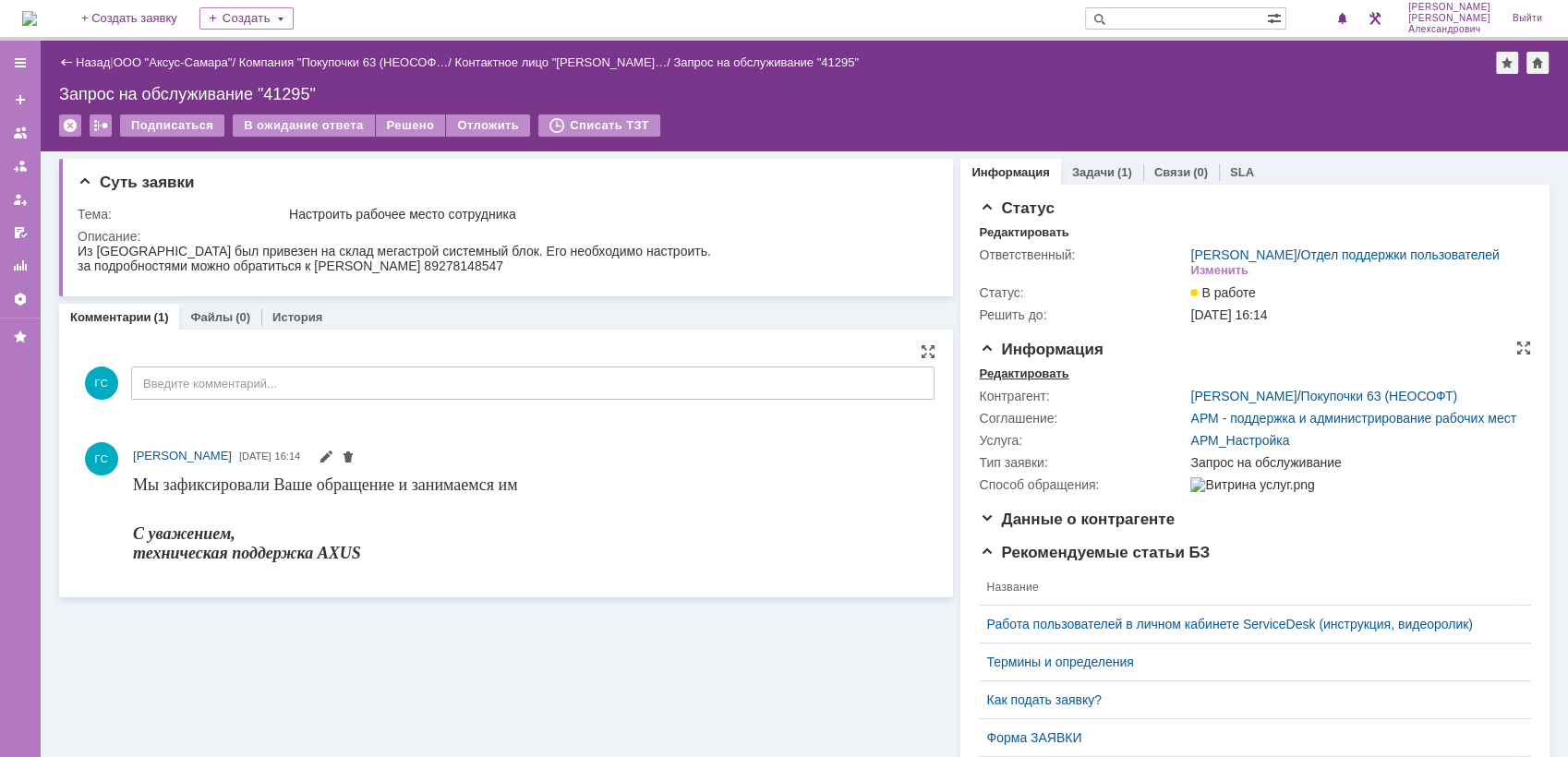
click at [1021, 381] on div "Редактировать" at bounding box center [1024, 374] width 89 height 15
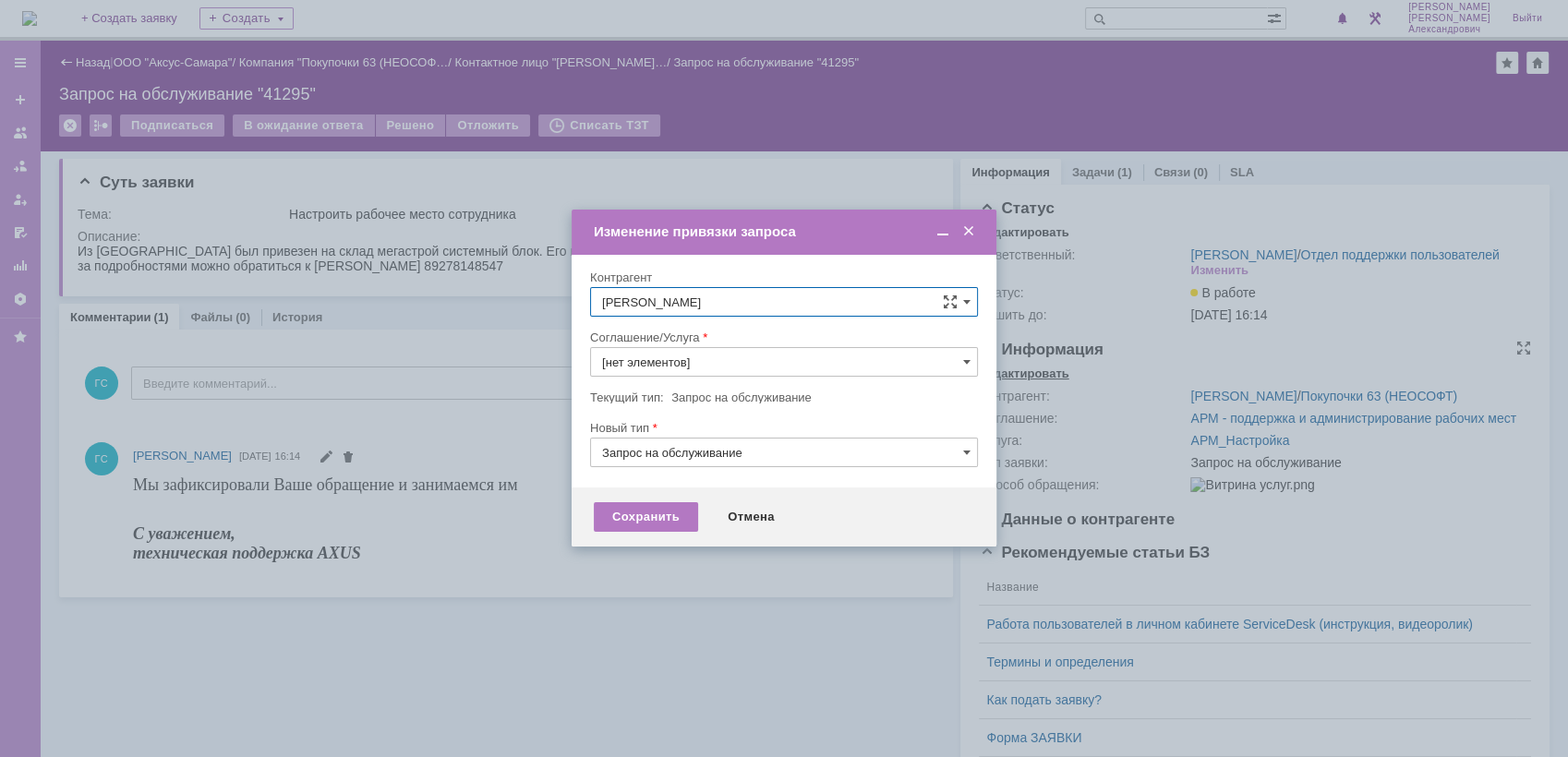
type input "АРМ_Настройка"
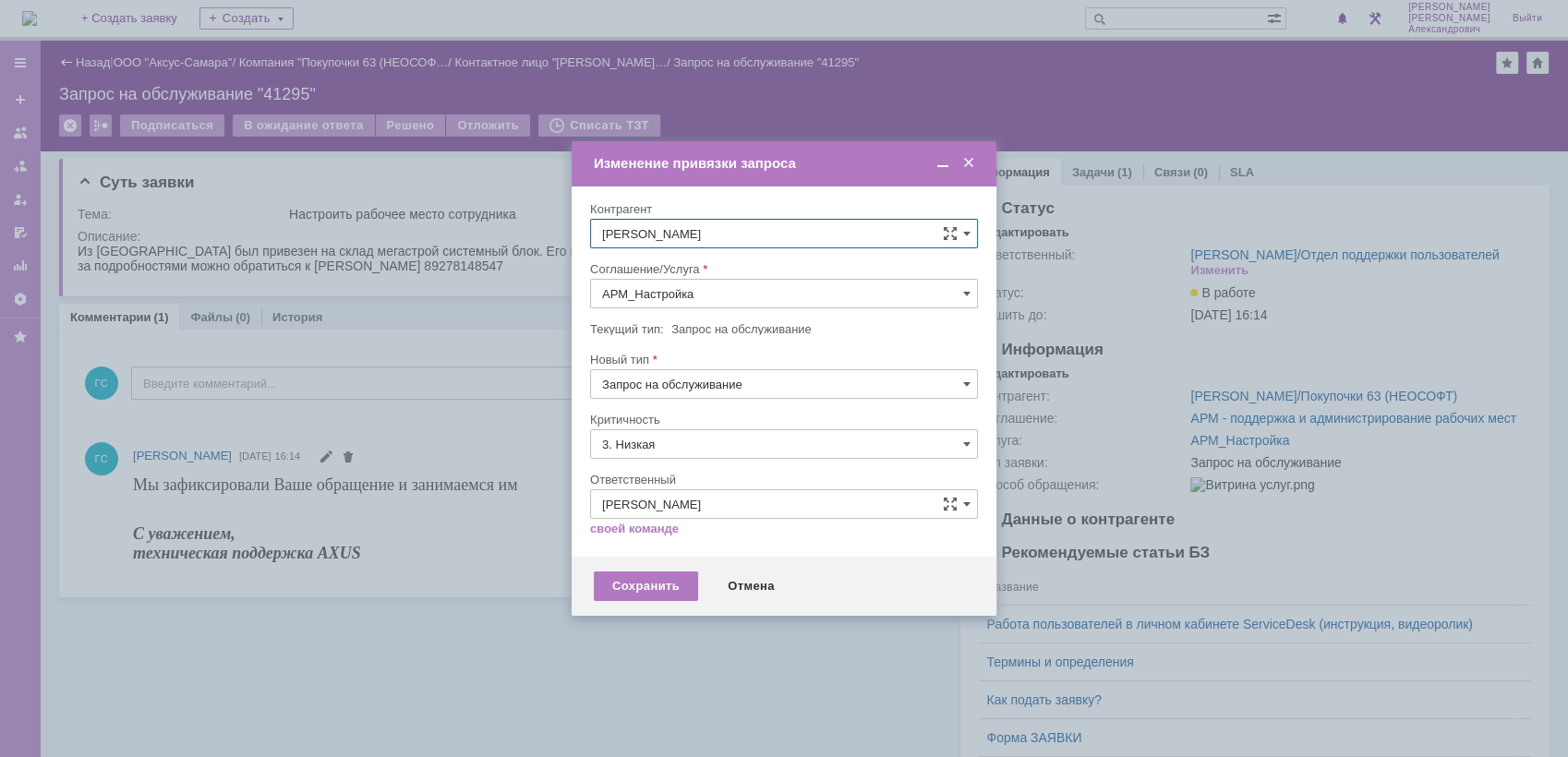
click at [752, 294] on input "АРМ_Настройка" at bounding box center [784, 293] width 387 height 30
click at [764, 425] on span "Проектная деятельность" at bounding box center [784, 428] width 364 height 15
type input "Проектная деятельность"
click at [723, 446] on input "3. Низкая" at bounding box center [784, 443] width 387 height 30
click at [659, 486] on div "[не указано]" at bounding box center [784, 478] width 386 height 30
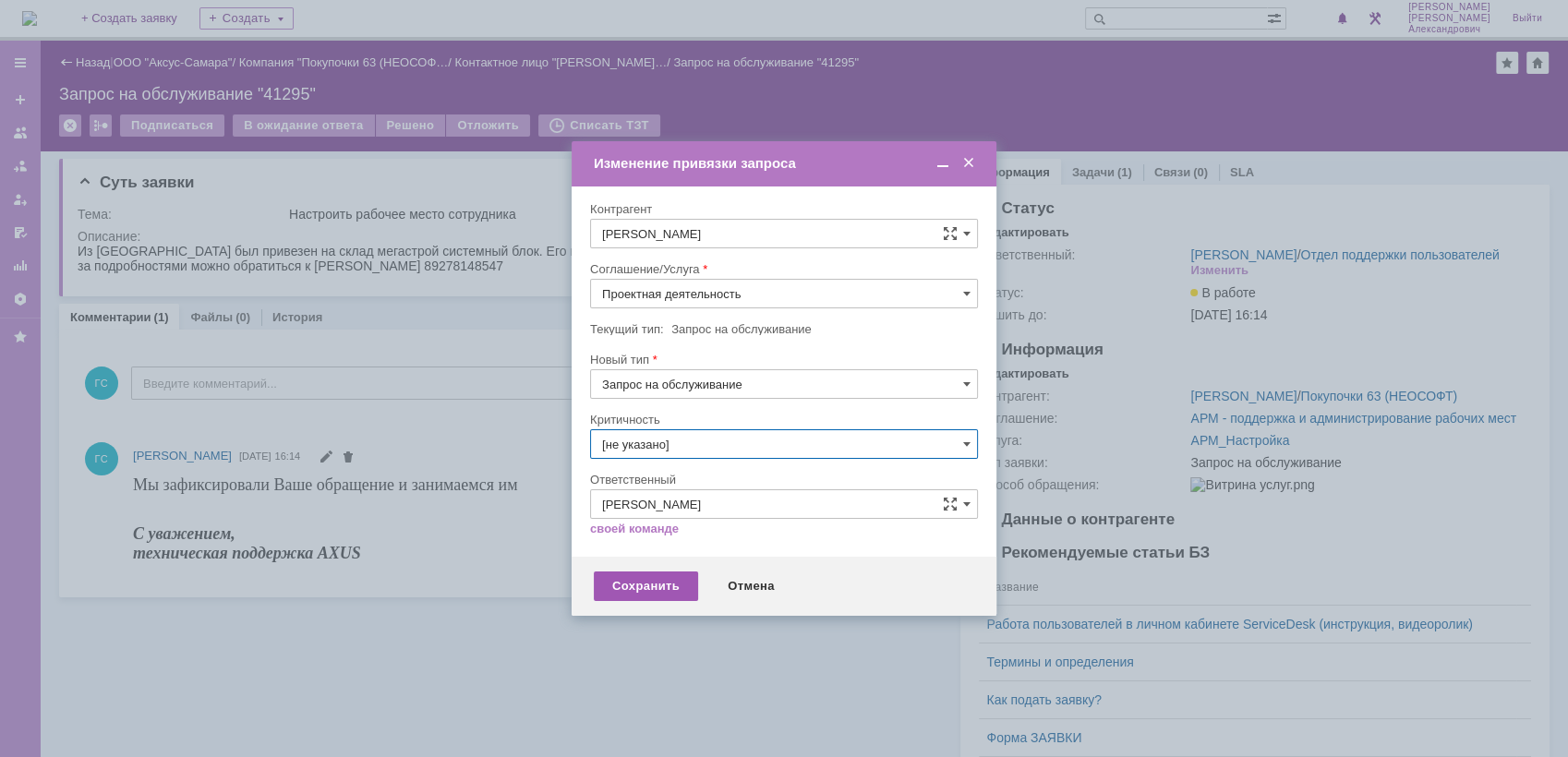
type input "[не указано]"
click at [638, 579] on div "Сохранить" at bounding box center [646, 586] width 105 height 30
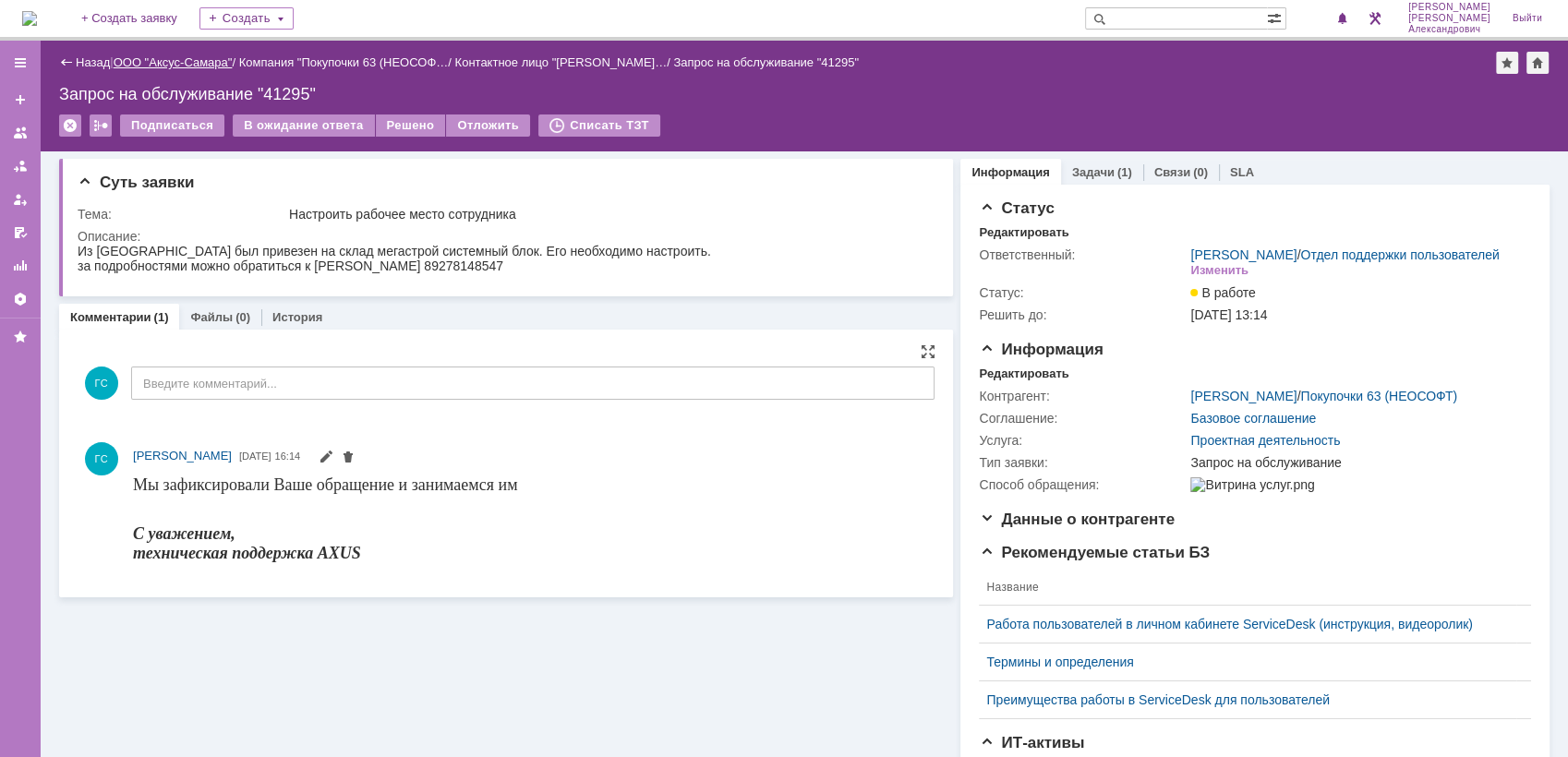
click at [169, 62] on link "ООО "Аксус-Самара"" at bounding box center [172, 62] width 119 height 14
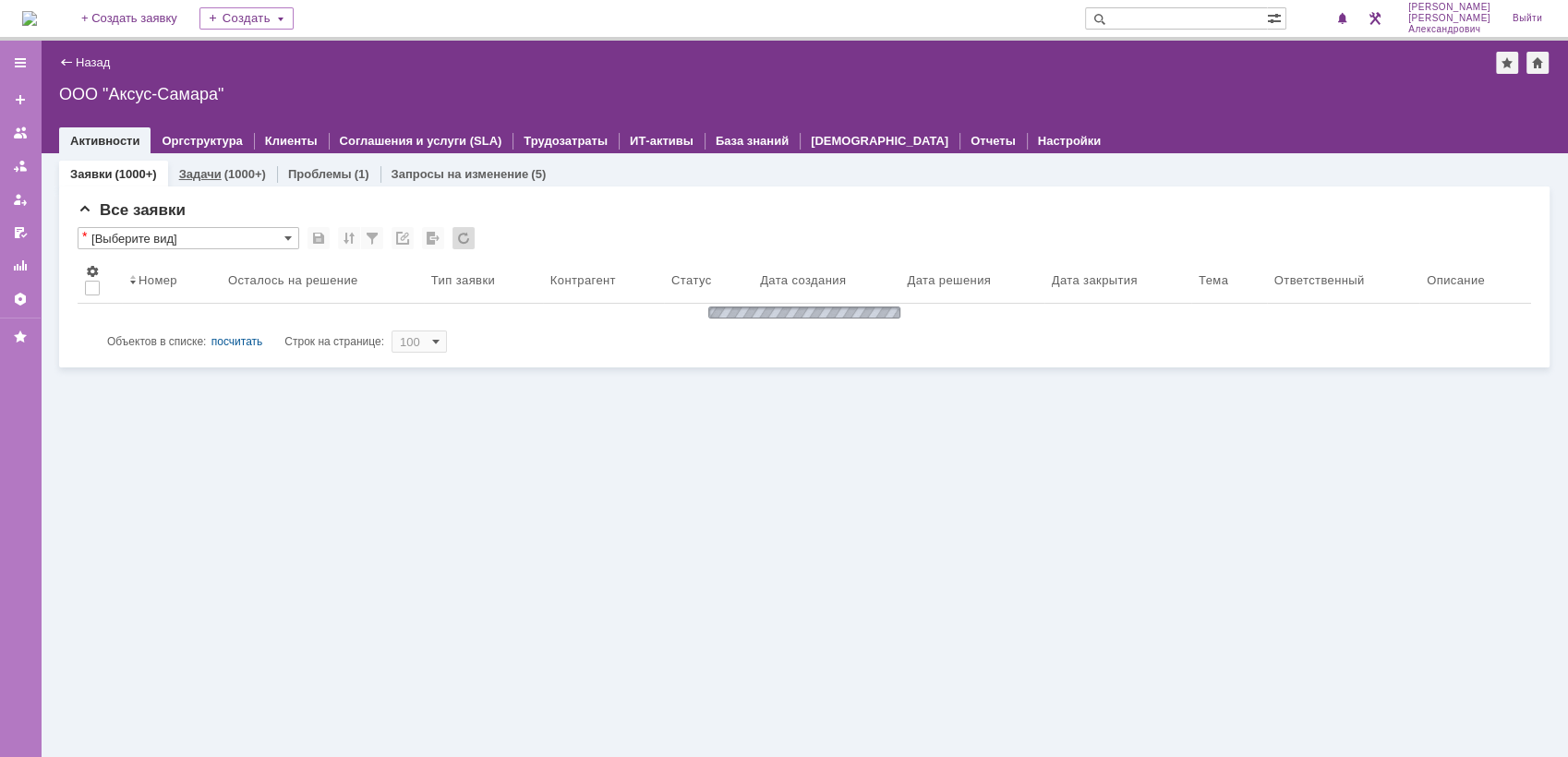
click at [225, 172] on div "(1000+)" at bounding box center [245, 174] width 42 height 14
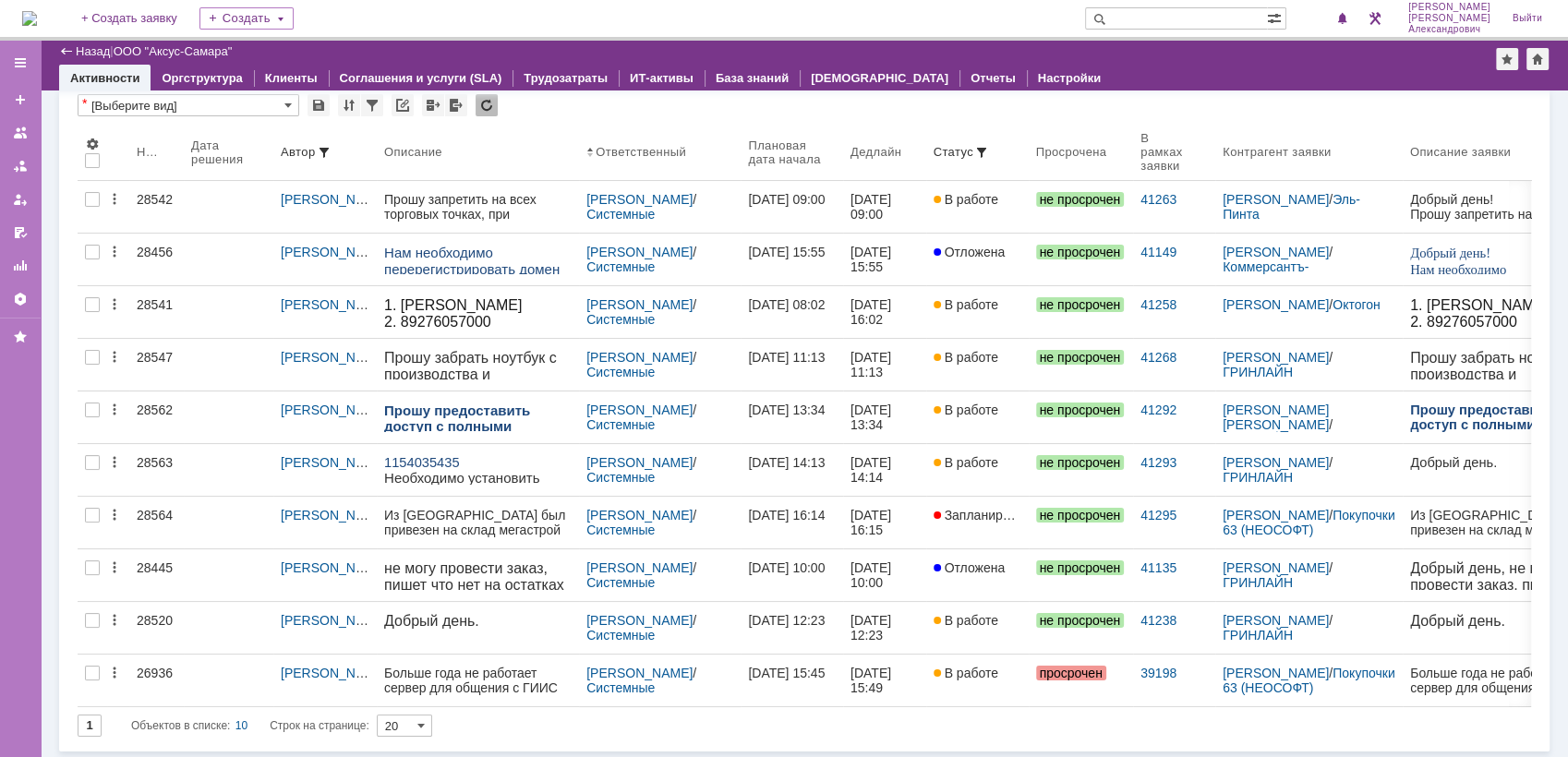
click at [37, 13] on img at bounding box center [29, 17] width 15 height 15
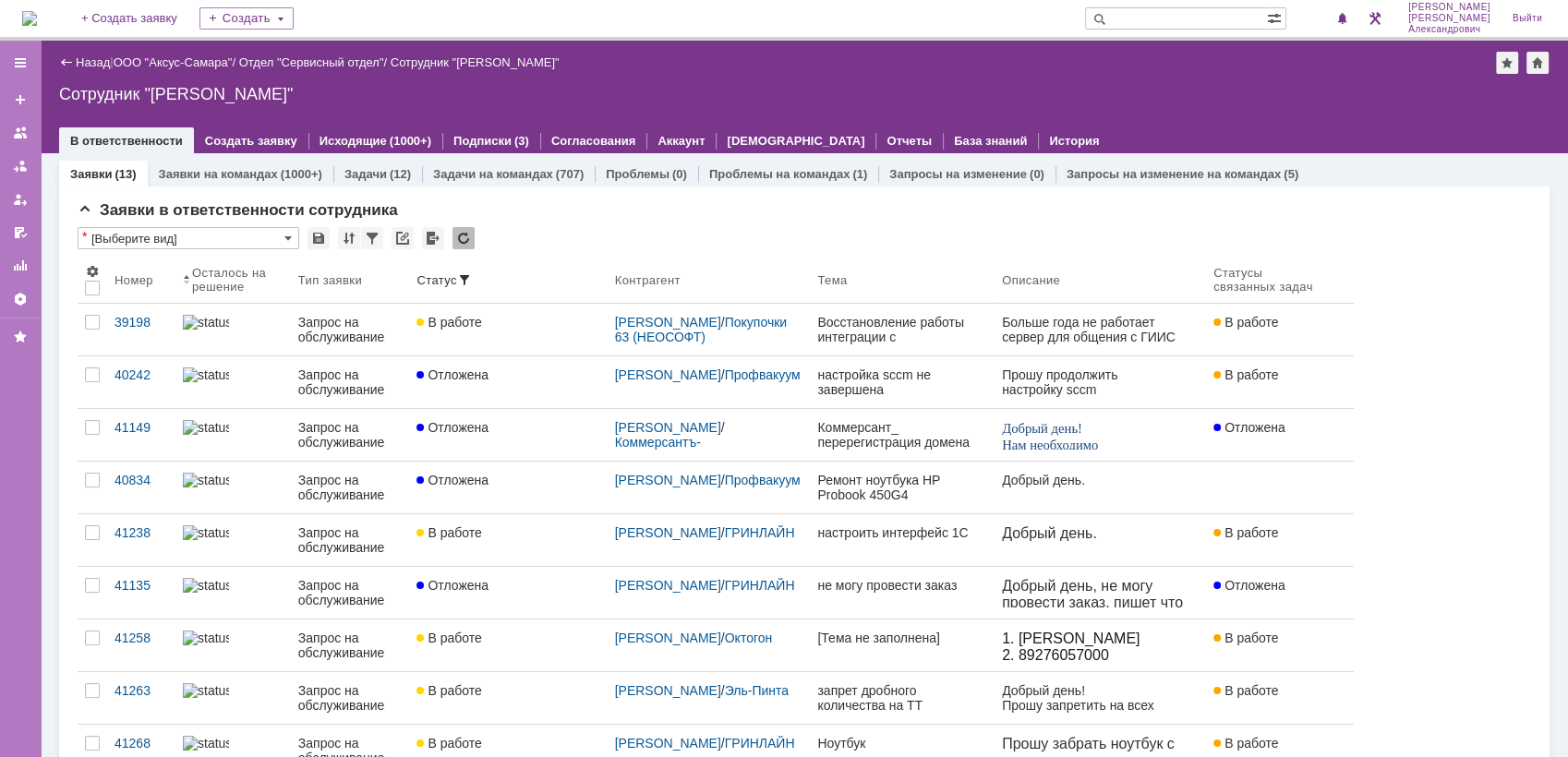
click at [37, 12] on img at bounding box center [29, 17] width 15 height 15
click at [37, 15] on img at bounding box center [29, 17] width 15 height 15
click at [1349, 23] on span at bounding box center [1342, 18] width 13 height 15
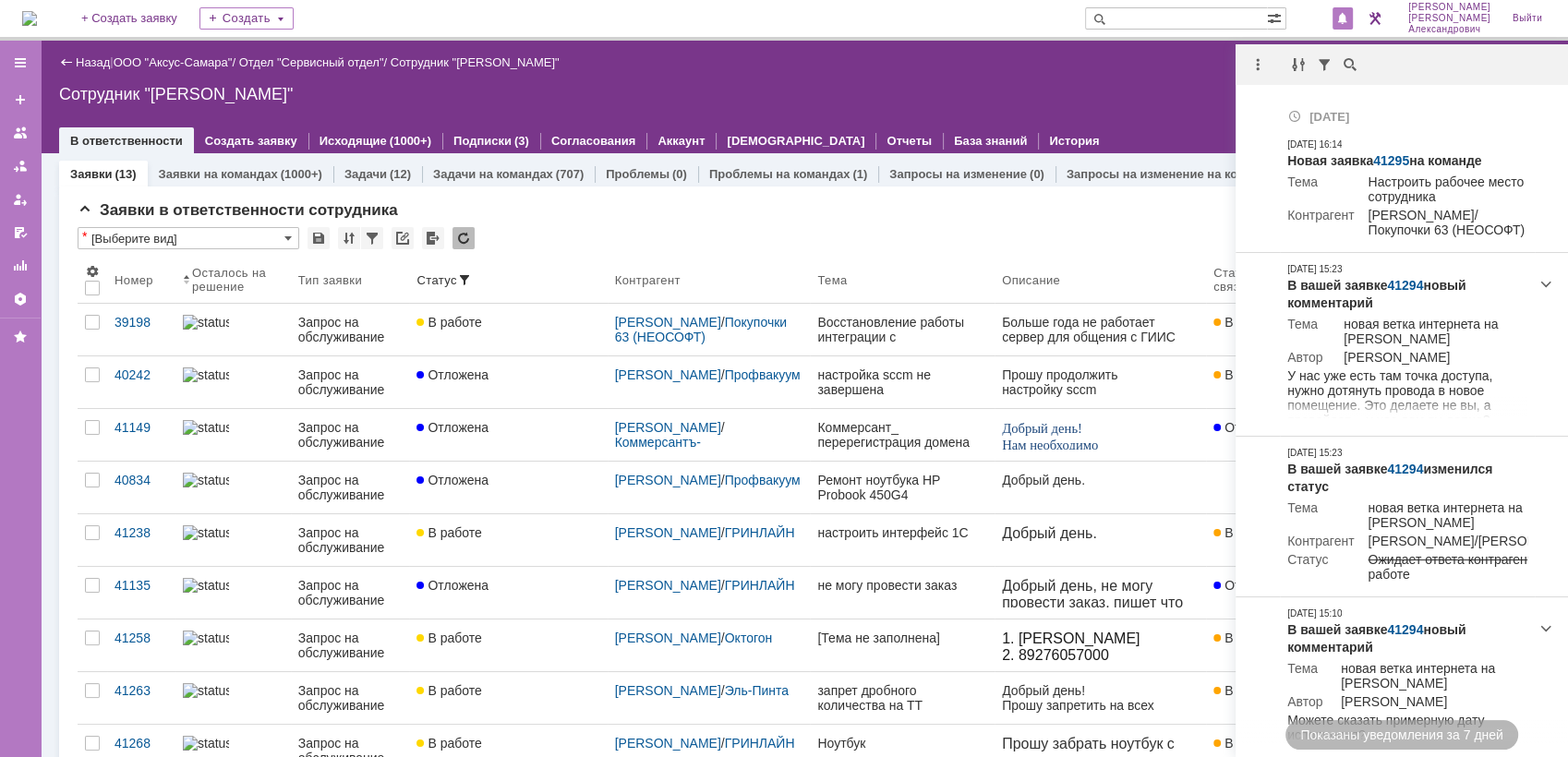
click at [37, 15] on img at bounding box center [29, 17] width 15 height 15
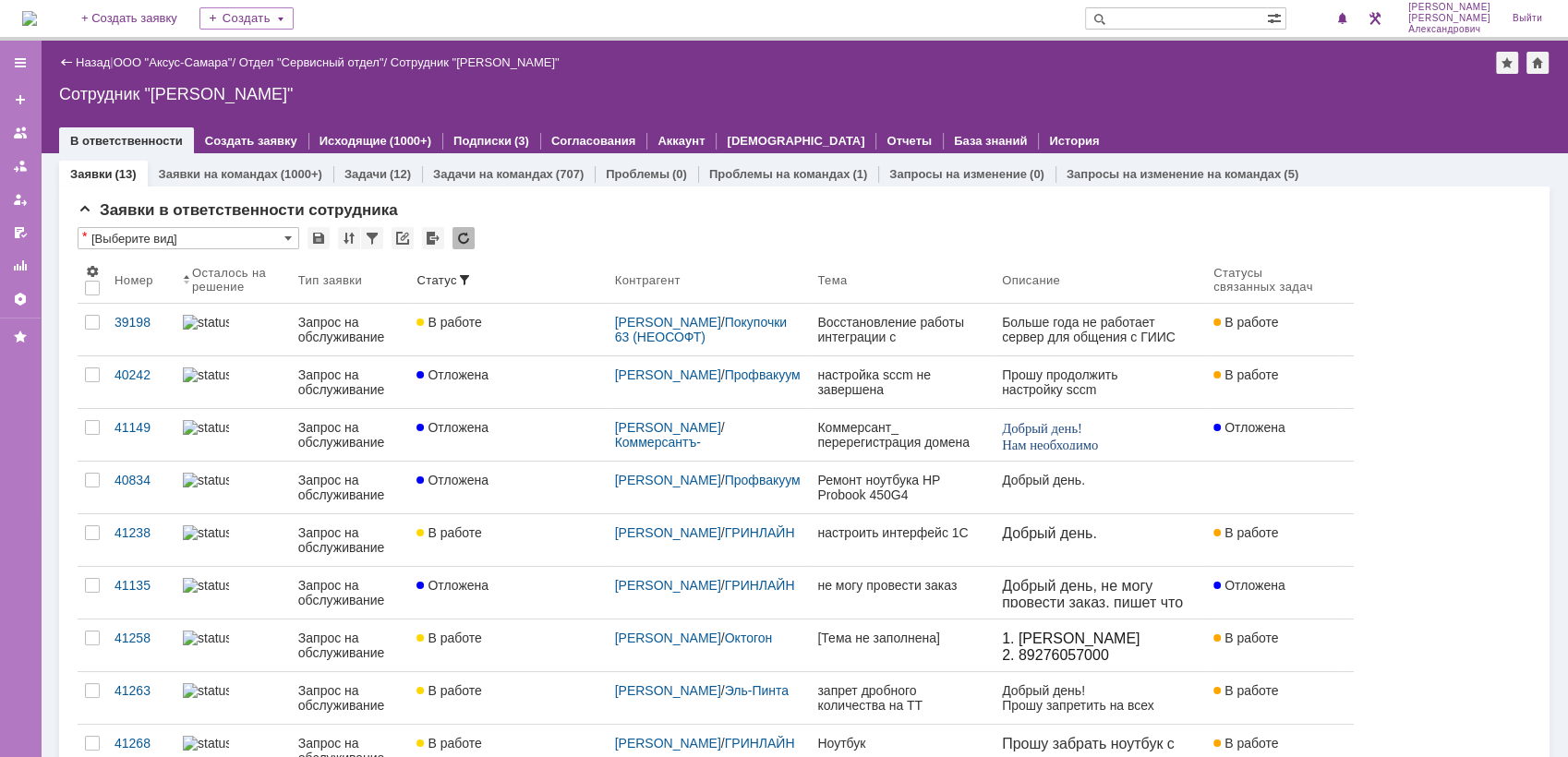
click at [37, 13] on img at bounding box center [29, 17] width 15 height 15
click at [37, 11] on img at bounding box center [29, 17] width 15 height 15
click at [37, 15] on img at bounding box center [29, 17] width 15 height 15
